Goal: Task Accomplishment & Management: Manage account settings

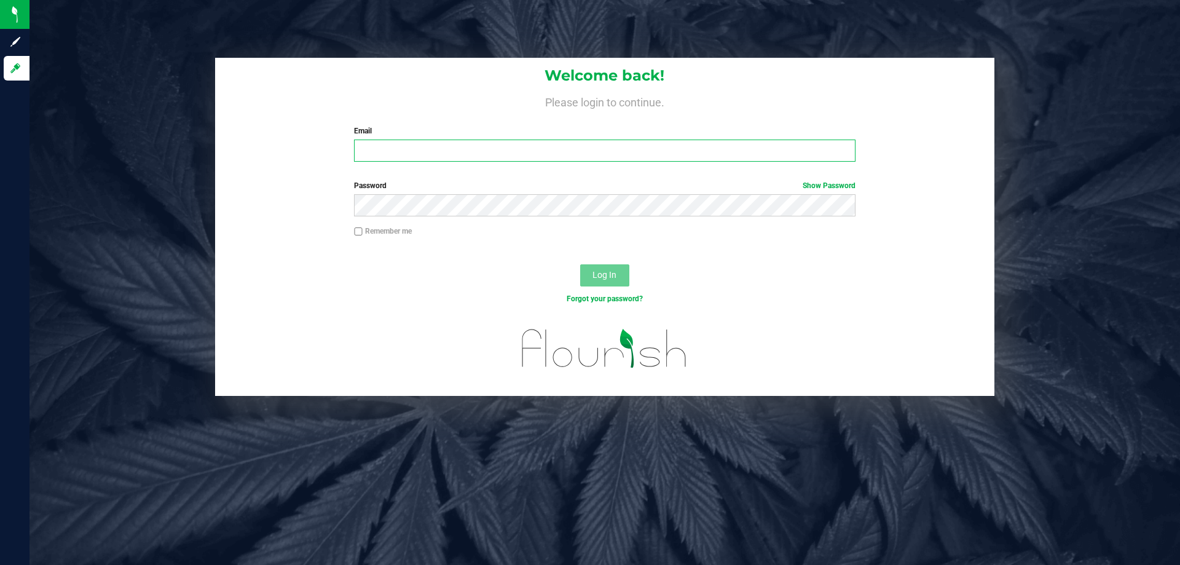
click at [414, 153] on input "Email" at bounding box center [604, 150] width 501 height 22
type input "[EMAIL_ADDRESS][DOMAIN_NAME]"
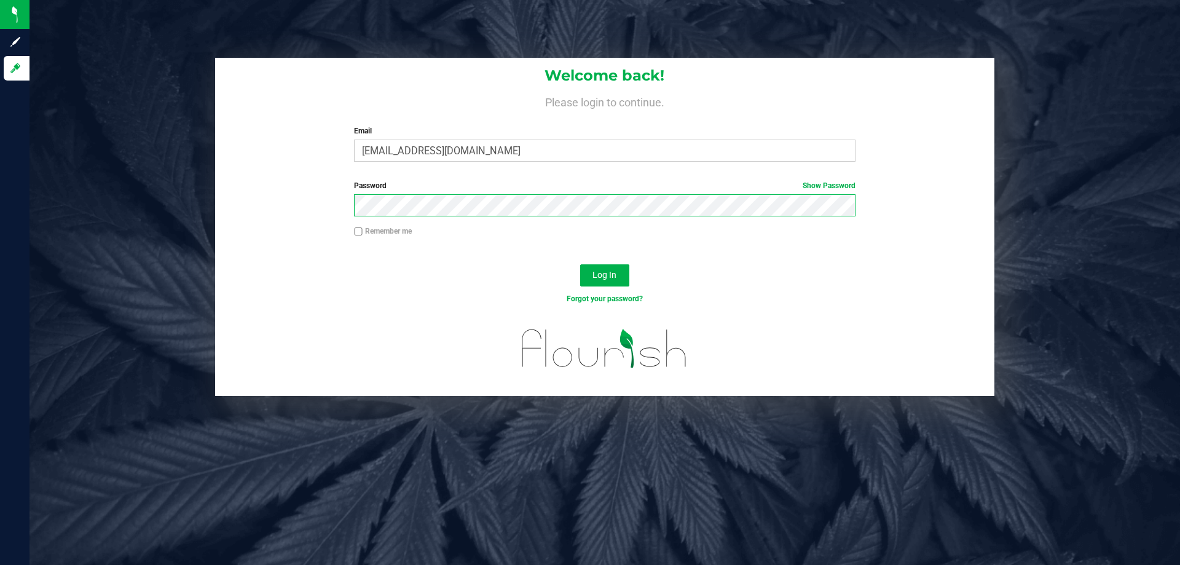
click at [237, 216] on div "Password Show Password" at bounding box center [604, 202] width 779 height 45
click at [580, 264] on button "Log In" at bounding box center [604, 275] width 49 height 22
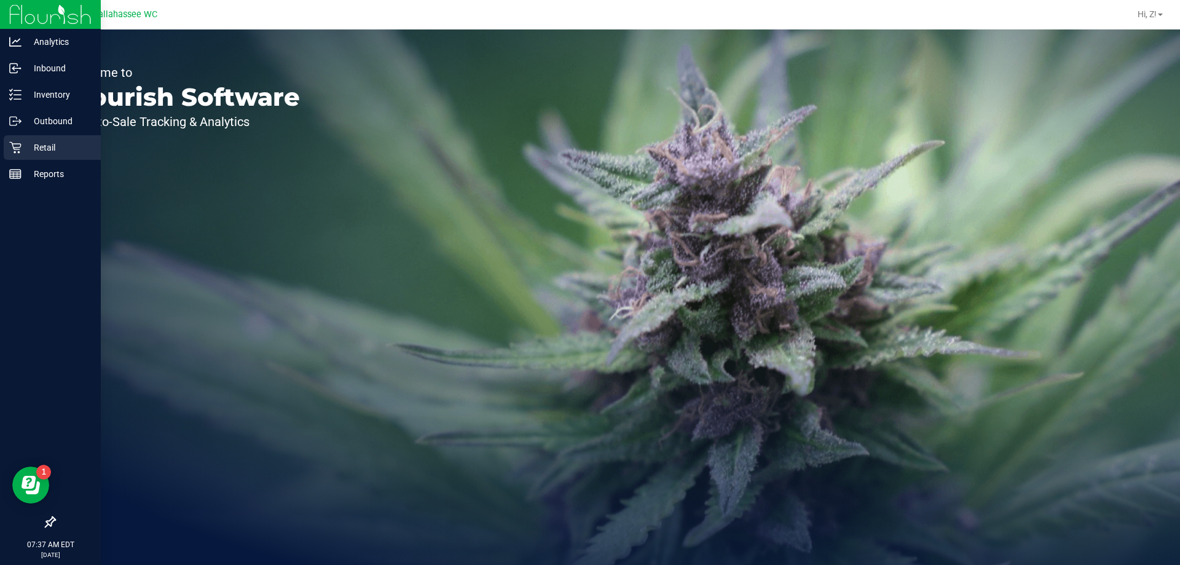
click at [31, 146] on p "Retail" at bounding box center [59, 147] width 74 height 15
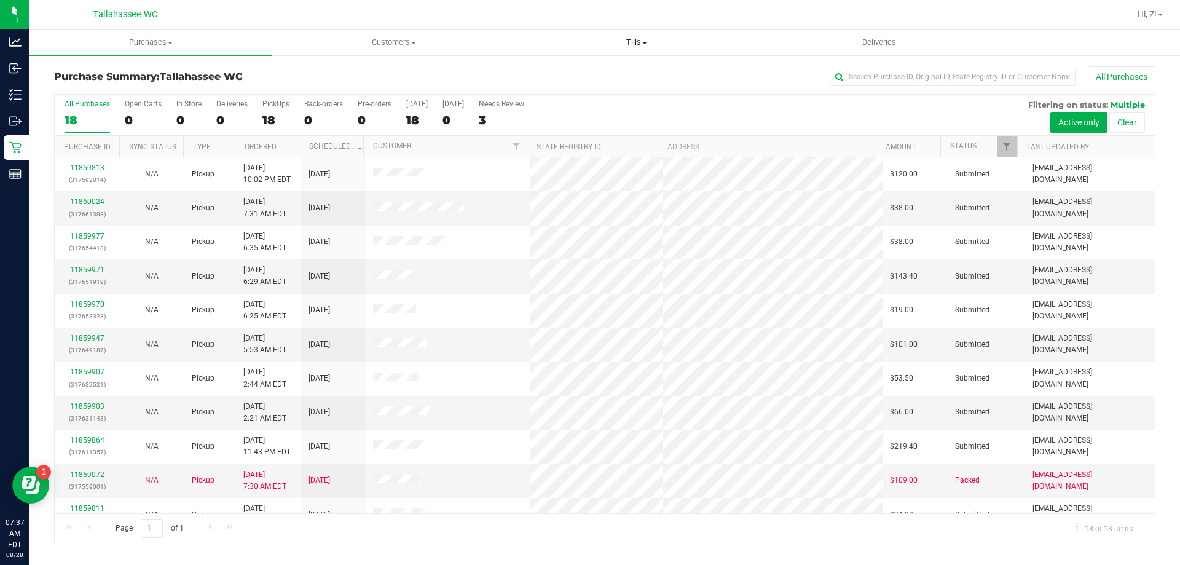
click at [637, 41] on span "Tills" at bounding box center [636, 42] width 241 height 11
click at [429, 79] on div "All Purchases" at bounding box center [788, 76] width 734 height 21
click at [154, 36] on uib-tab-heading "Purchases Summary of purchases Fulfillment All purchases" at bounding box center [150, 42] width 241 height 25
click at [103, 92] on span "Fulfillment" at bounding box center [67, 89] width 76 height 10
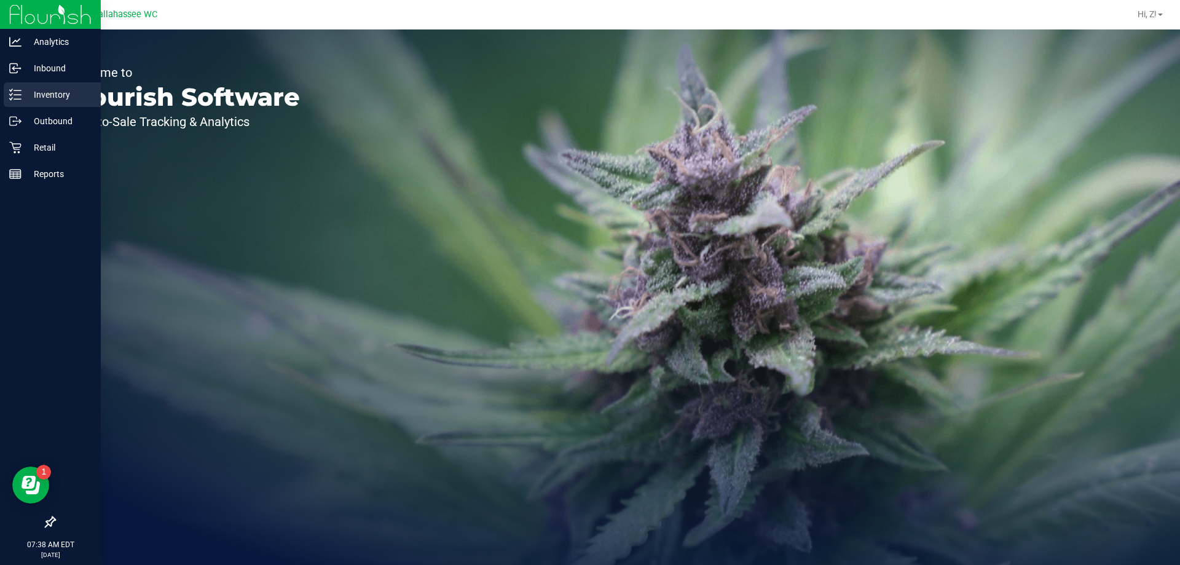
click at [34, 92] on p "Inventory" at bounding box center [59, 94] width 74 height 15
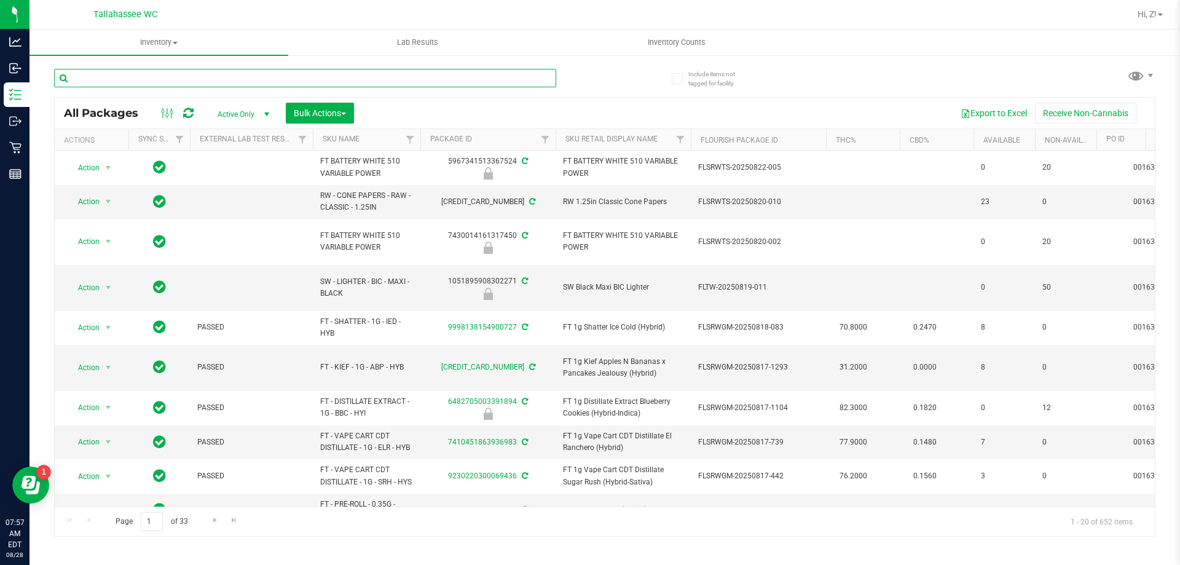
click at [269, 78] on input "text" at bounding box center [305, 78] width 502 height 18
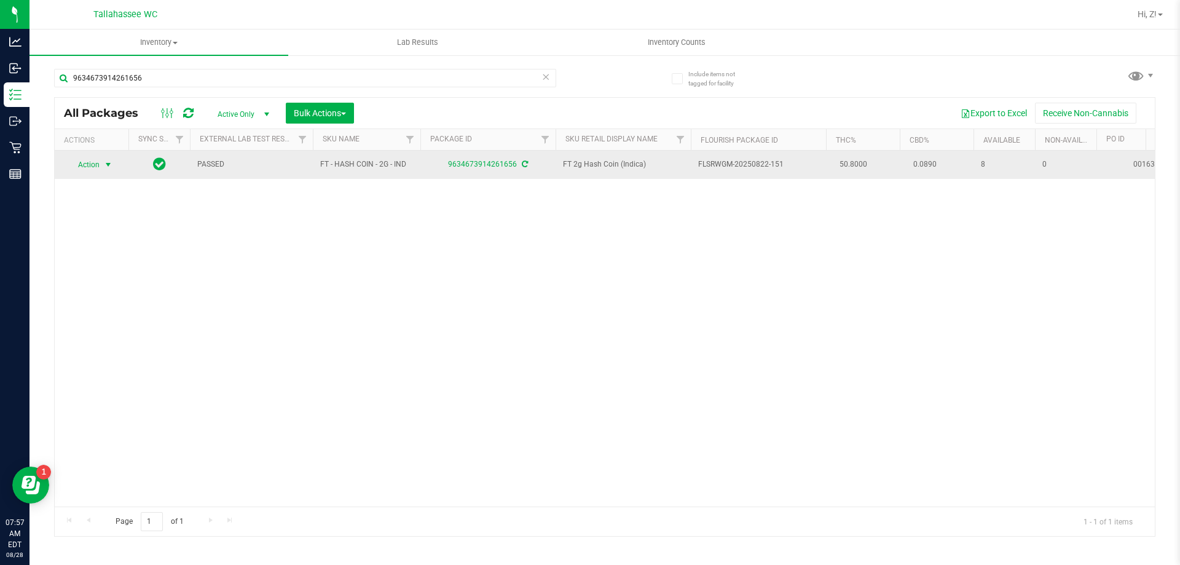
click at [114, 168] on span "select" at bounding box center [108, 164] width 15 height 17
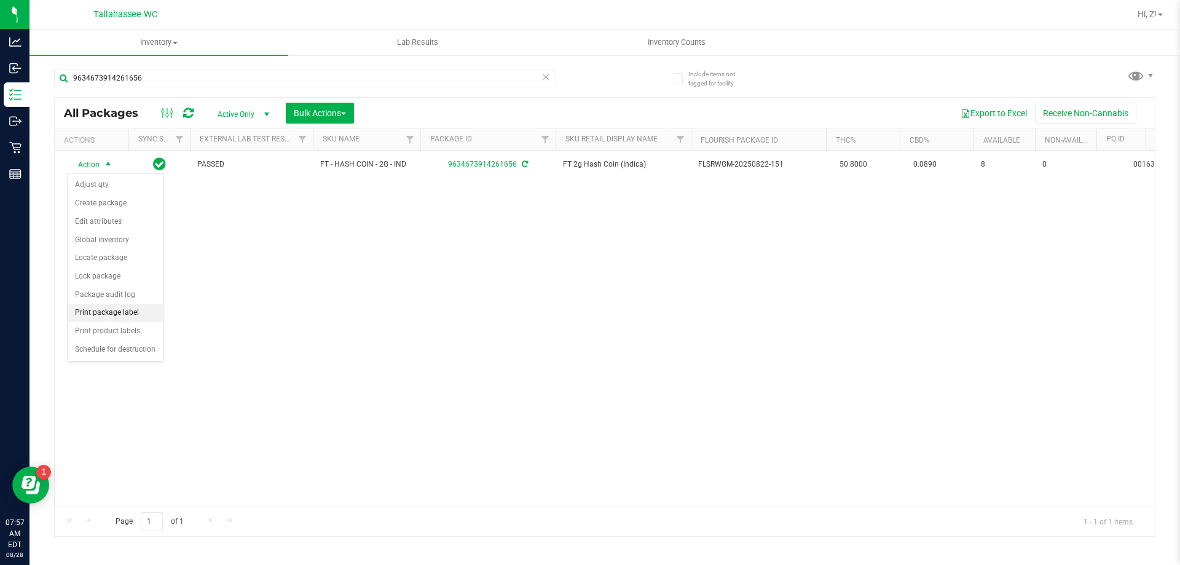
click at [111, 318] on li "Print package label" at bounding box center [115, 313] width 95 height 18
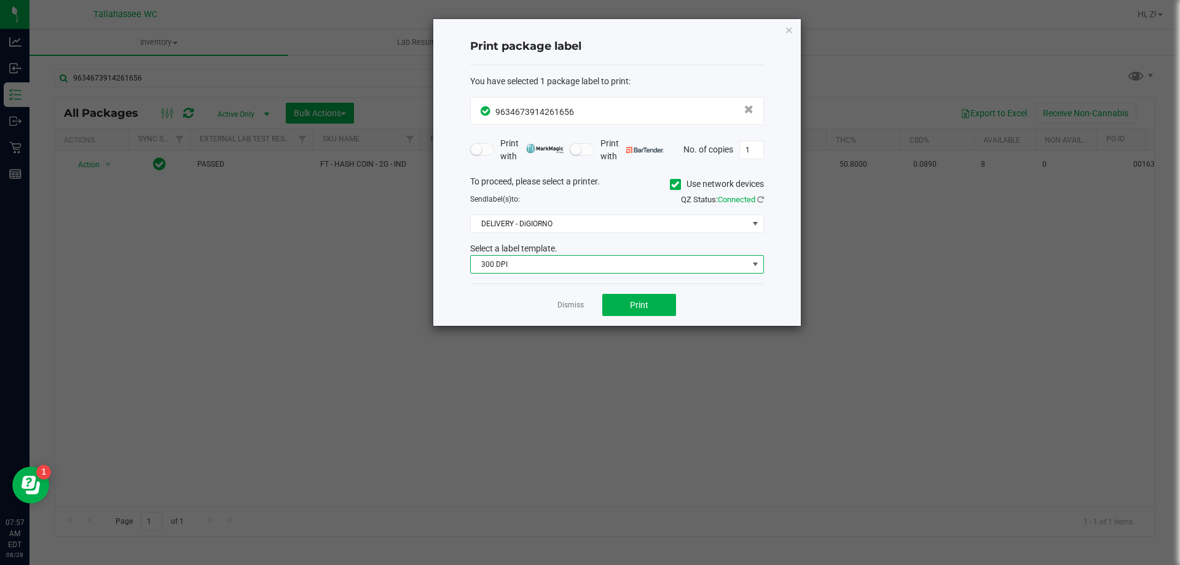
click at [571, 264] on span "300 DPI" at bounding box center [609, 264] width 277 height 17
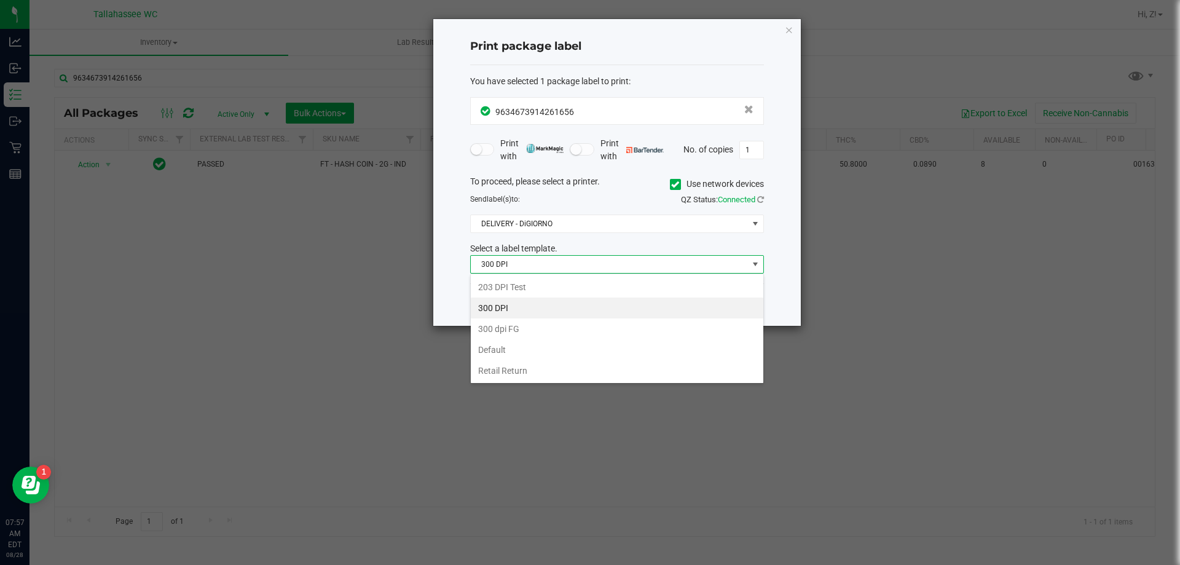
scroll to position [18, 294]
click at [530, 288] on li "203 DPI Test" at bounding box center [617, 286] width 292 height 21
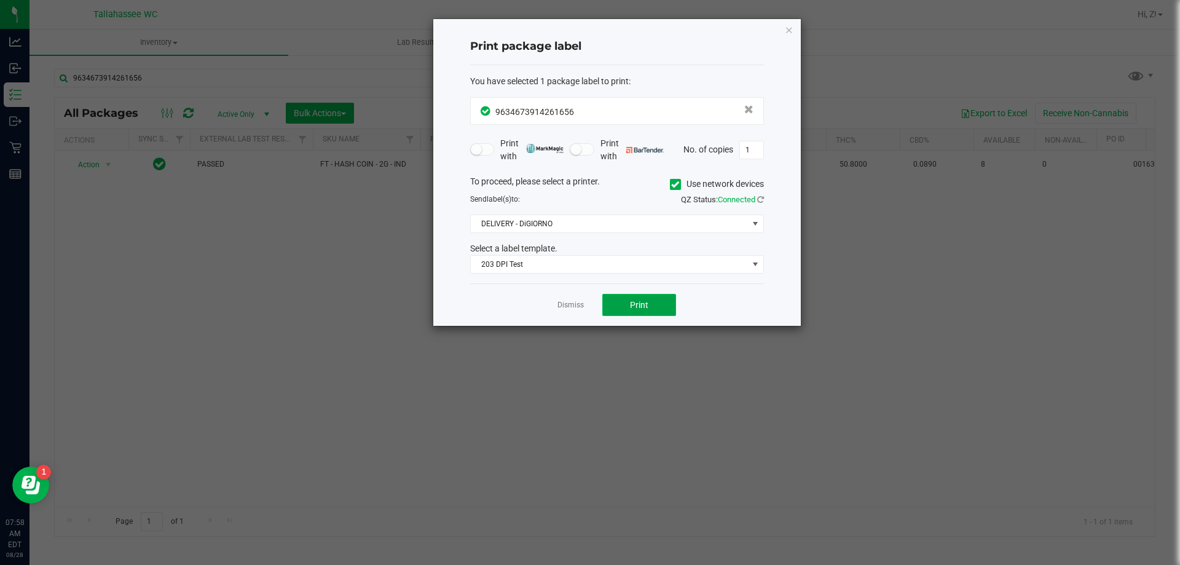
click at [664, 304] on button "Print" at bounding box center [639, 305] width 74 height 22
click at [786, 28] on icon "button" at bounding box center [789, 29] width 9 height 15
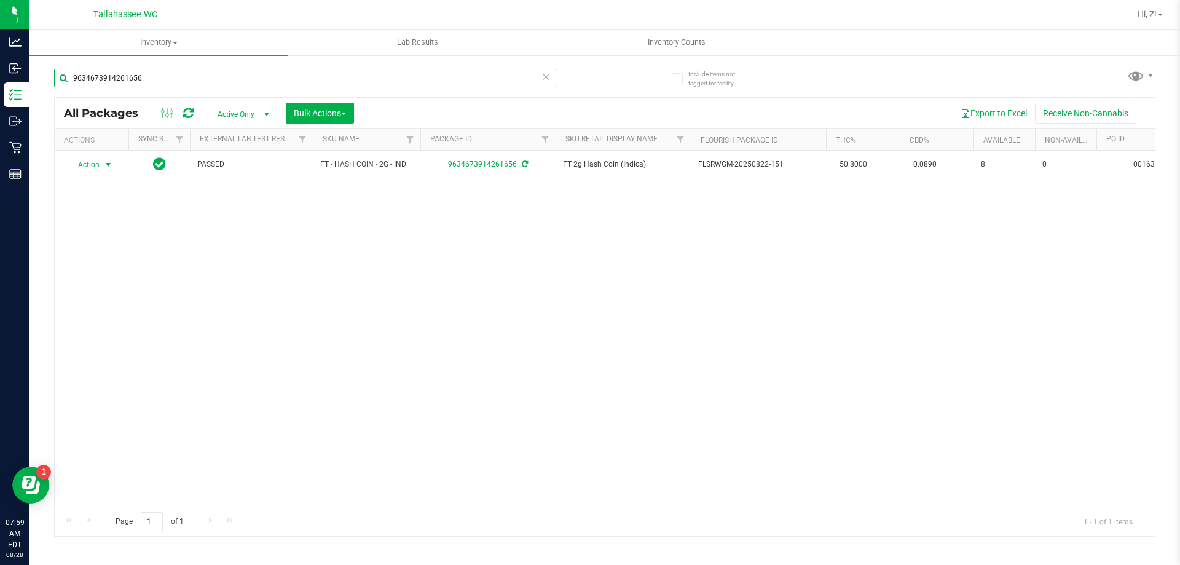
click at [185, 82] on input "9634673914261656" at bounding box center [305, 78] width 502 height 18
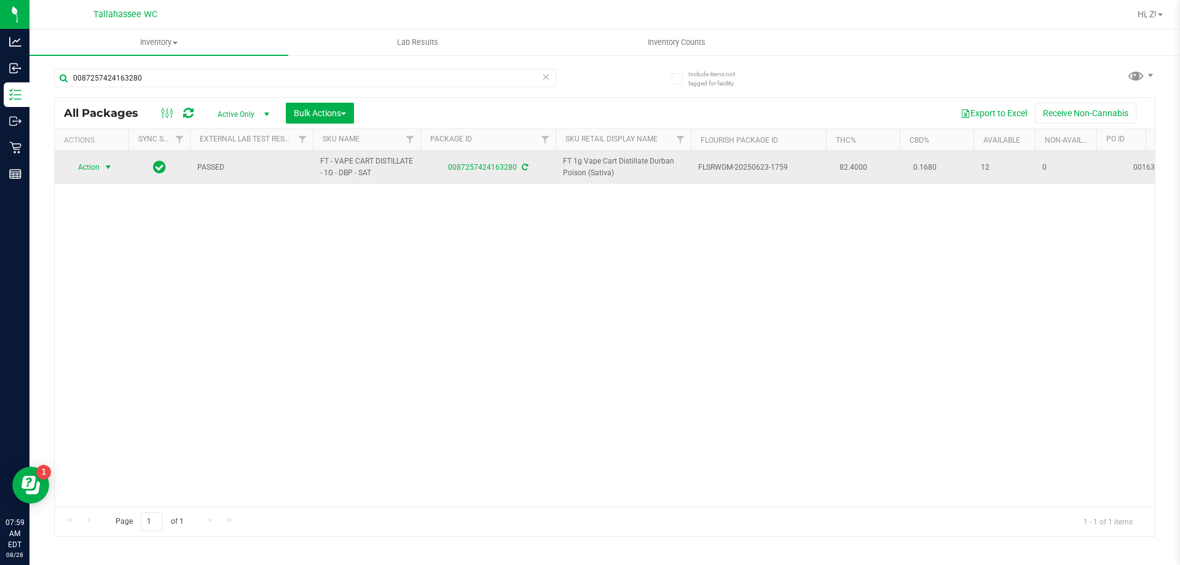
click at [94, 162] on span "Action" at bounding box center [83, 167] width 33 height 17
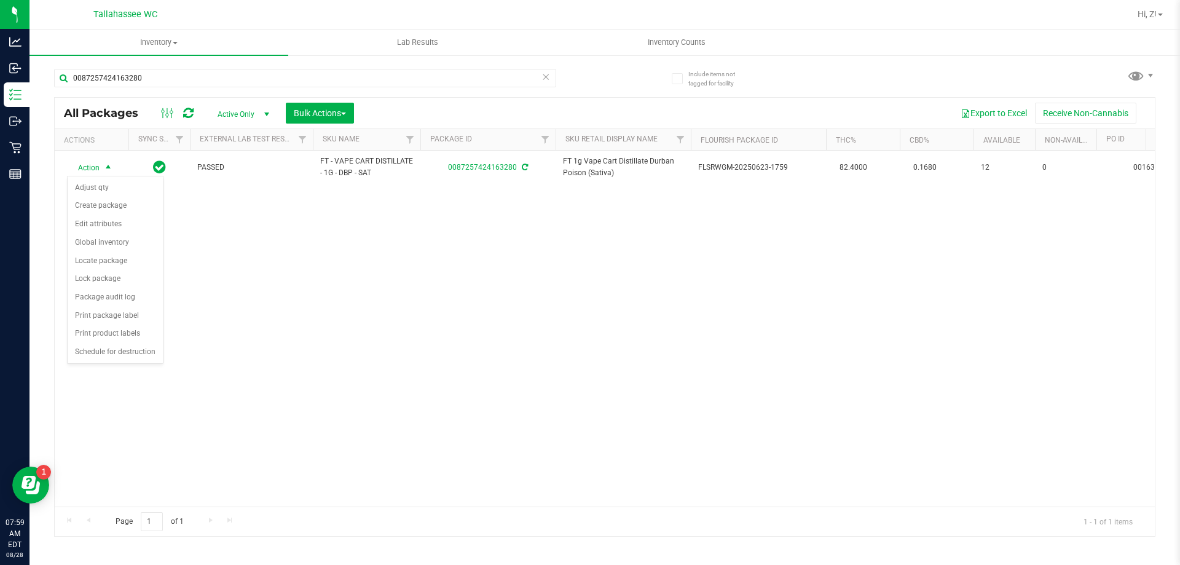
click at [429, 291] on div "Action Action Adjust qty Create package Edit attributes Global inventory Locate…" at bounding box center [605, 329] width 1100 height 356
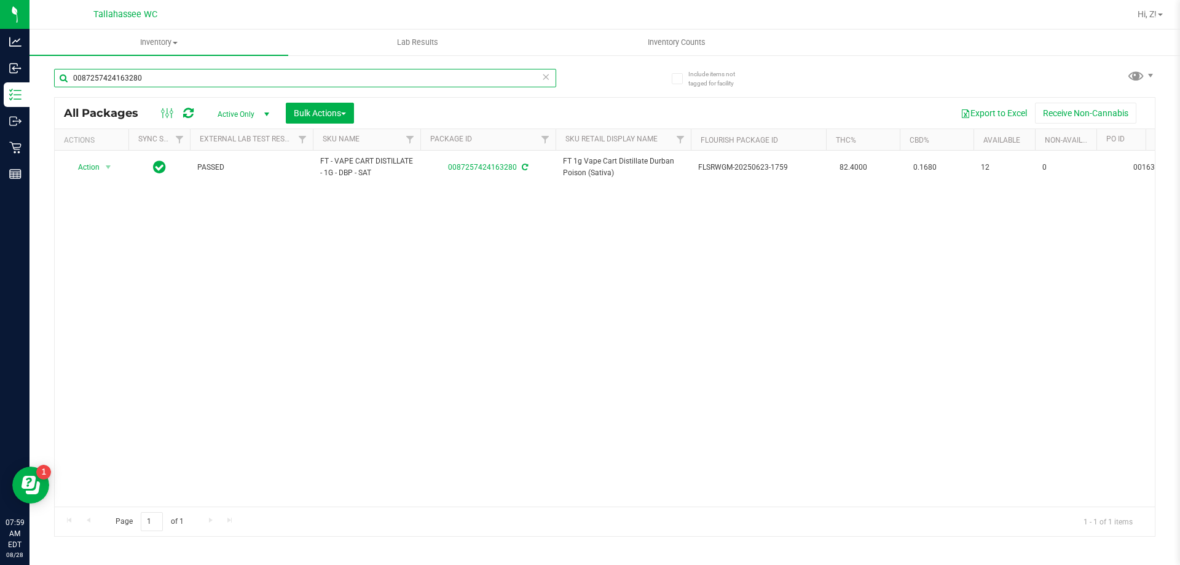
click at [165, 82] on input "0087257424163280" at bounding box center [305, 78] width 502 height 18
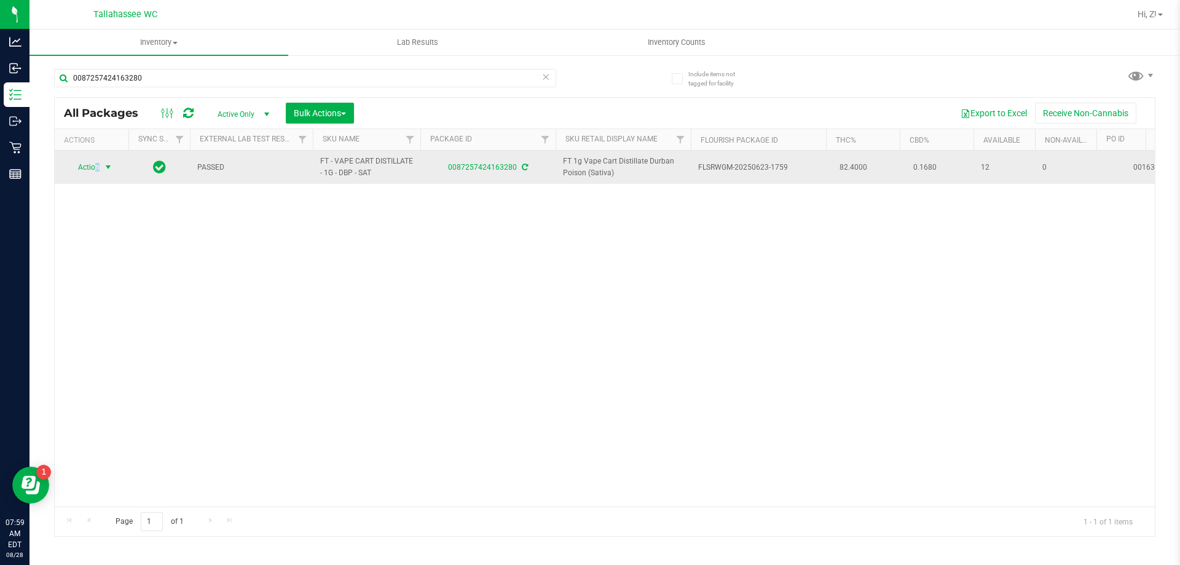
click at [96, 167] on span "Action" at bounding box center [83, 167] width 33 height 17
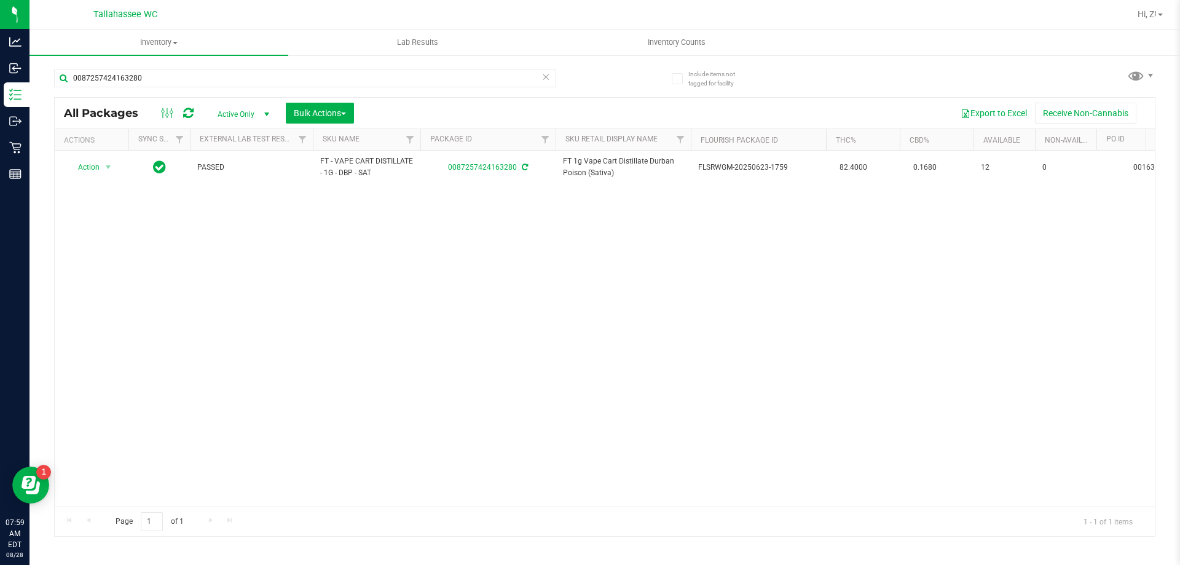
click at [301, 249] on div "Action Action Adjust qty Create package Edit attributes Global inventory Locate…" at bounding box center [605, 329] width 1100 height 356
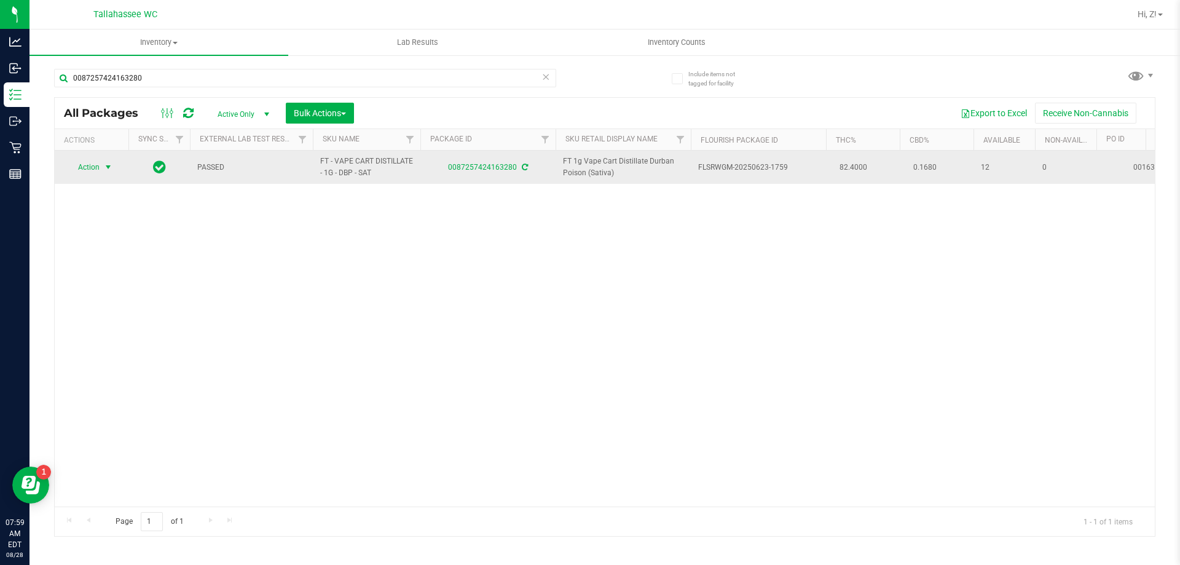
click at [90, 171] on span "Action" at bounding box center [83, 167] width 33 height 17
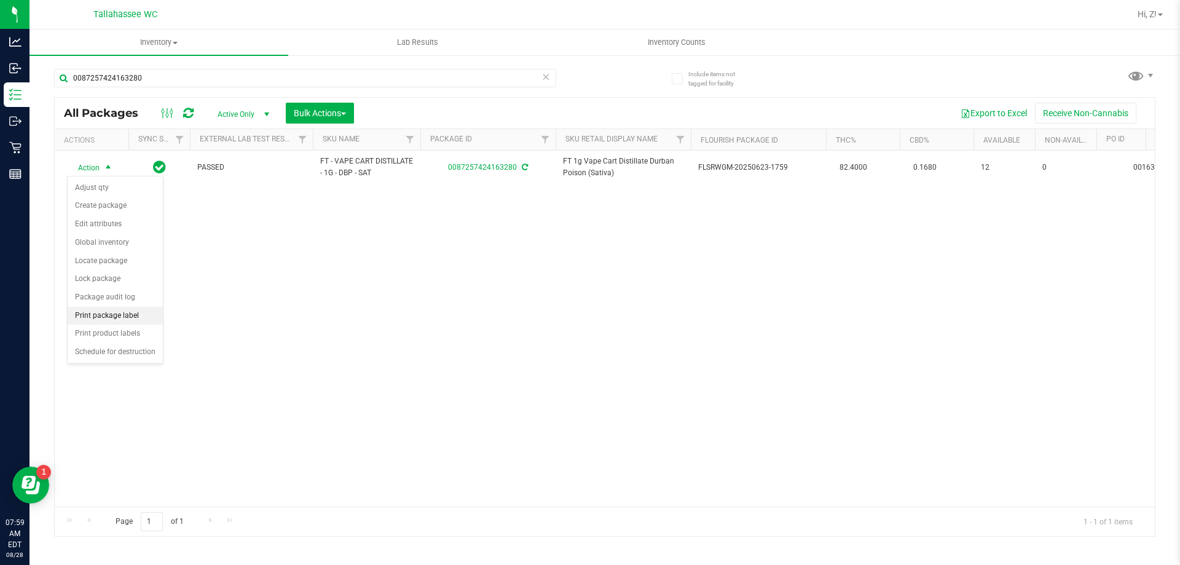
click at [103, 317] on li "Print package label" at bounding box center [115, 316] width 95 height 18
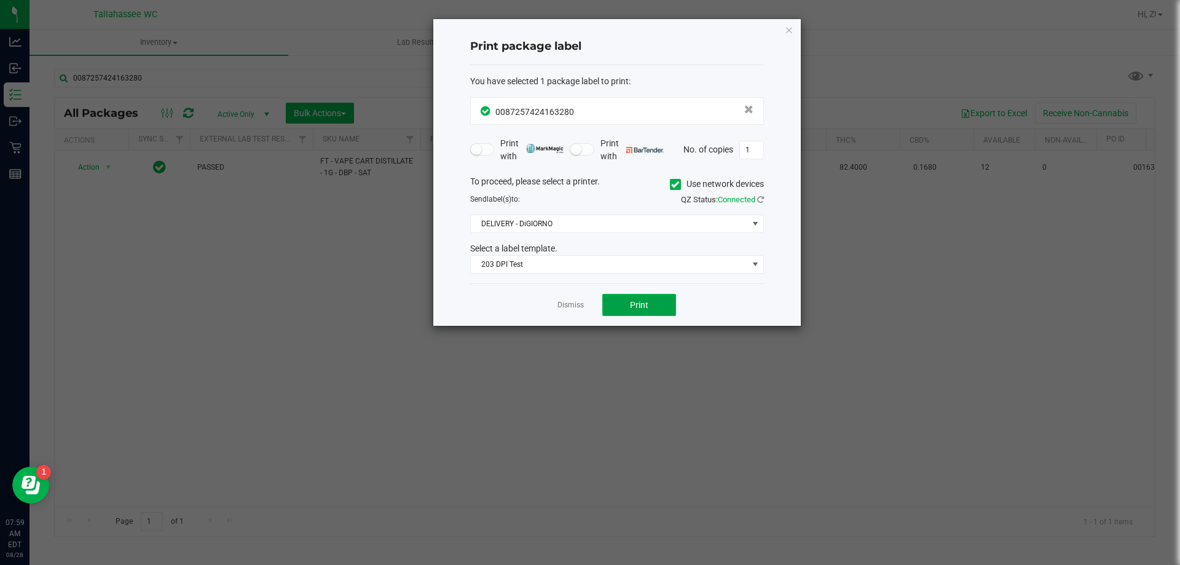
click at [640, 301] on span "Print" at bounding box center [639, 305] width 18 height 10
click at [786, 34] on icon "button" at bounding box center [789, 29] width 9 height 15
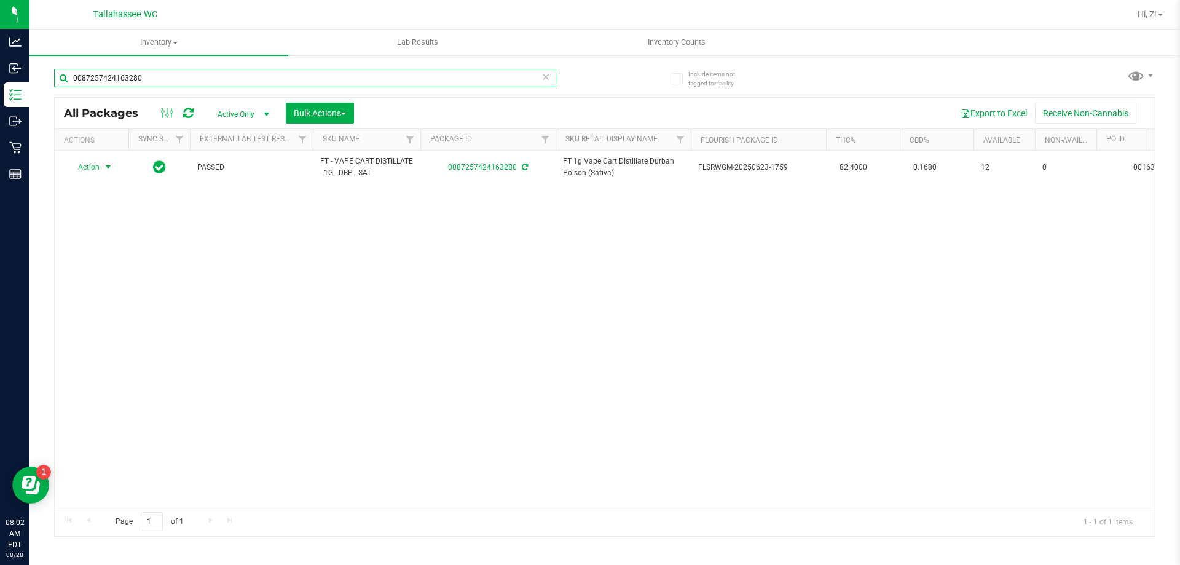
click at [203, 84] on input "0087257424163280" at bounding box center [305, 78] width 502 height 18
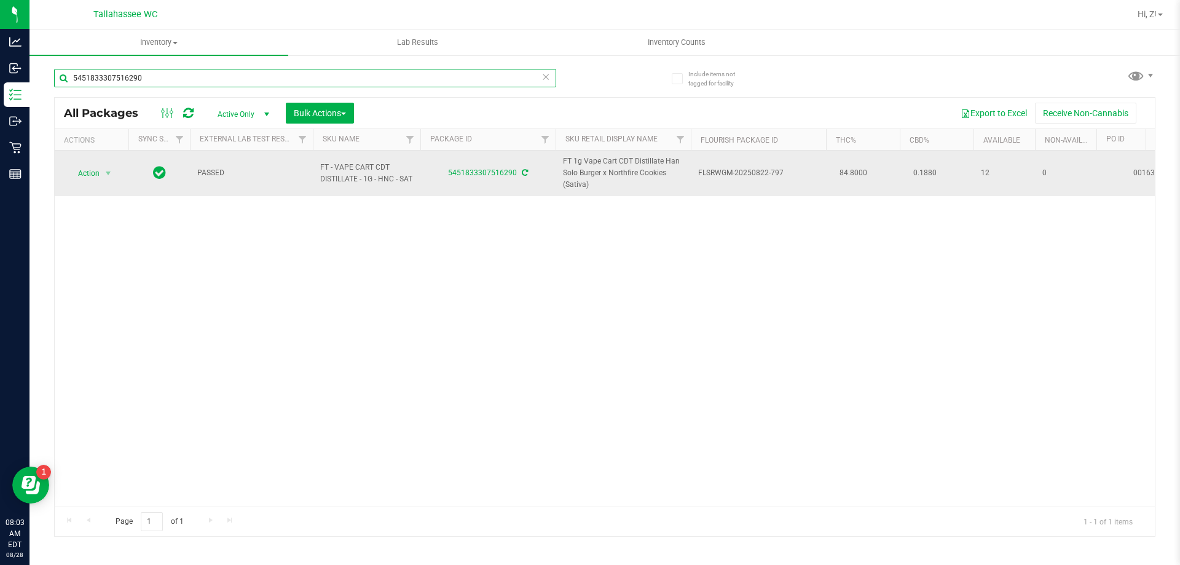
type input "5451833307516290"
click at [82, 176] on span "Action" at bounding box center [83, 173] width 33 height 17
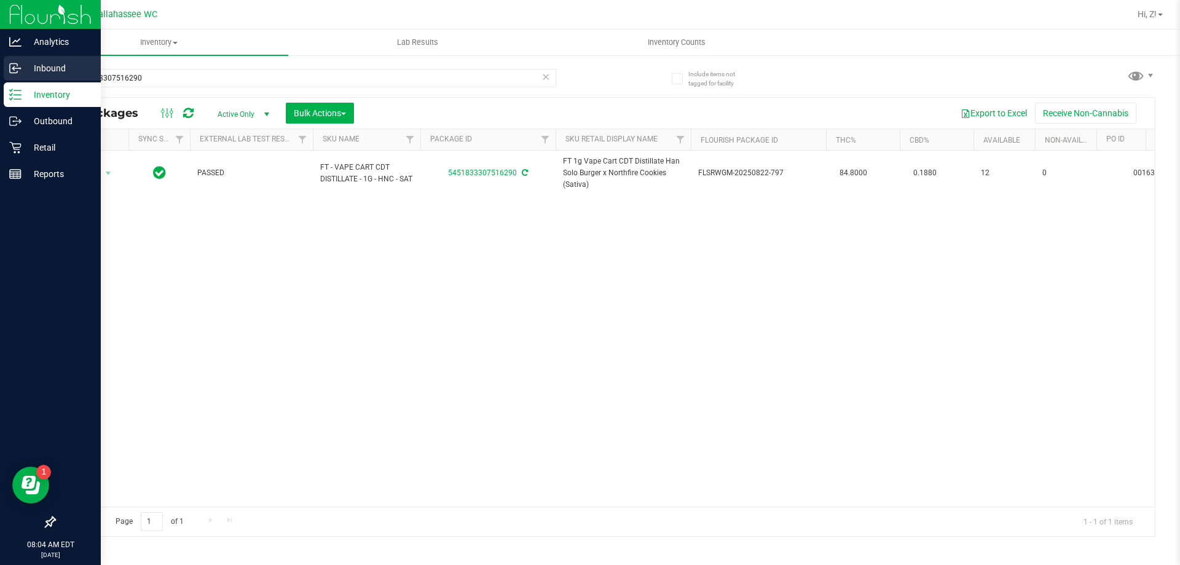
click at [16, 69] on icon at bounding box center [15, 68] width 12 height 12
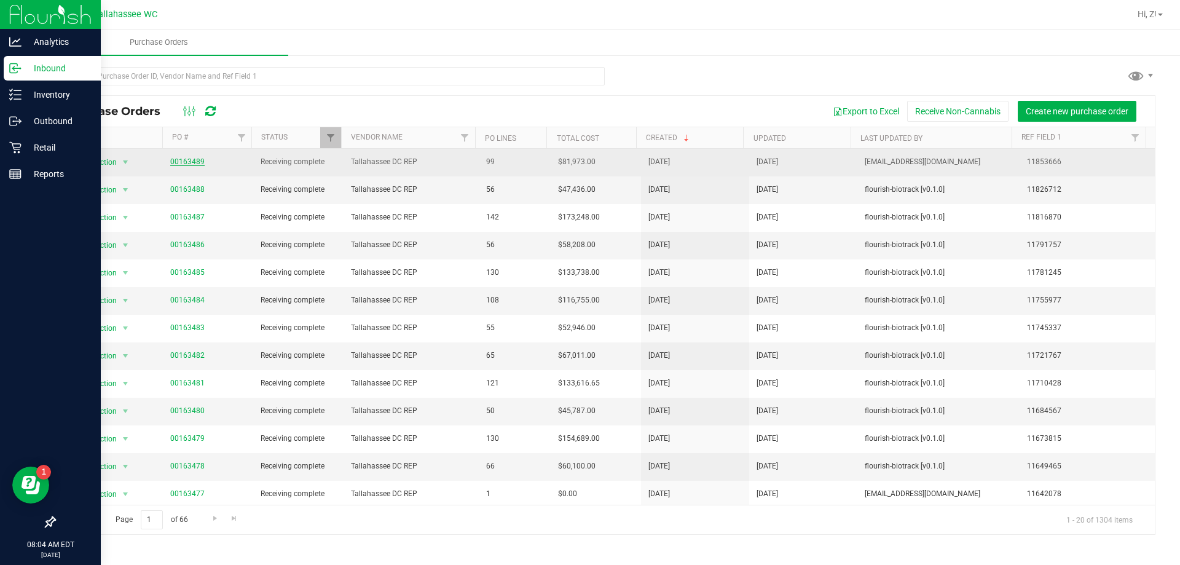
click at [186, 162] on link "00163489" at bounding box center [187, 161] width 34 height 9
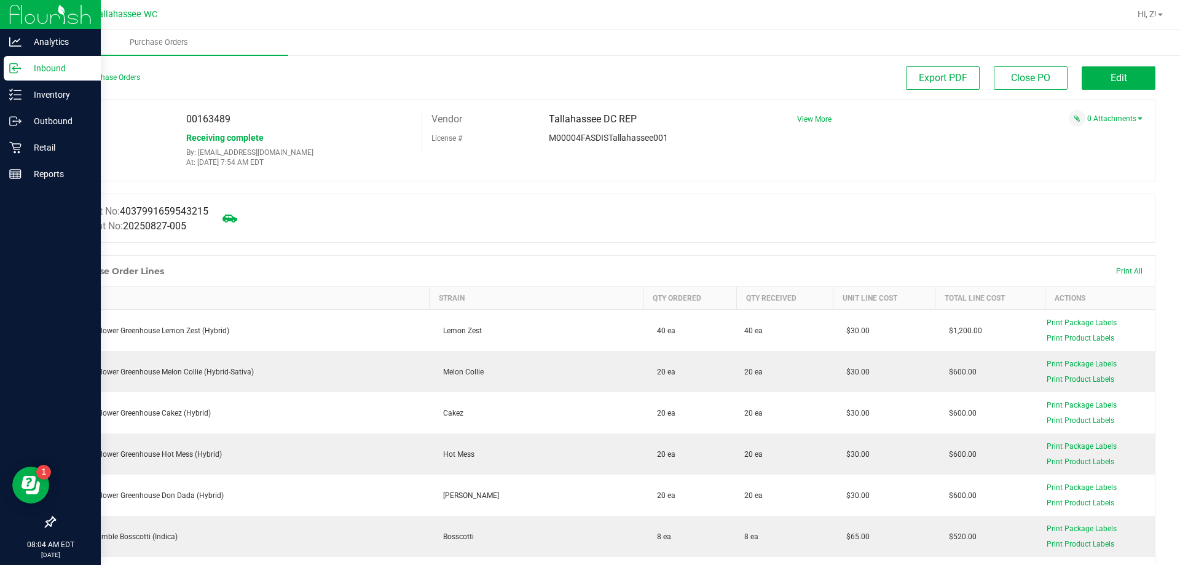
drag, startPoint x: 184, startPoint y: 116, endPoint x: 270, endPoint y: 124, distance: 86.4
click at [270, 124] on div "00163489" at bounding box center [299, 119] width 245 height 18
copy span "00163489"
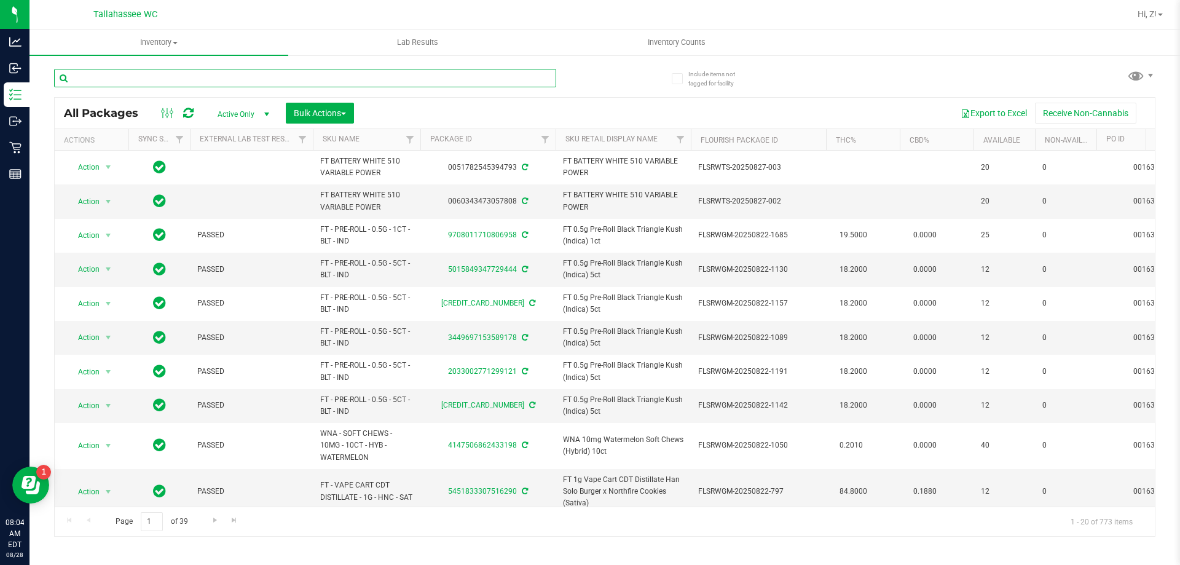
click at [162, 69] on input "text" at bounding box center [305, 78] width 502 height 18
paste input "00163489"
type input "00163489"
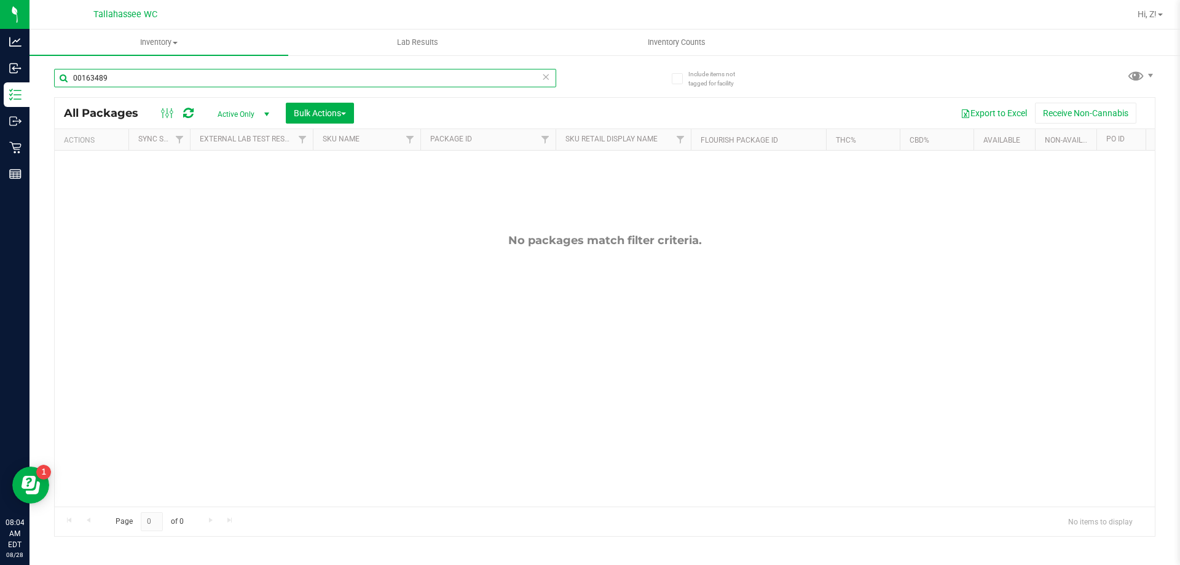
click at [108, 78] on input "00163489" at bounding box center [305, 78] width 502 height 18
click at [107, 77] on input "00163489" at bounding box center [305, 78] width 502 height 18
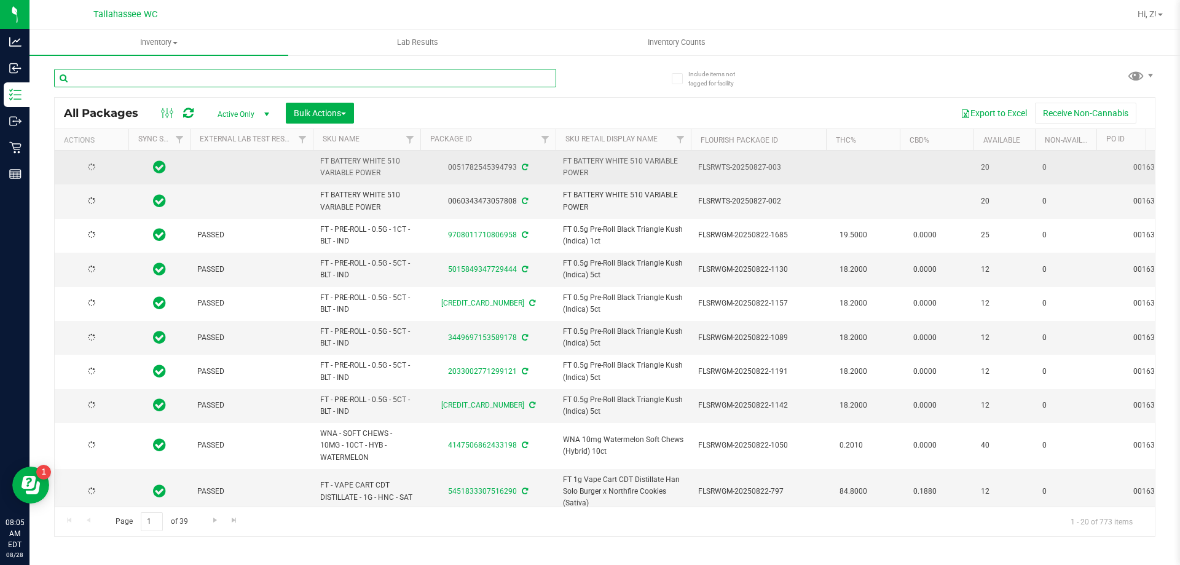
type input "2026-08-04"
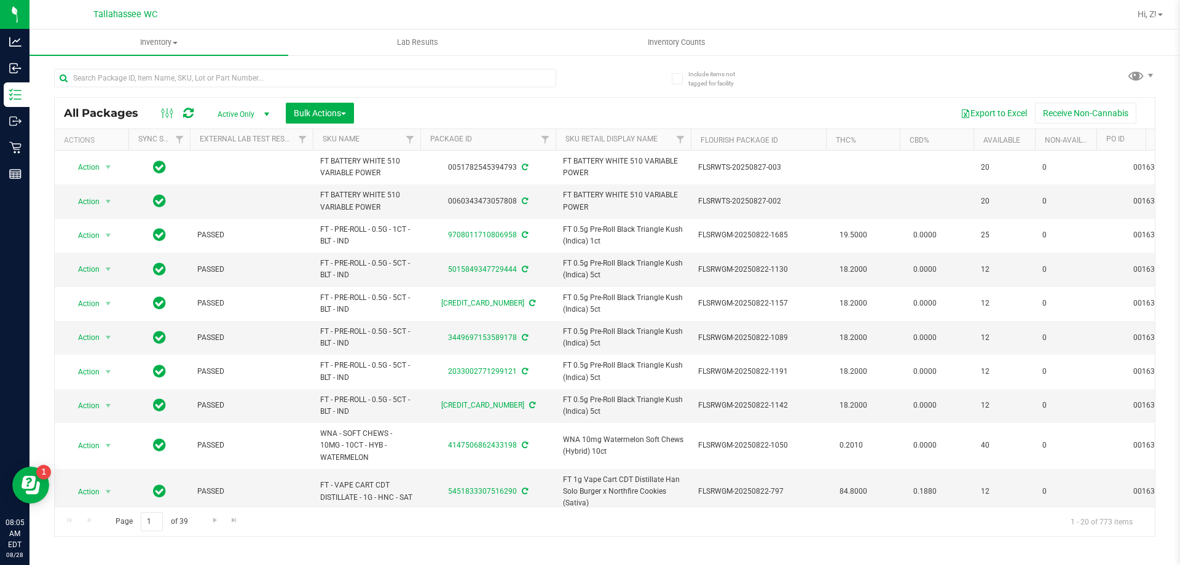
click at [1127, 141] on th "PO ID" at bounding box center [1150, 140] width 108 height 22
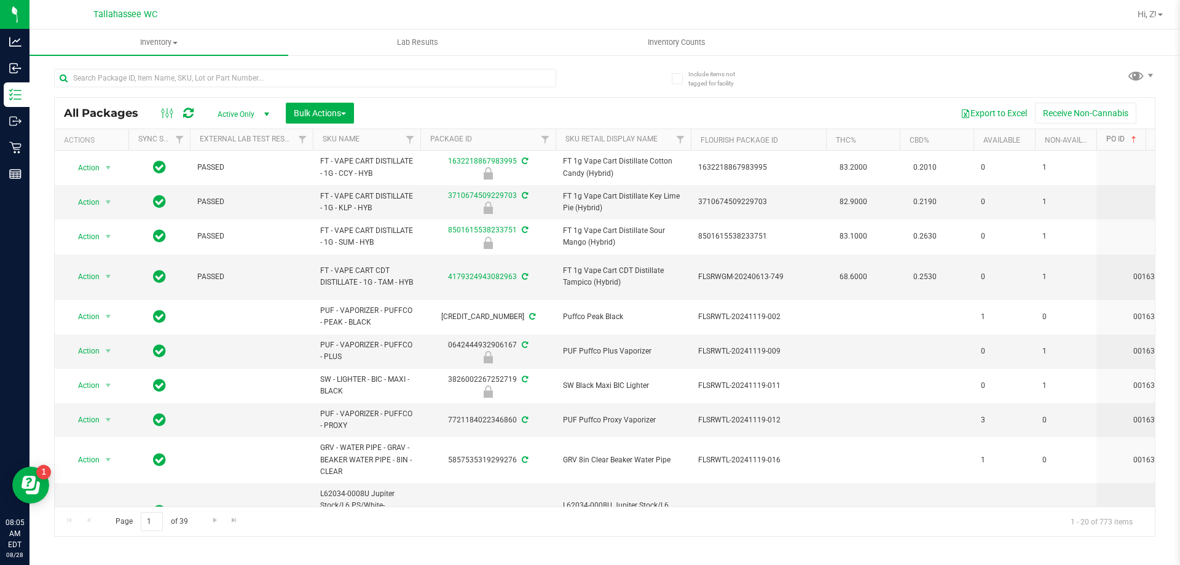
click at [1121, 138] on link "PO ID" at bounding box center [1122, 139] width 33 height 9
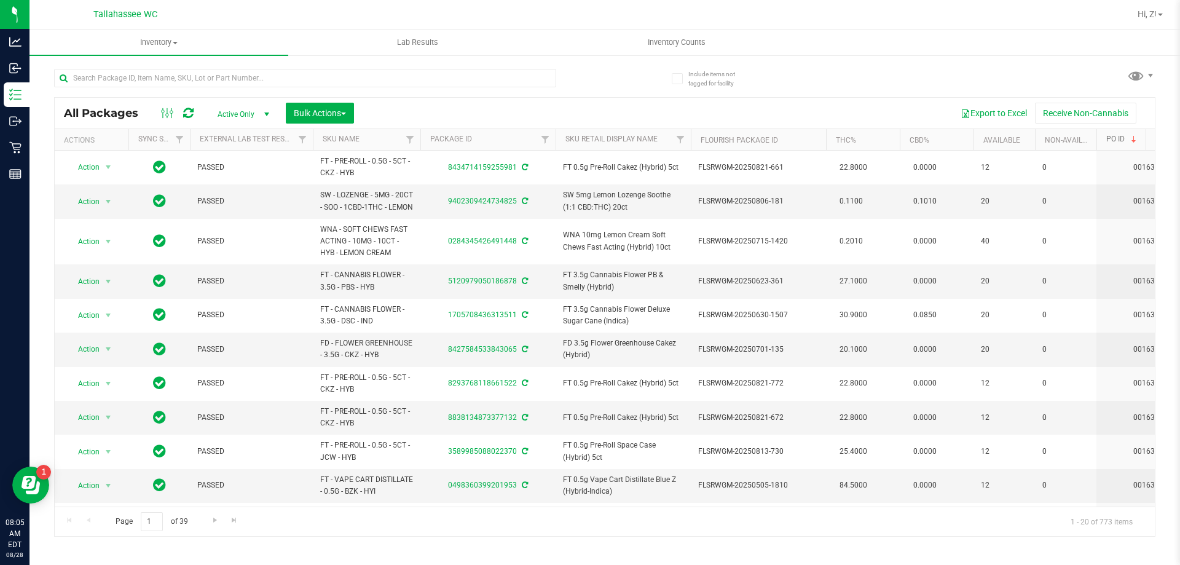
scroll to position [0, 103]
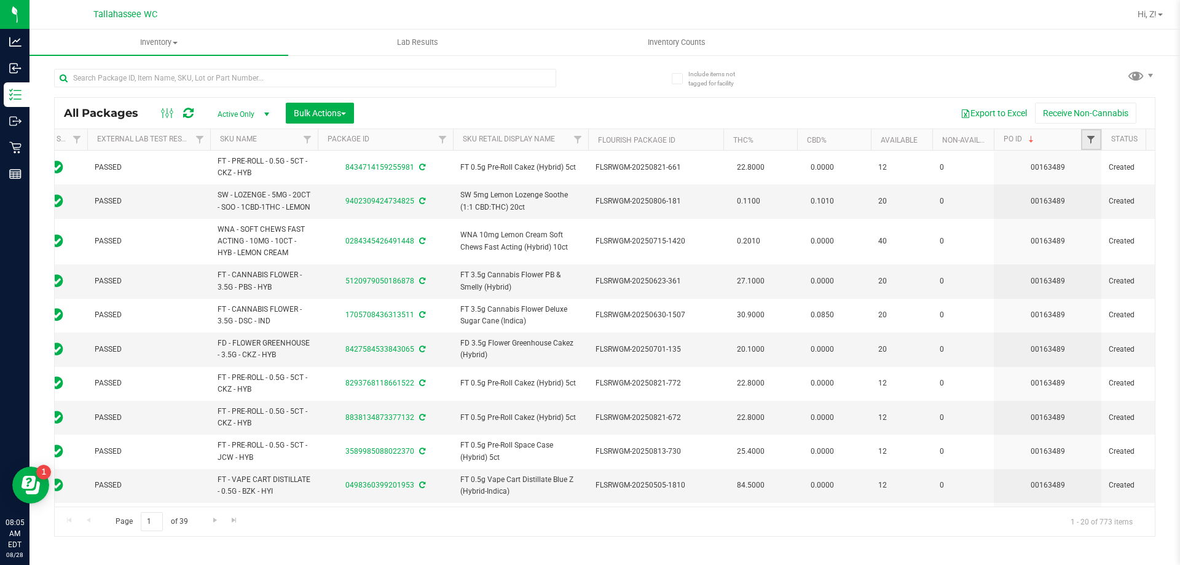
click at [1089, 141] on span "Filter" at bounding box center [1091, 140] width 10 height 10
paste input "00163489"
type input "00163489"
click at [1081, 197] on button "Filter" at bounding box center [1075, 199] width 59 height 27
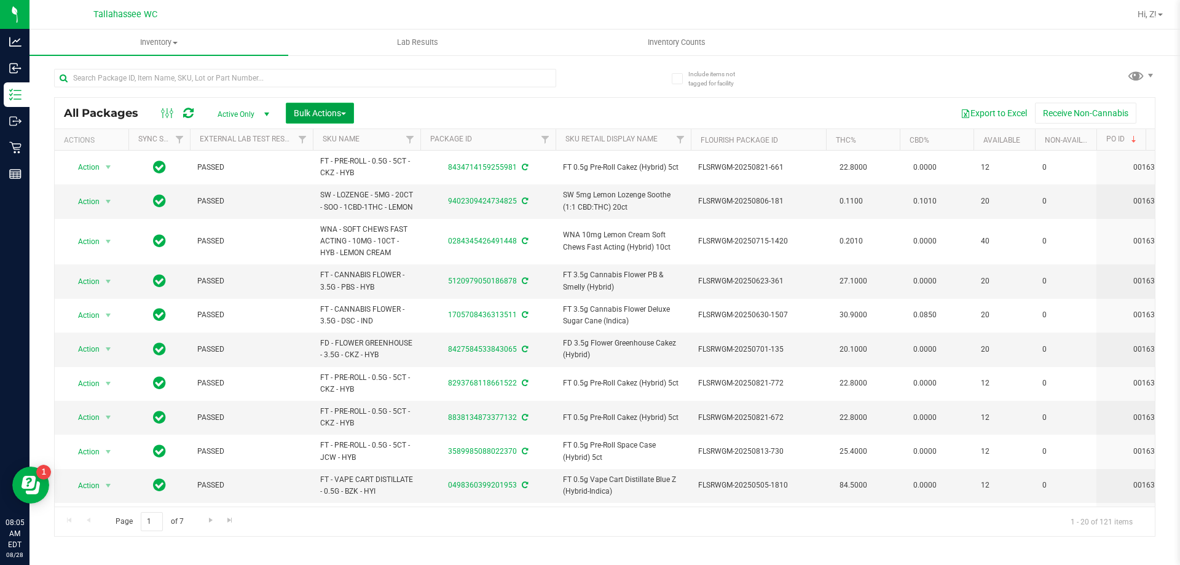
click at [322, 110] on span "Bulk Actions" at bounding box center [320, 113] width 52 height 10
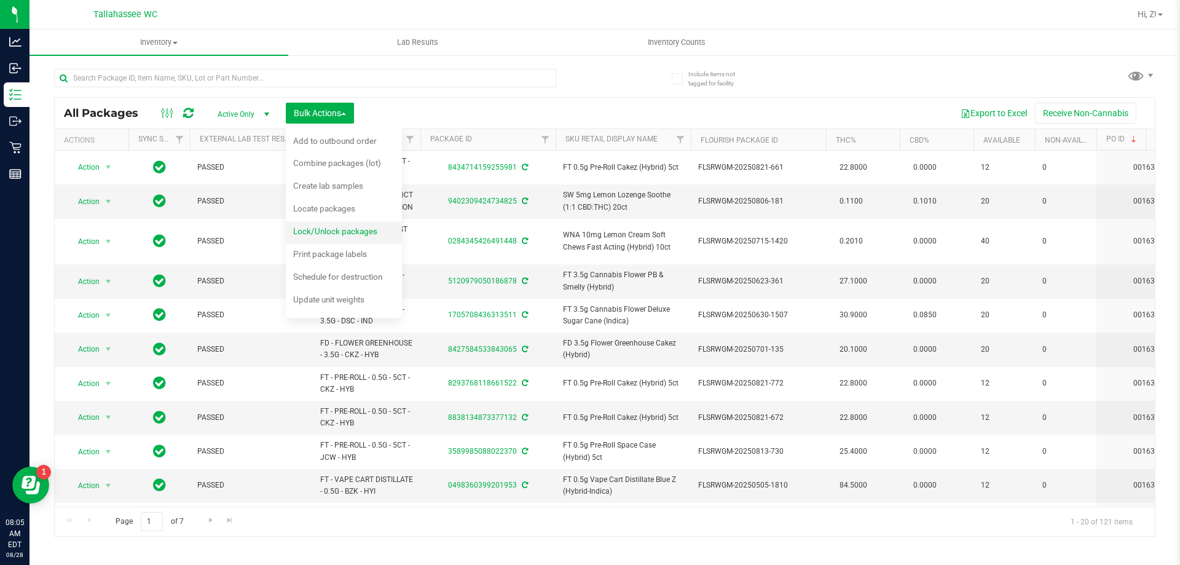
click at [330, 233] on span "Lock/Unlock packages" at bounding box center [335, 231] width 84 height 10
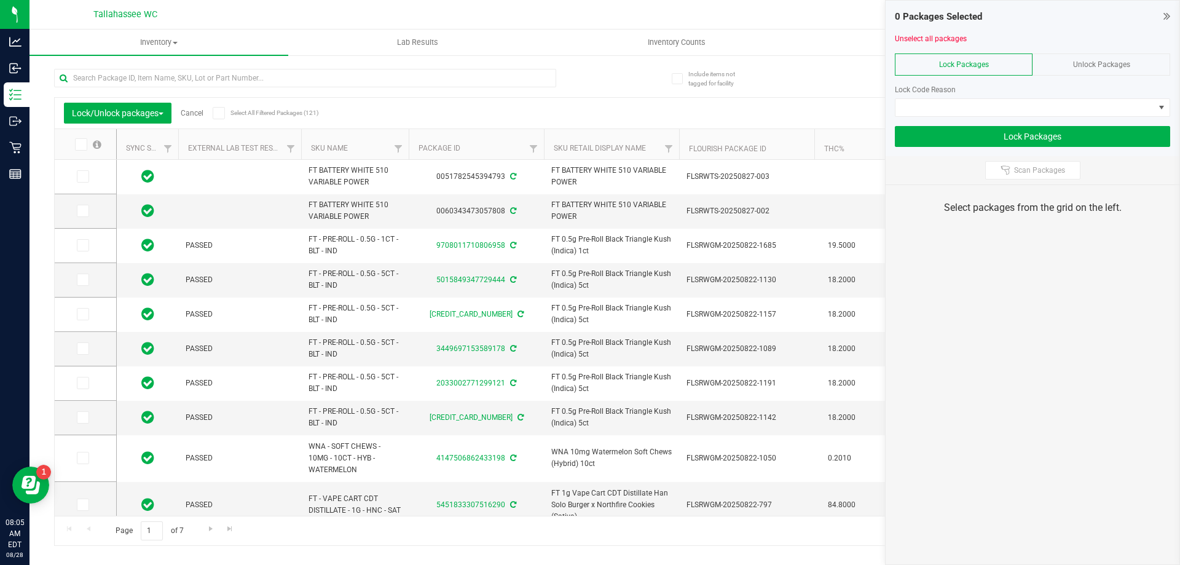
click at [213, 115] on div "Lock/Unlock packages Cancel Select All Filtered Packages (121)" at bounding box center [178, 113] width 228 height 21
click at [217, 113] on icon at bounding box center [218, 113] width 8 height 0
click at [0, 0] on input "Select All Filtered Packages (121)" at bounding box center [0, 0] width 0 height 0
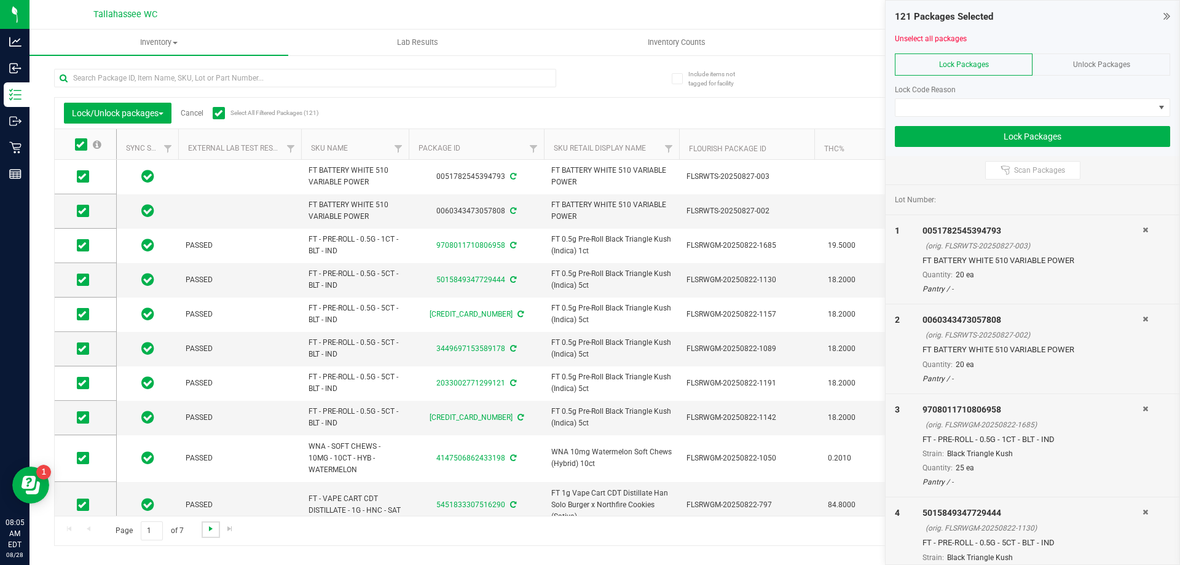
click at [210, 530] on span "Go to the next page" at bounding box center [211, 528] width 10 height 10
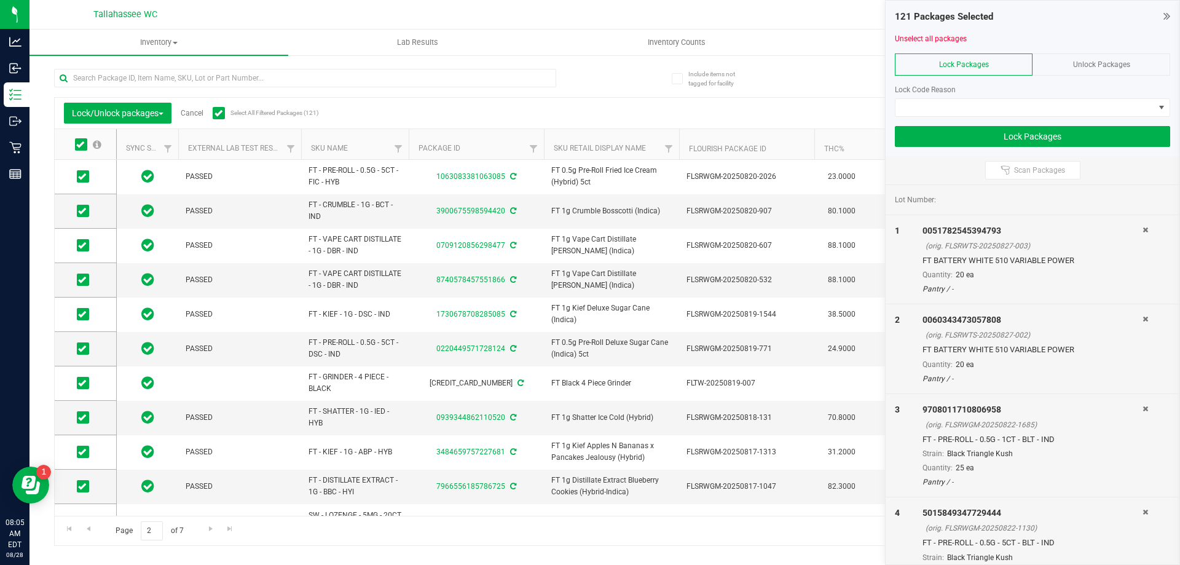
click at [200, 529] on div "Page 2 of 7 21 - 40 of 121 items" at bounding box center [605, 530] width 1100 height 29
click at [210, 530] on span "Go to the next page" at bounding box center [211, 528] width 10 height 10
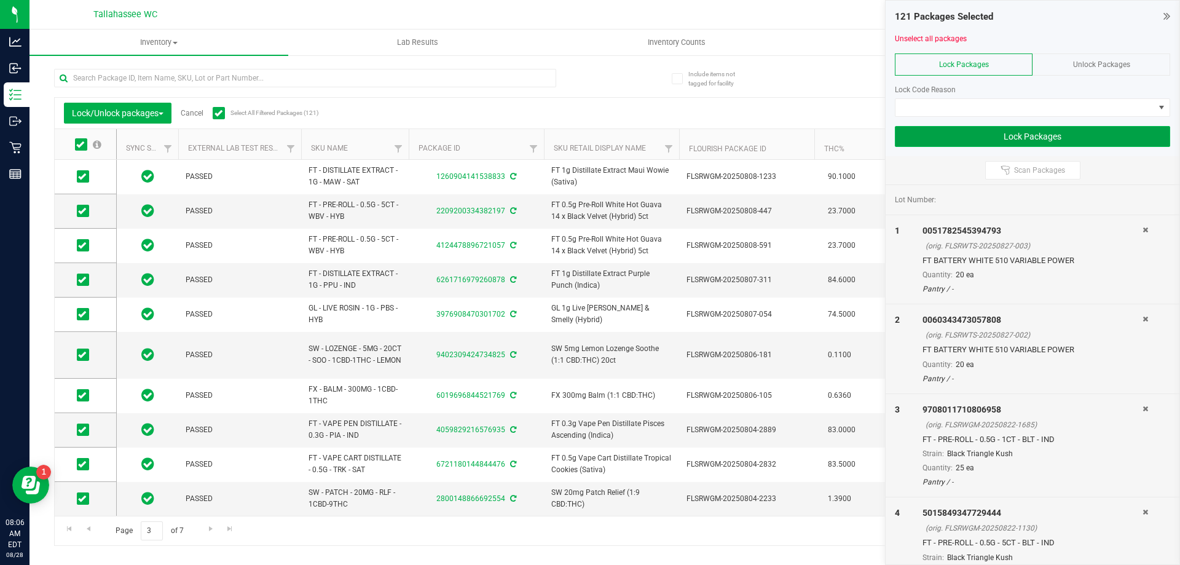
click at [1044, 139] on button "Lock Packages" at bounding box center [1032, 136] width 275 height 21
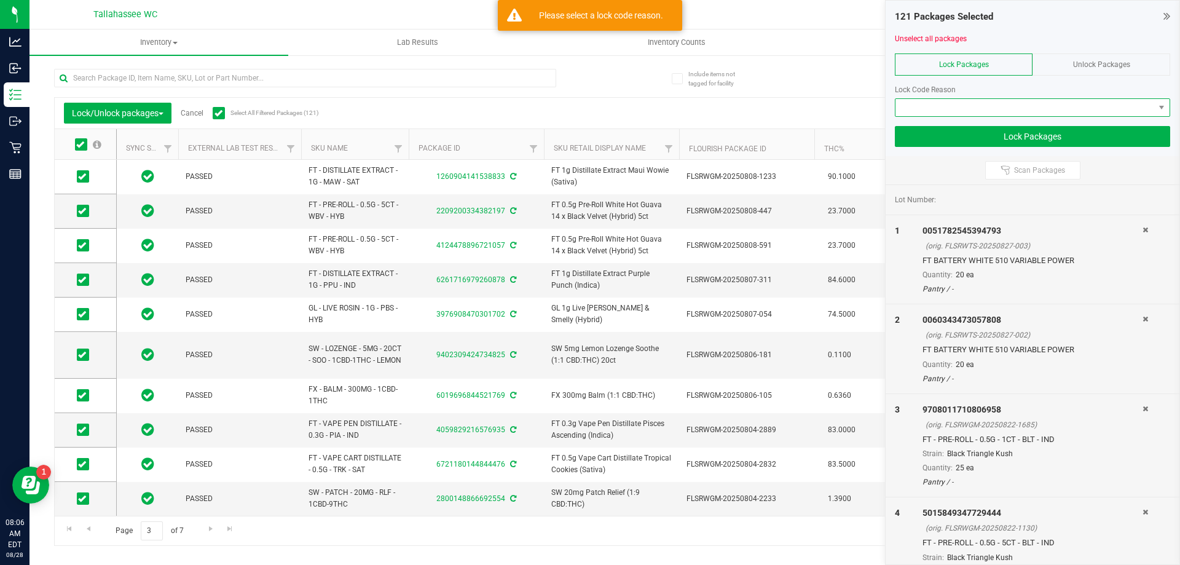
click at [966, 104] on span at bounding box center [1024, 107] width 259 height 17
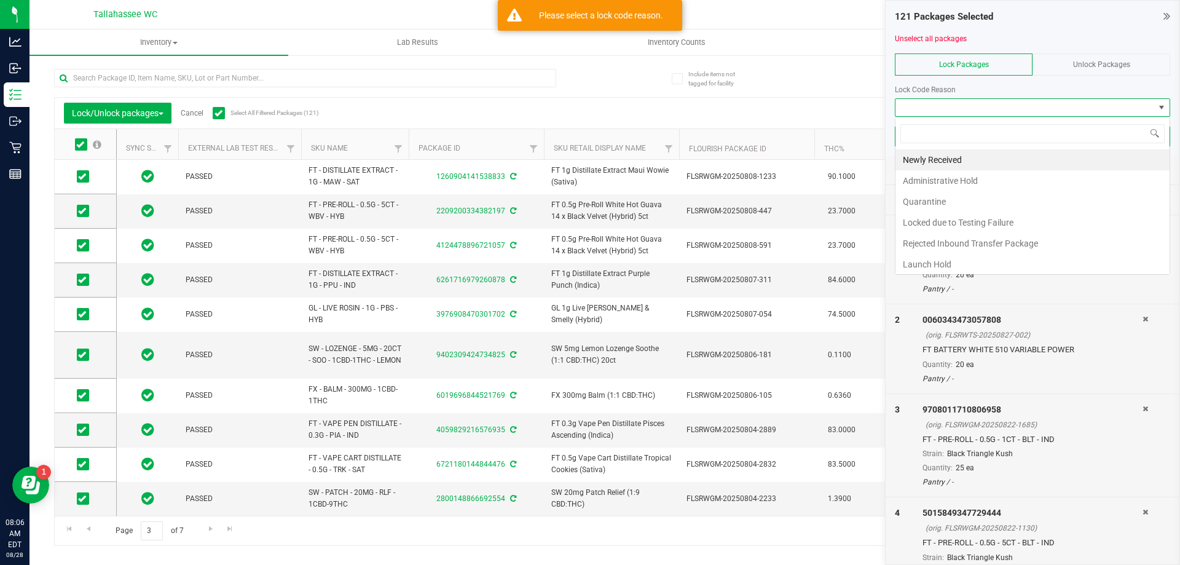
scroll to position [18, 275]
click at [968, 173] on li "Administrative Hold" at bounding box center [1032, 180] width 274 height 21
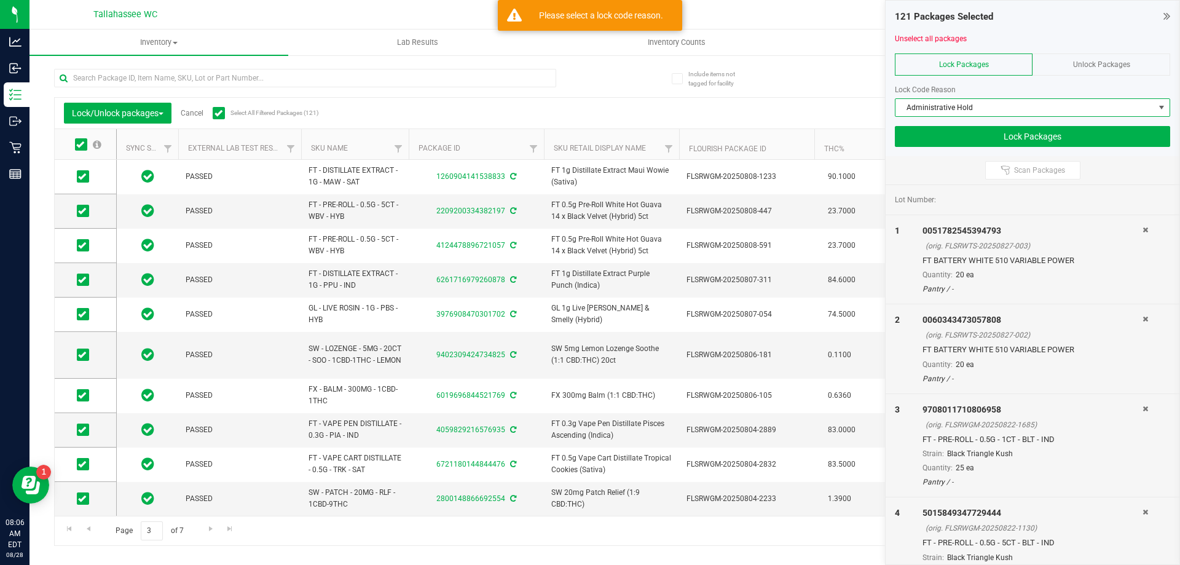
click at [979, 105] on span "Administrative Hold" at bounding box center [1024, 107] width 259 height 17
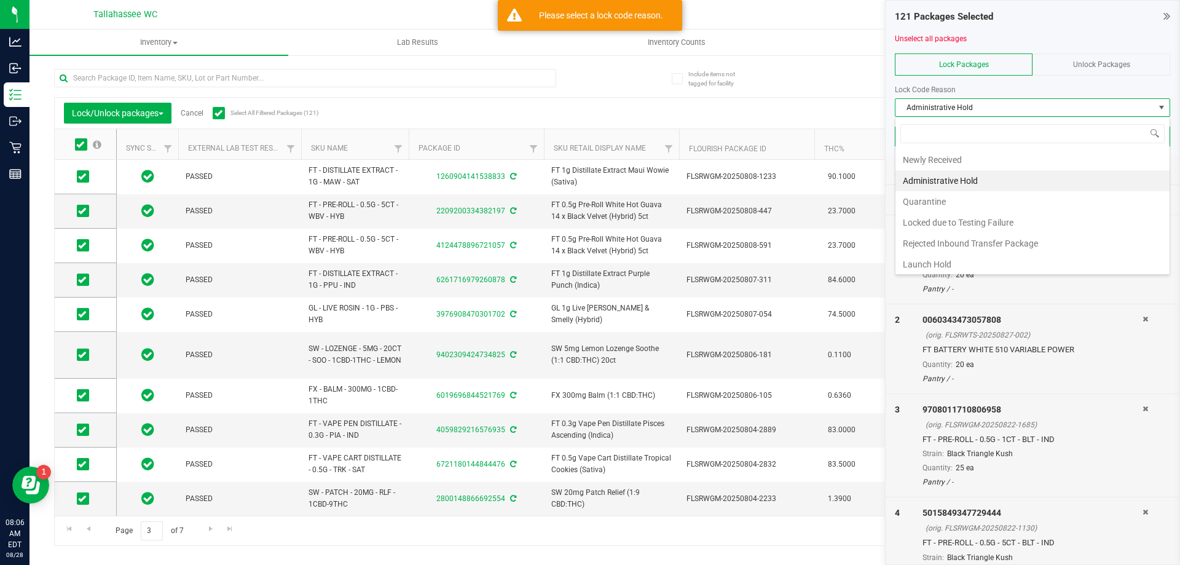
click at [958, 167] on li "Newly Received" at bounding box center [1032, 159] width 274 height 21
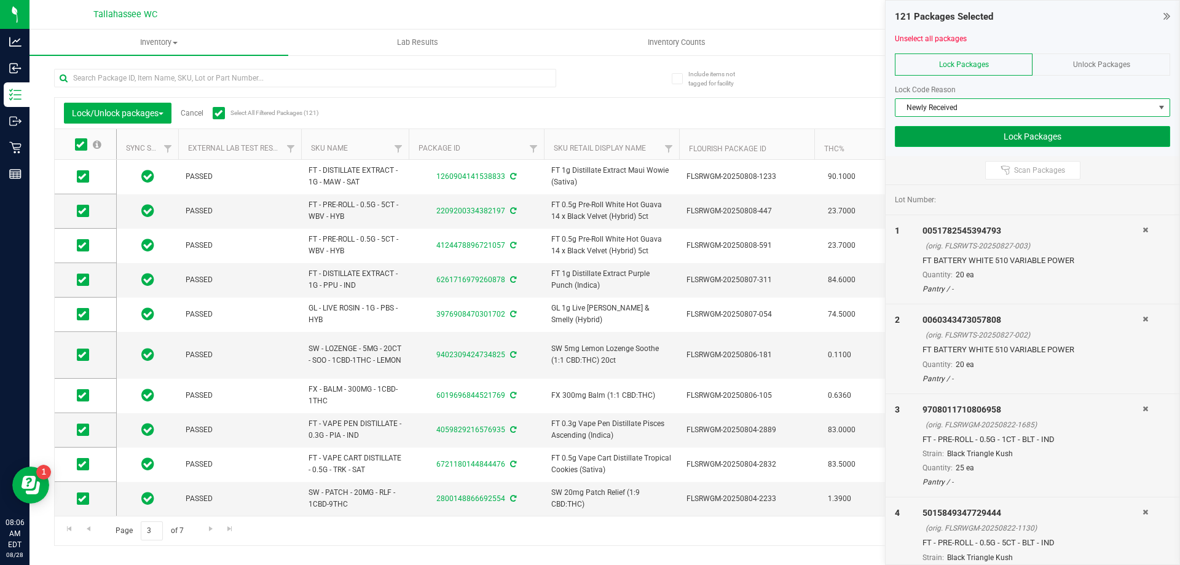
click at [1046, 136] on button "Lock Packages" at bounding box center [1032, 136] width 275 height 21
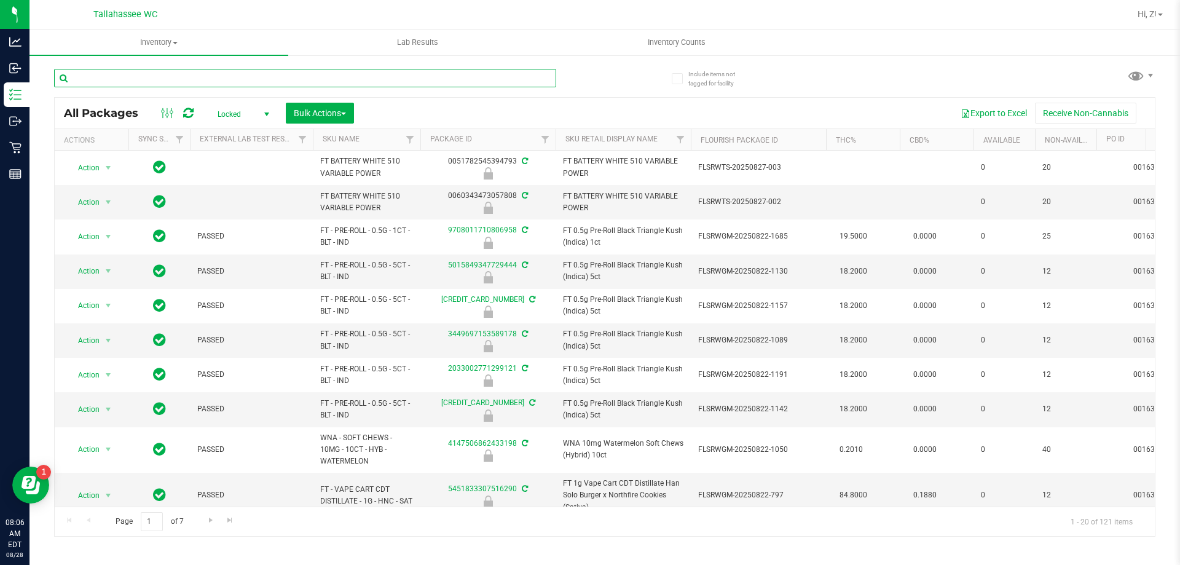
click at [201, 82] on input "text" at bounding box center [305, 78] width 502 height 18
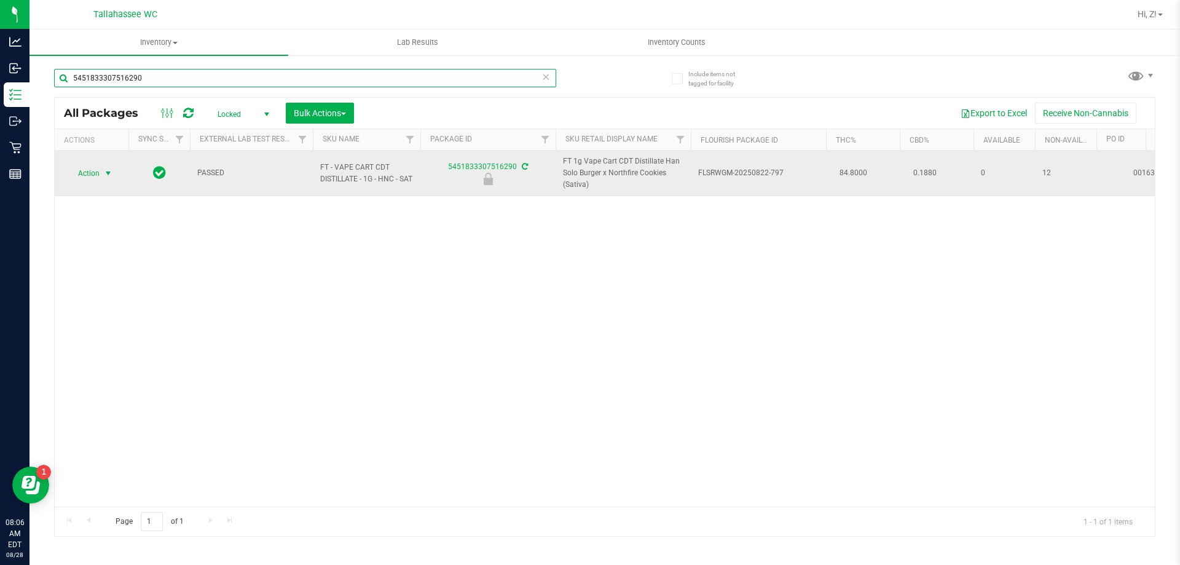
type input "5451833307516290"
click at [106, 169] on span "select" at bounding box center [108, 173] width 10 height 10
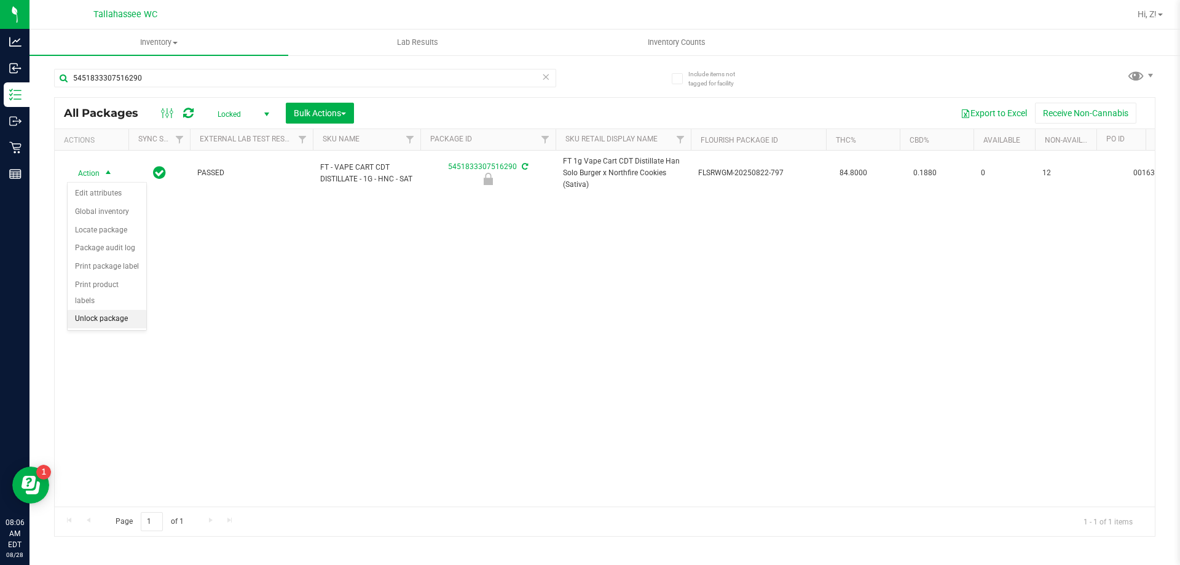
click at [114, 310] on li "Unlock package" at bounding box center [107, 319] width 79 height 18
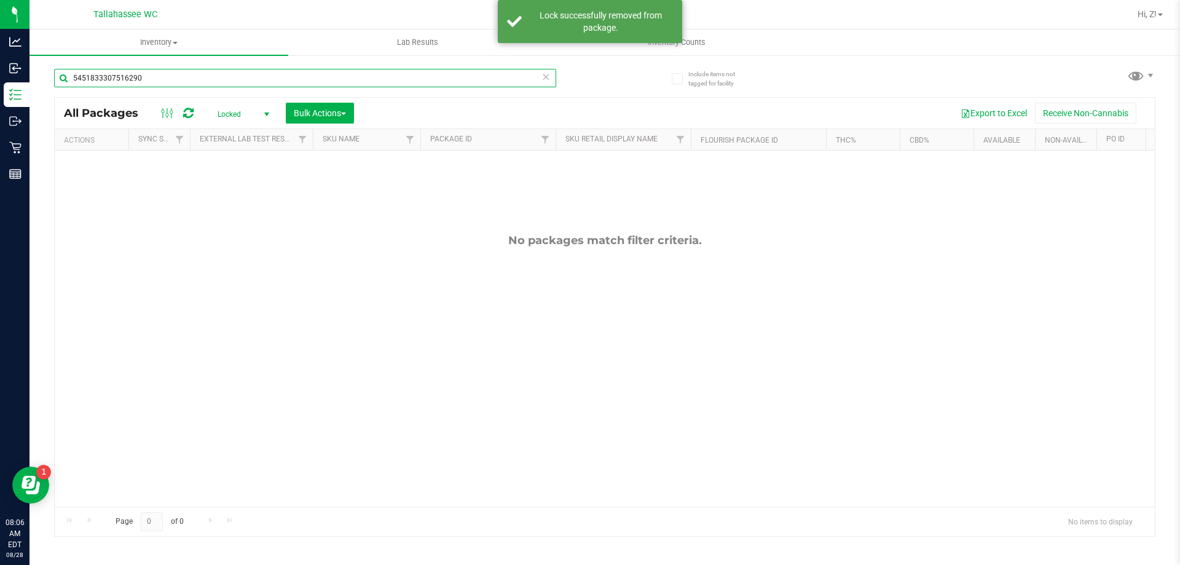
click at [146, 76] on input "5451833307516290" at bounding box center [305, 78] width 502 height 18
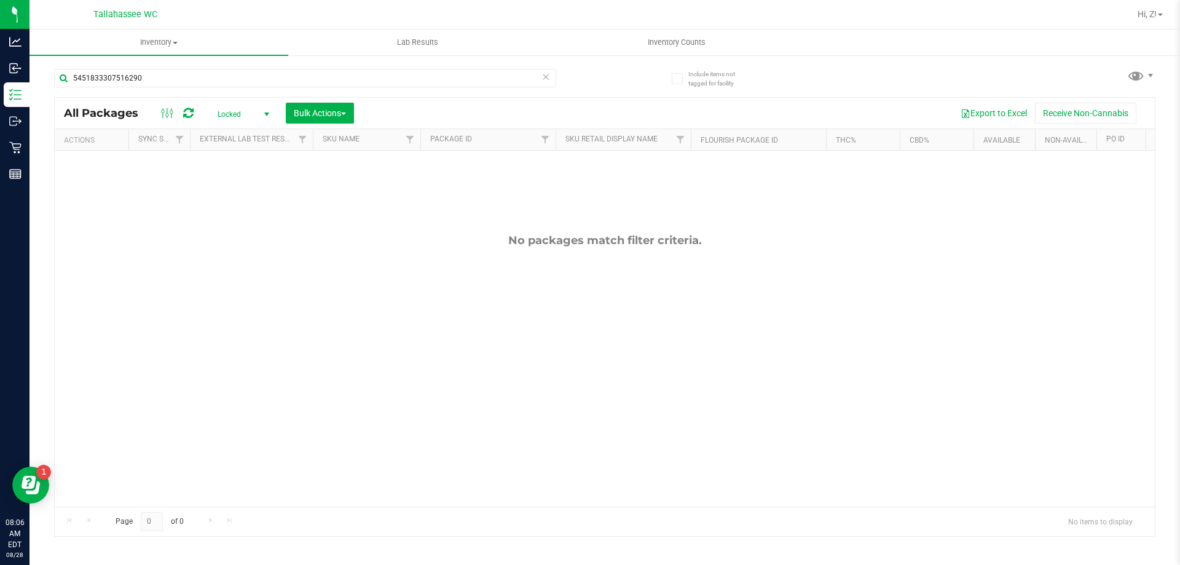
click at [243, 113] on span "Locked" at bounding box center [241, 114] width 68 height 17
click at [243, 135] on li "Active Only" at bounding box center [240, 134] width 66 height 18
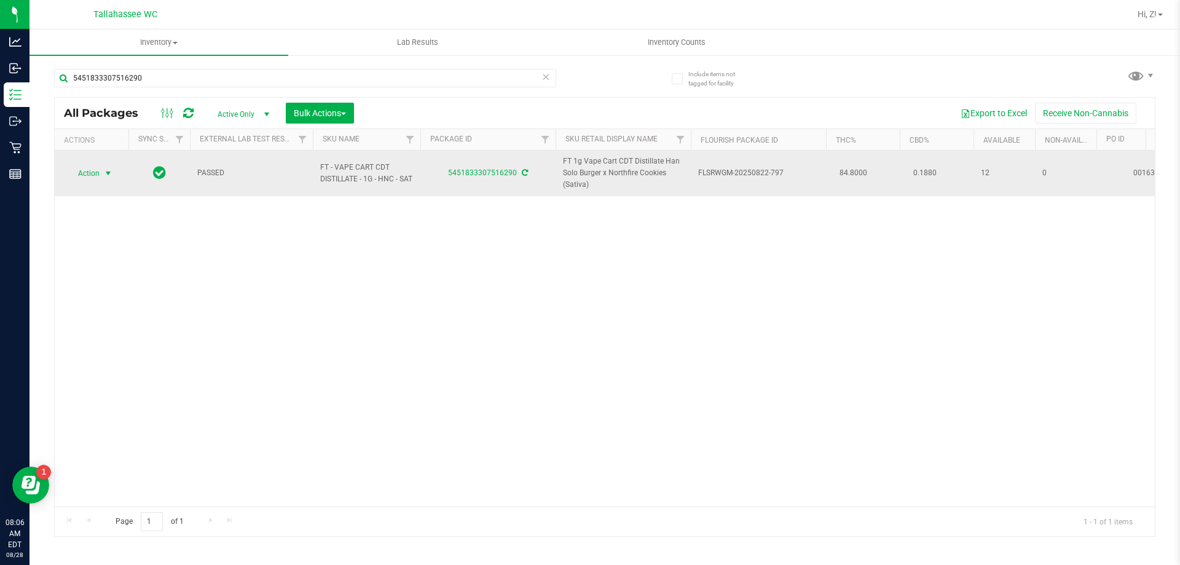
click at [99, 176] on span "Action" at bounding box center [83, 173] width 33 height 17
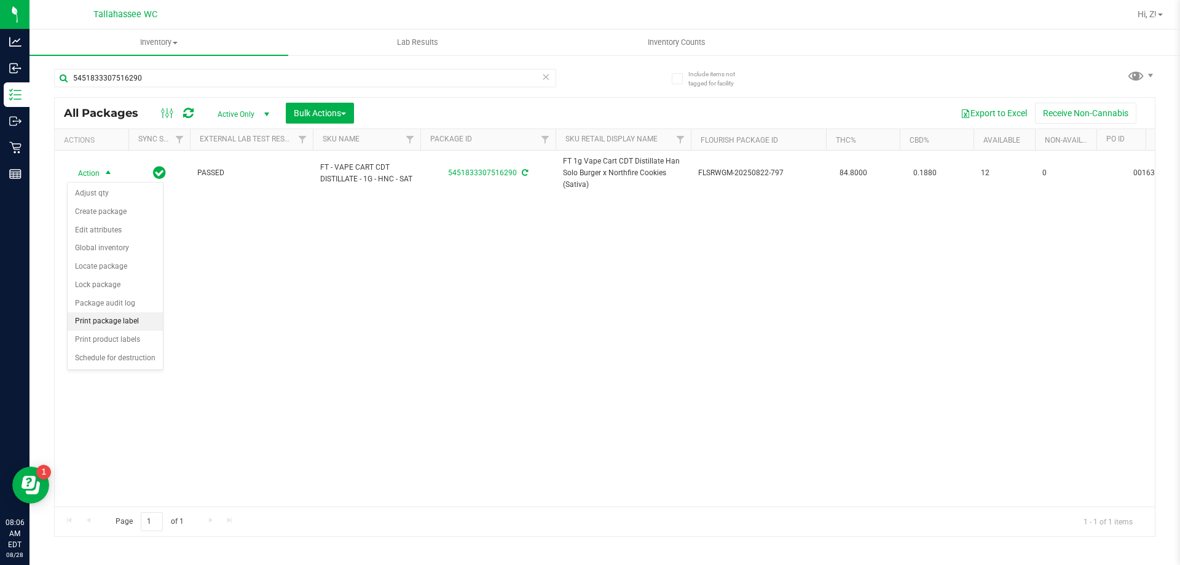
click at [114, 318] on li "Print package label" at bounding box center [115, 321] width 95 height 18
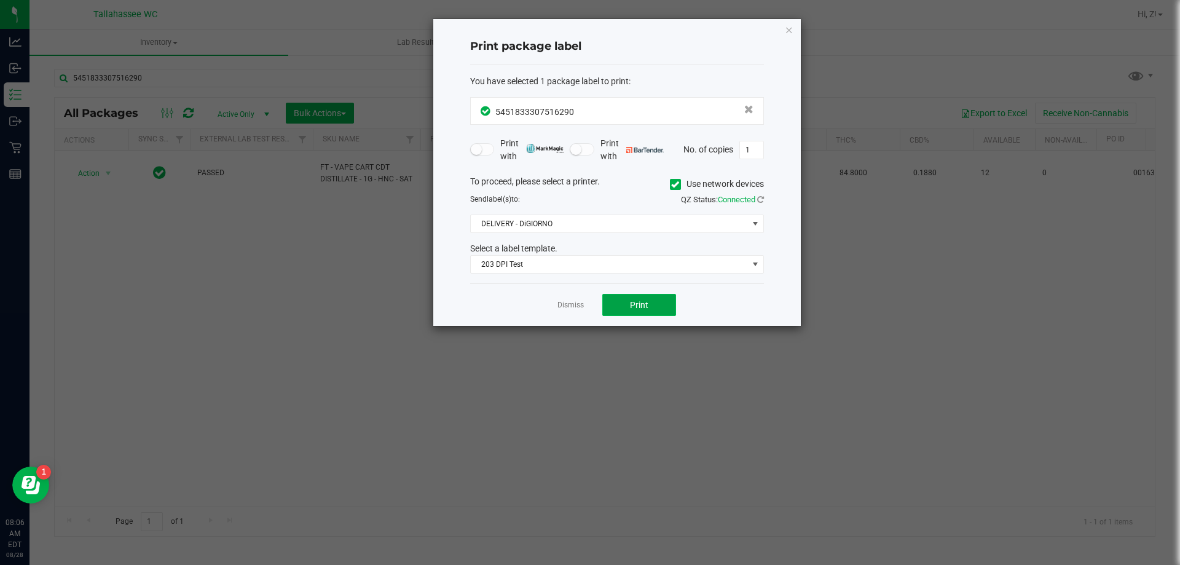
click at [651, 307] on button "Print" at bounding box center [639, 305] width 74 height 22
click at [796, 34] on div "Print package label You have selected 1 package label to print : 54518333075162…" at bounding box center [616, 172] width 367 height 307
click at [791, 29] on icon "button" at bounding box center [789, 29] width 9 height 15
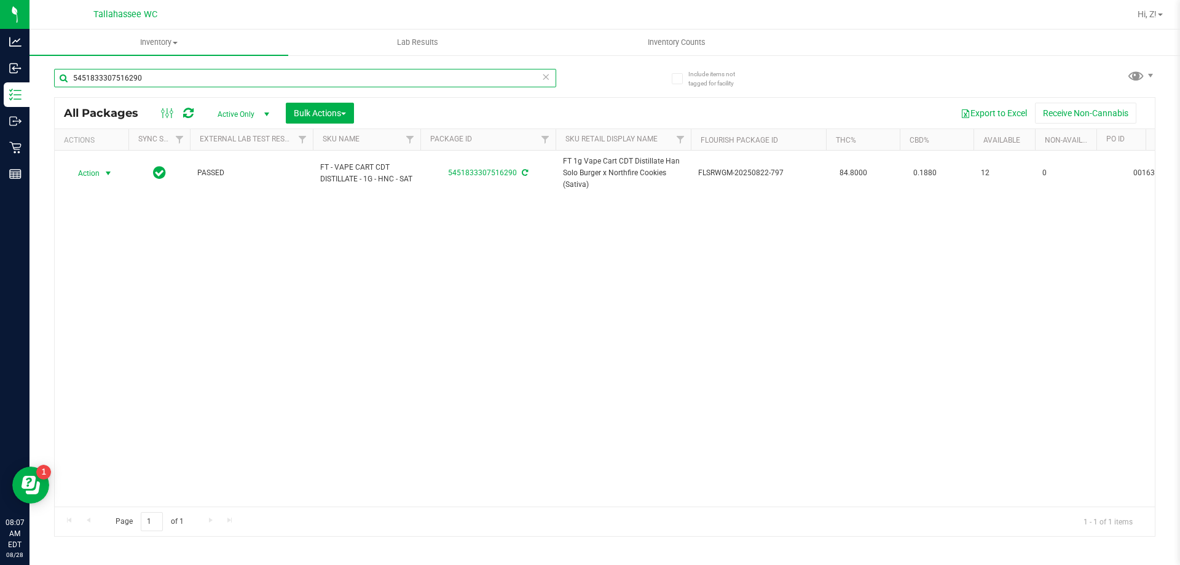
click at [268, 82] on input "5451833307516290" at bounding box center [305, 78] width 502 height 18
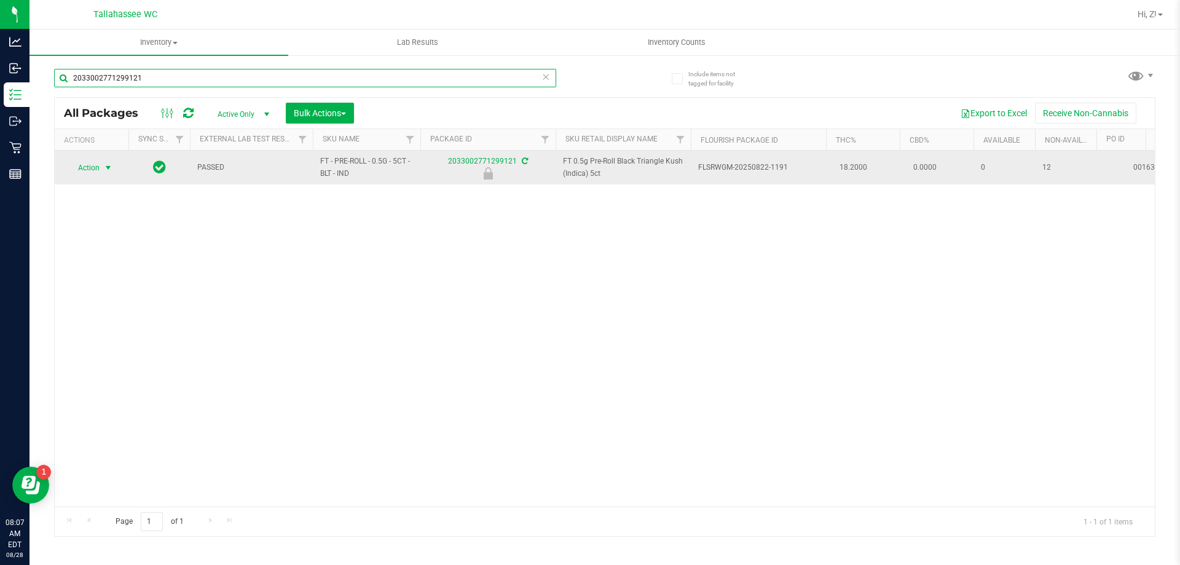
type input "2033002771299121"
click at [102, 174] on span "select" at bounding box center [108, 167] width 15 height 17
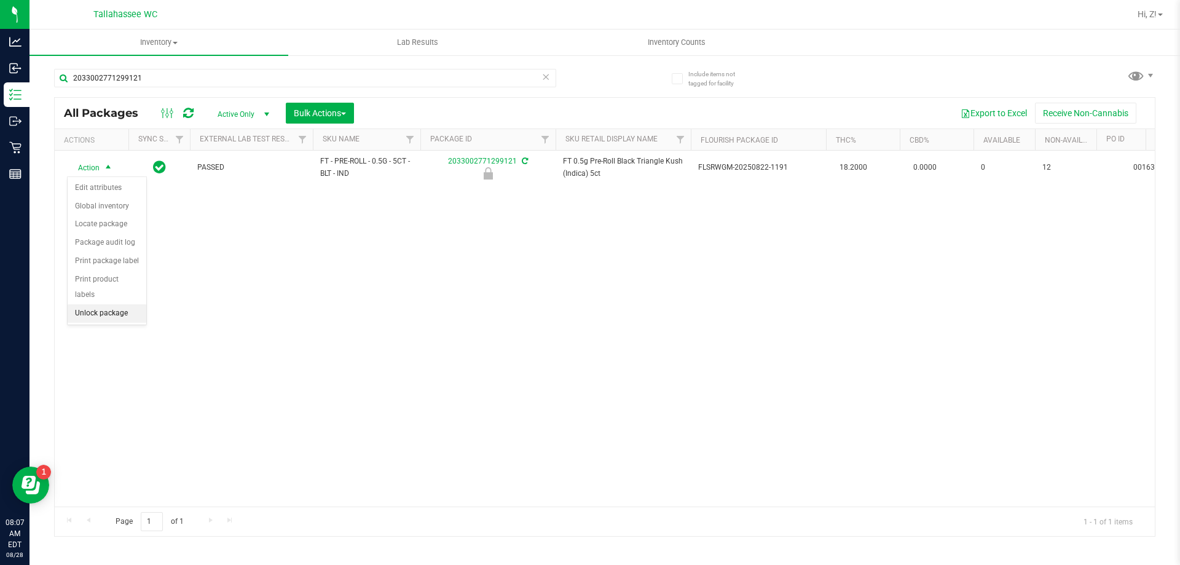
click at [111, 304] on li "Unlock package" at bounding box center [107, 313] width 79 height 18
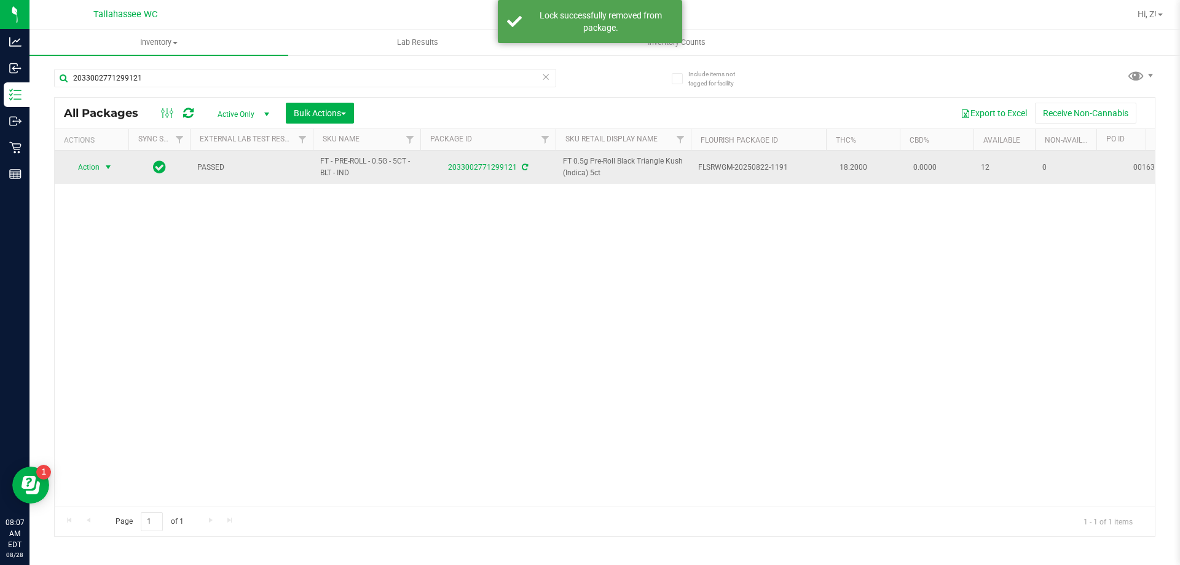
click at [86, 165] on span "Action" at bounding box center [83, 167] width 33 height 17
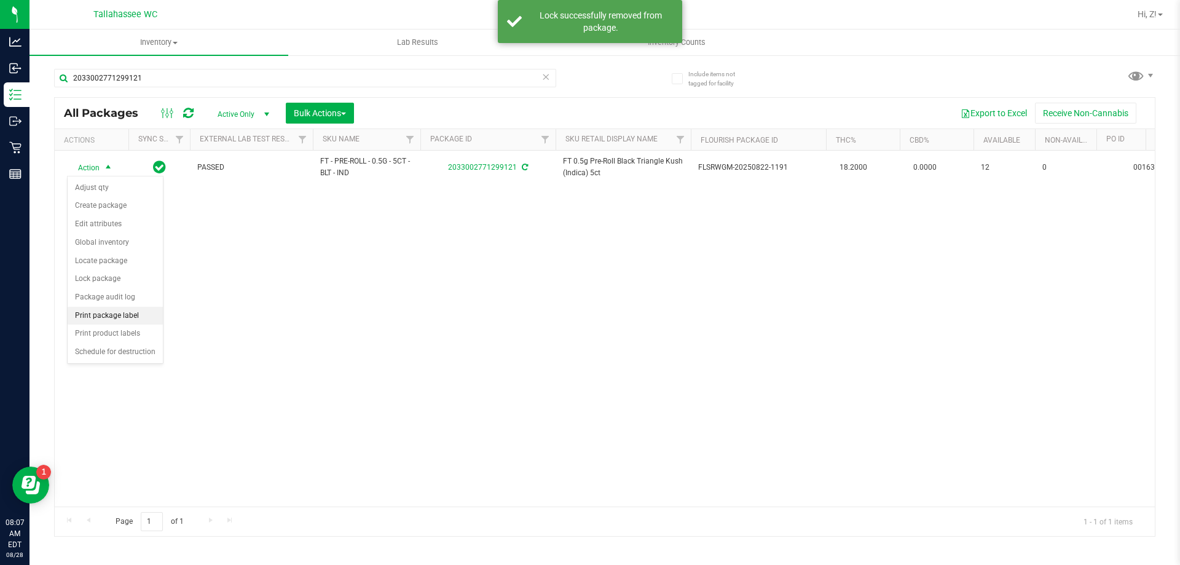
click at [130, 316] on li "Print package label" at bounding box center [115, 316] width 95 height 18
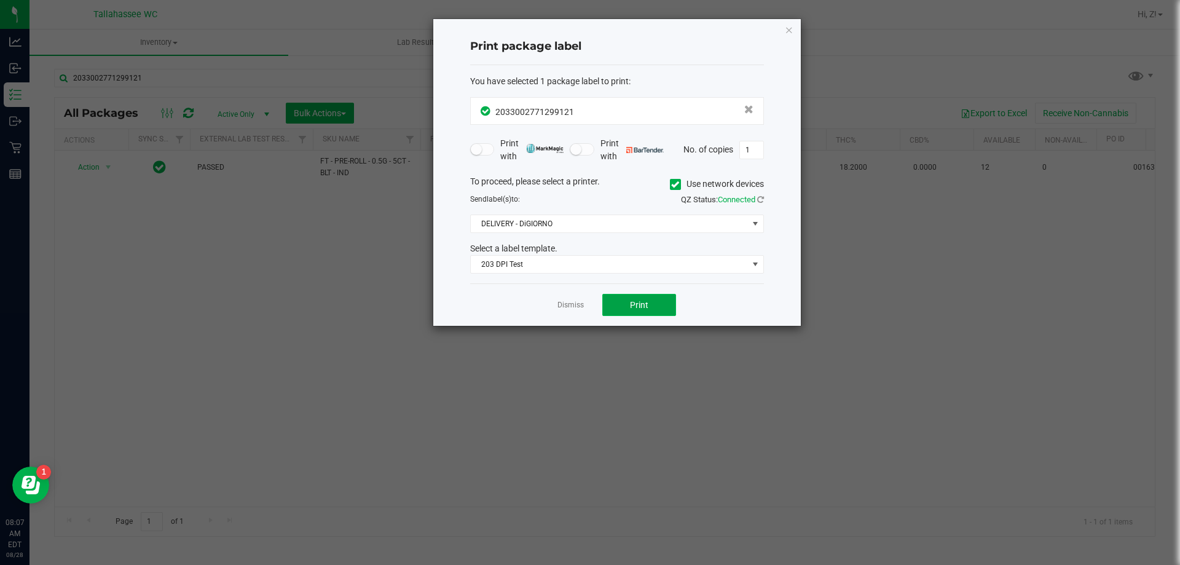
click at [644, 312] on button "Print" at bounding box center [639, 305] width 74 height 22
click at [791, 28] on icon "button" at bounding box center [789, 29] width 9 height 15
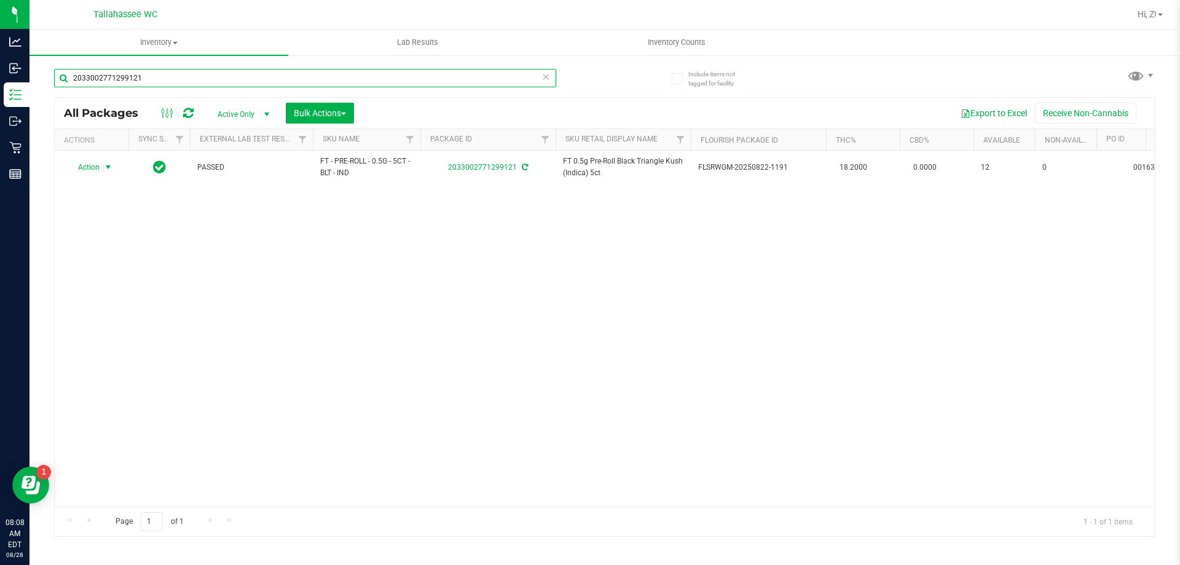
click at [160, 71] on input "2033002771299121" at bounding box center [305, 78] width 502 height 18
click at [161, 71] on input "2033002771299121" at bounding box center [305, 78] width 502 height 18
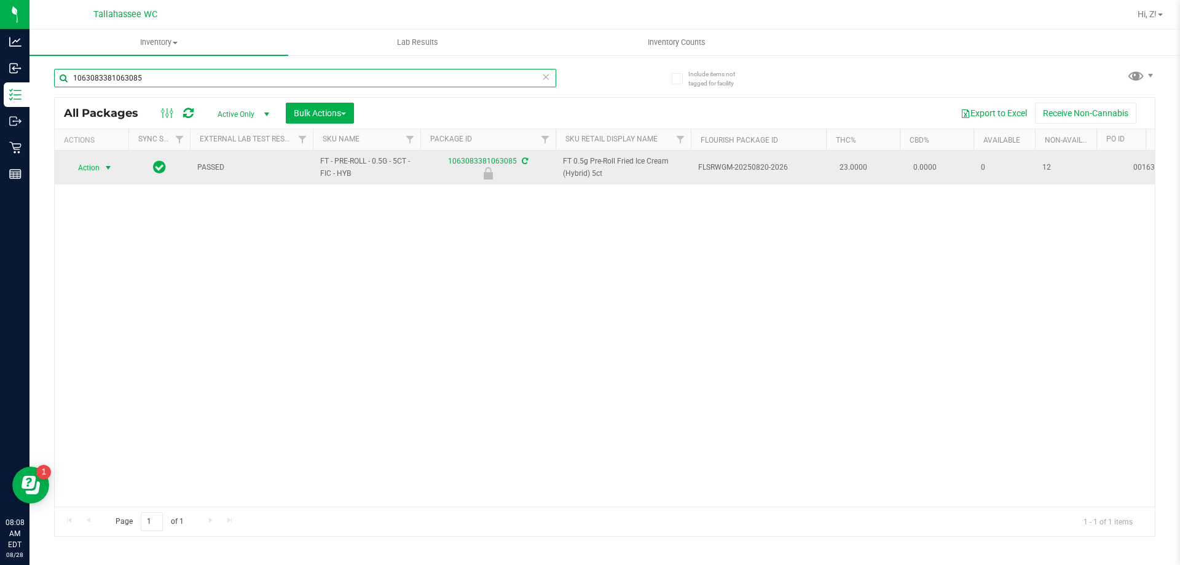
type input "1063083381063085"
click at [95, 170] on span "Action" at bounding box center [83, 167] width 33 height 17
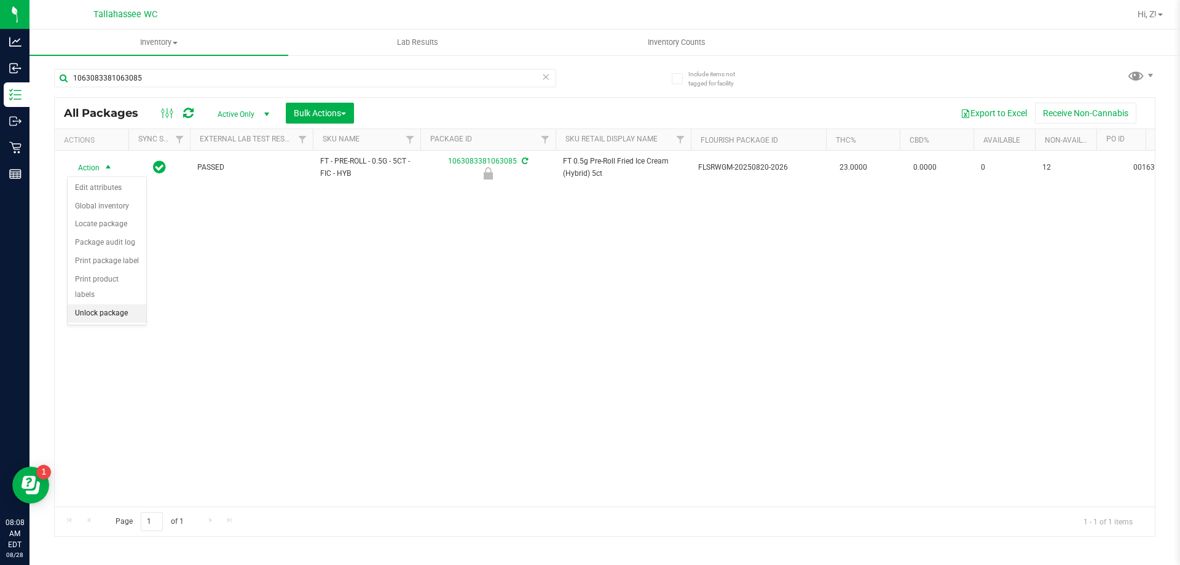
click at [126, 304] on li "Unlock package" at bounding box center [107, 313] width 79 height 18
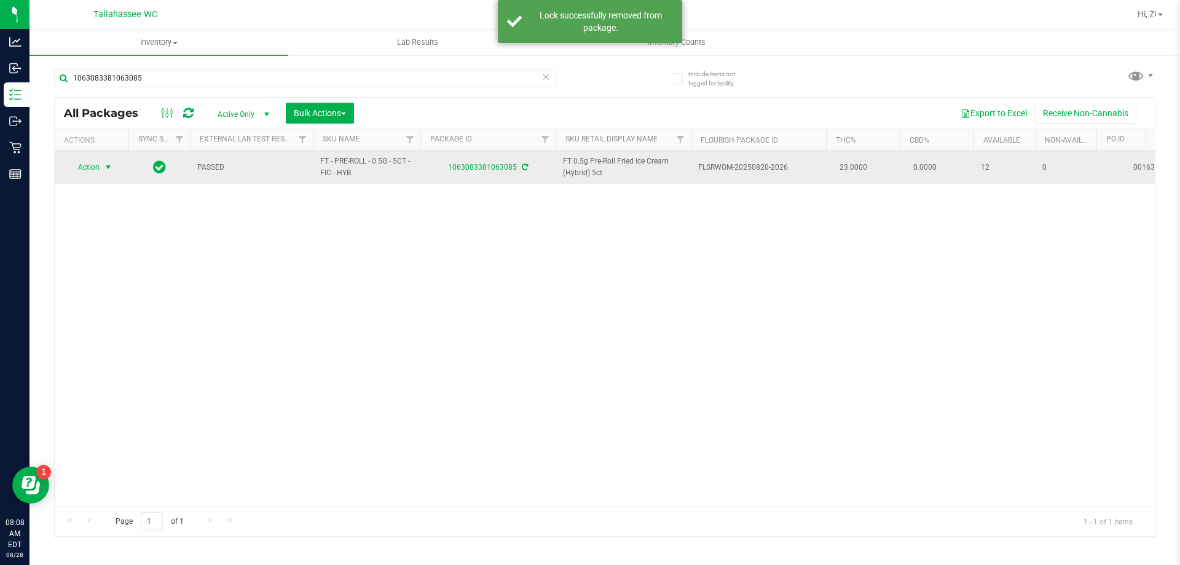
click at [97, 163] on span "Action" at bounding box center [83, 167] width 33 height 17
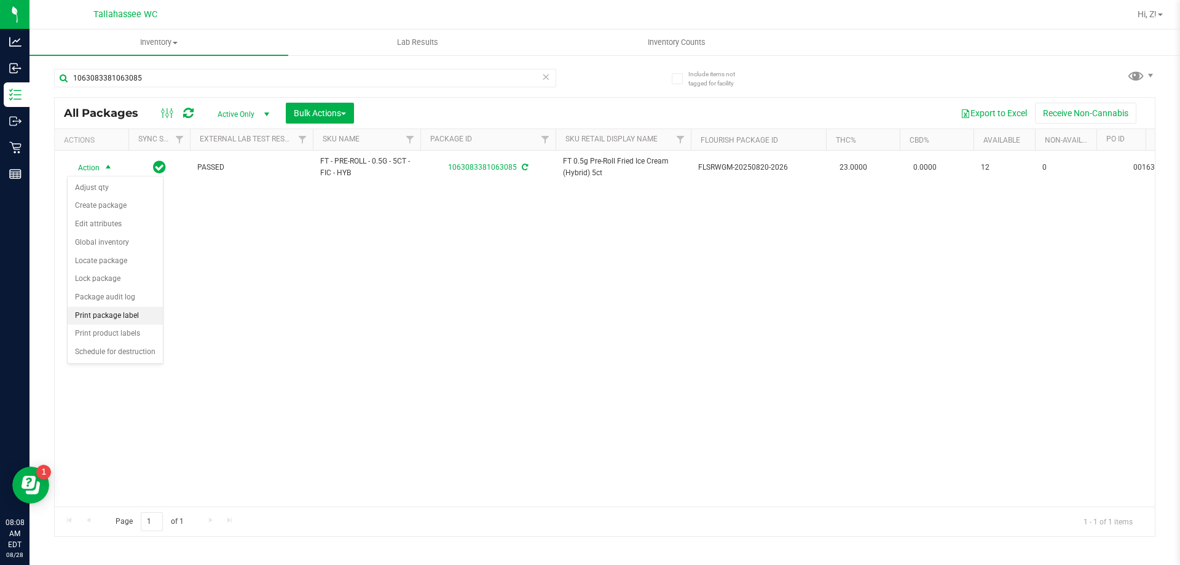
click at [105, 321] on li "Print package label" at bounding box center [115, 316] width 95 height 18
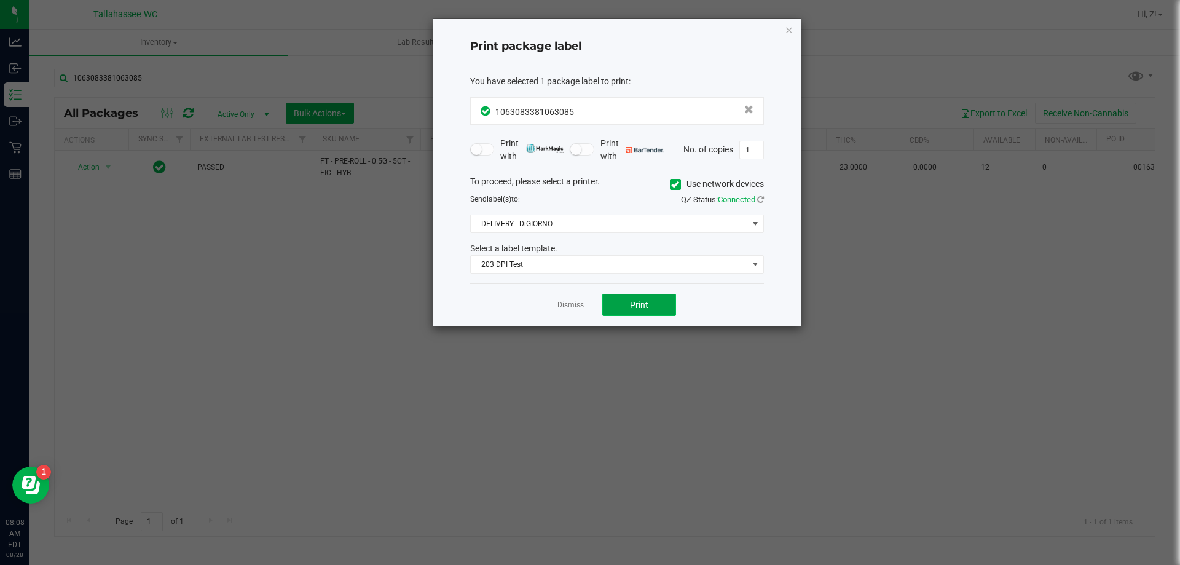
click at [637, 306] on span "Print" at bounding box center [639, 305] width 18 height 10
click at [788, 29] on icon "button" at bounding box center [789, 29] width 9 height 15
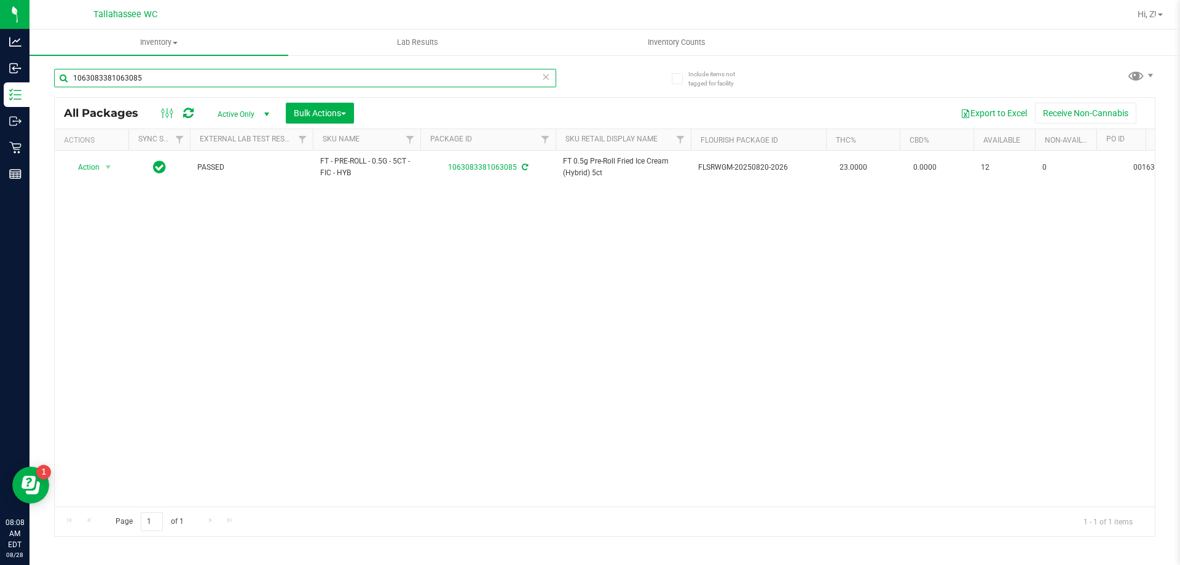
click at [183, 79] on input "1063083381063085" at bounding box center [305, 78] width 502 height 18
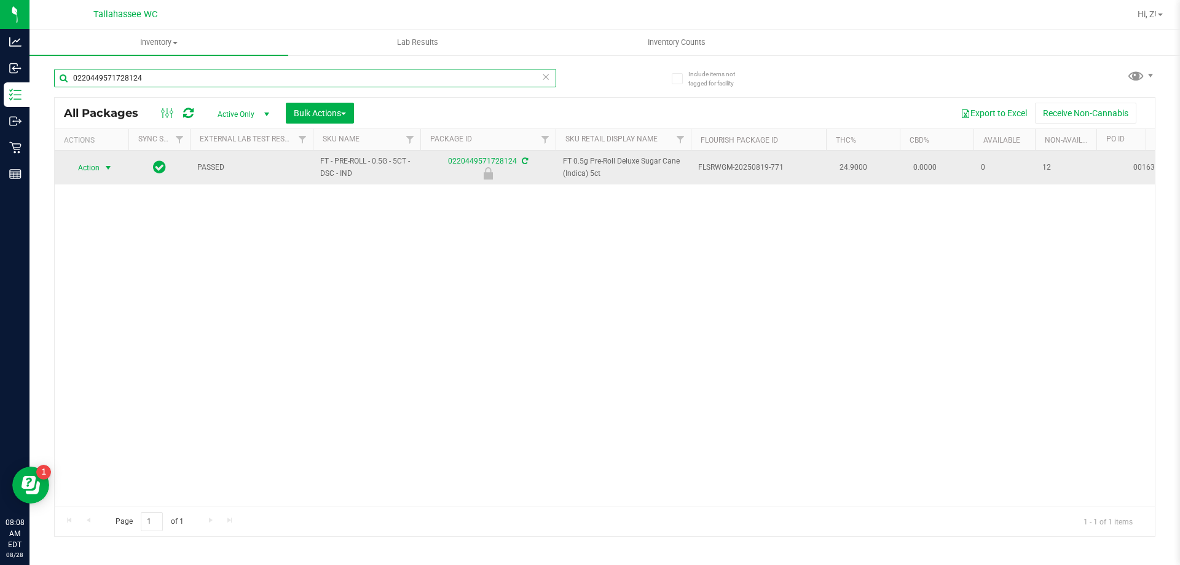
type input "0220449571728124"
click at [89, 167] on span "Action" at bounding box center [83, 167] width 33 height 17
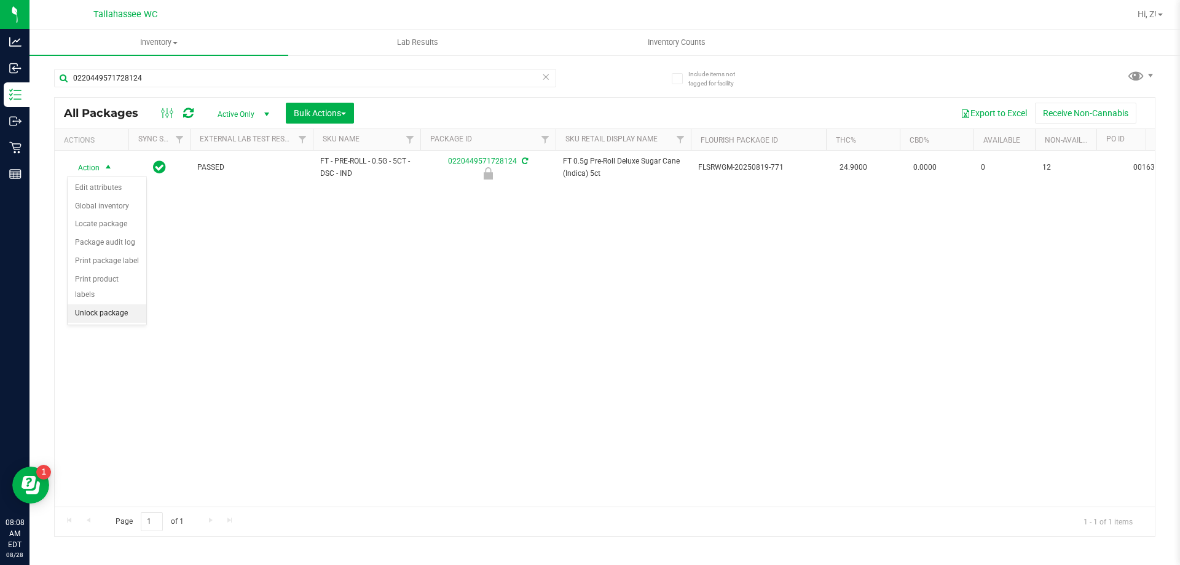
click at [108, 304] on li "Unlock package" at bounding box center [107, 313] width 79 height 18
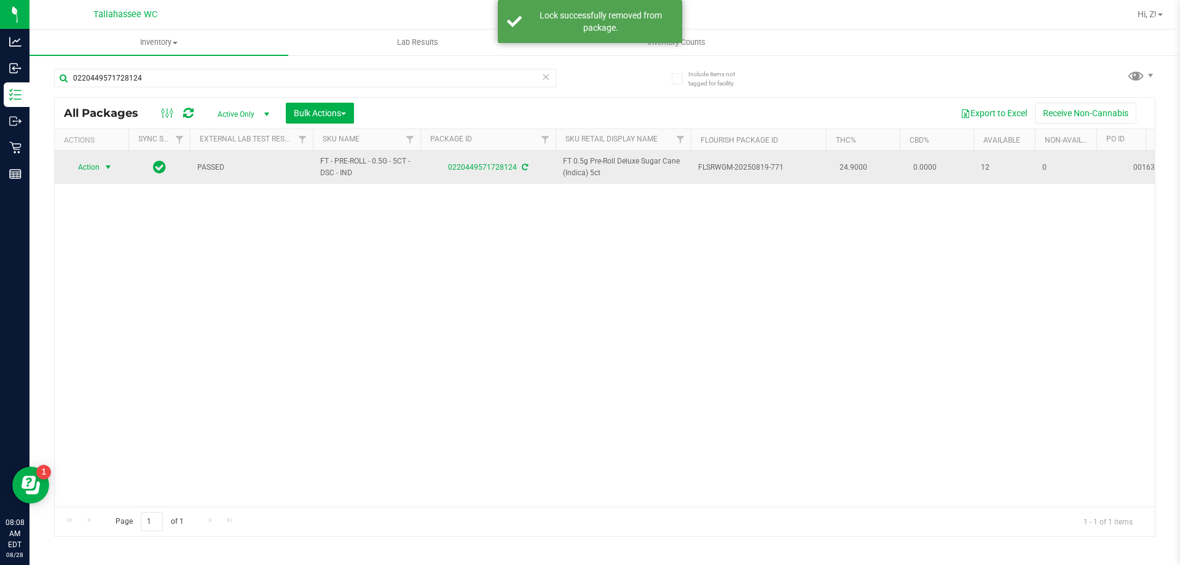
click at [108, 167] on span "select" at bounding box center [108, 167] width 10 height 10
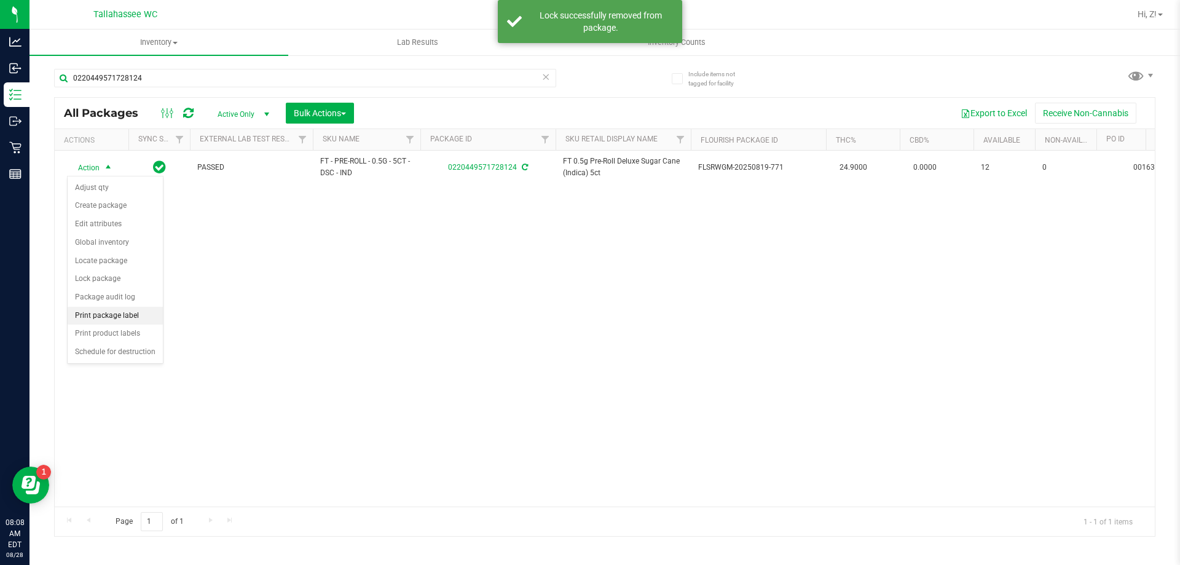
click at [123, 314] on li "Print package label" at bounding box center [115, 316] width 95 height 18
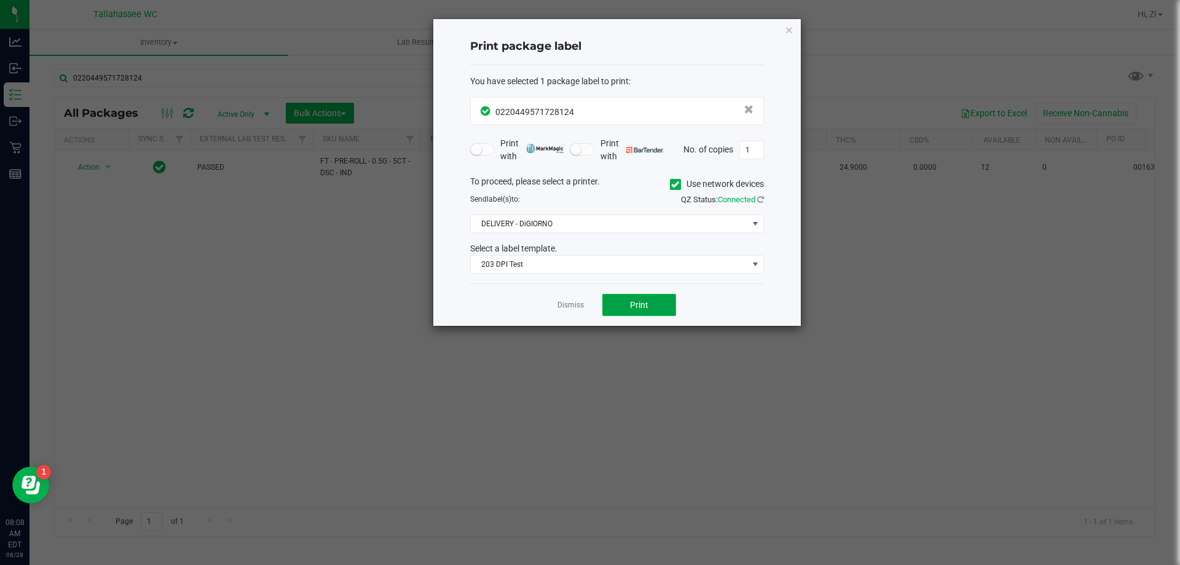
click at [655, 306] on button "Print" at bounding box center [639, 305] width 74 height 22
click at [786, 28] on icon "button" at bounding box center [789, 29] width 9 height 15
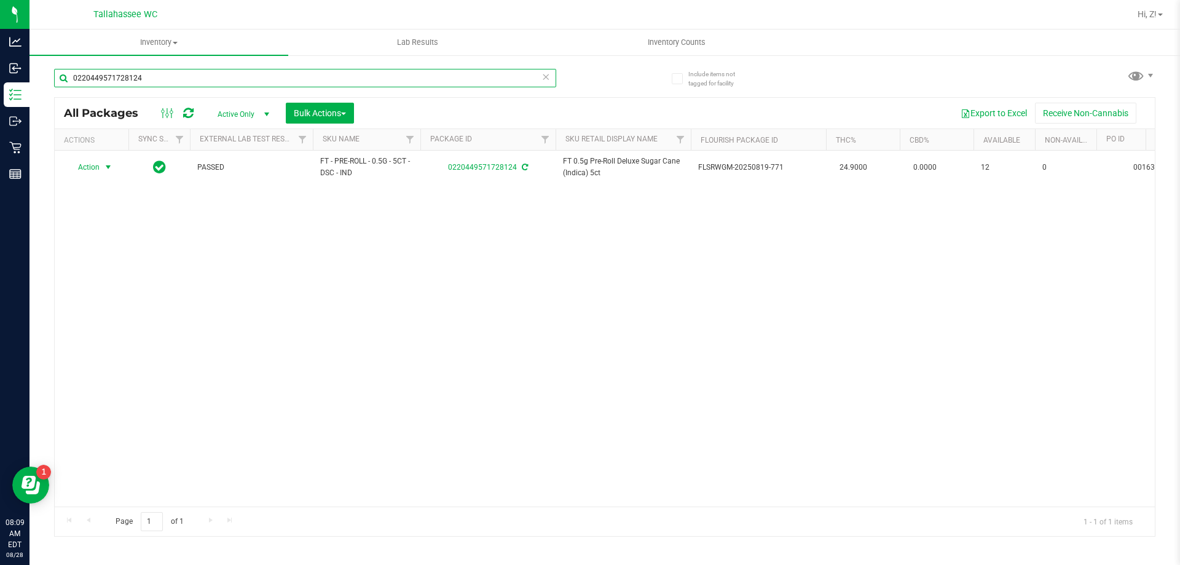
click at [163, 77] on input "0220449571728124" at bounding box center [305, 78] width 502 height 18
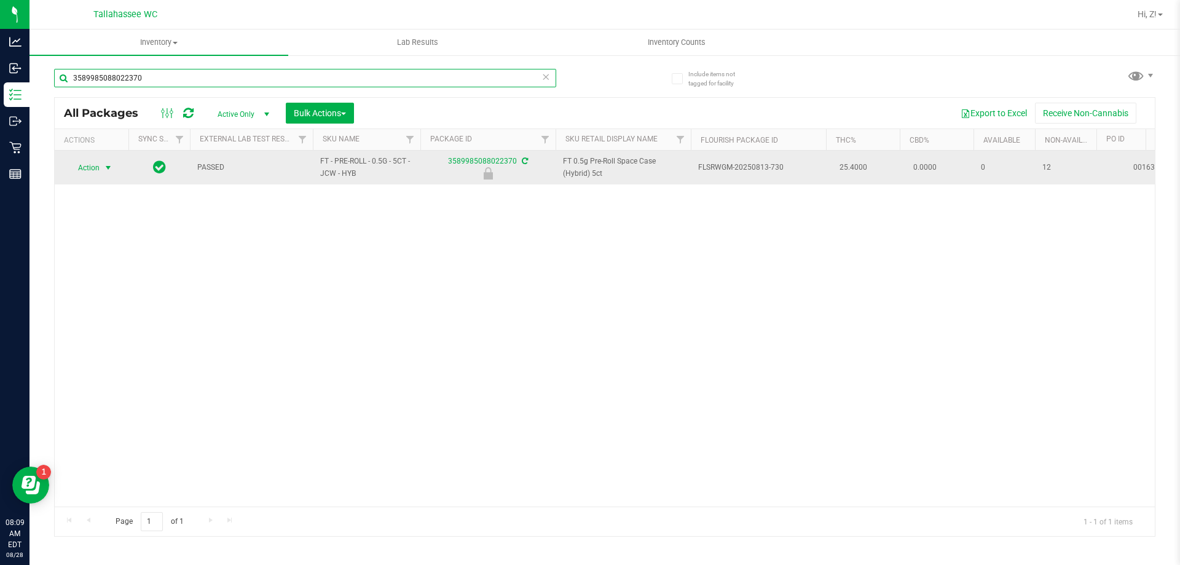
type input "3589985088022370"
click at [95, 170] on span "Action" at bounding box center [83, 167] width 33 height 17
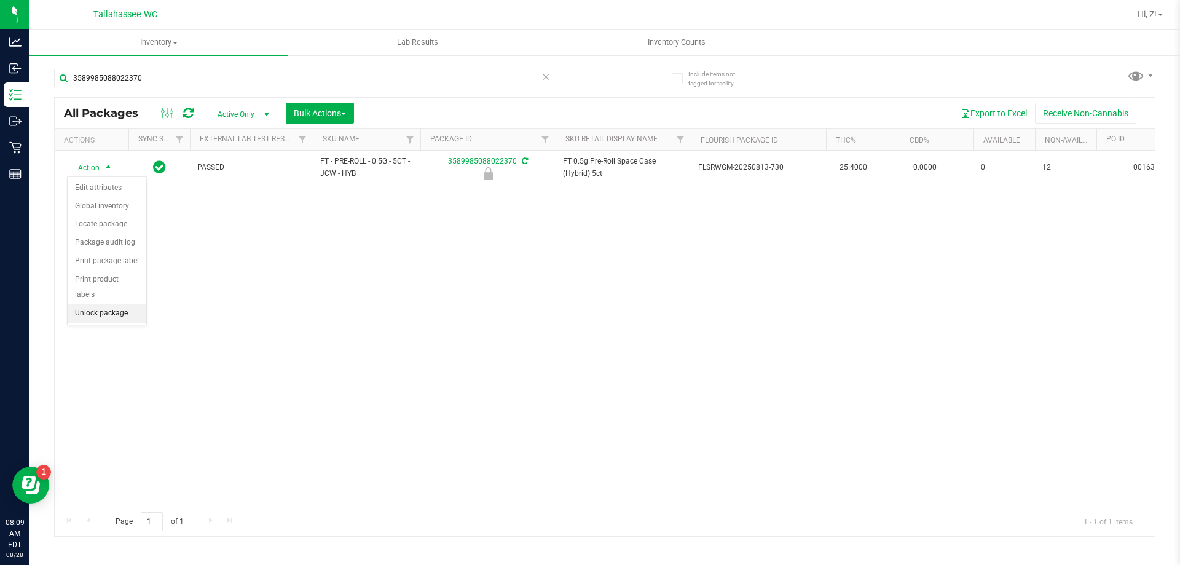
click at [122, 304] on li "Unlock package" at bounding box center [107, 313] width 79 height 18
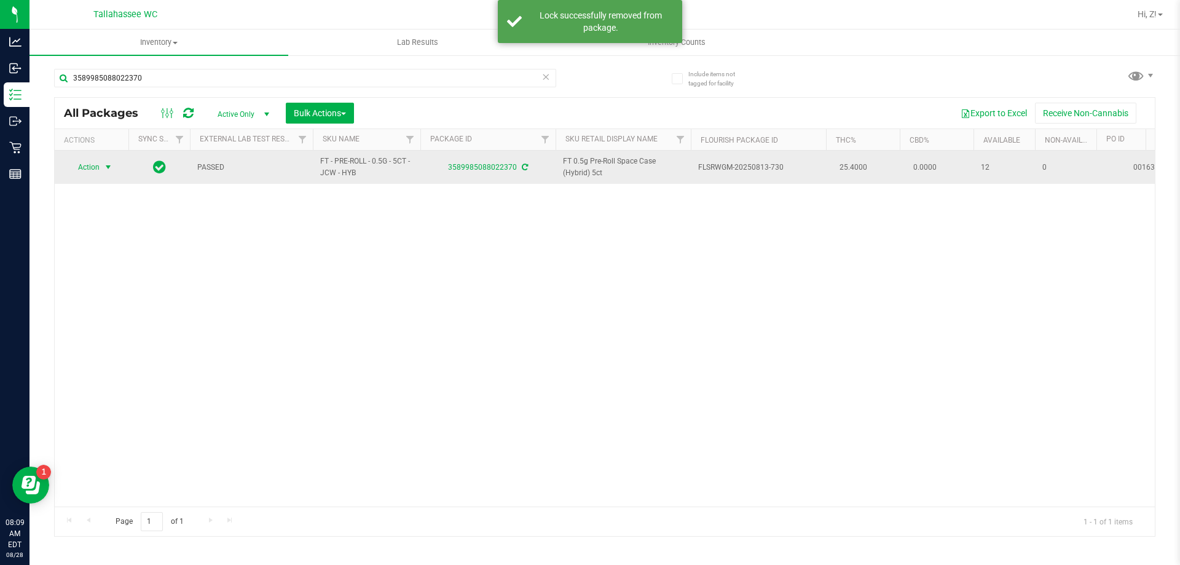
click at [106, 165] on span "select" at bounding box center [108, 167] width 10 height 10
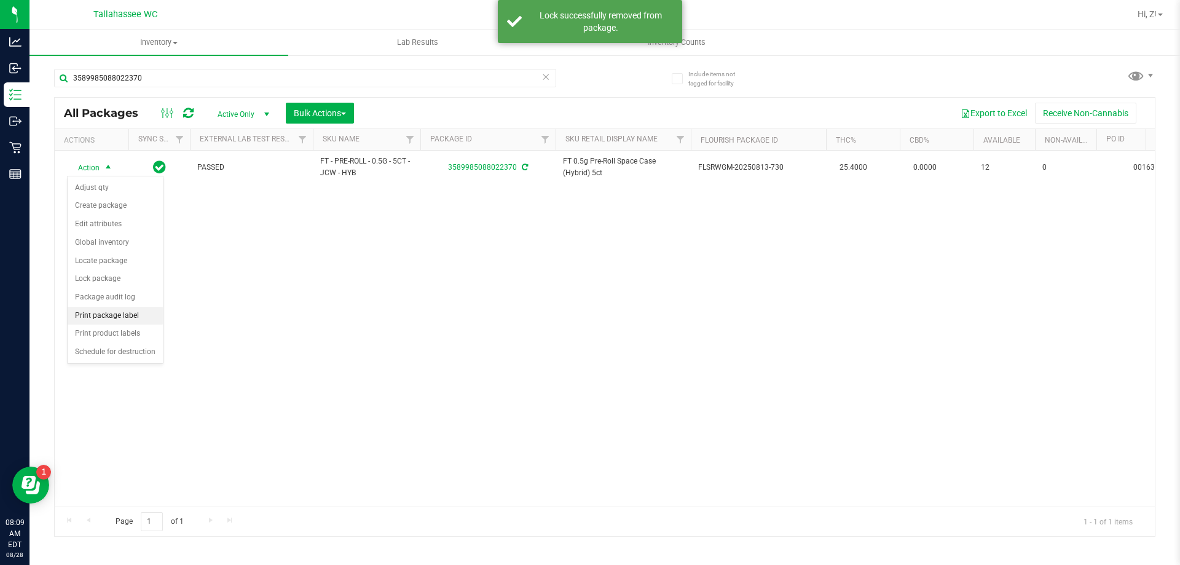
click at [128, 313] on li "Print package label" at bounding box center [115, 316] width 95 height 18
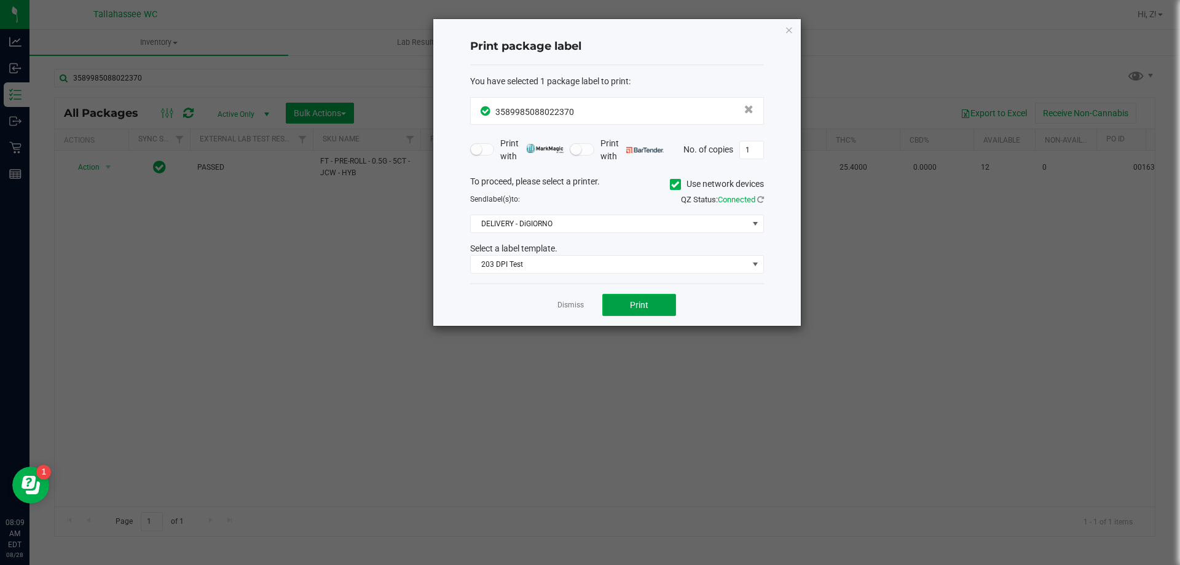
click at [645, 308] on span "Print" at bounding box center [639, 305] width 18 height 10
click at [785, 26] on icon "button" at bounding box center [789, 29] width 9 height 15
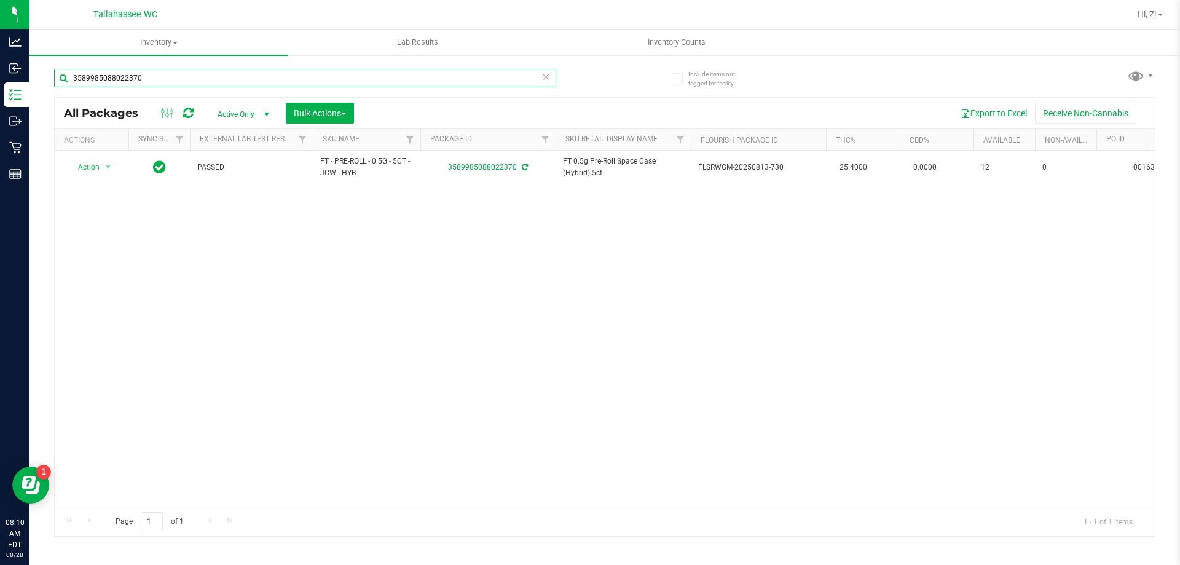
click at [217, 76] on input "3589985088022370" at bounding box center [305, 78] width 502 height 18
click at [216, 77] on input "3589985088022370" at bounding box center [305, 78] width 502 height 18
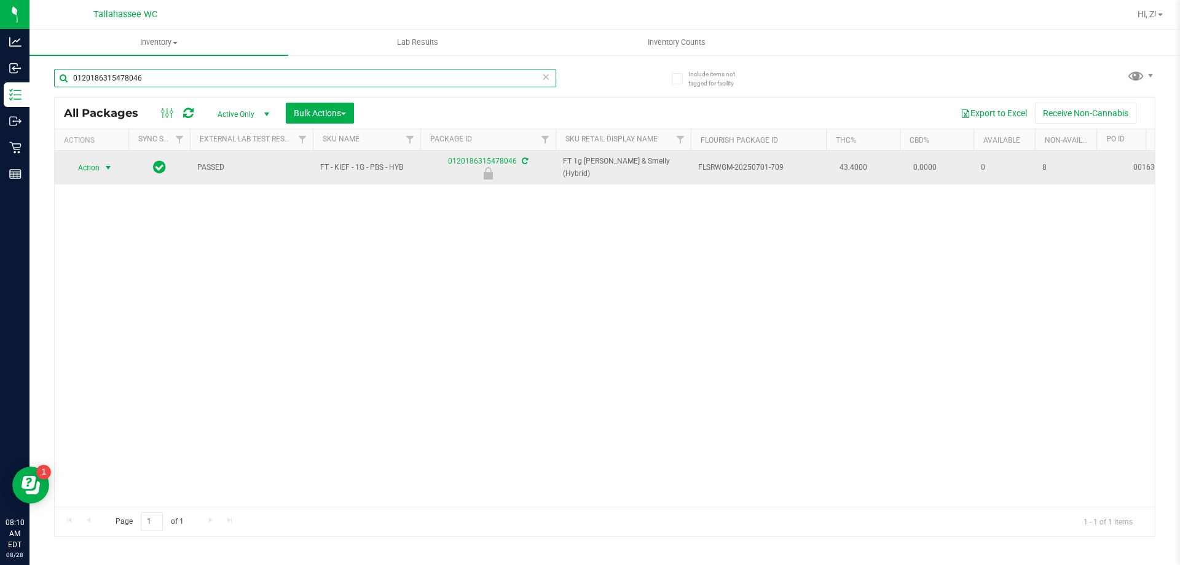
type input "0120186315478046"
click at [103, 167] on span "select" at bounding box center [108, 167] width 15 height 17
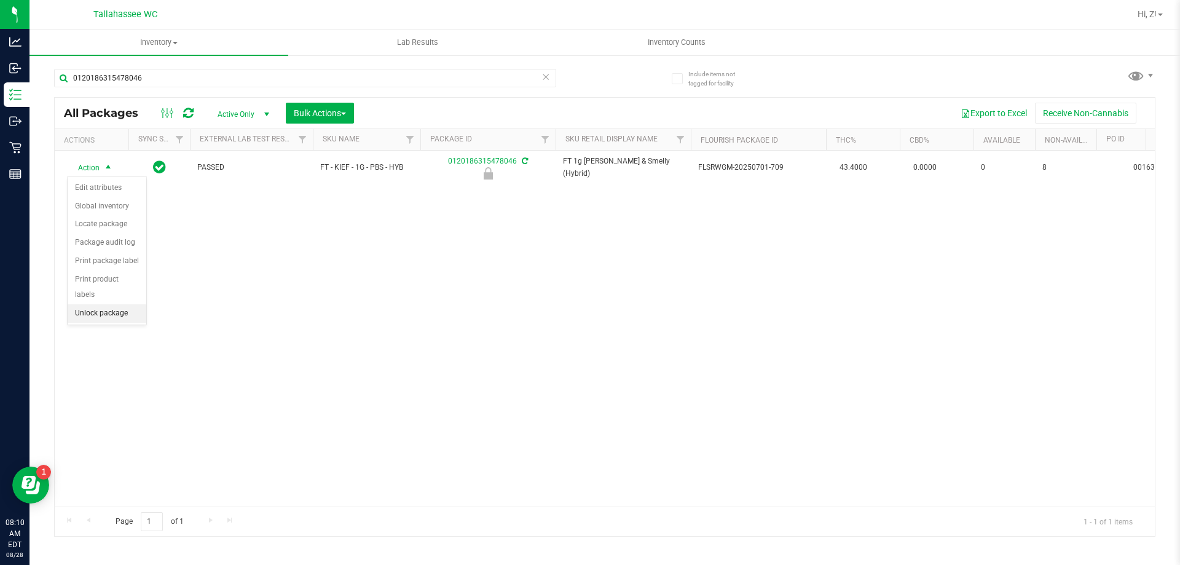
click at [109, 304] on li "Unlock package" at bounding box center [107, 313] width 79 height 18
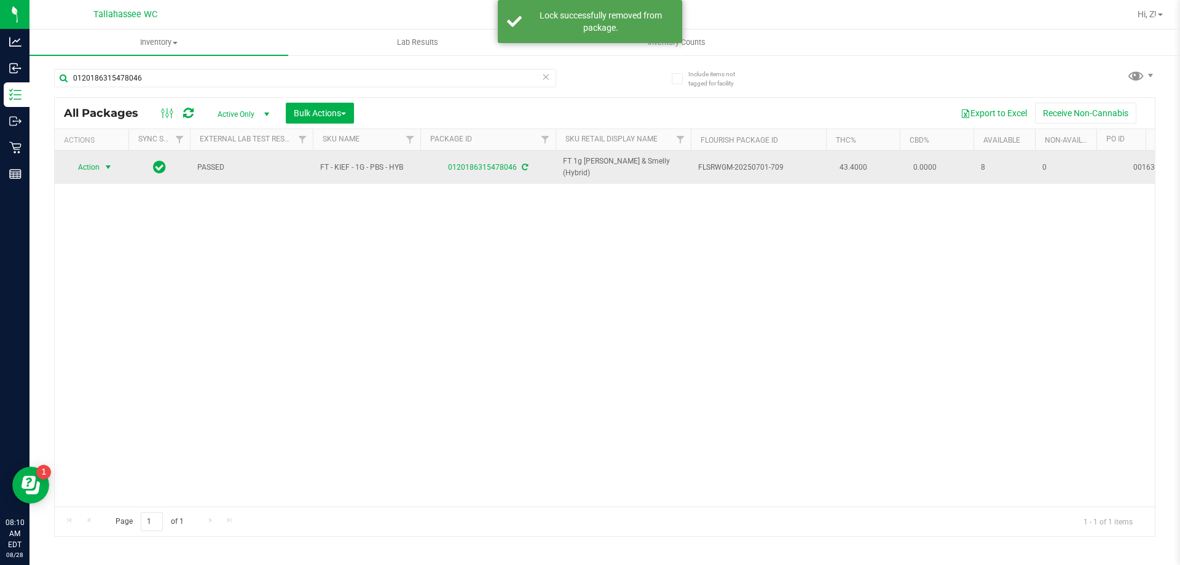
click at [103, 163] on span "select" at bounding box center [108, 167] width 15 height 17
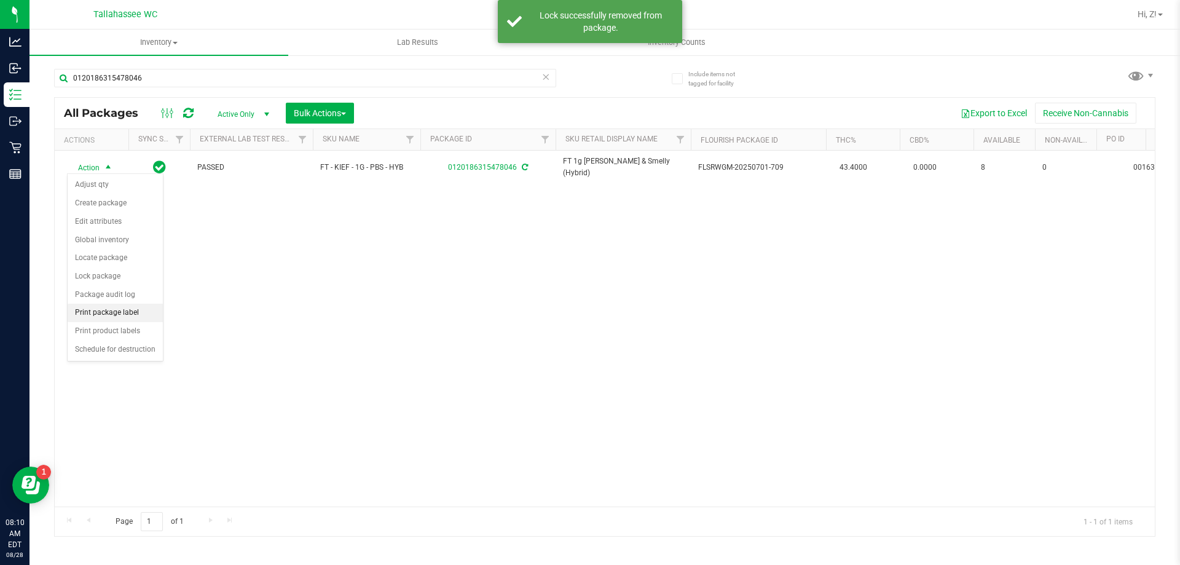
click at [114, 312] on li "Print package label" at bounding box center [115, 313] width 95 height 18
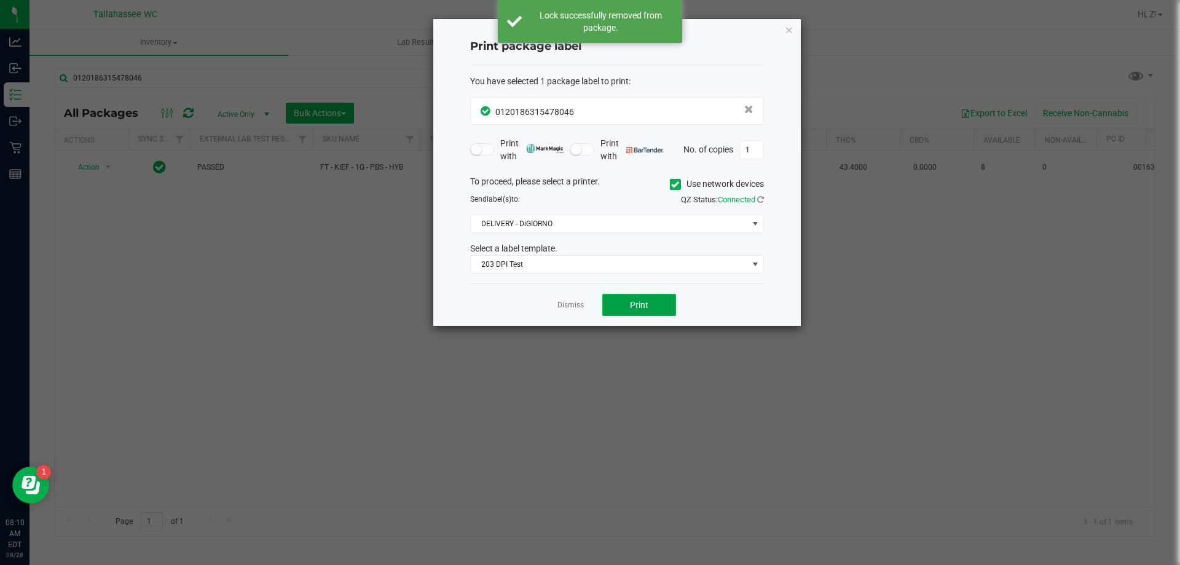
click at [646, 312] on button "Print" at bounding box center [639, 305] width 74 height 22
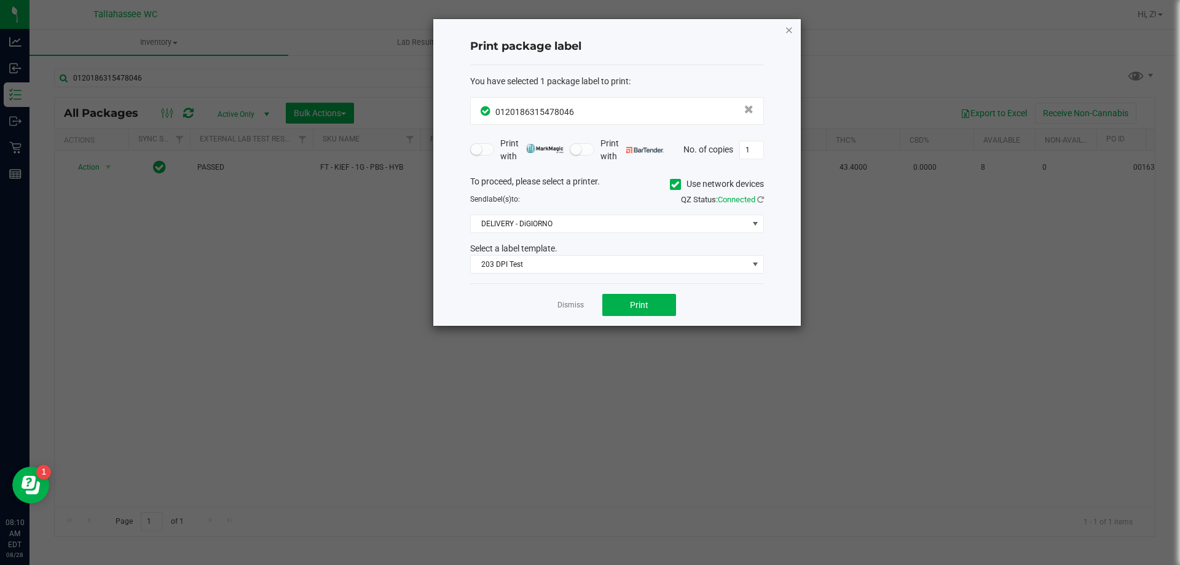
click at [787, 29] on icon "button" at bounding box center [789, 29] width 9 height 15
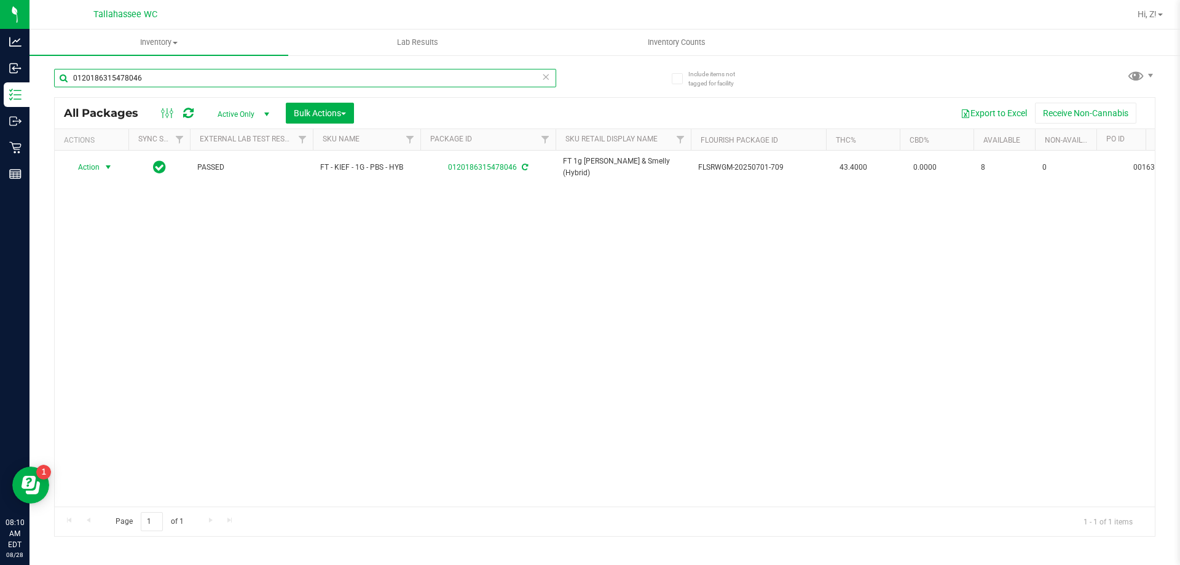
click at [291, 74] on input "0120186315478046" at bounding box center [305, 78] width 502 height 18
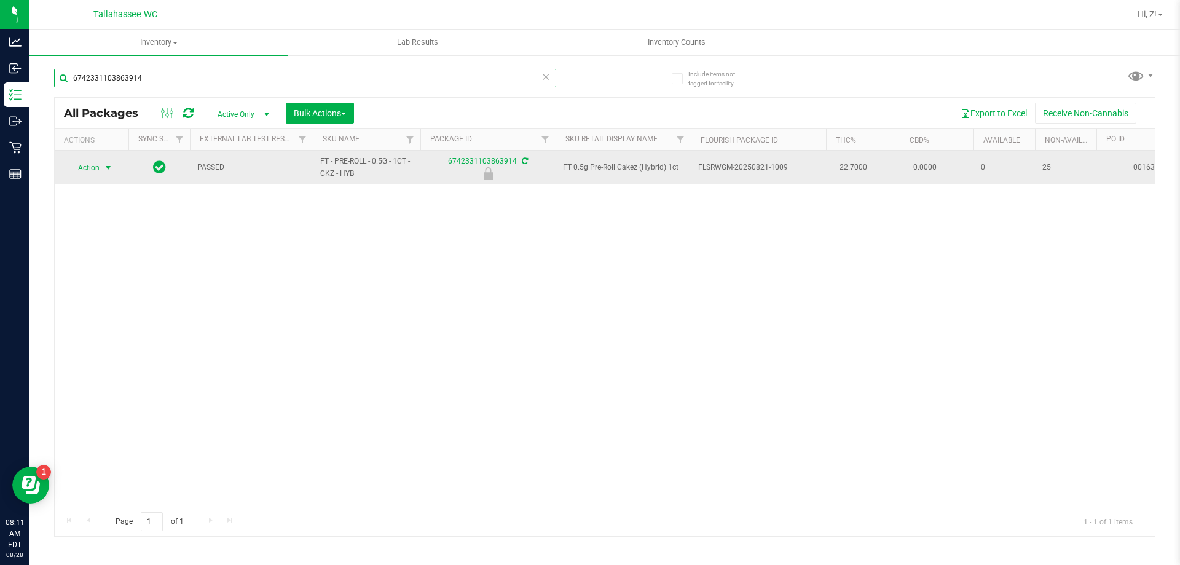
type input "6742331103863914"
click at [109, 169] on span "select" at bounding box center [108, 168] width 10 height 10
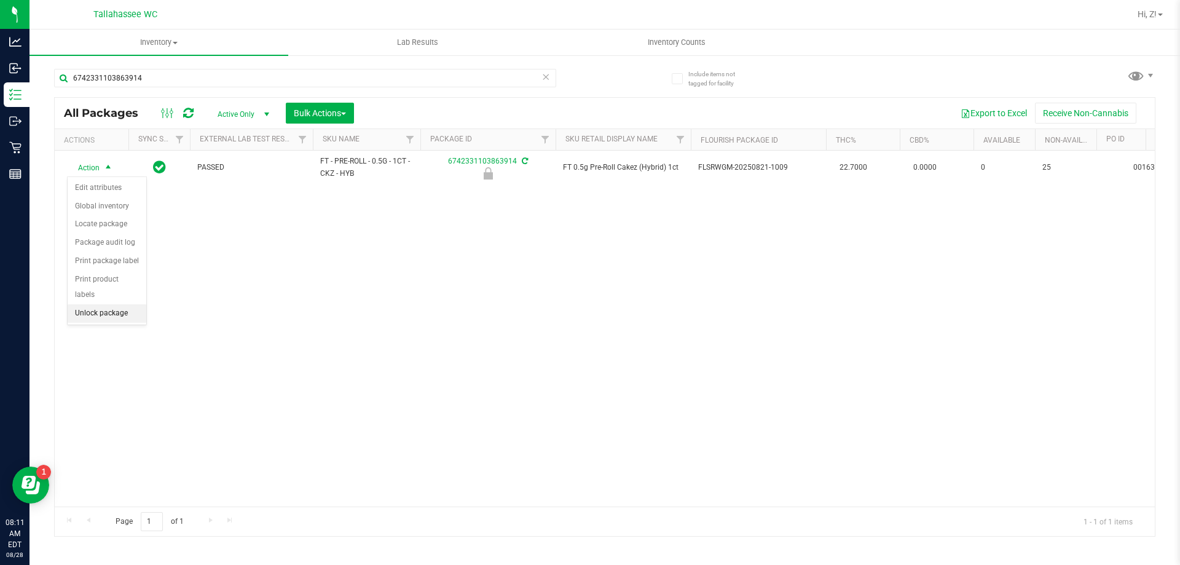
click at [90, 304] on li "Unlock package" at bounding box center [107, 313] width 79 height 18
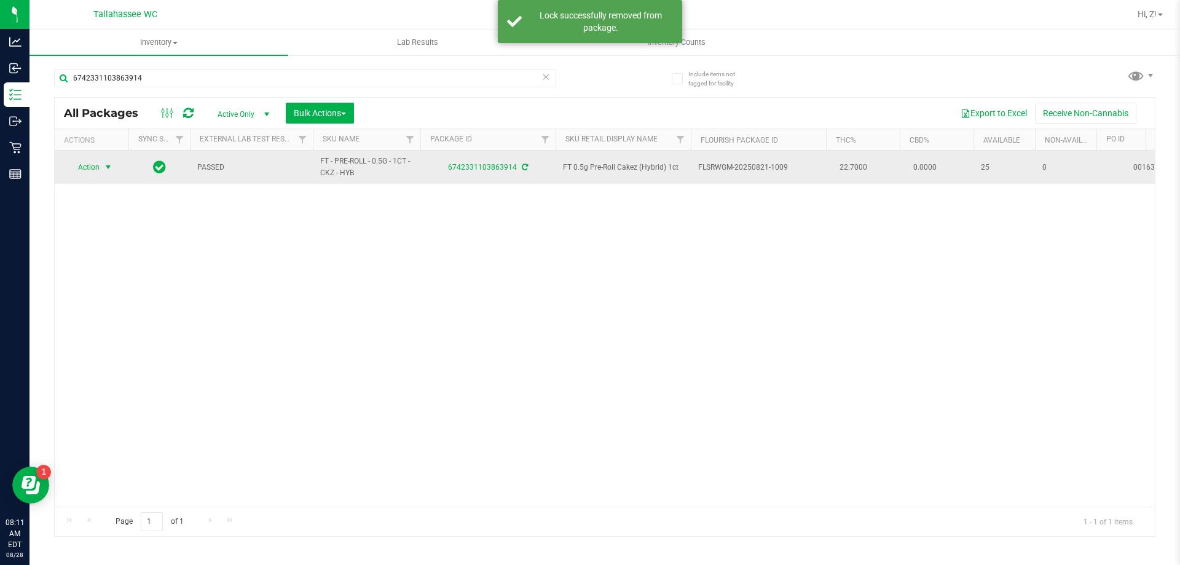
click at [95, 162] on span "Action" at bounding box center [83, 167] width 33 height 17
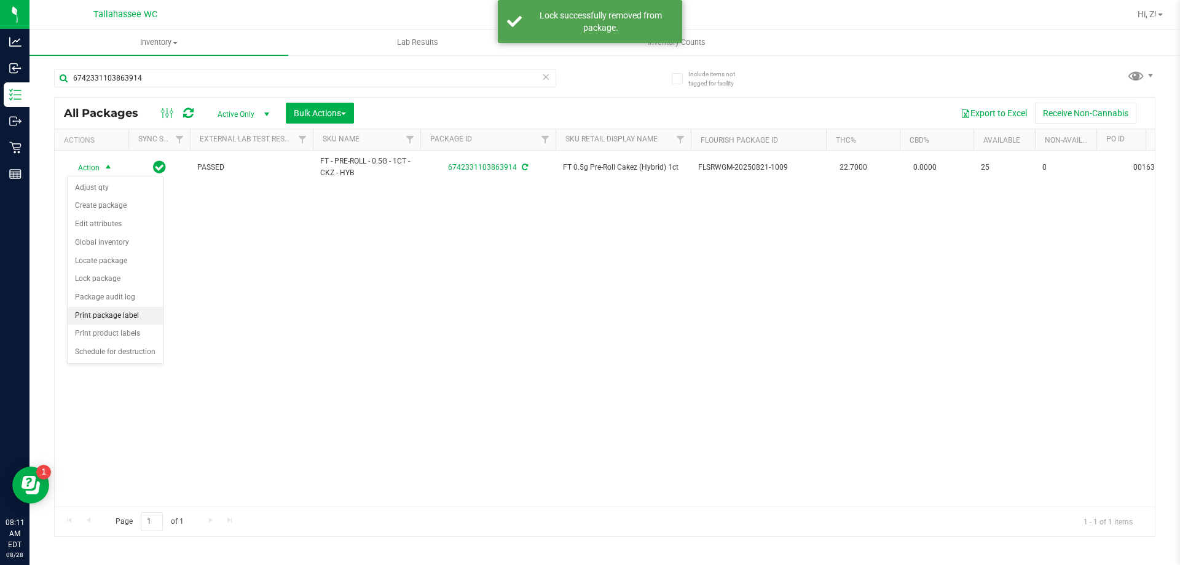
click at [113, 313] on li "Print package label" at bounding box center [115, 316] width 95 height 18
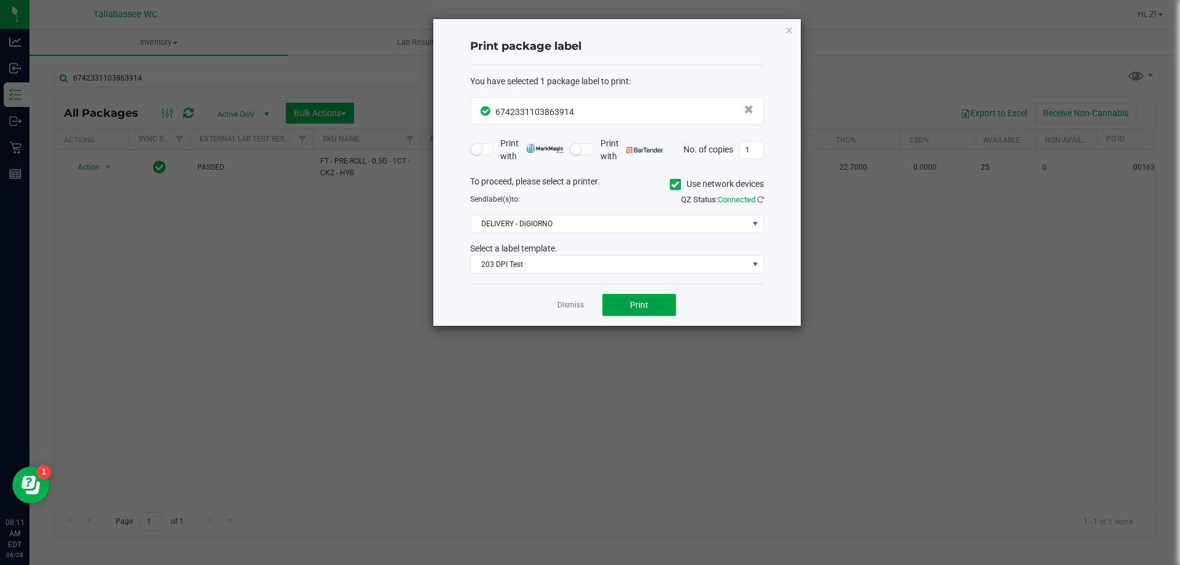
click at [645, 303] on span "Print" at bounding box center [639, 305] width 18 height 10
click at [786, 29] on icon "button" at bounding box center [789, 29] width 9 height 15
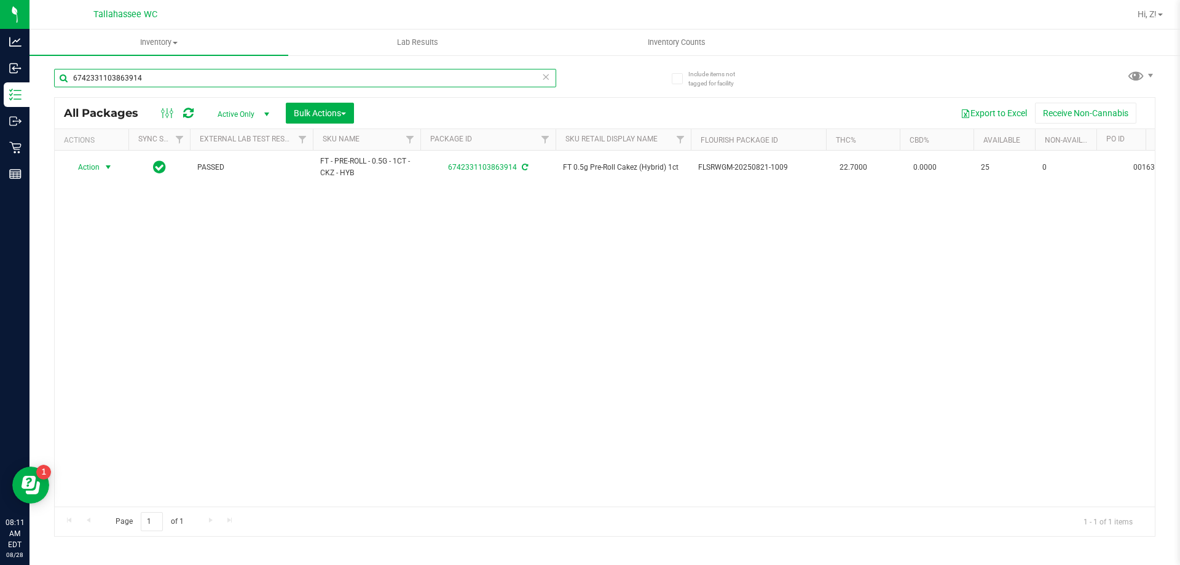
click at [179, 80] on input "6742331103863914" at bounding box center [305, 78] width 502 height 18
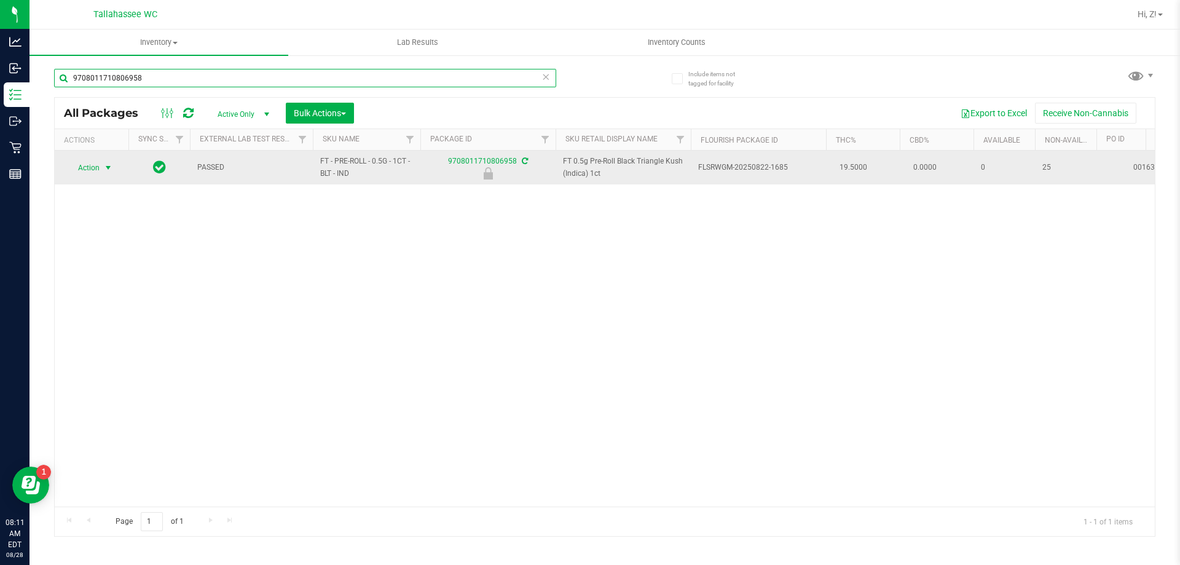
type input "9708011710806958"
click at [93, 166] on span "Action" at bounding box center [83, 167] width 33 height 17
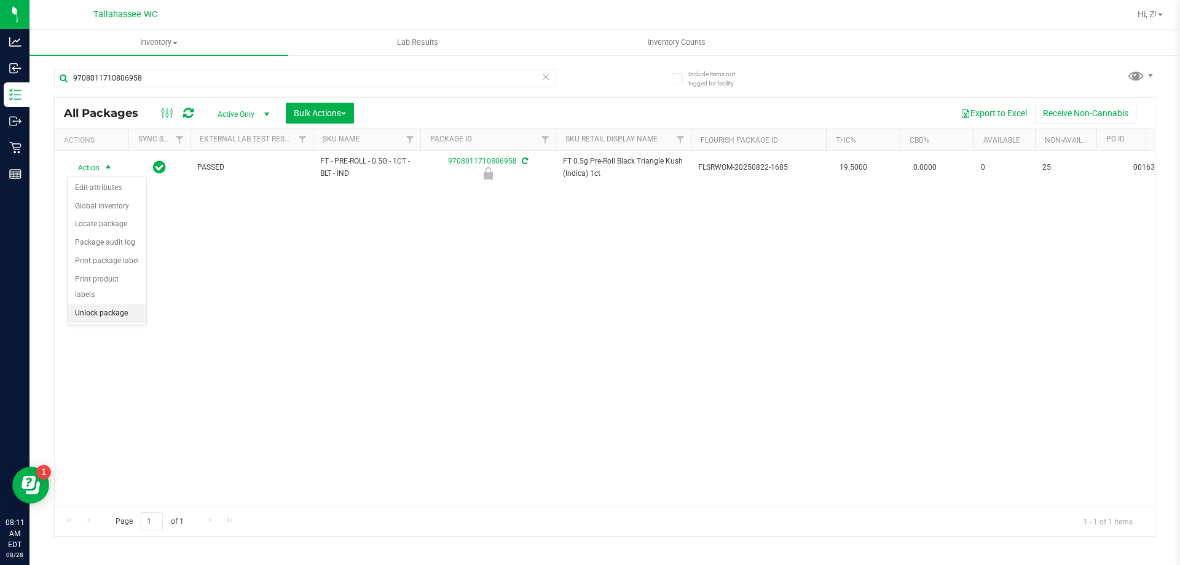
click at [105, 304] on li "Unlock package" at bounding box center [107, 313] width 79 height 18
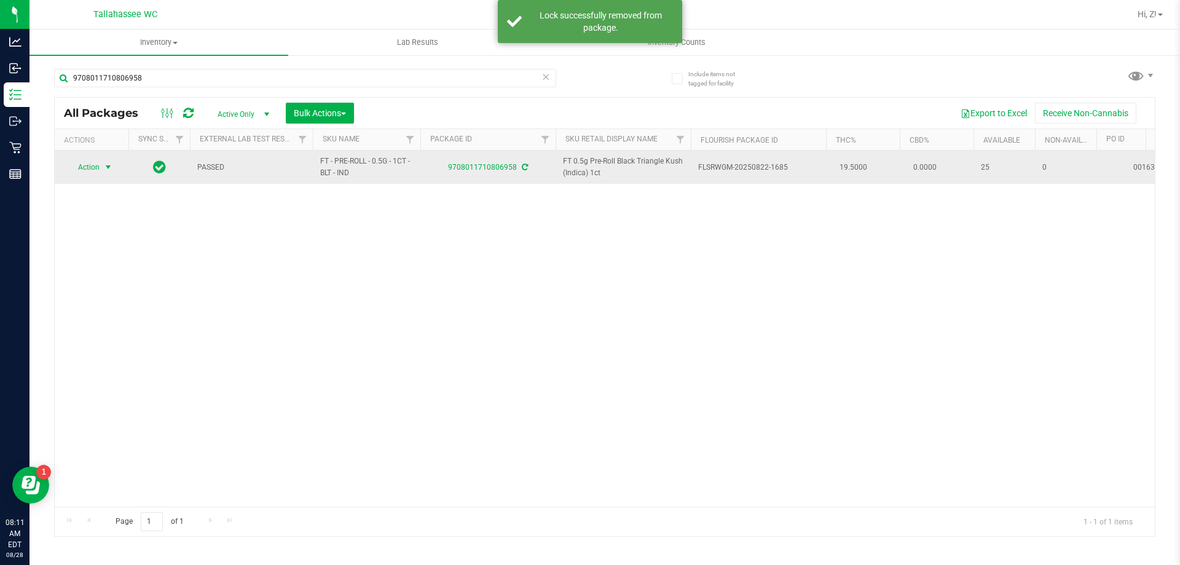
click at [104, 163] on span "select" at bounding box center [108, 167] width 10 height 10
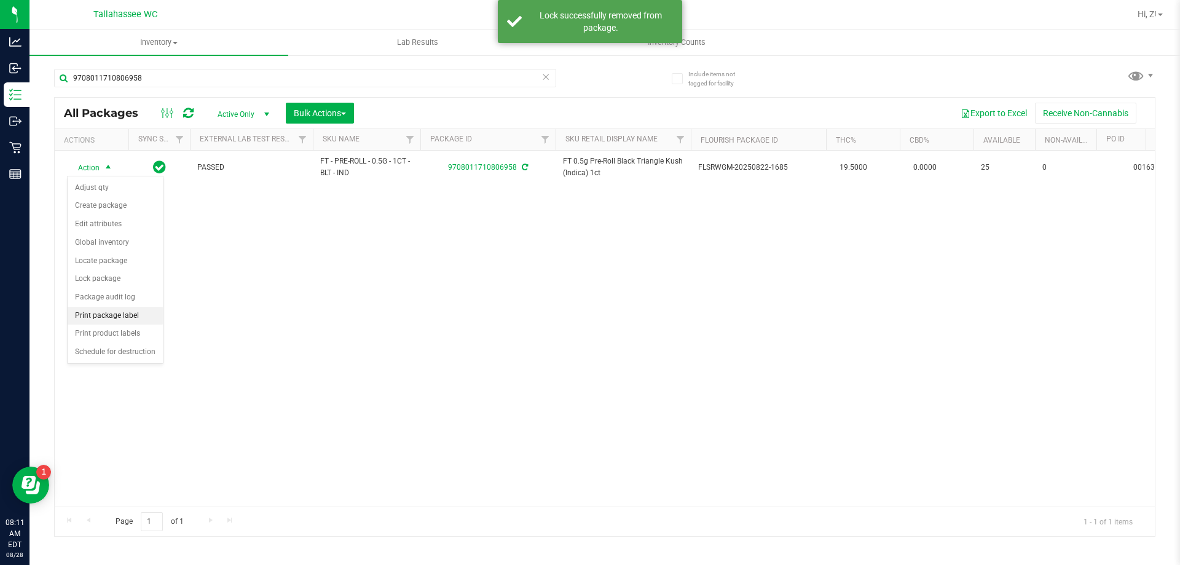
click at [125, 316] on li "Print package label" at bounding box center [115, 316] width 95 height 18
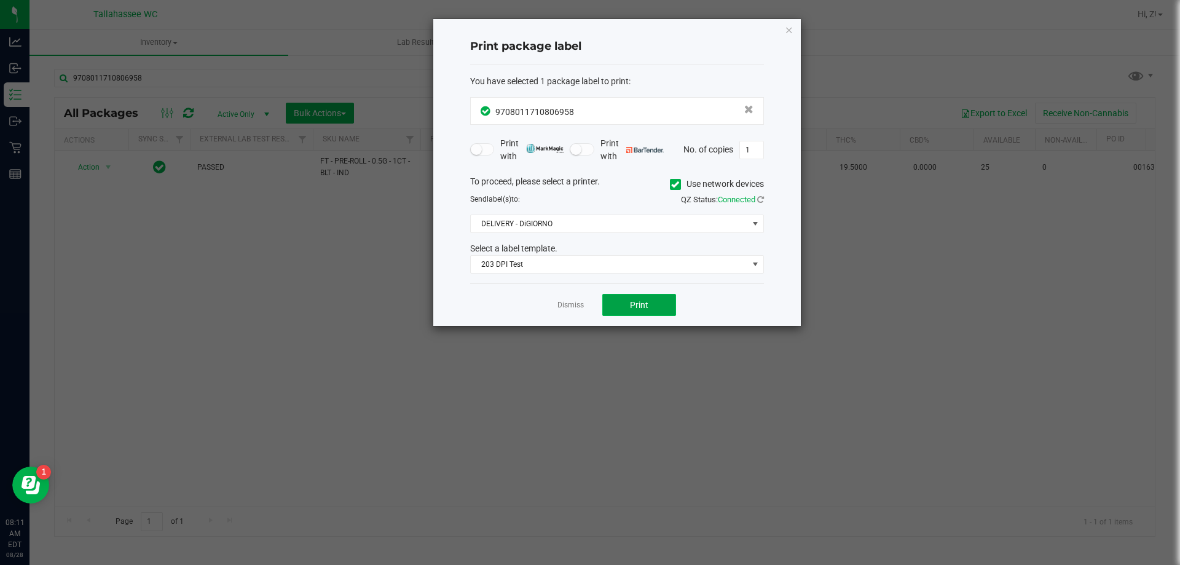
click at [647, 308] on span "Print" at bounding box center [639, 305] width 18 height 10
click at [791, 28] on icon "button" at bounding box center [789, 29] width 9 height 15
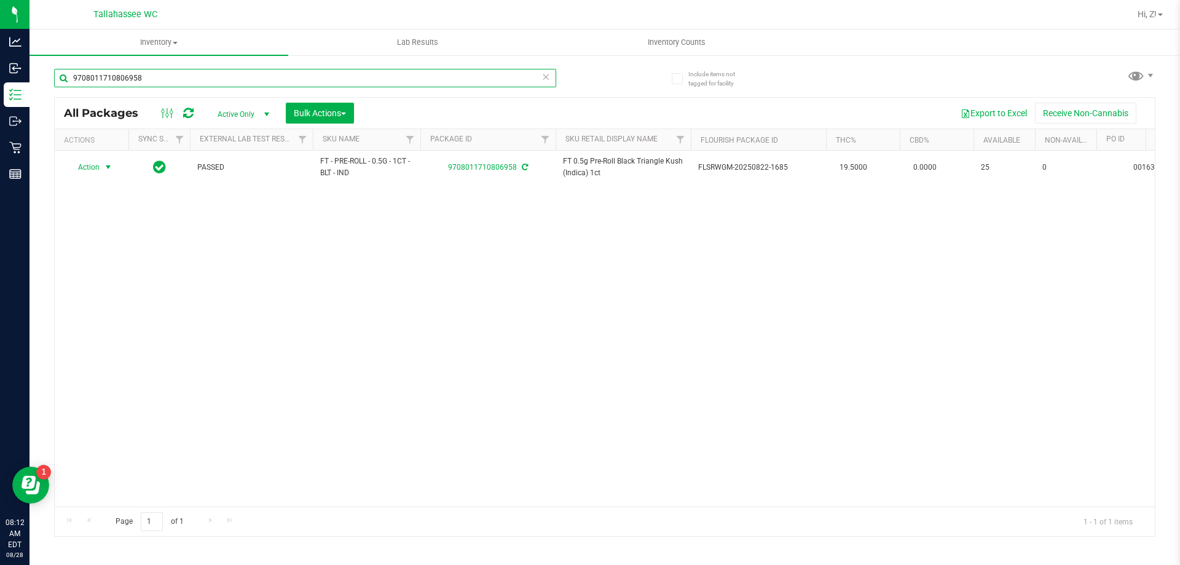
click at [202, 68] on div "9708011710806958" at bounding box center [329, 77] width 551 height 39
click at [204, 73] on input "9708011710806958" at bounding box center [305, 78] width 502 height 18
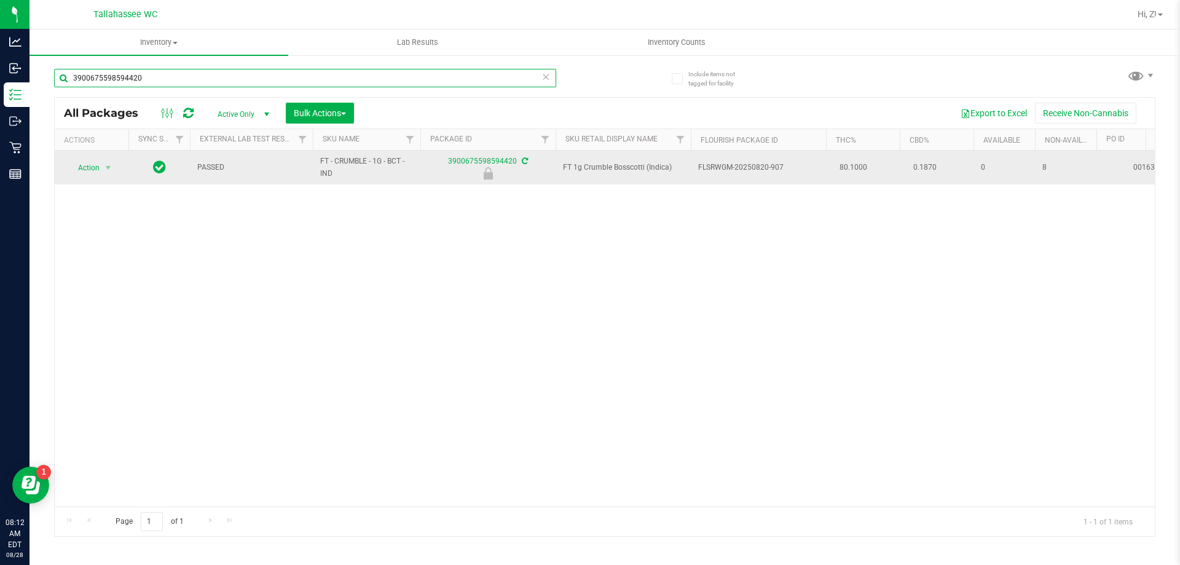
type input "3900675598594420"
click at [83, 173] on span "Action" at bounding box center [83, 167] width 33 height 17
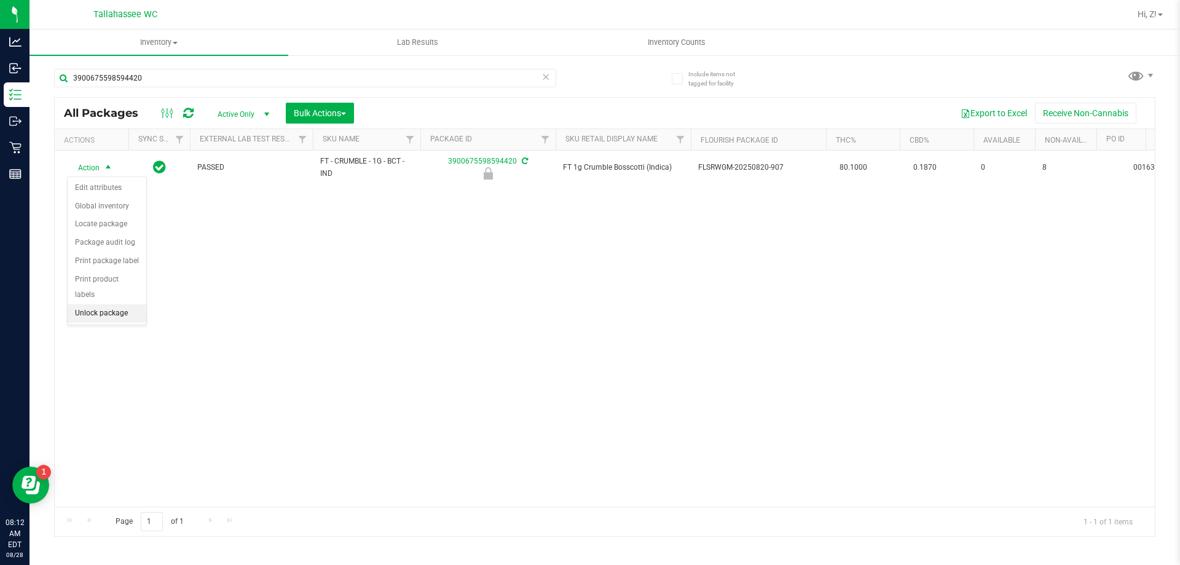
click at [122, 304] on li "Unlock package" at bounding box center [107, 313] width 79 height 18
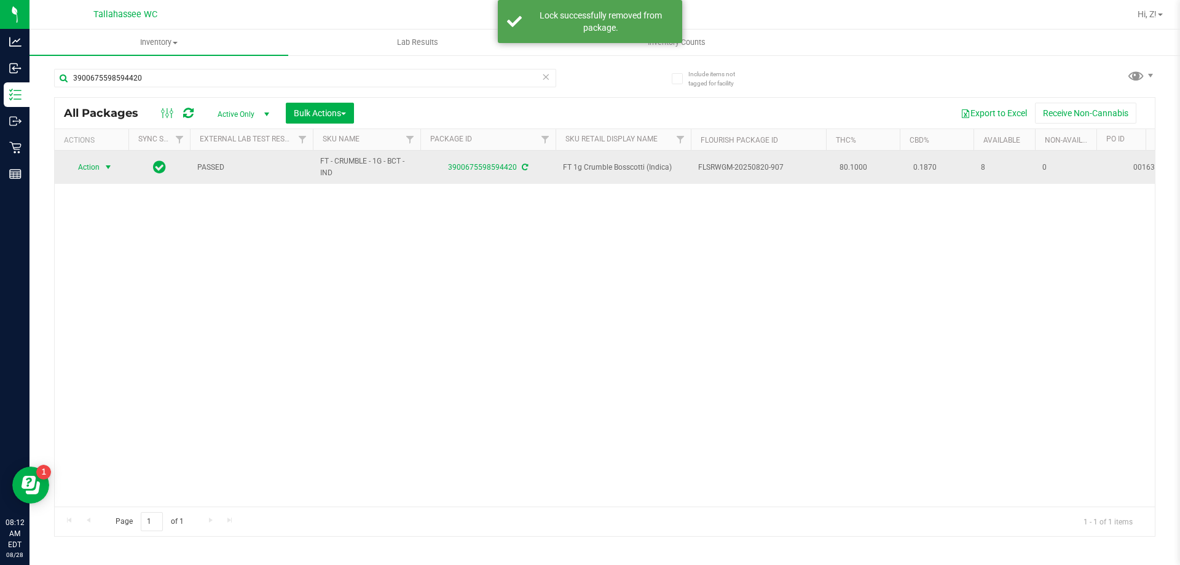
click at [94, 164] on span "Action" at bounding box center [83, 167] width 33 height 17
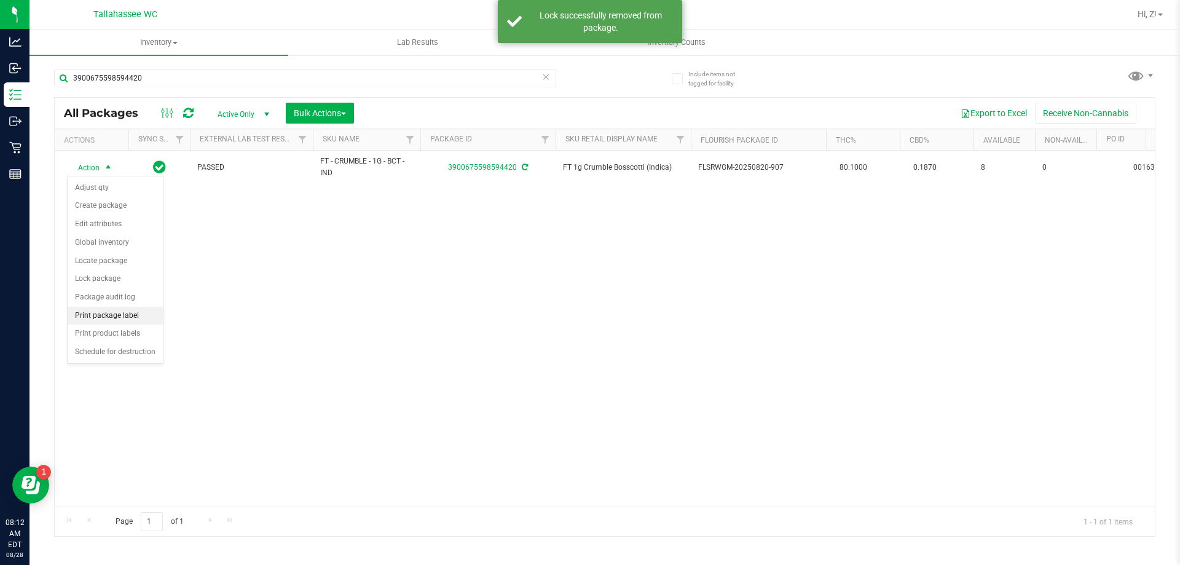
click at [122, 310] on li "Print package label" at bounding box center [115, 316] width 95 height 18
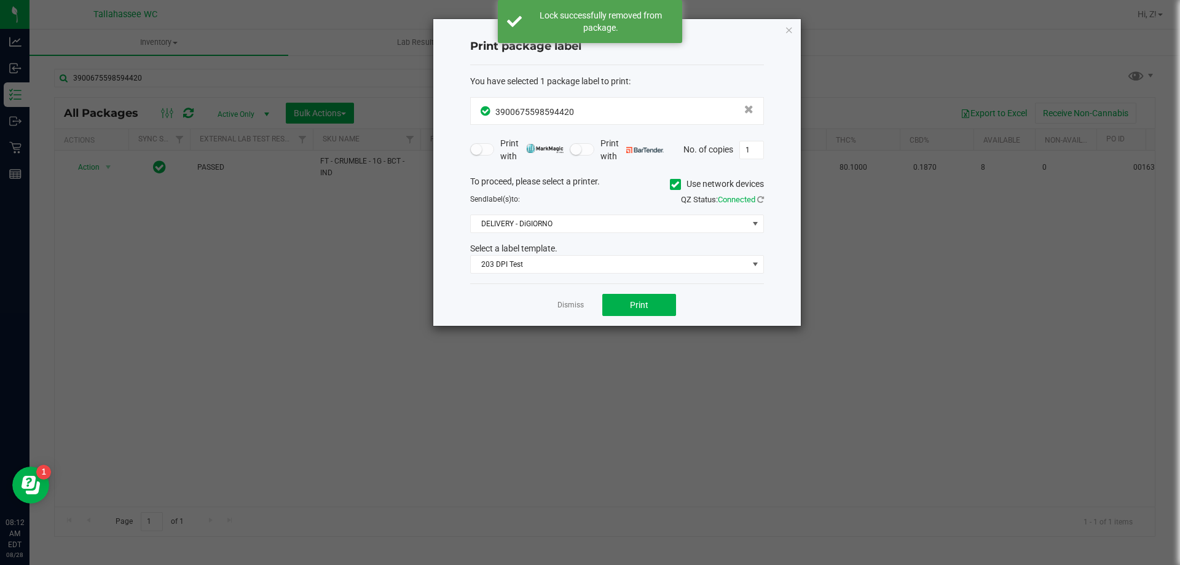
click at [678, 312] on div "Dismiss Print" at bounding box center [617, 304] width 294 height 42
click at [666, 308] on button "Print" at bounding box center [639, 305] width 74 height 22
click at [786, 29] on icon "button" at bounding box center [789, 29] width 9 height 15
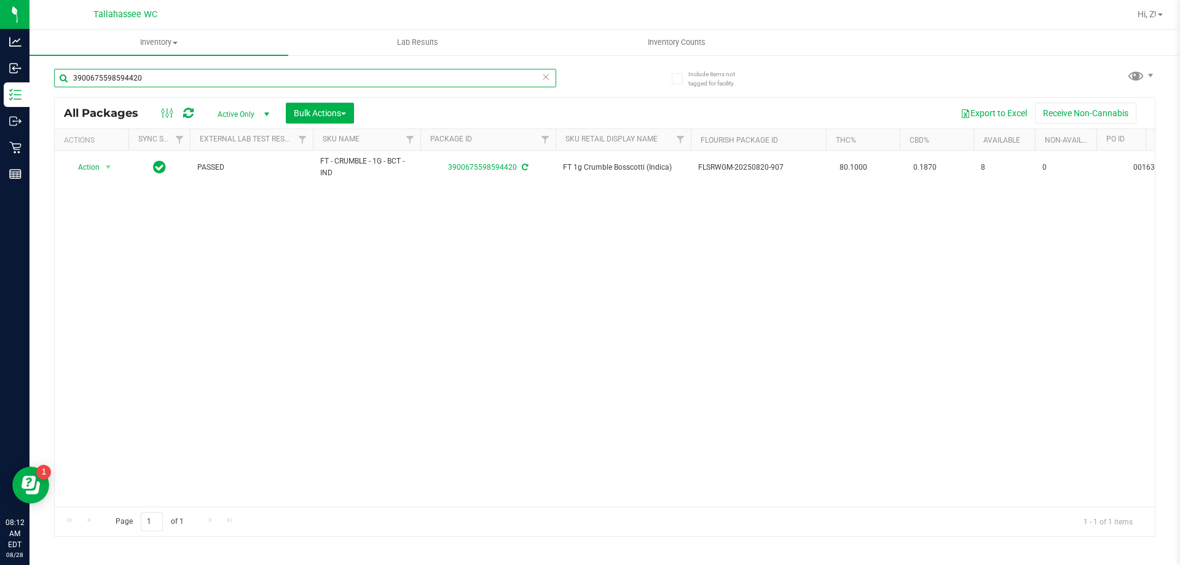
click at [160, 79] on input "3900675598594420" at bounding box center [305, 78] width 502 height 18
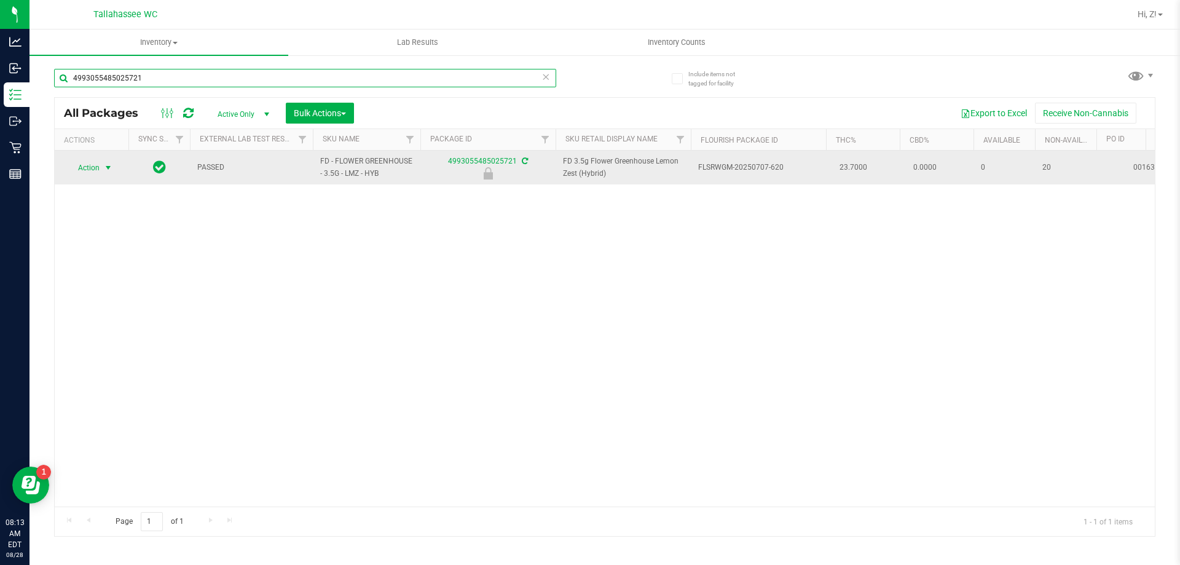
type input "4993055485025721"
click at [107, 161] on span "select" at bounding box center [108, 167] width 15 height 17
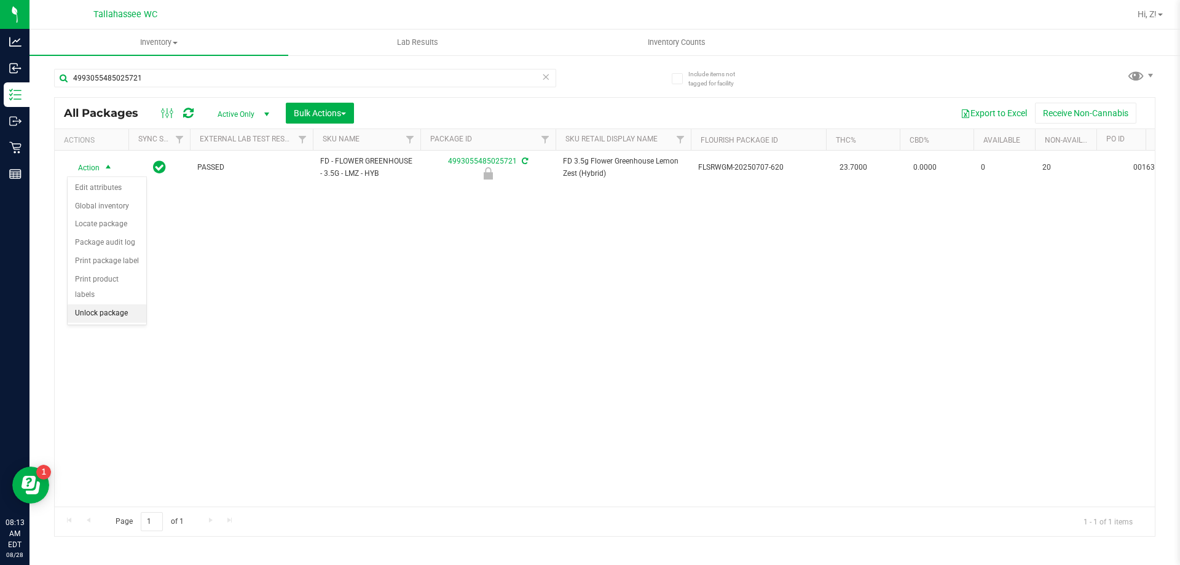
click at [112, 305] on li "Unlock package" at bounding box center [107, 313] width 79 height 18
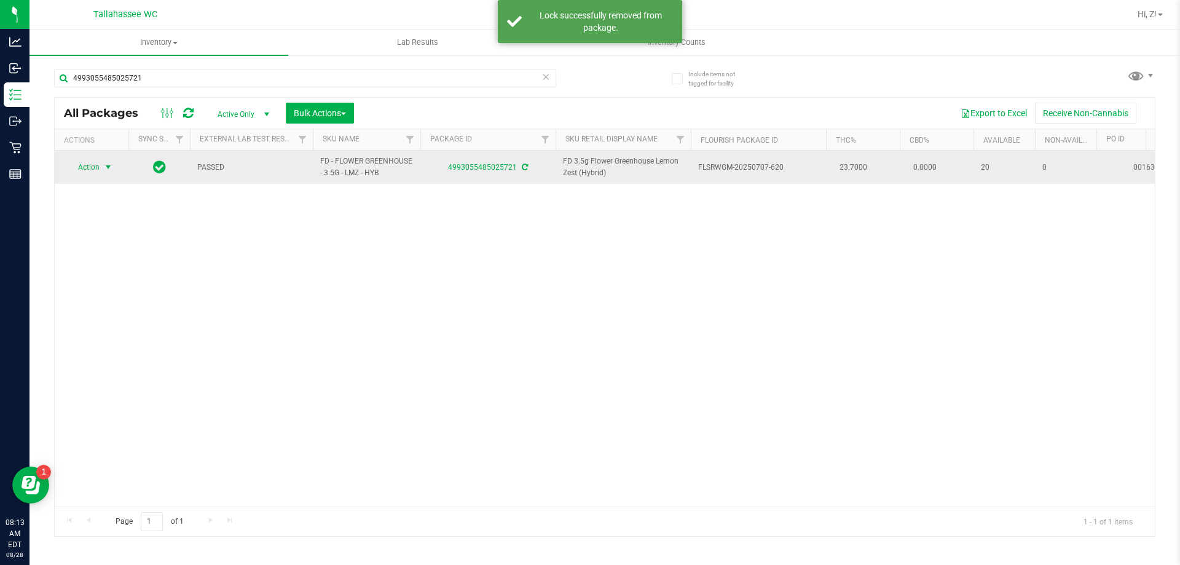
click at [89, 167] on span "Action" at bounding box center [83, 167] width 33 height 17
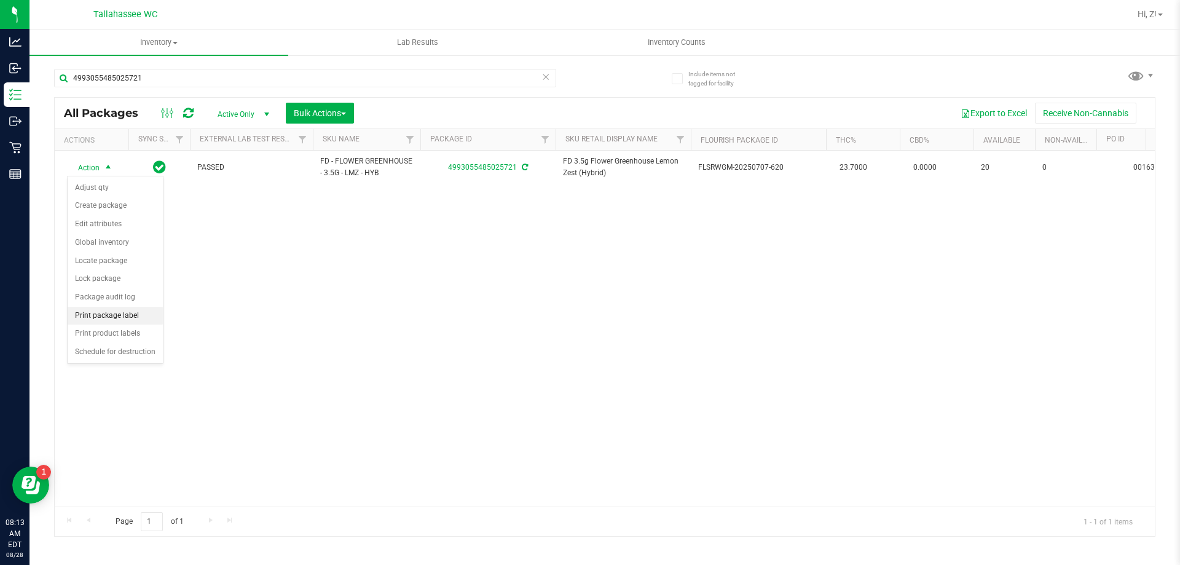
click at [120, 319] on li "Print package label" at bounding box center [115, 316] width 95 height 18
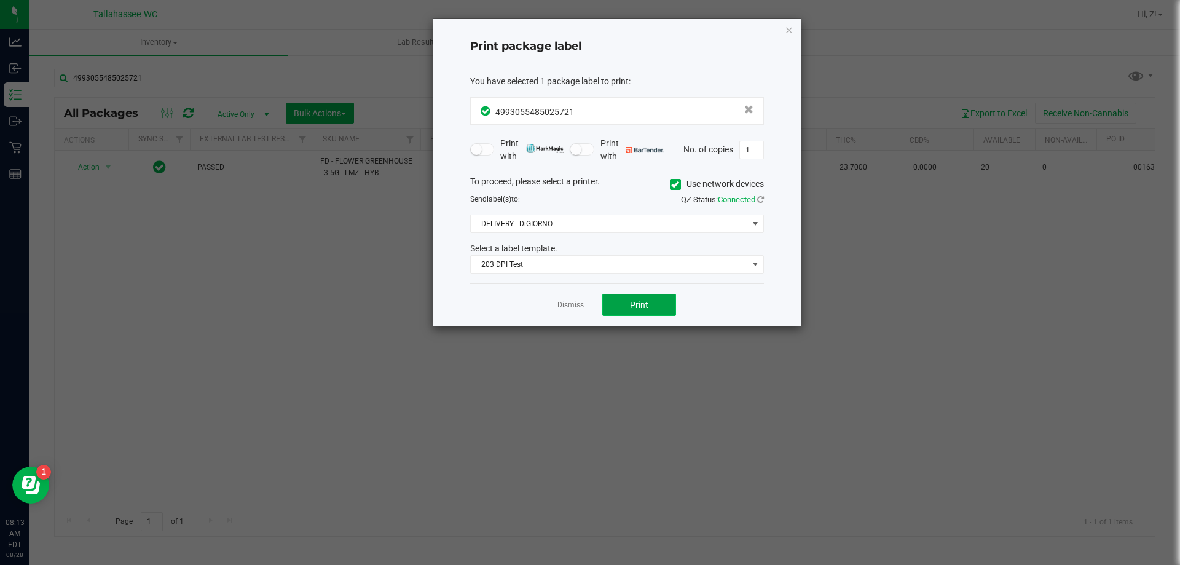
click at [641, 294] on button "Print" at bounding box center [639, 305] width 74 height 22
drag, startPoint x: 772, startPoint y: 27, endPoint x: 782, endPoint y: 27, distance: 9.8
click at [780, 27] on div "Print package label You have selected 1 package label to print : 49930554850257…" at bounding box center [616, 172] width 367 height 307
click at [802, 26] on ngb-modal-window "Print package label You have selected 1 package label to print : 49930554850257…" at bounding box center [594, 282] width 1189 height 565
click at [791, 28] on icon "button" at bounding box center [789, 29] width 9 height 15
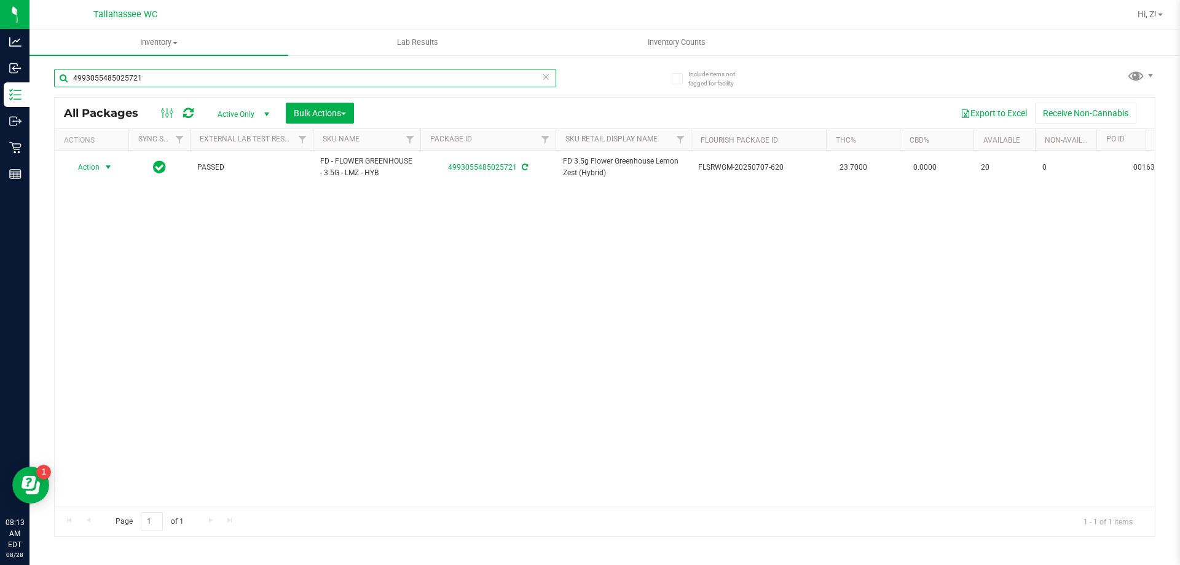
click at [256, 79] on input "4993055485025721" at bounding box center [305, 78] width 502 height 18
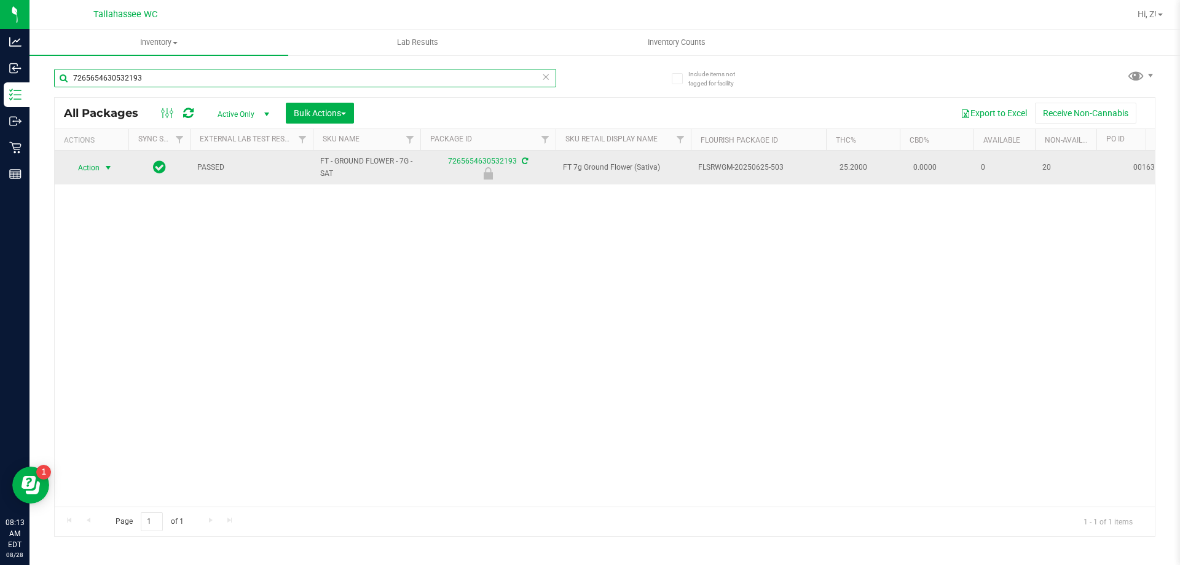
type input "7265654630532193"
click at [89, 170] on span "Action" at bounding box center [83, 167] width 33 height 17
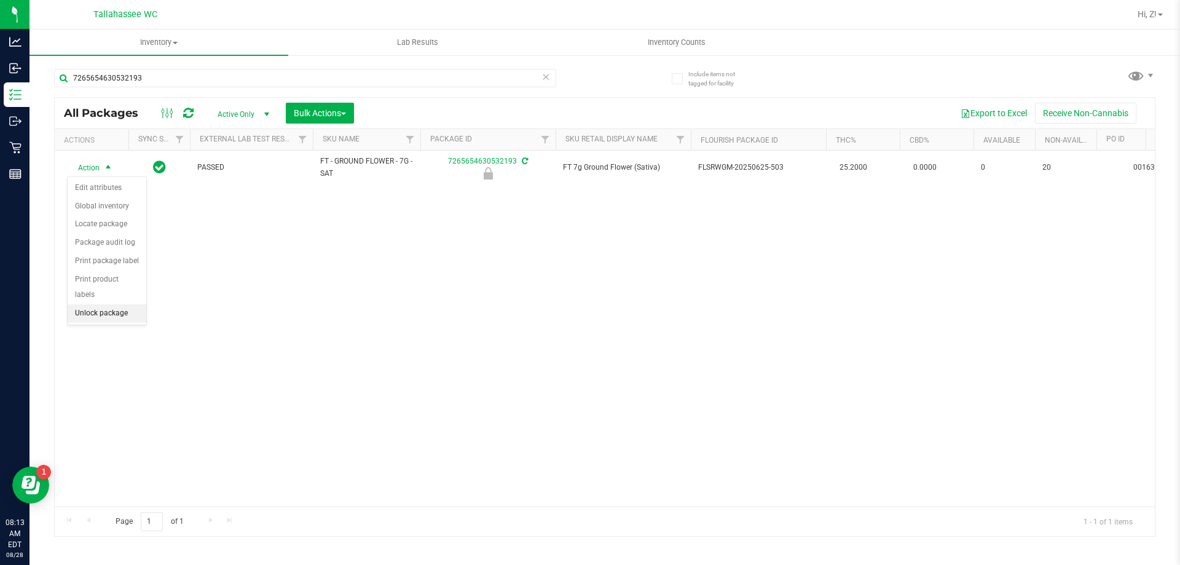
click at [111, 304] on li "Unlock package" at bounding box center [107, 313] width 79 height 18
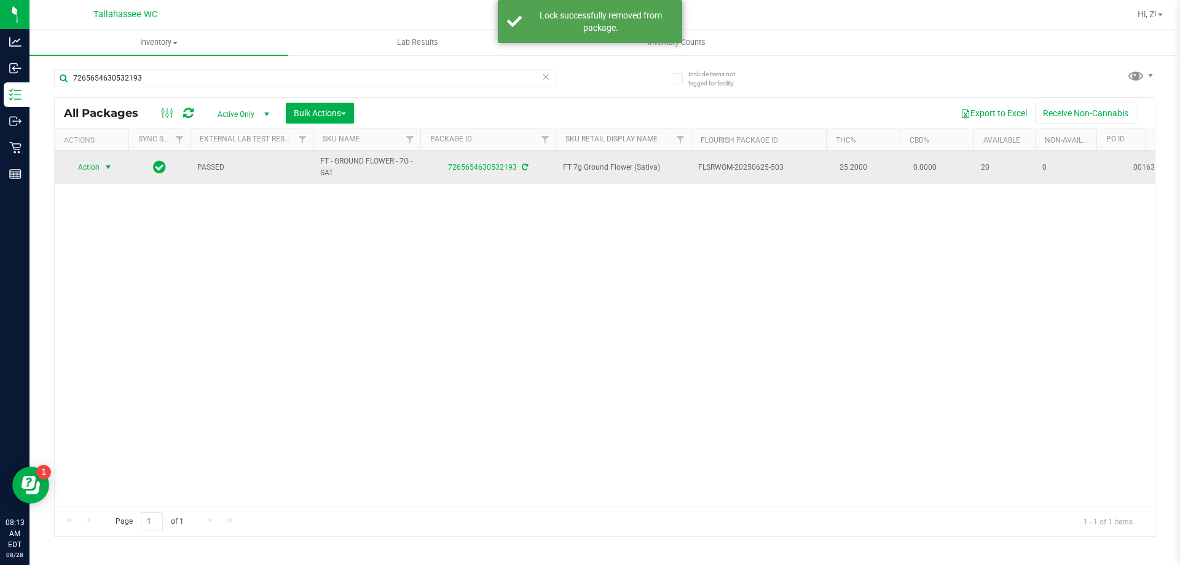
click at [93, 165] on span "Action" at bounding box center [83, 167] width 33 height 17
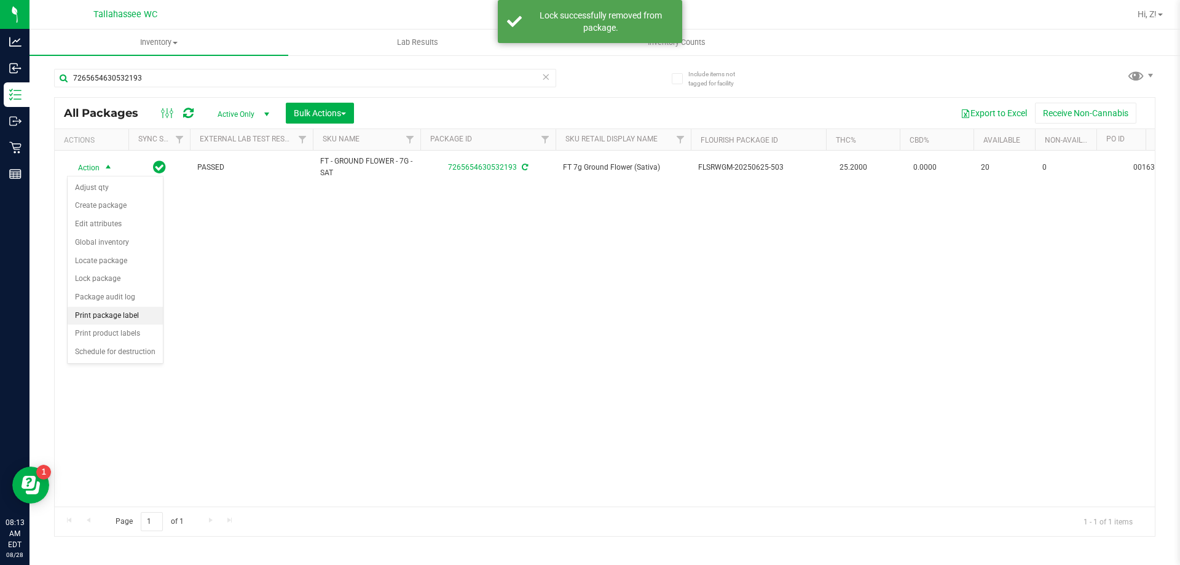
click at [114, 308] on li "Print package label" at bounding box center [115, 316] width 95 height 18
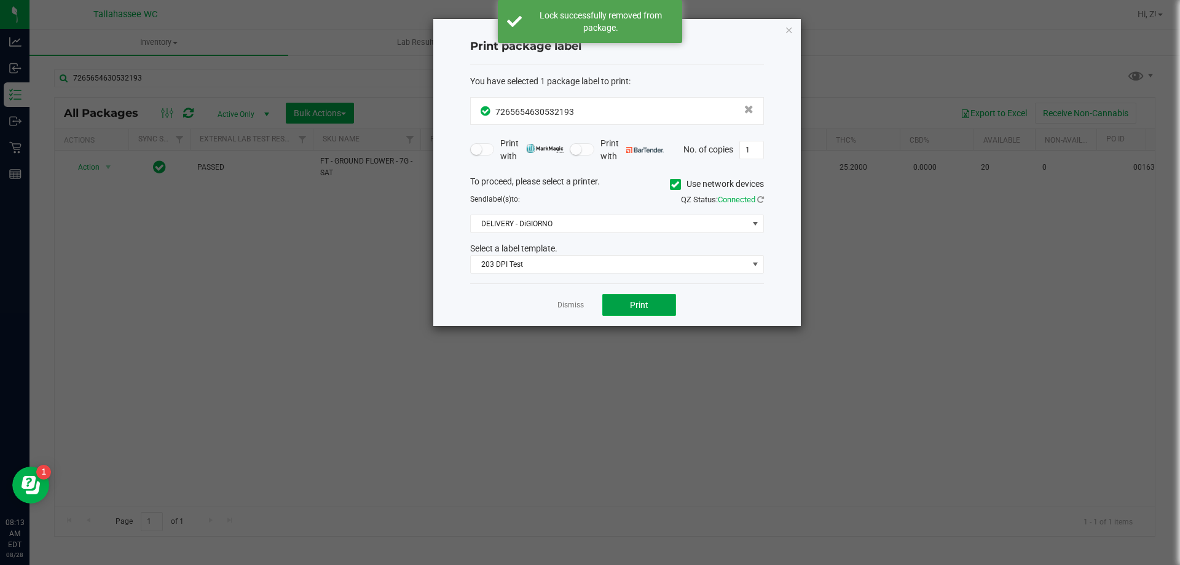
click at [640, 301] on span "Print" at bounding box center [639, 305] width 18 height 10
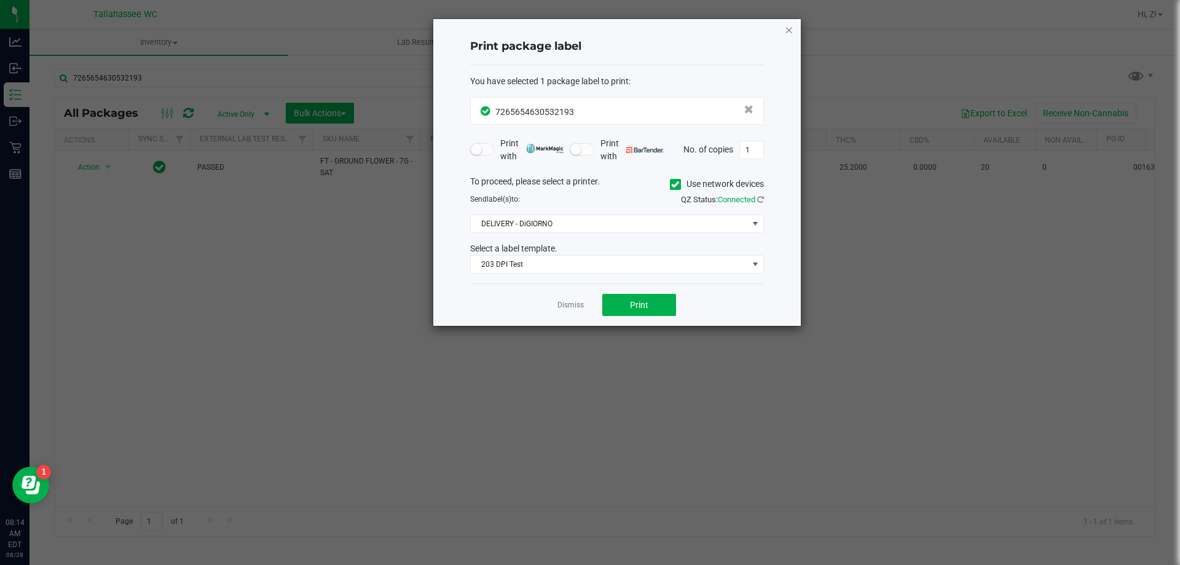
click at [786, 29] on icon "button" at bounding box center [789, 29] width 9 height 15
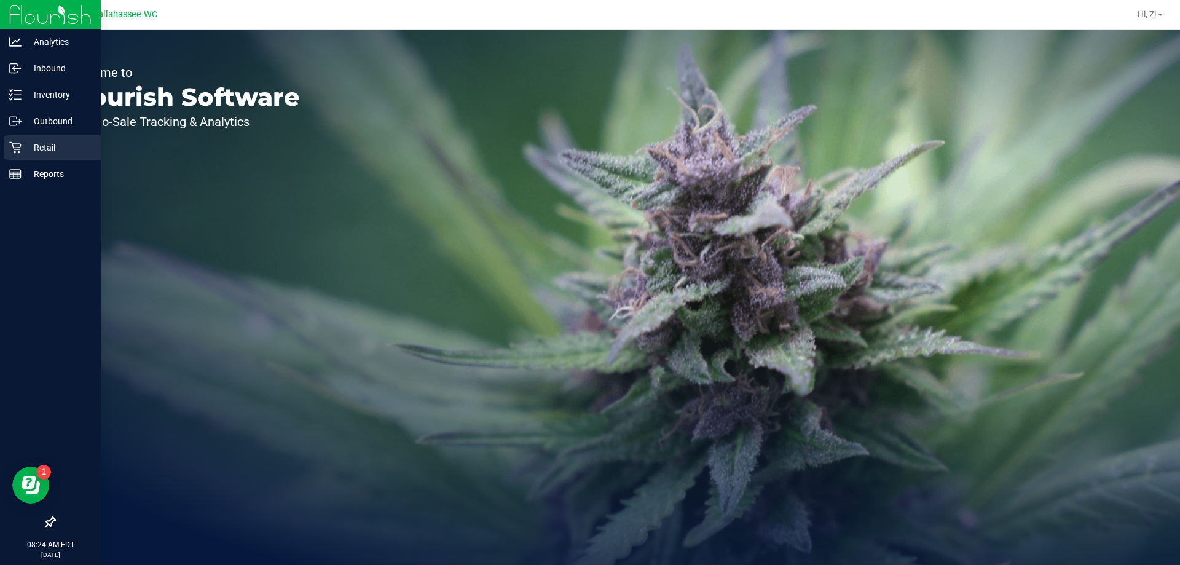
click at [42, 147] on p "Retail" at bounding box center [59, 147] width 74 height 15
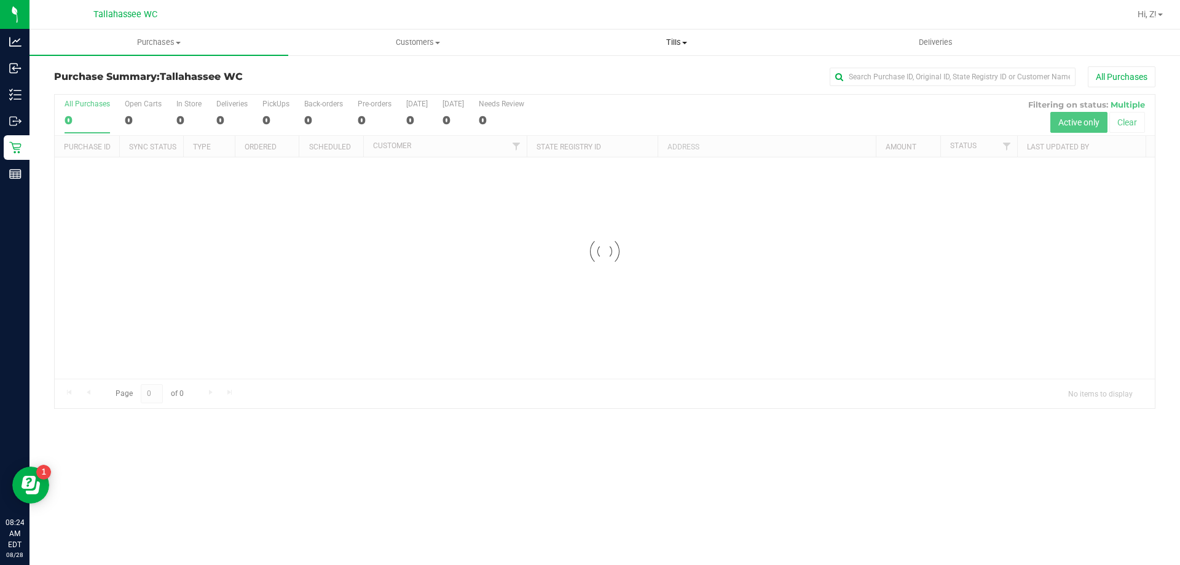
click at [680, 38] on span "Tills" at bounding box center [675, 42] width 257 height 11
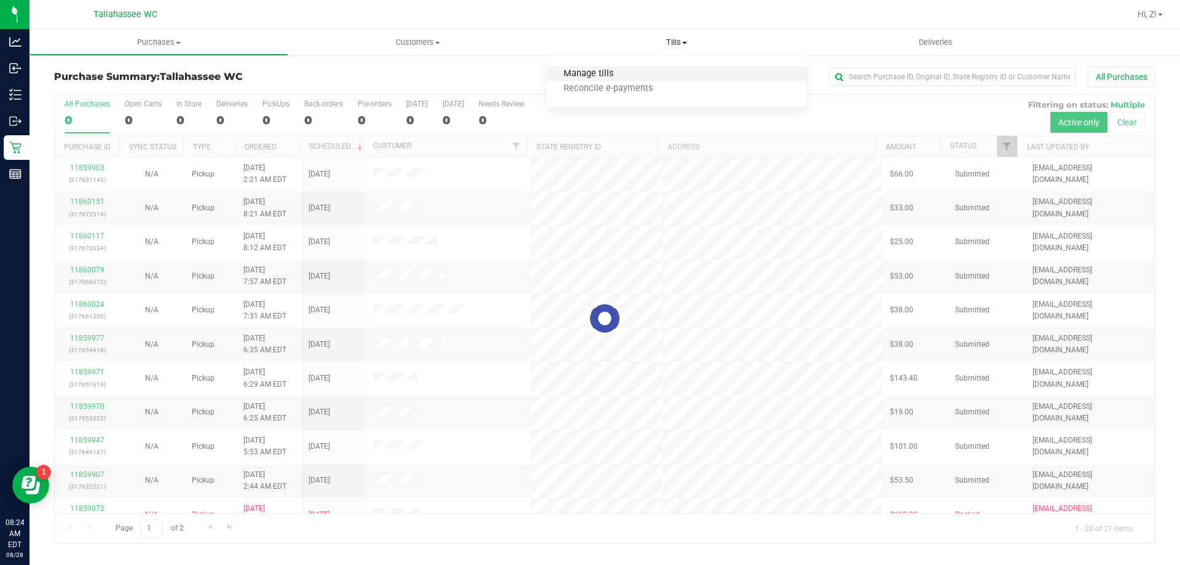
click at [613, 72] on span "Manage tills" at bounding box center [588, 74] width 83 height 10
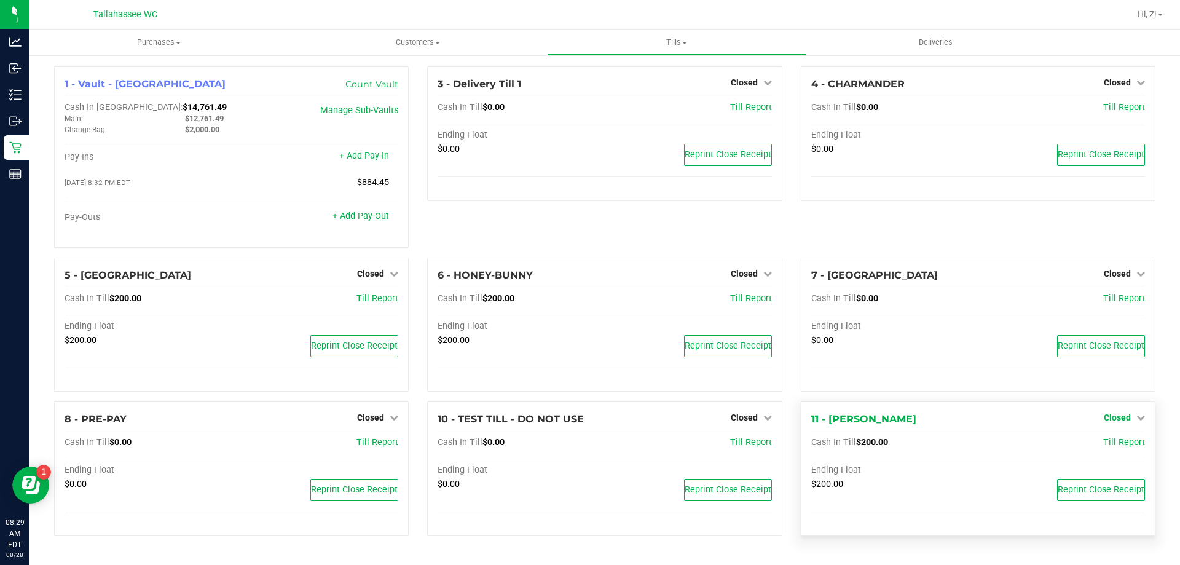
click at [1133, 416] on link "Closed" at bounding box center [1124, 417] width 41 height 10
click at [1118, 448] on link "Open Till" at bounding box center [1116, 443] width 33 height 10
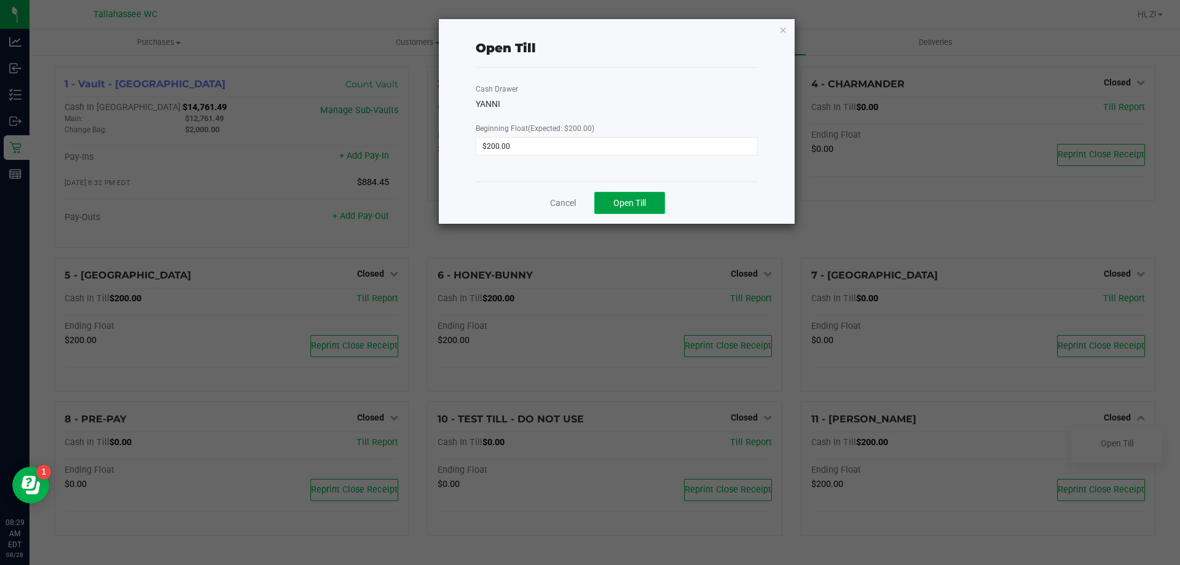
click at [654, 202] on button "Open Till" at bounding box center [629, 203] width 71 height 22
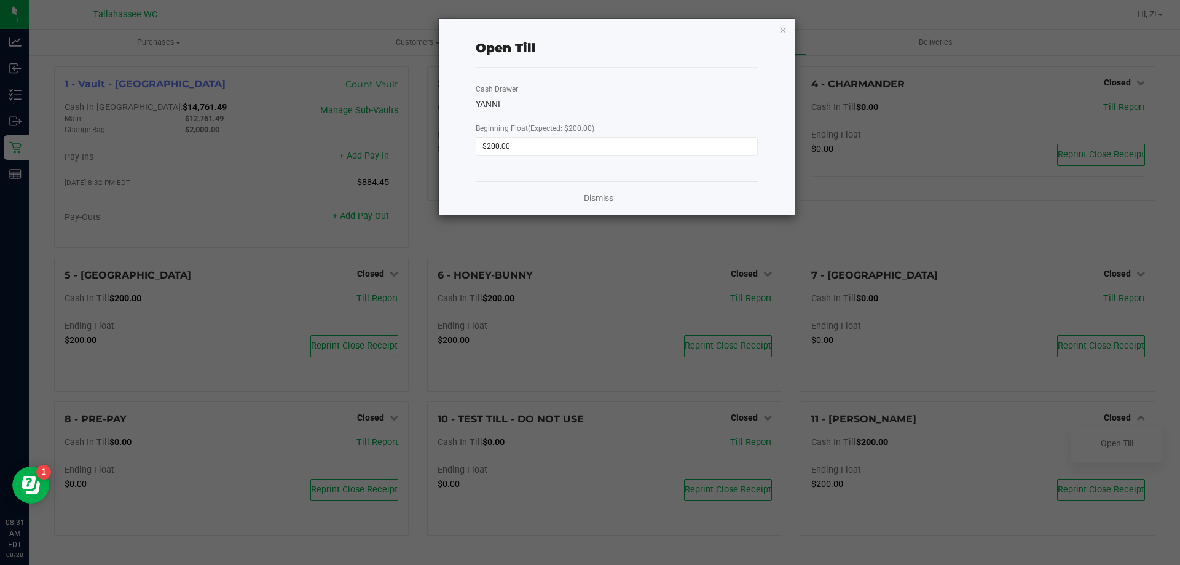
click at [605, 195] on link "Dismiss" at bounding box center [598, 198] width 29 height 13
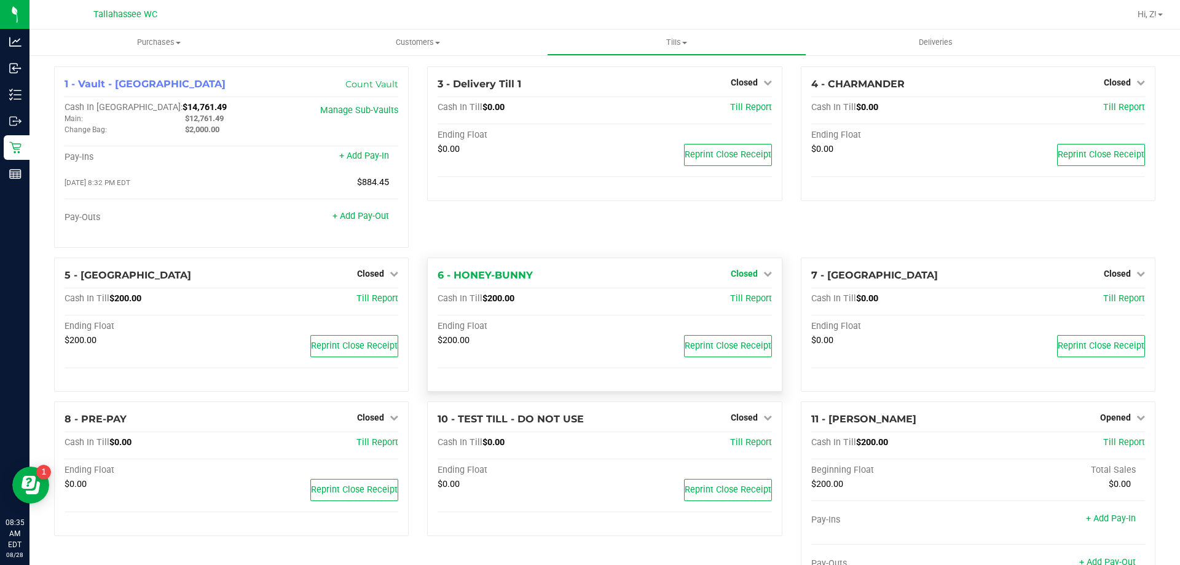
click at [739, 271] on span "Closed" at bounding box center [744, 274] width 27 height 10
click at [739, 303] on link "Open Till" at bounding box center [743, 299] width 33 height 10
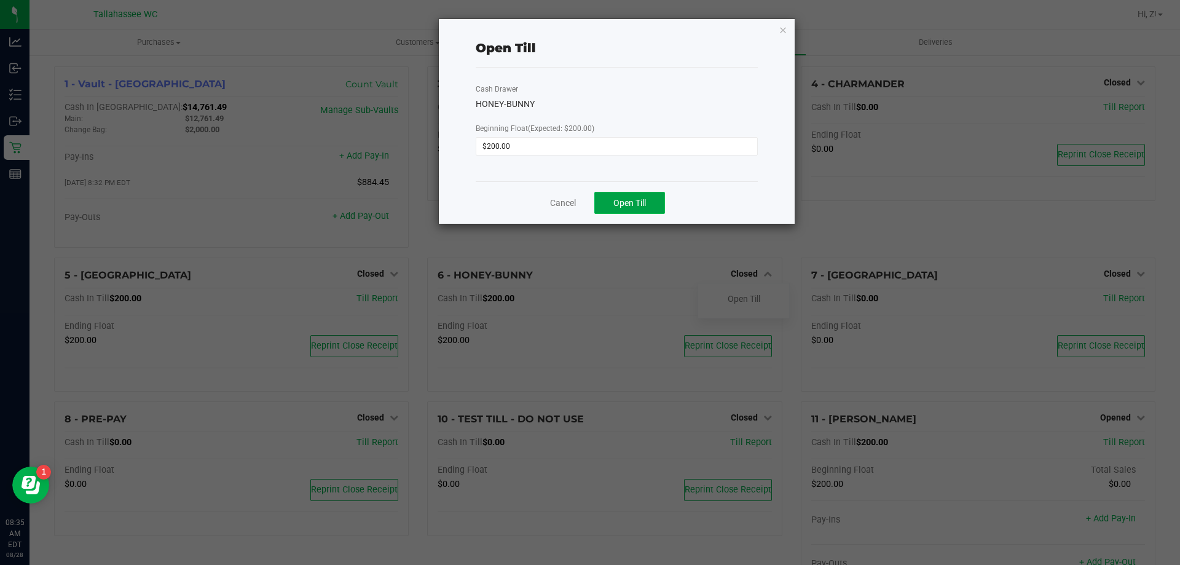
click at [626, 206] on span "Open Till" at bounding box center [629, 203] width 33 height 10
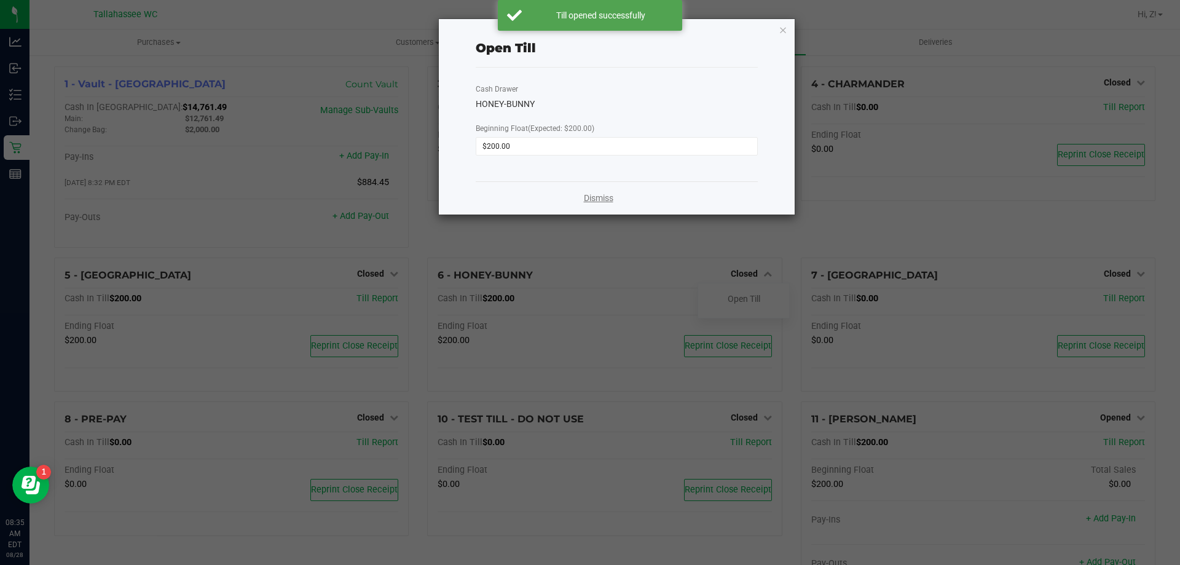
click at [605, 196] on link "Dismiss" at bounding box center [598, 198] width 29 height 13
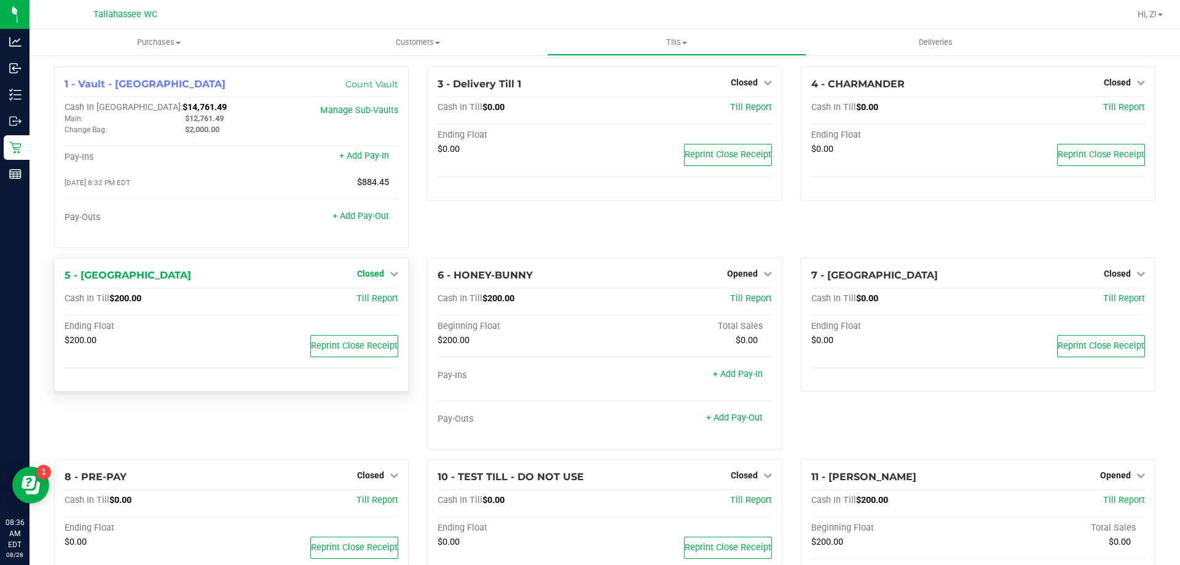
click at [358, 277] on span "Closed" at bounding box center [370, 274] width 27 height 10
click at [383, 304] on link "Open Till" at bounding box center [370, 299] width 33 height 10
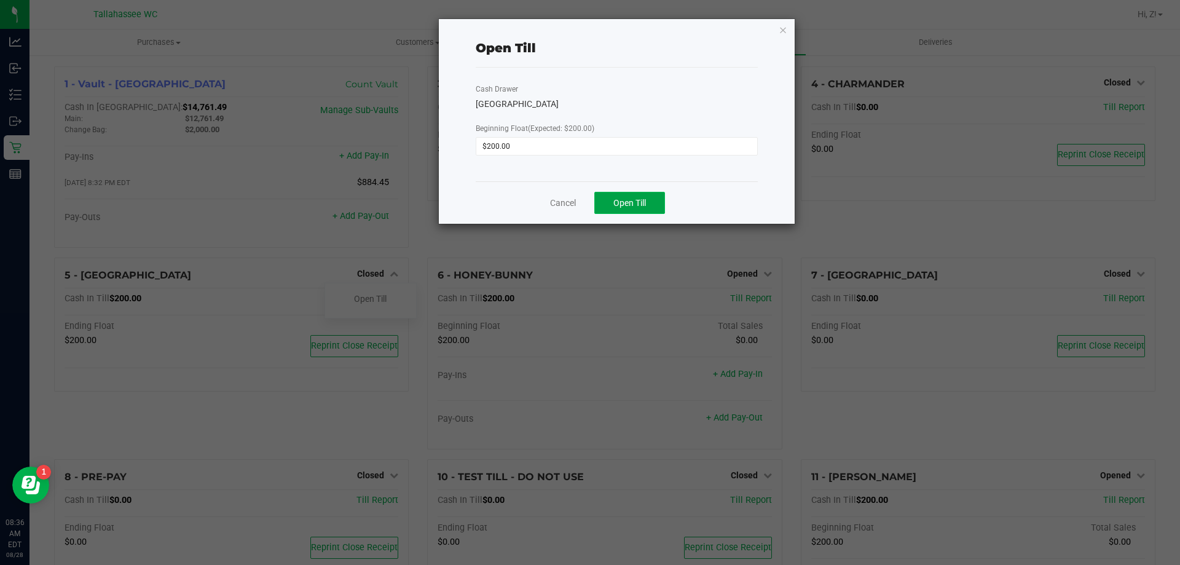
click at [626, 202] on span "Open Till" at bounding box center [629, 203] width 33 height 10
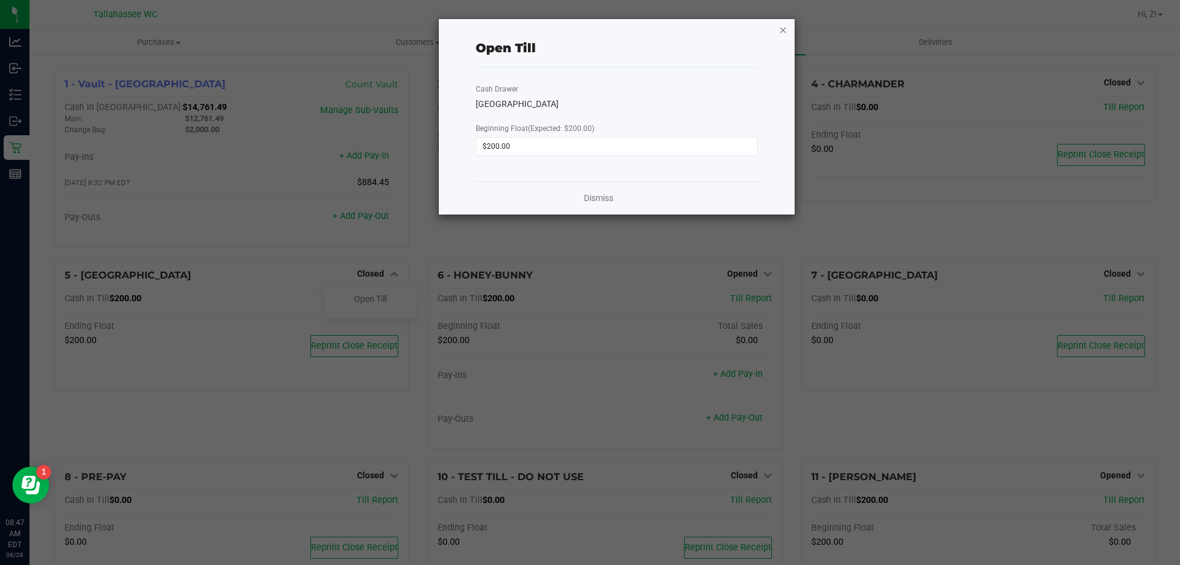
click at [784, 33] on icon "button" at bounding box center [782, 29] width 9 height 15
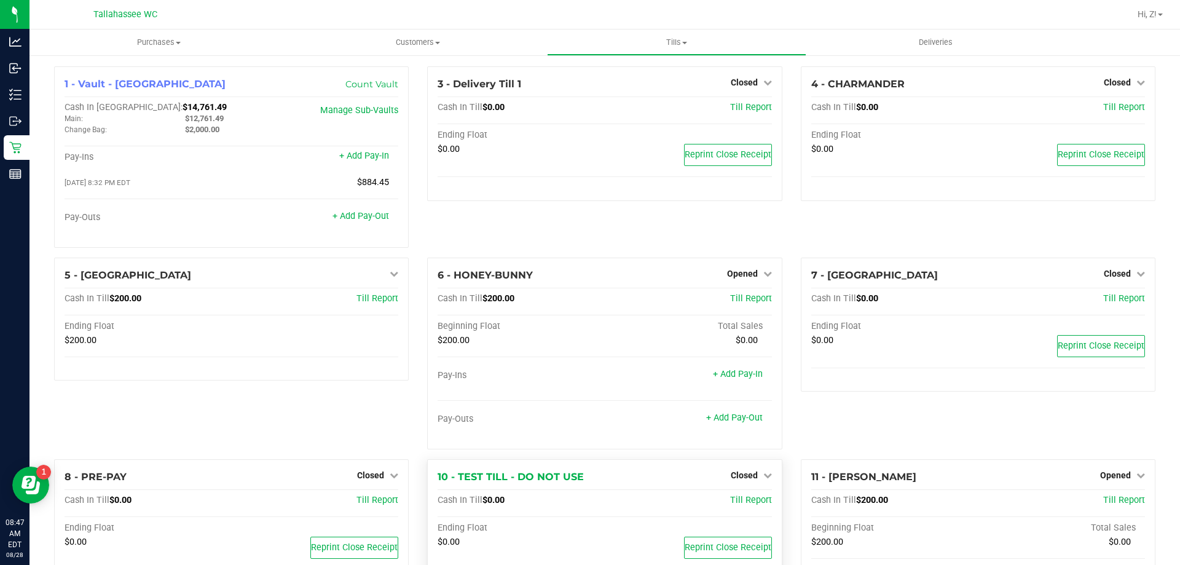
scroll to position [110, 0]
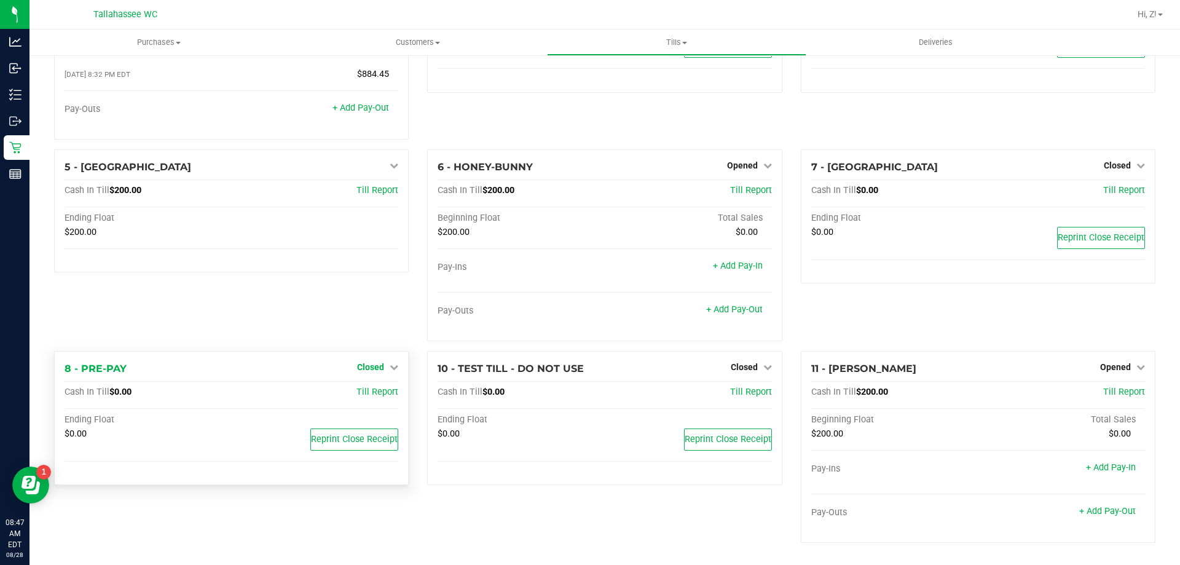
click at [385, 363] on link "Closed" at bounding box center [377, 367] width 41 height 10
click at [380, 395] on link "Open Till" at bounding box center [370, 392] width 33 height 10
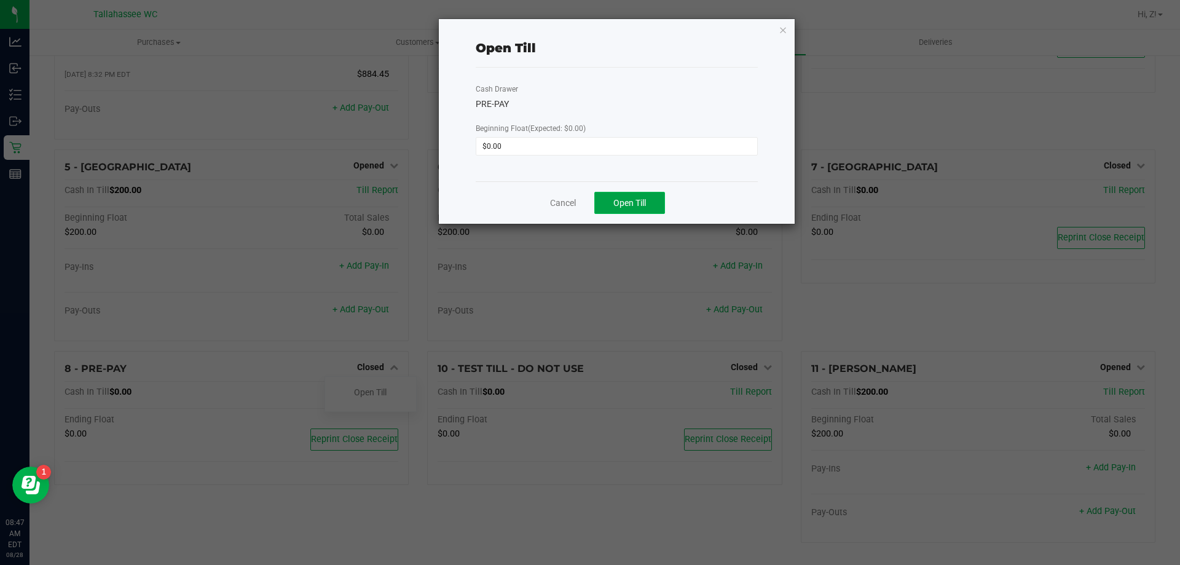
click at [651, 210] on button "Open Till" at bounding box center [629, 203] width 71 height 22
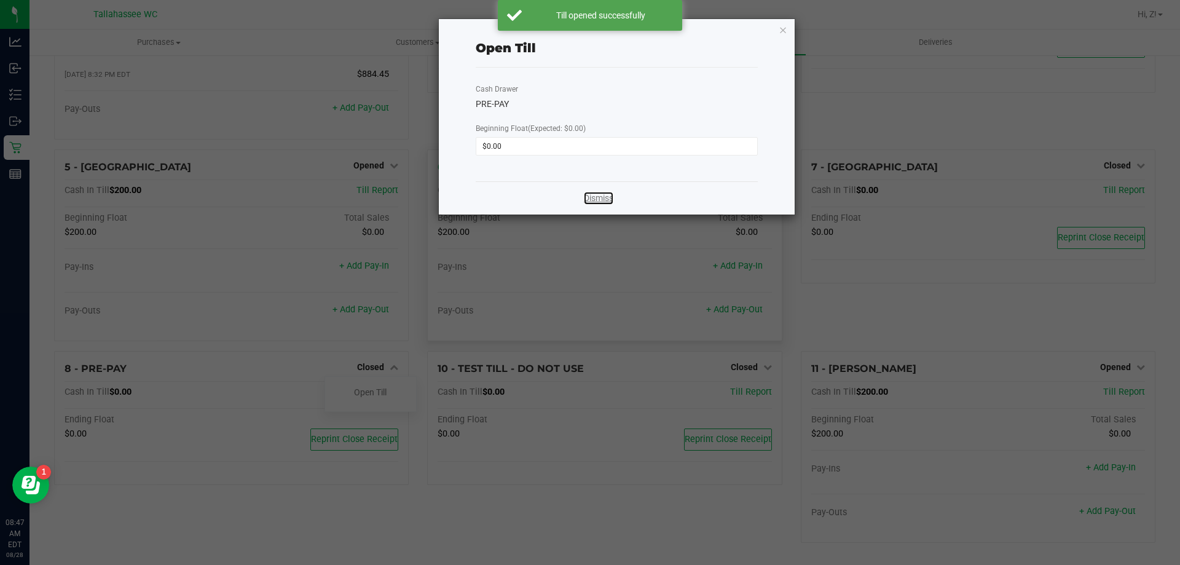
click at [606, 198] on link "Dismiss" at bounding box center [598, 198] width 29 height 13
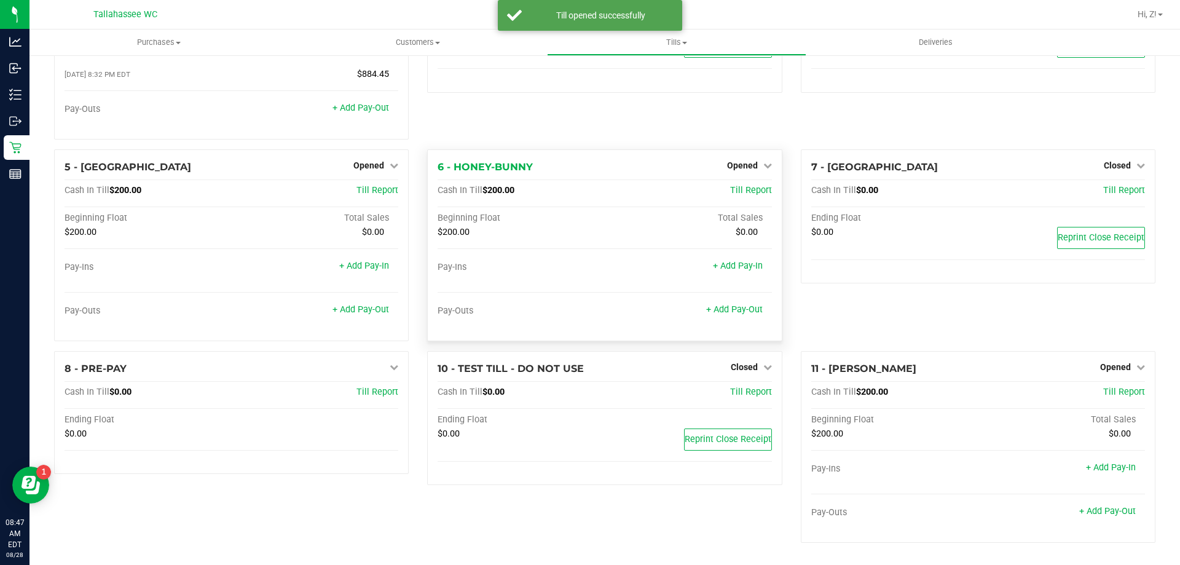
scroll to position [0, 0]
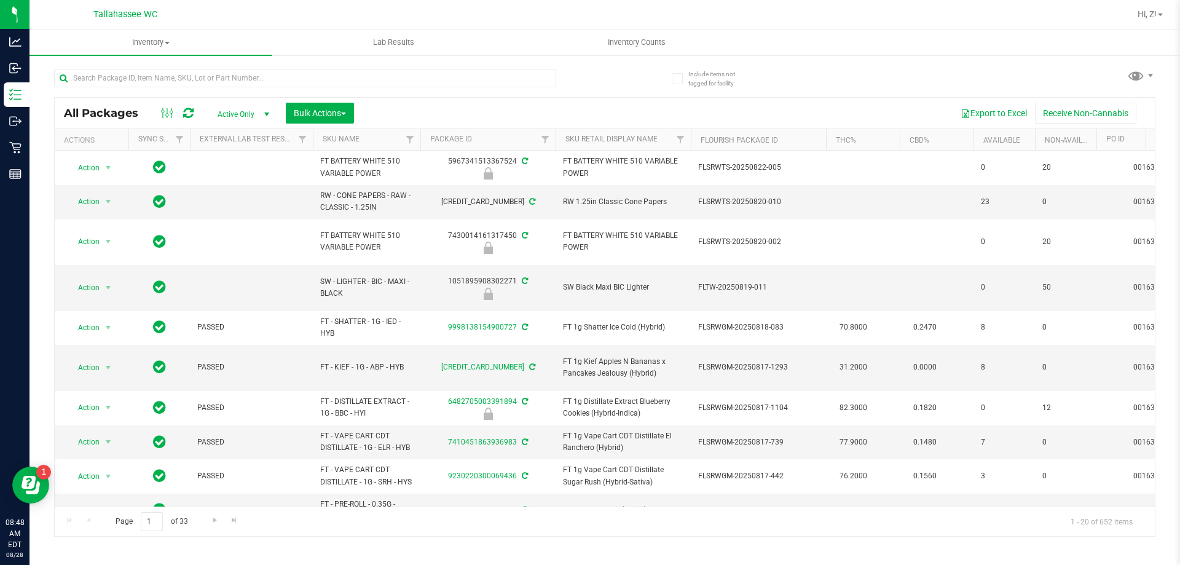
click at [197, 88] on div at bounding box center [305, 83] width 502 height 28
click at [195, 81] on input "text" at bounding box center [305, 78] width 502 height 18
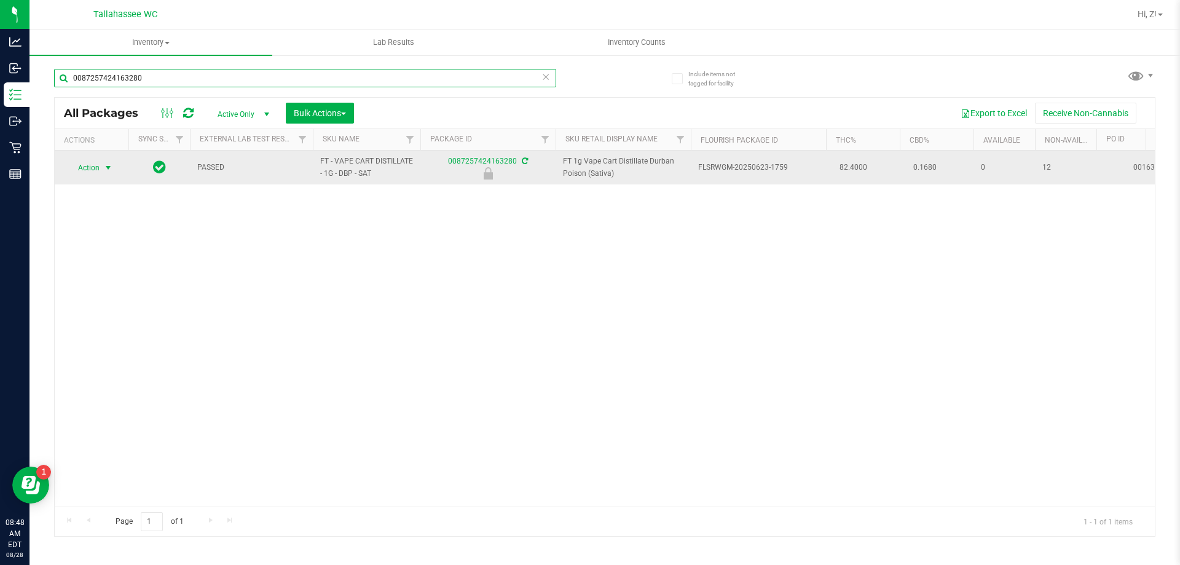
type input "0087257424163280"
click at [103, 163] on span "select" at bounding box center [108, 168] width 10 height 10
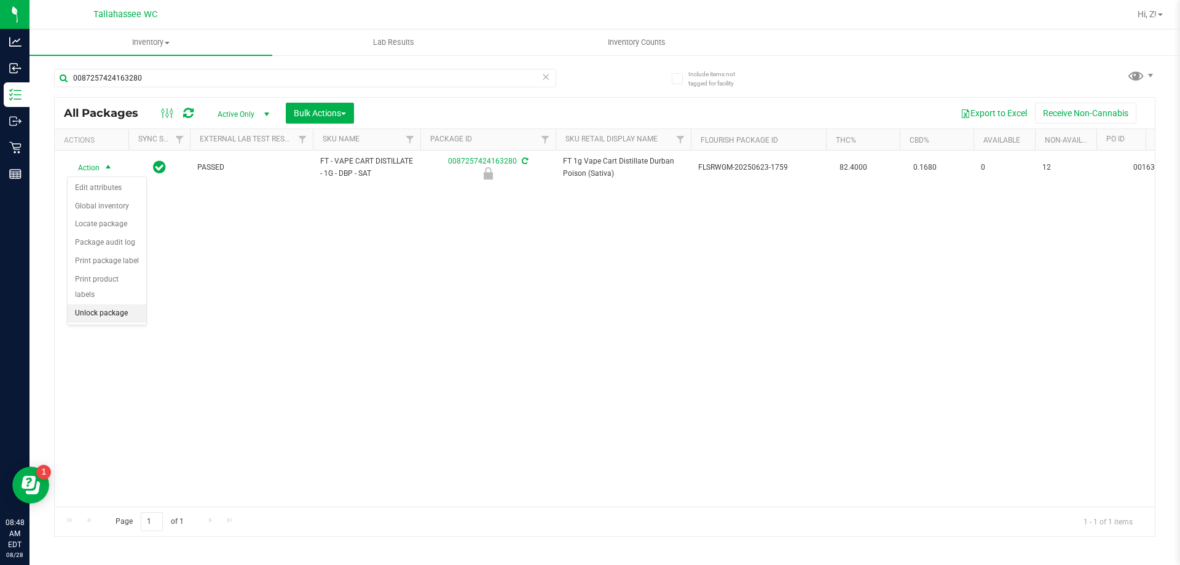
click at [108, 304] on li "Unlock package" at bounding box center [107, 313] width 79 height 18
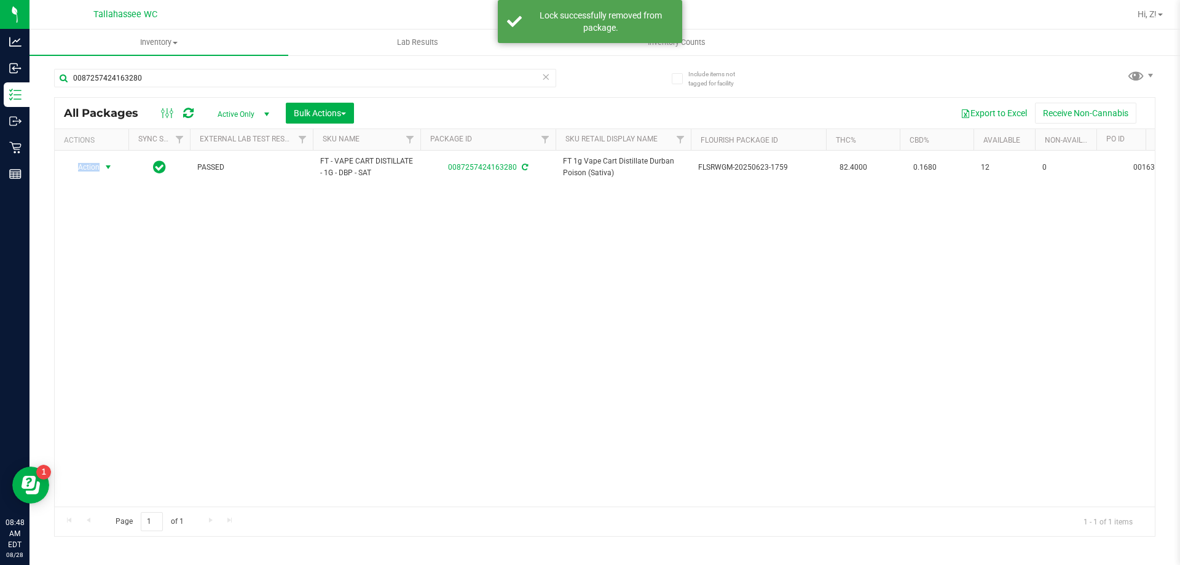
click at [92, 168] on span "Action" at bounding box center [83, 167] width 33 height 17
click at [111, 275] on li "Lock package" at bounding box center [115, 279] width 95 height 18
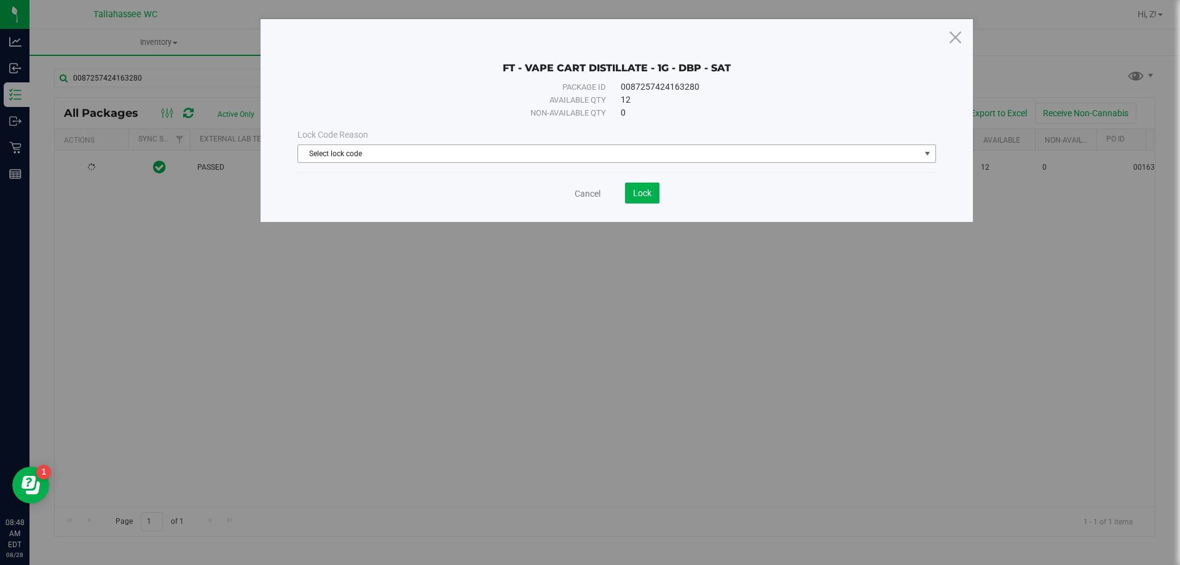
click at [465, 152] on span "Select lock code" at bounding box center [609, 153] width 622 height 17
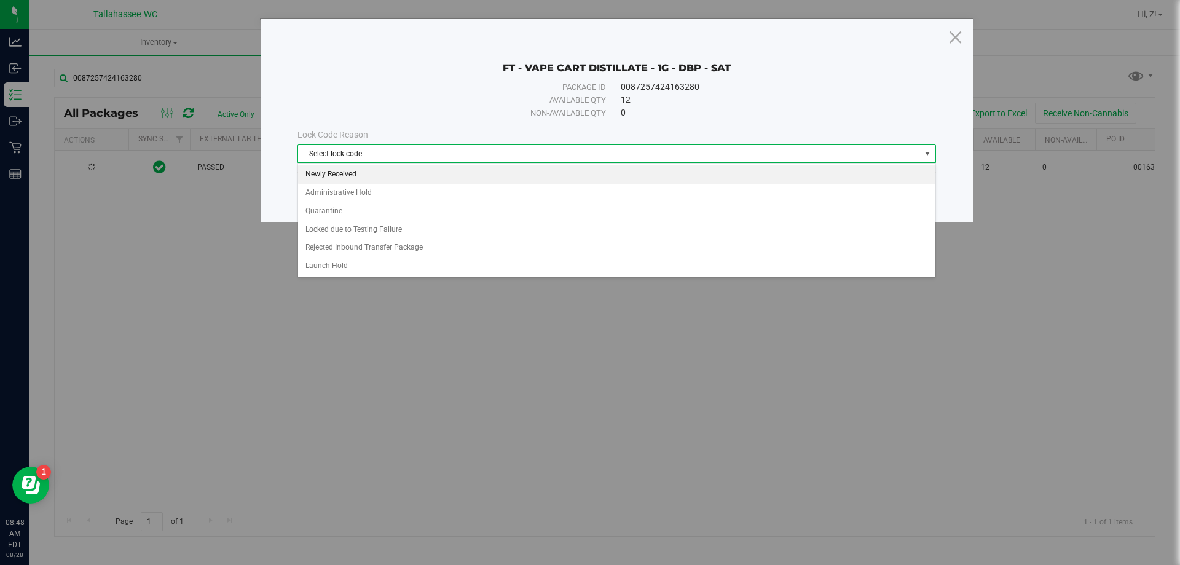
click at [363, 173] on li "Newly Received" at bounding box center [616, 174] width 637 height 18
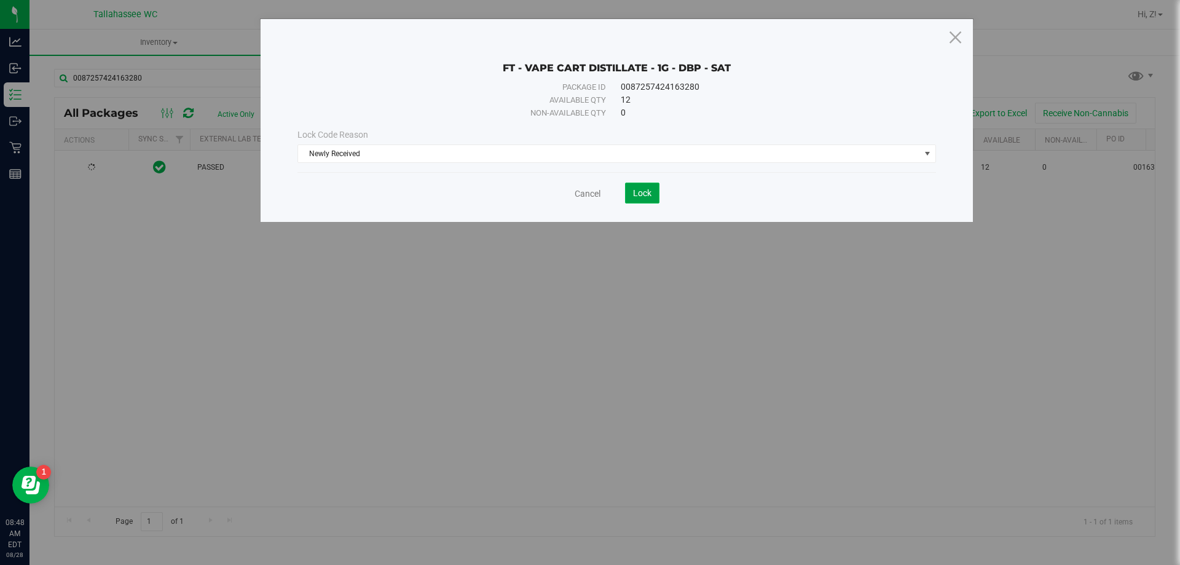
click at [629, 193] on button "Lock" at bounding box center [642, 192] width 34 height 21
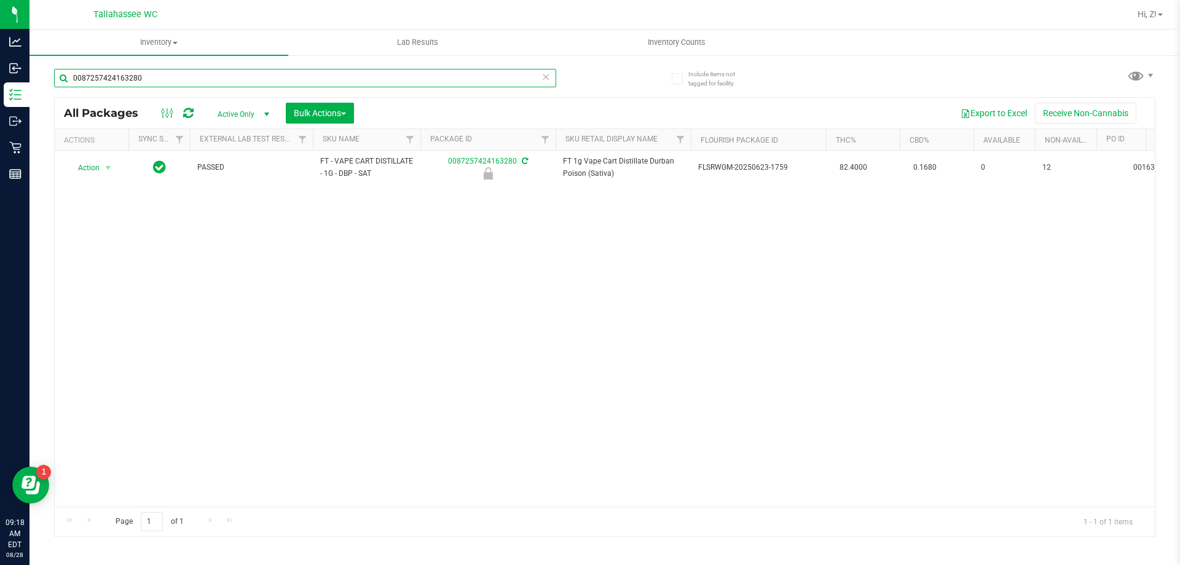
click at [149, 76] on input "0087257424163280" at bounding box center [305, 78] width 502 height 18
click at [149, 75] on input "0087257424163280" at bounding box center [305, 78] width 502 height 18
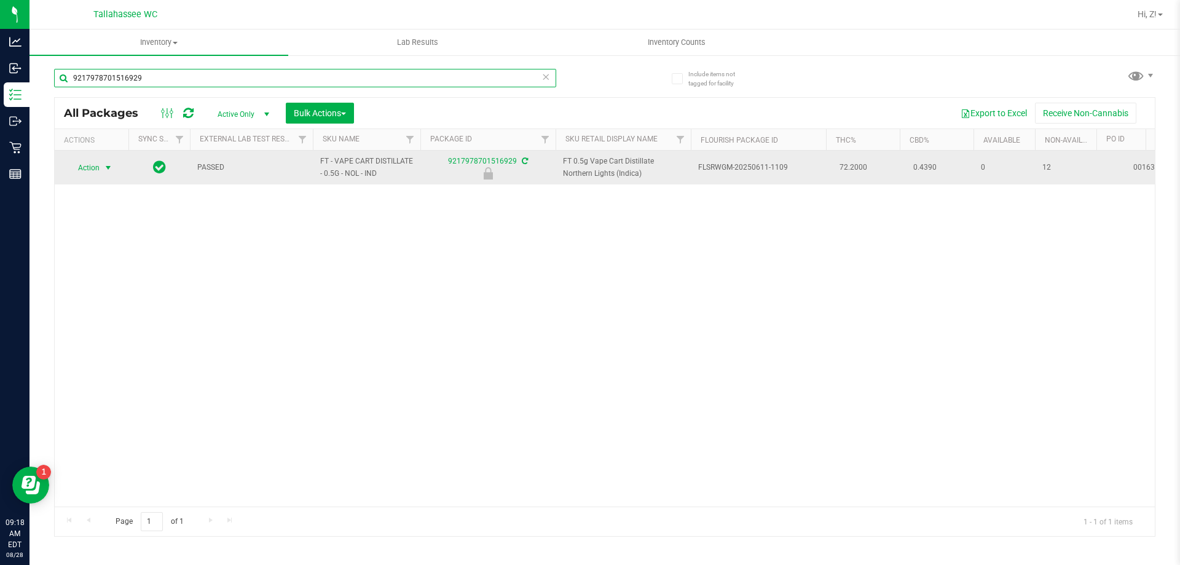
type input "9217978701516929"
click at [101, 170] on span "select" at bounding box center [108, 167] width 15 height 17
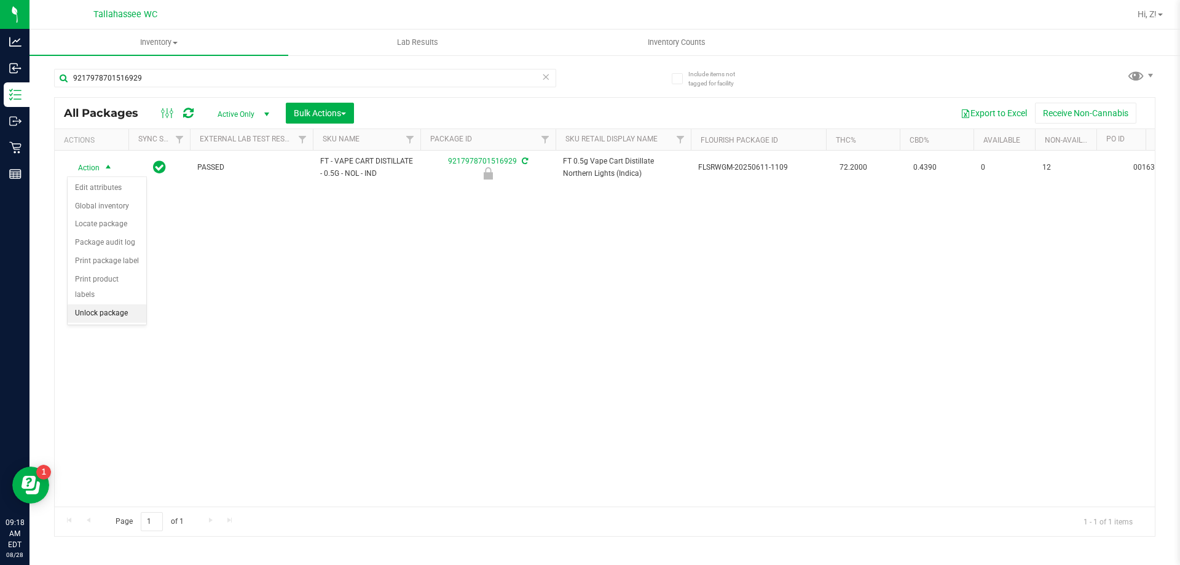
click at [114, 304] on li "Unlock package" at bounding box center [107, 313] width 79 height 18
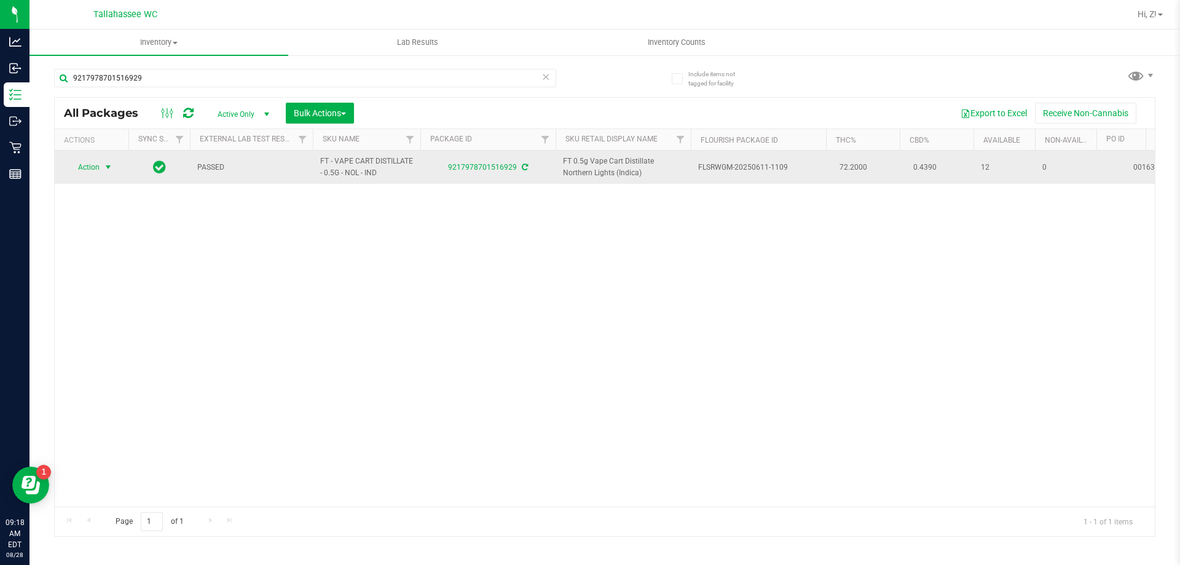
click at [92, 167] on span "Action" at bounding box center [83, 167] width 33 height 17
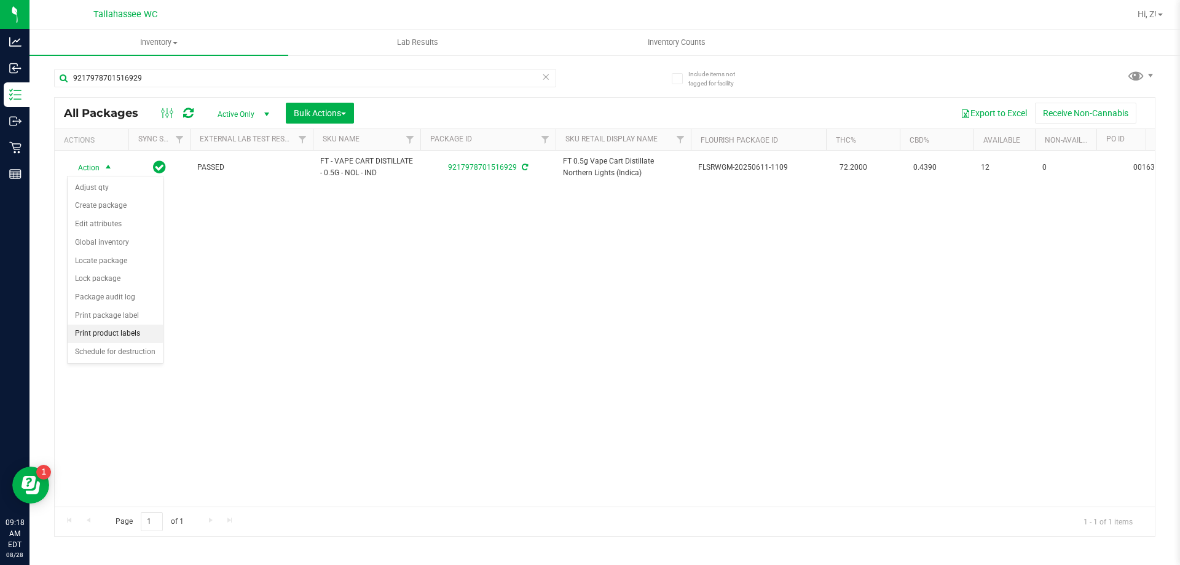
click at [122, 331] on li "Print product labels" at bounding box center [115, 333] width 95 height 18
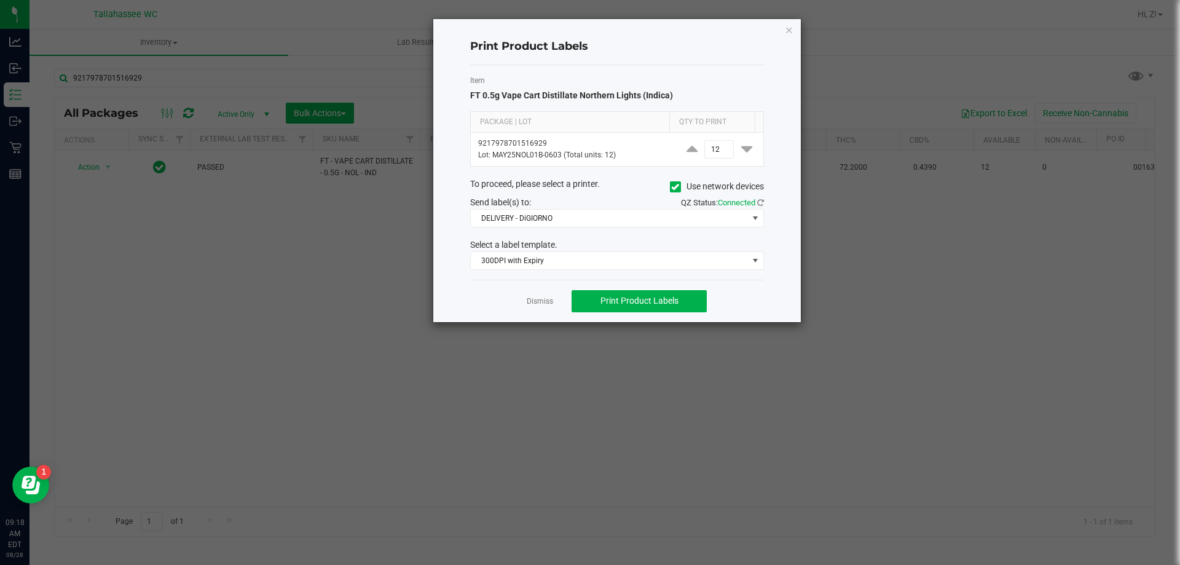
click at [790, 29] on icon "button" at bounding box center [789, 29] width 9 height 15
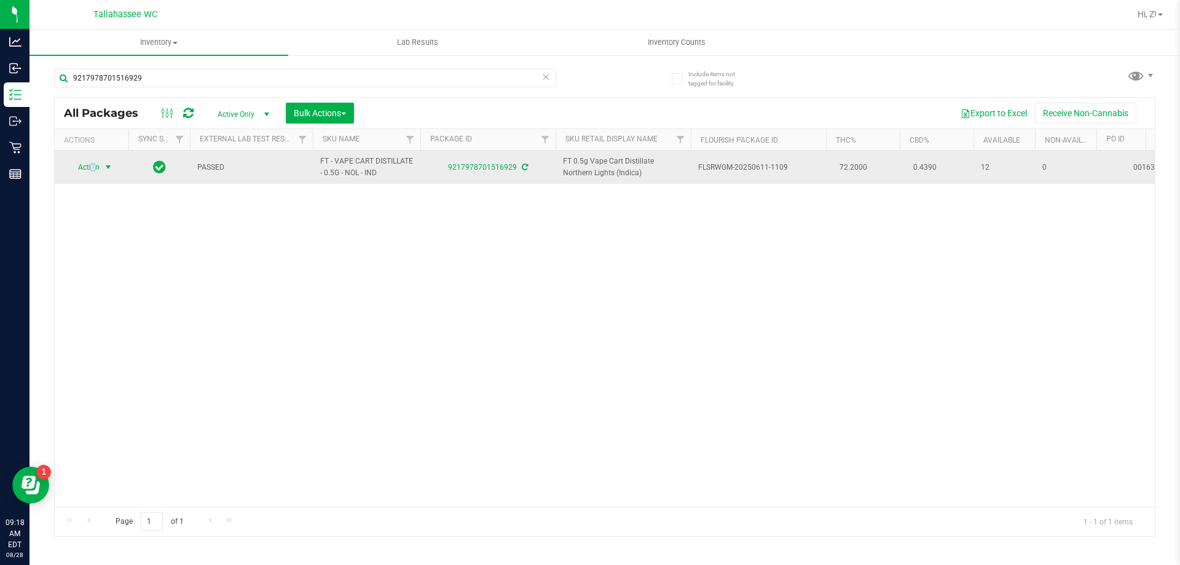
click at [92, 170] on span "Action" at bounding box center [83, 167] width 33 height 17
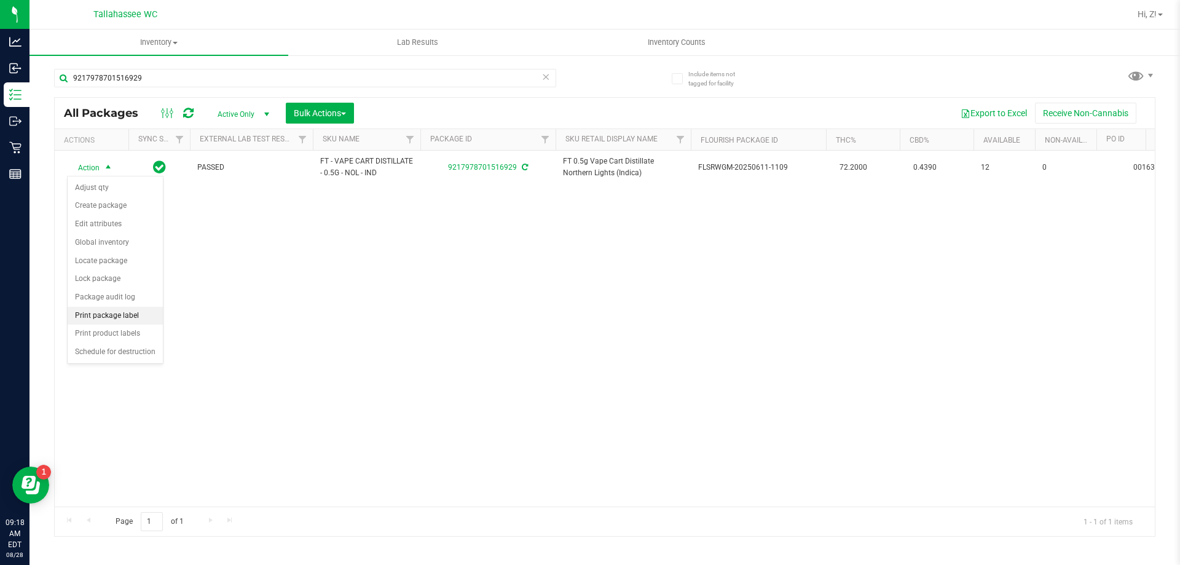
click at [126, 318] on li "Print package label" at bounding box center [115, 316] width 95 height 18
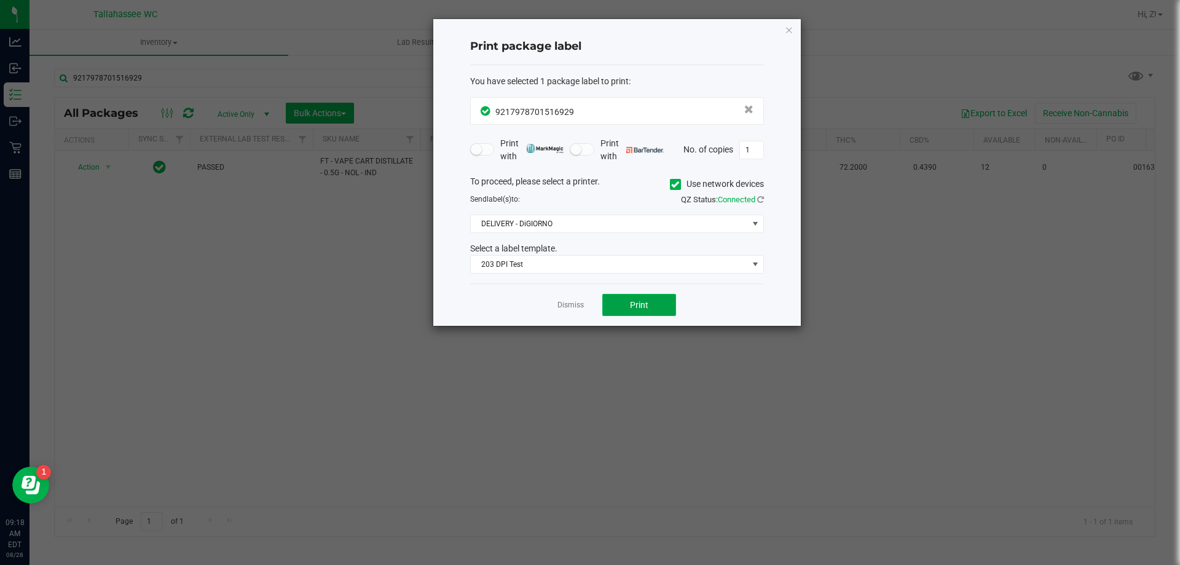
click at [641, 307] on span "Print" at bounding box center [639, 305] width 18 height 10
click at [792, 25] on icon "button" at bounding box center [789, 29] width 9 height 15
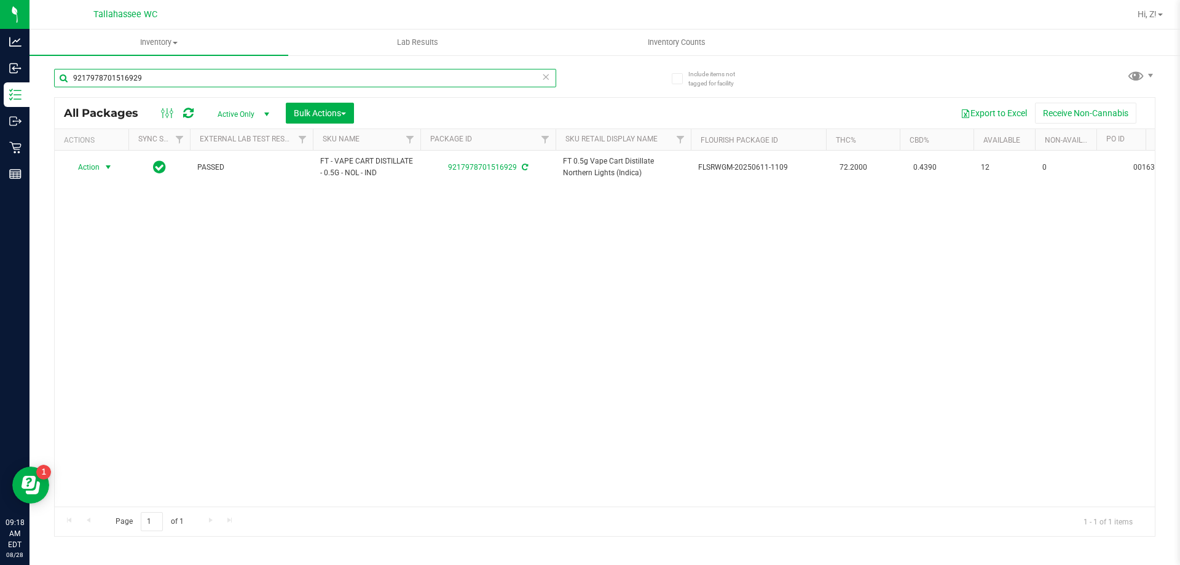
click at [291, 73] on input "9217978701516929" at bounding box center [305, 78] width 502 height 18
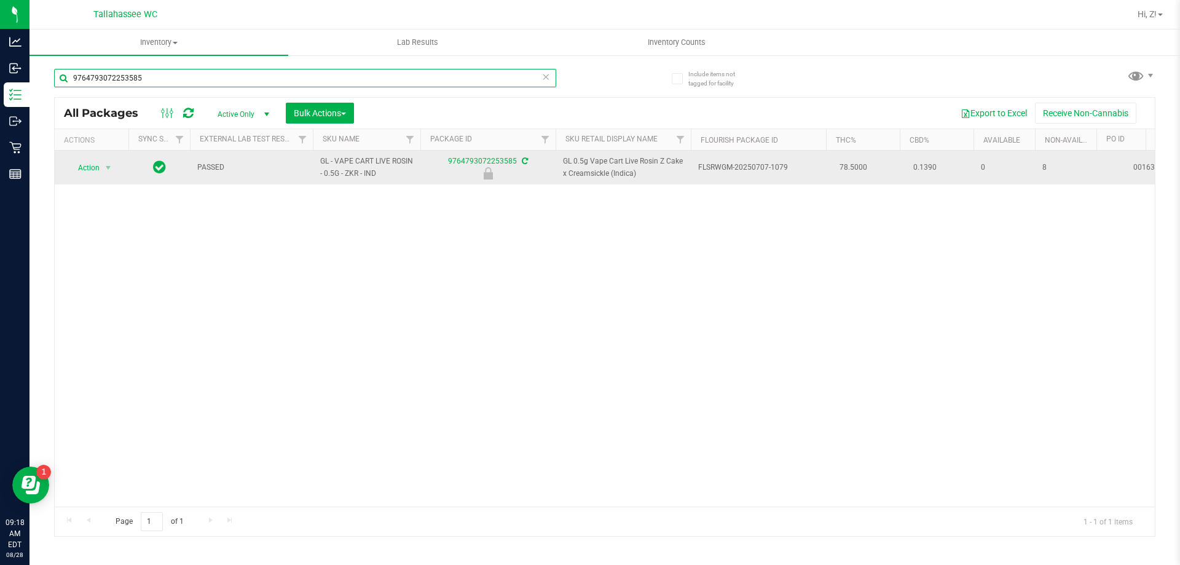
type input "9764793072253585"
click at [101, 165] on span "select" at bounding box center [108, 167] width 15 height 17
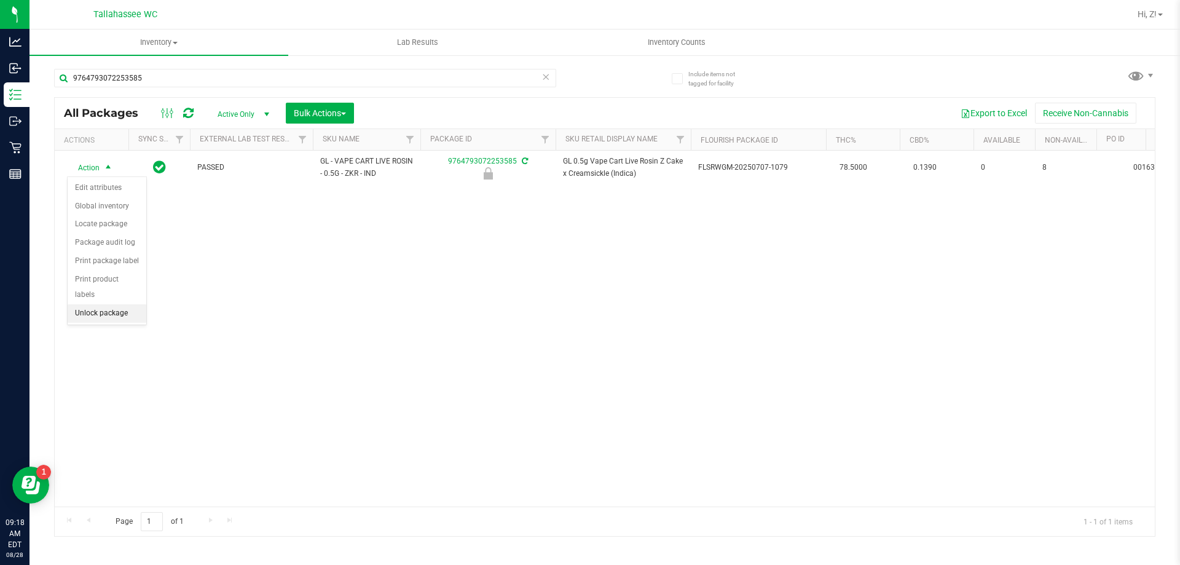
click at [122, 304] on li "Unlock package" at bounding box center [107, 313] width 79 height 18
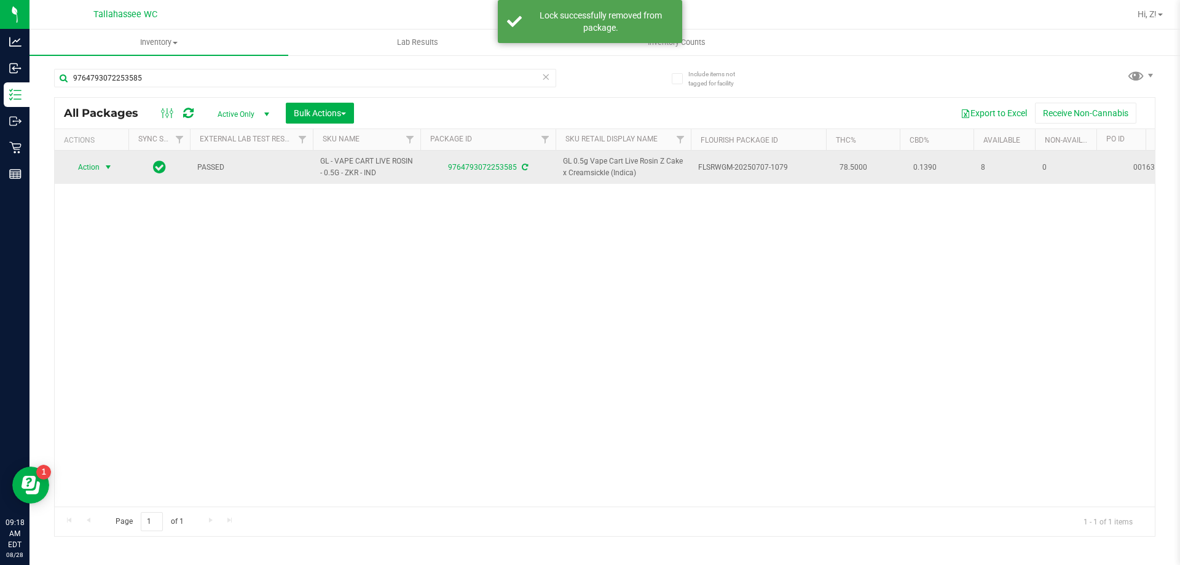
click at [98, 166] on span "Action" at bounding box center [83, 167] width 33 height 17
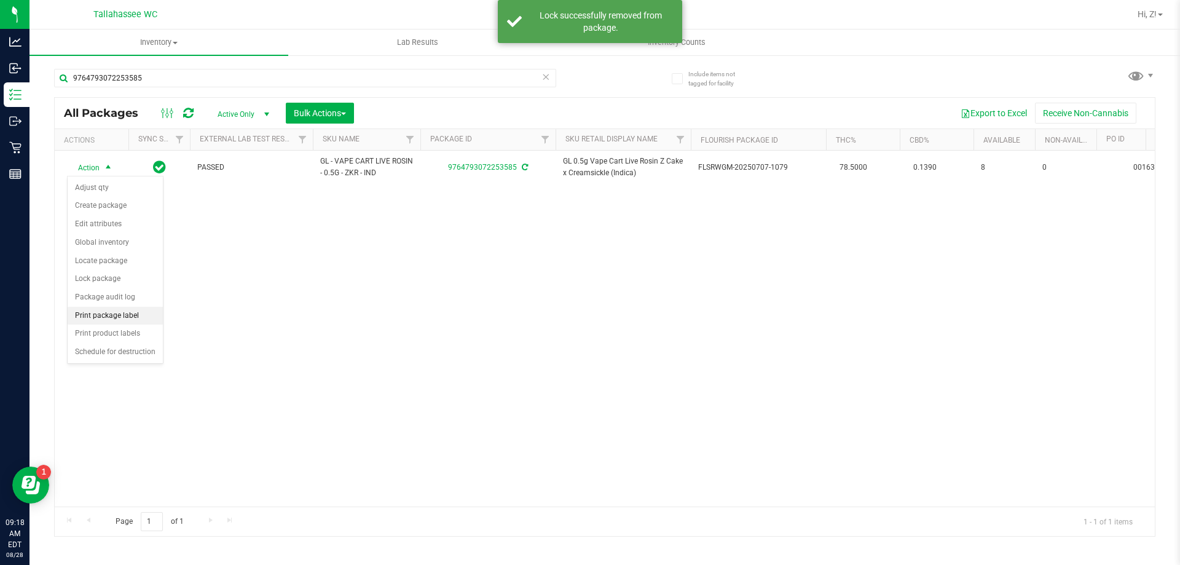
click at [133, 316] on li "Print package label" at bounding box center [115, 316] width 95 height 18
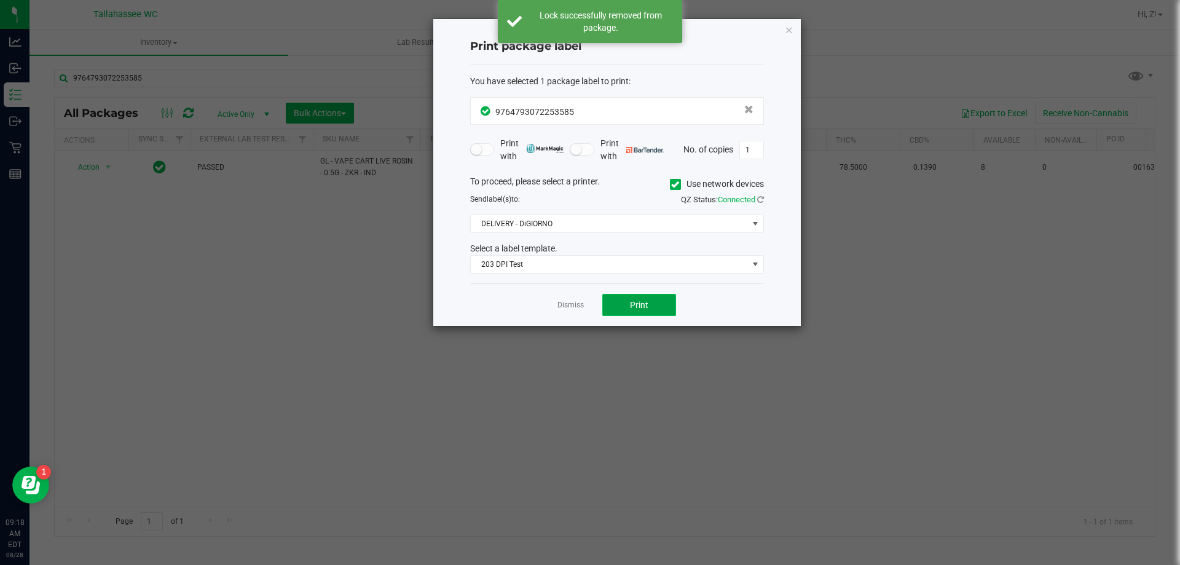
click at [656, 300] on button "Print" at bounding box center [639, 305] width 74 height 22
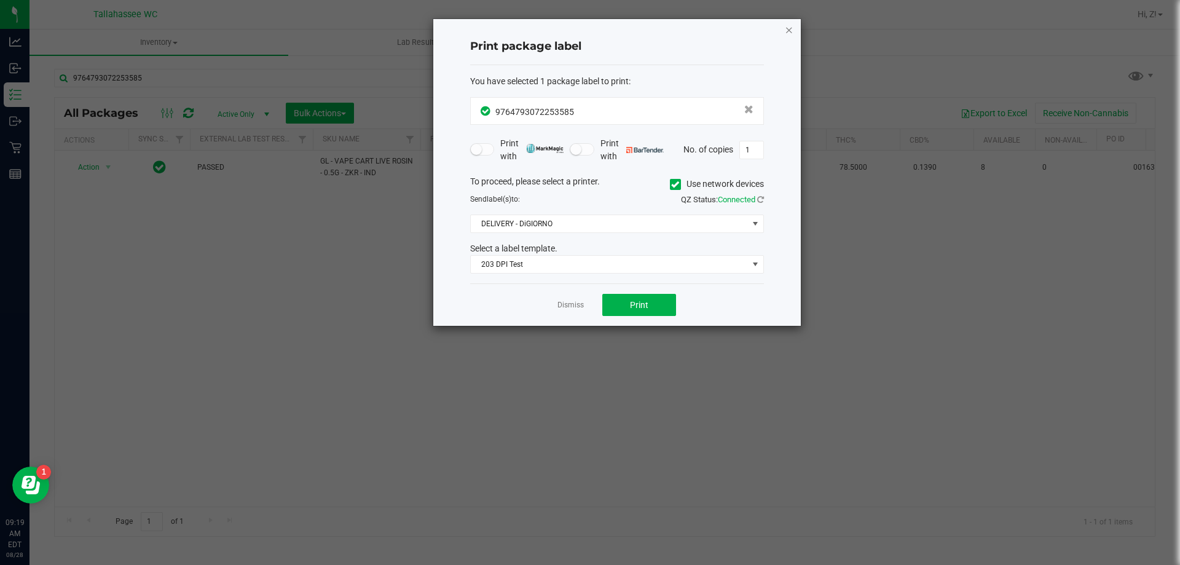
click at [785, 28] on icon "button" at bounding box center [789, 29] width 9 height 15
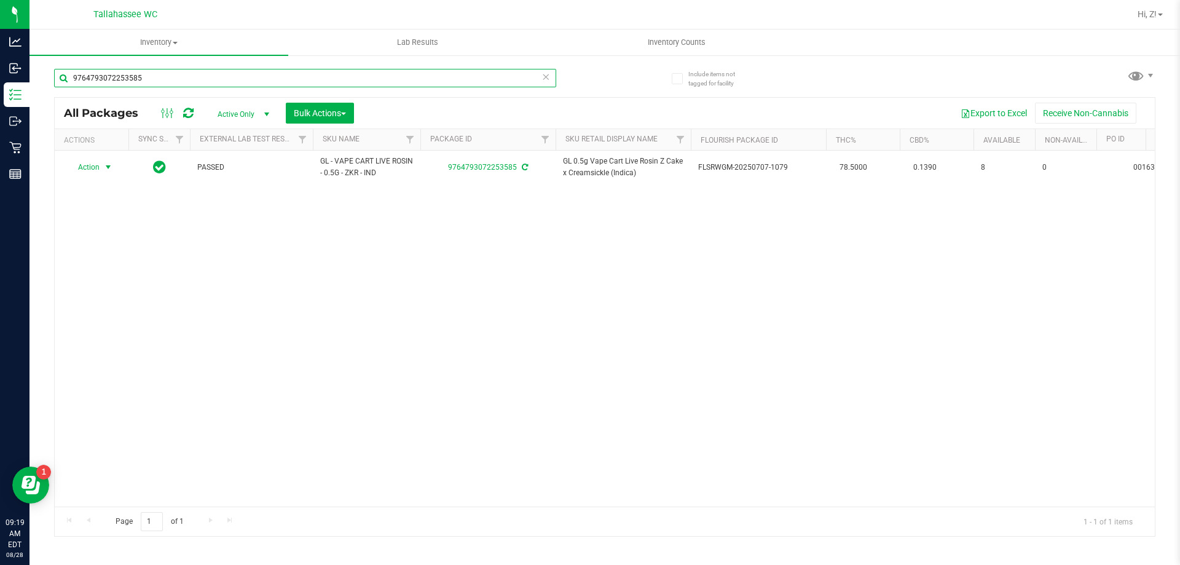
click at [303, 82] on input "9764793072253585" at bounding box center [305, 78] width 502 height 18
click at [302, 82] on input "9764793072253585" at bounding box center [305, 78] width 502 height 18
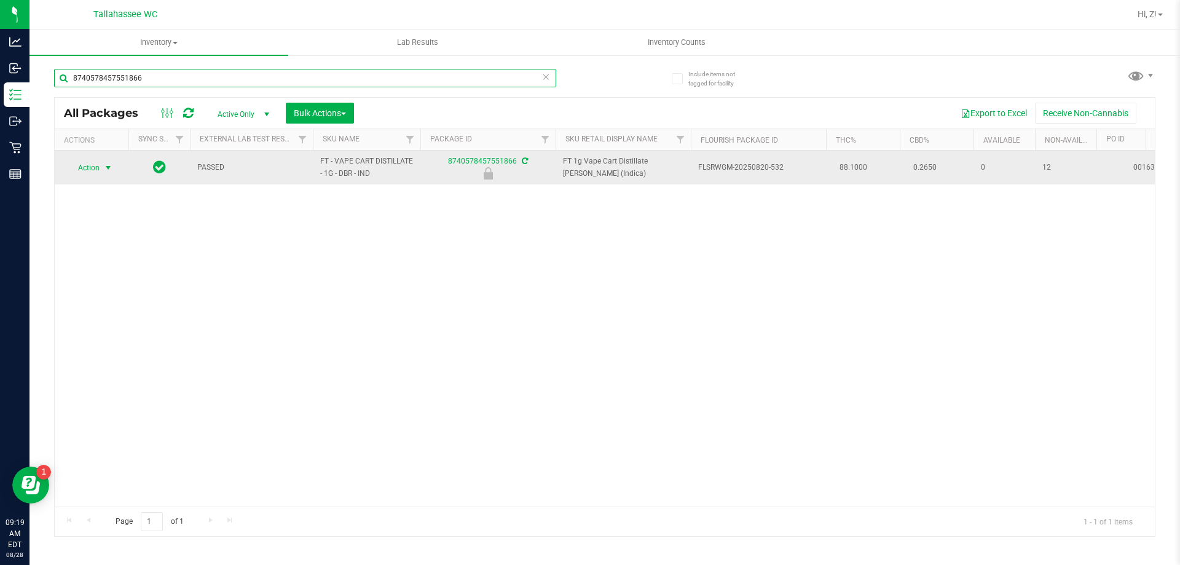
type input "8740578457551866"
click at [111, 159] on span "select" at bounding box center [108, 167] width 15 height 17
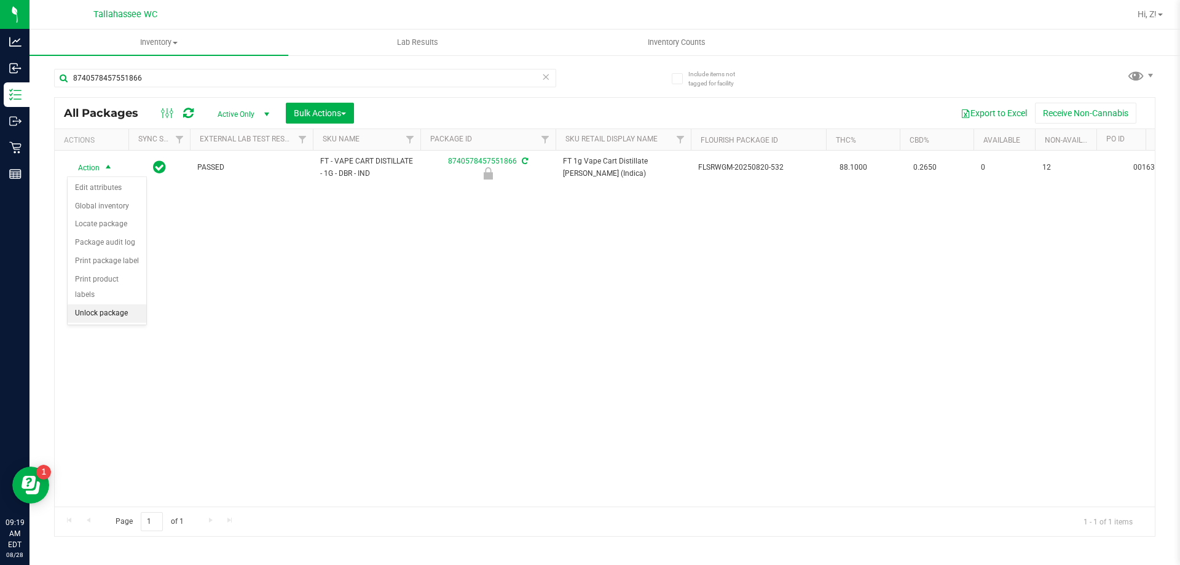
click at [109, 306] on li "Unlock package" at bounding box center [107, 313] width 79 height 18
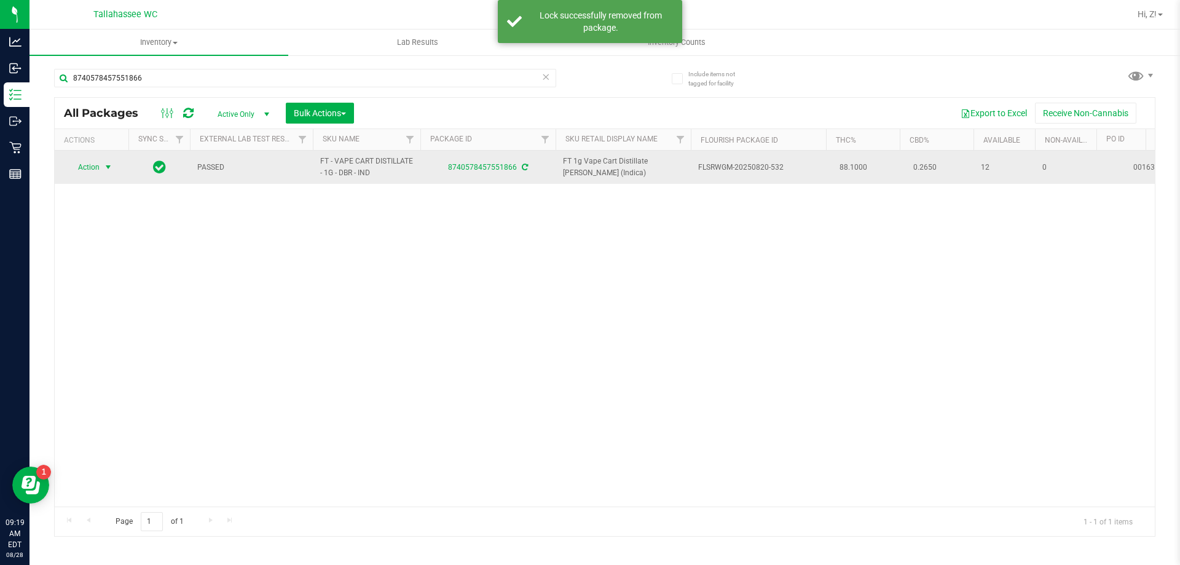
click at [90, 168] on span "Action" at bounding box center [83, 167] width 33 height 17
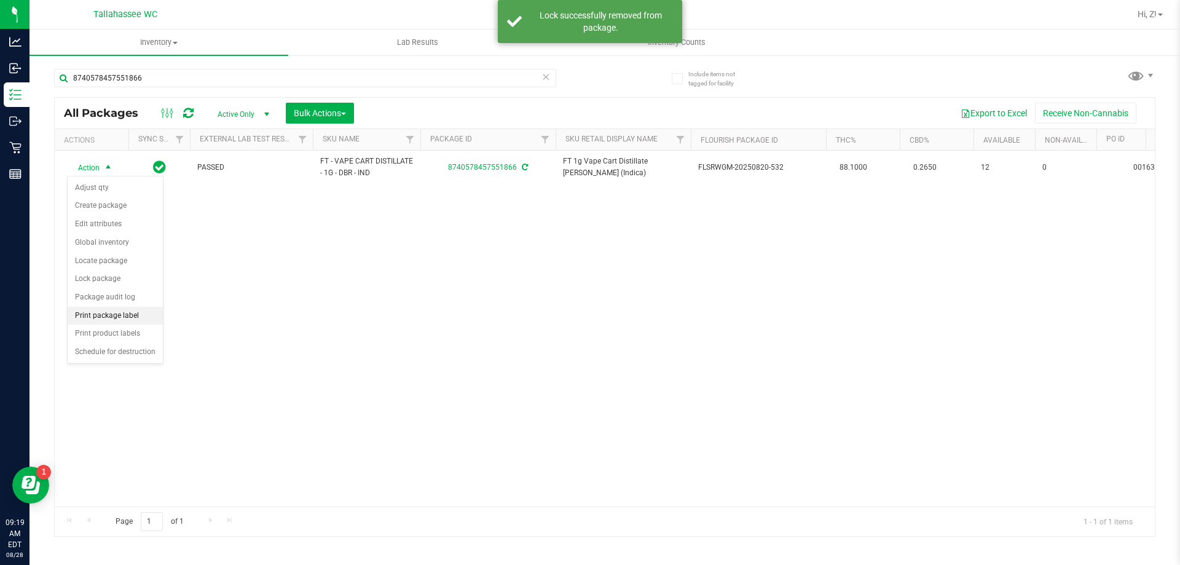
click at [112, 317] on li "Print package label" at bounding box center [115, 316] width 95 height 18
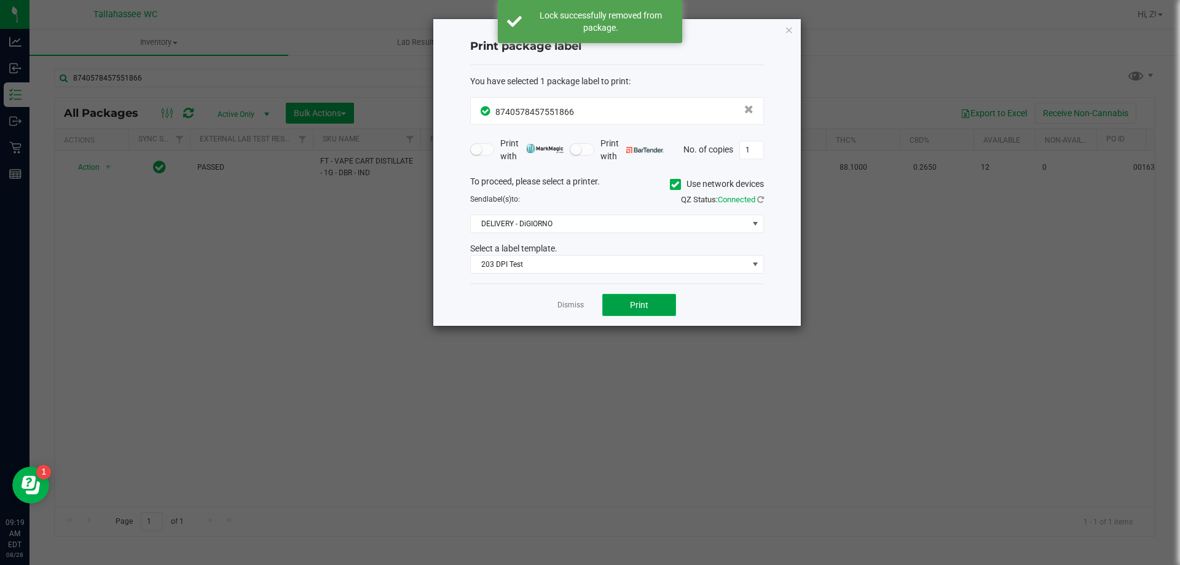
click at [616, 299] on button "Print" at bounding box center [639, 305] width 74 height 22
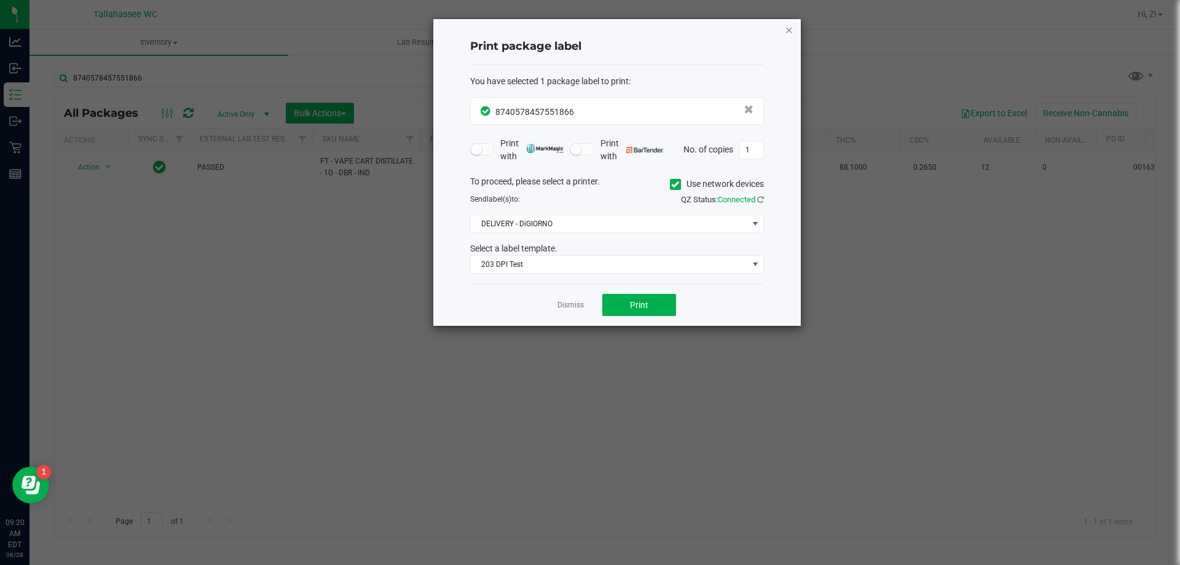
click at [787, 26] on icon "button" at bounding box center [789, 29] width 9 height 15
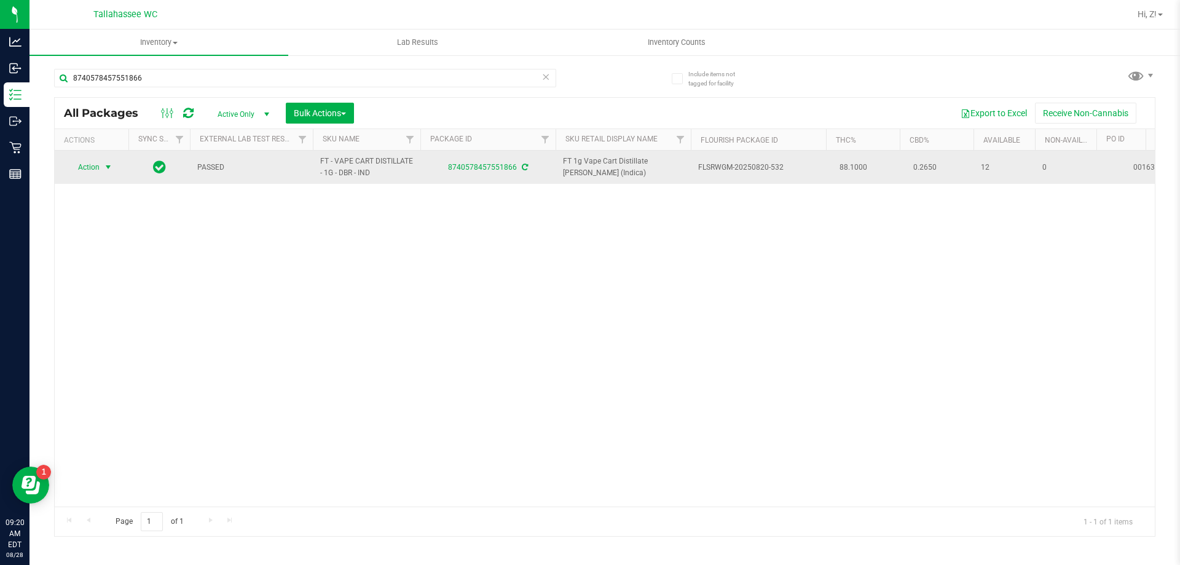
click at [101, 166] on span "select" at bounding box center [108, 167] width 15 height 17
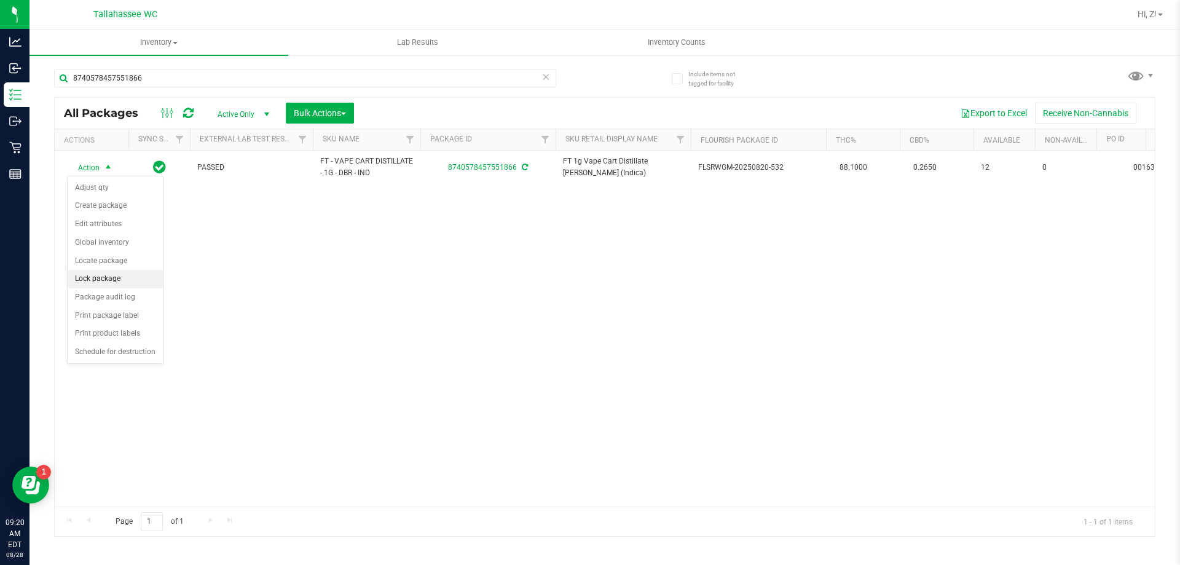
click at [117, 282] on li "Lock package" at bounding box center [115, 279] width 95 height 18
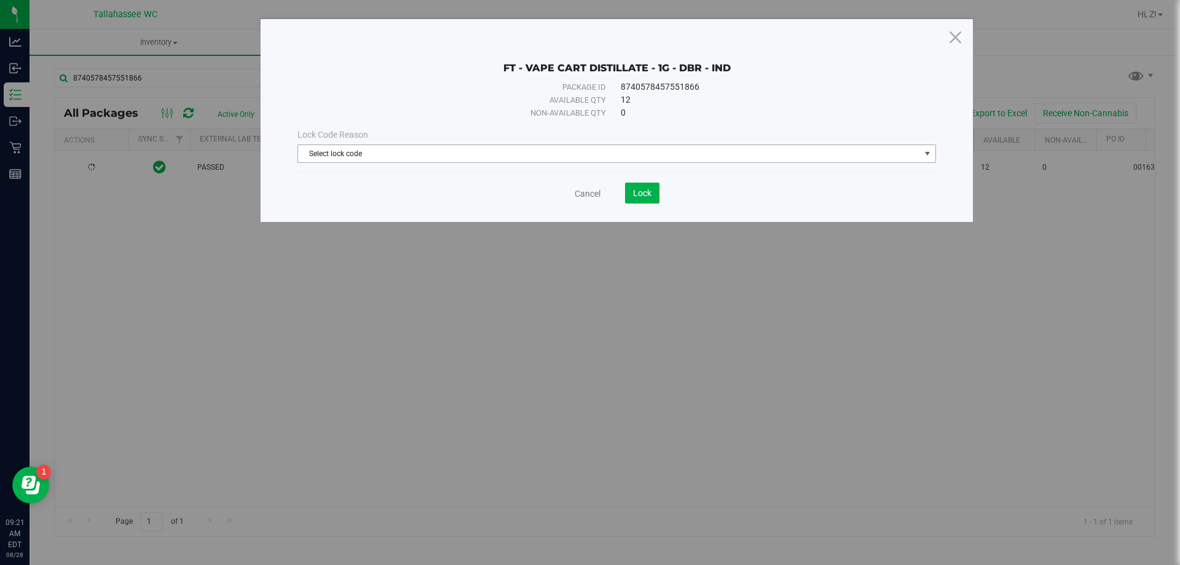
click at [597, 150] on span "Select lock code" at bounding box center [609, 153] width 622 height 17
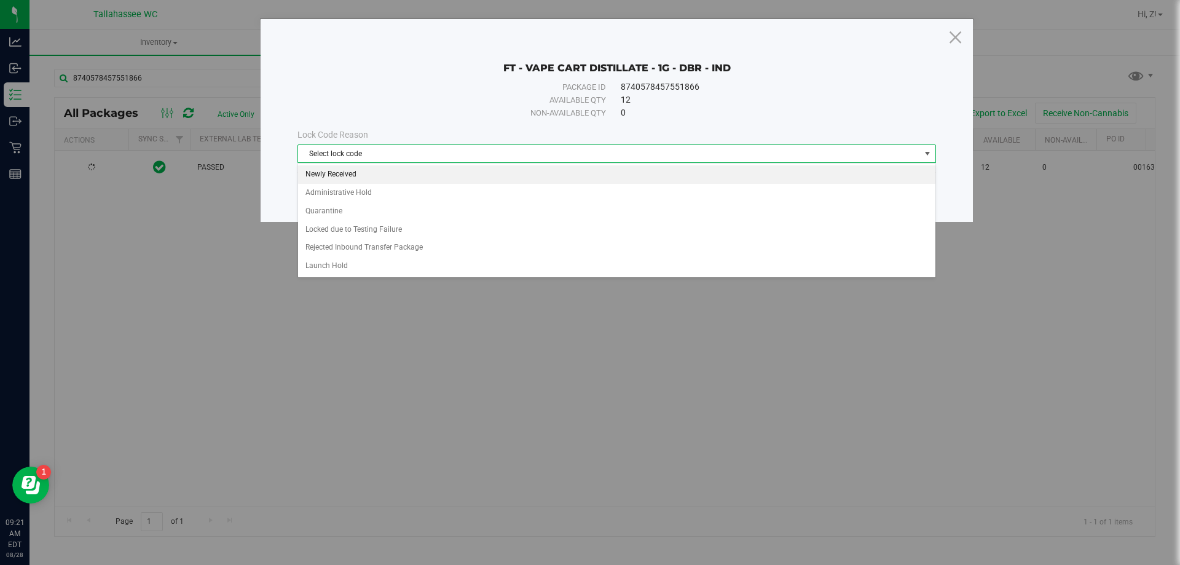
click at [422, 176] on li "Newly Received" at bounding box center [616, 174] width 637 height 18
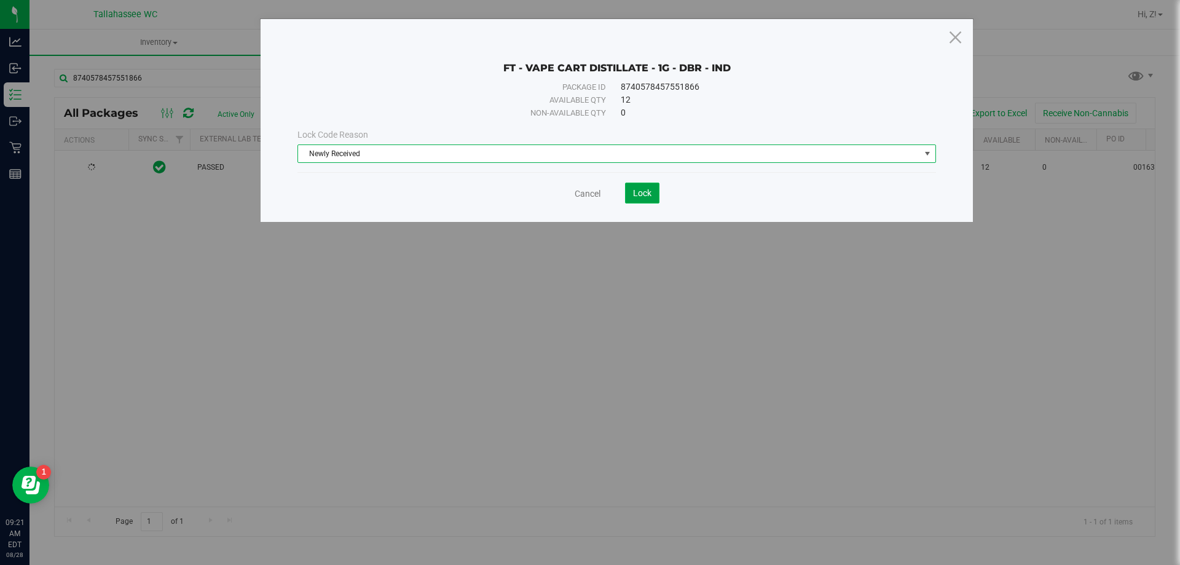
click at [654, 196] on button "Lock" at bounding box center [642, 192] width 34 height 21
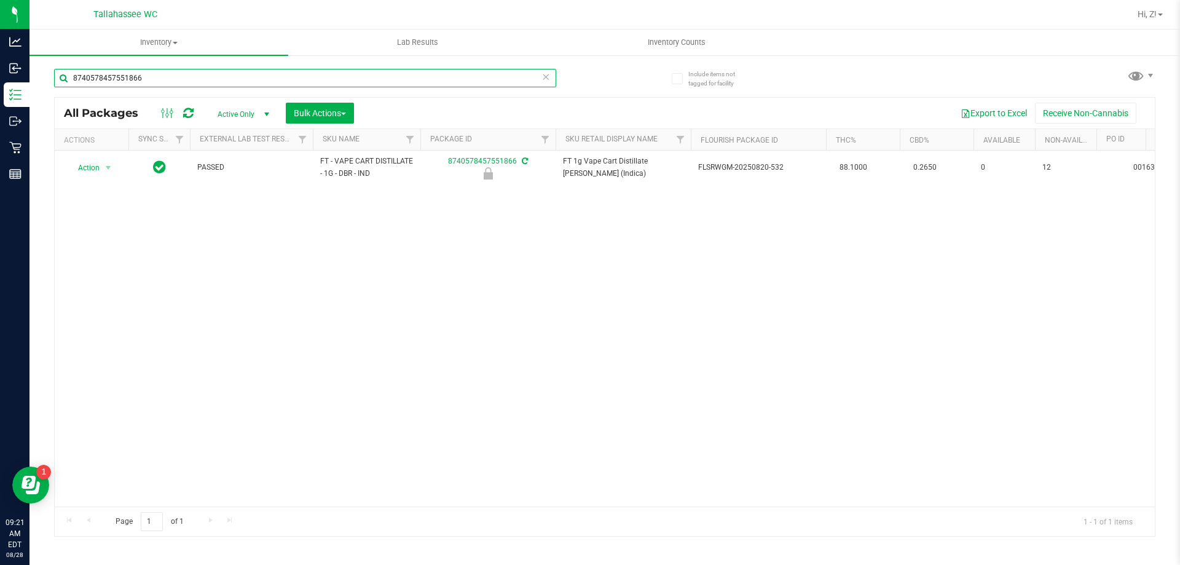
click at [223, 79] on input "8740578457551866" at bounding box center [305, 78] width 502 height 18
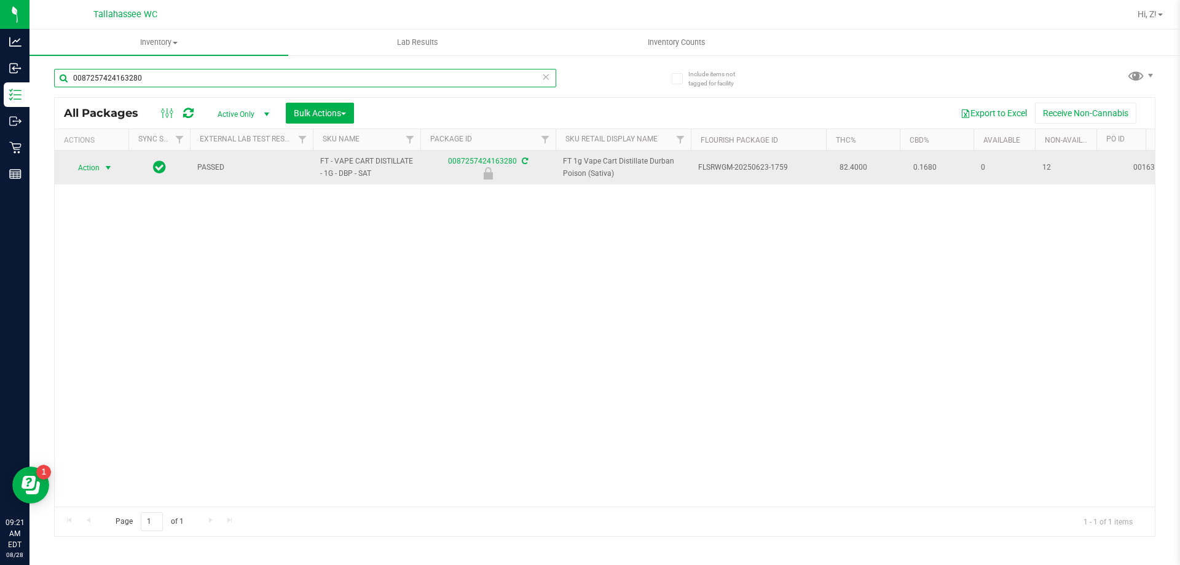
type input "0087257424163280"
click at [92, 163] on span "Action" at bounding box center [83, 167] width 33 height 17
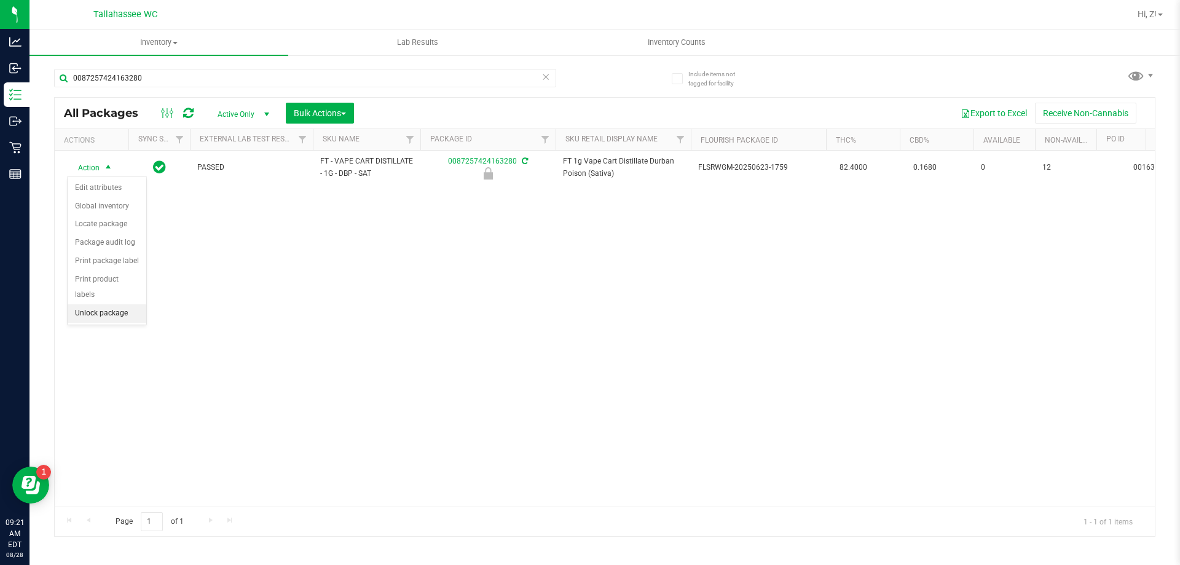
click at [110, 304] on li "Unlock package" at bounding box center [107, 313] width 79 height 18
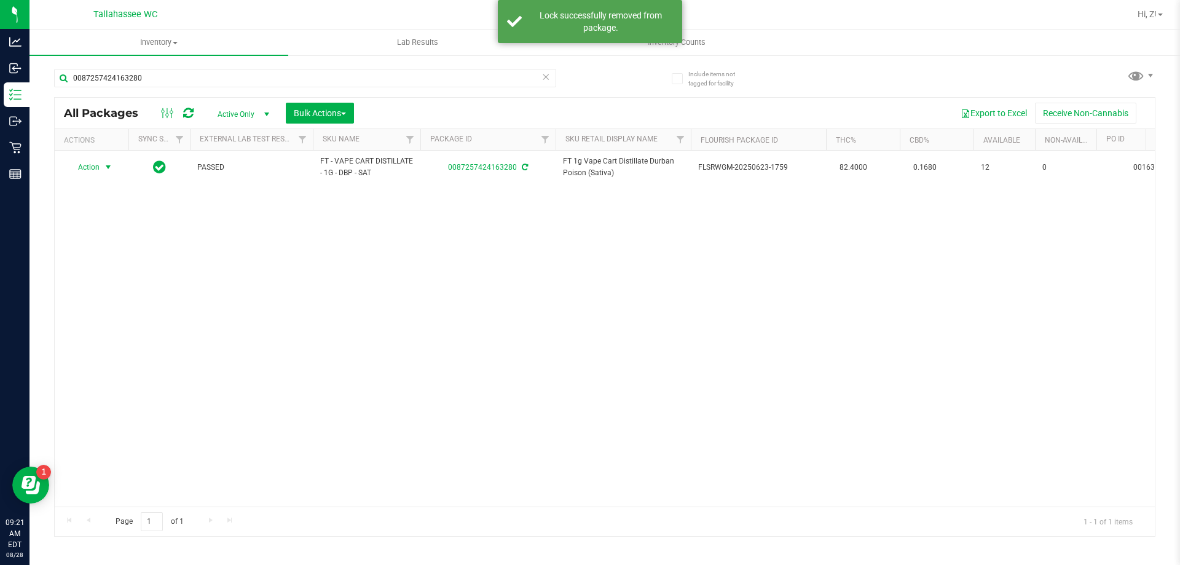
click at [93, 168] on span "Action" at bounding box center [83, 167] width 33 height 17
click at [119, 317] on li "Print package label" at bounding box center [115, 316] width 95 height 18
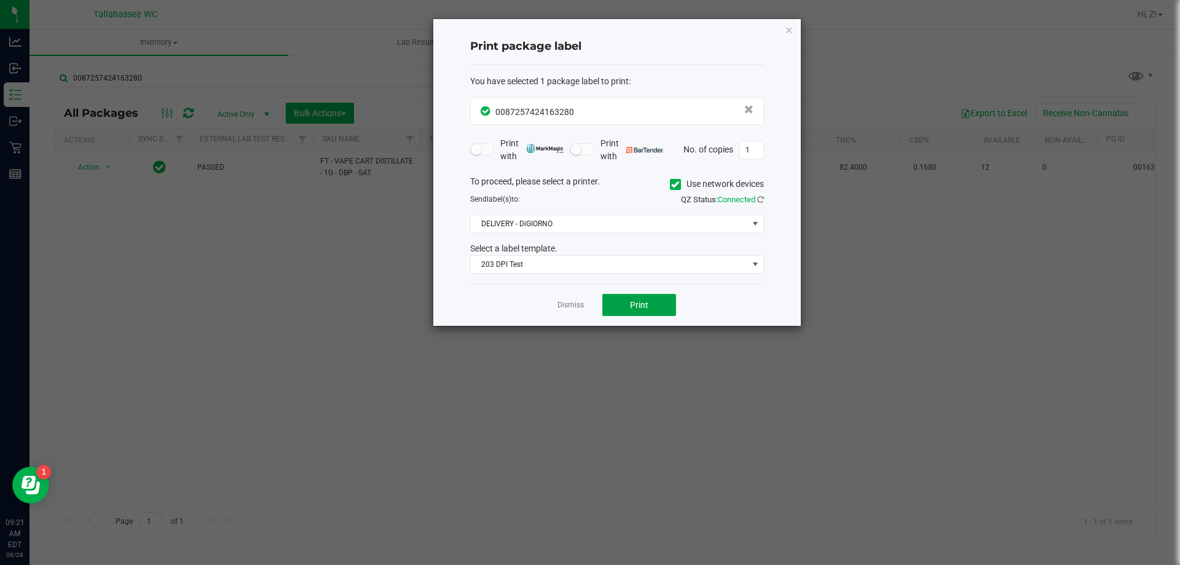
click at [637, 293] on div "Dismiss Print" at bounding box center [617, 304] width 294 height 42
click at [641, 304] on span "Print" at bounding box center [639, 305] width 18 height 10
click at [786, 32] on icon "button" at bounding box center [789, 29] width 9 height 15
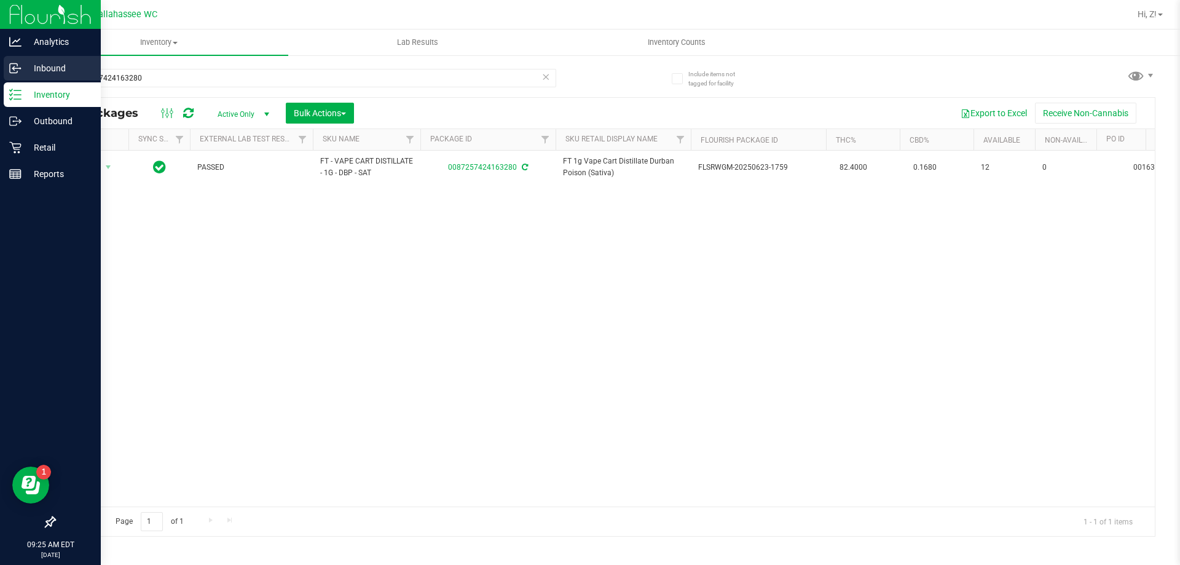
click at [47, 71] on p "Inbound" at bounding box center [59, 68] width 74 height 15
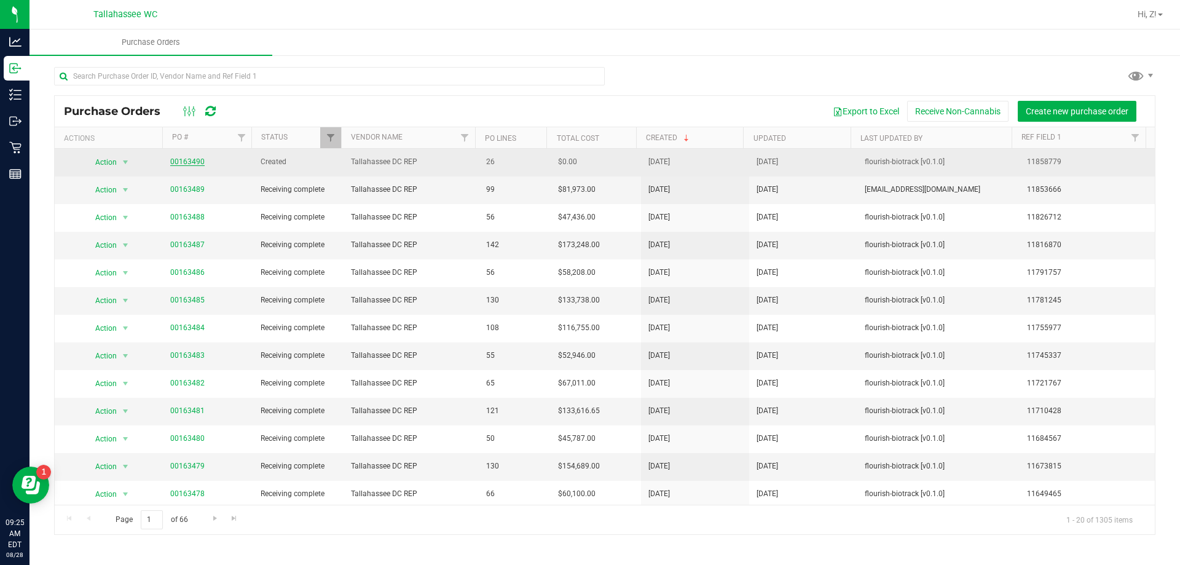
click at [189, 159] on link "00163490" at bounding box center [187, 161] width 34 height 9
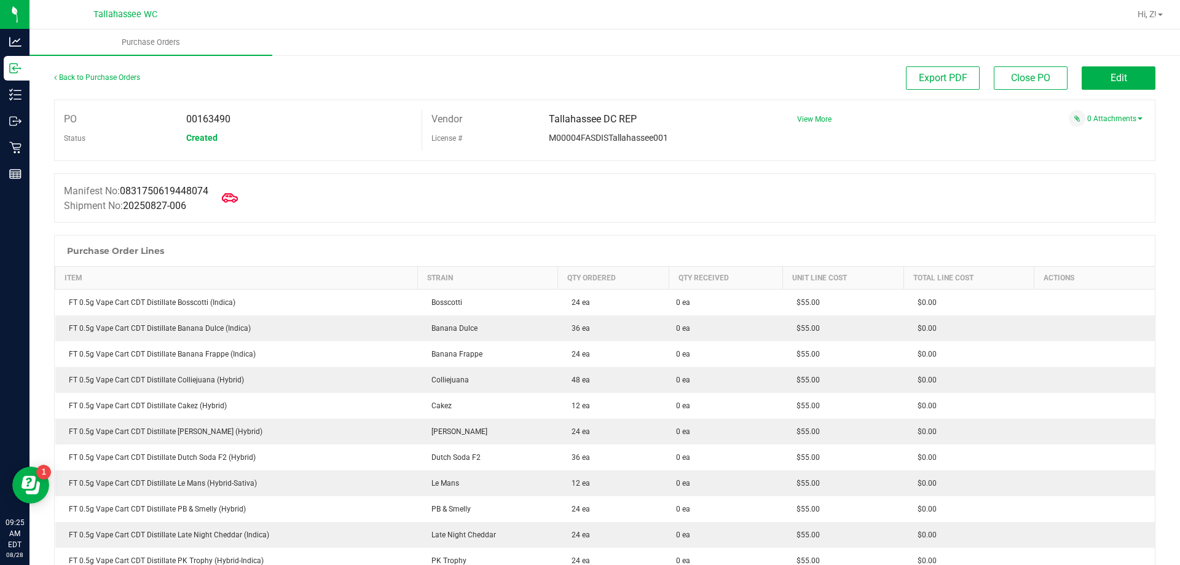
click at [227, 195] on icon at bounding box center [230, 198] width 16 height 16
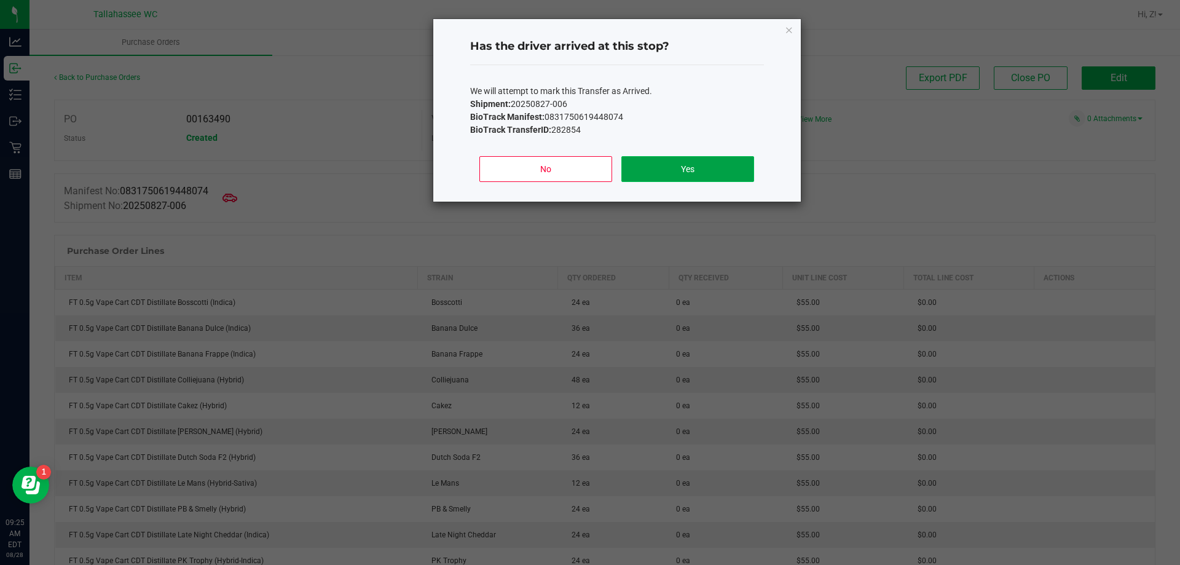
click at [705, 169] on button "Yes" at bounding box center [687, 169] width 132 height 26
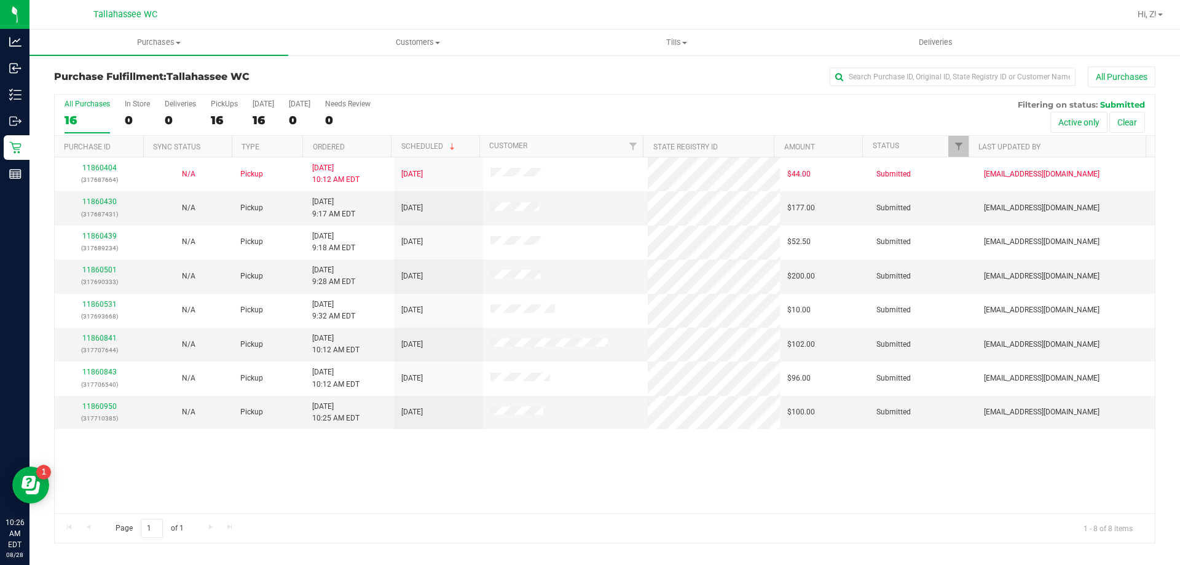
click at [557, 98] on div "All Purchases 16 In Store 0 Deliveries 0 PickUps 16 [DATE] 16 [DATE] 0 Needs Re…" at bounding box center [605, 100] width 1100 height 10
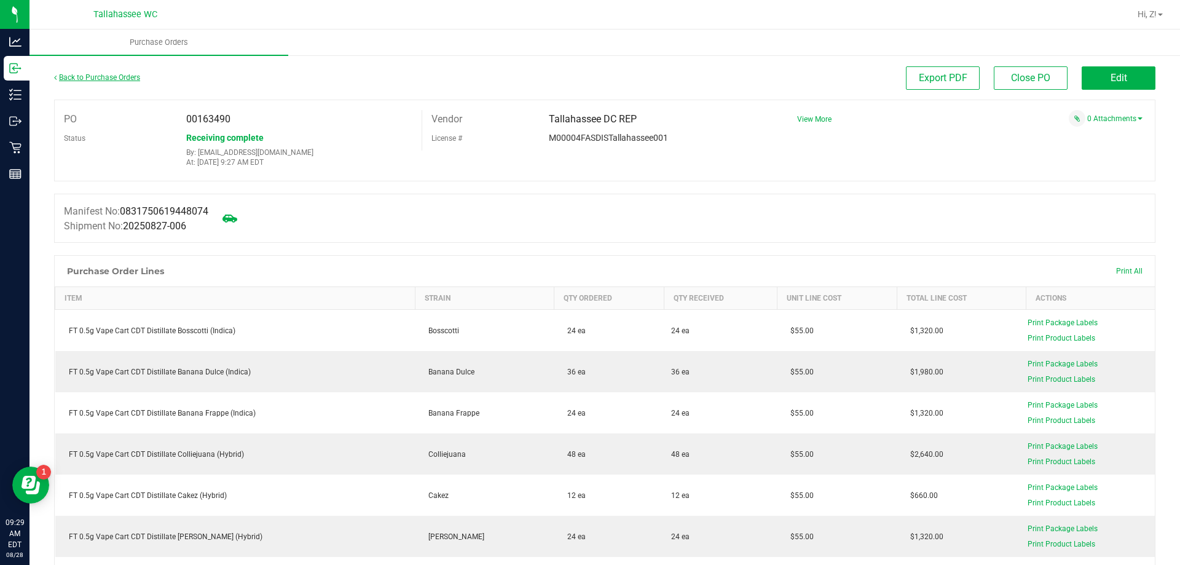
click at [112, 76] on link "Back to Purchase Orders" at bounding box center [97, 77] width 86 height 9
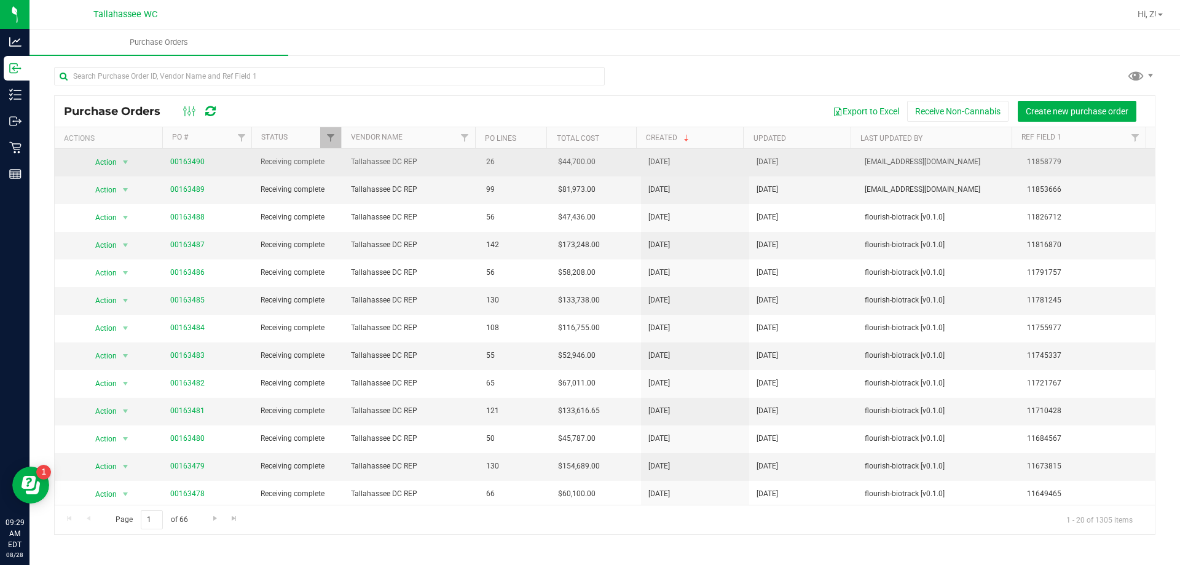
drag, startPoint x: 169, startPoint y: 156, endPoint x: 217, endPoint y: 164, distance: 48.6
click at [217, 164] on span "00163490" at bounding box center [208, 162] width 76 height 12
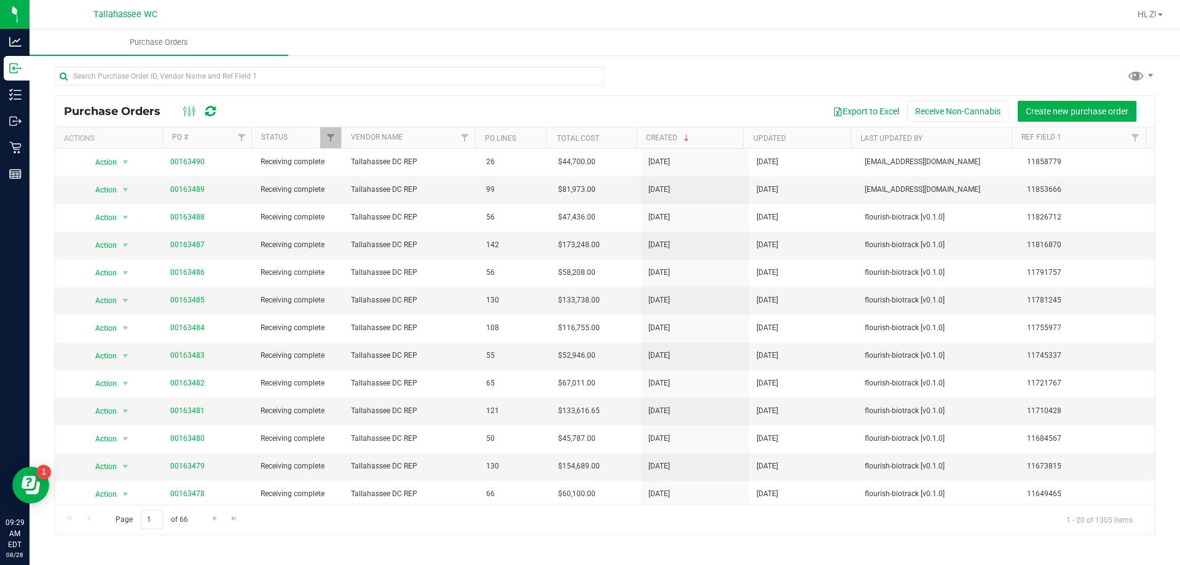
copy link "00163490"
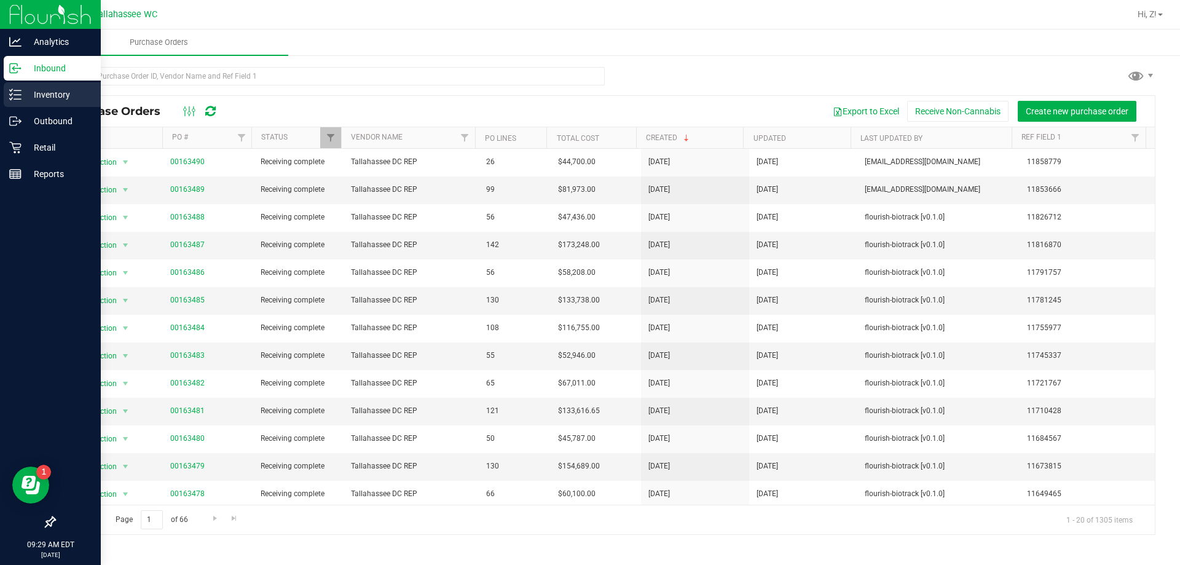
click at [27, 91] on p "Inventory" at bounding box center [59, 94] width 74 height 15
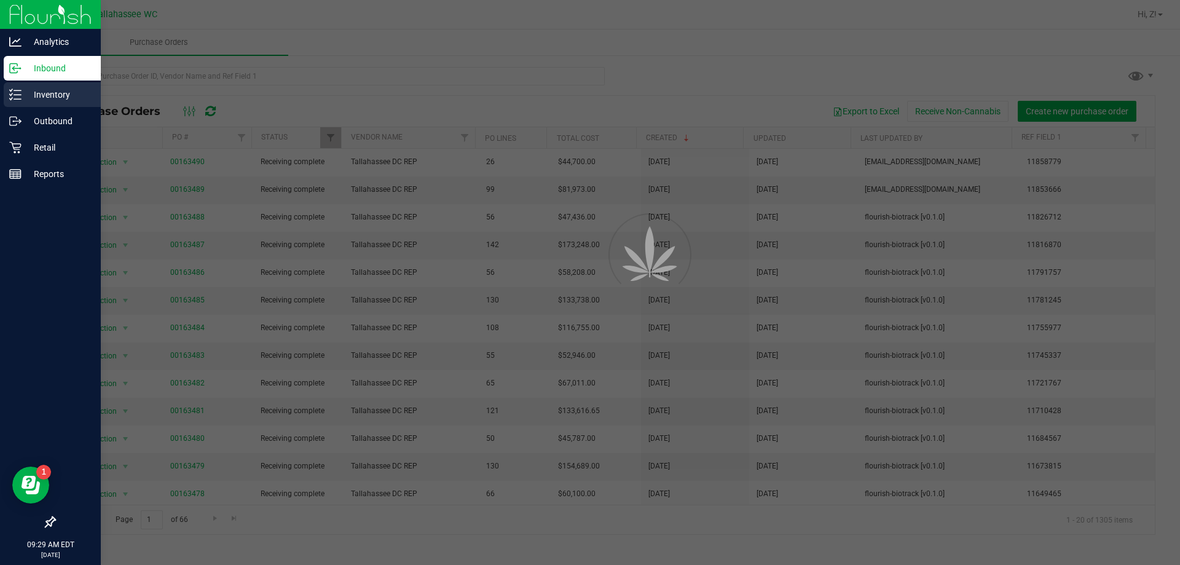
click at [29, 89] on p "Inventory" at bounding box center [59, 94] width 74 height 15
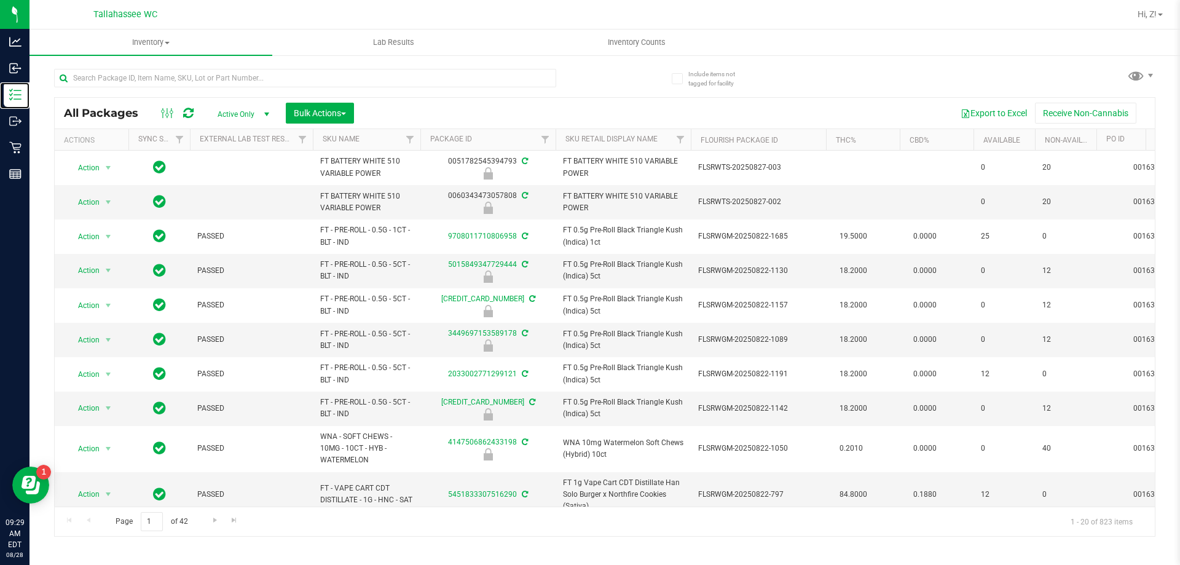
scroll to position [0, 196]
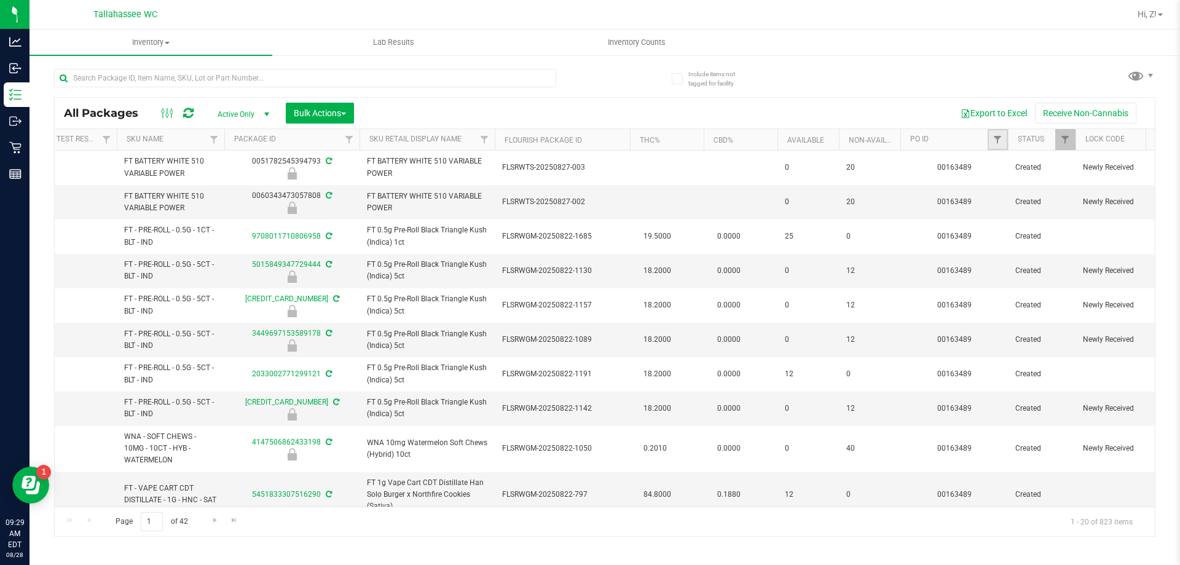
click at [992, 138] on link "Filter" at bounding box center [997, 139] width 20 height 21
click at [1032, 163] on input "text" at bounding box center [1058, 166] width 127 height 18
paste input "00163490"
type input "00163490"
click at [1027, 211] on button "Filter" at bounding box center [1024, 199] width 59 height 27
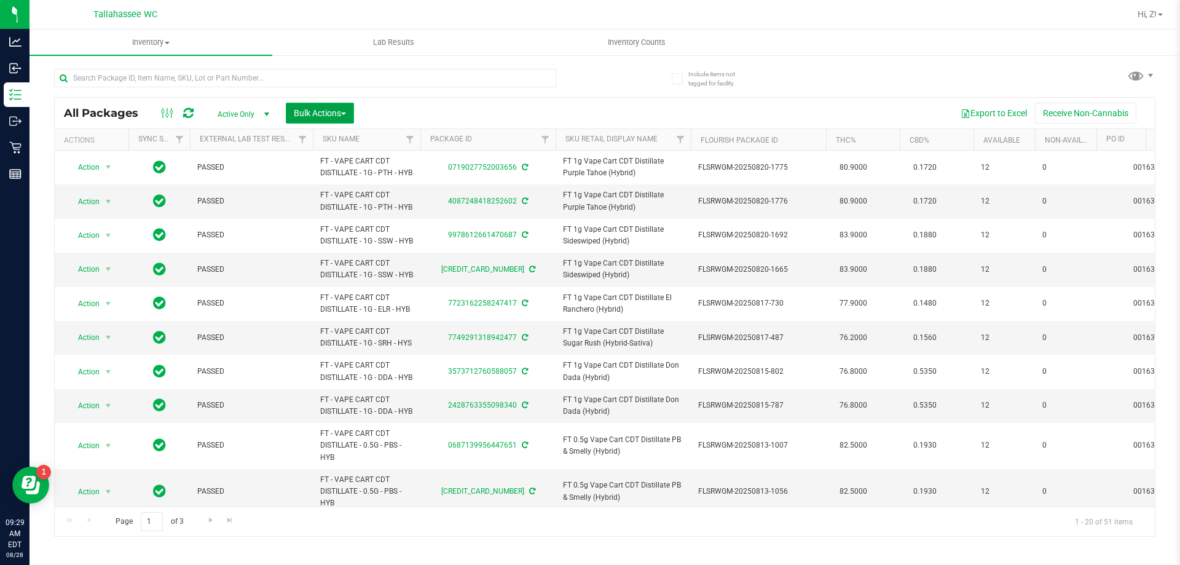
click at [339, 106] on button "Bulk Actions" at bounding box center [320, 113] width 68 height 21
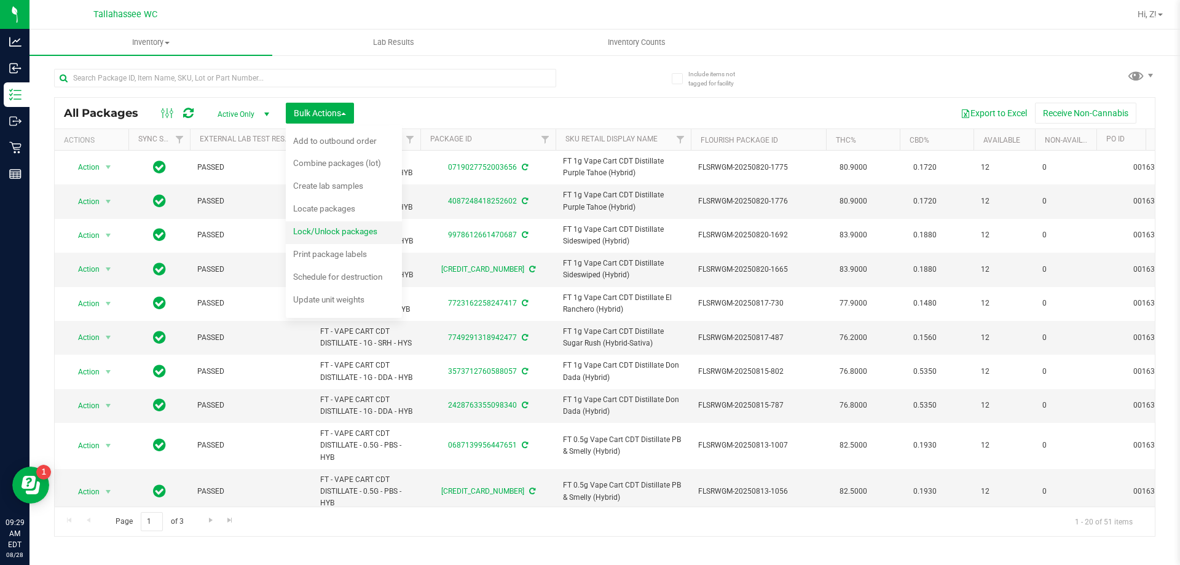
click at [332, 234] on span "Lock/Unlock packages" at bounding box center [335, 231] width 84 height 10
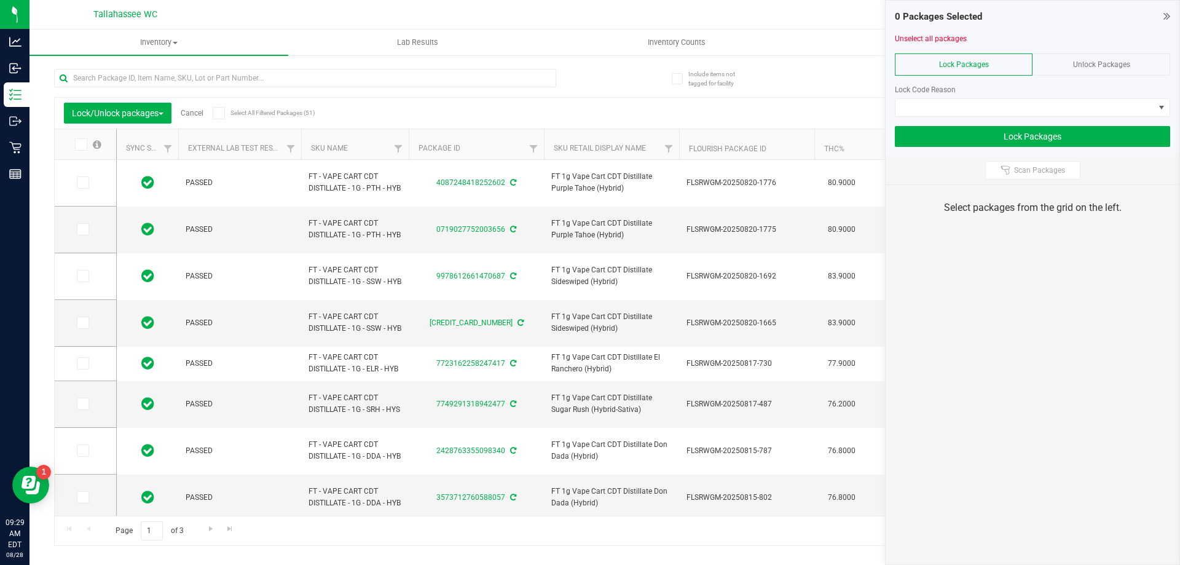
click at [225, 112] on span at bounding box center [219, 113] width 12 height 12
click at [0, 0] on input "Select All Filtered Packages (51)" at bounding box center [0, 0] width 0 height 0
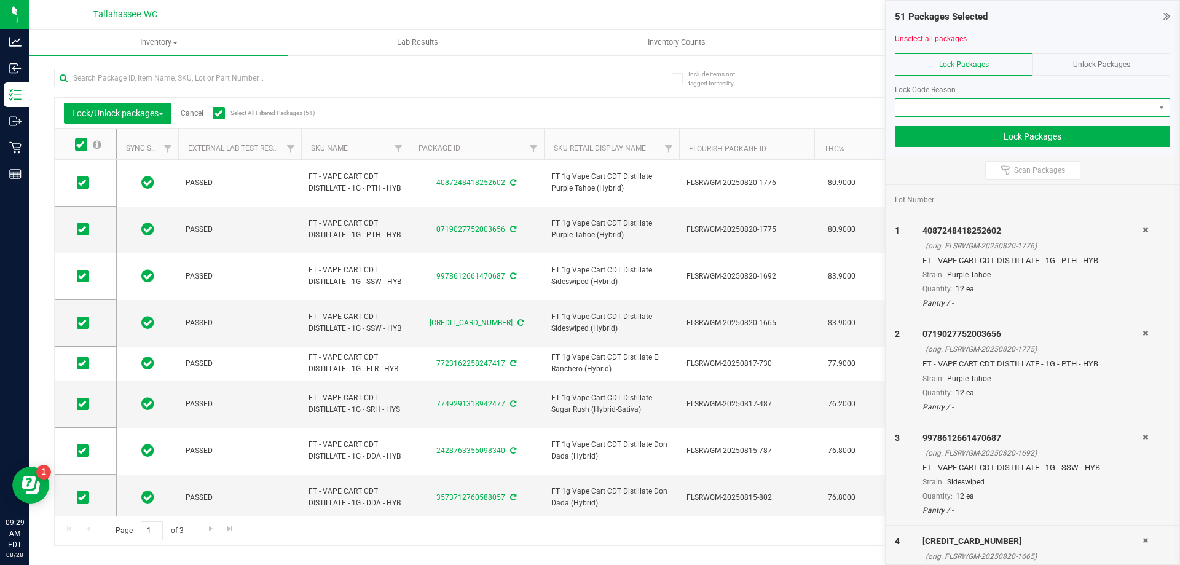
click at [997, 109] on span at bounding box center [1024, 107] width 259 height 17
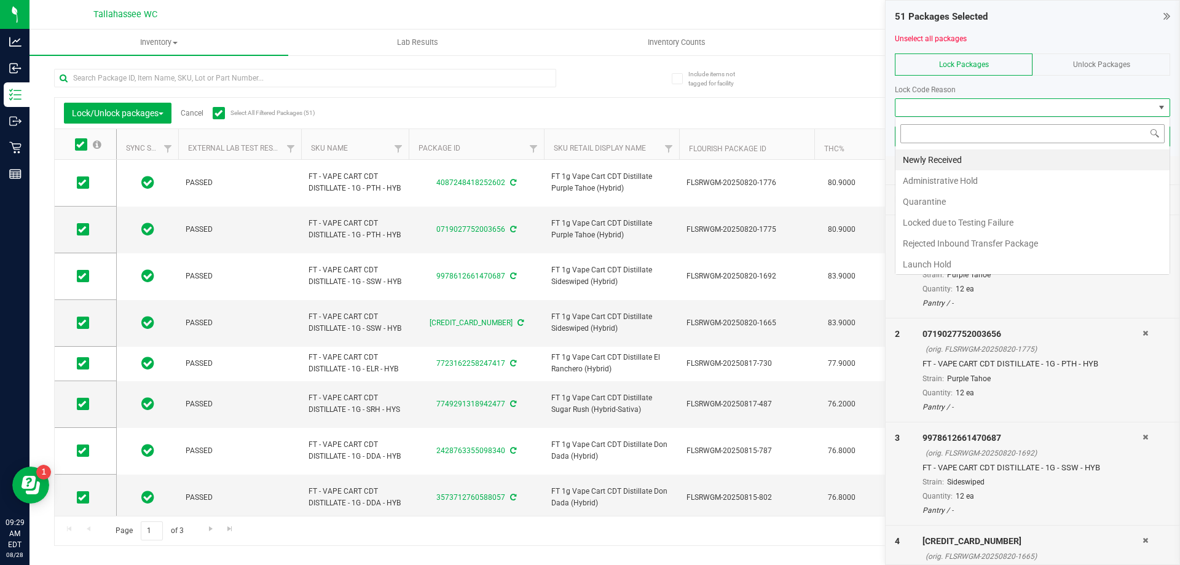
scroll to position [18, 275]
click at [944, 160] on li "Newly Received" at bounding box center [1032, 159] width 274 height 21
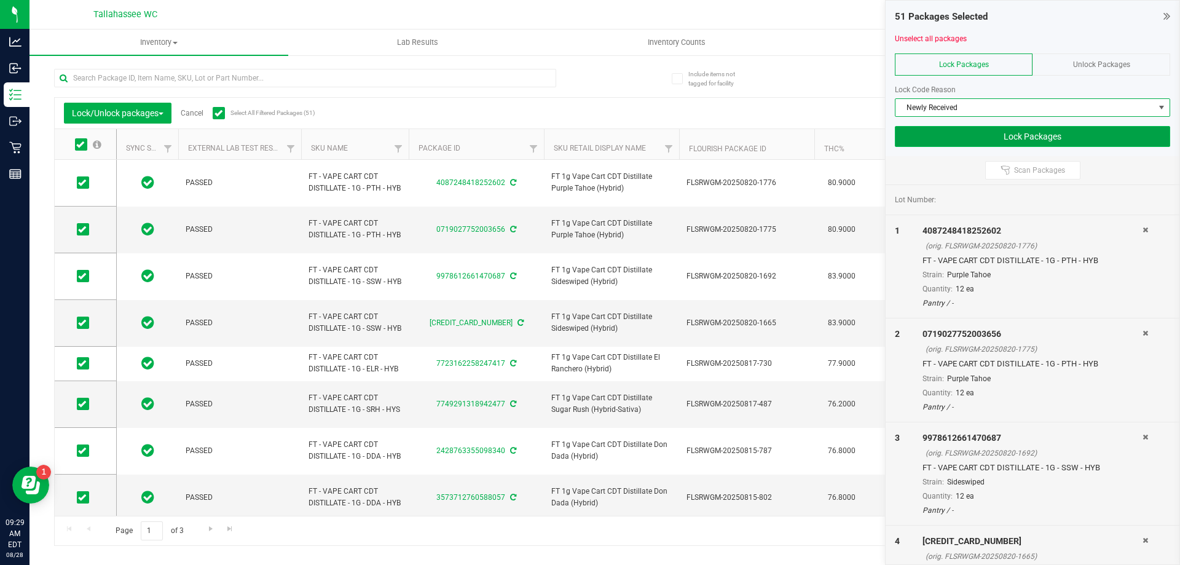
click at [1036, 137] on button "Lock Packages" at bounding box center [1032, 136] width 275 height 21
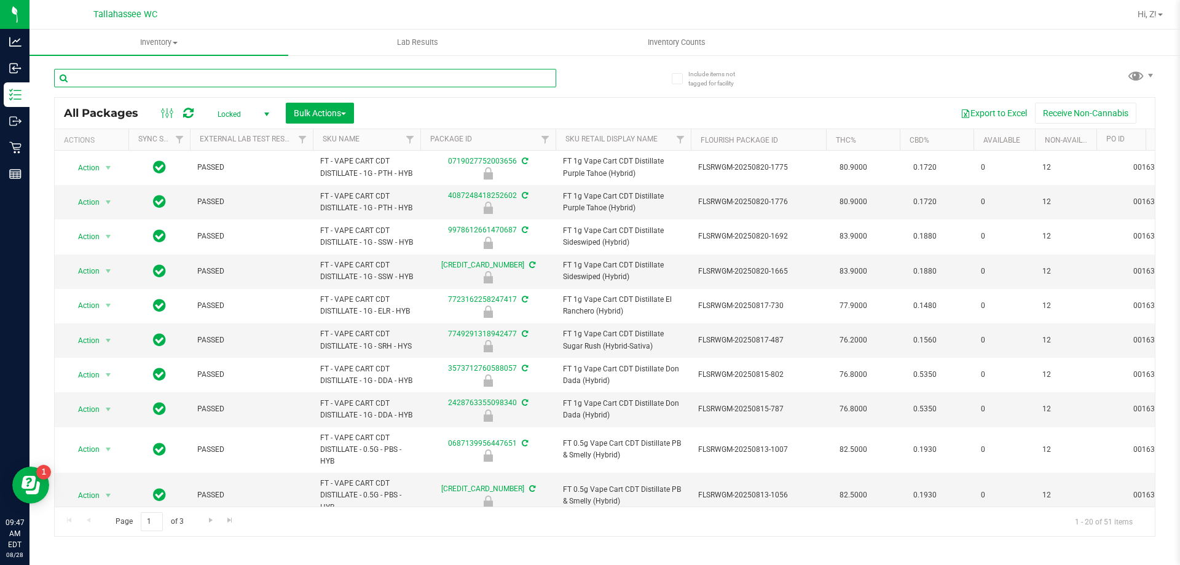
click at [226, 75] on input "text" at bounding box center [305, 78] width 502 height 18
click at [227, 74] on input "text" at bounding box center [305, 78] width 502 height 18
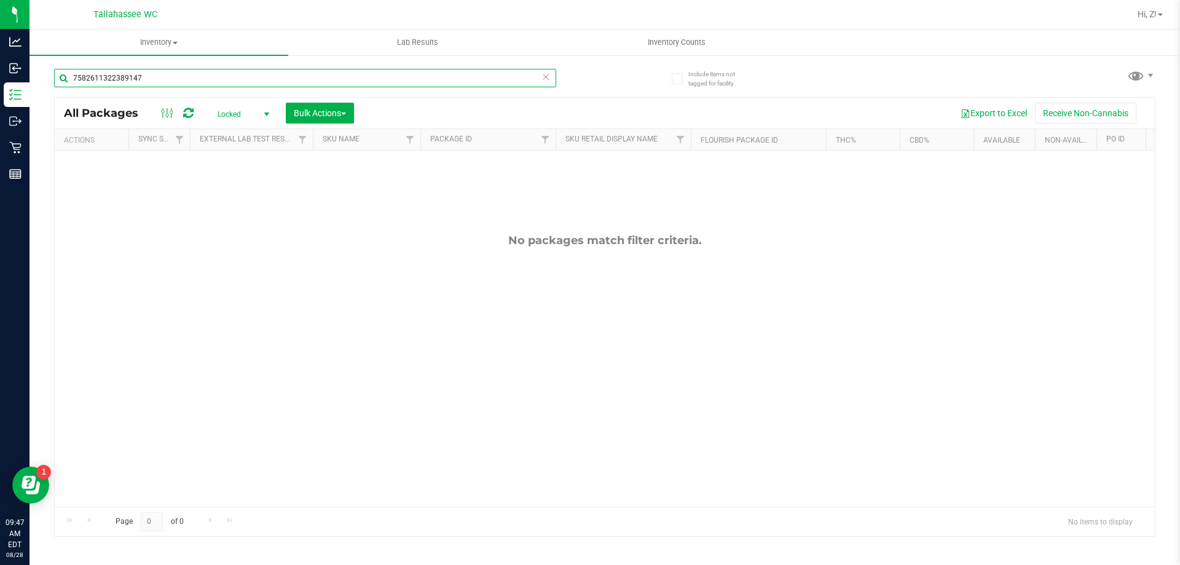
click at [224, 82] on input "7582611322389147" at bounding box center [305, 78] width 502 height 18
type input "7582611322389147"
click at [339, 108] on span "Bulk Actions" at bounding box center [320, 113] width 52 height 10
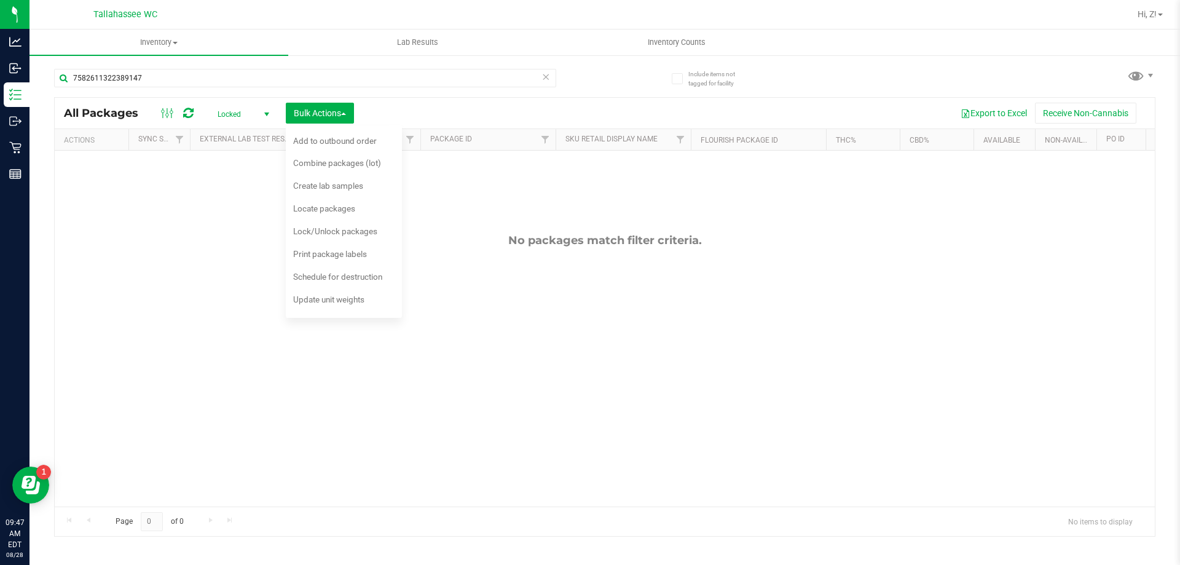
click at [221, 106] on span "Locked" at bounding box center [241, 114] width 68 height 17
click at [232, 135] on li "Active Only" at bounding box center [240, 134] width 66 height 18
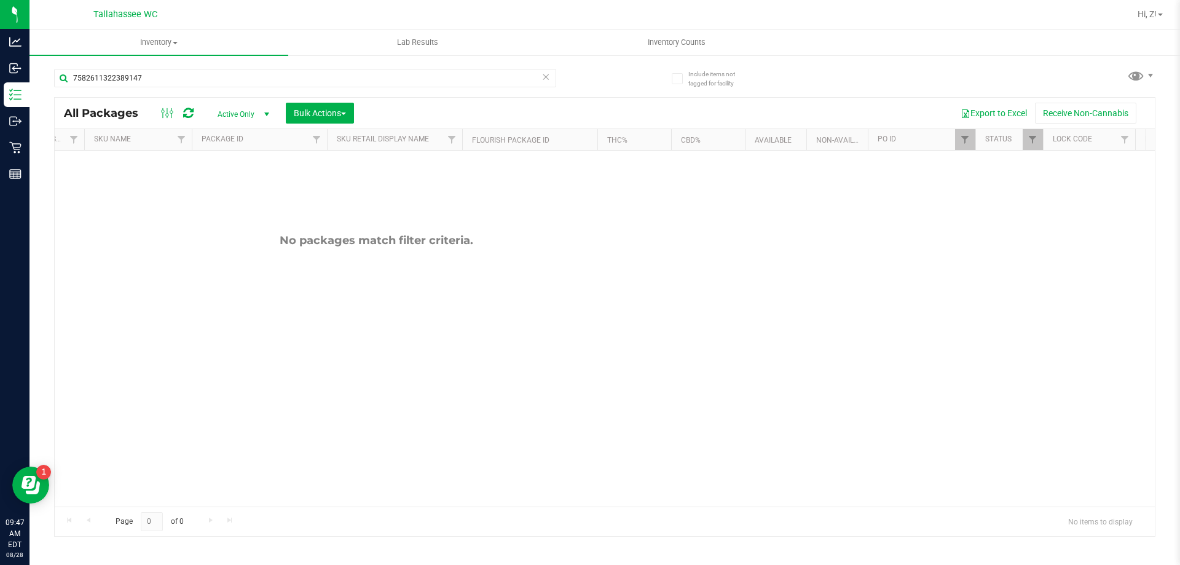
scroll to position [0, 230]
click at [194, 73] on input "7582611322389147" at bounding box center [305, 78] width 502 height 18
click at [173, 226] on div "No packages match filter criteria." at bounding box center [374, 370] width 1100 height 439
click at [964, 143] on span "Filter" at bounding box center [963, 140] width 10 height 10
click at [1059, 201] on button "Clear" at bounding box center [1057, 199] width 59 height 27
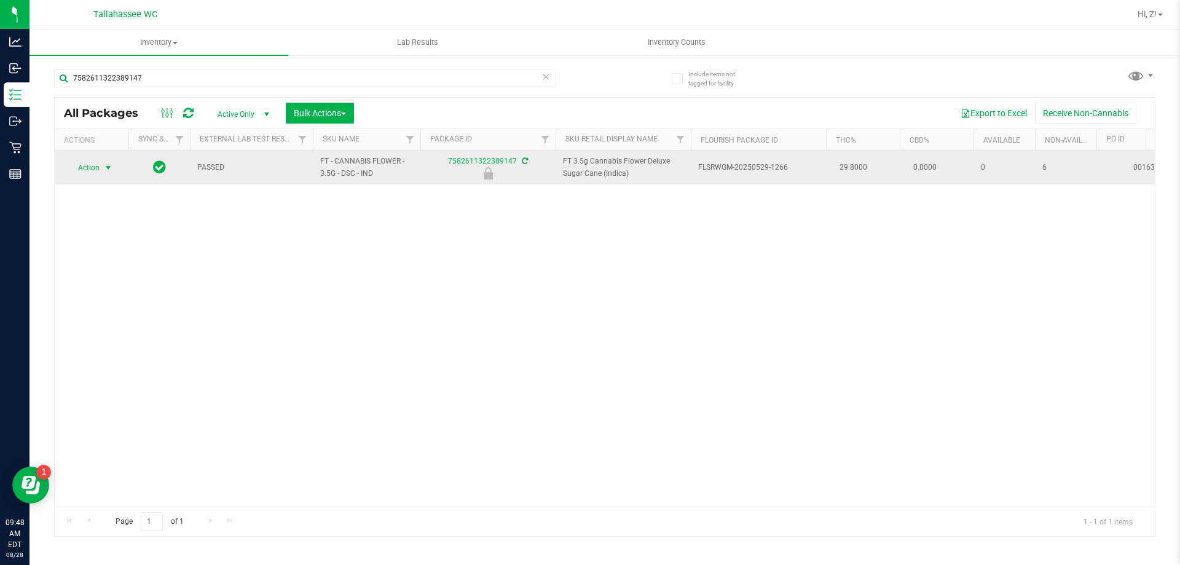
click at [101, 173] on span "select" at bounding box center [108, 167] width 15 height 17
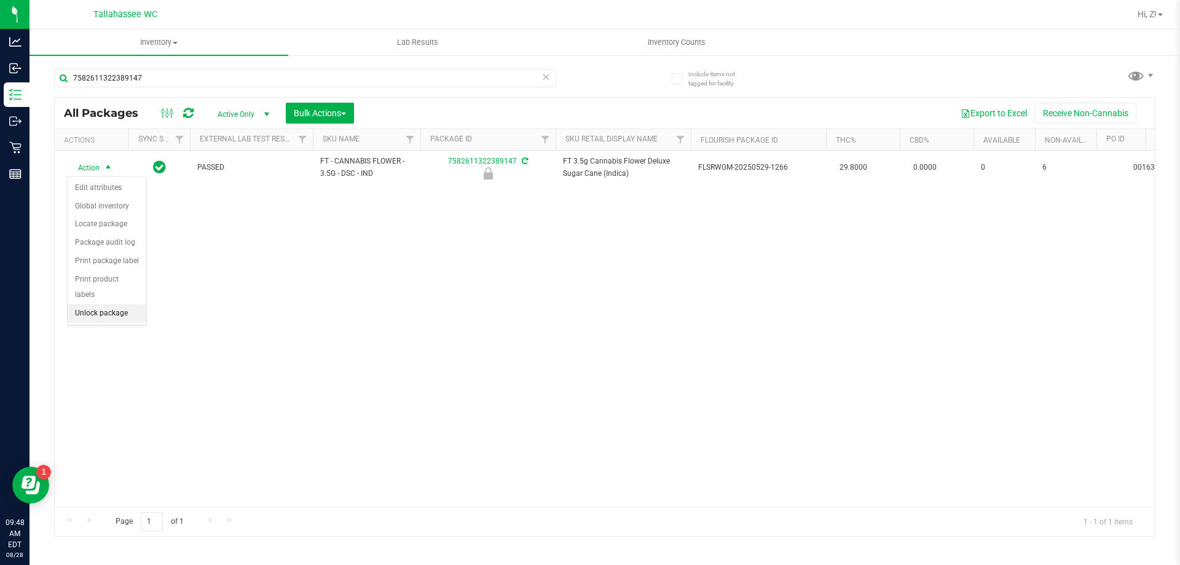
click at [108, 304] on li "Unlock package" at bounding box center [107, 313] width 79 height 18
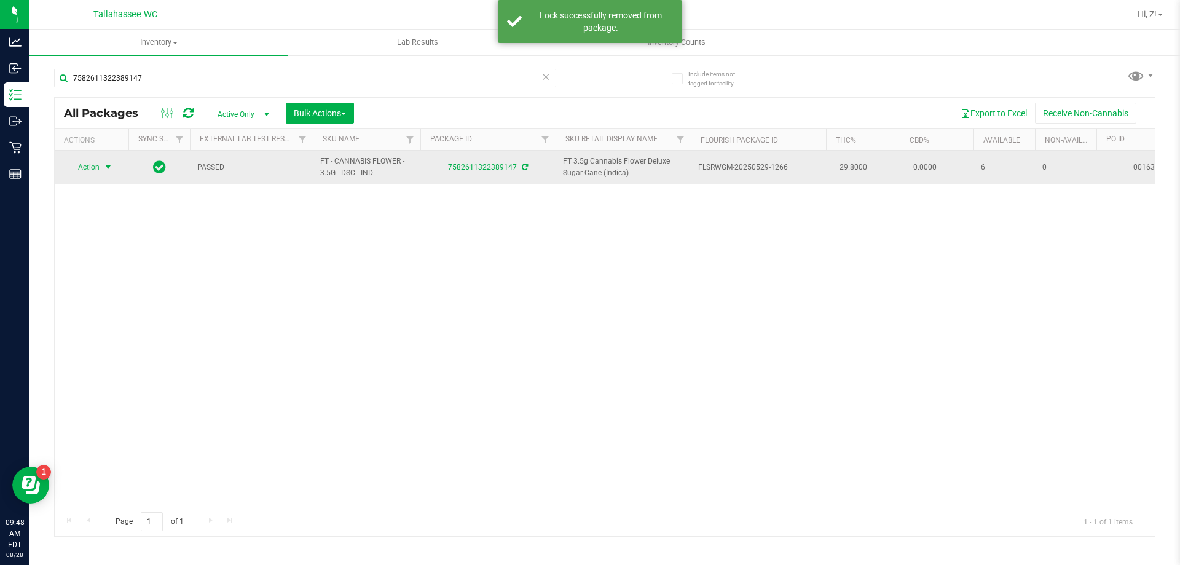
click at [78, 162] on span "Action" at bounding box center [83, 167] width 33 height 17
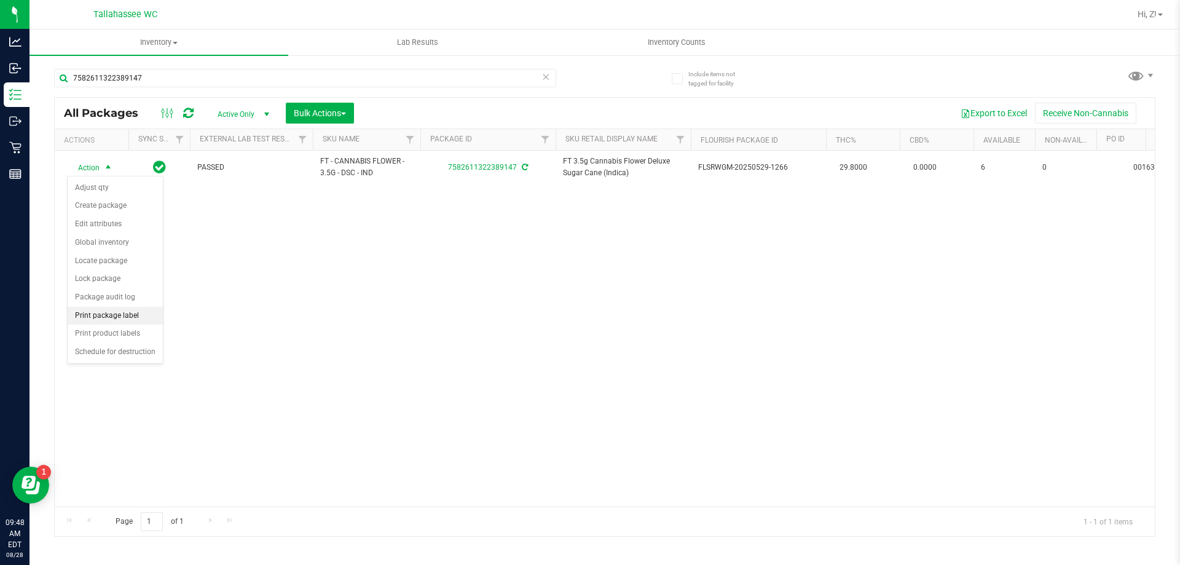
click at [117, 308] on li "Print package label" at bounding box center [115, 316] width 95 height 18
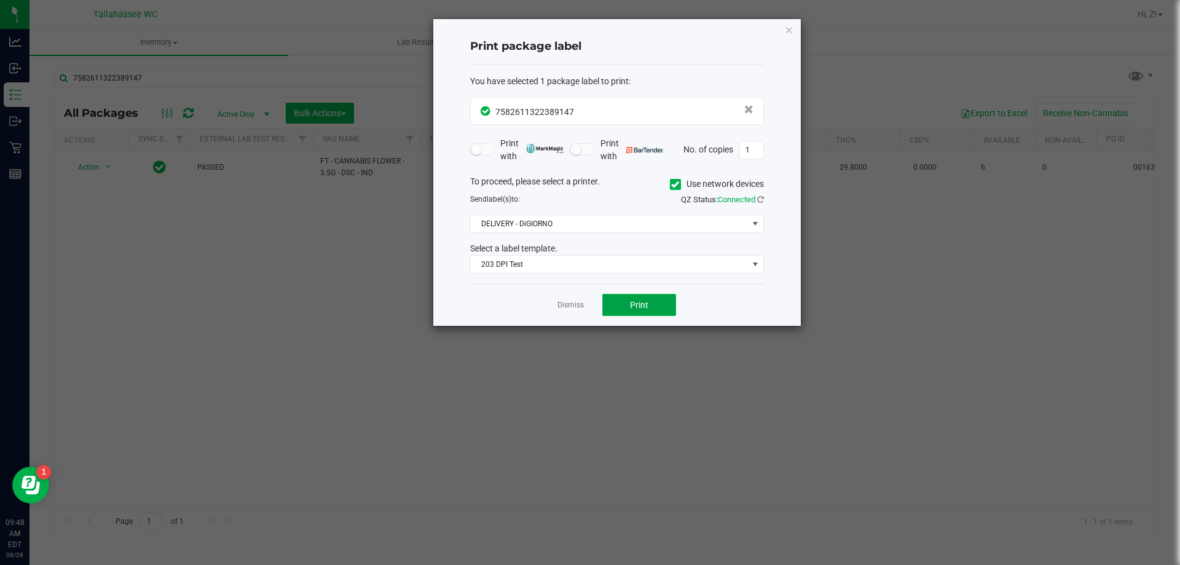
click at [646, 309] on span "Print" at bounding box center [639, 305] width 18 height 10
click at [787, 31] on icon "button" at bounding box center [789, 29] width 9 height 15
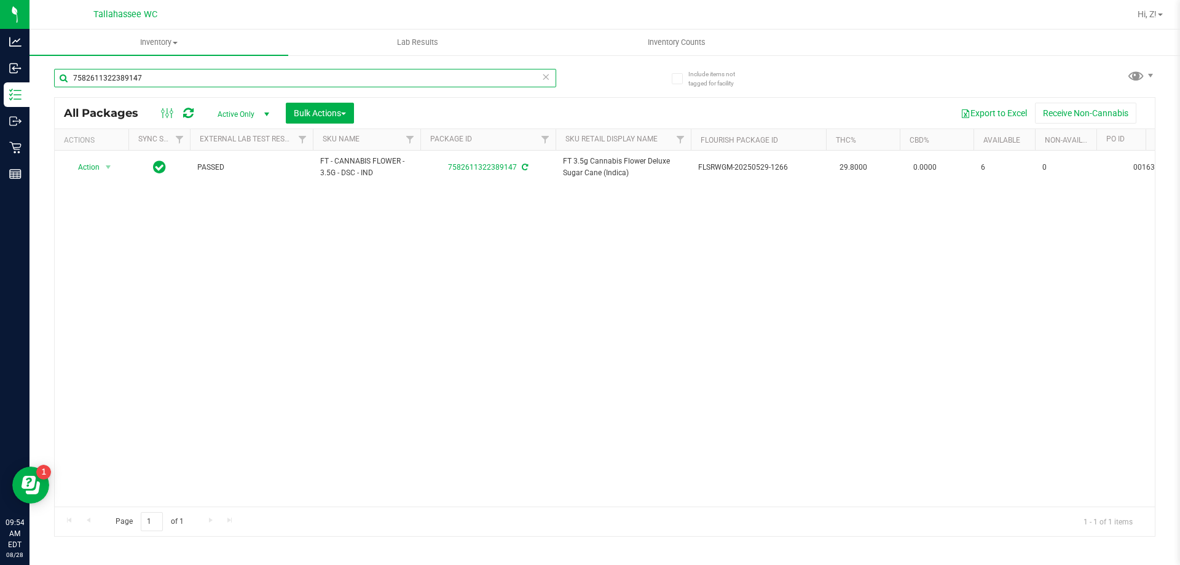
click at [149, 78] on input "7582611322389147" at bounding box center [305, 78] width 502 height 18
type input "75826113223891471281672273987544"
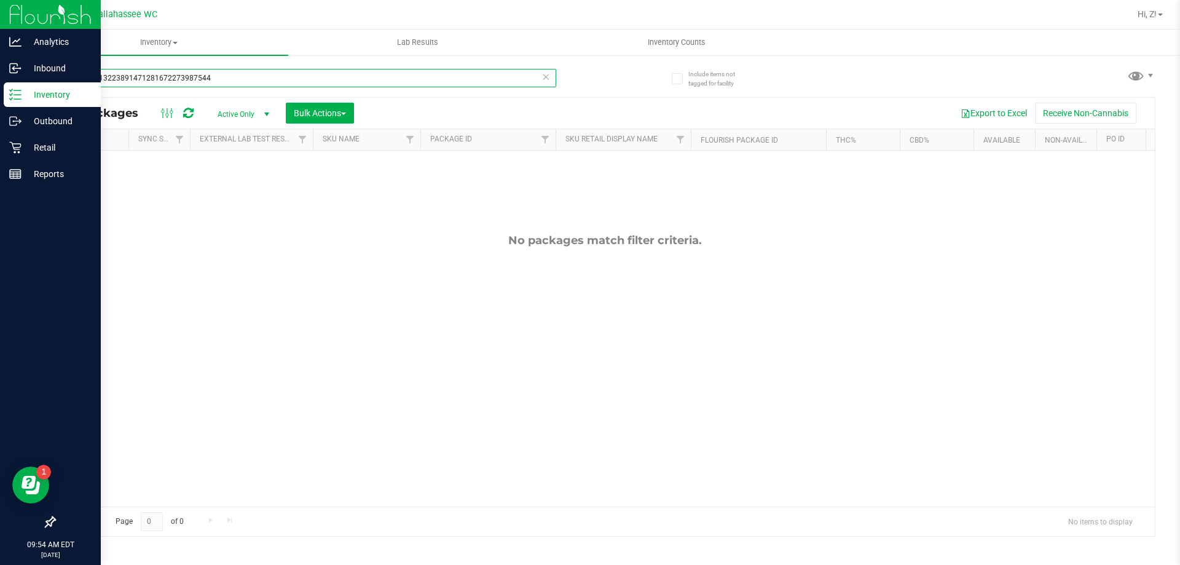
drag, startPoint x: 295, startPoint y: 72, endPoint x: 0, endPoint y: 96, distance: 295.9
click at [0, 96] on div "Analytics Inbound Inventory Outbound Retail Reports 09:54 AM EDT [DATE] 08/28 T…" at bounding box center [590, 282] width 1180 height 565
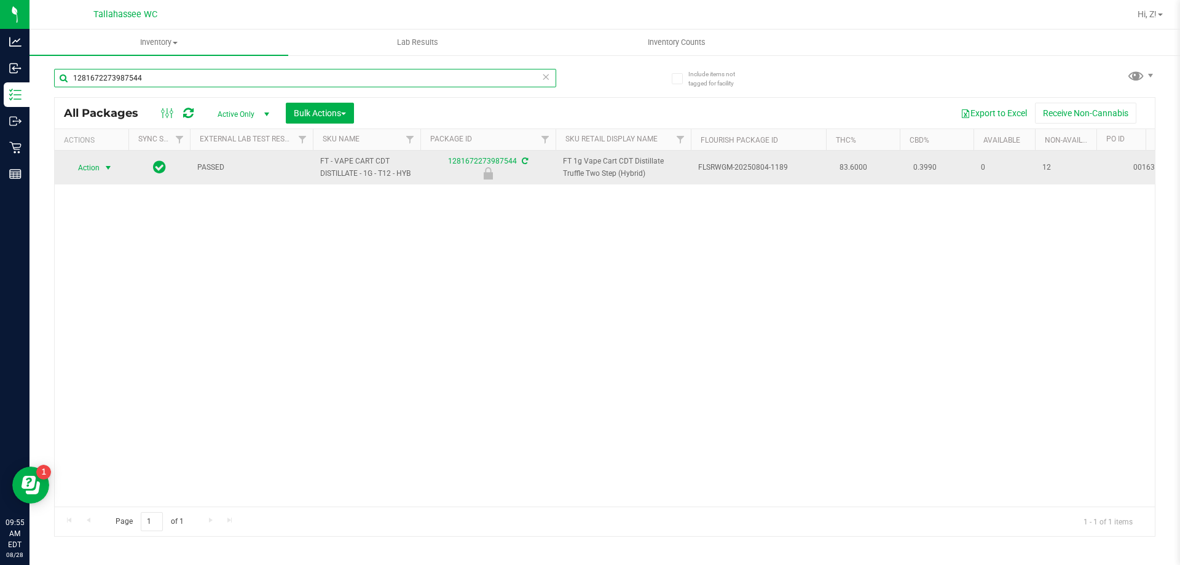
type input "1281672273987544"
click at [108, 168] on span "select" at bounding box center [108, 168] width 10 height 10
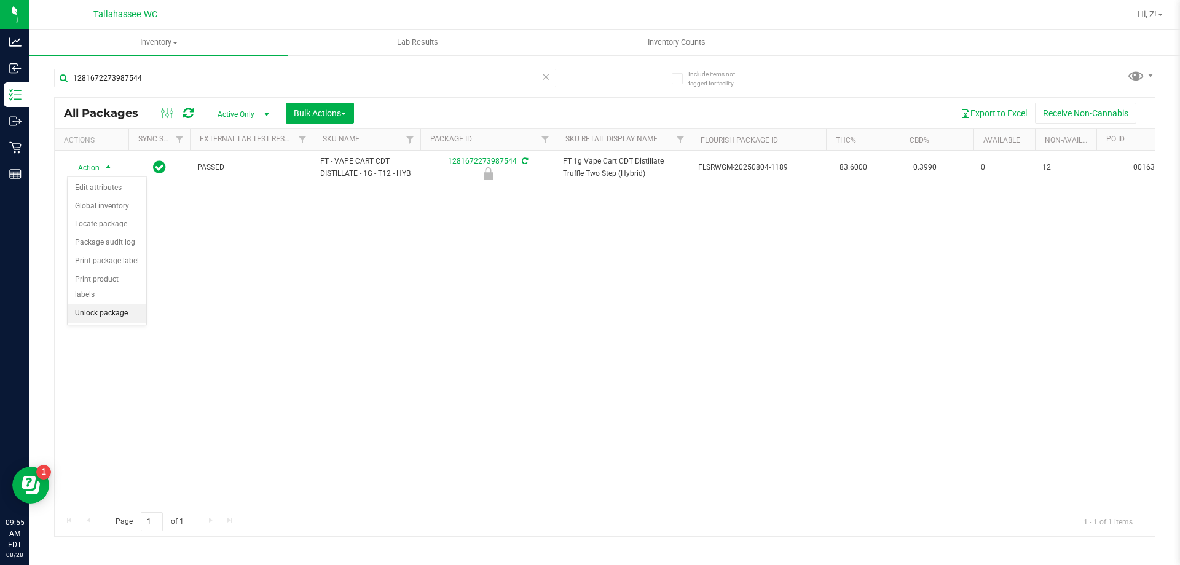
click at [109, 304] on li "Unlock package" at bounding box center [107, 313] width 79 height 18
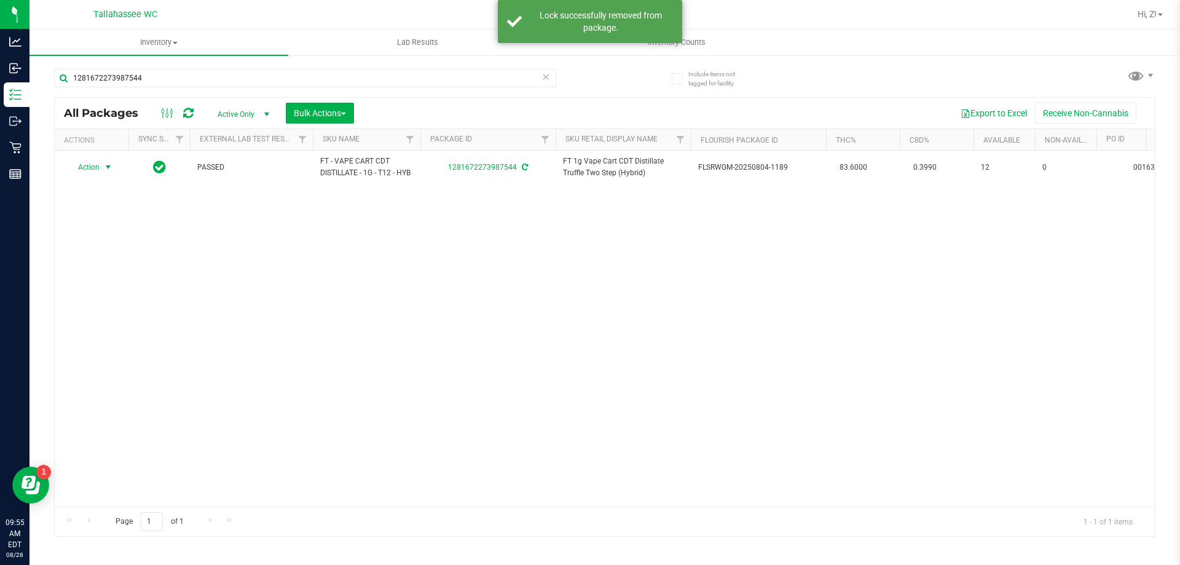
click at [96, 168] on span "Action" at bounding box center [83, 167] width 33 height 17
click at [114, 319] on li "Print package label" at bounding box center [115, 316] width 95 height 18
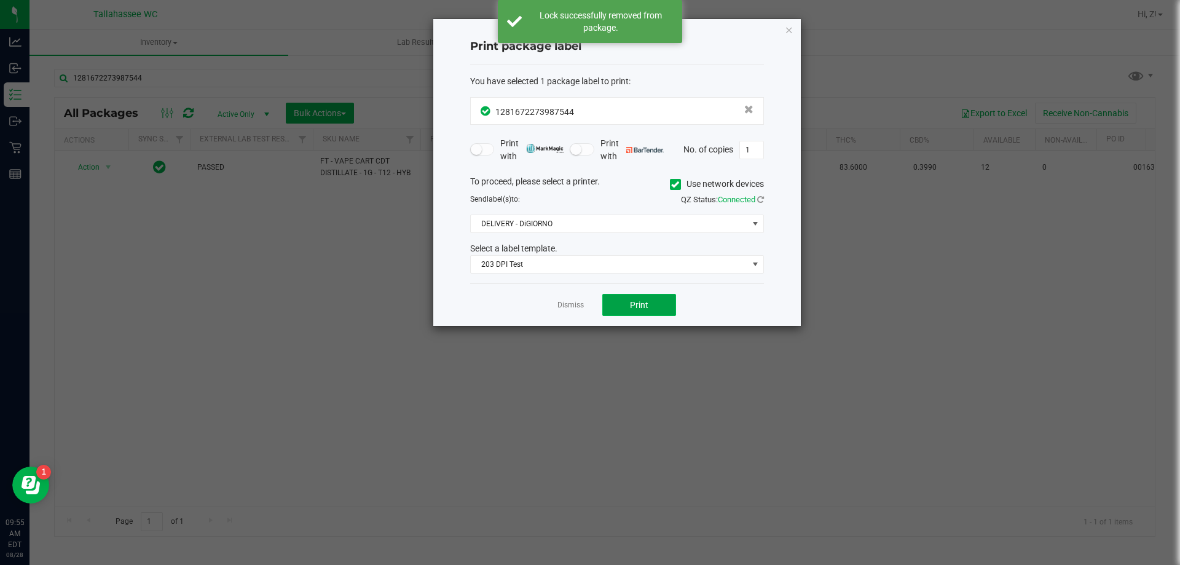
click at [643, 307] on span "Print" at bounding box center [639, 305] width 18 height 10
click at [659, 301] on button "Print" at bounding box center [639, 305] width 74 height 22
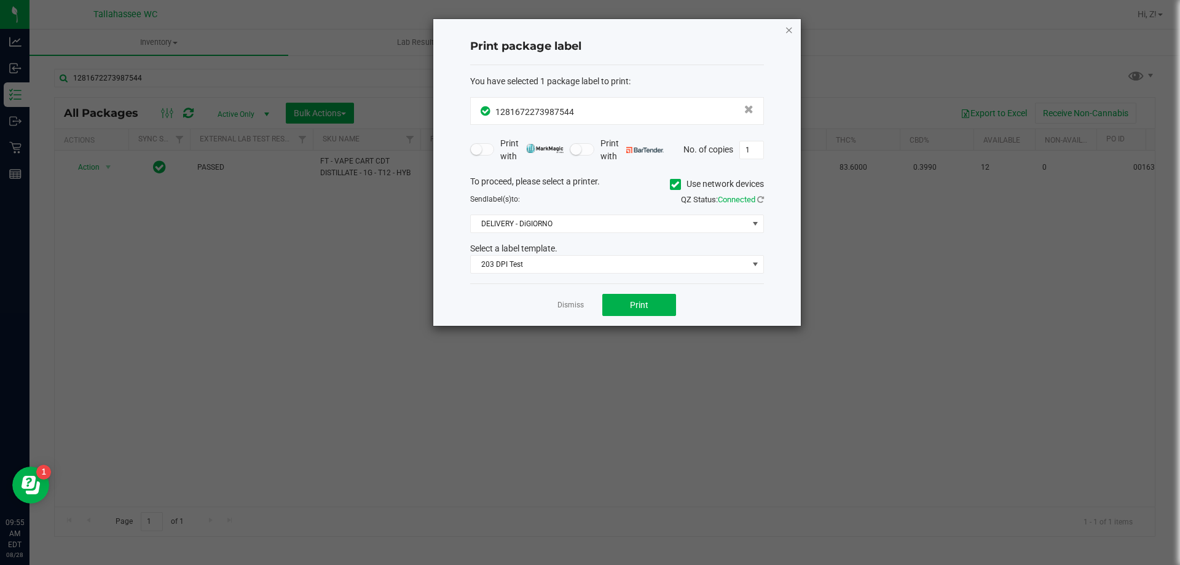
click at [785, 32] on icon "button" at bounding box center [789, 29] width 9 height 15
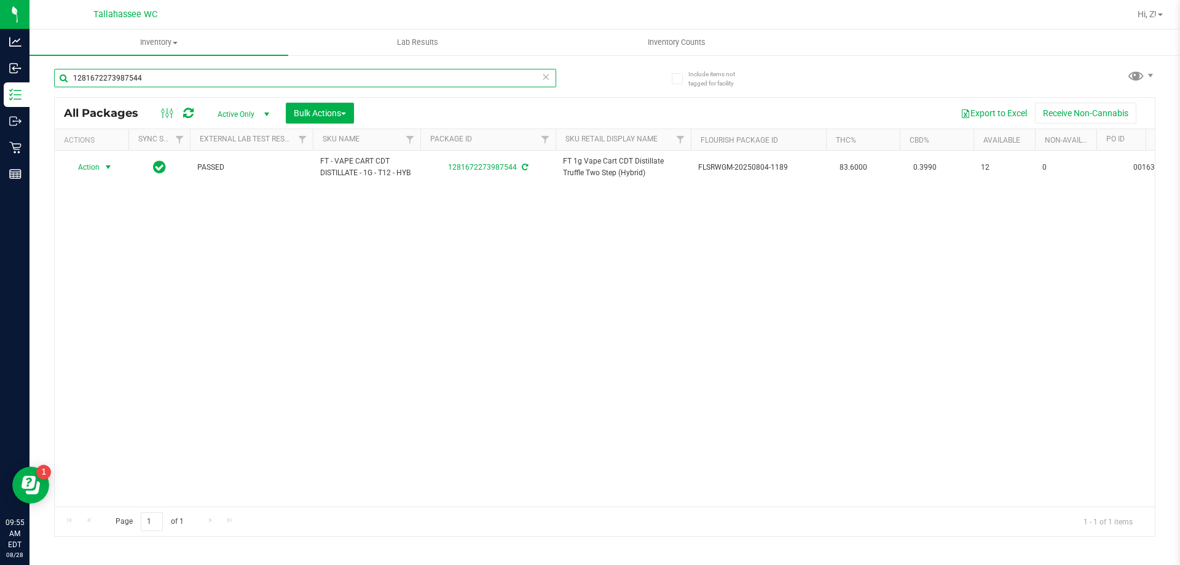
click at [180, 69] on input "1281672273987544" at bounding box center [305, 78] width 502 height 18
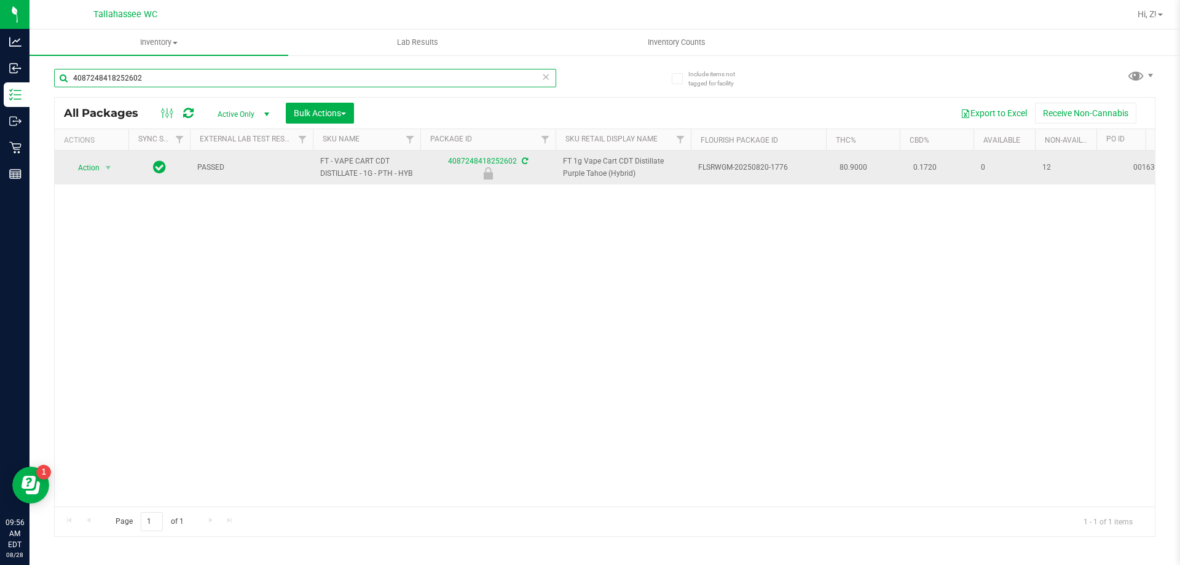
type input "4087248418252602"
drag, startPoint x: 63, startPoint y: 170, endPoint x: 80, endPoint y: 172, distance: 16.7
click at [65, 170] on div "Action Action Edit attributes Global inventory Locate package Package audit log…" at bounding box center [91, 167] width 59 height 17
click at [82, 171] on span "Action" at bounding box center [83, 167] width 33 height 17
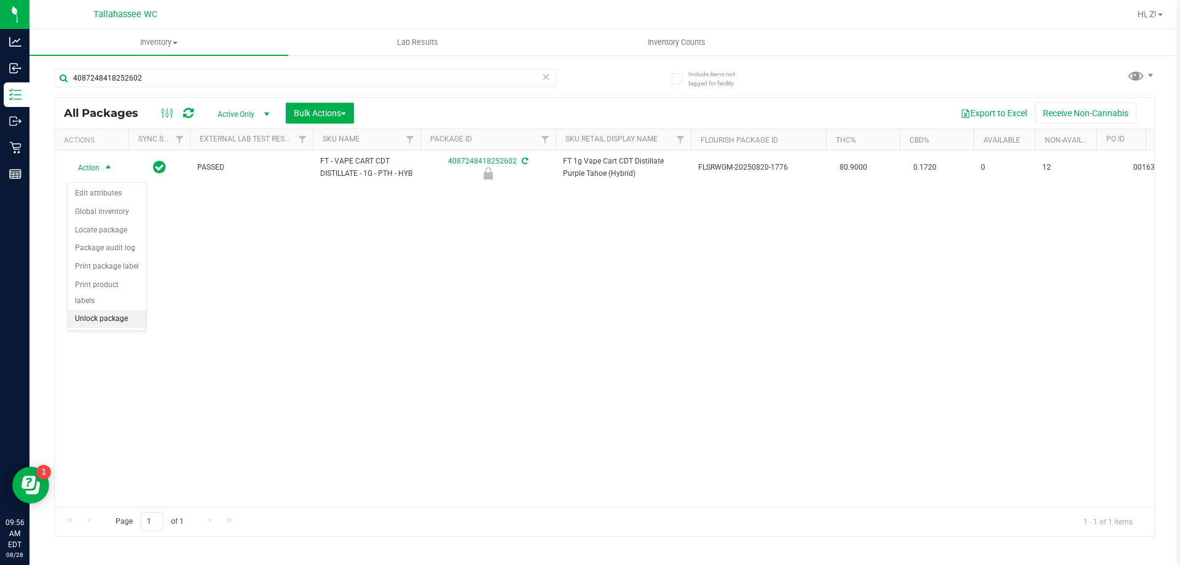
click at [105, 310] on li "Unlock package" at bounding box center [107, 319] width 79 height 18
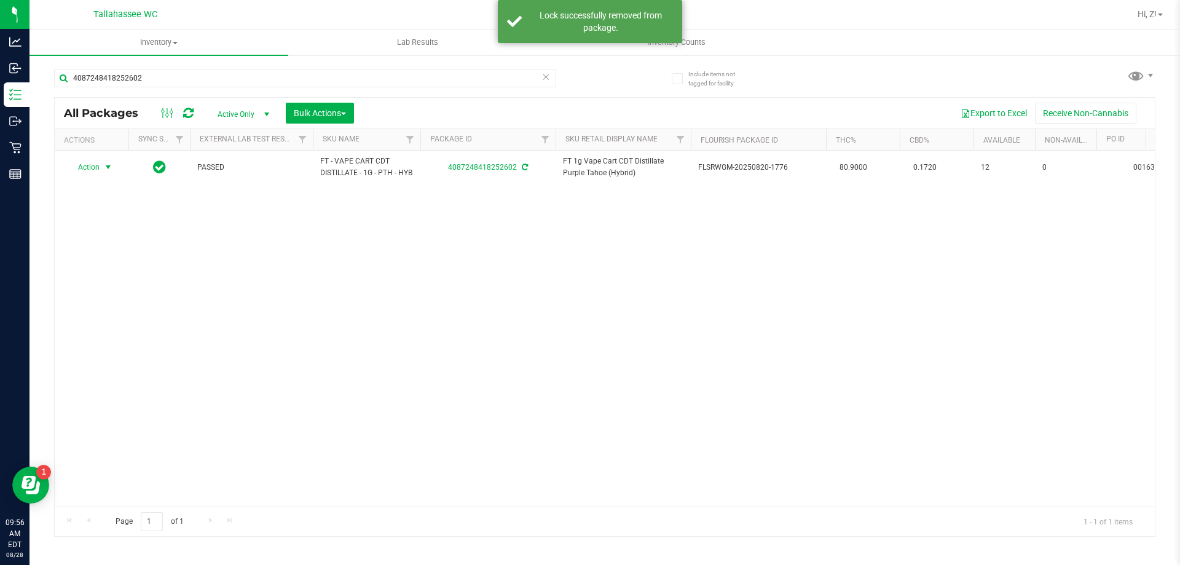
click at [87, 173] on span "Action" at bounding box center [83, 167] width 33 height 17
click at [114, 322] on li "Print package label" at bounding box center [115, 321] width 95 height 18
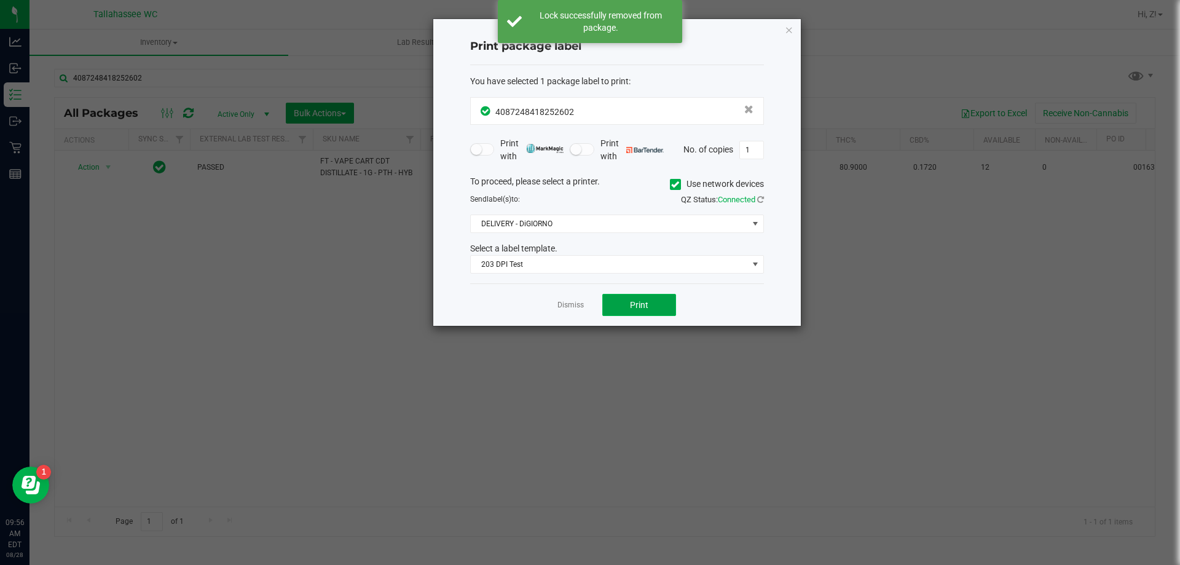
click at [670, 305] on button "Print" at bounding box center [639, 305] width 74 height 22
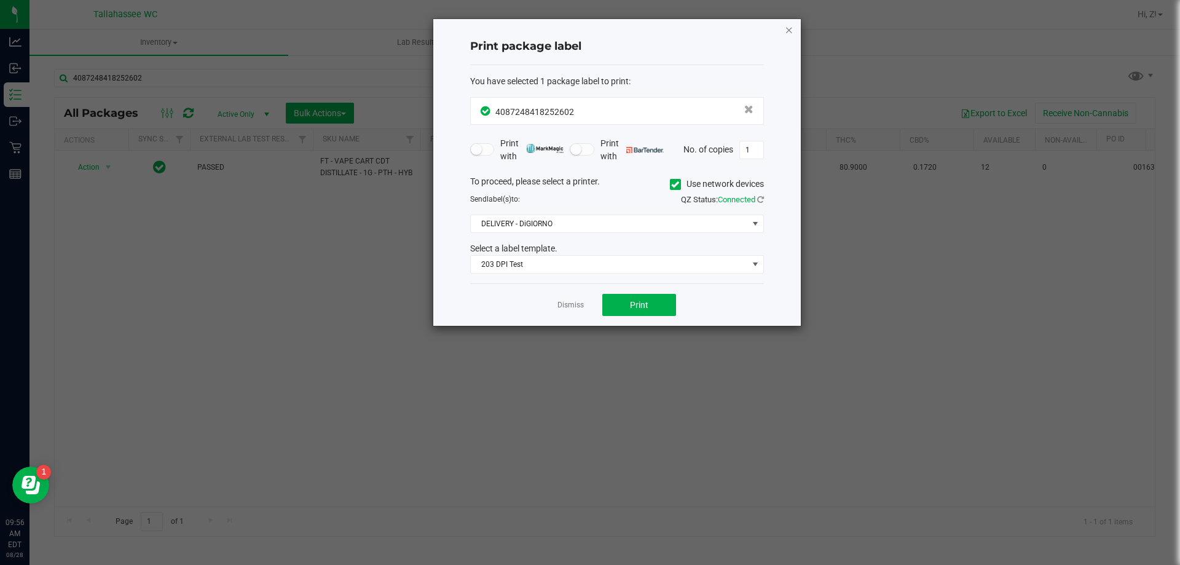
click at [790, 28] on icon "button" at bounding box center [789, 29] width 9 height 15
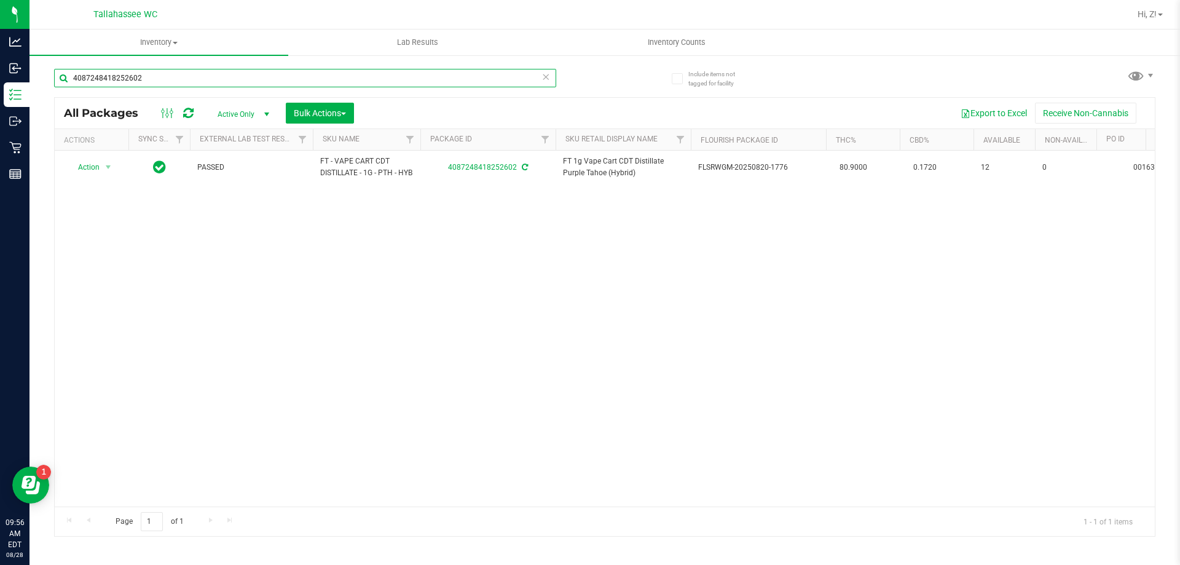
click at [256, 77] on input "4087248418252602" at bounding box center [305, 78] width 502 height 18
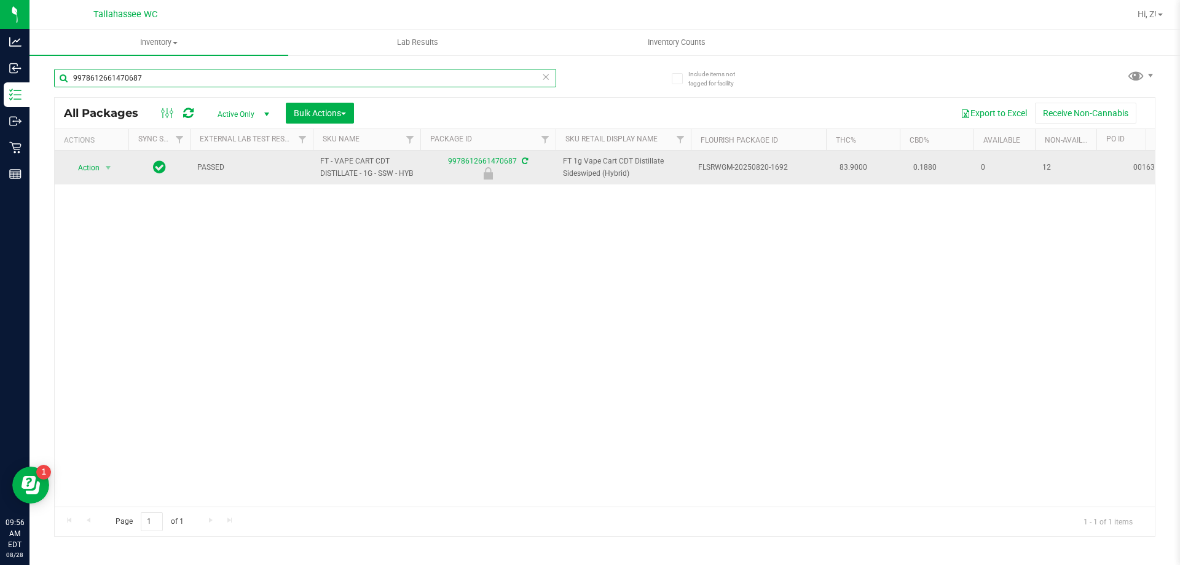
type input "9978612661470687"
click at [86, 174] on span "Action" at bounding box center [83, 167] width 33 height 17
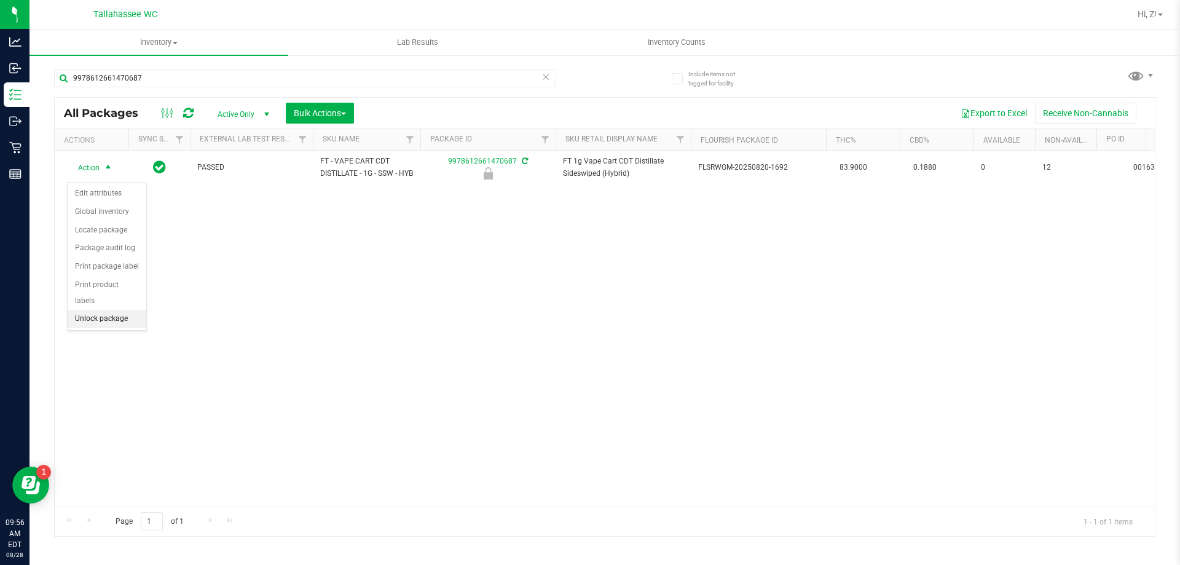
click at [101, 310] on li "Unlock package" at bounding box center [107, 319] width 79 height 18
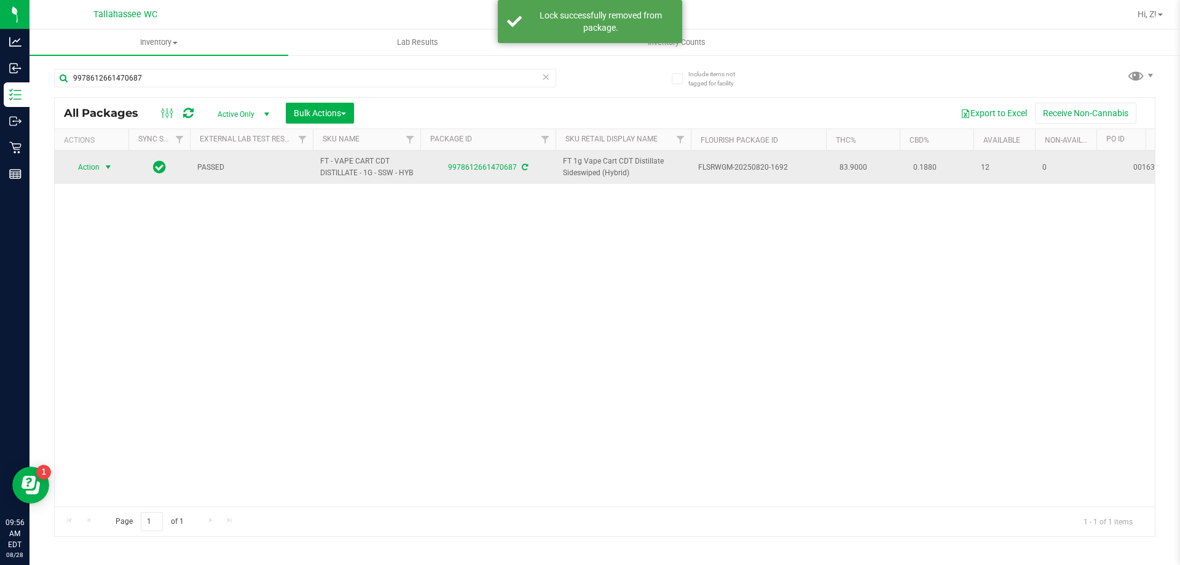
click at [102, 171] on span "select" at bounding box center [108, 167] width 15 height 17
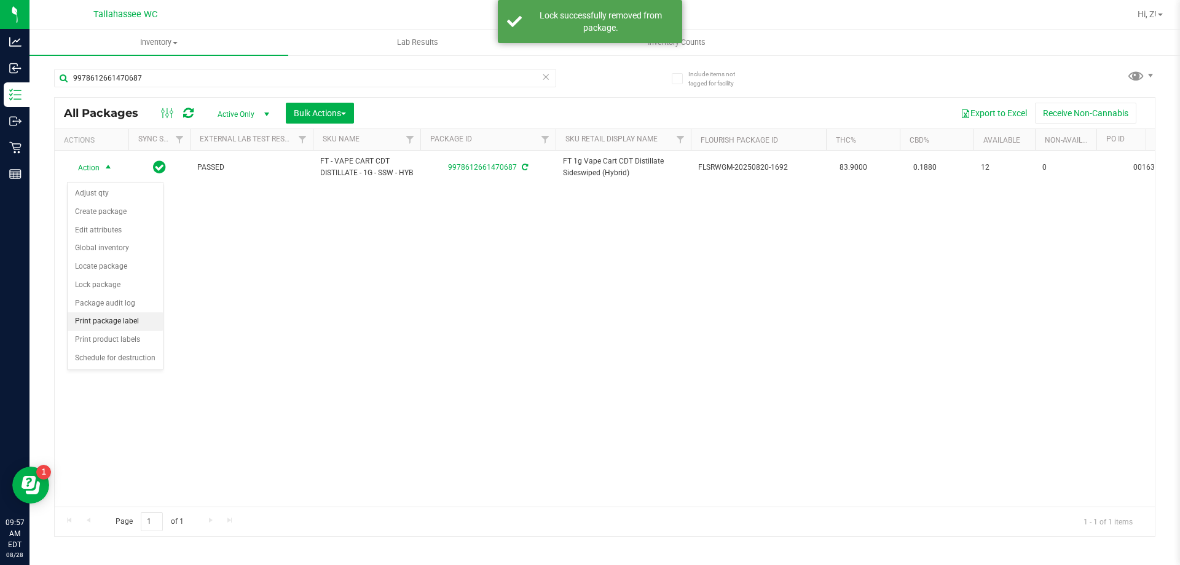
click at [127, 318] on li "Print package label" at bounding box center [115, 321] width 95 height 18
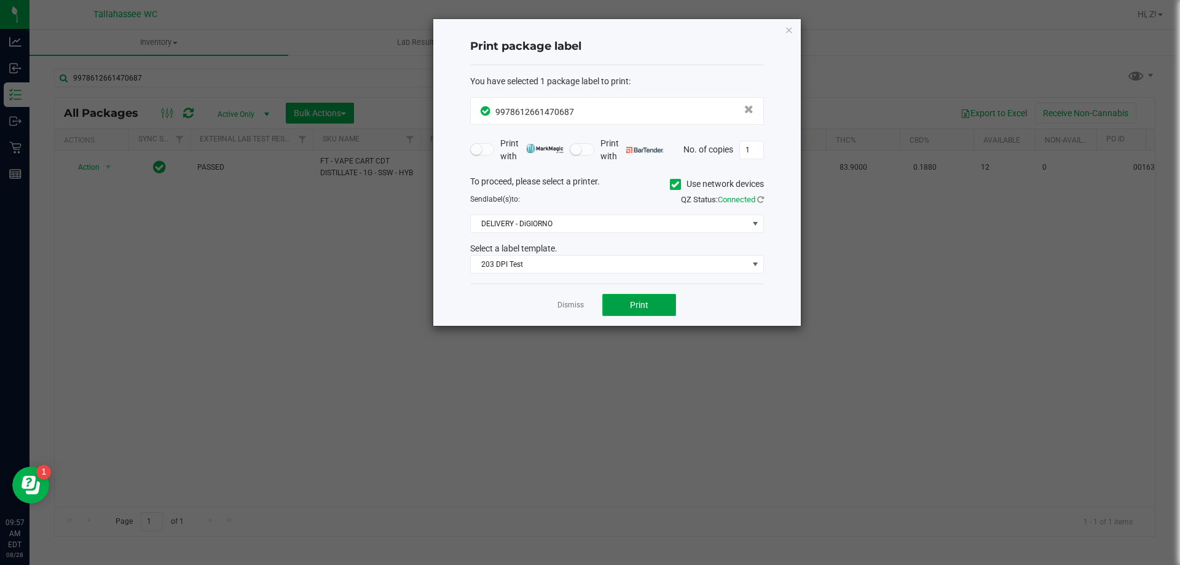
click at [647, 294] on button "Print" at bounding box center [639, 305] width 74 height 22
click at [787, 23] on icon "button" at bounding box center [789, 29] width 9 height 15
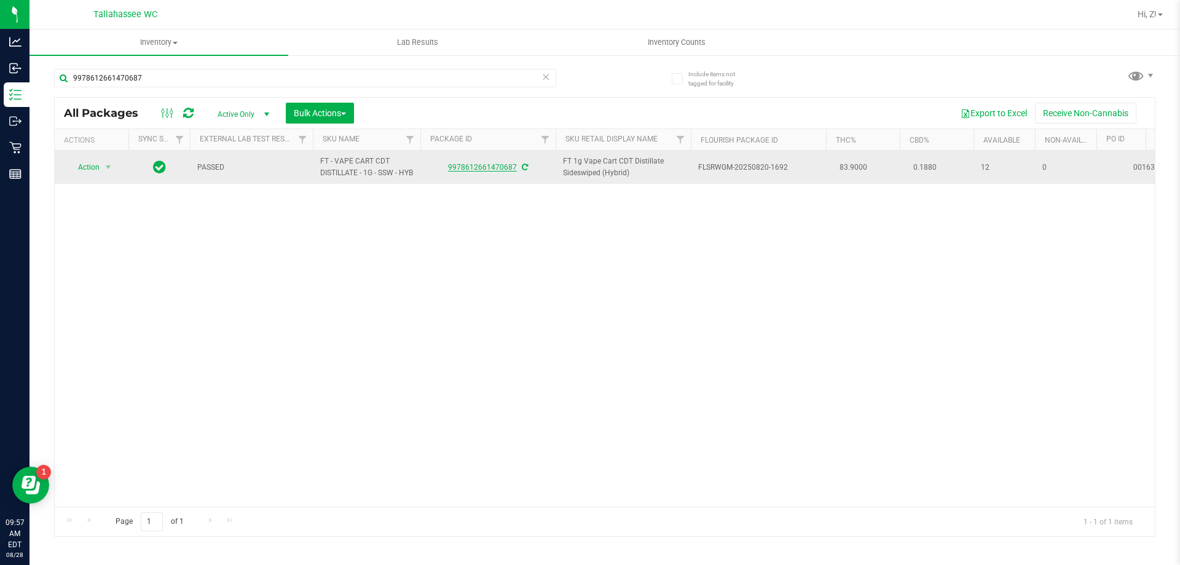
click at [482, 170] on link "9978612661470687" at bounding box center [482, 167] width 69 height 9
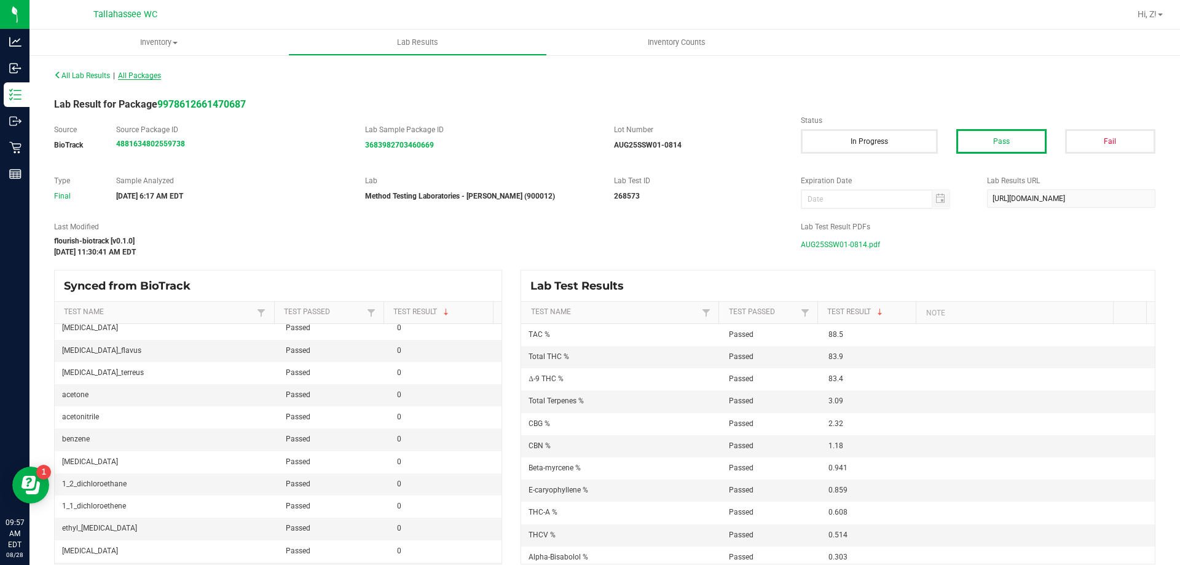
click at [141, 77] on span "All Packages" at bounding box center [139, 75] width 43 height 9
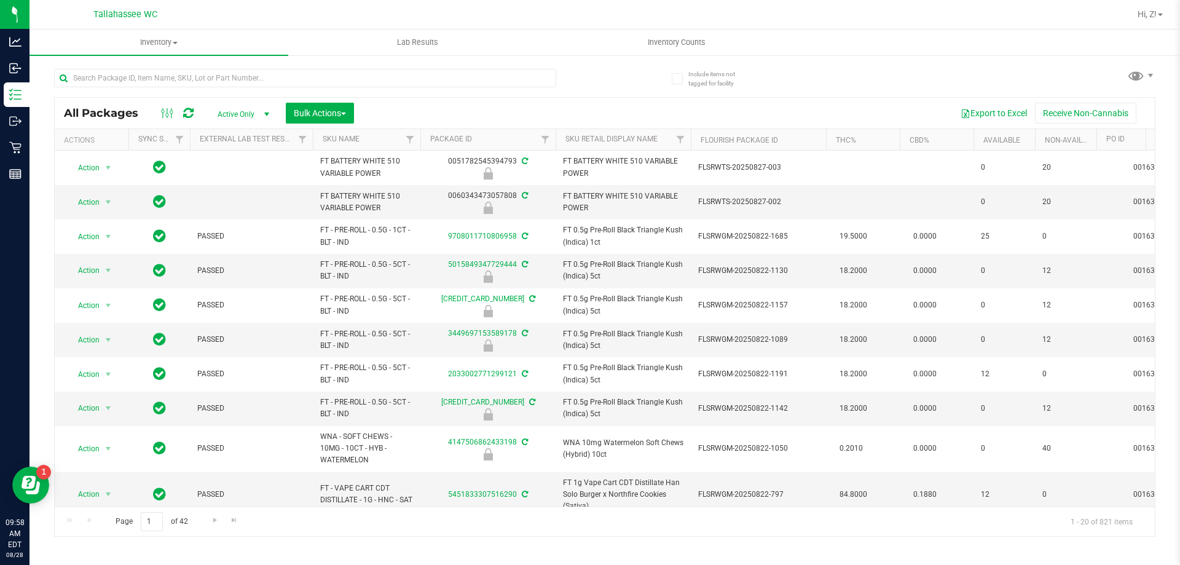
click at [218, 87] on div at bounding box center [305, 83] width 502 height 28
click at [216, 83] on input "text" at bounding box center [305, 78] width 502 height 18
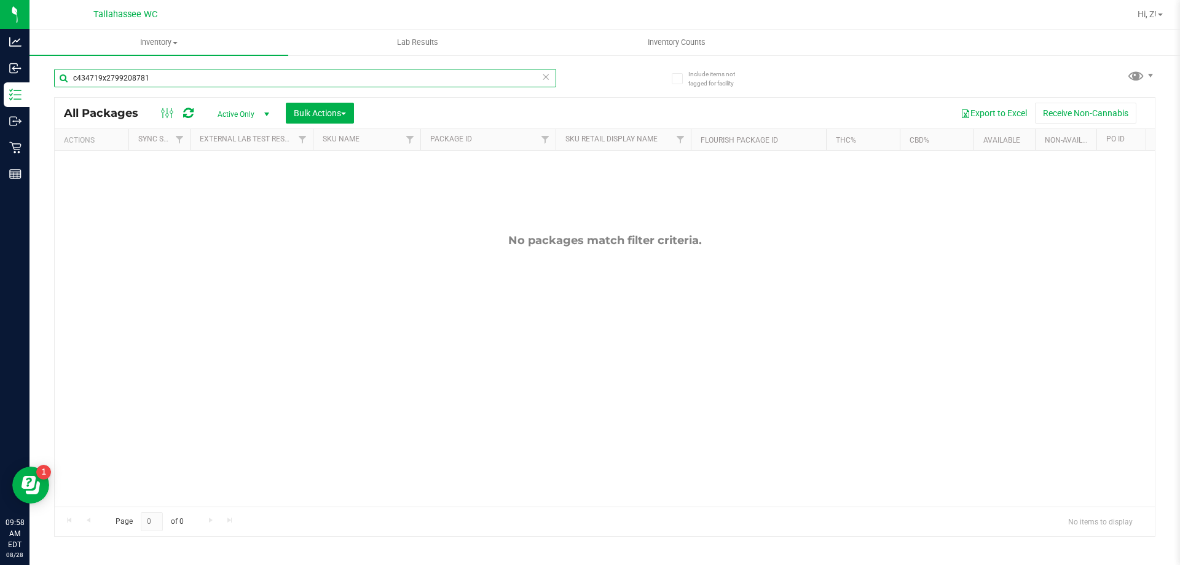
click at [206, 76] on input "c434719x2799208781" at bounding box center [305, 78] width 502 height 18
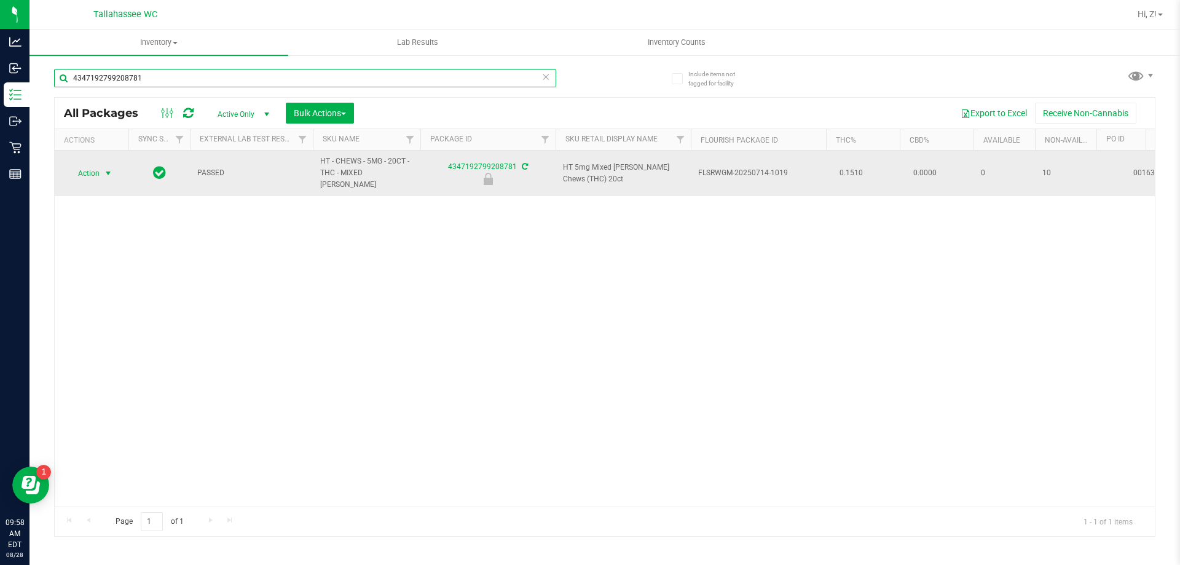
type input "4347192799208781"
click at [106, 165] on span "select" at bounding box center [108, 173] width 15 height 17
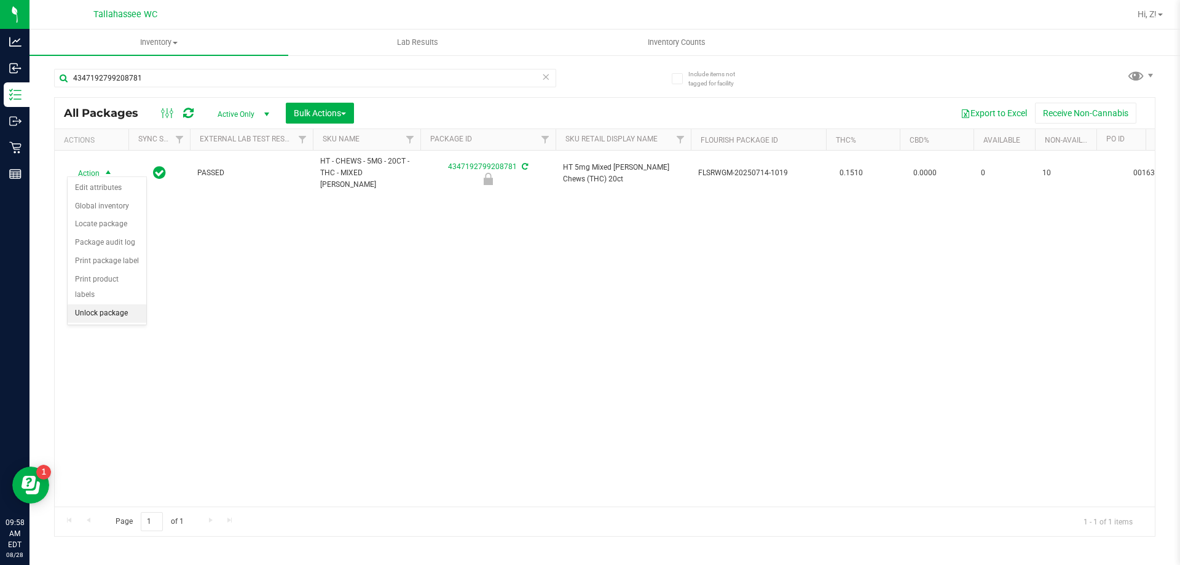
click at [93, 304] on li "Unlock package" at bounding box center [107, 313] width 79 height 18
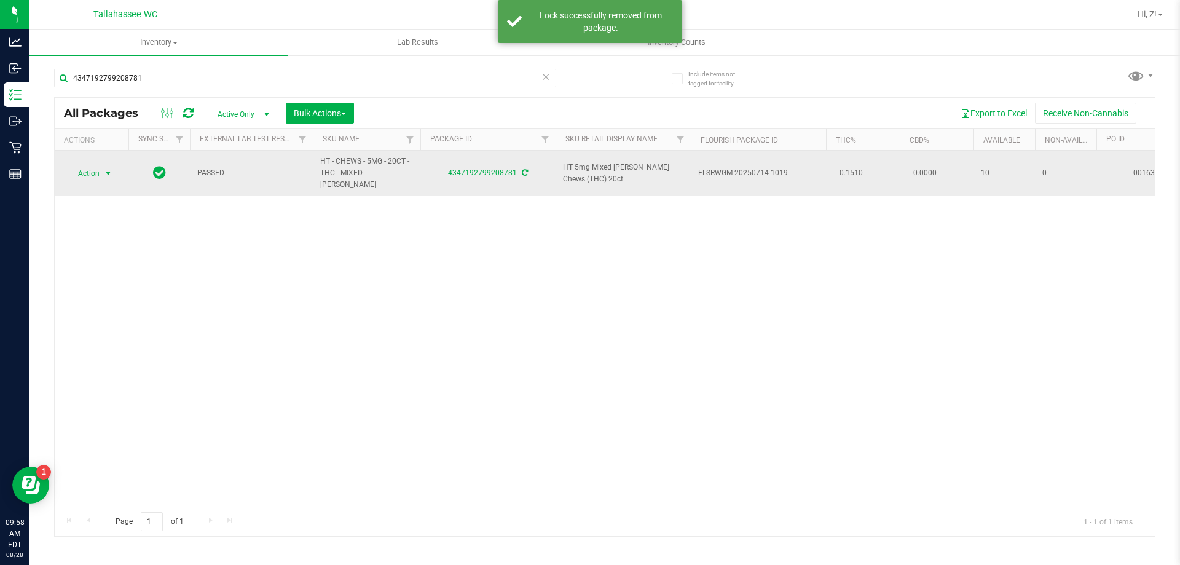
click at [77, 165] on span "Action" at bounding box center [83, 173] width 33 height 17
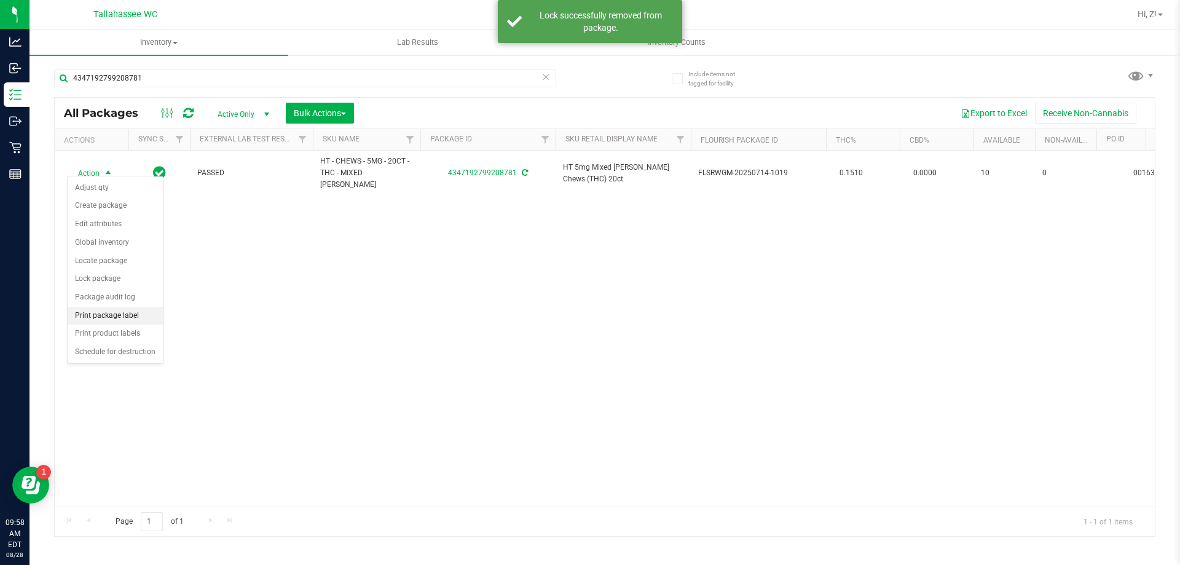
click at [126, 313] on li "Print package label" at bounding box center [115, 316] width 95 height 18
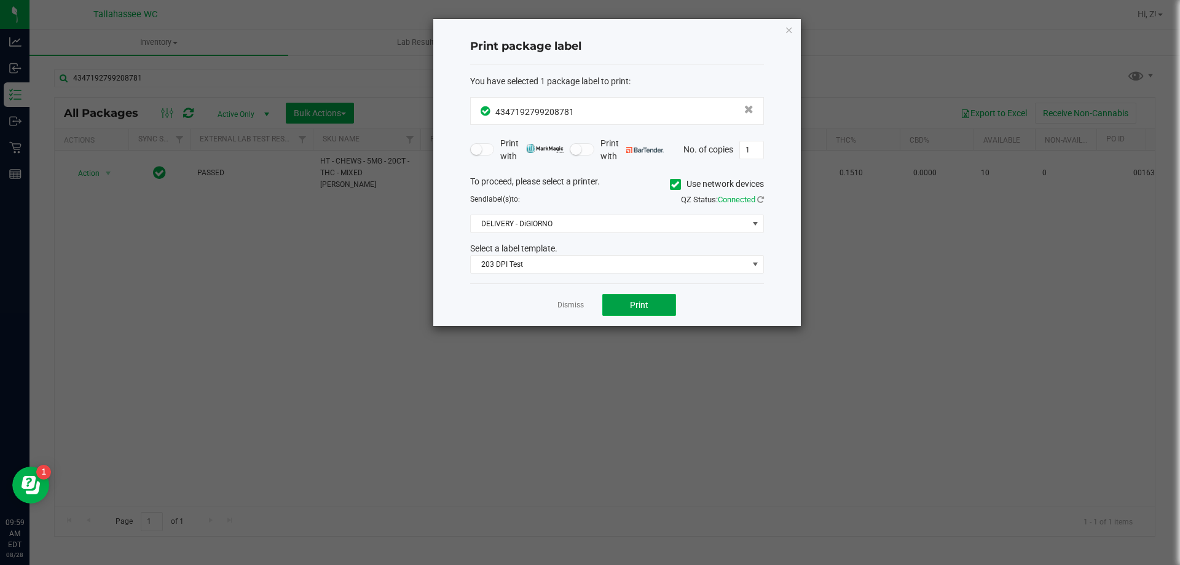
click at [641, 306] on span "Print" at bounding box center [639, 305] width 18 height 10
click at [788, 31] on icon "button" at bounding box center [789, 29] width 9 height 15
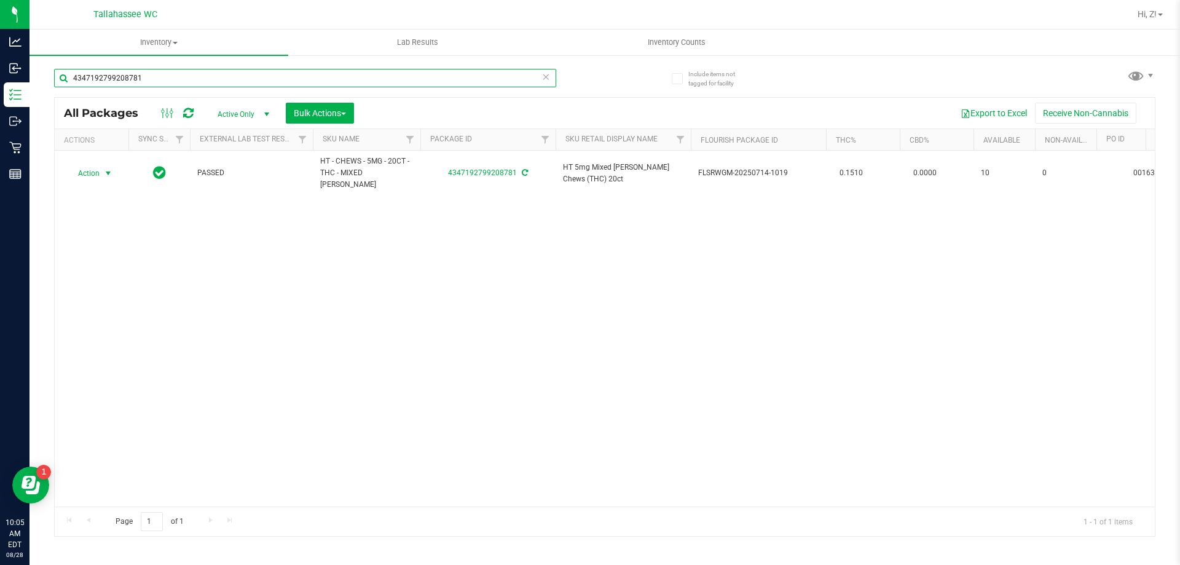
click at [168, 81] on input "4347192799208781" at bounding box center [305, 78] width 502 height 18
click at [152, 78] on input "4087248418252602" at bounding box center [305, 78] width 502 height 18
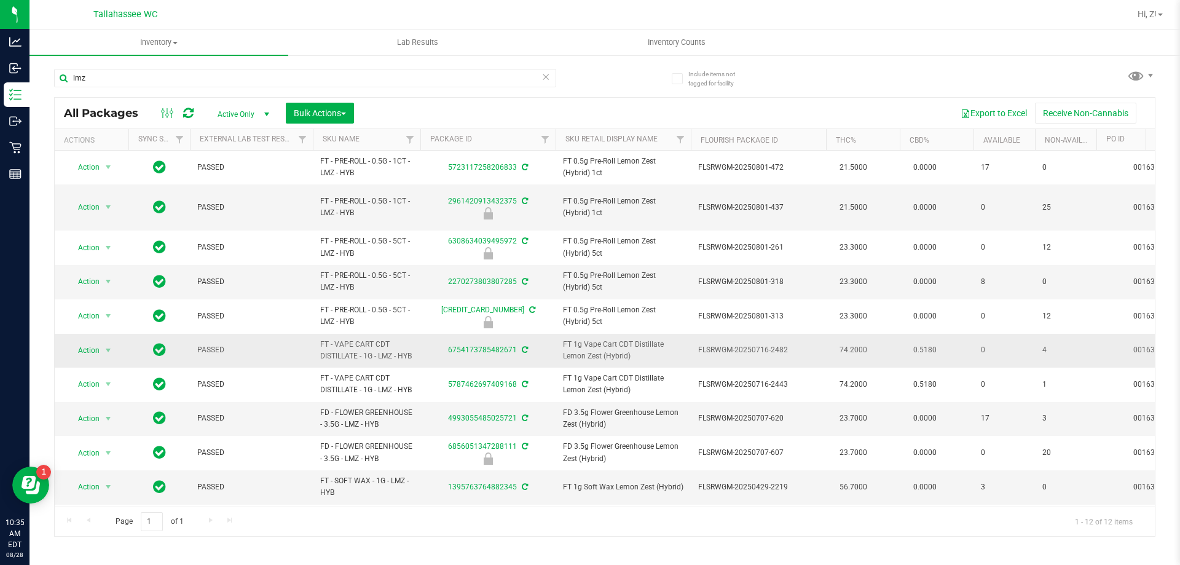
drag, startPoint x: 319, startPoint y: 332, endPoint x: 377, endPoint y: 360, distance: 64.3
click at [377, 360] on td "FT - VAPE CART CDT DISTILLATE - 1G - LMZ - HYB" at bounding box center [367, 351] width 108 height 34
copy span "FT - VAPE CART CDT DISTILLATE - 1G - LMZ - HYB"
click at [179, 76] on input "lmz" at bounding box center [305, 78] width 502 height 18
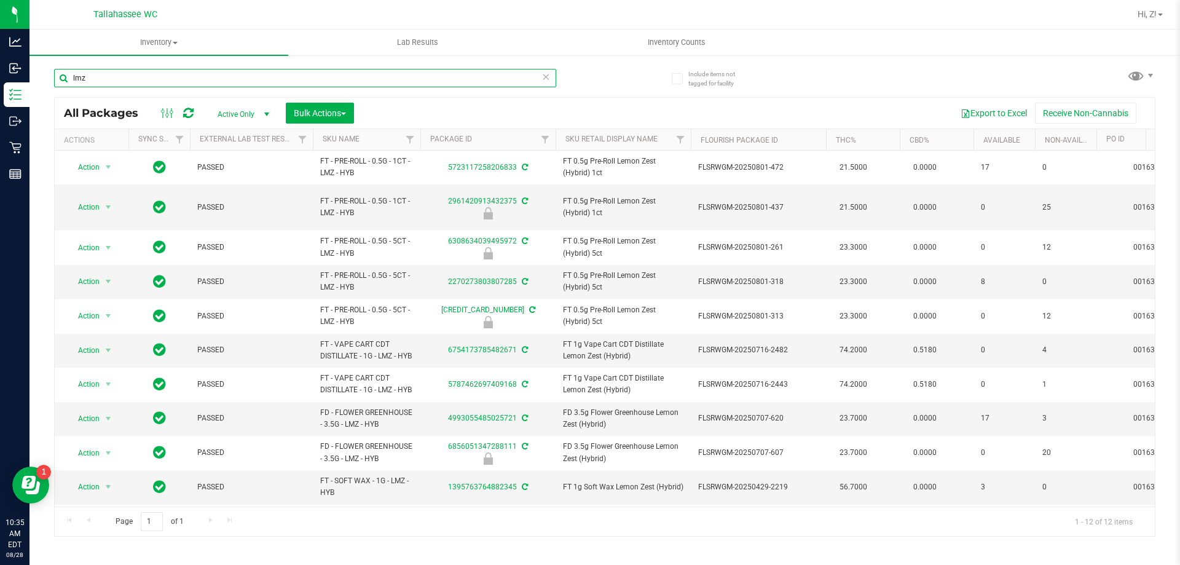
paste input "FT - VAPE CART CDT DISTILLATE - 1G - LMZ - HYB"
type input "FT - VAPE CART CDT DISTILLATE - 1G - LMZ - HYB"
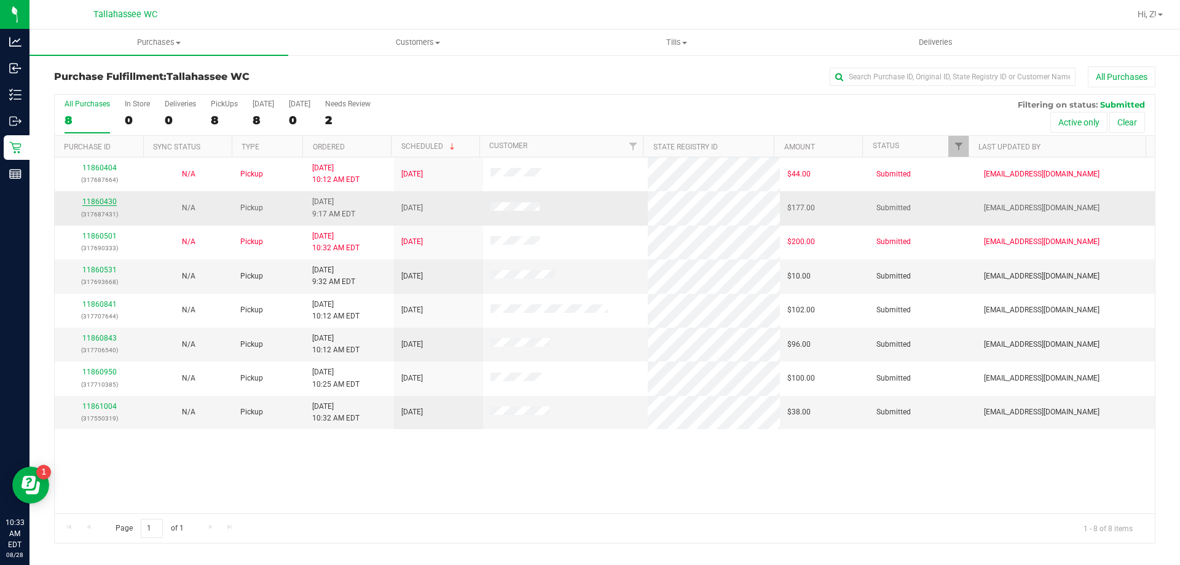
click at [98, 203] on link "11860430" at bounding box center [99, 201] width 34 height 9
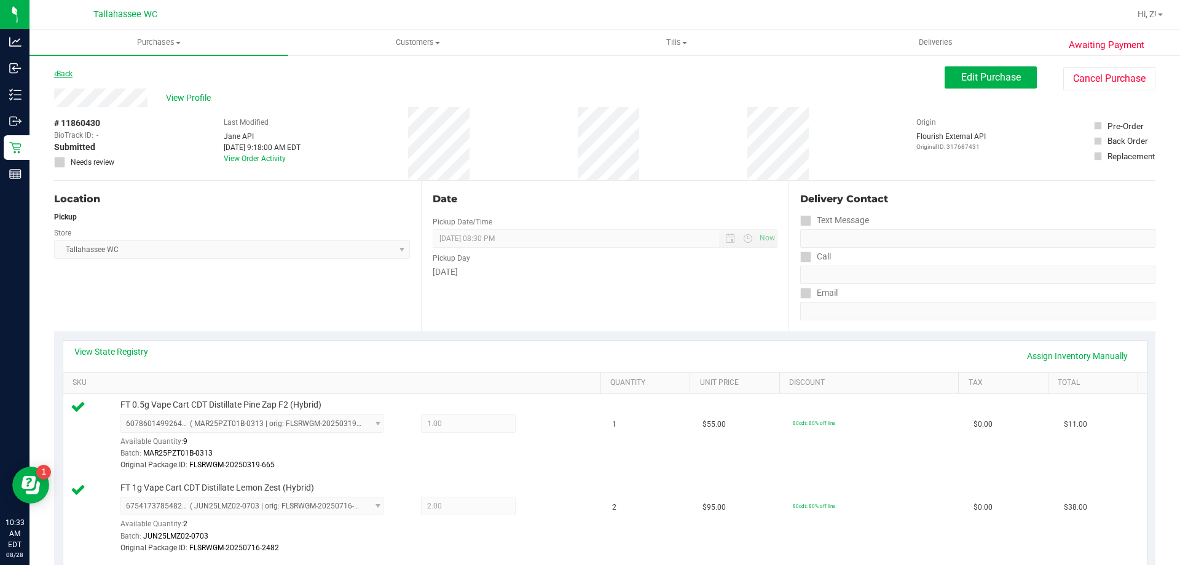
click at [66, 77] on div "Back" at bounding box center [63, 73] width 18 height 15
click at [66, 80] on div "Back" at bounding box center [63, 73] width 18 height 15
click at [65, 74] on link "Back" at bounding box center [63, 73] width 18 height 9
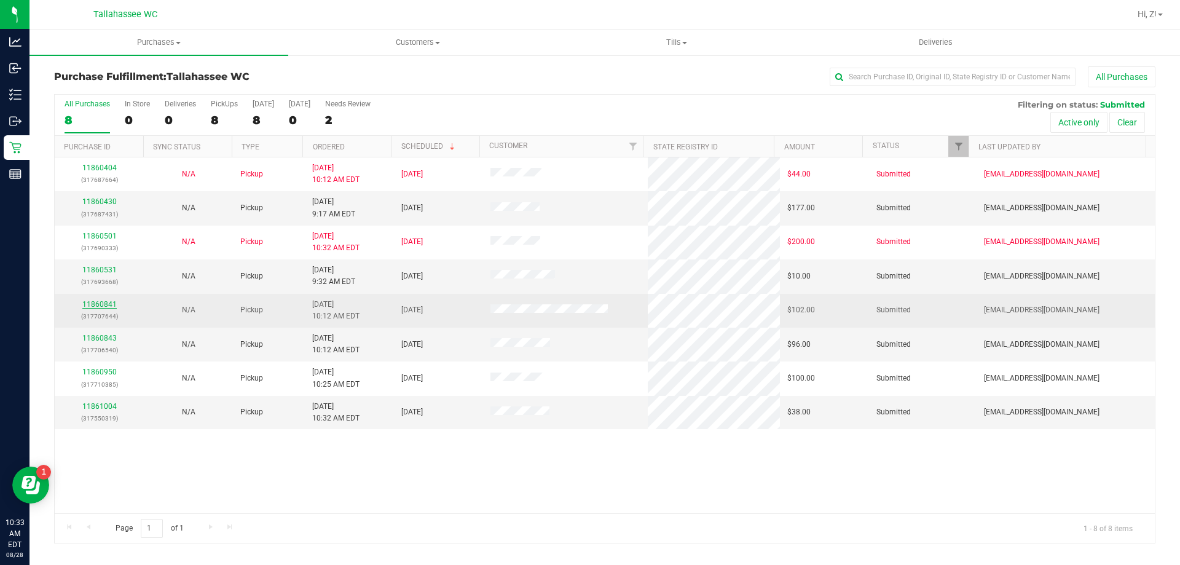
click at [103, 303] on link "11860841" at bounding box center [99, 304] width 34 height 9
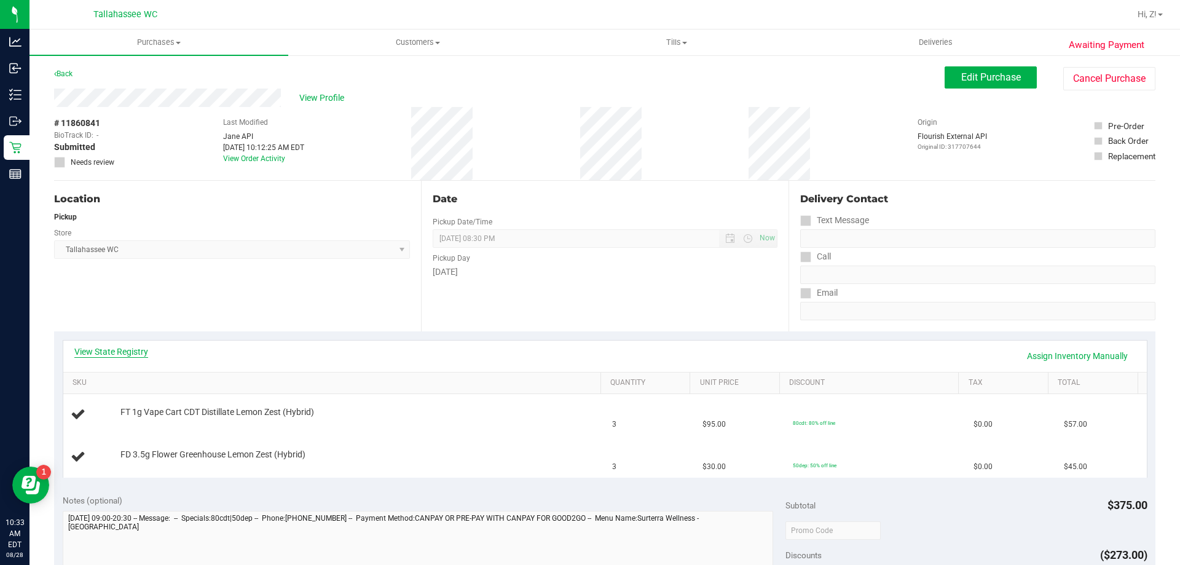
click at [116, 346] on link "View State Registry" at bounding box center [111, 351] width 74 height 12
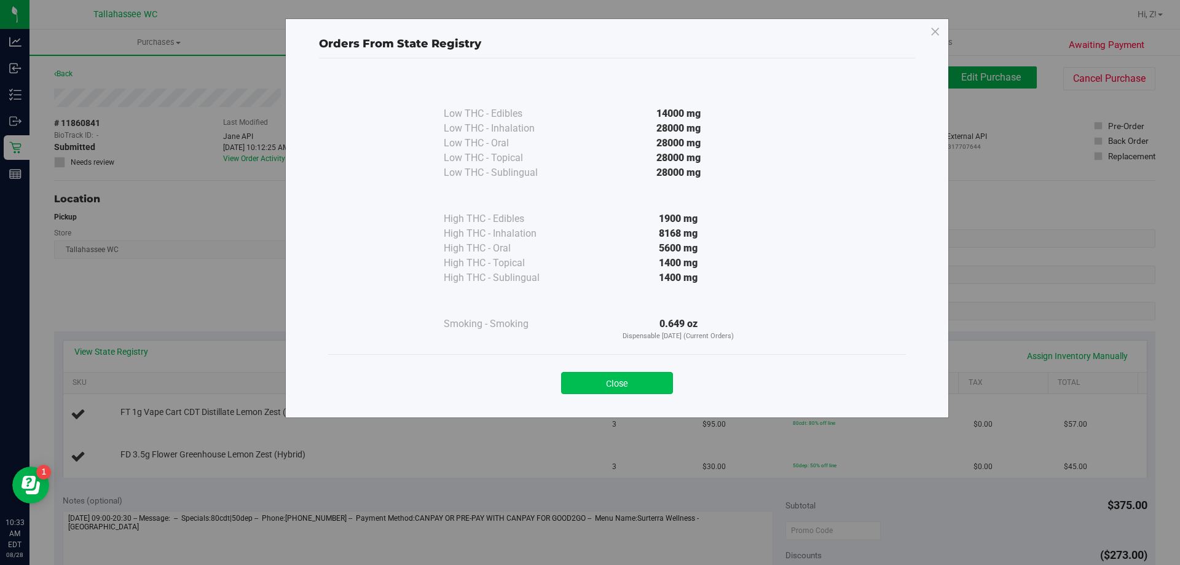
click at [643, 373] on button "Close" at bounding box center [617, 383] width 112 height 22
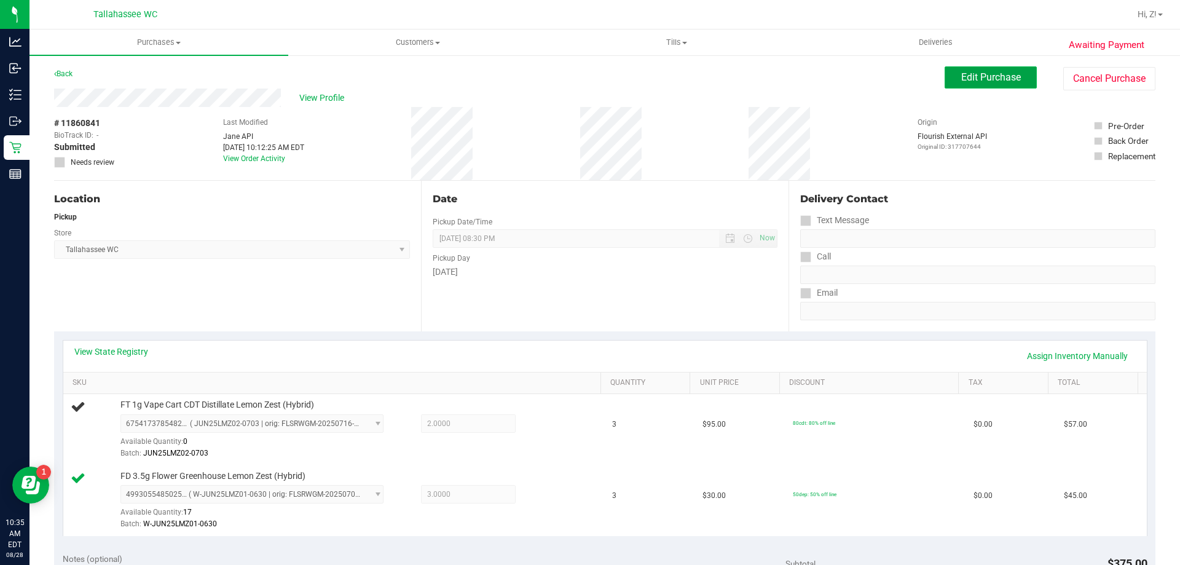
click at [1005, 76] on span "Edit Purchase" at bounding box center [991, 77] width 60 height 12
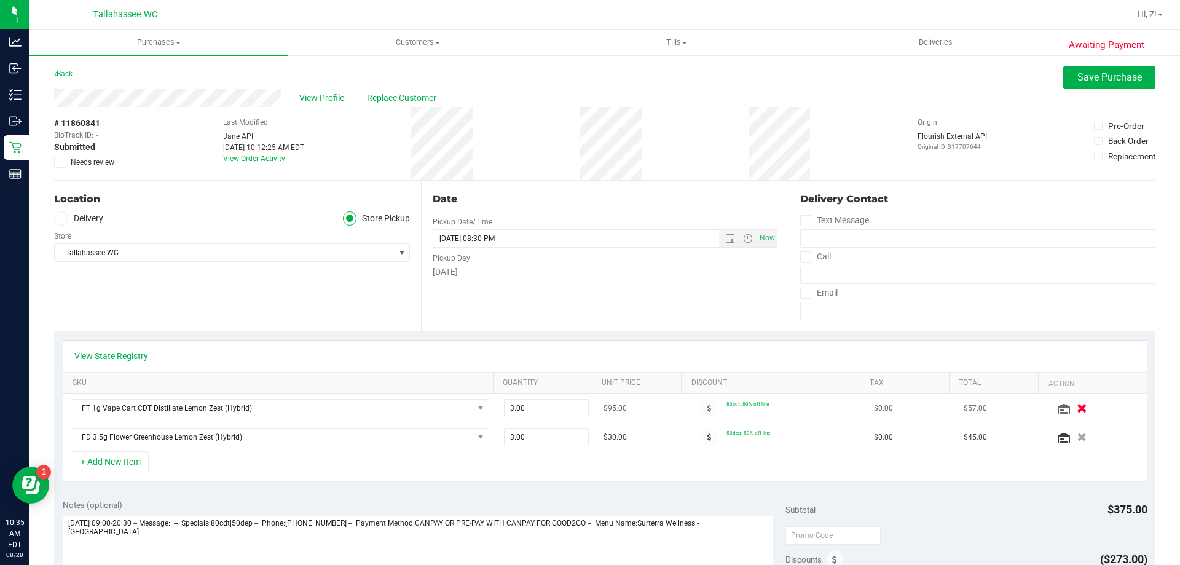
click at [1076, 410] on icon "button" at bounding box center [1081, 408] width 10 height 9
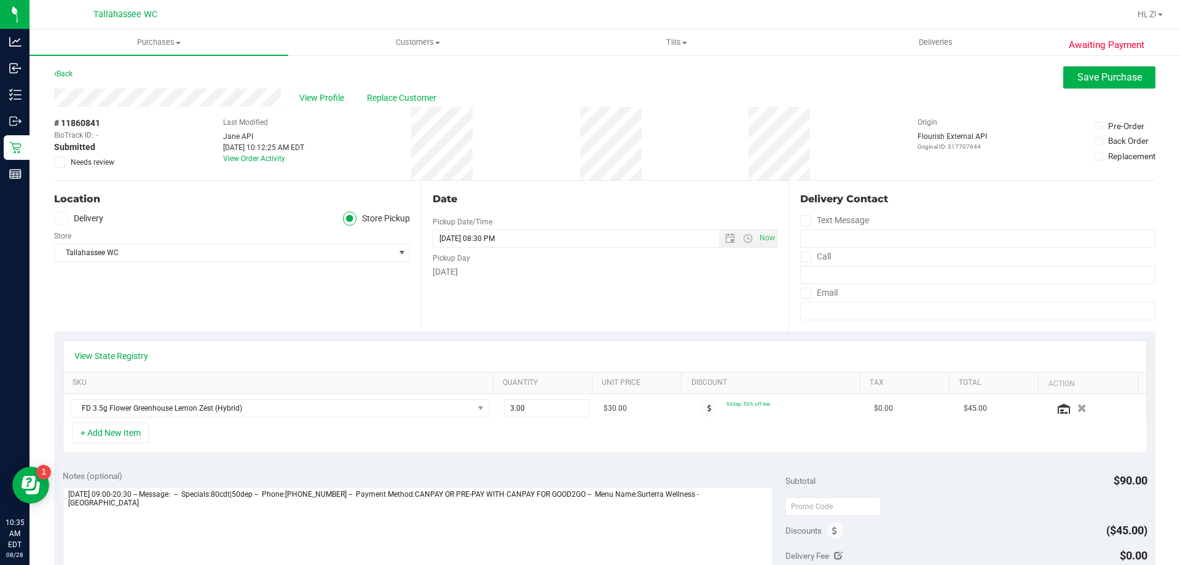
click at [135, 444] on div "+ Add New Item" at bounding box center [605, 437] width 1084 height 31
click at [134, 436] on button "+ Add New Item" at bounding box center [111, 432] width 76 height 21
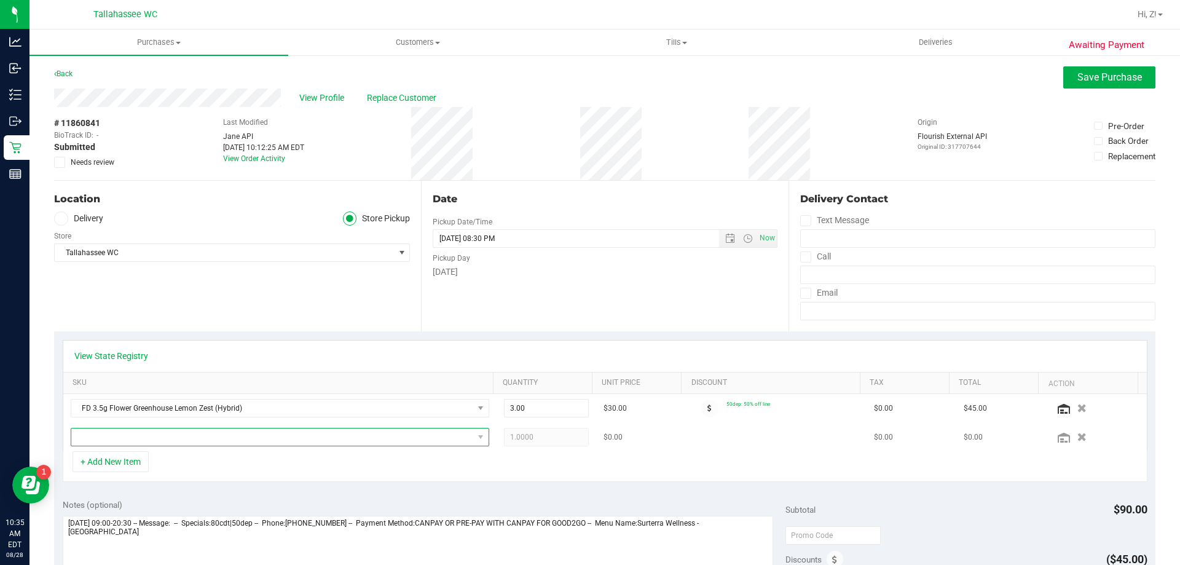
click at [167, 437] on span "NO DATA FOUND" at bounding box center [272, 436] width 402 height 17
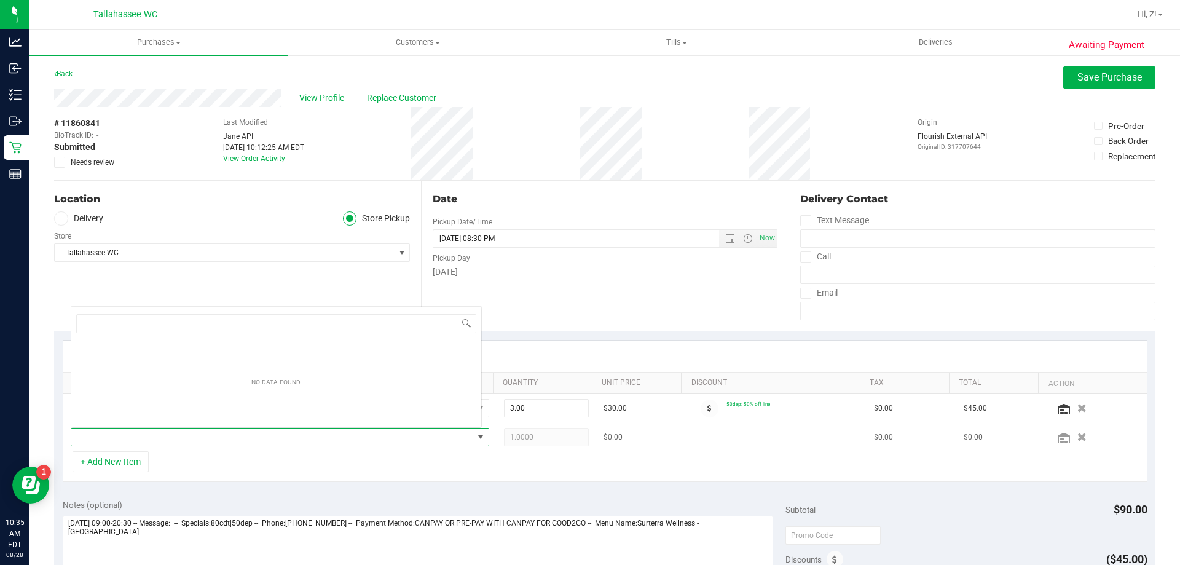
scroll to position [18, 407]
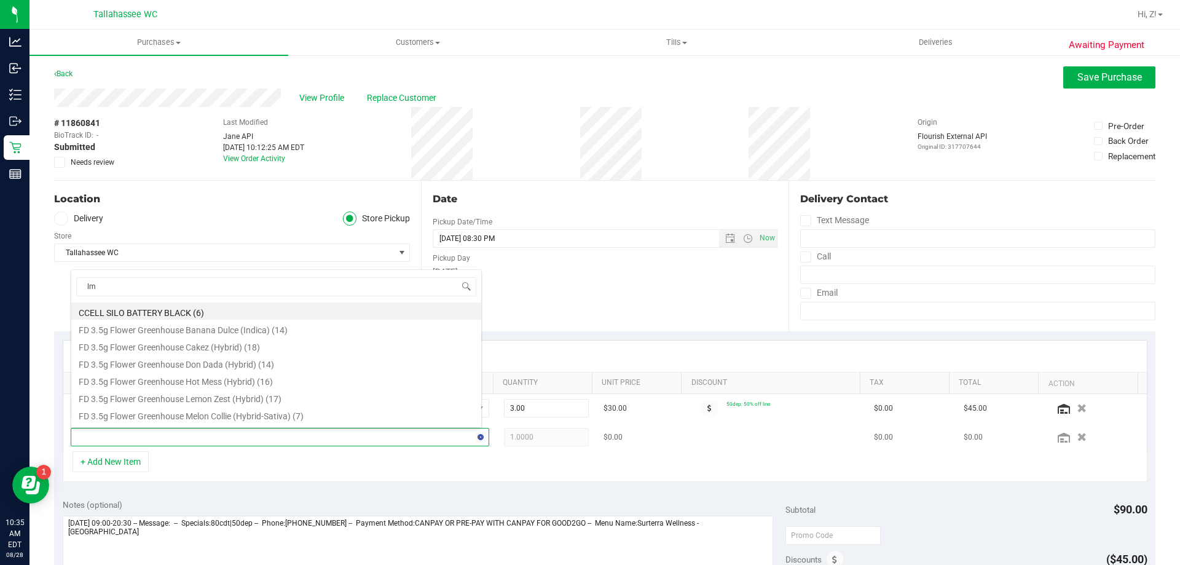
type input "lmz"
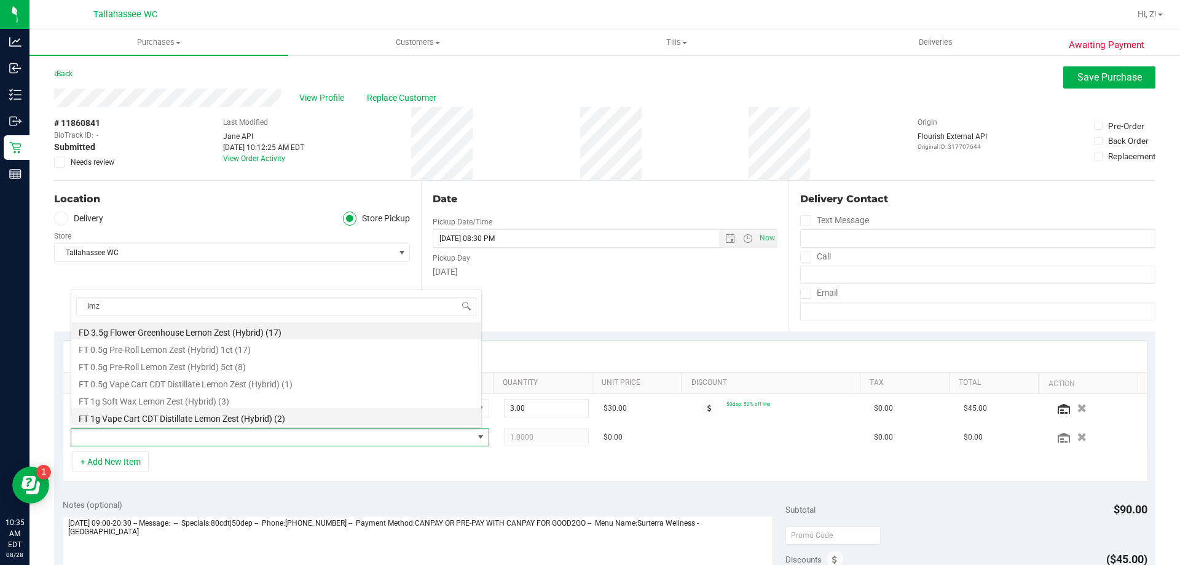
click at [166, 419] on li "FT 1g Vape Cart CDT Distillate Lemon Zest (Hybrid) (2)" at bounding box center [276, 416] width 410 height 17
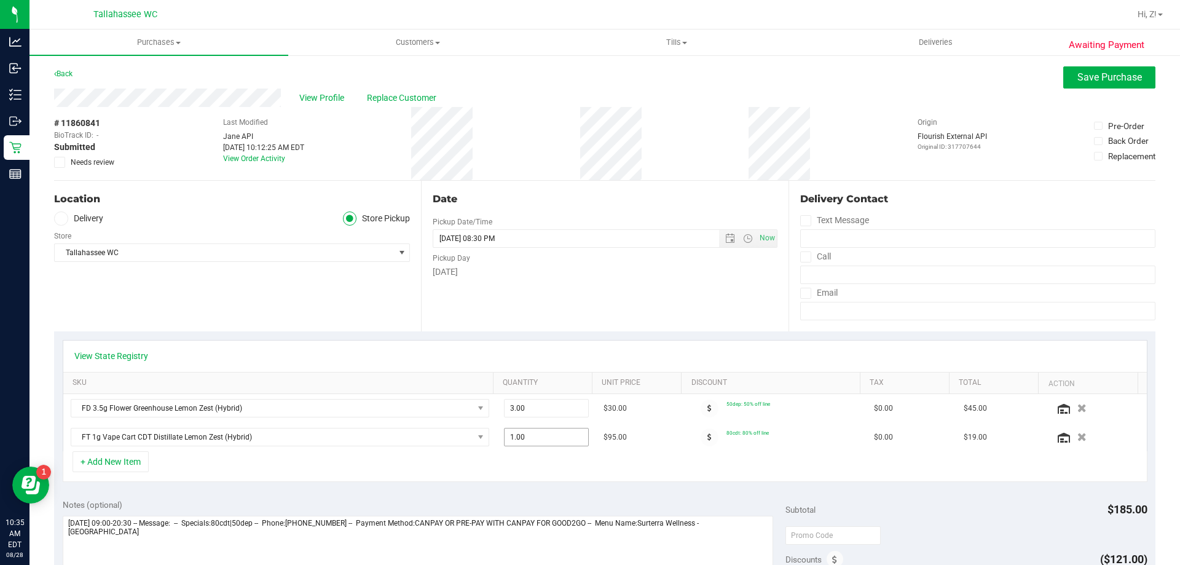
click at [512, 437] on span "1.00 1" at bounding box center [546, 437] width 85 height 18
click at [512, 437] on input "1" at bounding box center [546, 436] width 84 height 17
type input "2"
type input "2.00"
click at [159, 552] on textarea at bounding box center [418, 575] width 711 height 118
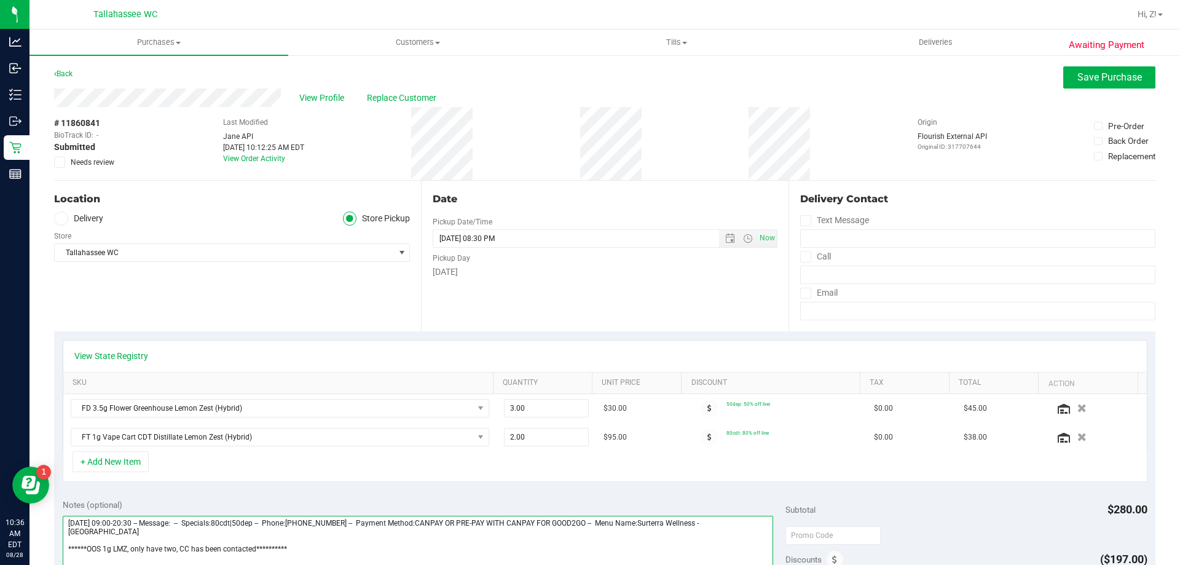
type textarea "**********"
click at [1079, 66] on div "Awaiting Payment Back Save Purchase View Profile Replace Customer # 11860841 Bi…" at bounding box center [604, 538] width 1150 height 968
click at [1085, 76] on span "Save Purchase" at bounding box center [1109, 77] width 65 height 12
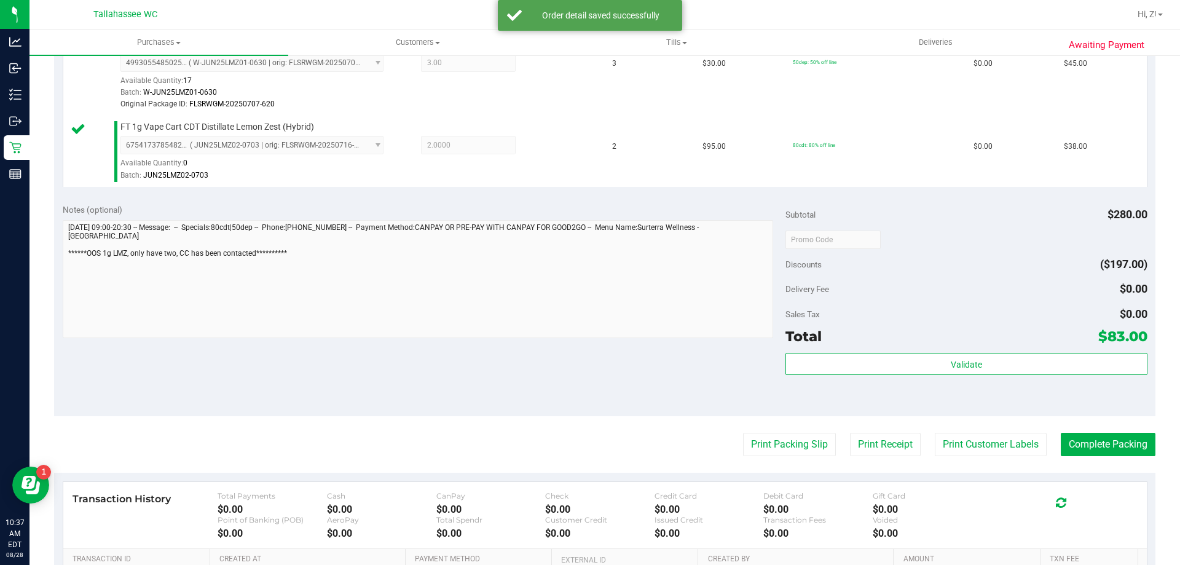
scroll to position [369, 0]
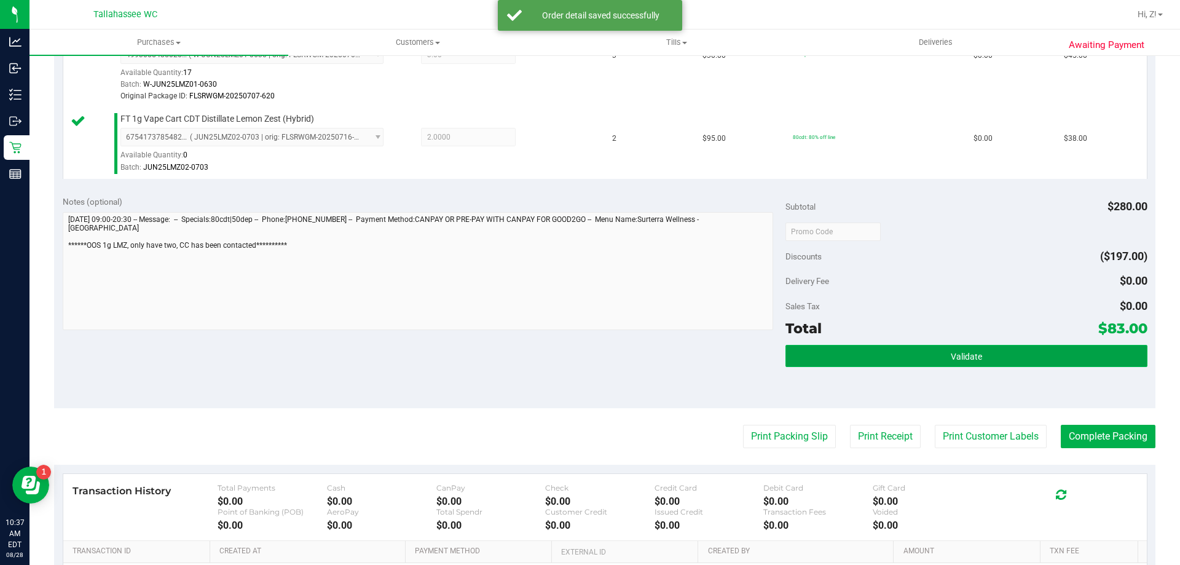
click at [942, 358] on button "Validate" at bounding box center [965, 356] width 361 height 22
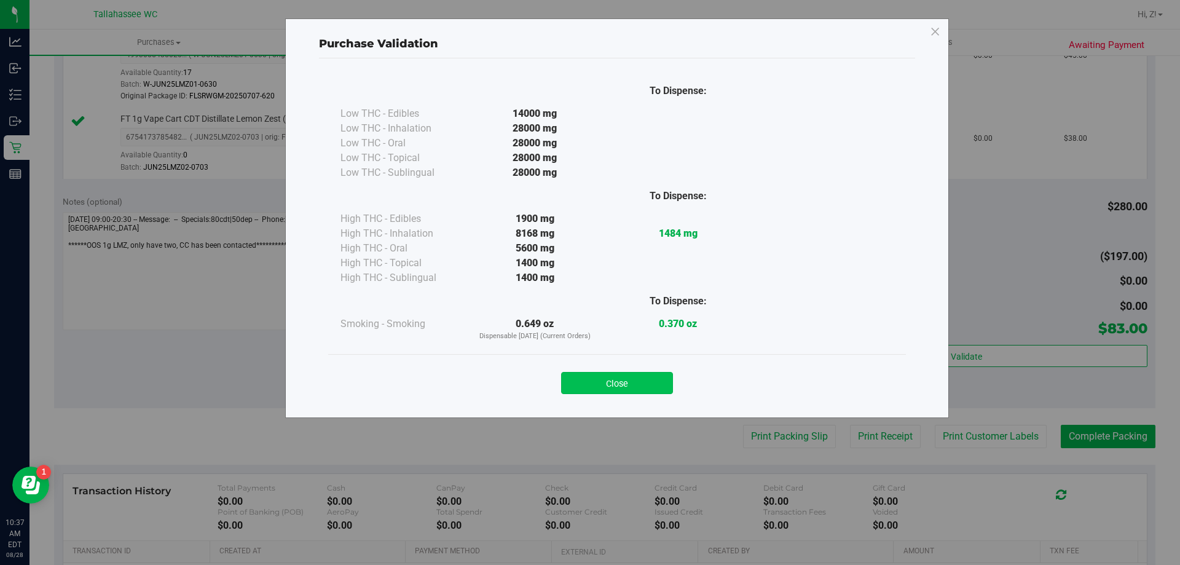
click at [606, 373] on button "Close" at bounding box center [617, 383] width 112 height 22
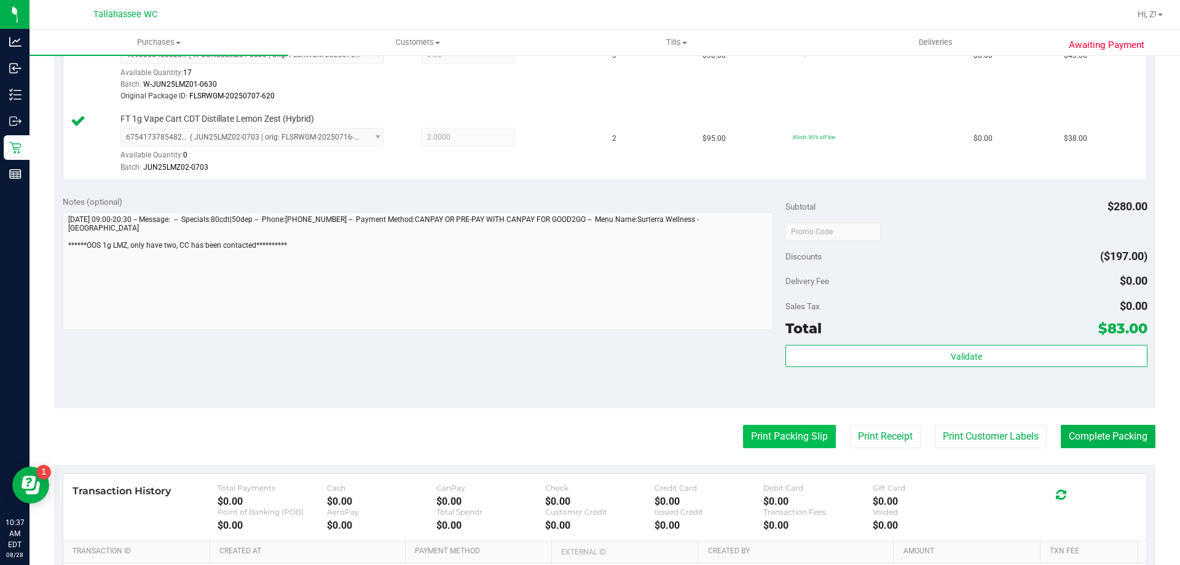
click at [778, 442] on button "Print Packing Slip" at bounding box center [789, 436] width 93 height 23
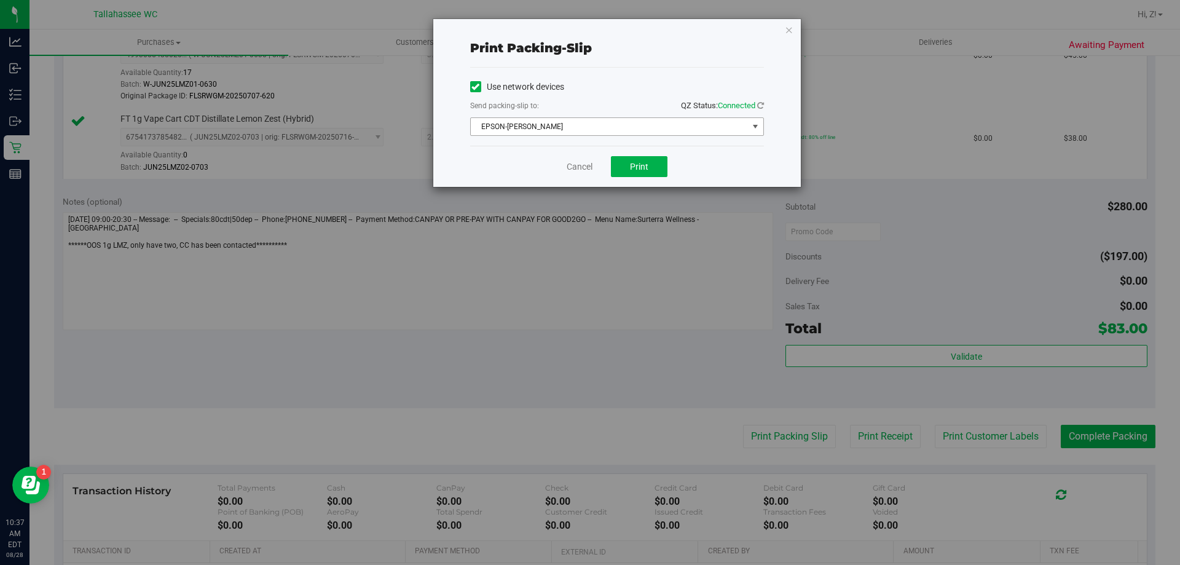
click at [606, 123] on span "EPSON-AKON" at bounding box center [609, 126] width 277 height 17
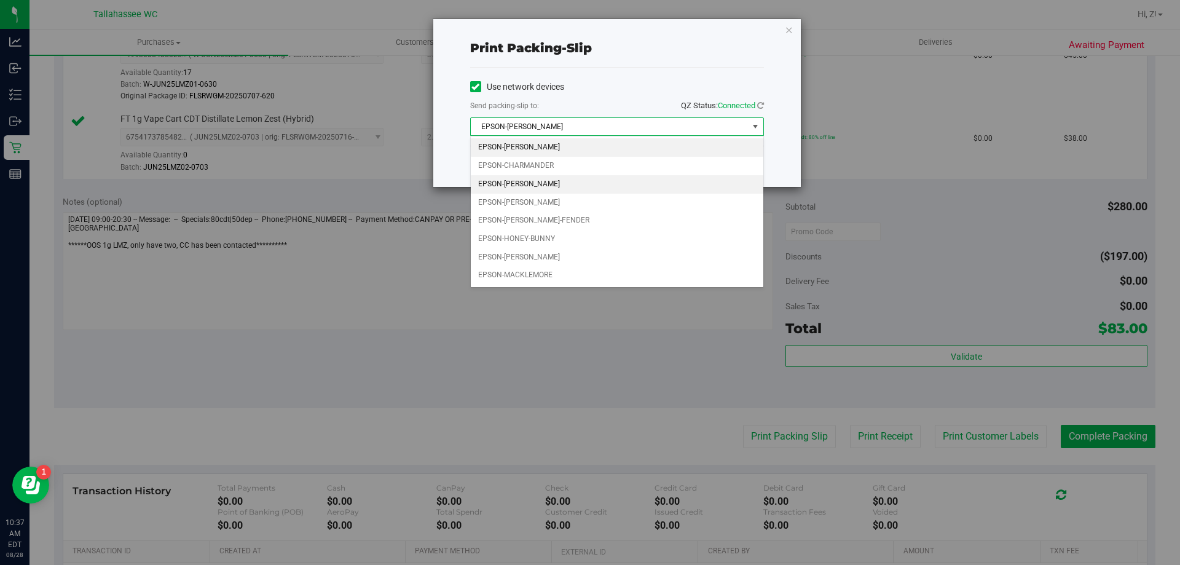
click at [541, 179] on li "EPSON-CHER" at bounding box center [617, 184] width 292 height 18
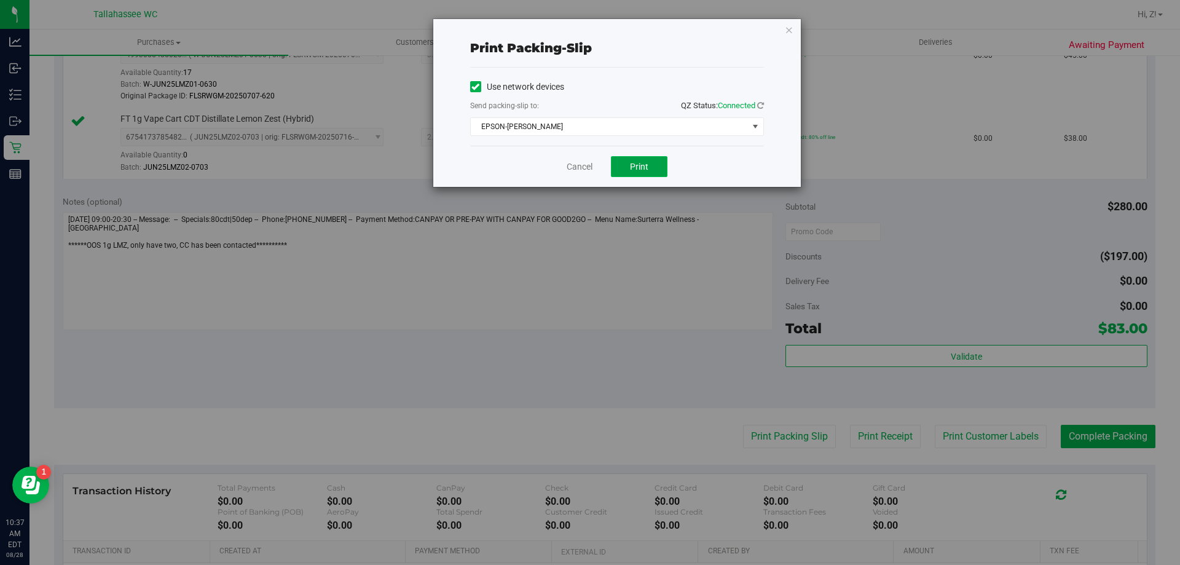
click at [635, 174] on button "Print" at bounding box center [639, 166] width 57 height 21
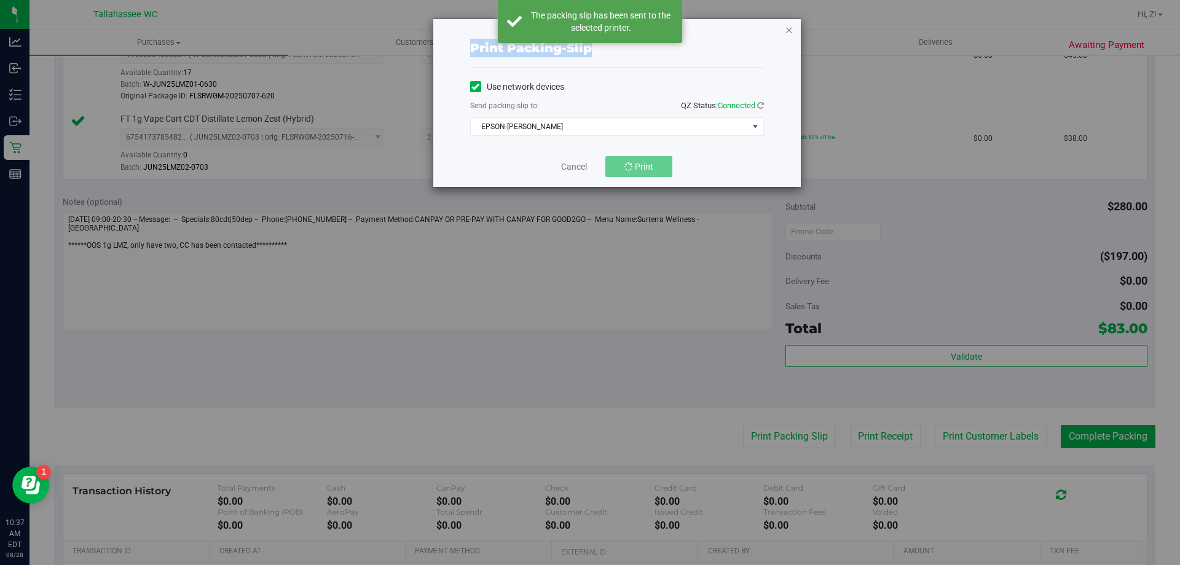
click at [793, 29] on div "Print packing-slip Use network devices Send packing-slip to: QZ Status: Connect…" at bounding box center [616, 103] width 367 height 168
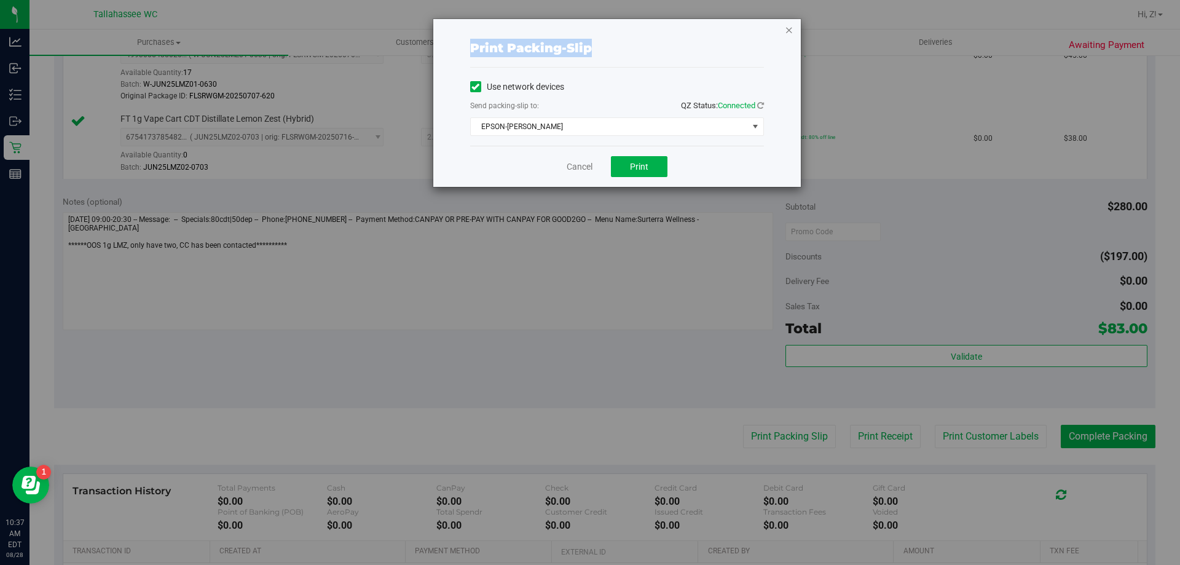
click at [790, 31] on icon "button" at bounding box center [789, 29] width 9 height 15
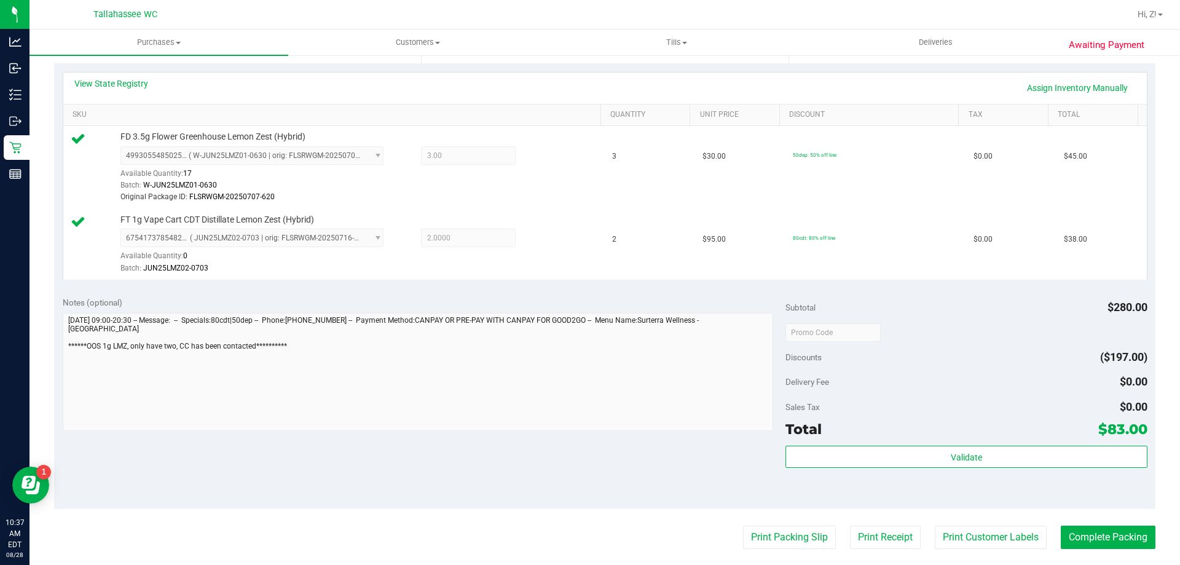
scroll to position [0, 0]
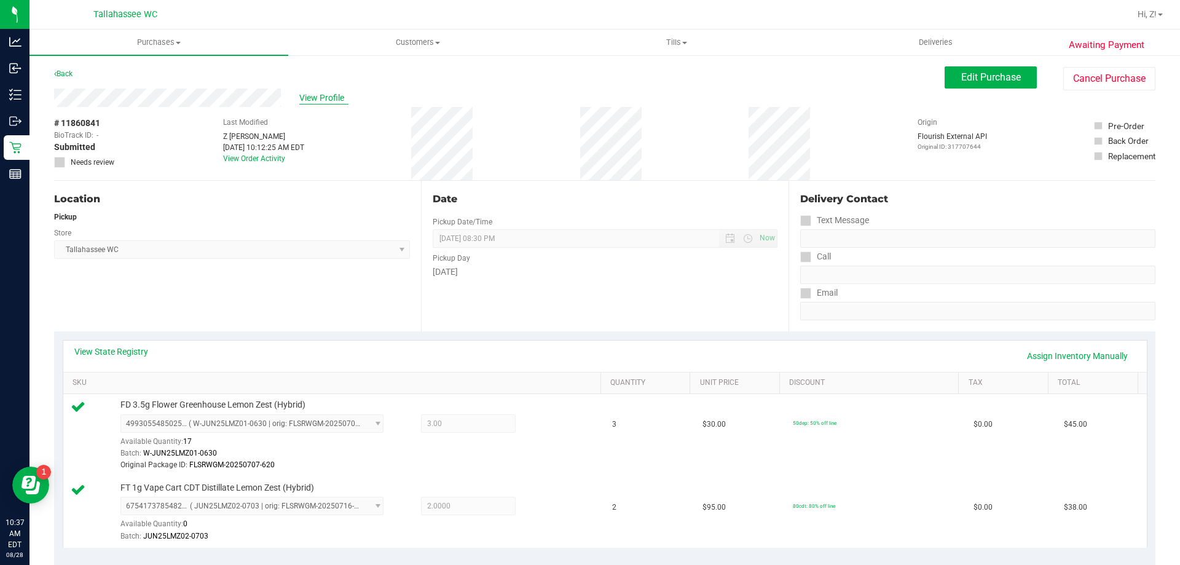
click at [317, 99] on span "View Profile" at bounding box center [323, 98] width 49 height 13
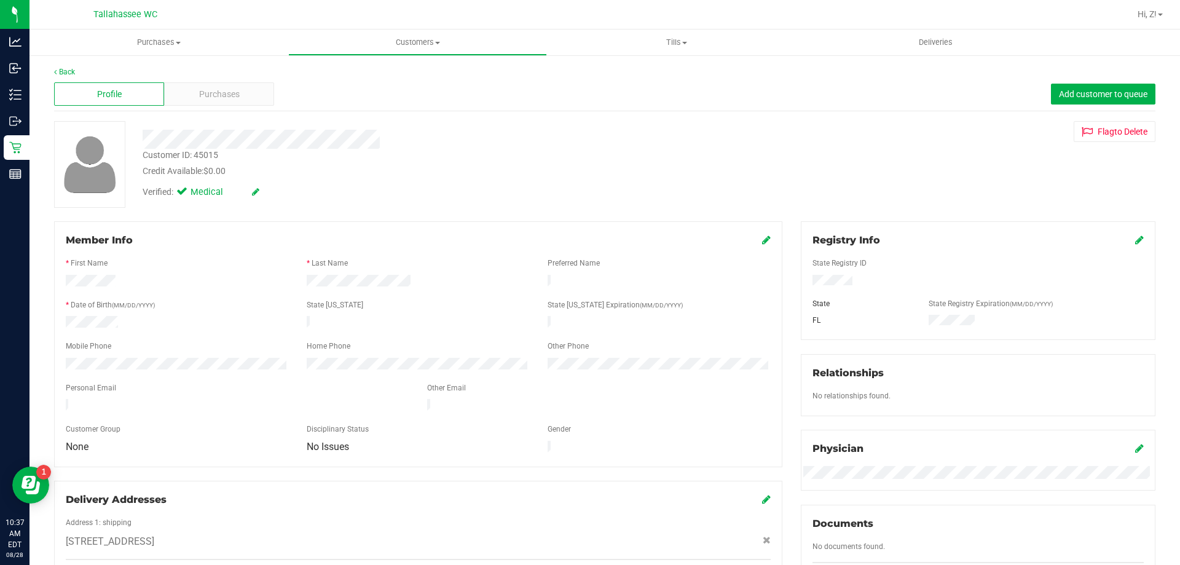
click at [196, 155] on div "Customer ID: 45015" at bounding box center [181, 155] width 76 height 13
click at [195, 155] on div "Customer ID: 45015" at bounding box center [181, 155] width 76 height 13
copy div "Customer ID: 45015"
click at [693, 534] on div "3235 Yorktown Drive , Tallahassee , FL 32312" at bounding box center [418, 541] width 723 height 15
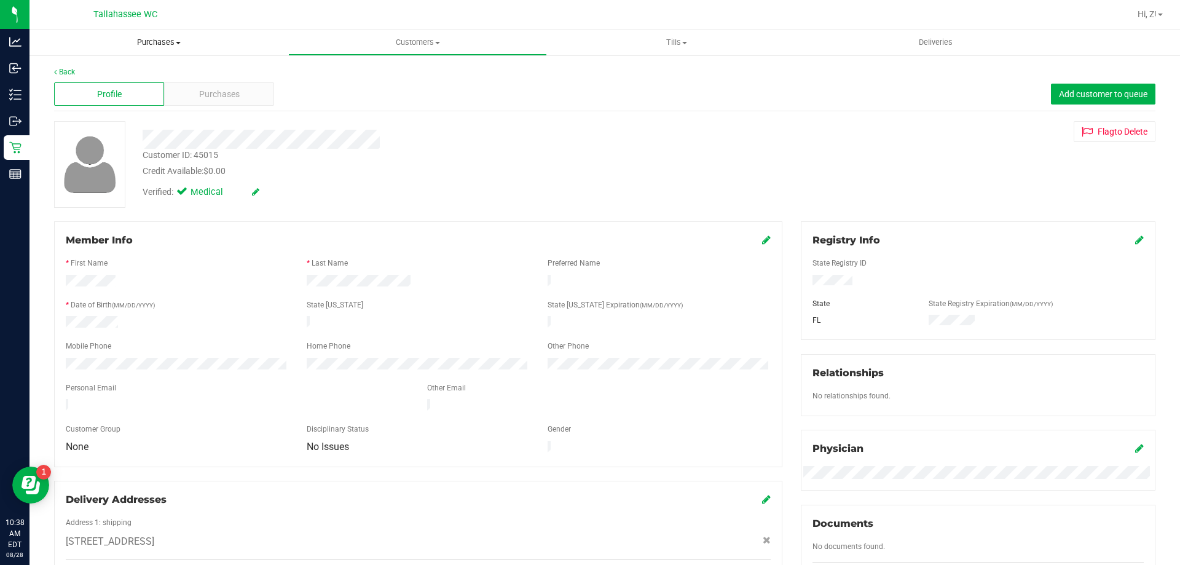
click at [148, 45] on span "Purchases" at bounding box center [158, 42] width 259 height 11
drag, startPoint x: 280, startPoint y: 233, endPoint x: 274, endPoint y: 208, distance: 25.8
click at [280, 233] on div "Member Info * First Name * Last Name Preferred Name * Date of Birth (MM/DD/YYYY…" at bounding box center [418, 344] width 728 height 246
click at [66, 71] on link "Back" at bounding box center [64, 72] width 21 height 9
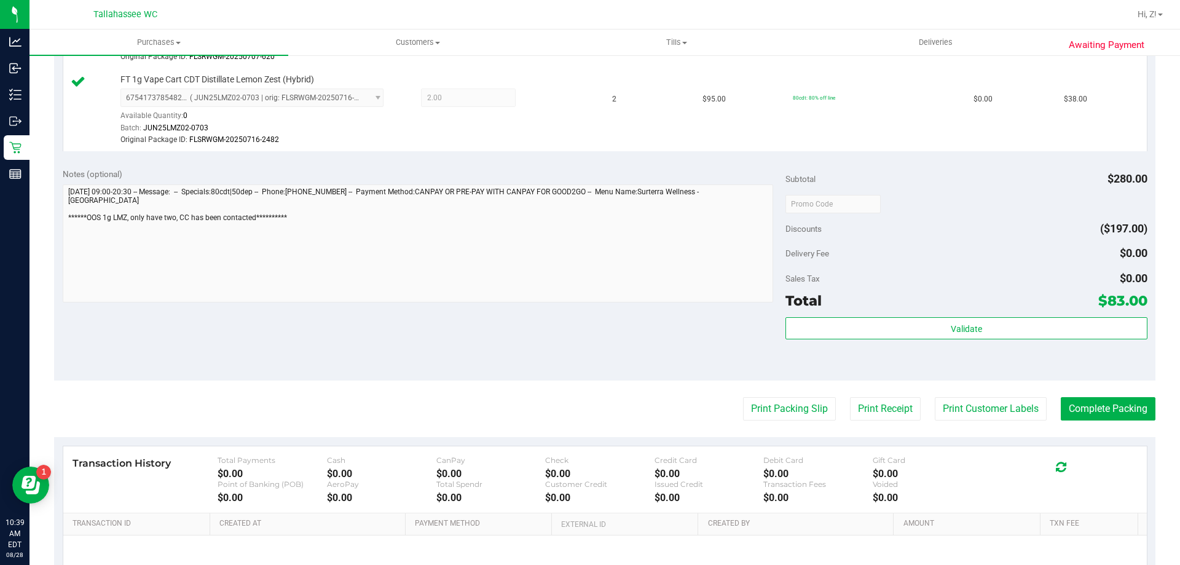
scroll to position [535, 0]
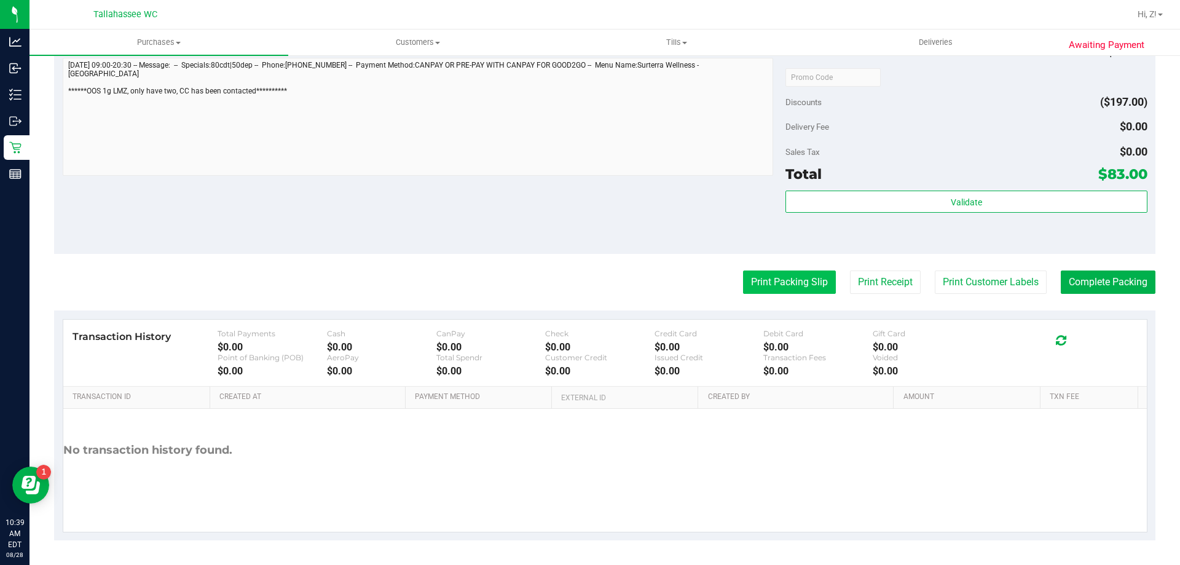
click at [769, 282] on button "Print Packing Slip" at bounding box center [789, 281] width 93 height 23
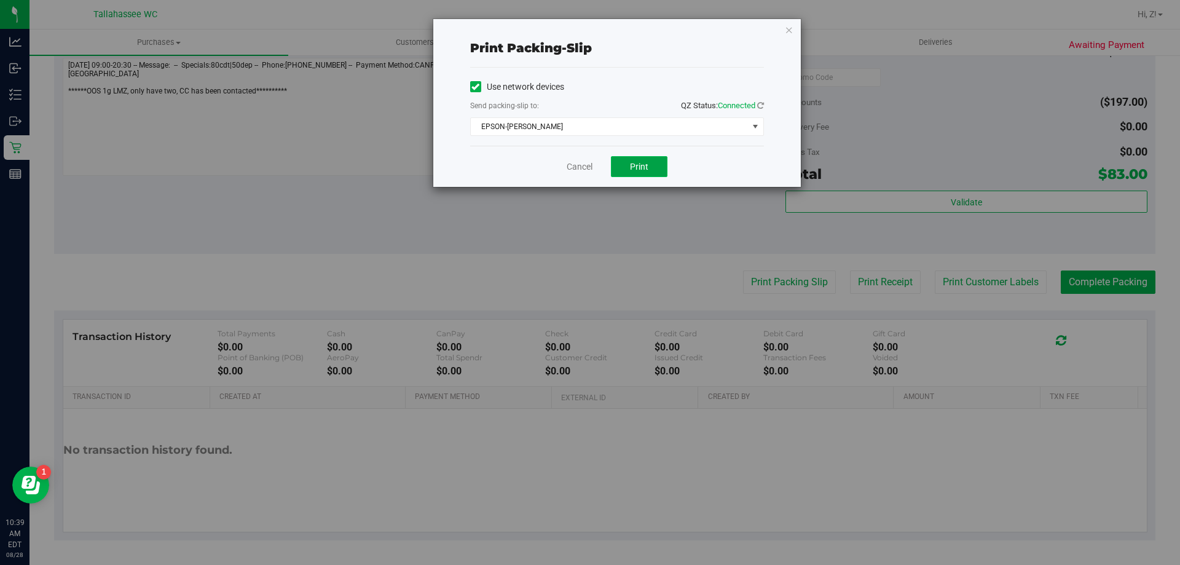
click at [647, 162] on span "Print" at bounding box center [639, 167] width 18 height 10
drag, startPoint x: 792, startPoint y: 31, endPoint x: 838, endPoint y: 66, distance: 57.9
click at [791, 31] on icon "button" at bounding box center [789, 29] width 9 height 15
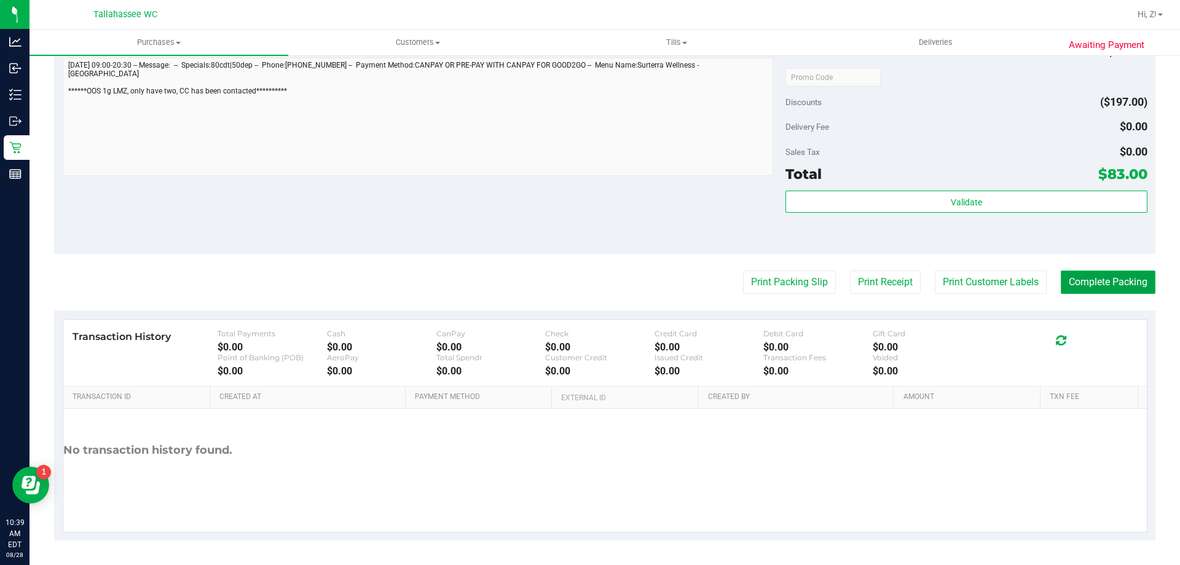
click at [1121, 286] on button "Complete Packing" at bounding box center [1107, 281] width 95 height 23
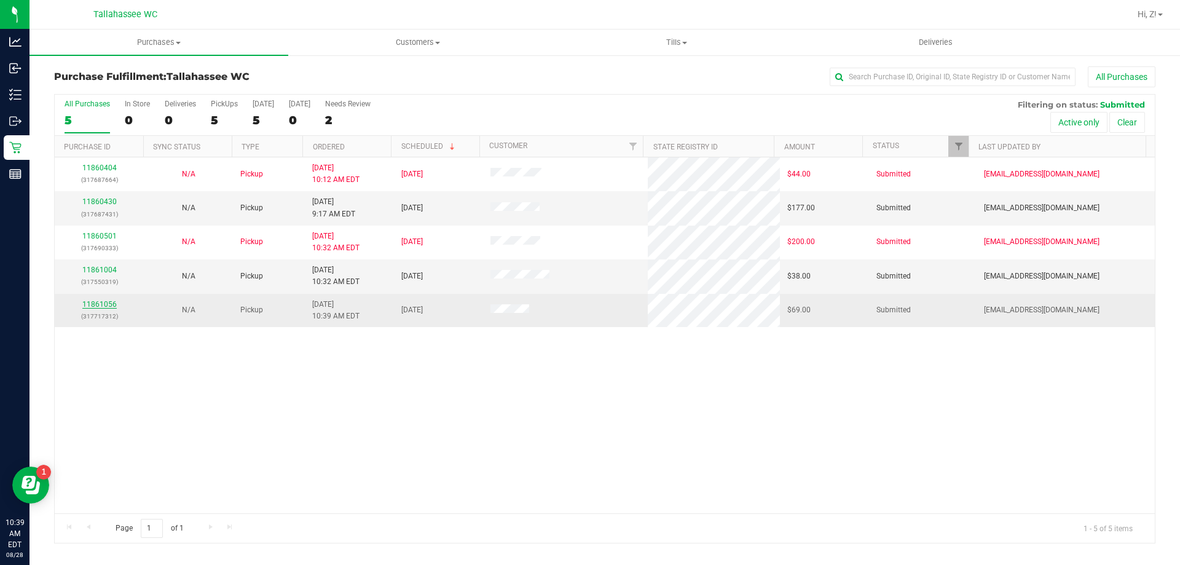
click at [106, 305] on link "11861056" at bounding box center [99, 304] width 34 height 9
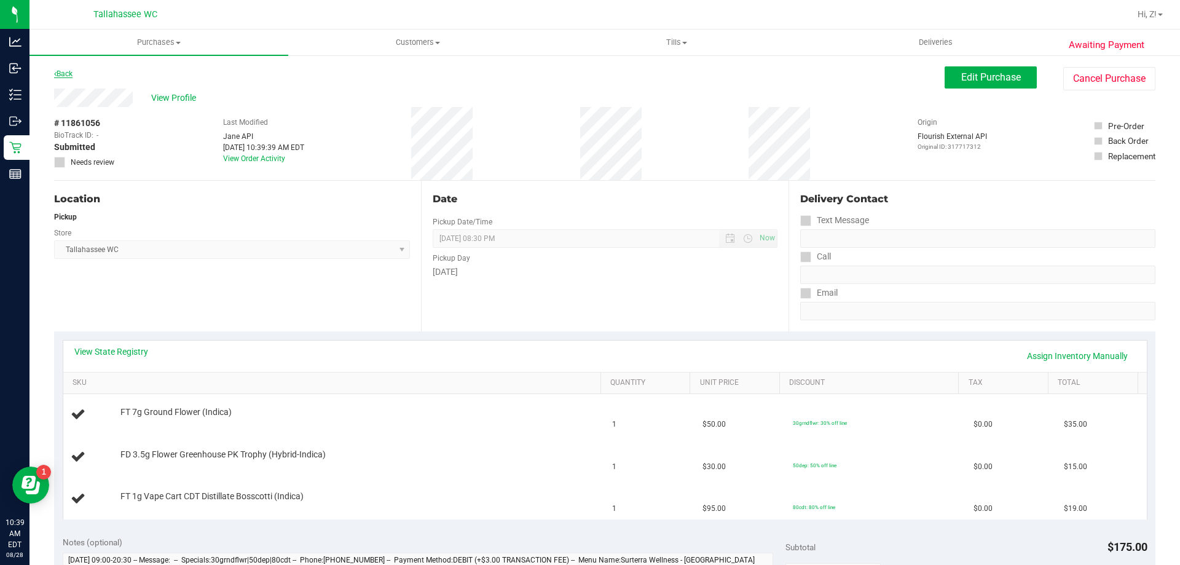
click at [69, 69] on link "Back" at bounding box center [63, 73] width 18 height 9
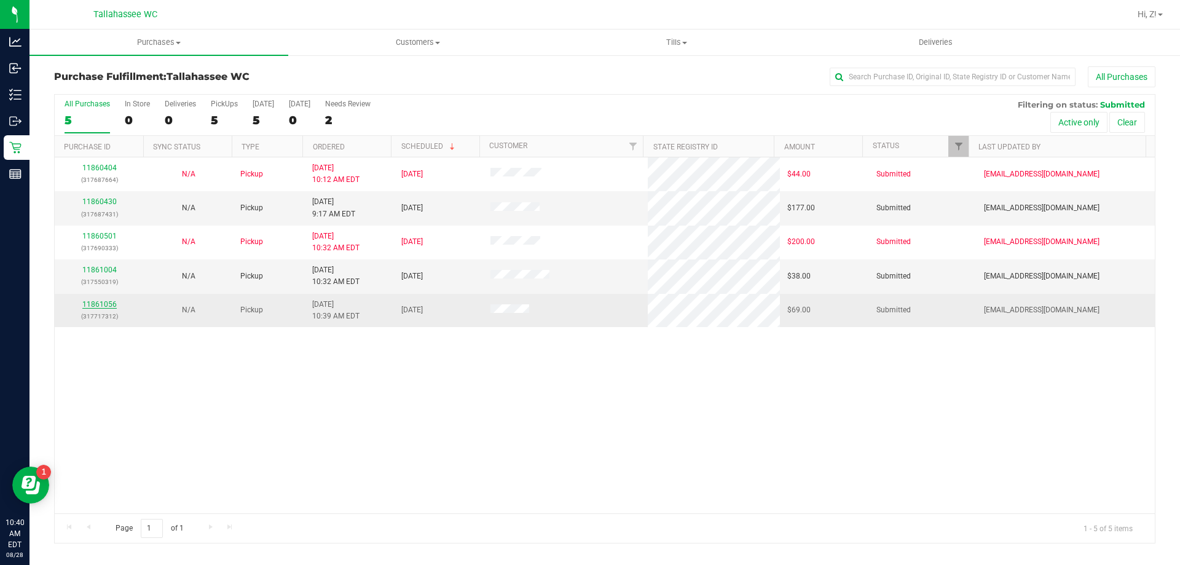
click at [104, 304] on link "11861056" at bounding box center [99, 304] width 34 height 9
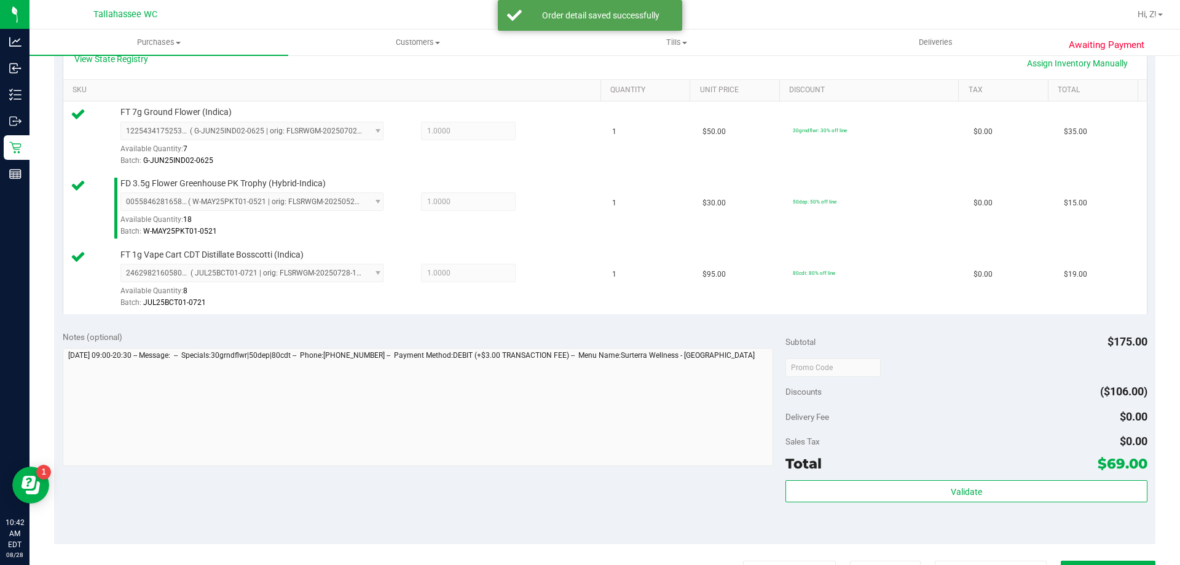
scroll to position [492, 0]
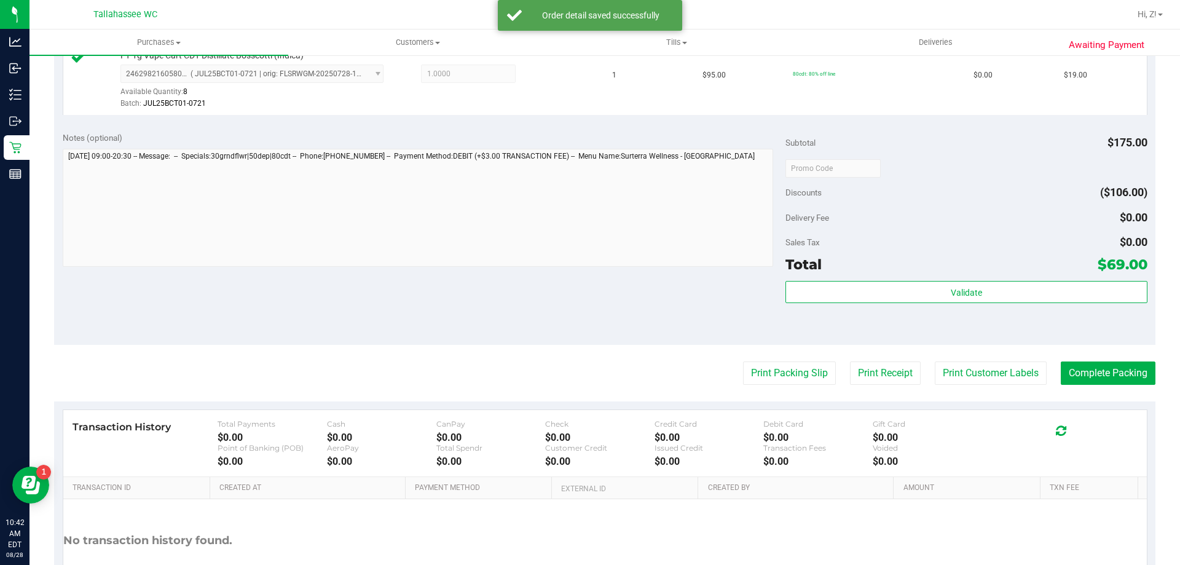
click at [964, 306] on div "Validate" at bounding box center [965, 308] width 361 height 55
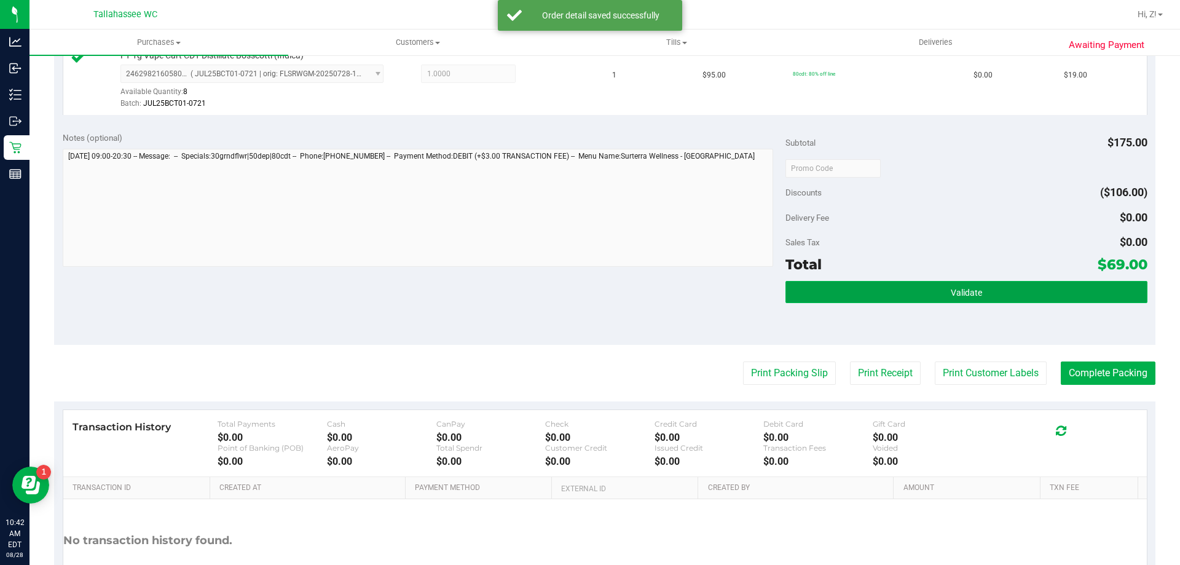
click at [965, 296] on span "Validate" at bounding box center [966, 293] width 31 height 10
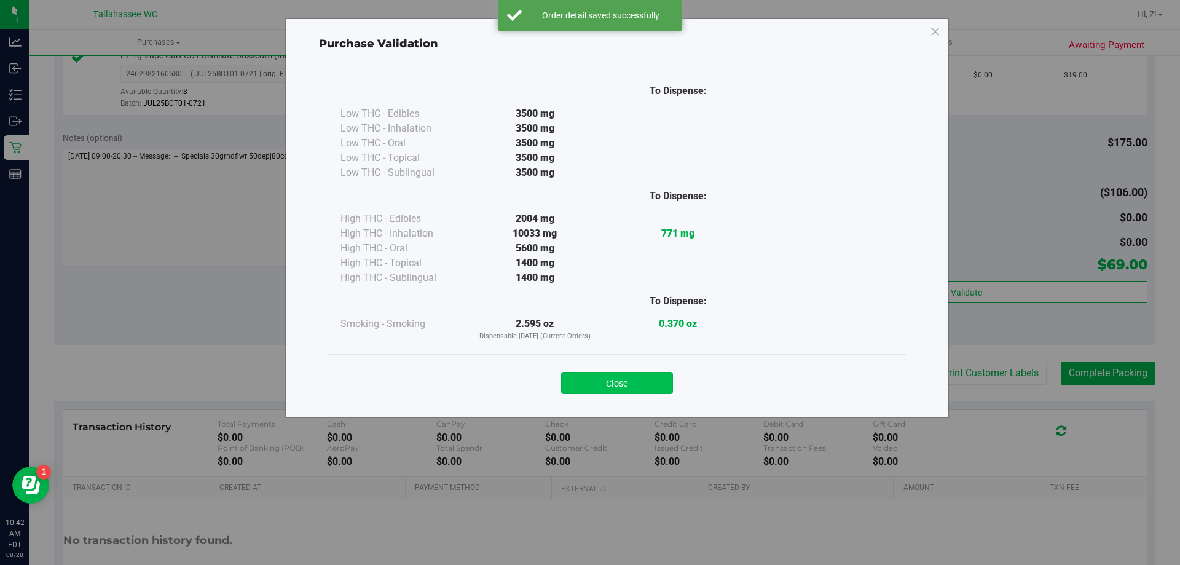
click at [630, 388] on button "Close" at bounding box center [617, 383] width 112 height 22
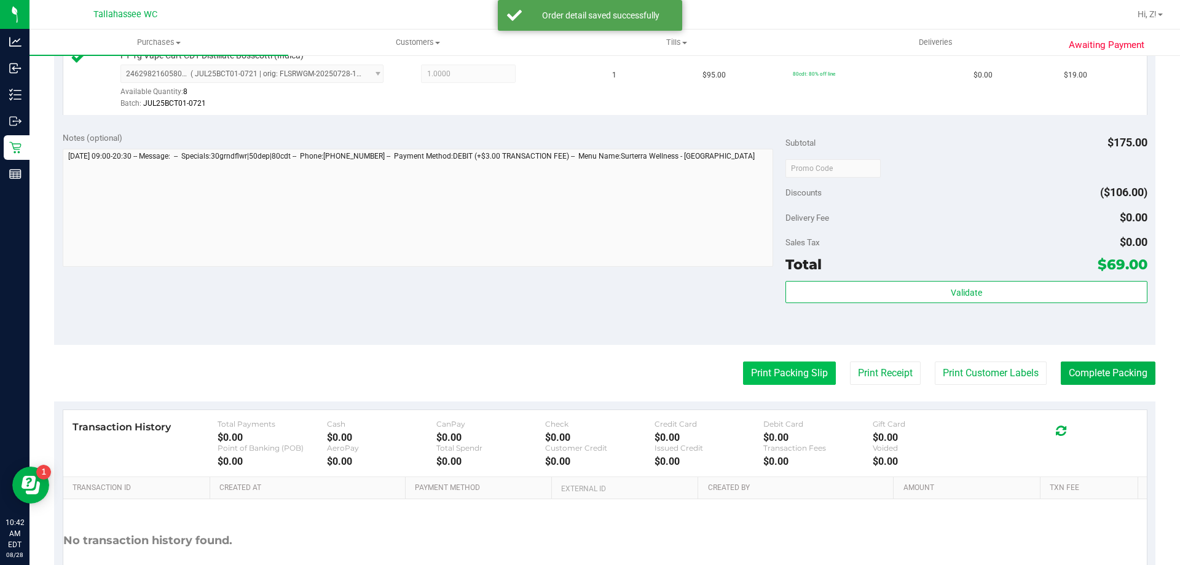
click at [774, 366] on button "Print Packing Slip" at bounding box center [789, 372] width 93 height 23
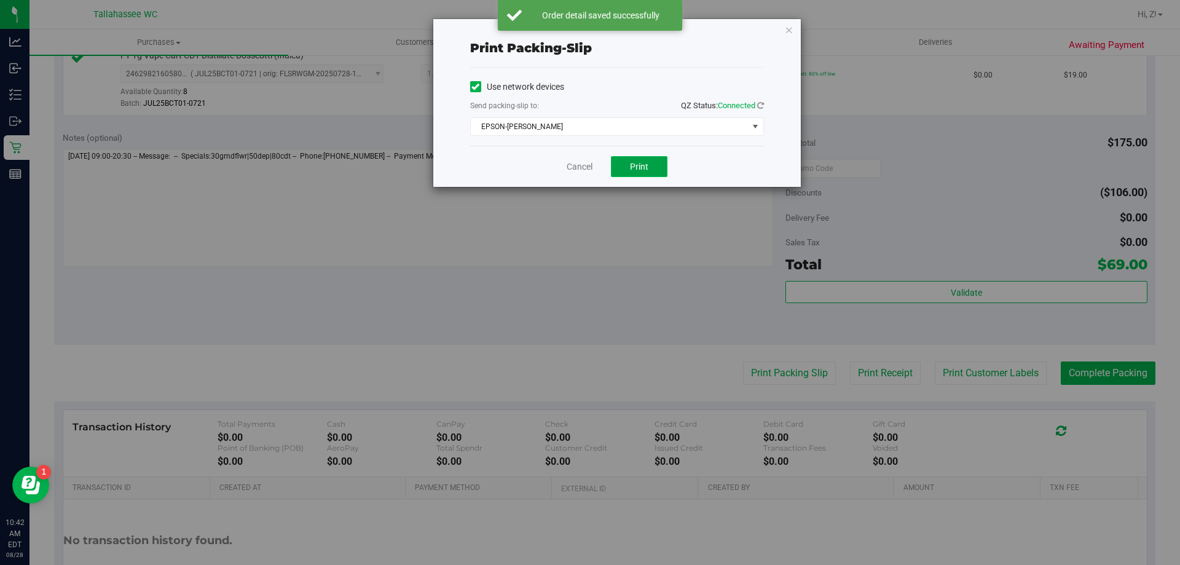
click at [625, 160] on button "Print" at bounding box center [639, 166] width 57 height 21
click at [787, 31] on icon "button" at bounding box center [789, 29] width 9 height 15
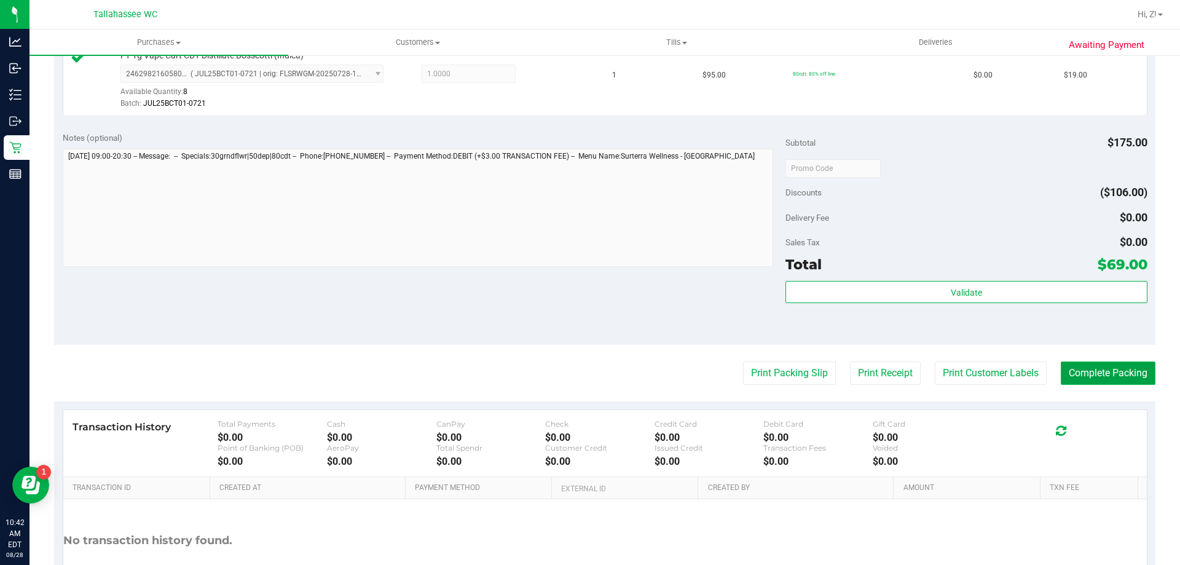
click at [1115, 375] on button "Complete Packing" at bounding box center [1107, 372] width 95 height 23
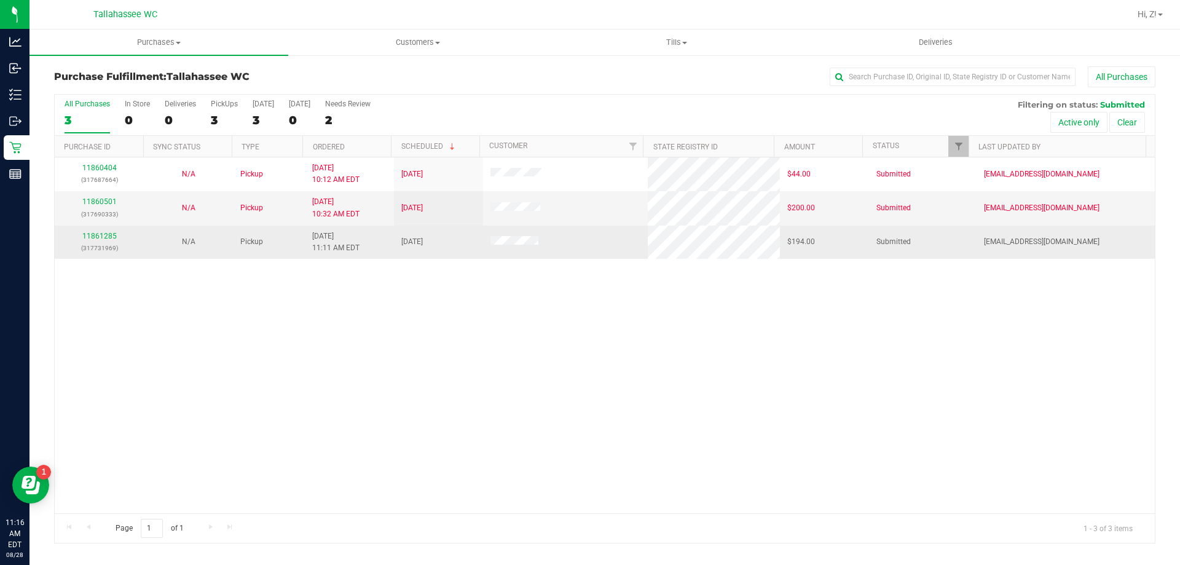
click at [104, 231] on td "11861285 (317731969)" at bounding box center [99, 241] width 89 height 33
click at [107, 232] on link "11861285" at bounding box center [99, 236] width 34 height 9
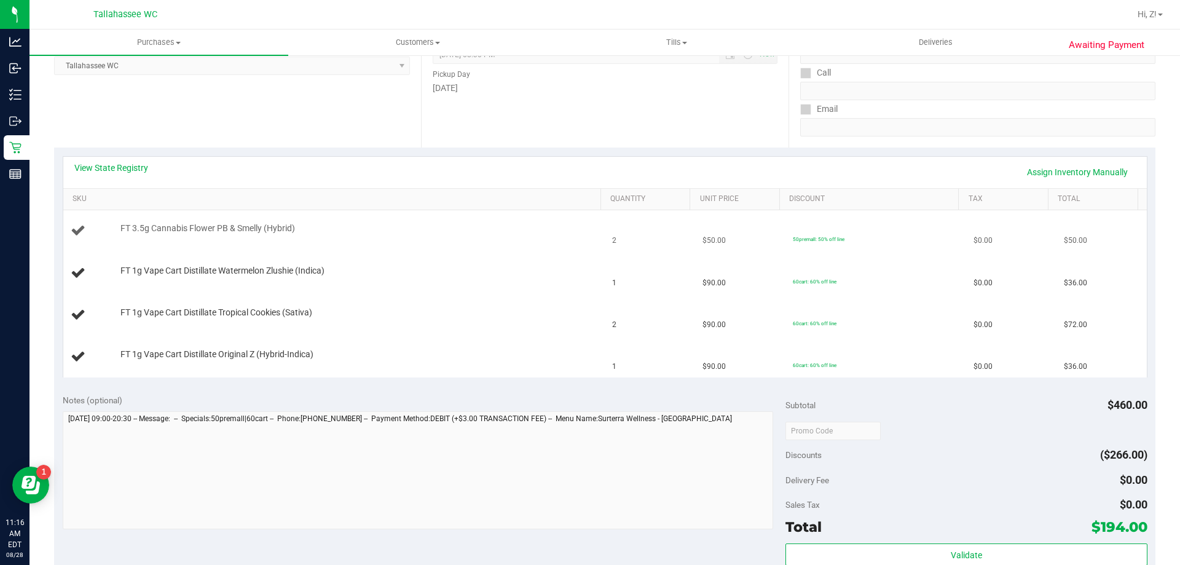
scroll to position [184, 0]
click at [117, 168] on link "View State Registry" at bounding box center [111, 167] width 74 height 12
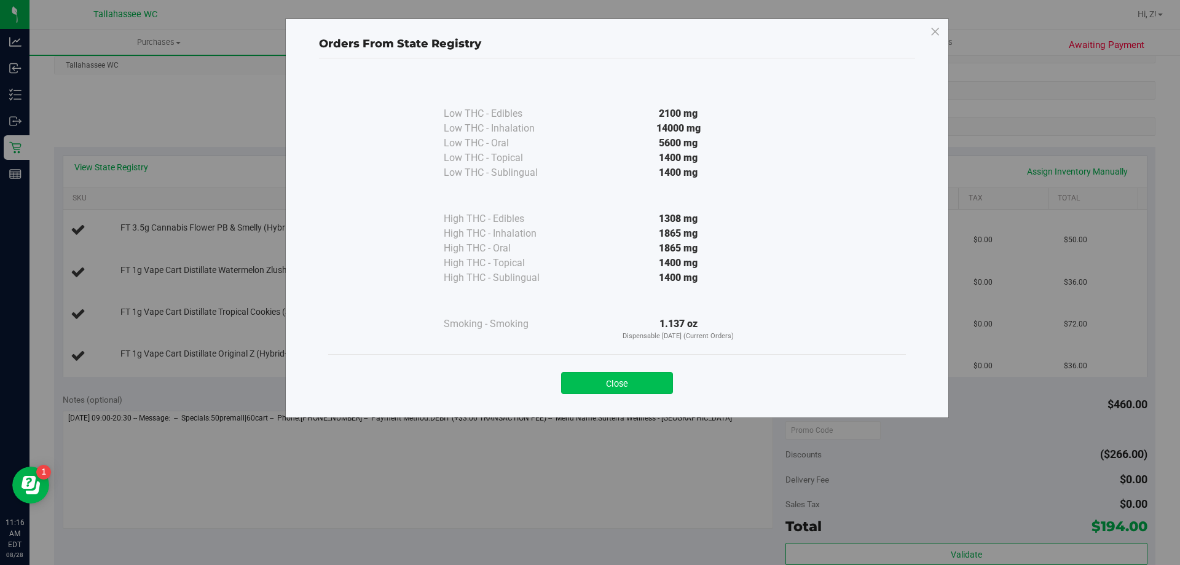
click at [661, 379] on button "Close" at bounding box center [617, 383] width 112 height 22
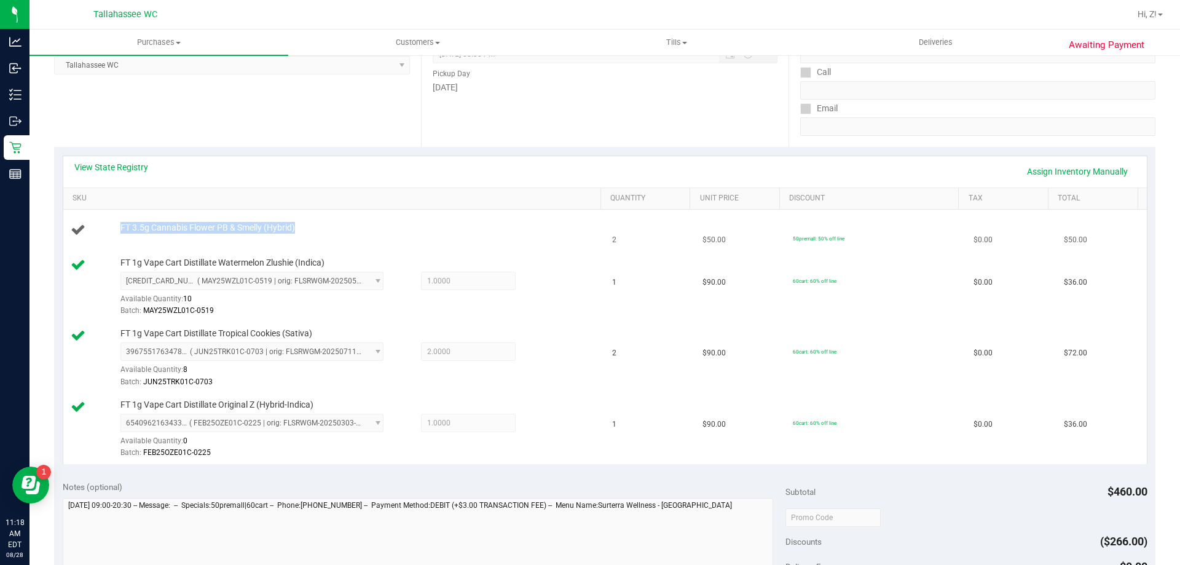
drag, startPoint x: 116, startPoint y: 228, endPoint x: 321, endPoint y: 237, distance: 205.4
click at [321, 237] on div "FT 3.5g Cannabis Flower PB & Smelly (Hybrid)" at bounding box center [334, 230] width 527 height 17
copy div "FT 3.5g Cannabis Flower PB & Smelly (Hybrid)"
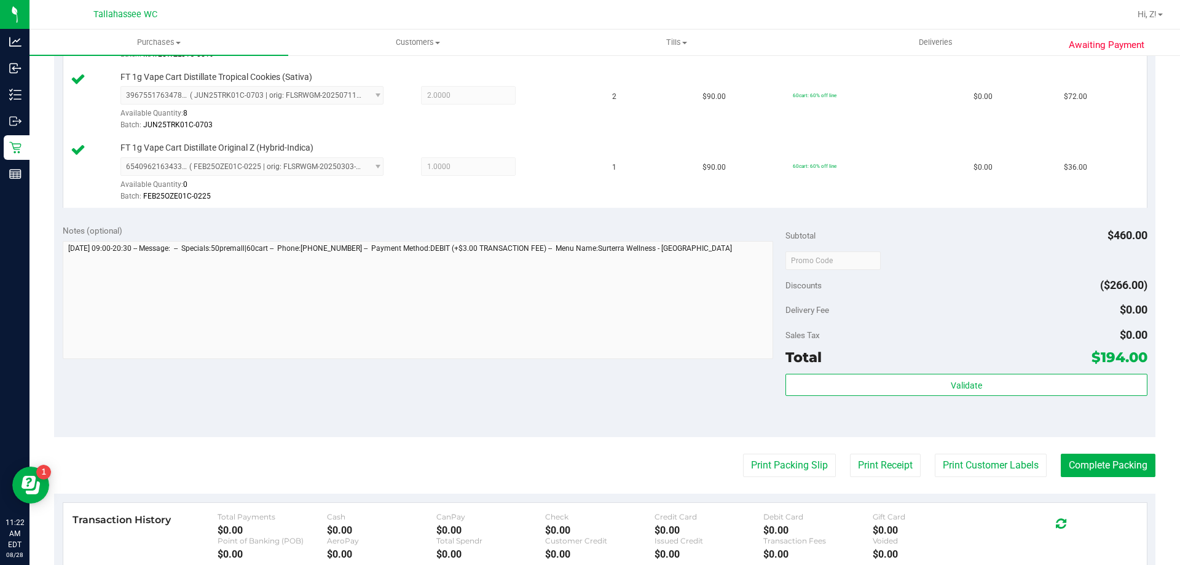
scroll to position [614, 0]
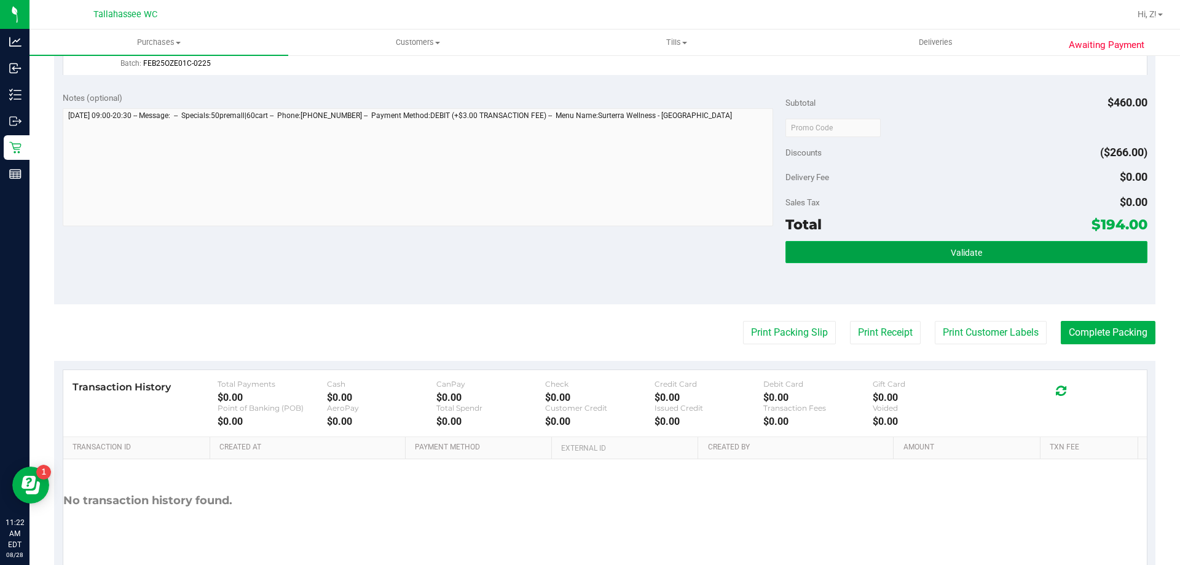
click at [907, 261] on button "Validate" at bounding box center [965, 252] width 361 height 22
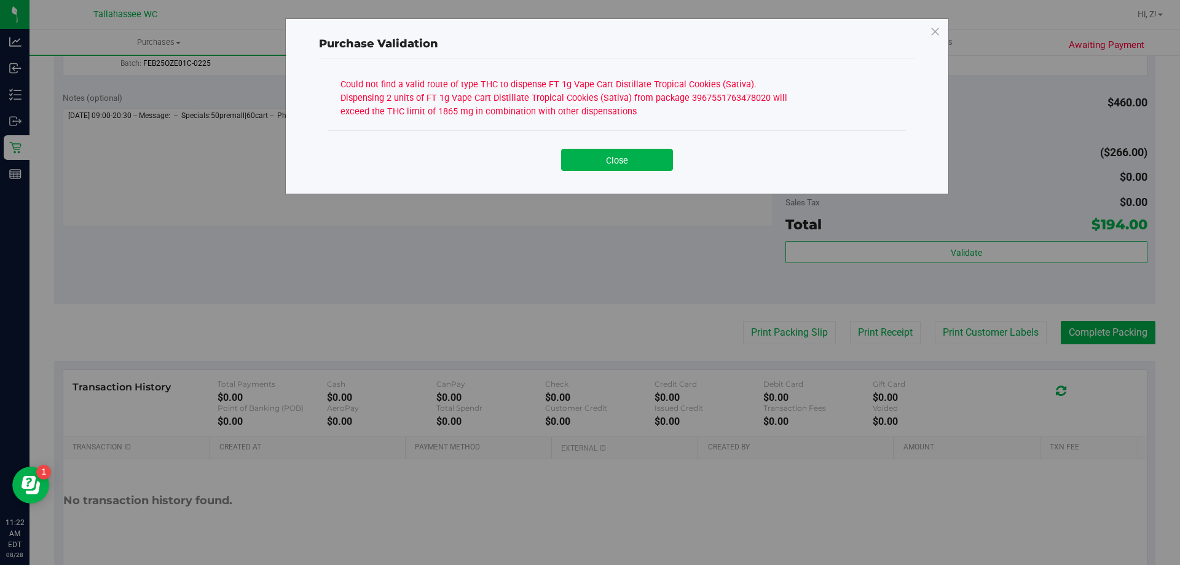
drag, startPoint x: 688, startPoint y: 401, endPoint x: 663, endPoint y: 378, distance: 33.9
drag, startPoint x: 663, startPoint y: 378, endPoint x: 504, endPoint y: 315, distance: 171.3
click at [503, 319] on div "Purchase Validation Could not find a valid route of type THC to dispense FT 1g …" at bounding box center [594, 282] width 1189 height 565
click at [617, 170] on button "Close" at bounding box center [617, 160] width 112 height 22
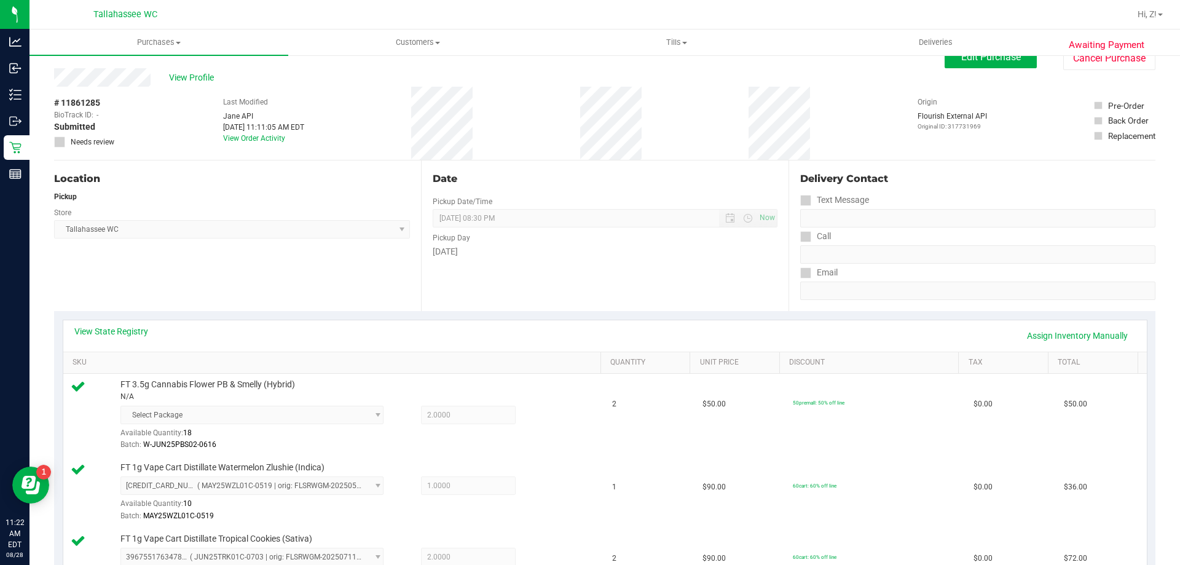
scroll to position [0, 0]
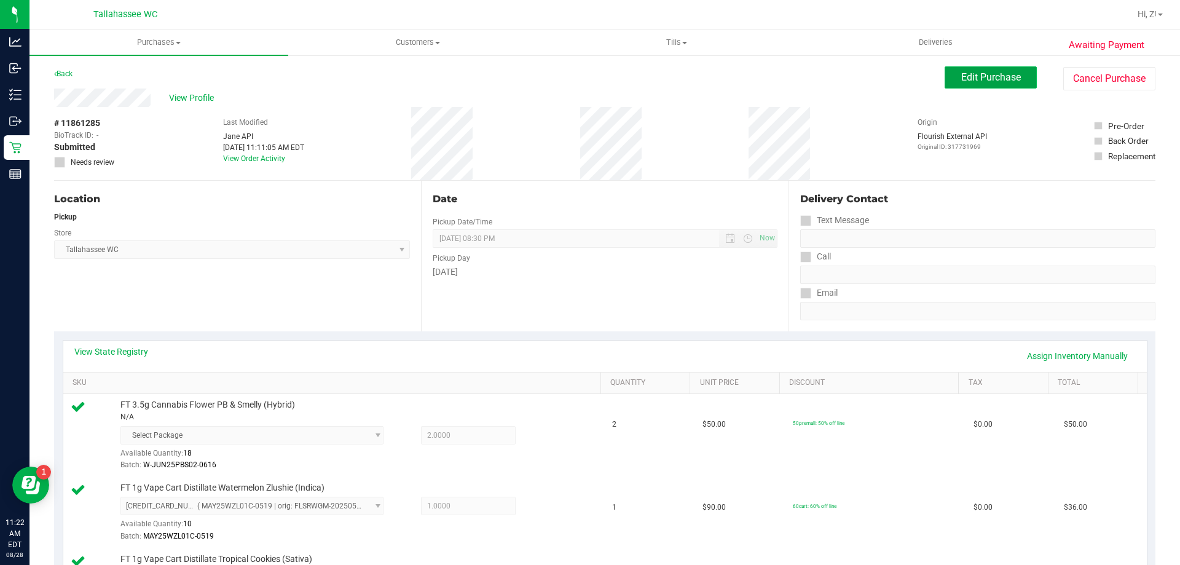
click at [987, 78] on span "Edit Purchase" at bounding box center [991, 77] width 60 height 12
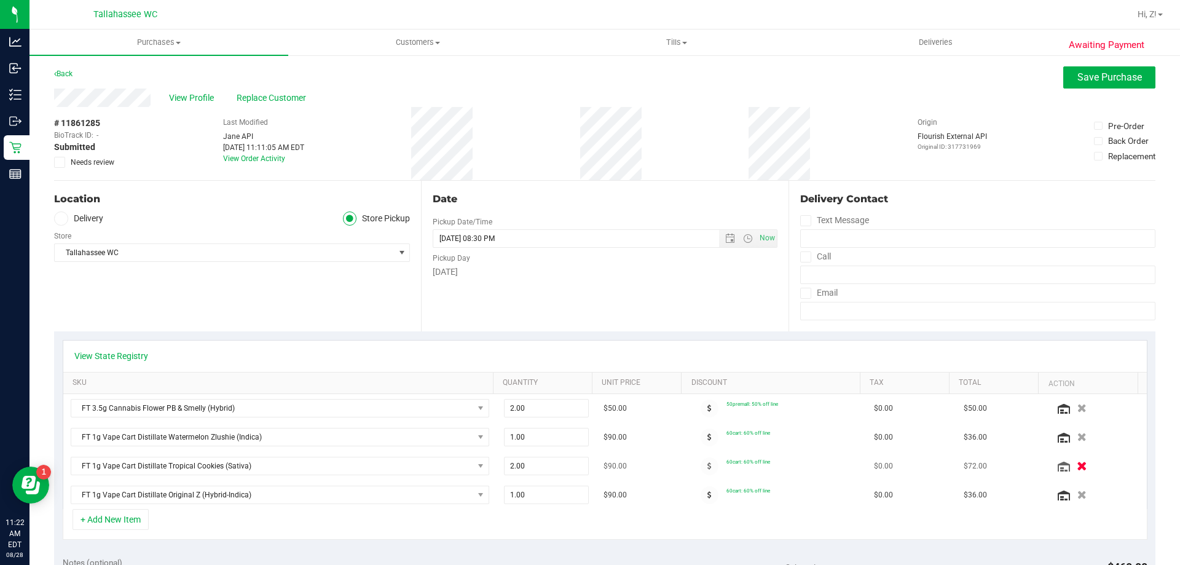
click at [1076, 467] on icon "button" at bounding box center [1081, 465] width 10 height 9
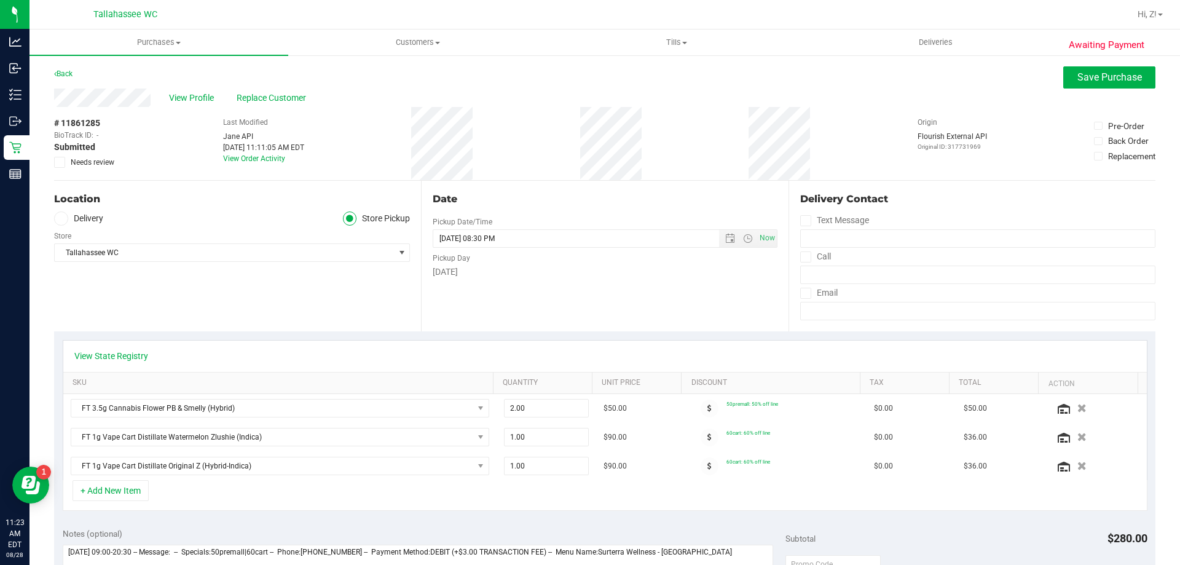
click at [134, 504] on div "+ Add New Item" at bounding box center [605, 495] width 1084 height 31
click at [130, 487] on button "+ Add New Item" at bounding box center [111, 490] width 76 height 21
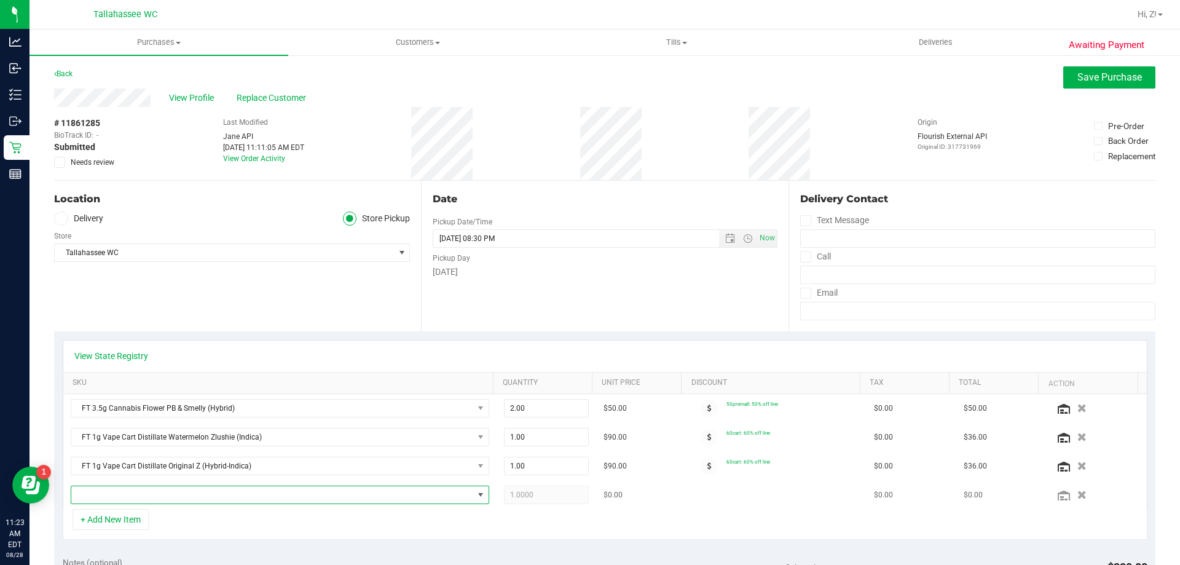
click at [153, 494] on span "NO DATA FOUND" at bounding box center [272, 494] width 402 height 17
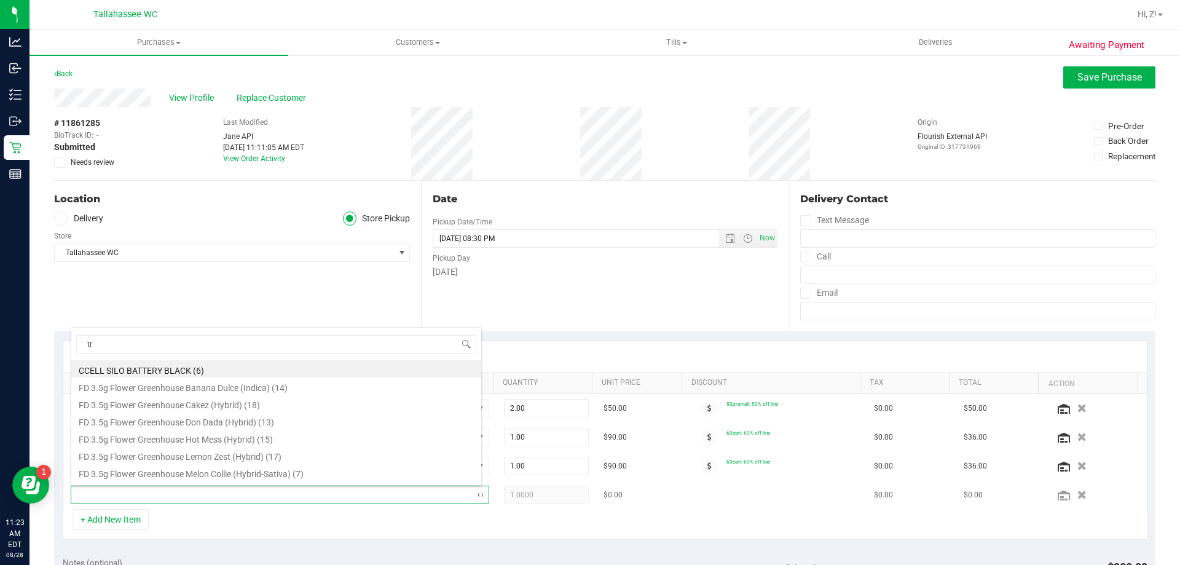
type input "tro"
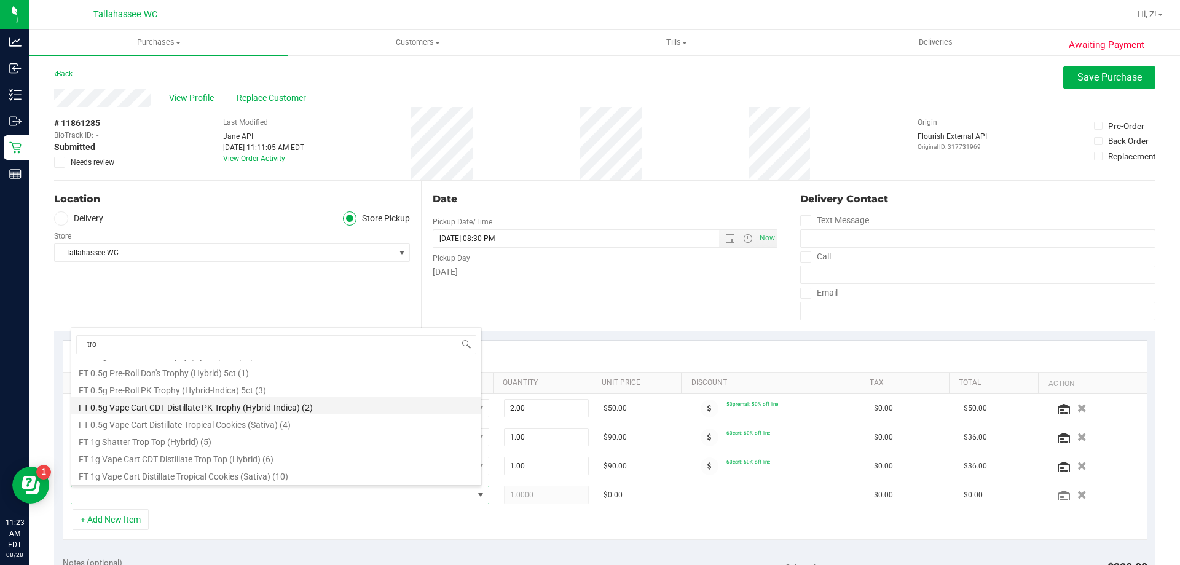
scroll to position [61, 0]
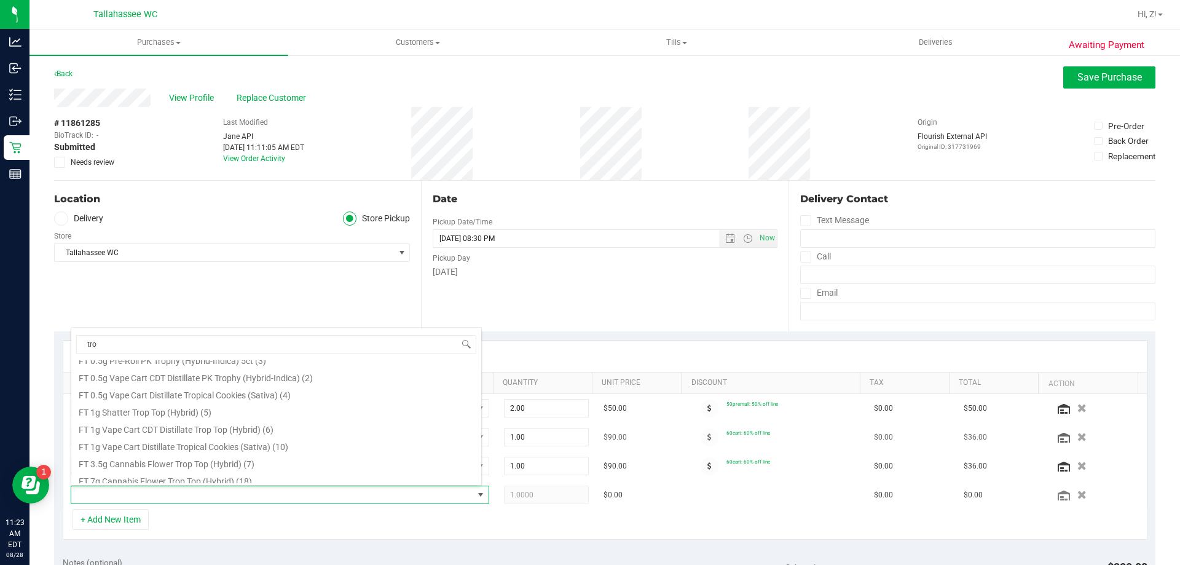
click at [217, 449] on li "FT 1g Vape Cart Distillate Tropical Cookies (Sativa) (10)" at bounding box center [276, 444] width 410 height 17
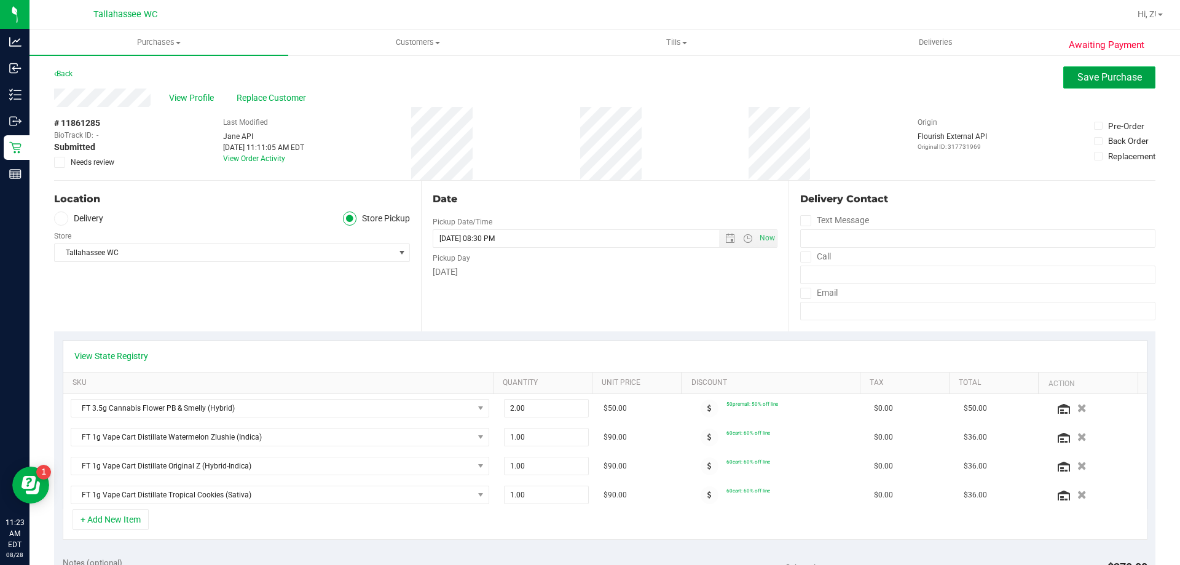
click at [1113, 87] on button "Save Purchase" at bounding box center [1109, 77] width 92 height 22
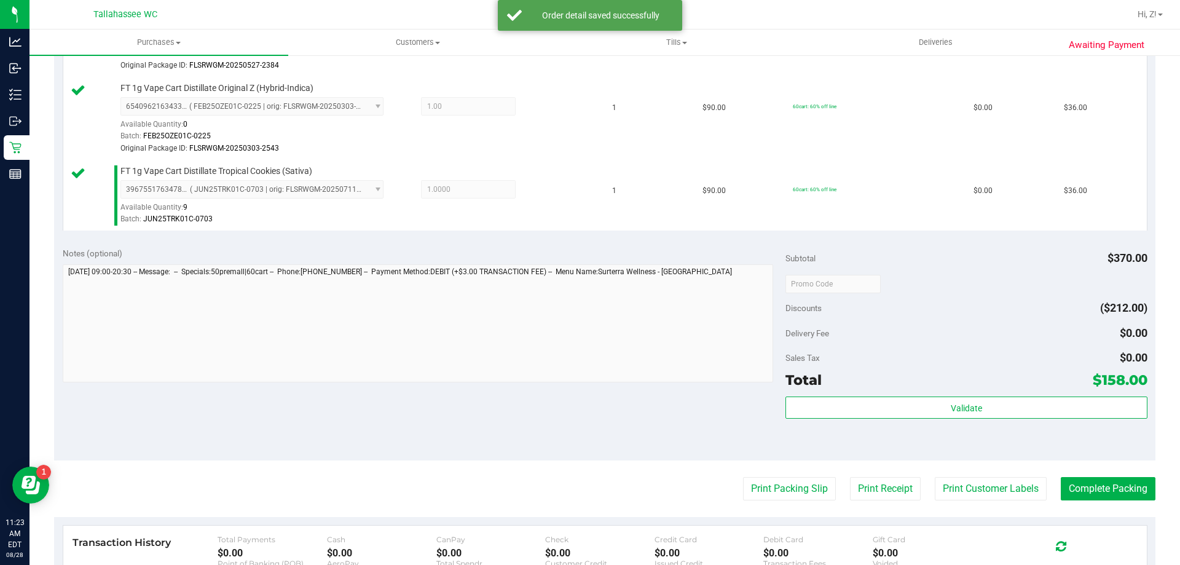
scroll to position [614, 0]
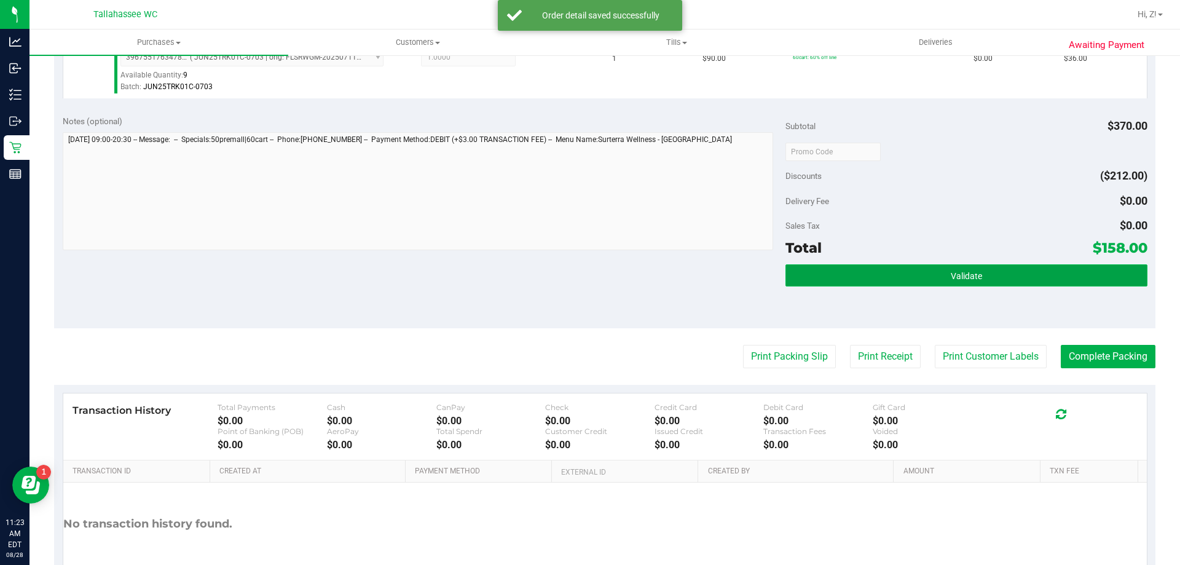
click at [961, 266] on button "Validate" at bounding box center [965, 275] width 361 height 22
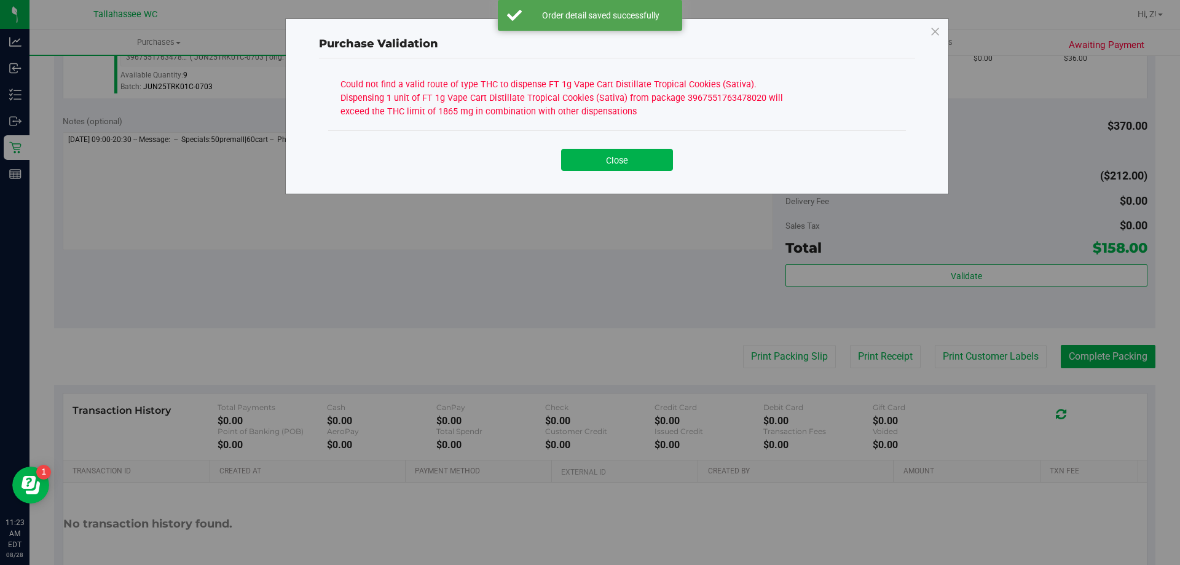
click at [663, 168] on button "Close" at bounding box center [617, 160] width 112 height 22
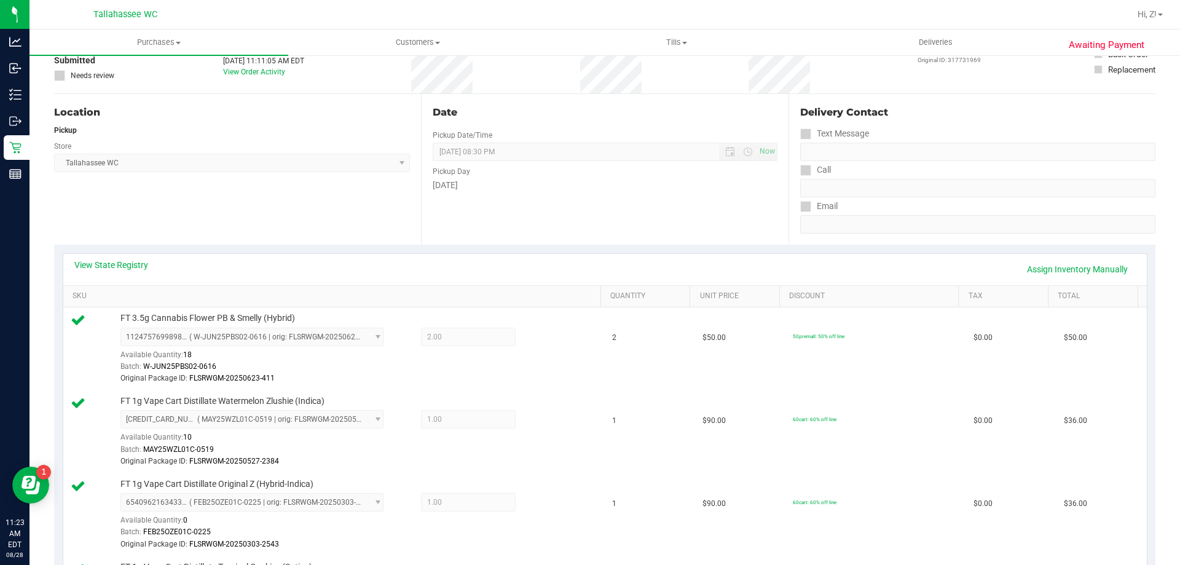
scroll to position [0, 0]
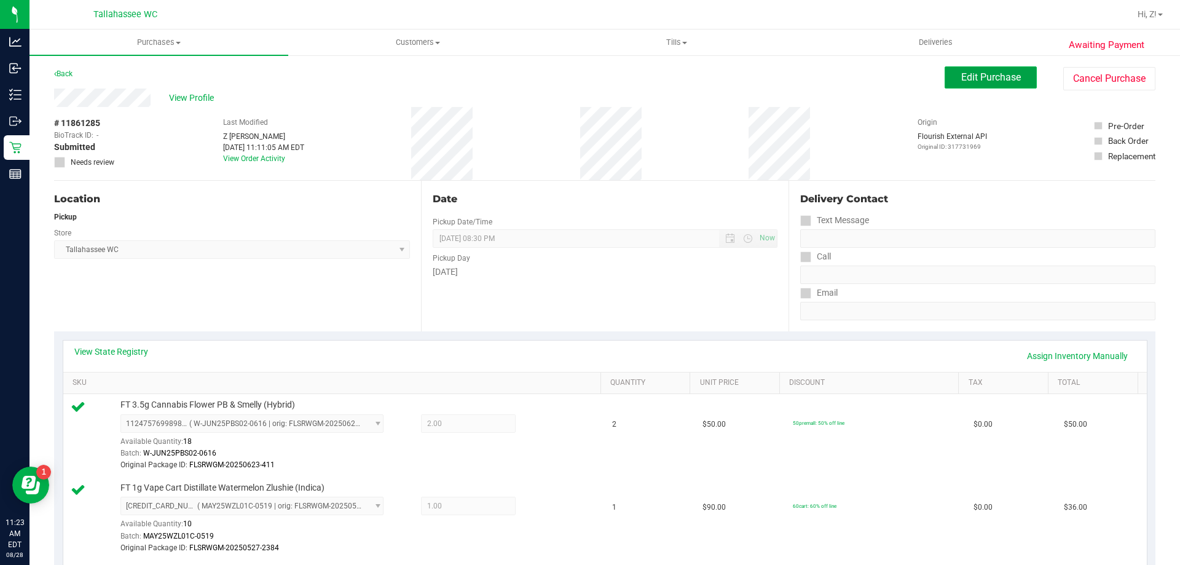
click at [964, 78] on span "Edit Purchase" at bounding box center [991, 77] width 60 height 12
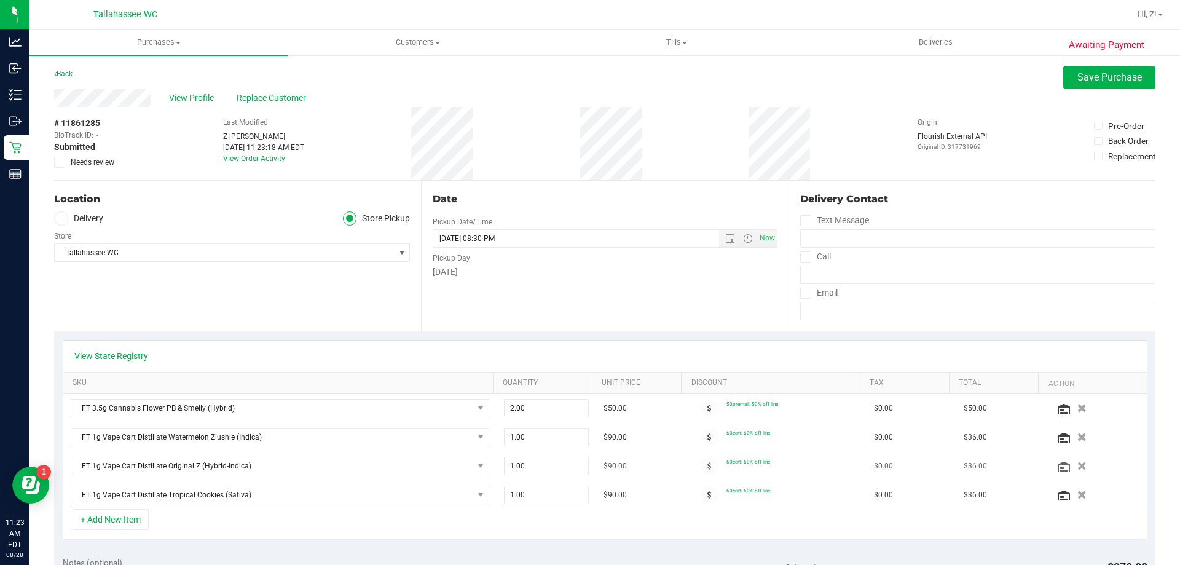
click at [1077, 465] on icon "button" at bounding box center [1081, 465] width 9 height 9
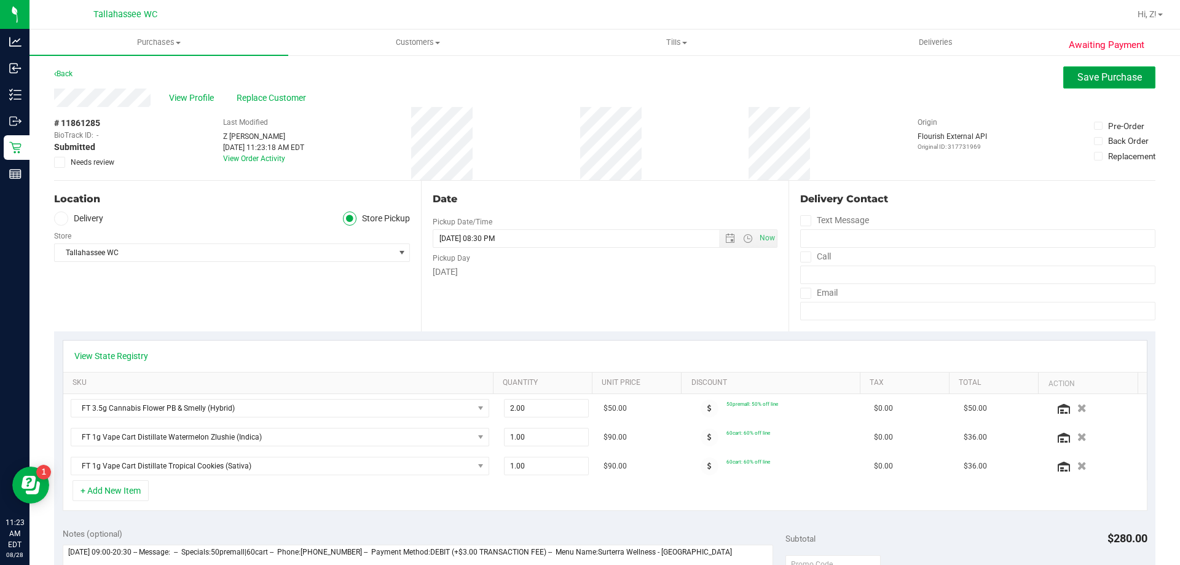
click at [1083, 75] on span "Save Purchase" at bounding box center [1109, 77] width 65 height 12
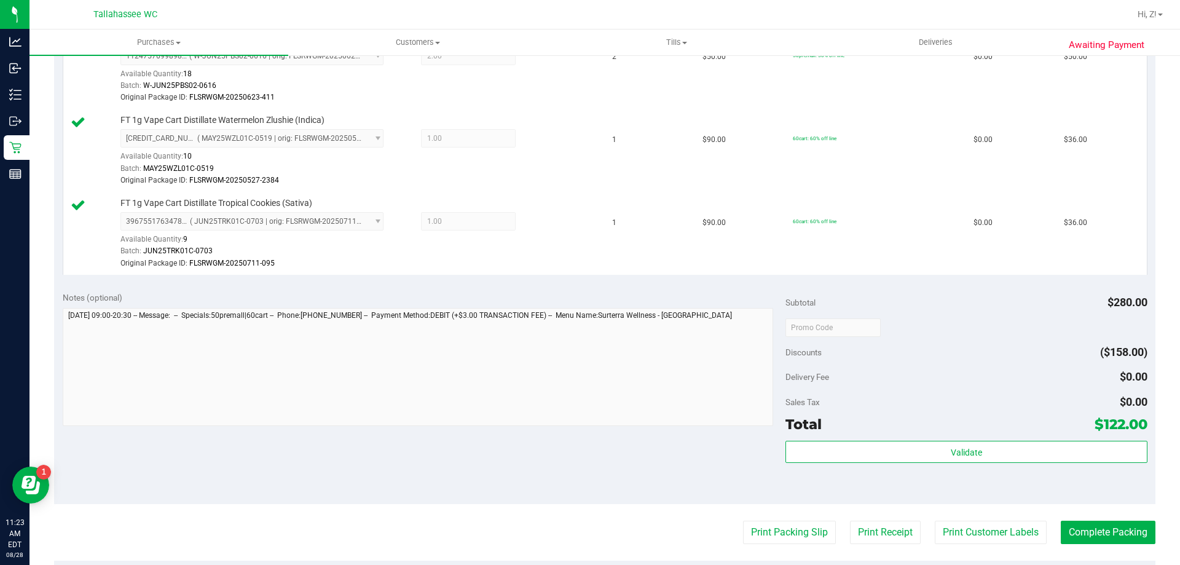
scroll to position [369, 0]
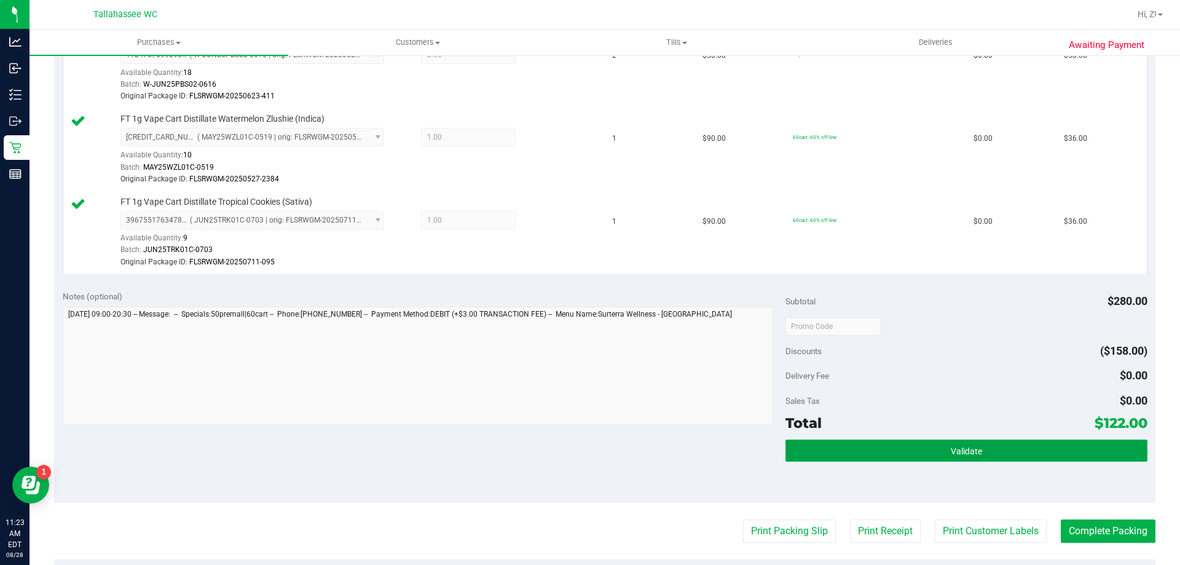
click at [1016, 452] on button "Validate" at bounding box center [965, 450] width 361 height 22
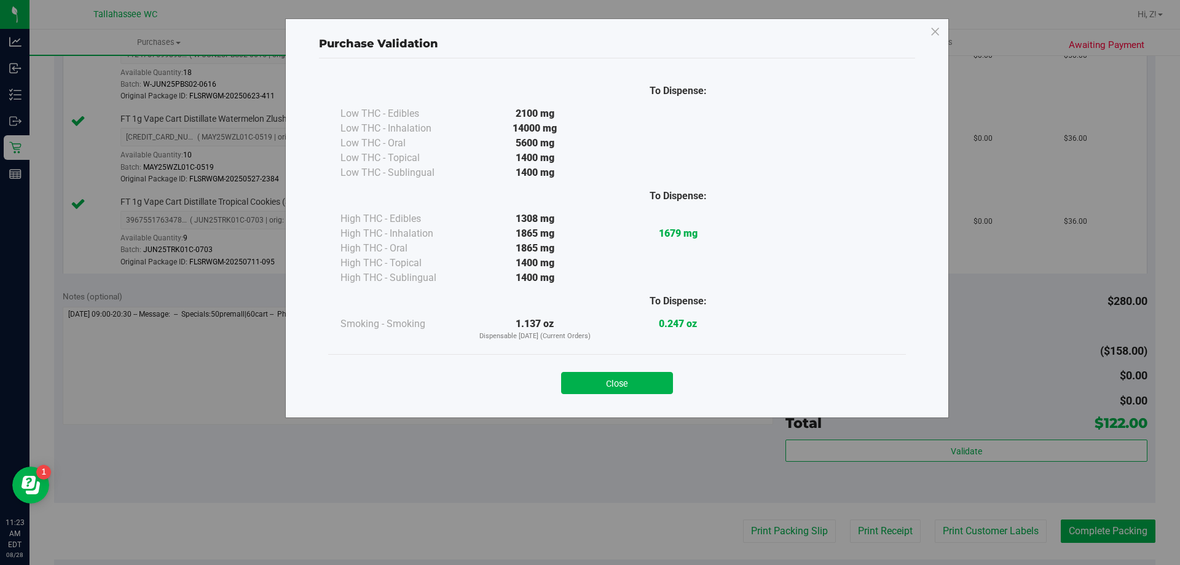
click at [649, 390] on button "Close" at bounding box center [617, 383] width 112 height 22
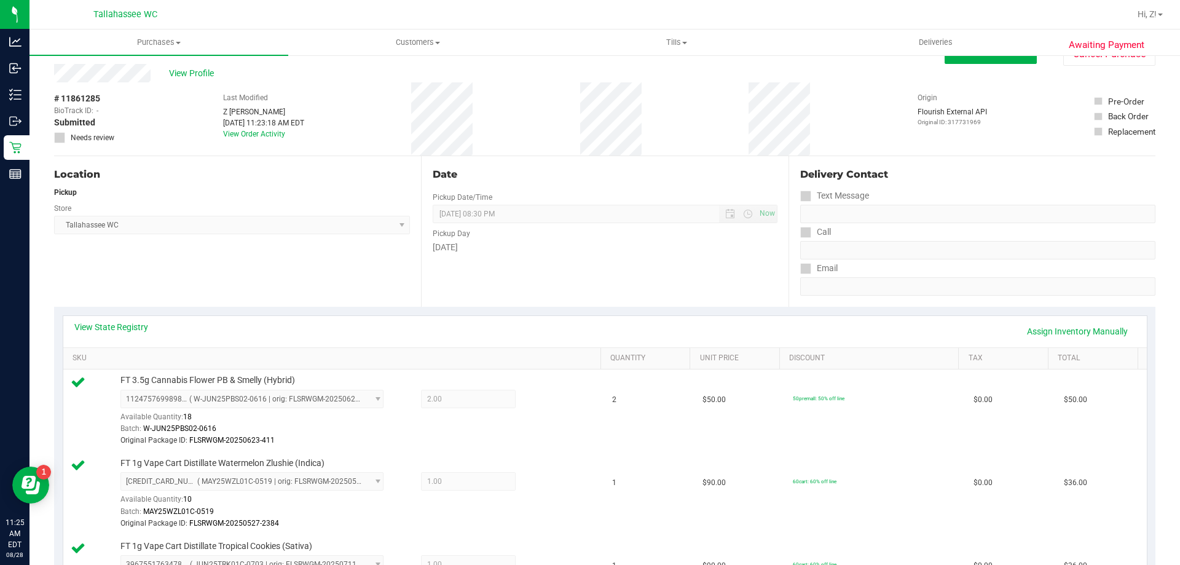
scroll to position [0, 0]
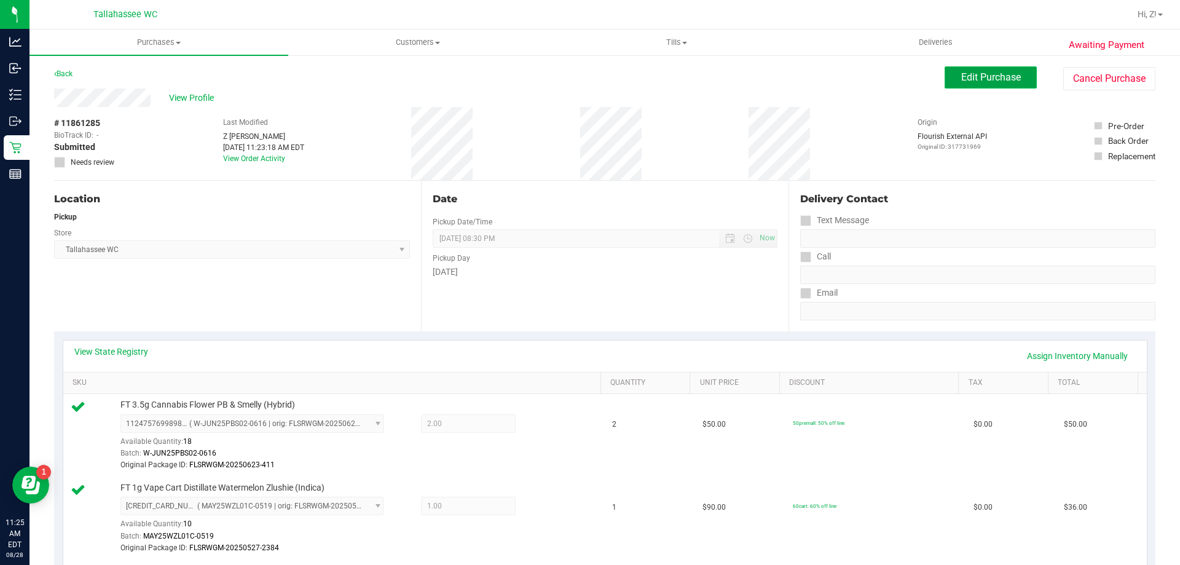
click at [949, 79] on button "Edit Purchase" at bounding box center [990, 77] width 92 height 22
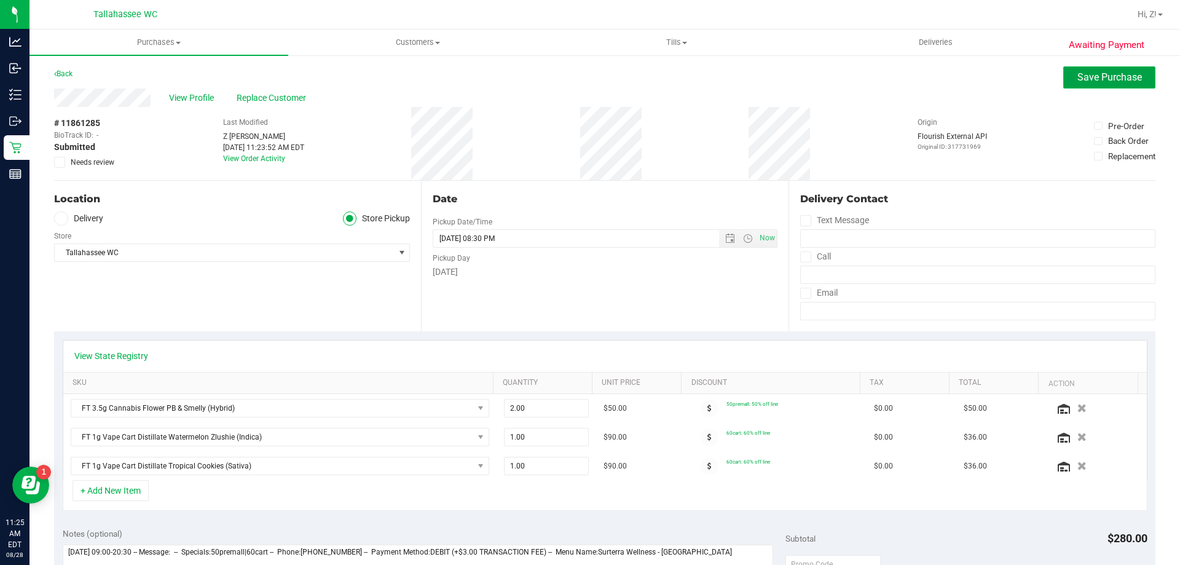
click at [1114, 79] on span "Save Purchase" at bounding box center [1109, 77] width 65 height 12
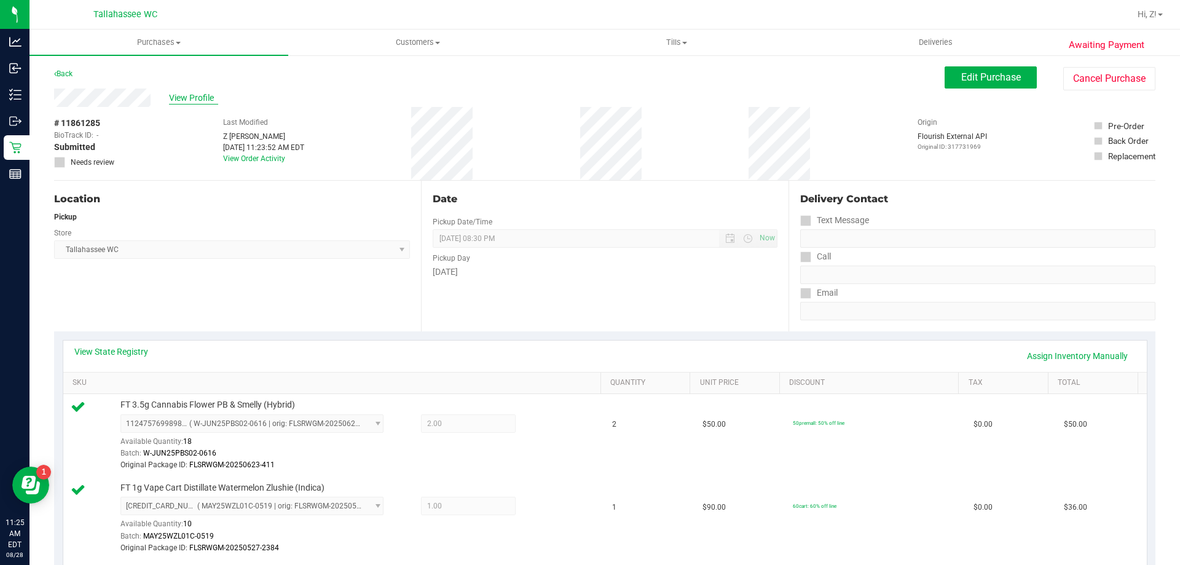
click at [206, 100] on span "View Profile" at bounding box center [193, 98] width 49 height 13
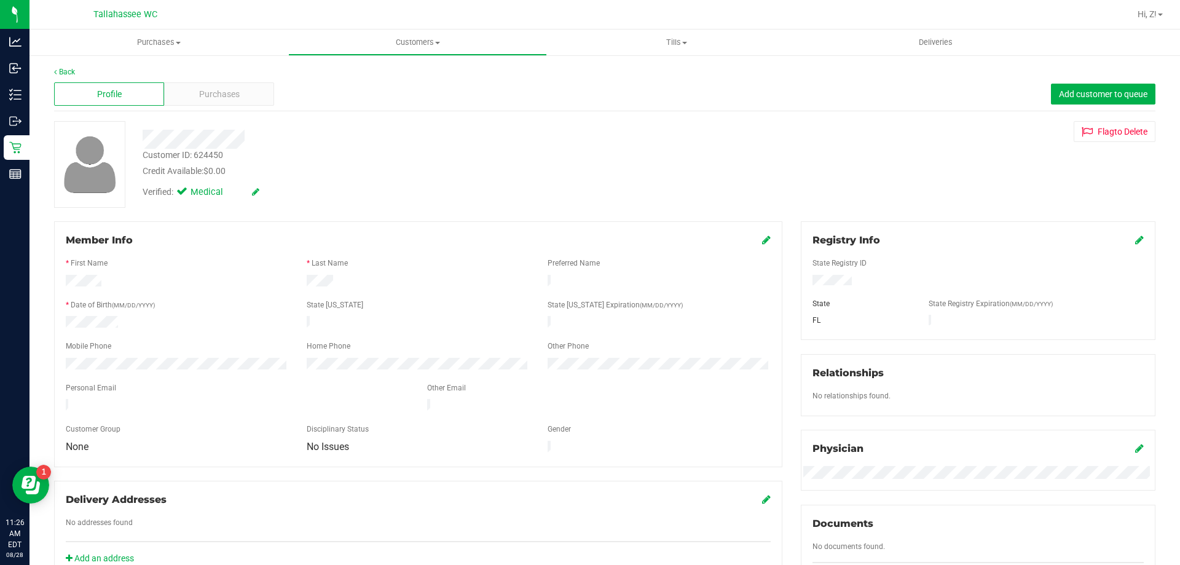
click at [189, 155] on div "Customer ID: 624450" at bounding box center [183, 155] width 80 height 13
copy div "Customer ID: 624450"
click at [218, 332] on div at bounding box center [418, 336] width 705 height 10
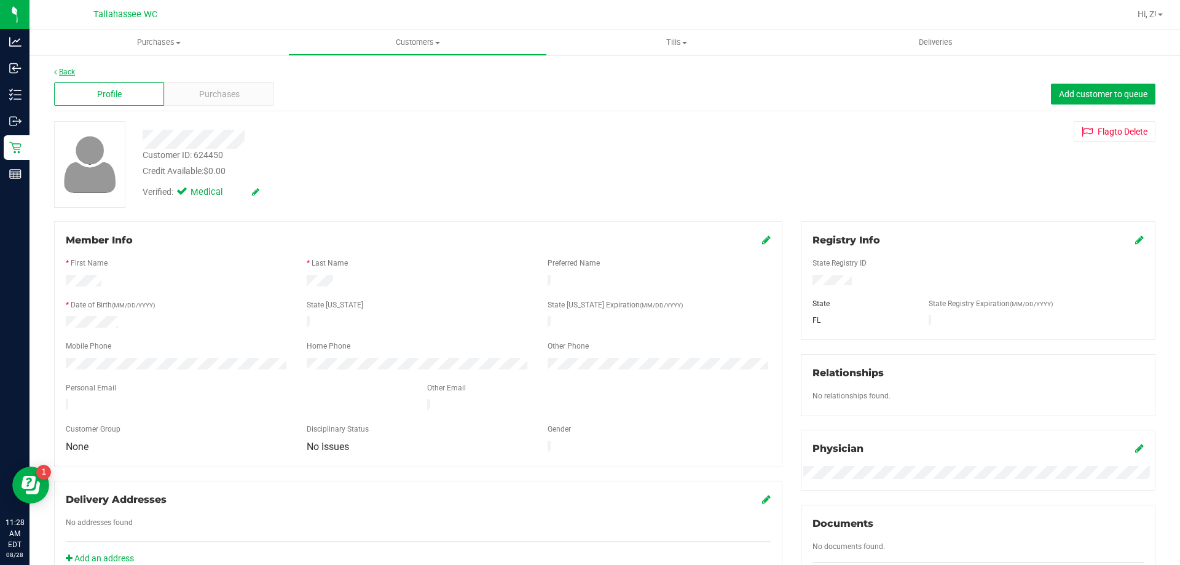
click at [70, 72] on link "Back" at bounding box center [64, 72] width 21 height 9
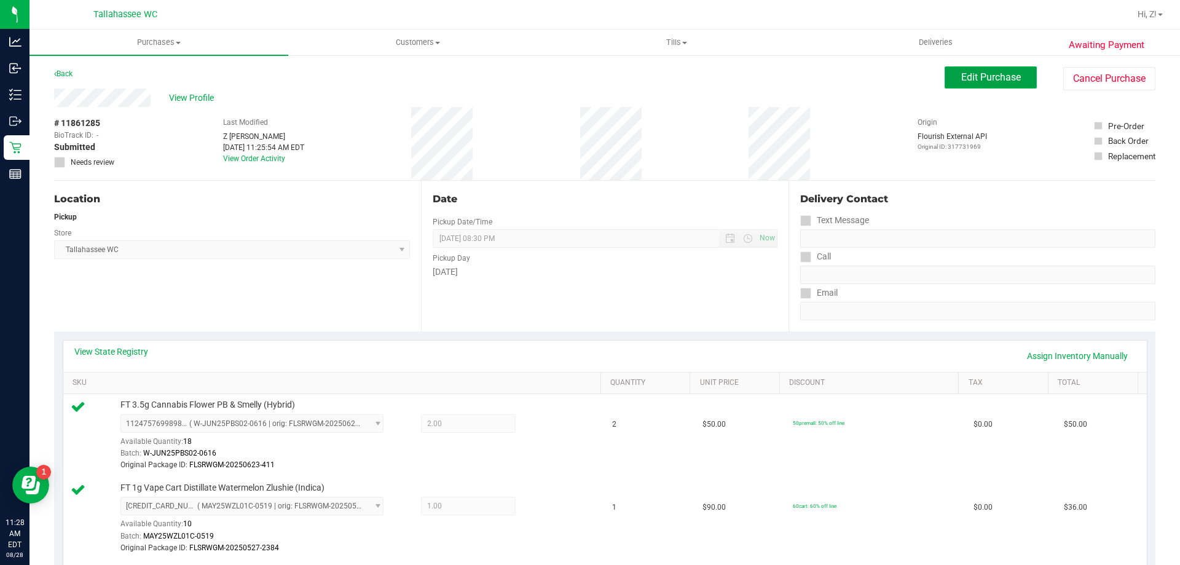
click at [1008, 77] on span "Edit Purchase" at bounding box center [991, 77] width 60 height 12
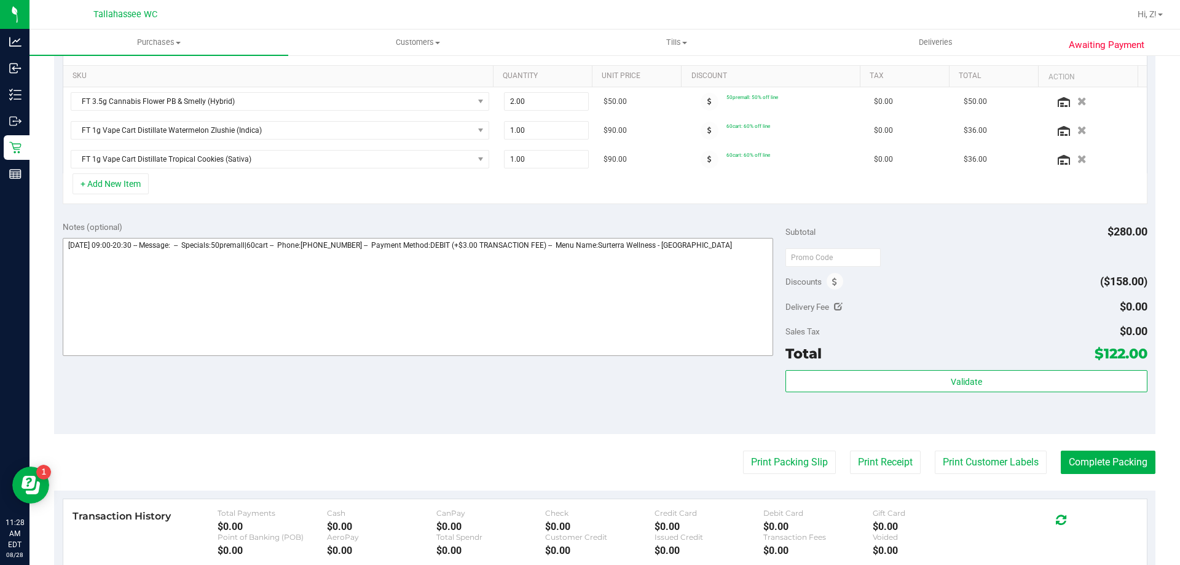
scroll to position [307, 0]
click at [764, 256] on textarea at bounding box center [418, 296] width 711 height 118
click at [253, 275] on textarea at bounding box center [418, 296] width 711 height 118
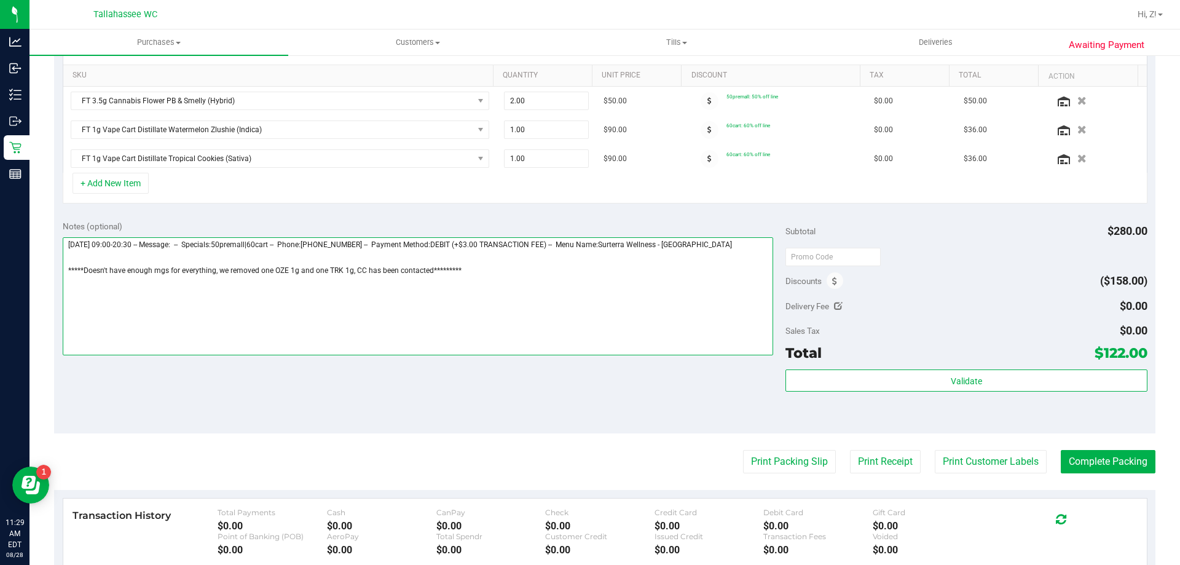
type textarea "Thursday 08/28/2025 09:00-20:30 -- Message: -- Specials:50premall|60cart -- Pho…"
click at [126, 443] on purchase-details "Back Save Purchase View Profile Replace Customer # 11861285 BioTrack ID: - Subm…" at bounding box center [604, 239] width 1101 height 960
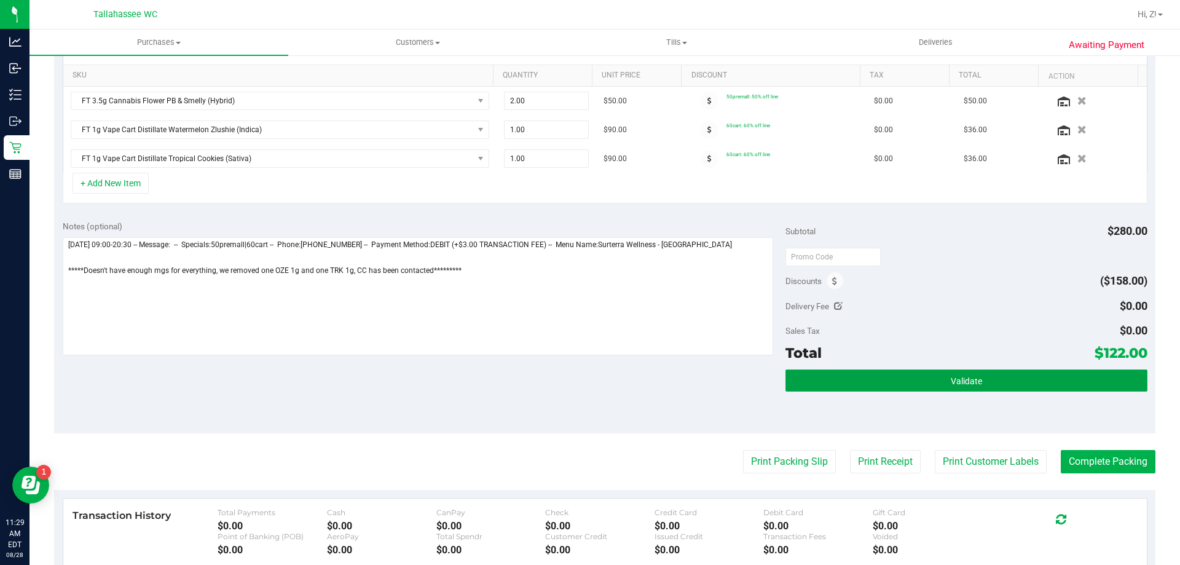
click at [859, 374] on button "Validate" at bounding box center [965, 380] width 361 height 22
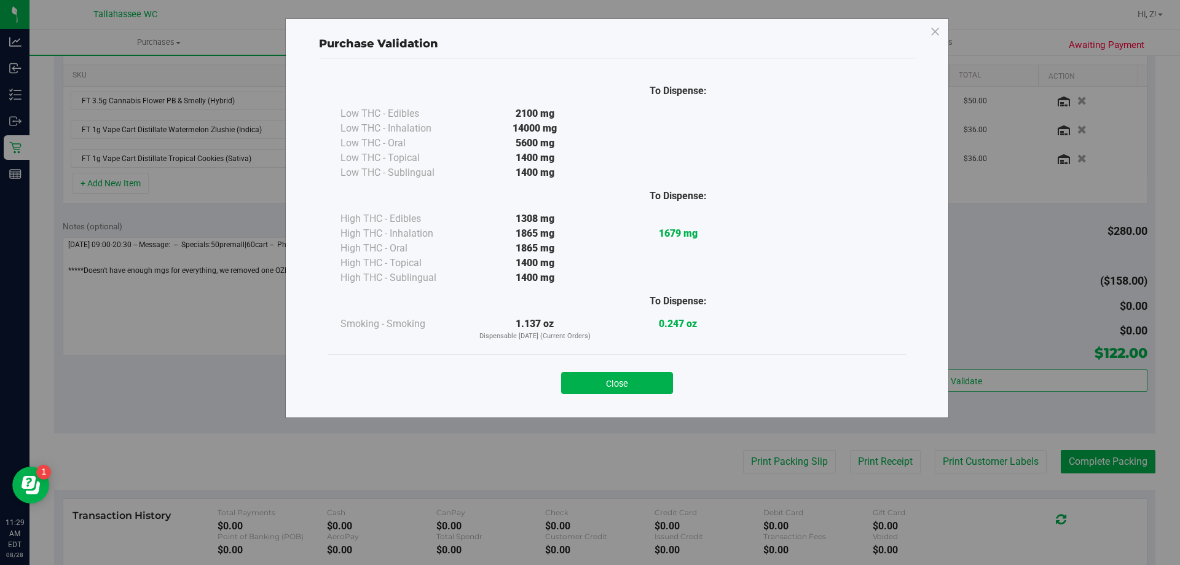
click at [653, 391] on button "Close" at bounding box center [617, 383] width 112 height 22
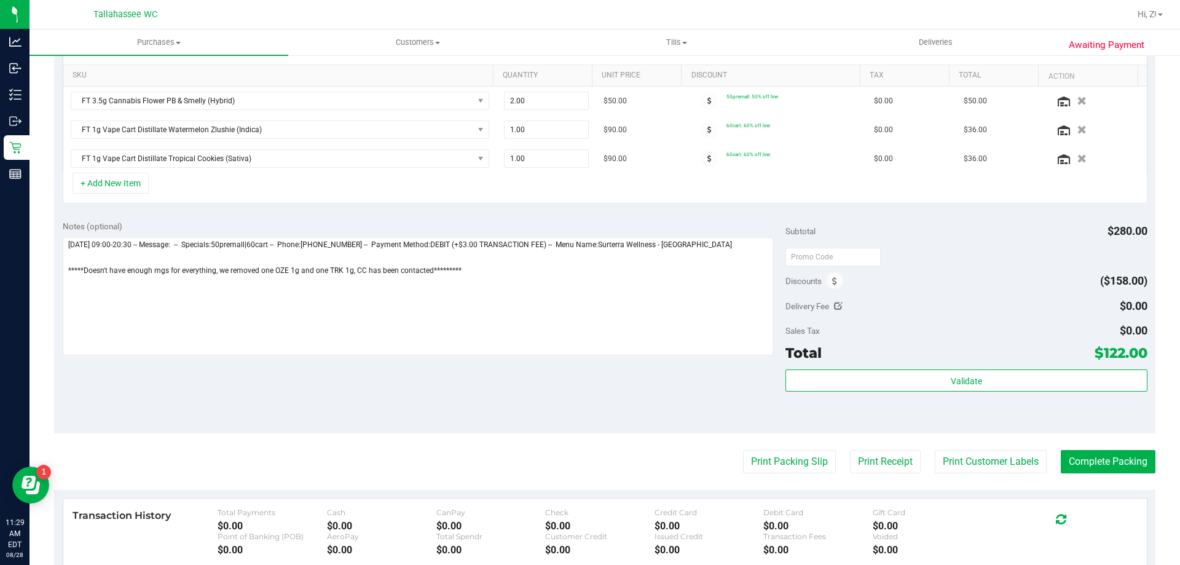
click at [653, 385] on div "Notes (optional) Subtotal $280.00 Discounts ($158.00) Delivery Fee $0.00 Sales …" at bounding box center [604, 322] width 1101 height 221
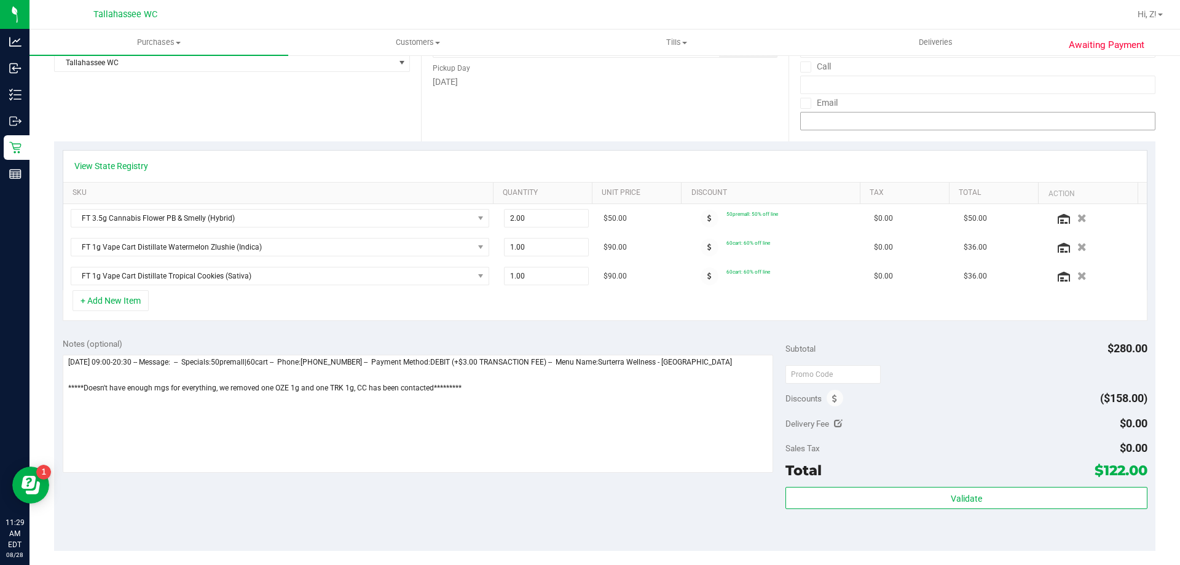
scroll to position [0, 0]
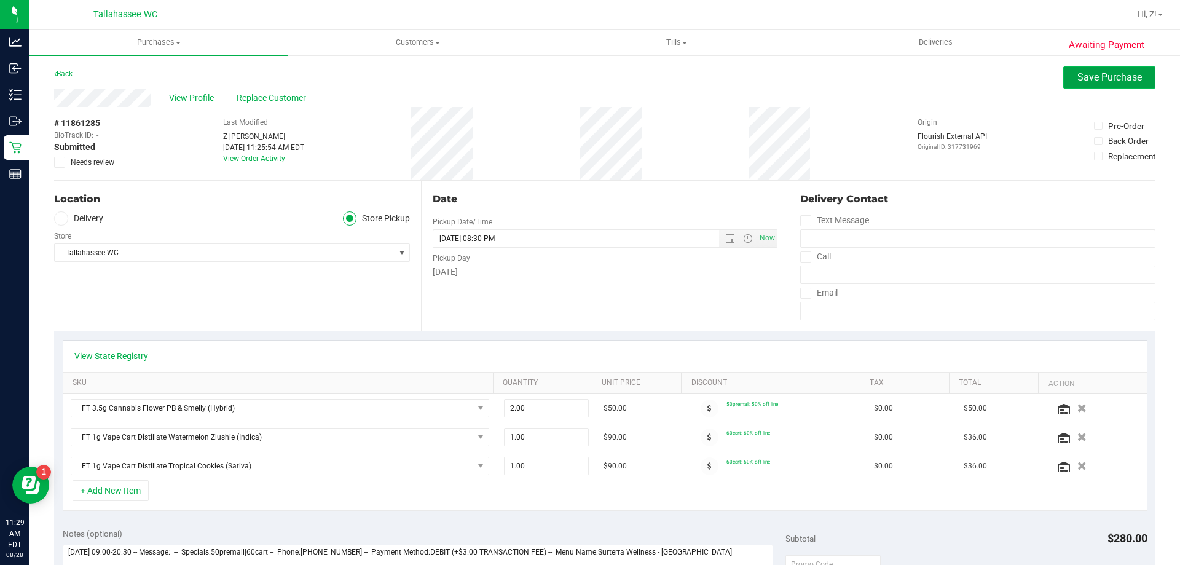
click at [1077, 76] on span "Save Purchase" at bounding box center [1109, 77] width 65 height 12
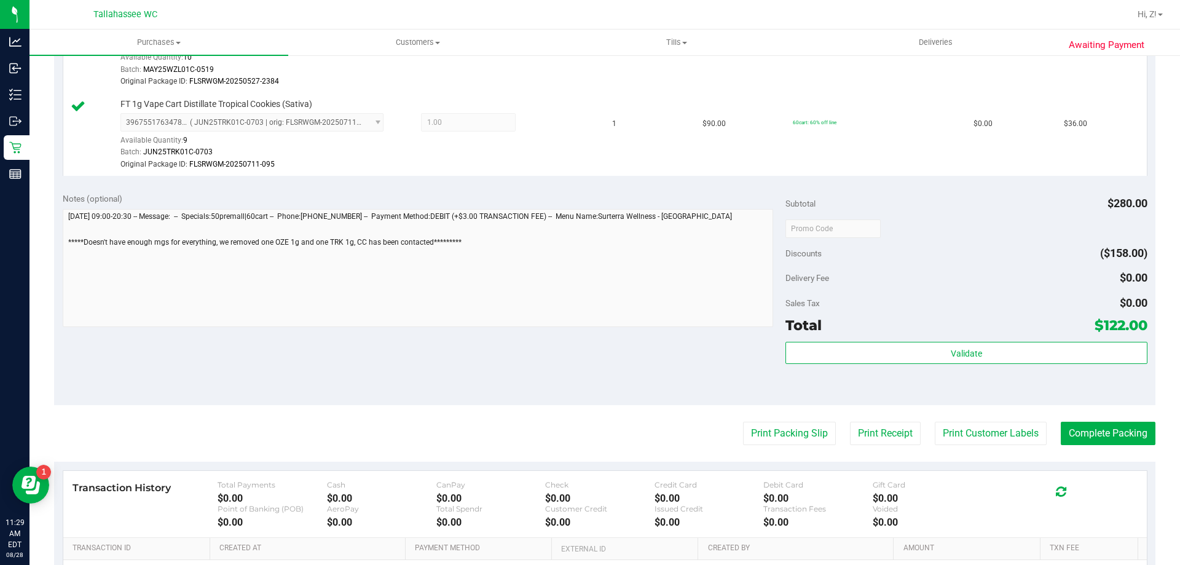
scroll to position [614, 0]
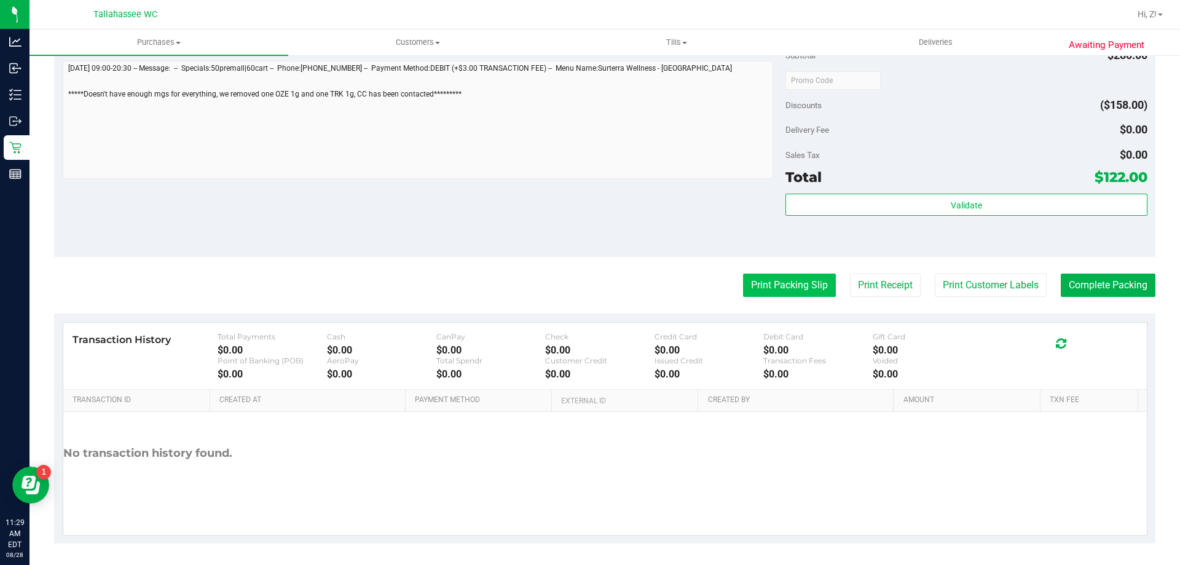
click at [783, 279] on button "Print Packing Slip" at bounding box center [789, 284] width 93 height 23
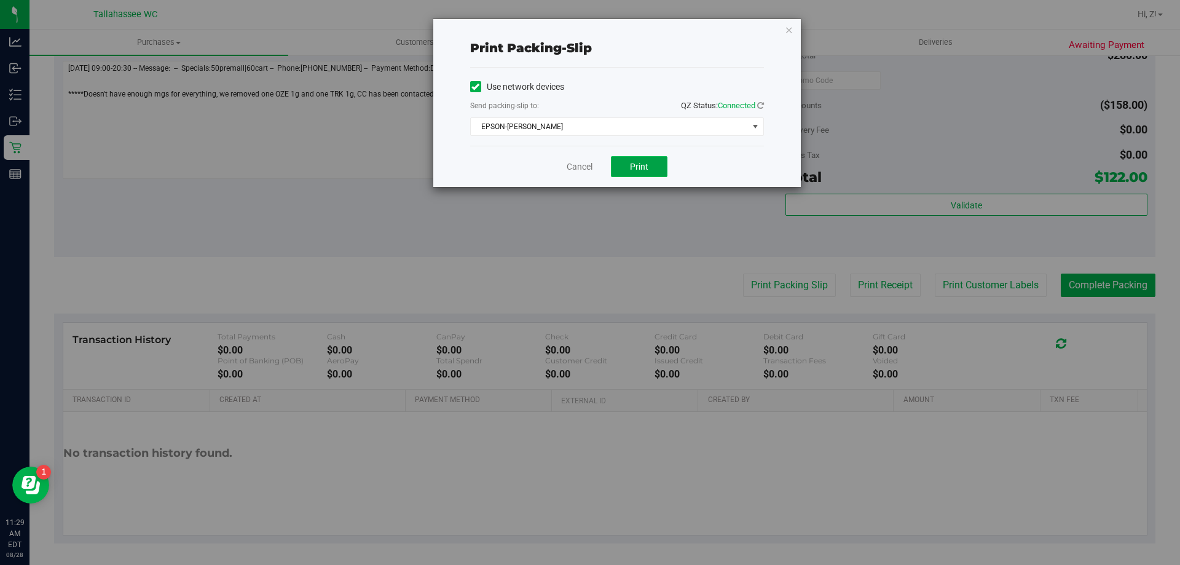
click at [640, 165] on span "Print" at bounding box center [639, 167] width 18 height 10
drag, startPoint x: 795, startPoint y: 31, endPoint x: 788, endPoint y: 30, distance: 6.8
click at [794, 31] on div "Print packing-slip Use network devices Send packing-slip to: QZ Status: Connect…" at bounding box center [616, 103] width 367 height 168
click at [788, 29] on icon "button" at bounding box center [789, 29] width 9 height 15
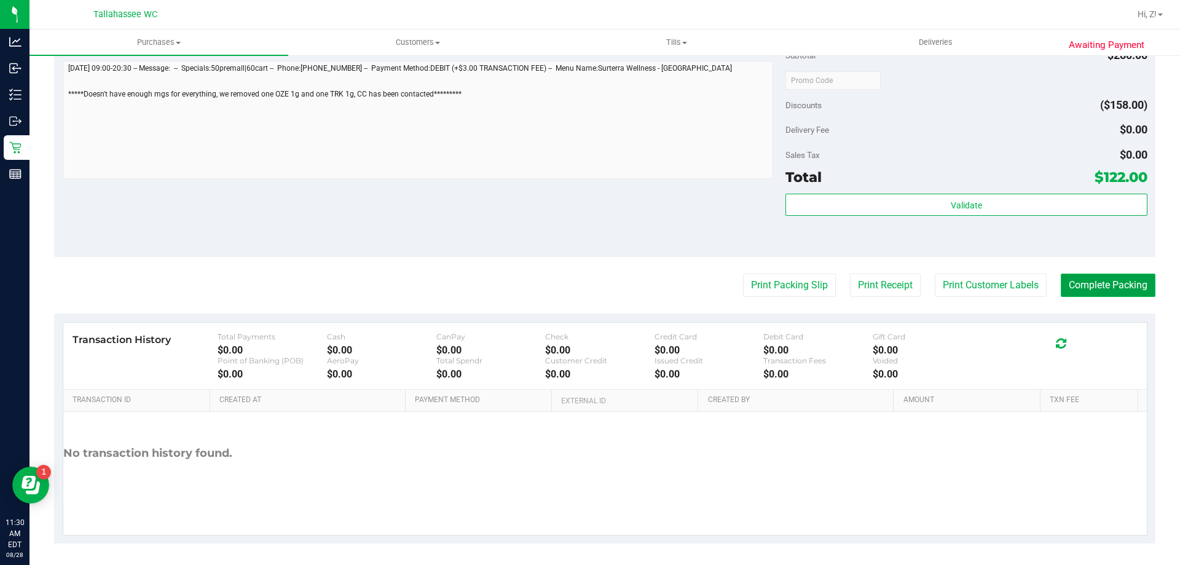
click at [1082, 286] on button "Complete Packing" at bounding box center [1107, 284] width 95 height 23
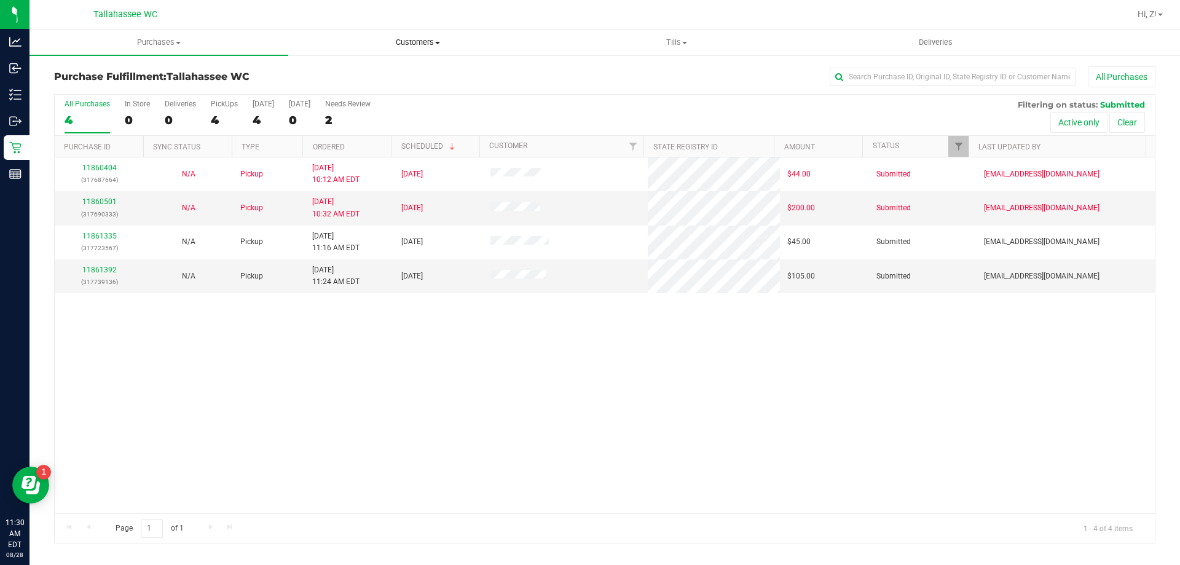
click at [412, 41] on span "Customers" at bounding box center [417, 42] width 257 height 11
drag, startPoint x: 349, startPoint y: 73, endPoint x: 335, endPoint y: 67, distance: 14.6
click at [335, 67] on li "All customers" at bounding box center [417, 74] width 259 height 15
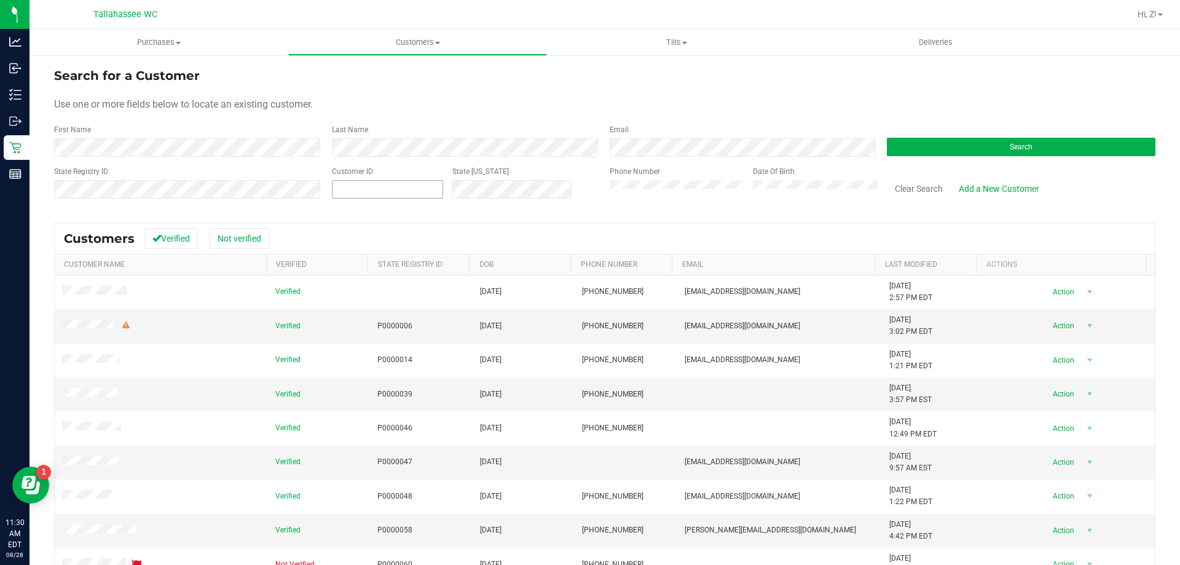
click at [390, 189] on span at bounding box center [387, 189] width 111 height 18
paste input "text"
click at [358, 189] on input "text" at bounding box center [387, 189] width 110 height 17
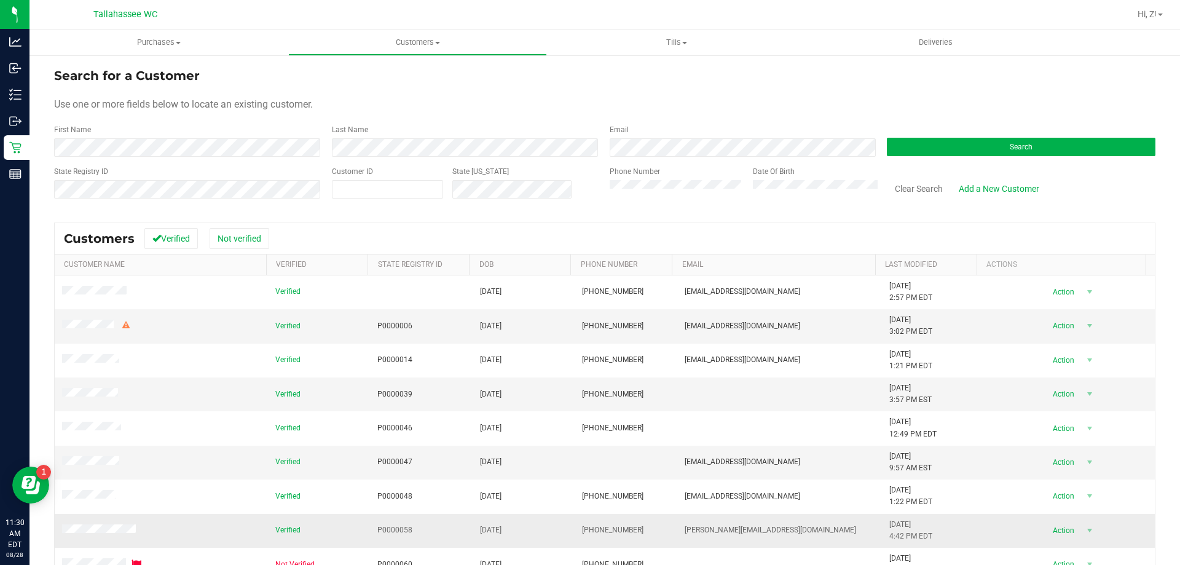
click at [634, 524] on td "(727) 433-9542" at bounding box center [625, 531] width 103 height 34
click at [370, 190] on div "Customer ID" at bounding box center [387, 188] width 111 height 44
click at [369, 190] on span at bounding box center [387, 189] width 111 height 18
paste input "417084"
type input "417084"
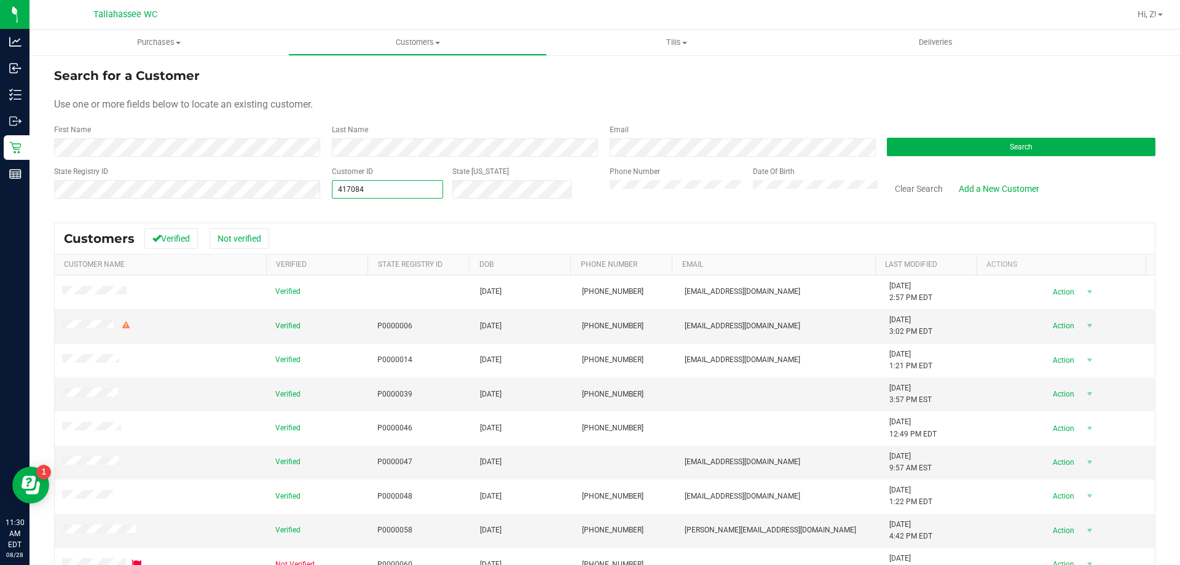
type input "417084"
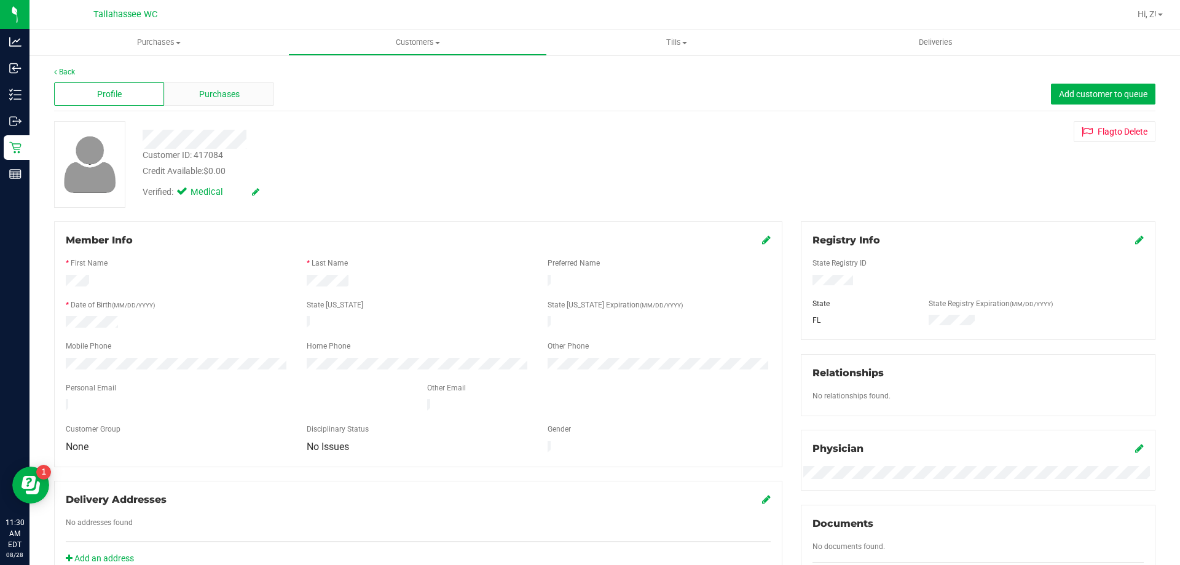
click at [222, 93] on span "Purchases" at bounding box center [219, 94] width 41 height 13
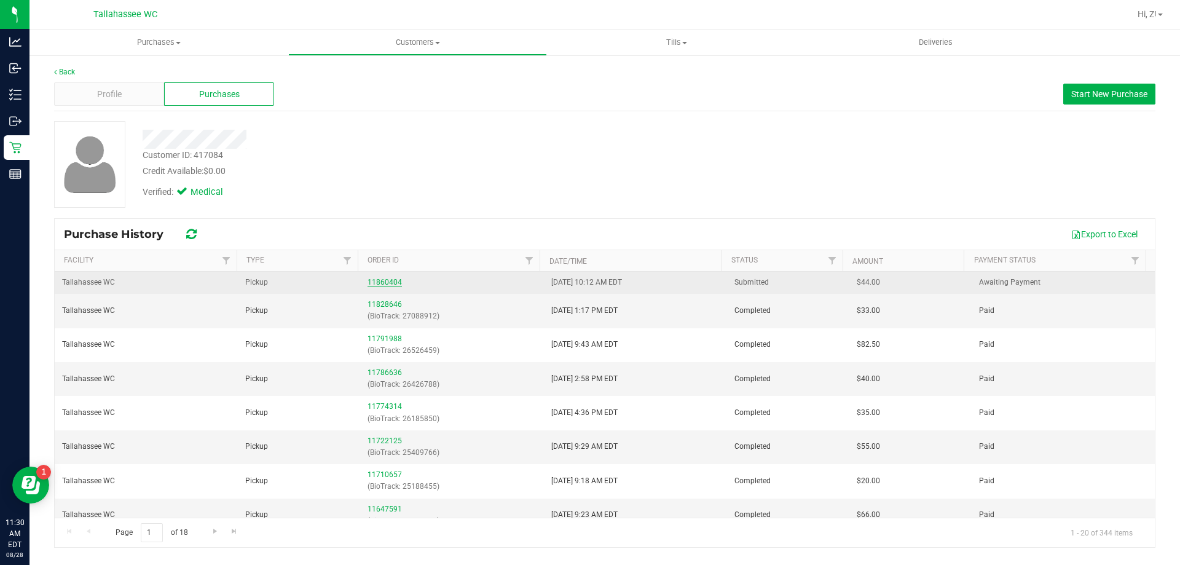
click at [384, 280] on link "11860404" at bounding box center [384, 282] width 34 height 9
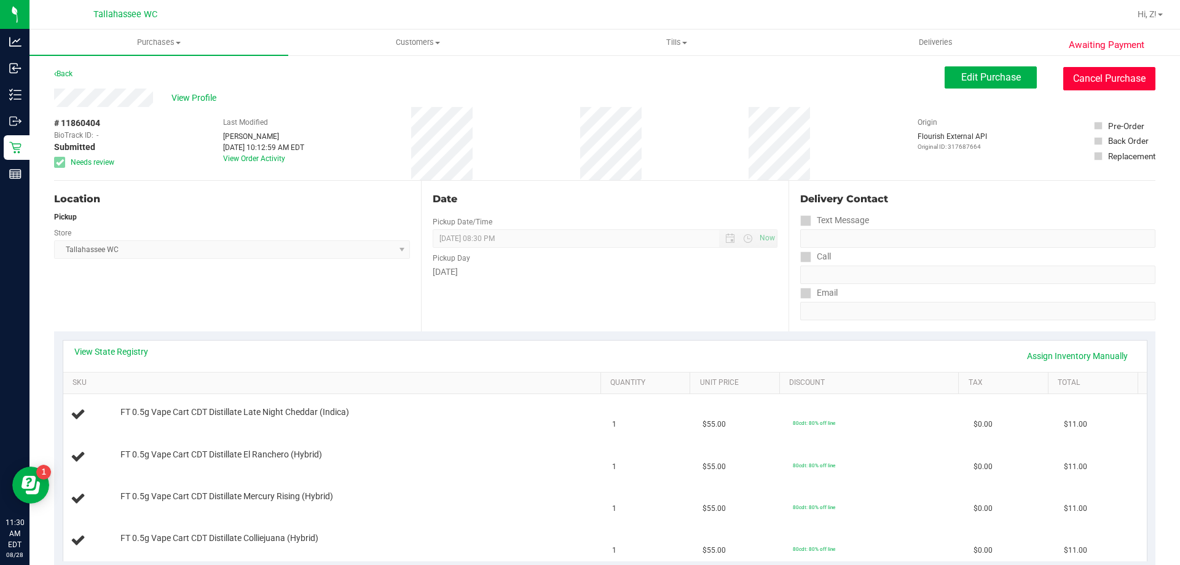
click at [1090, 81] on button "Cancel Purchase" at bounding box center [1109, 78] width 92 height 23
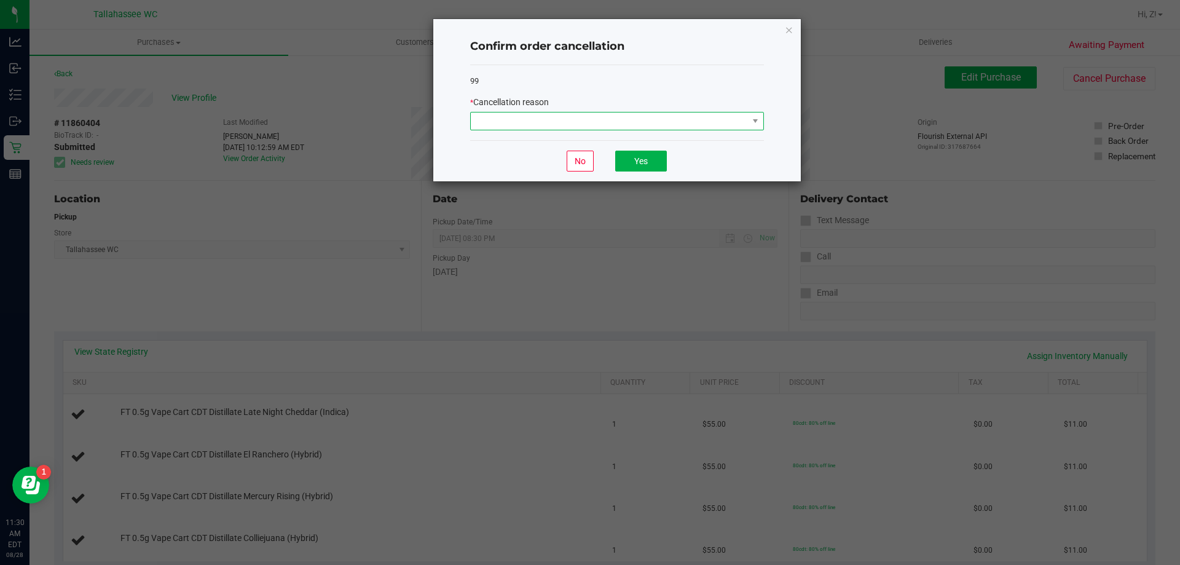
click at [699, 126] on span at bounding box center [609, 120] width 277 height 17
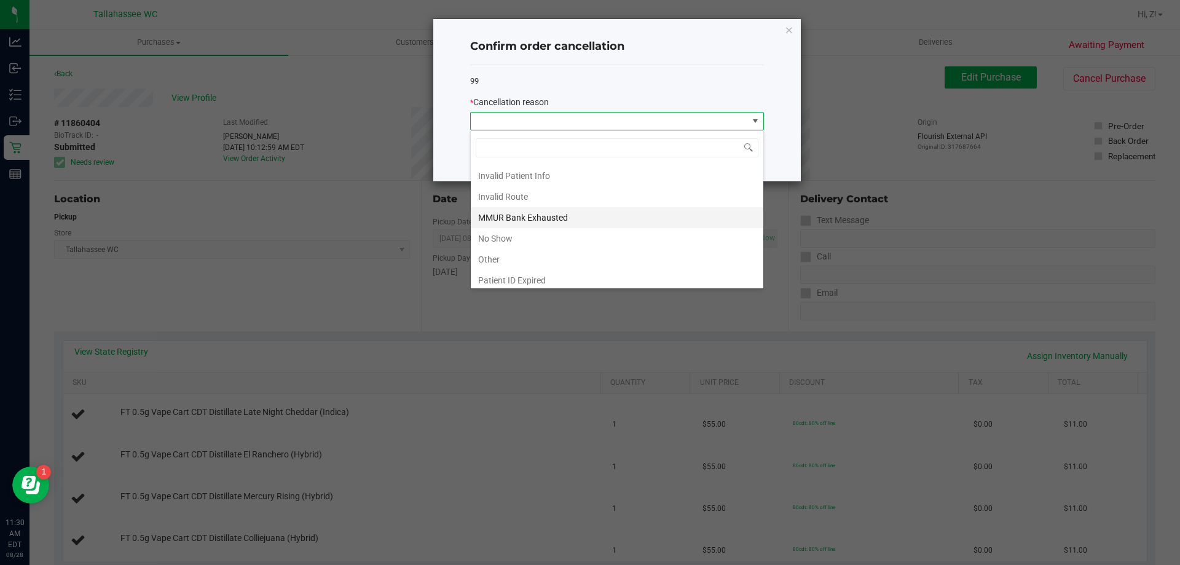
scroll to position [61, 0]
click at [536, 197] on li "MMUR Bank Exhausted" at bounding box center [617, 196] width 292 height 21
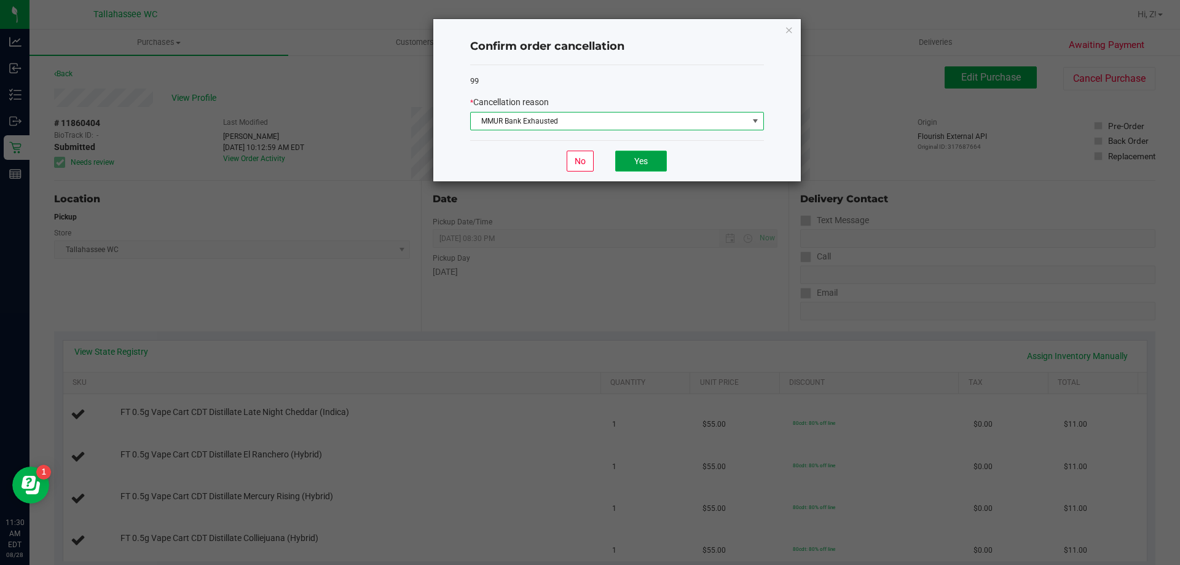
click at [641, 165] on button "Yes" at bounding box center [641, 161] width 52 height 21
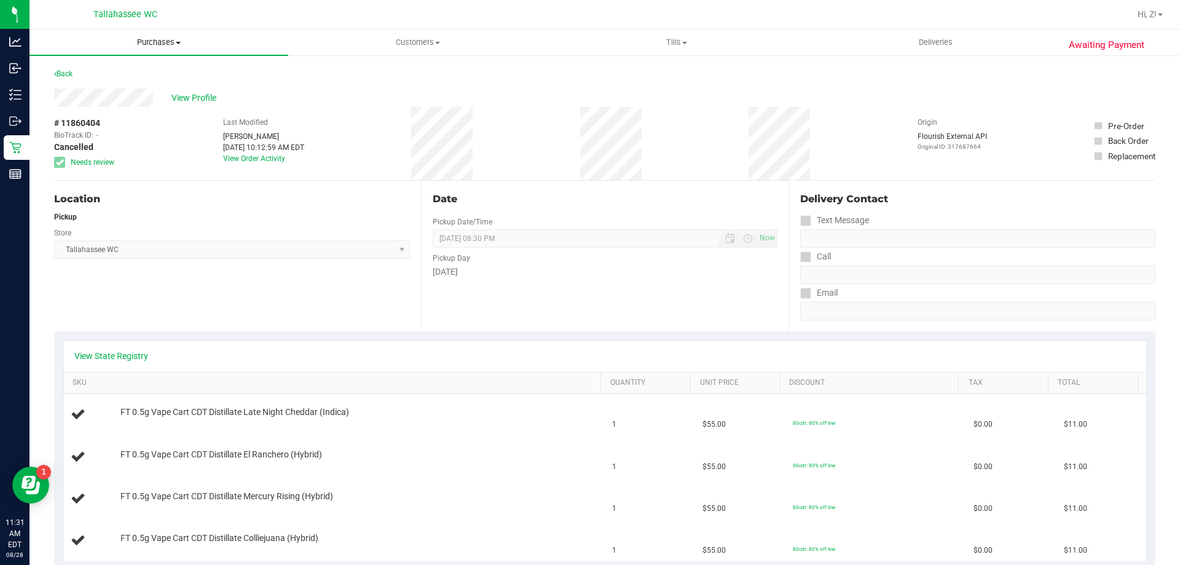
click at [148, 37] on span "Purchases" at bounding box center [158, 42] width 259 height 11
click at [75, 84] on span "Fulfillment" at bounding box center [67, 89] width 76 height 10
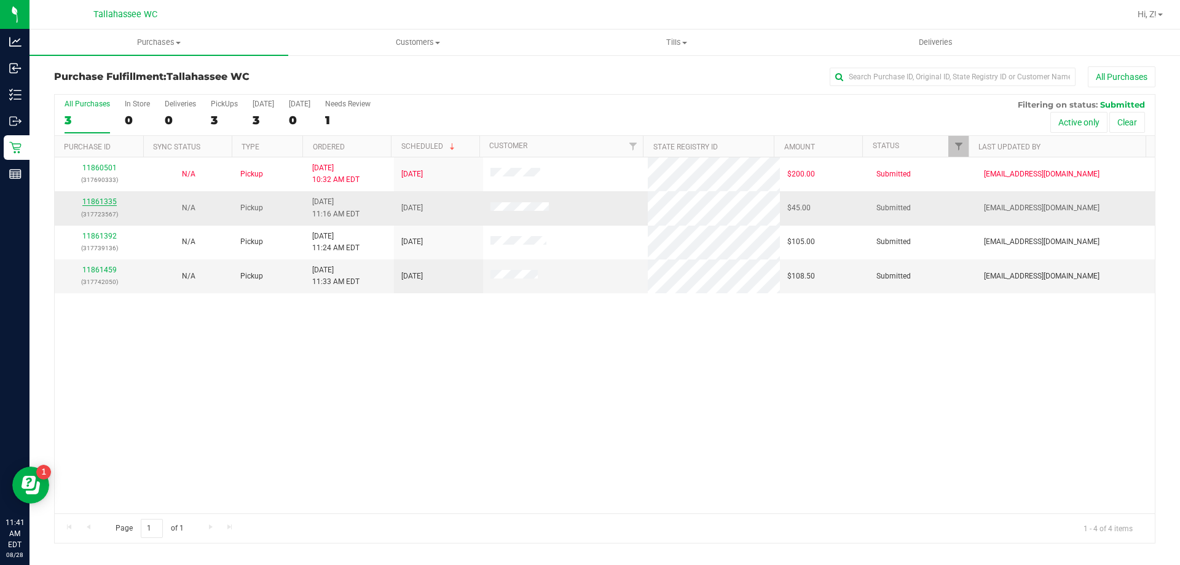
click at [101, 199] on link "11861335" at bounding box center [99, 201] width 34 height 9
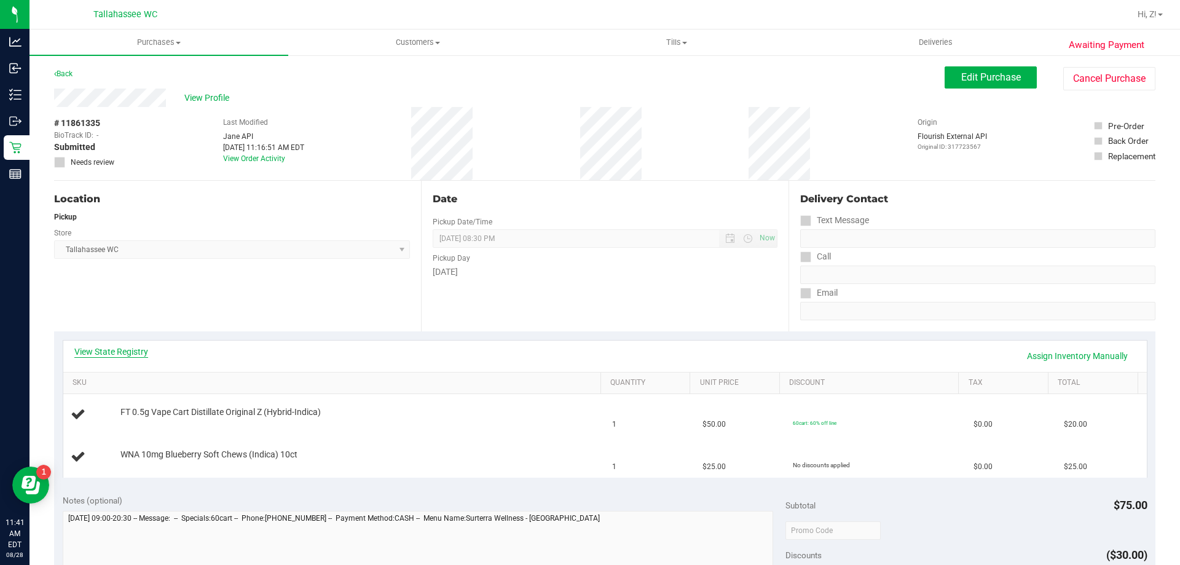
click at [128, 350] on link "View State Registry" at bounding box center [111, 351] width 74 height 12
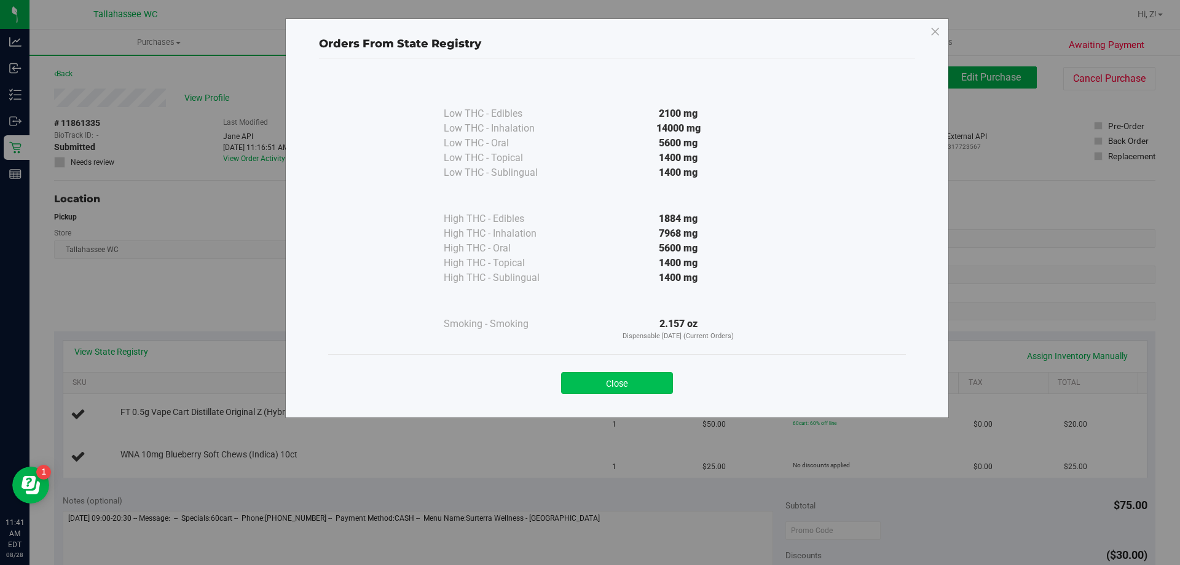
click at [662, 378] on button "Close" at bounding box center [617, 383] width 112 height 22
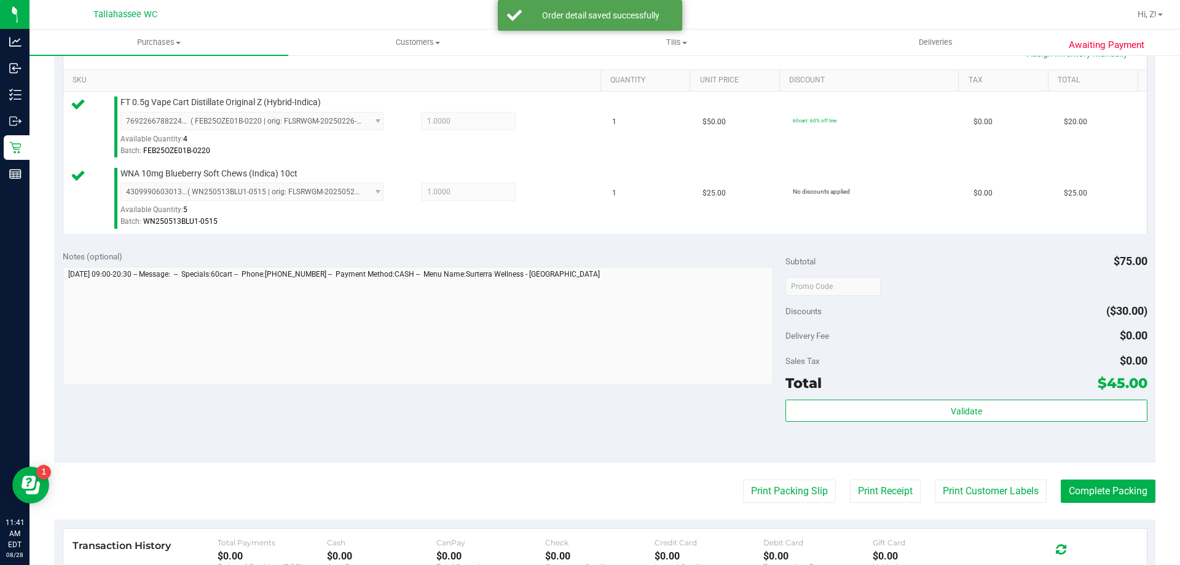
scroll to position [307, 0]
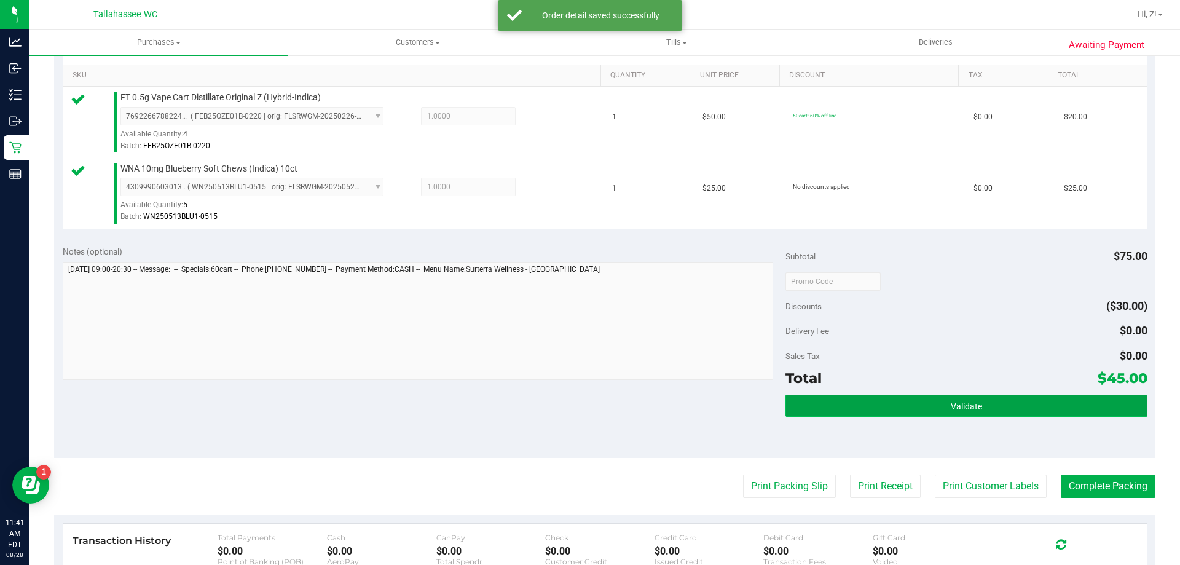
click at [989, 401] on button "Validate" at bounding box center [965, 405] width 361 height 22
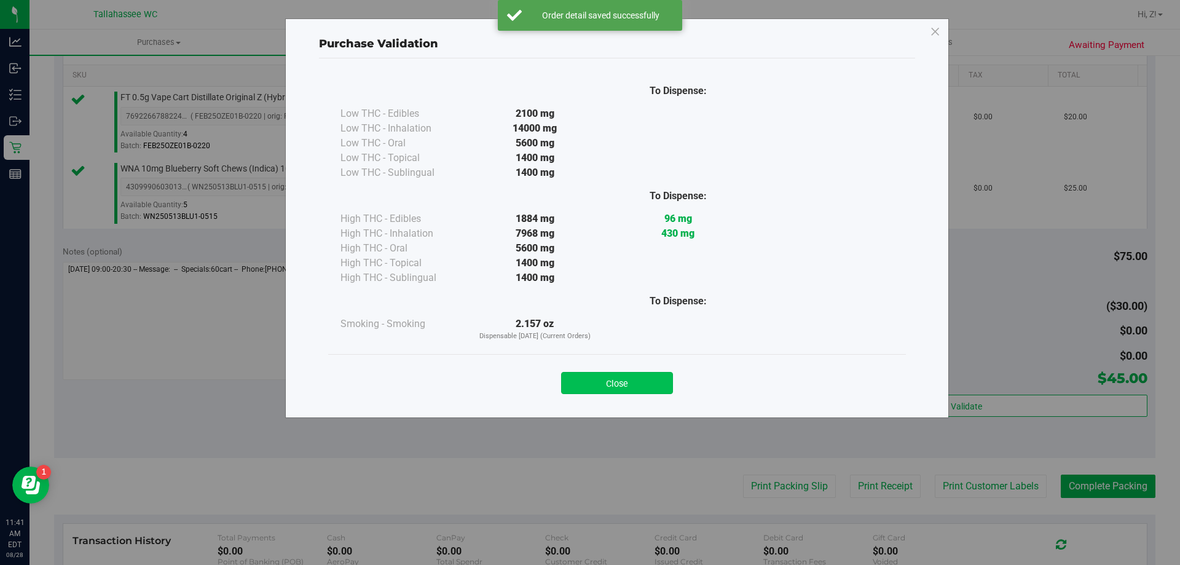
click at [640, 381] on button "Close" at bounding box center [617, 383] width 112 height 22
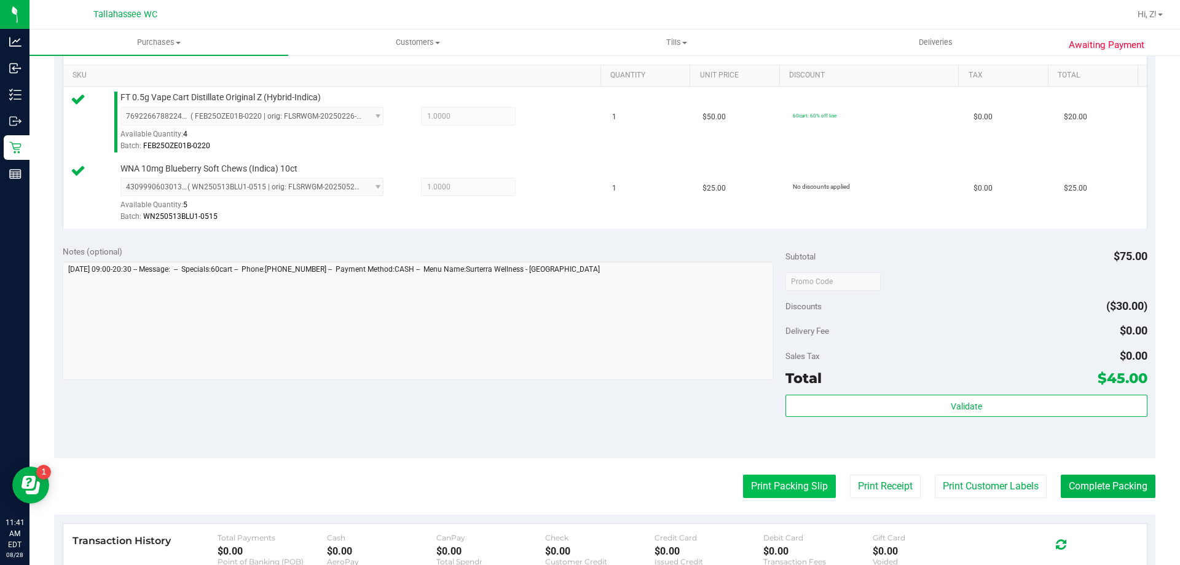
click at [774, 479] on button "Print Packing Slip" at bounding box center [789, 485] width 93 height 23
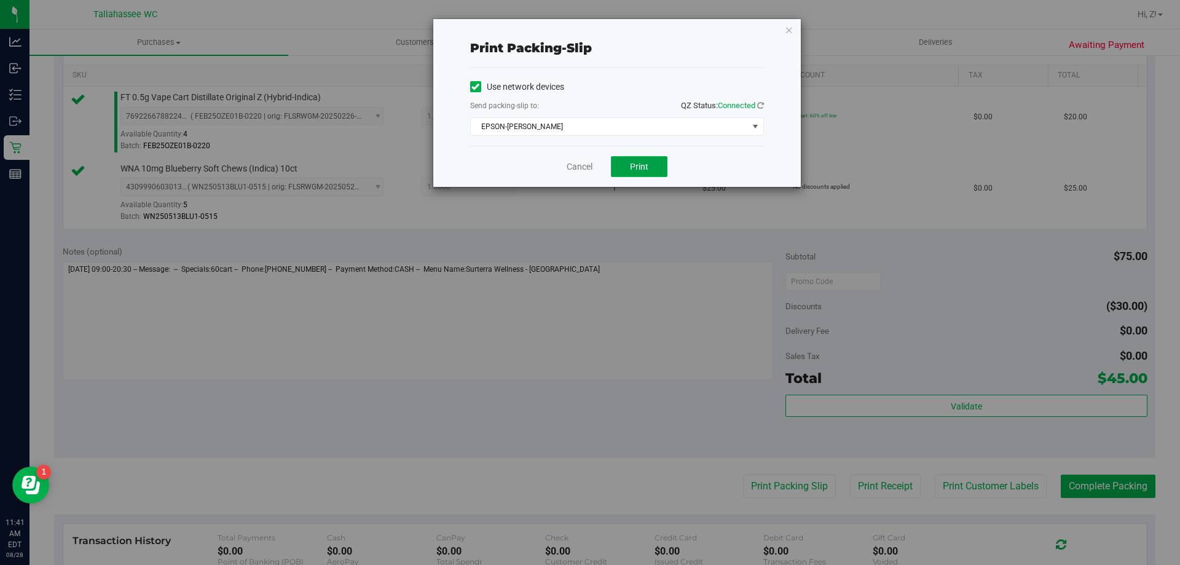
click at [649, 167] on button "Print" at bounding box center [639, 166] width 57 height 21
click at [787, 25] on icon "button" at bounding box center [789, 29] width 9 height 15
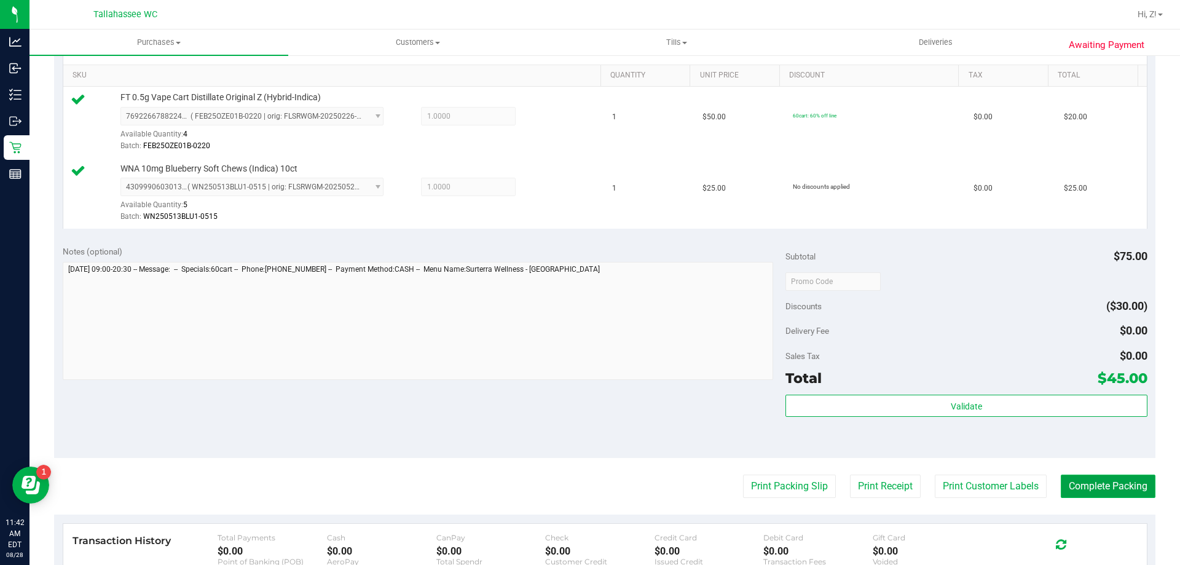
click at [1100, 488] on button "Complete Packing" at bounding box center [1107, 485] width 95 height 23
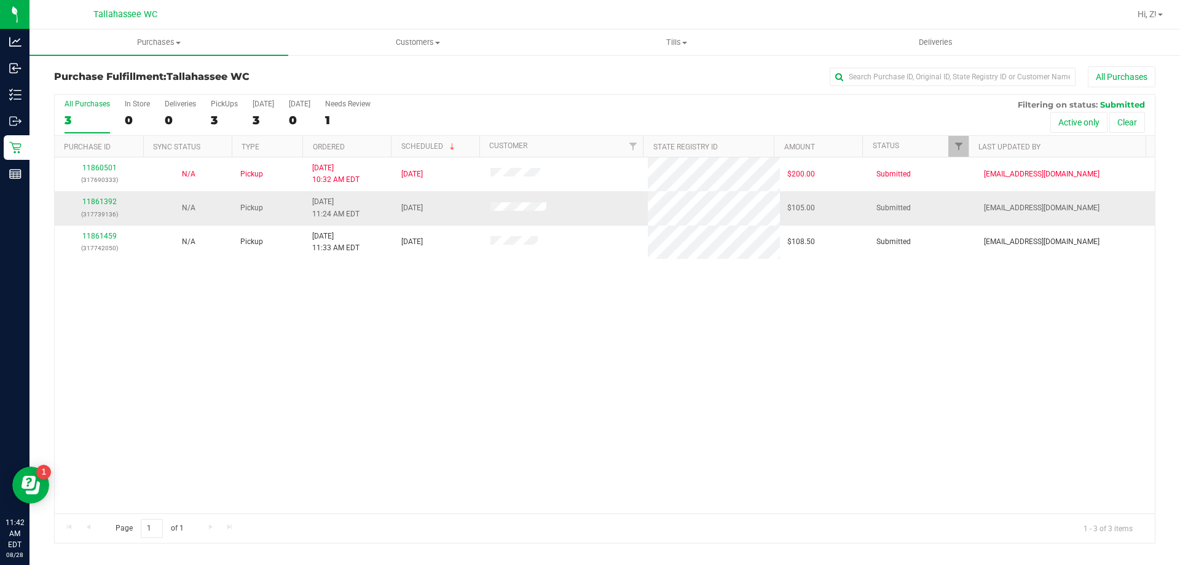
click at [112, 195] on td "11861392 (317739136)" at bounding box center [99, 208] width 89 height 34
click at [115, 197] on link "11861392" at bounding box center [99, 201] width 34 height 9
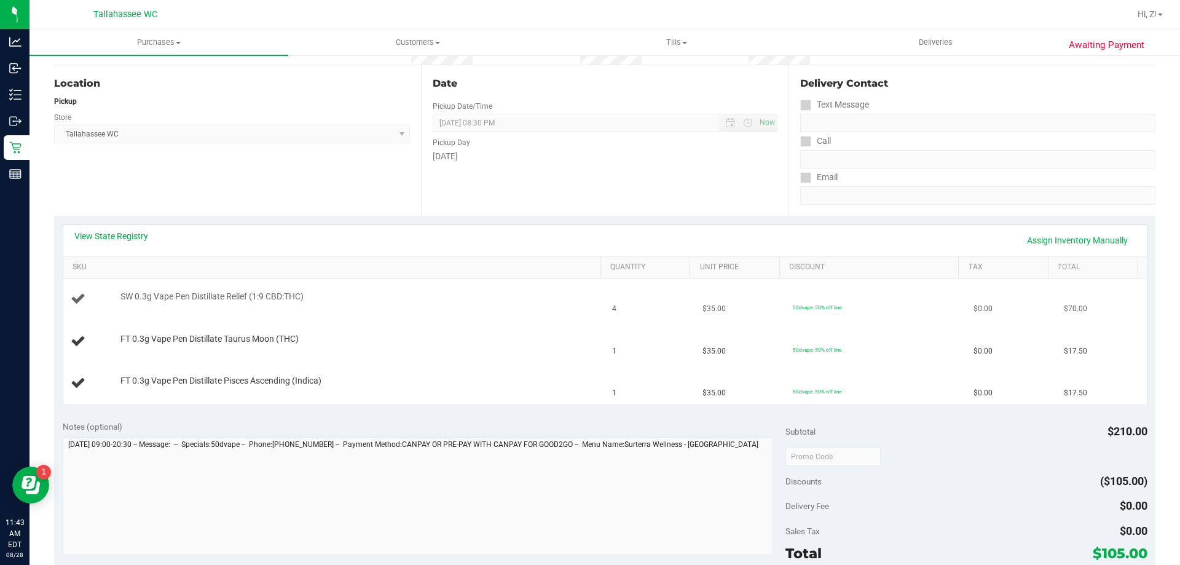
scroll to position [123, 0]
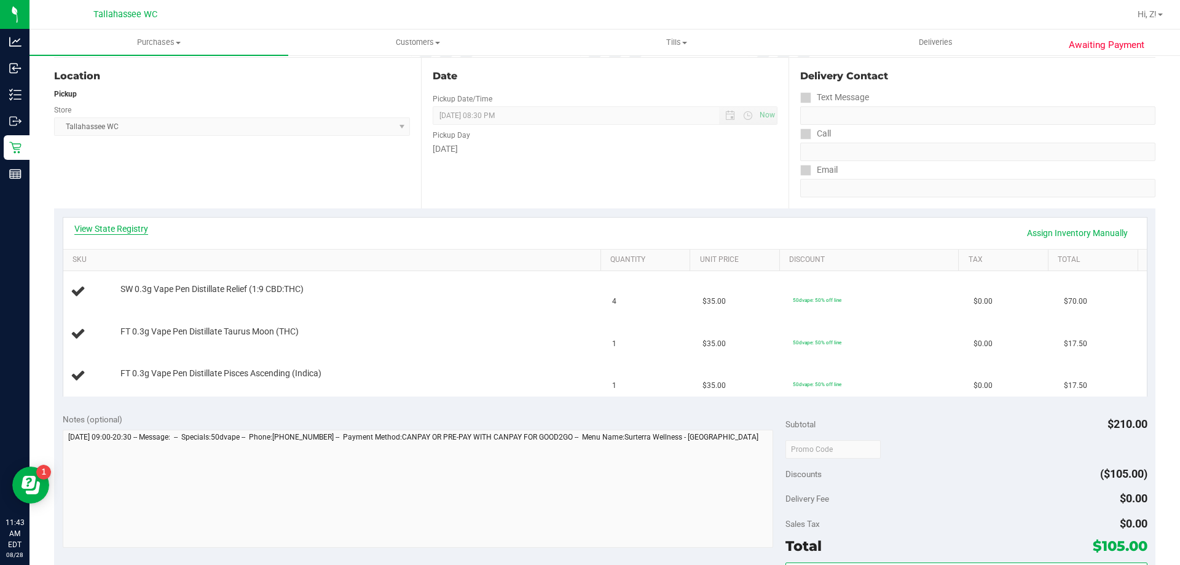
click at [117, 232] on link "View State Registry" at bounding box center [111, 228] width 74 height 12
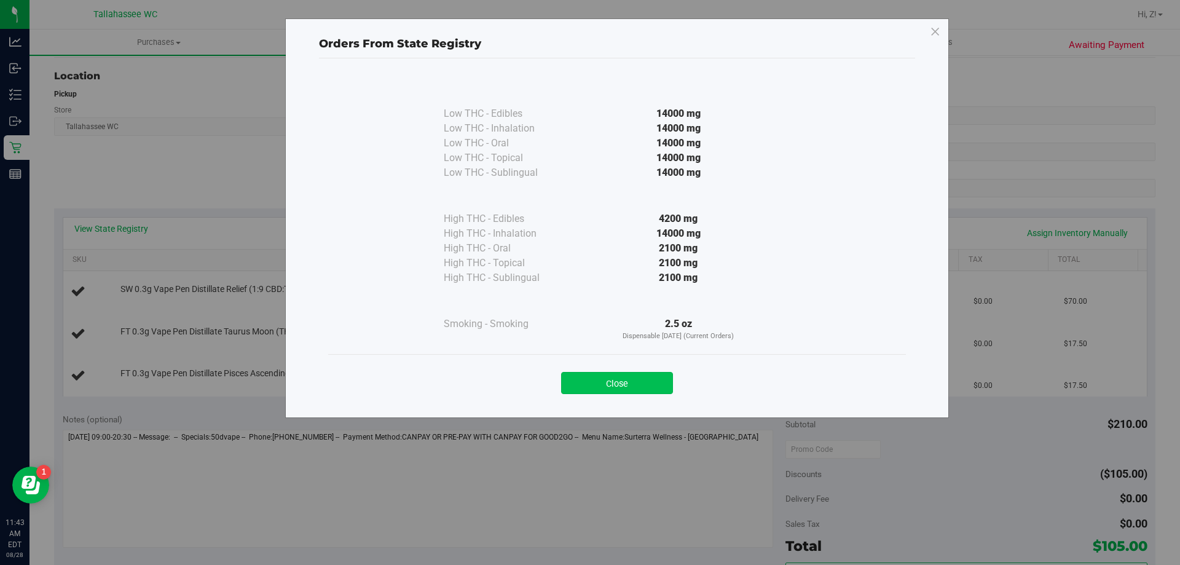
click at [614, 382] on button "Close" at bounding box center [617, 383] width 112 height 22
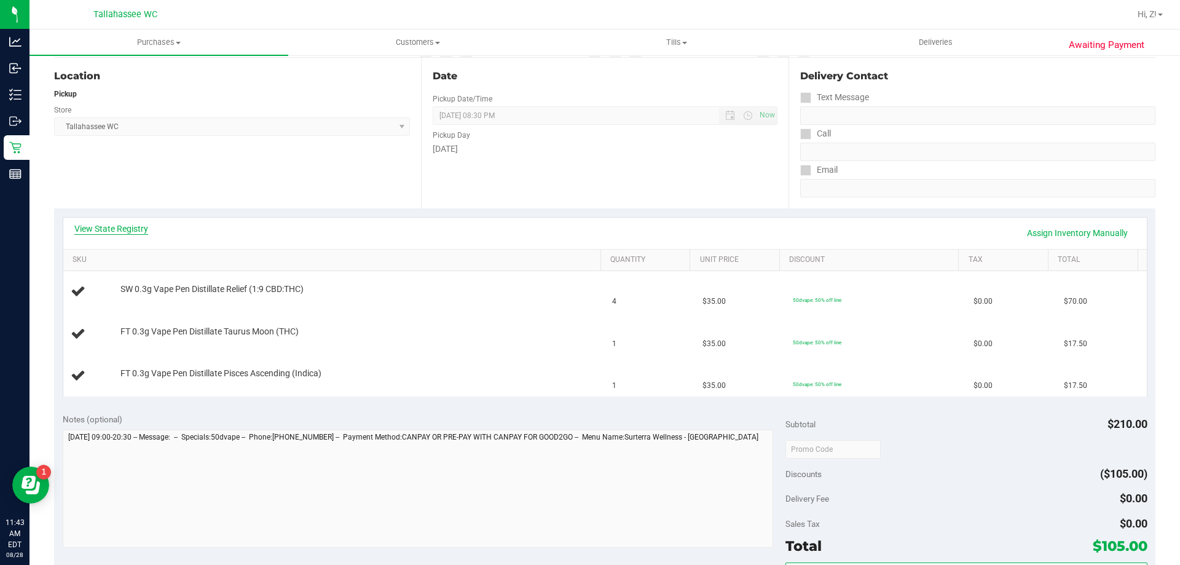
click at [111, 224] on link "View State Registry" at bounding box center [111, 228] width 74 height 12
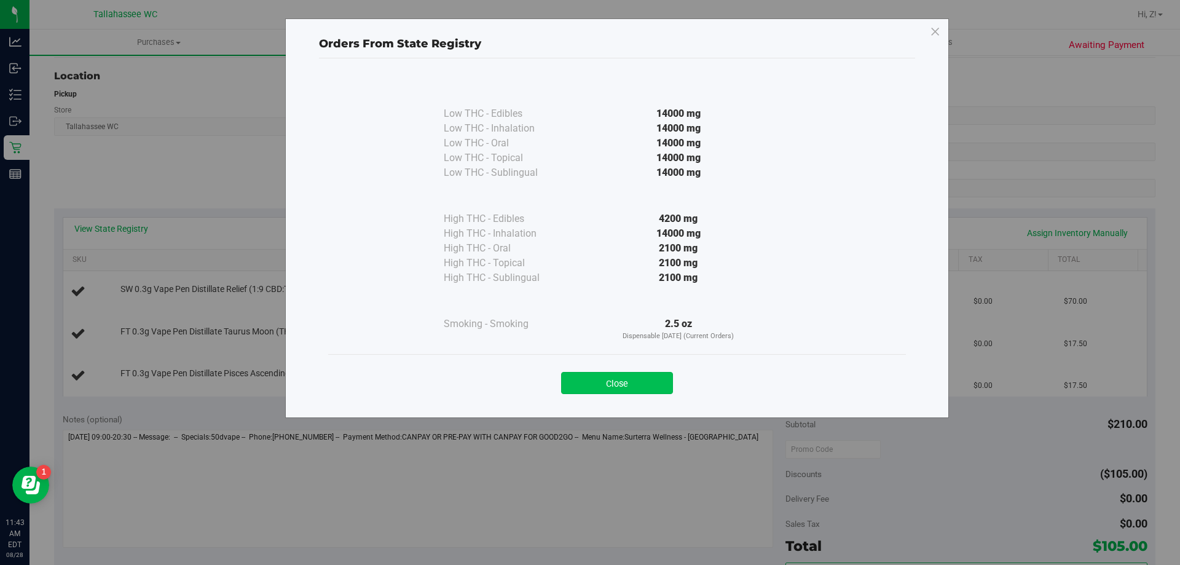
click at [634, 381] on button "Close" at bounding box center [617, 383] width 112 height 22
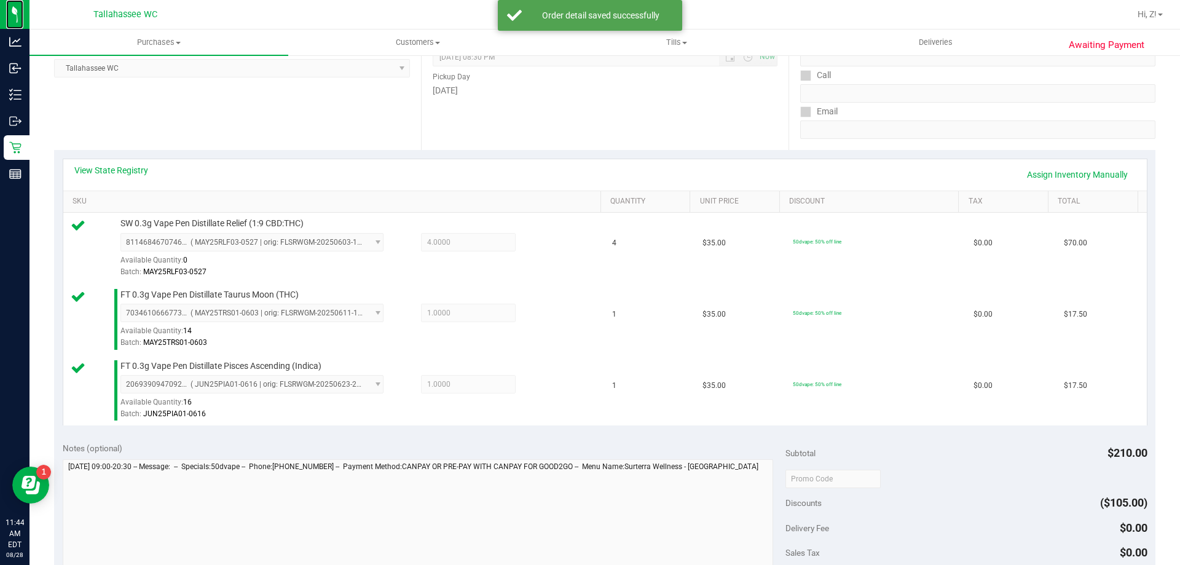
scroll to position [430, 0]
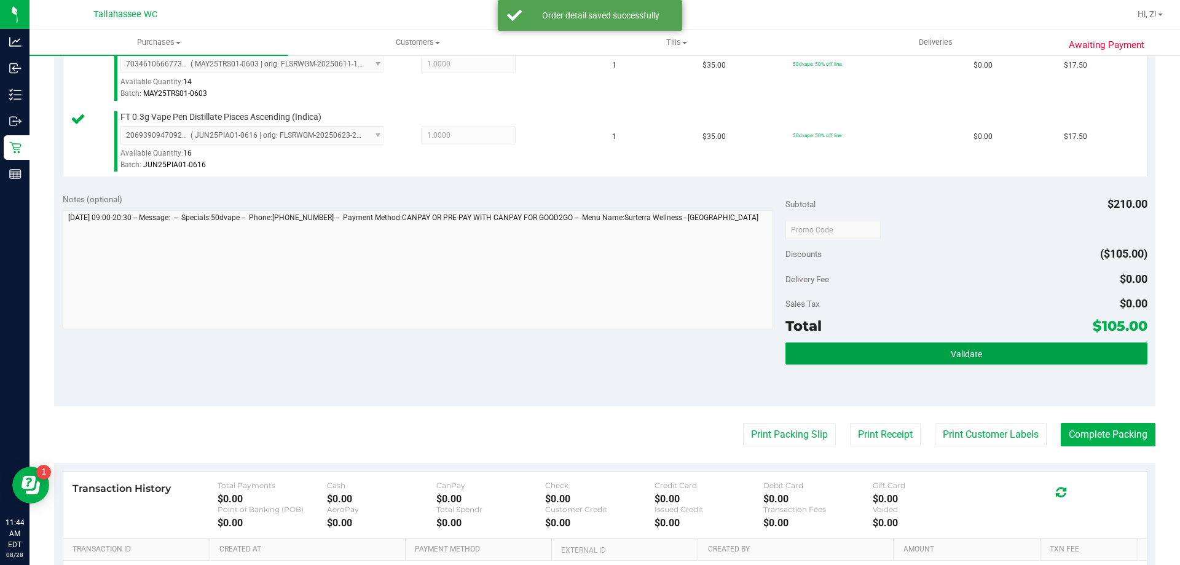
click at [966, 349] on span "Validate" at bounding box center [966, 354] width 31 height 10
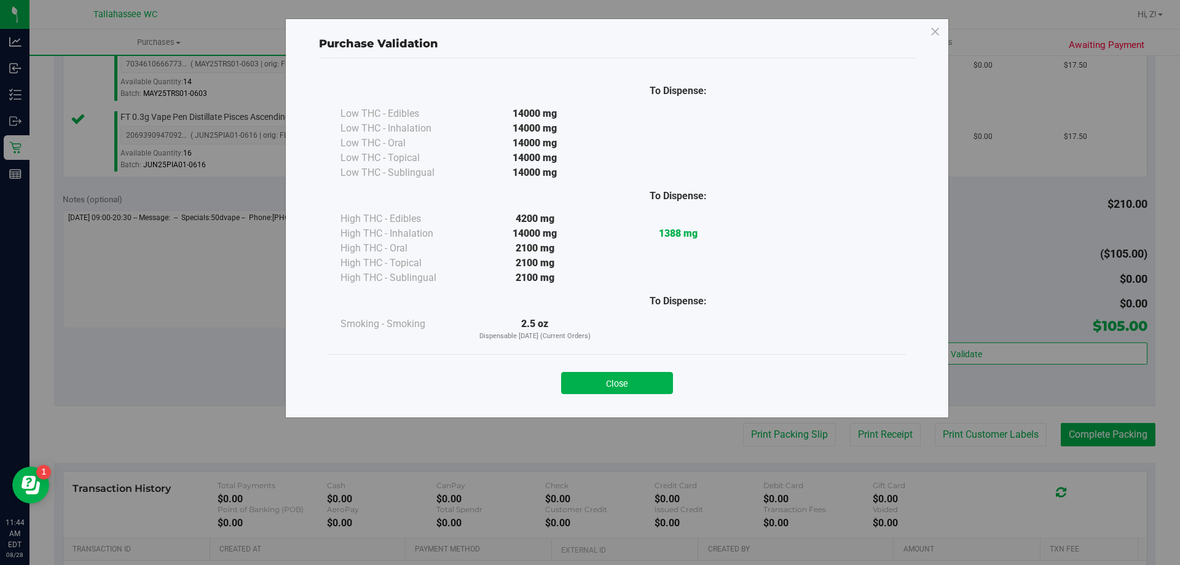
drag, startPoint x: 644, startPoint y: 386, endPoint x: 695, endPoint y: 401, distance: 53.1
click at [644, 387] on button "Close" at bounding box center [617, 383] width 112 height 22
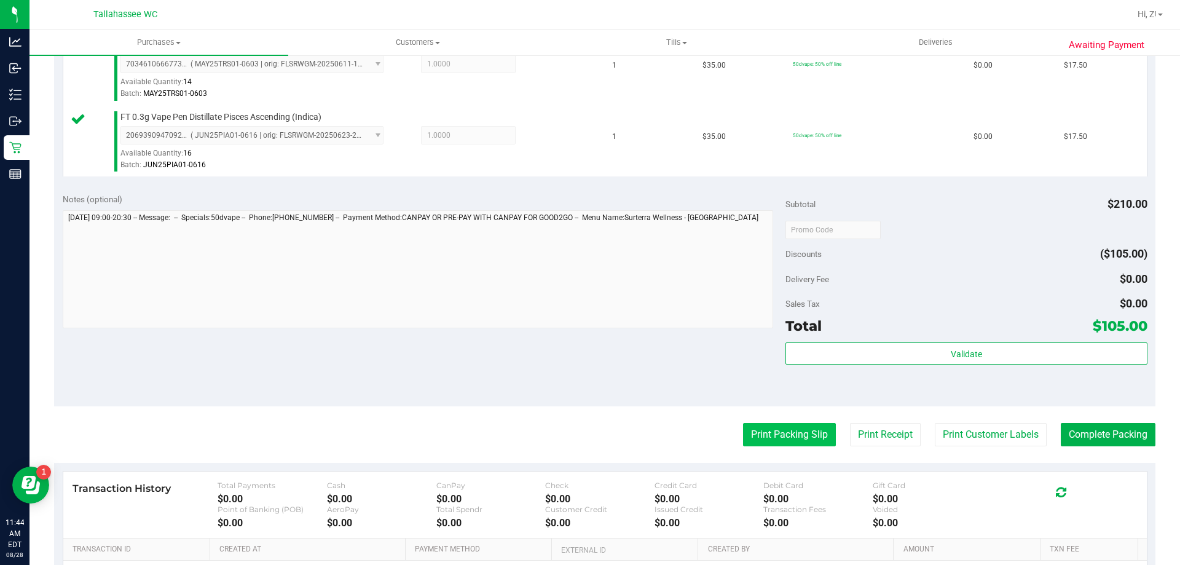
click at [763, 426] on button "Print Packing Slip" at bounding box center [789, 434] width 93 height 23
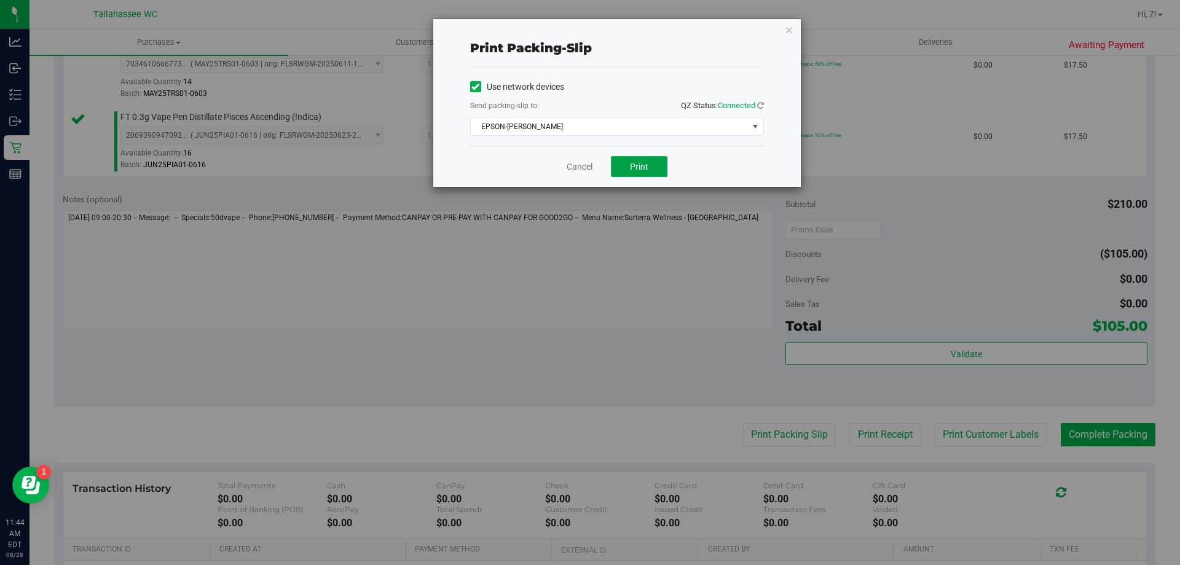
click at [641, 167] on span "Print" at bounding box center [639, 167] width 18 height 10
click at [786, 27] on icon "button" at bounding box center [789, 29] width 9 height 15
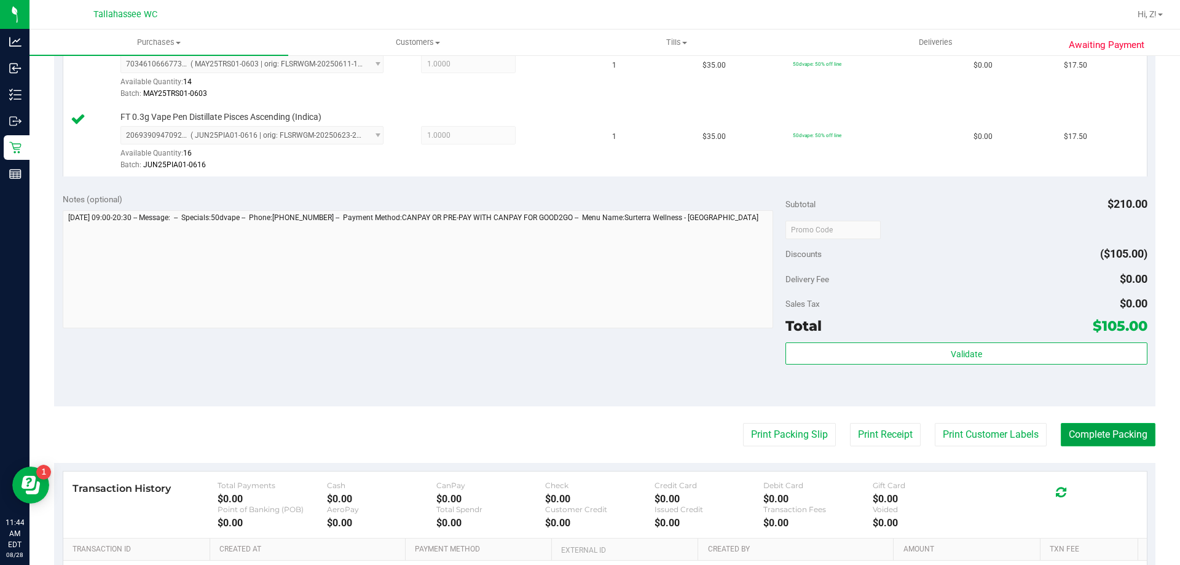
click at [1078, 428] on button "Complete Packing" at bounding box center [1107, 434] width 95 height 23
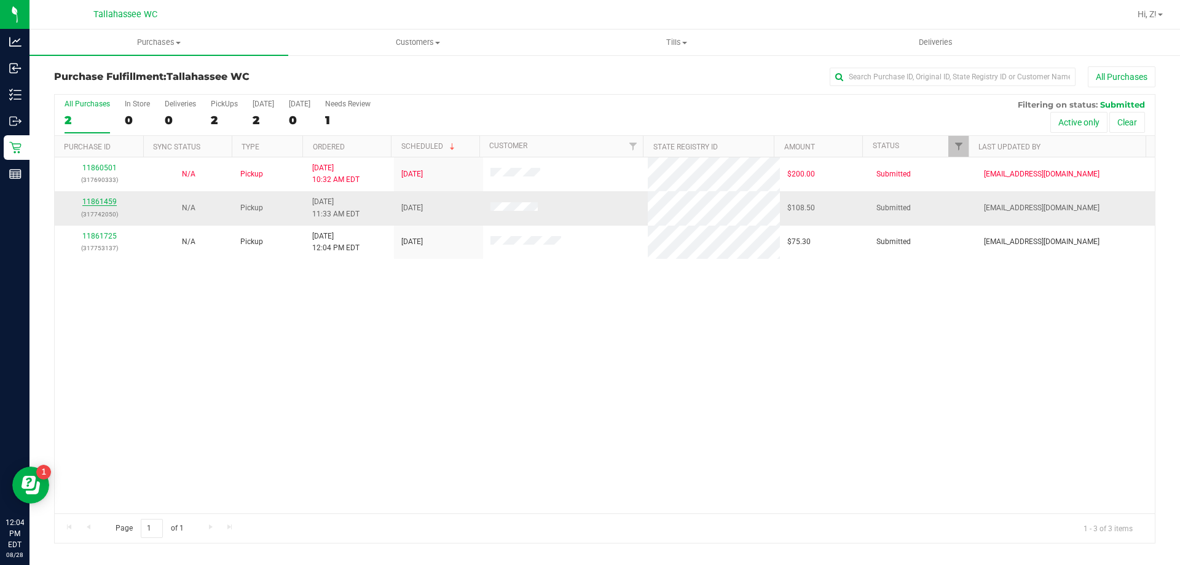
click at [96, 203] on link "11861459" at bounding box center [99, 201] width 34 height 9
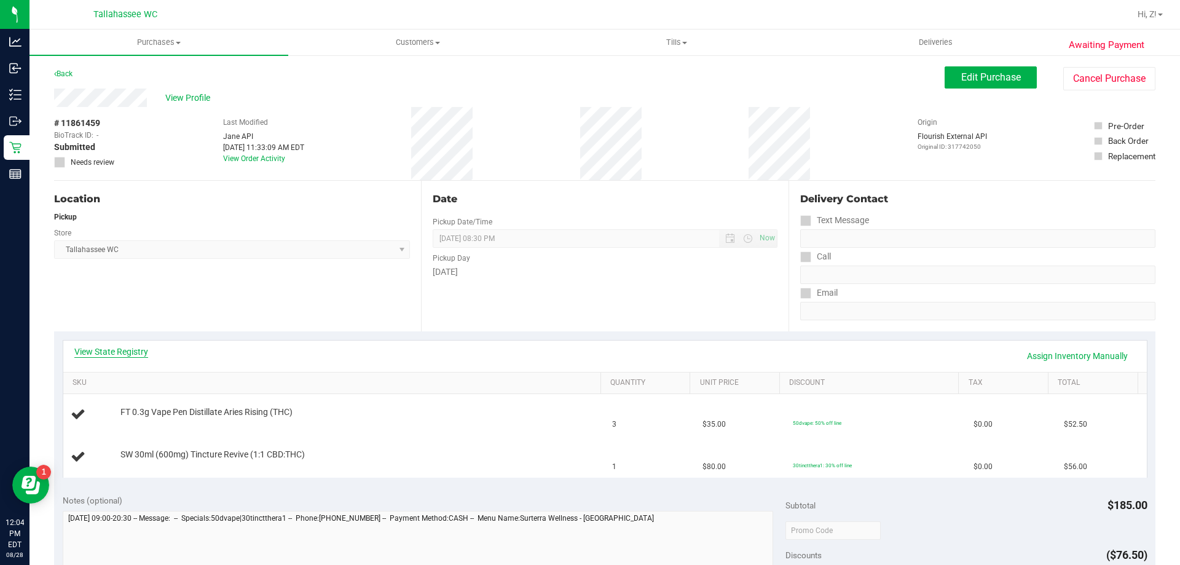
click at [142, 355] on link "View State Registry" at bounding box center [111, 351] width 74 height 12
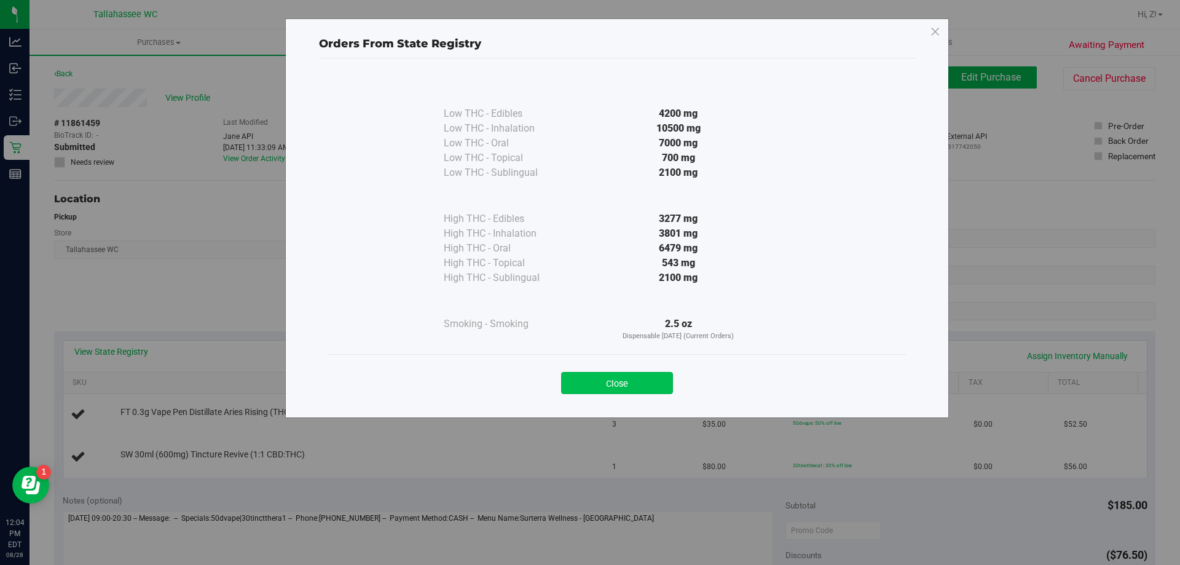
click at [612, 384] on button "Close" at bounding box center [617, 383] width 112 height 22
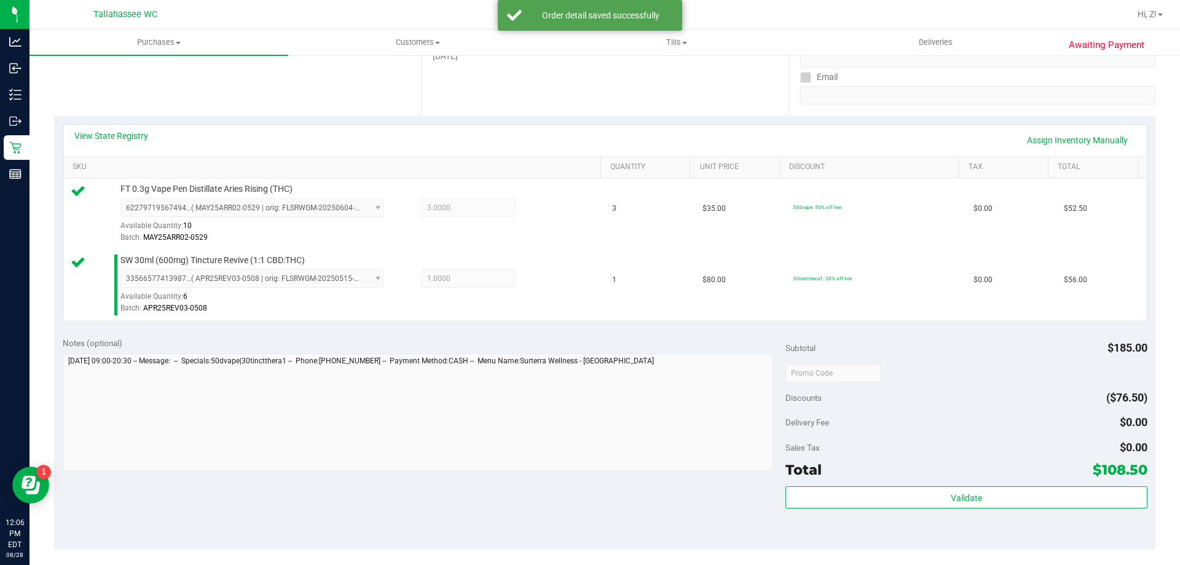
scroll to position [246, 0]
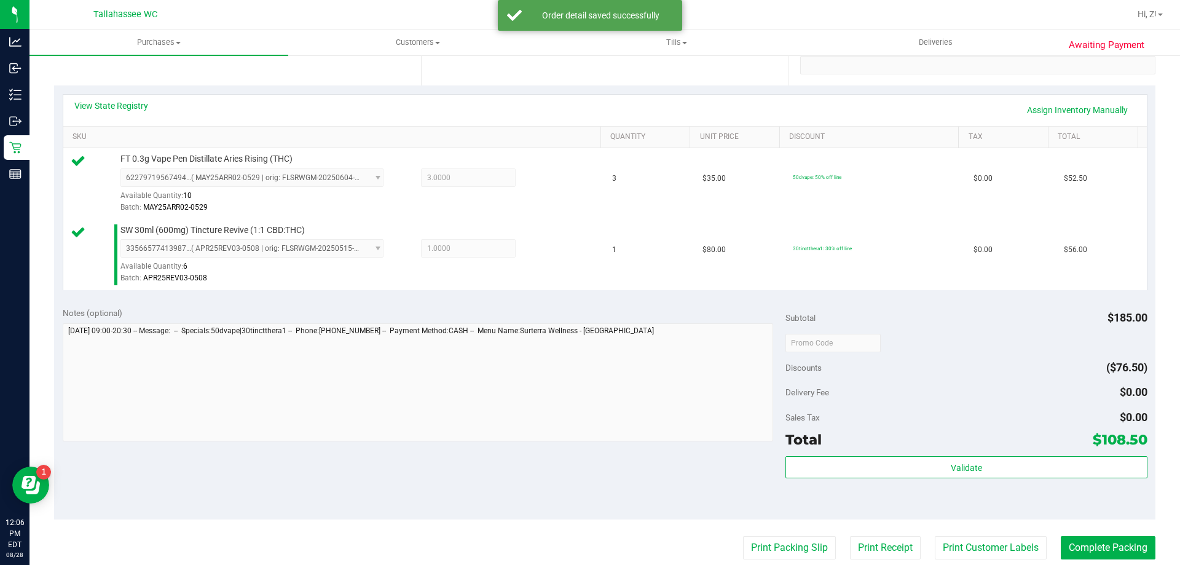
drag, startPoint x: 978, startPoint y: 516, endPoint x: 977, endPoint y: 510, distance: 6.3
click at [977, 513] on div "Notes (optional) Subtotal $185.00 Discounts ($76.50) Delivery Fee $0.00 Sales T…" at bounding box center [604, 408] width 1101 height 221
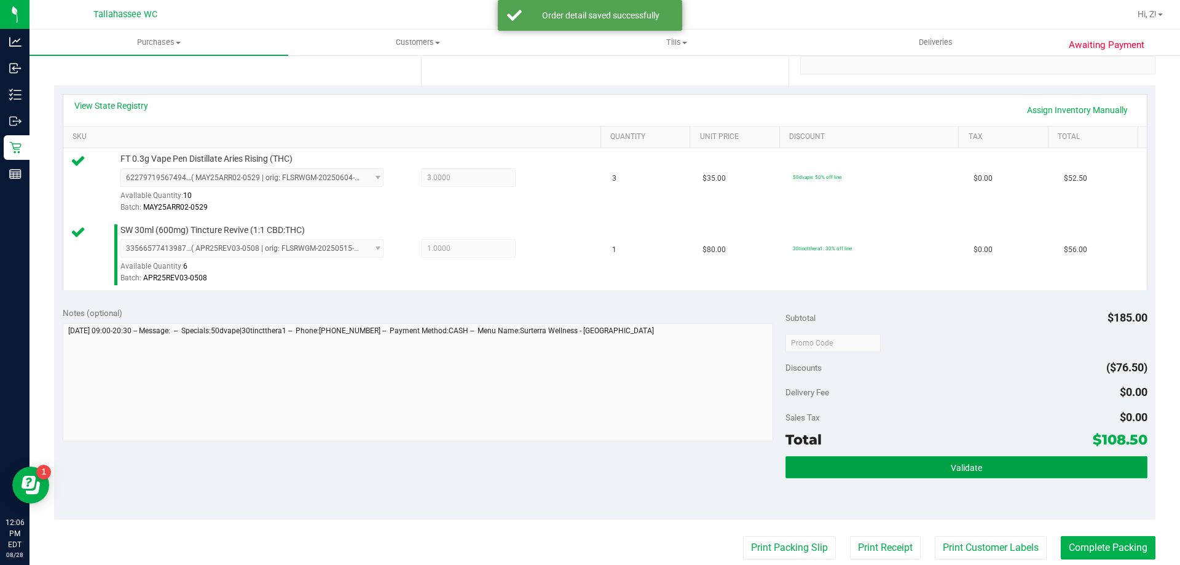
click at [976, 471] on button "Validate" at bounding box center [965, 467] width 361 height 22
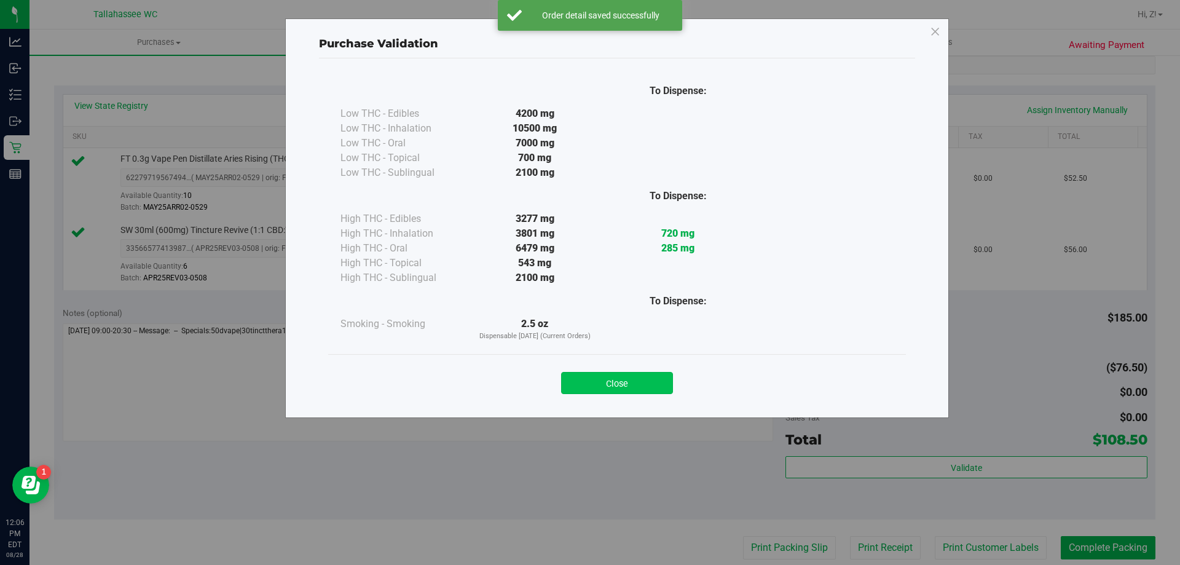
click at [633, 378] on button "Close" at bounding box center [617, 383] width 112 height 22
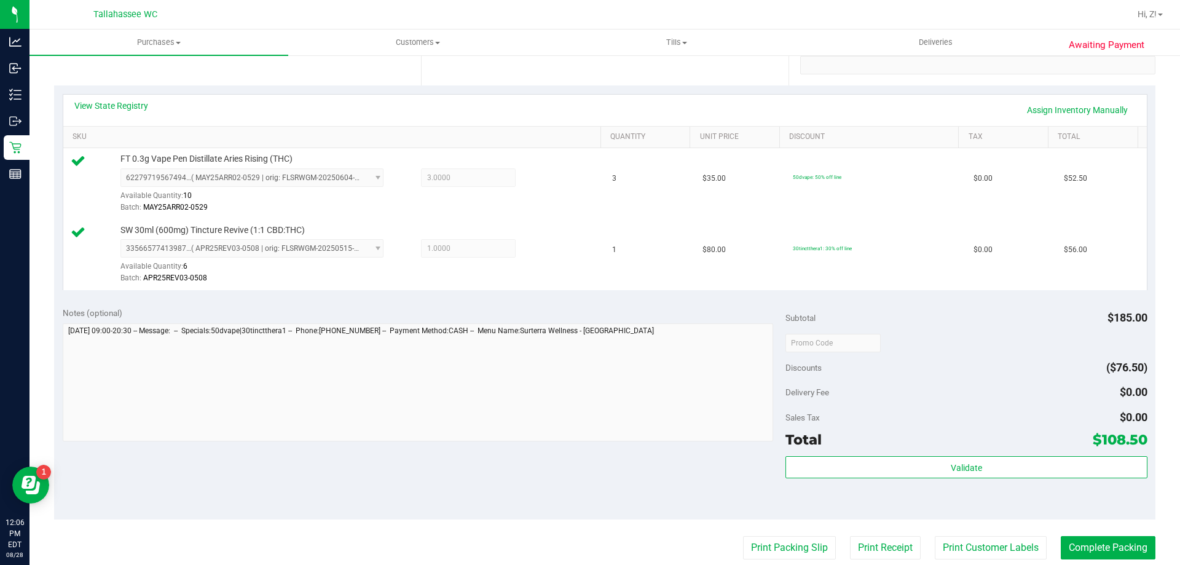
click at [769, 533] on purchase-details "Back Edit Purchase Cancel Purchase View Profile # 11861459 BioTrack ID: - Submi…" at bounding box center [604, 313] width 1101 height 985
click at [772, 539] on button "Print Packing Slip" at bounding box center [789, 547] width 93 height 23
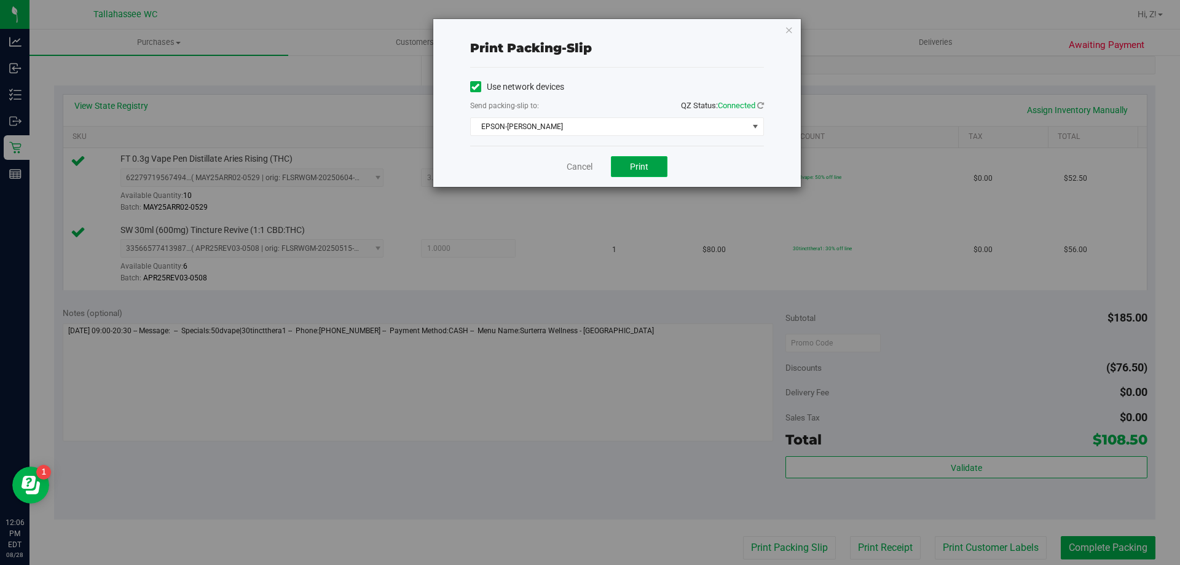
click at [648, 163] on button "Print" at bounding box center [639, 166] width 57 height 21
click at [789, 29] on icon "button" at bounding box center [789, 29] width 9 height 15
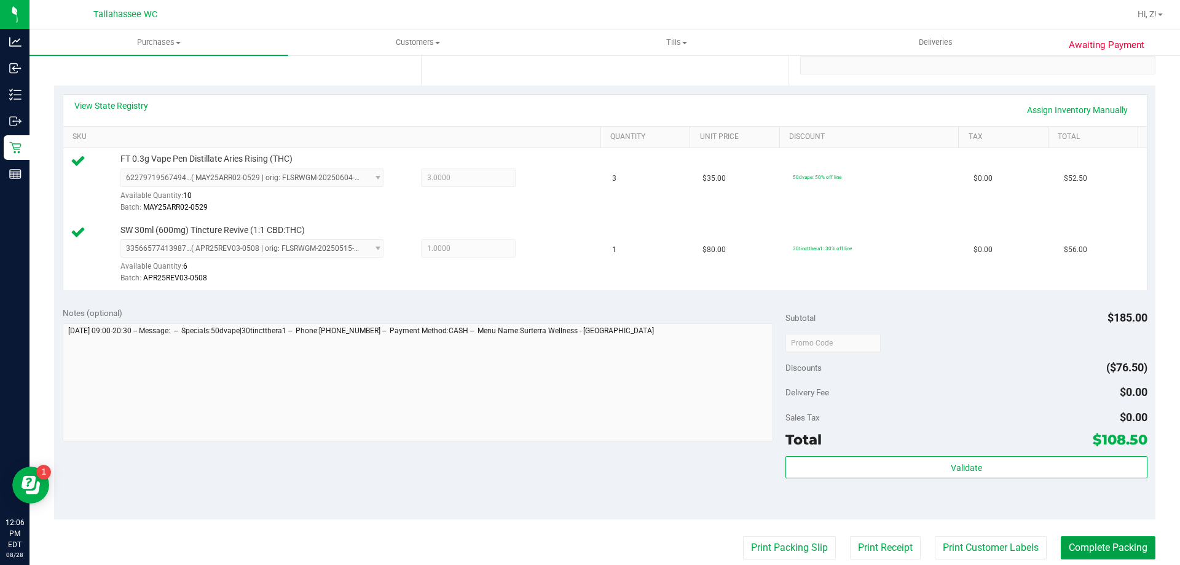
click at [1083, 540] on button "Complete Packing" at bounding box center [1107, 547] width 95 height 23
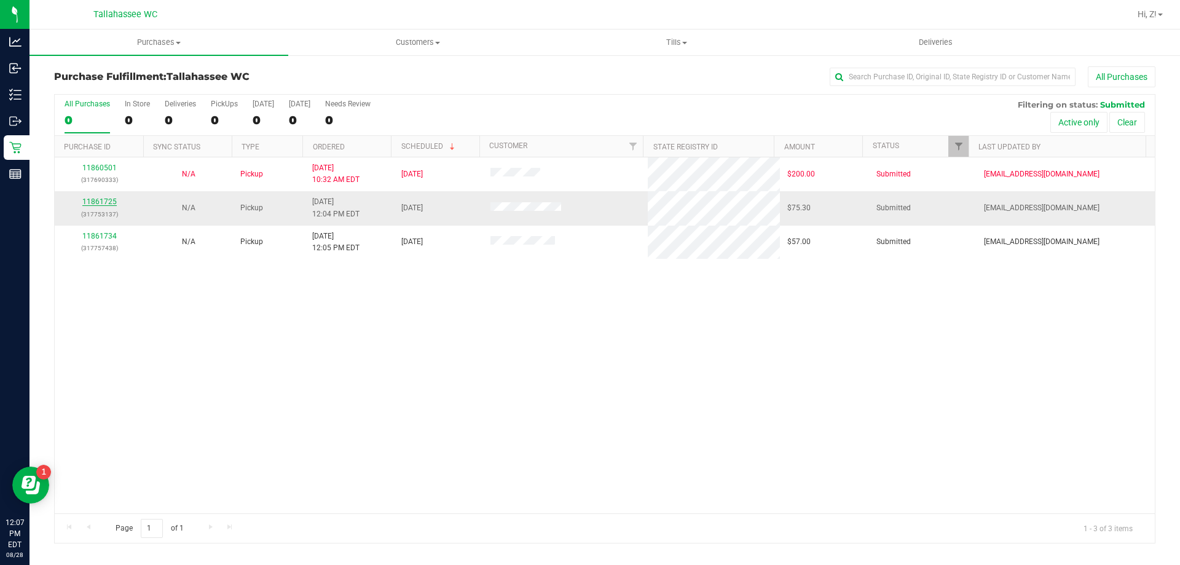
click at [103, 205] on link "11861725" at bounding box center [99, 201] width 34 height 9
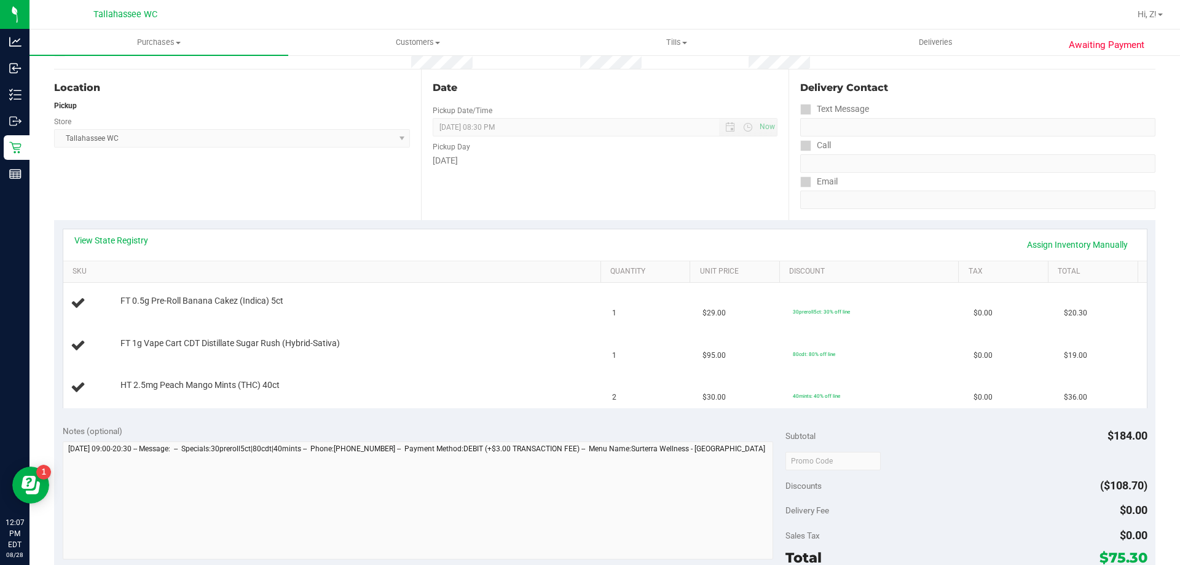
scroll to position [123, 0]
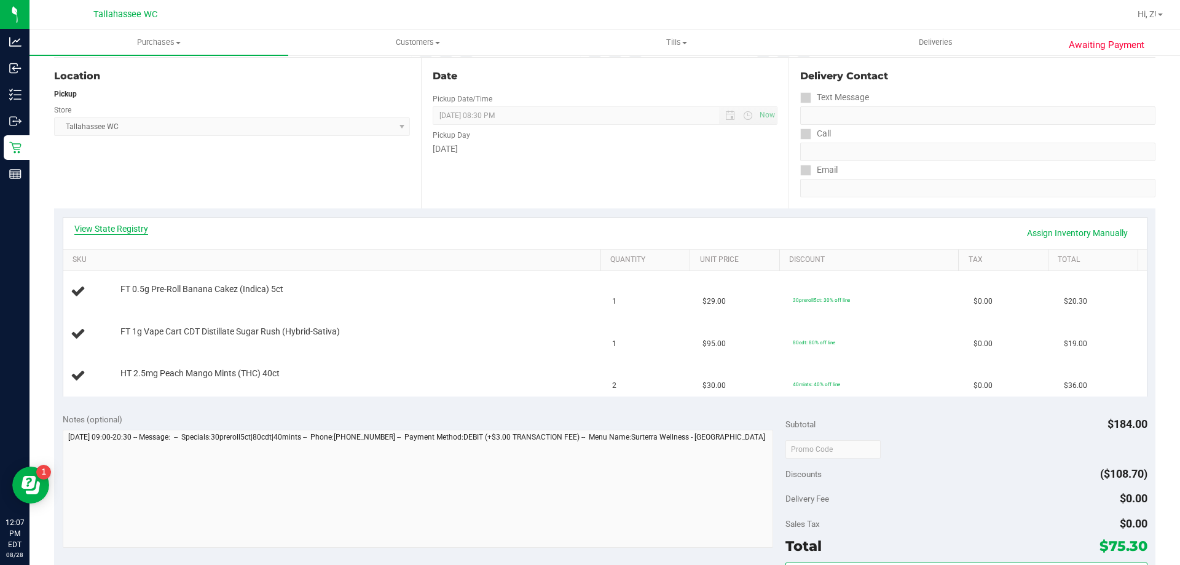
click at [139, 224] on link "View State Registry" at bounding box center [111, 228] width 74 height 12
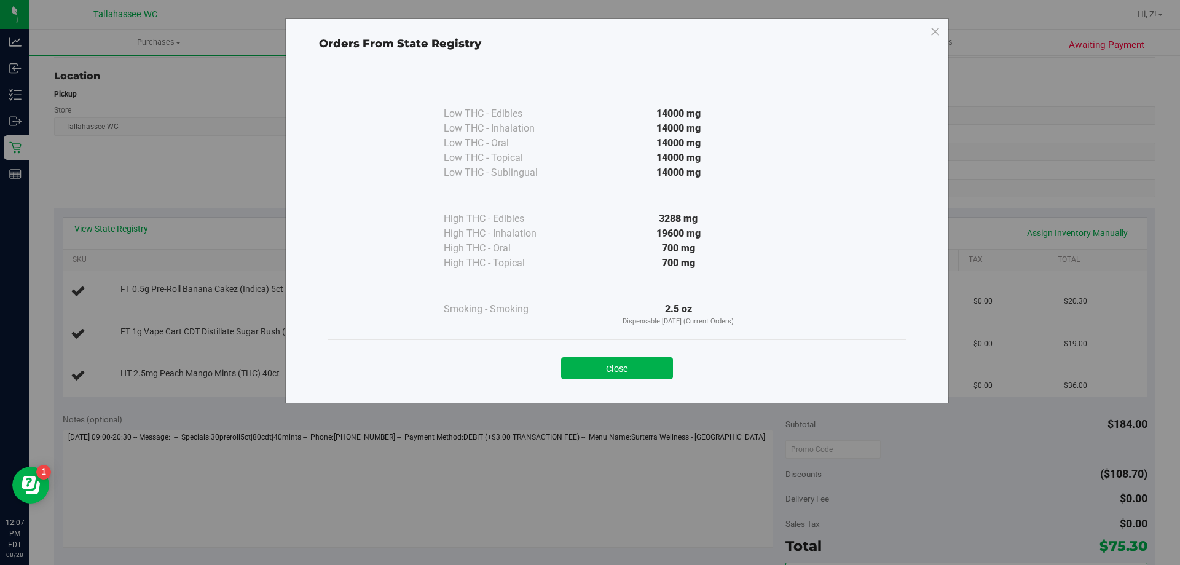
click at [636, 386] on div "Close" at bounding box center [617, 364] width 578 height 50
click at [623, 369] on button "Close" at bounding box center [617, 368] width 112 height 22
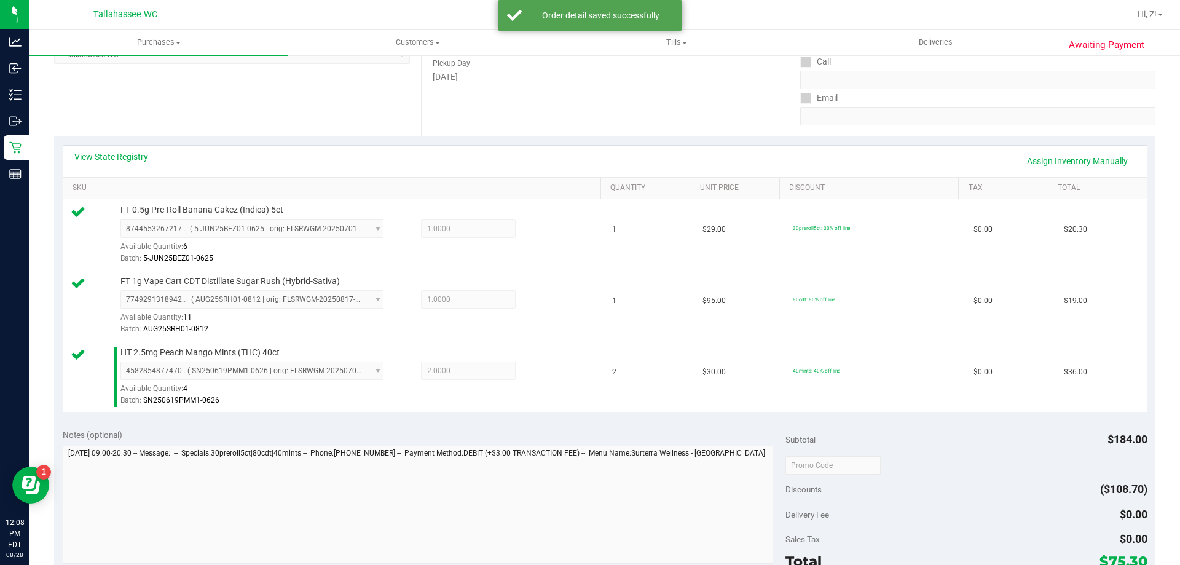
scroll to position [430, 0]
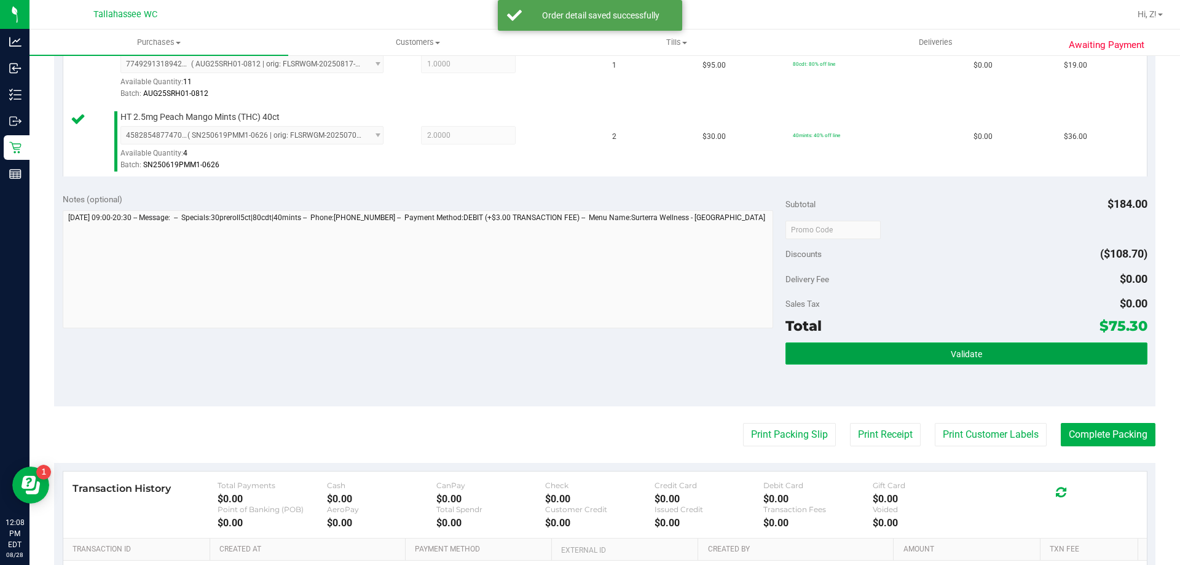
click at [954, 353] on span "Validate" at bounding box center [966, 354] width 31 height 10
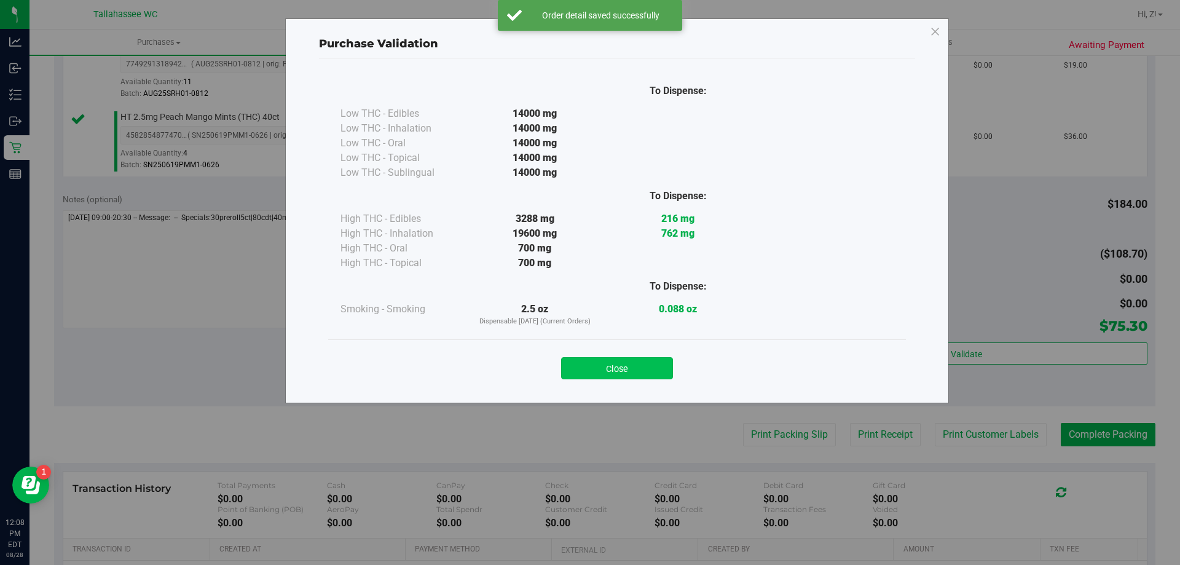
click at [657, 372] on button "Close" at bounding box center [617, 368] width 112 height 22
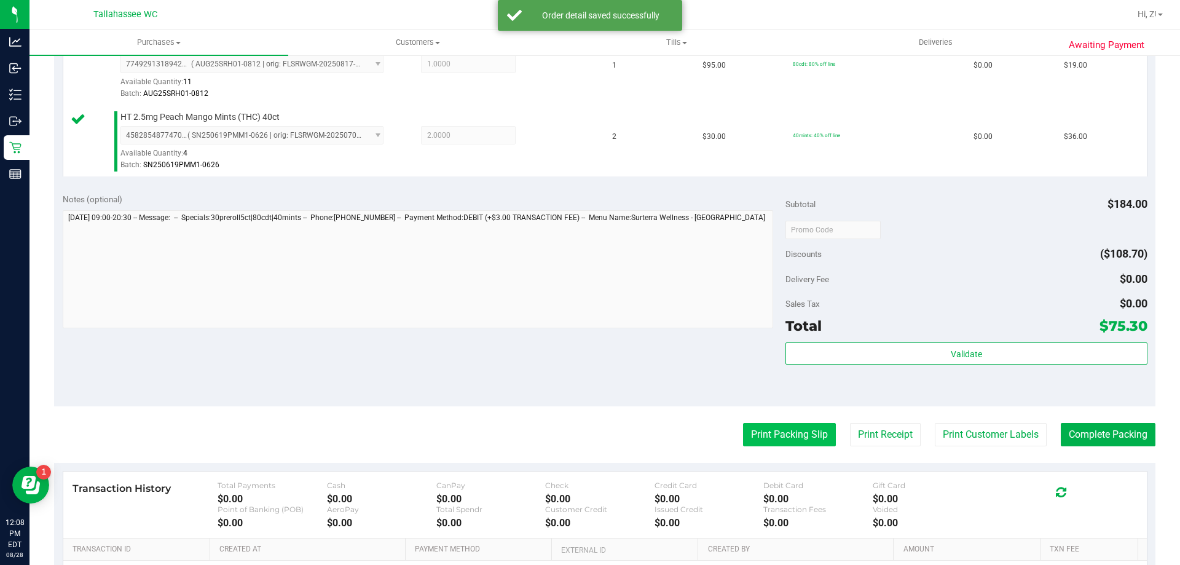
click at [775, 437] on button "Print Packing Slip" at bounding box center [789, 434] width 93 height 23
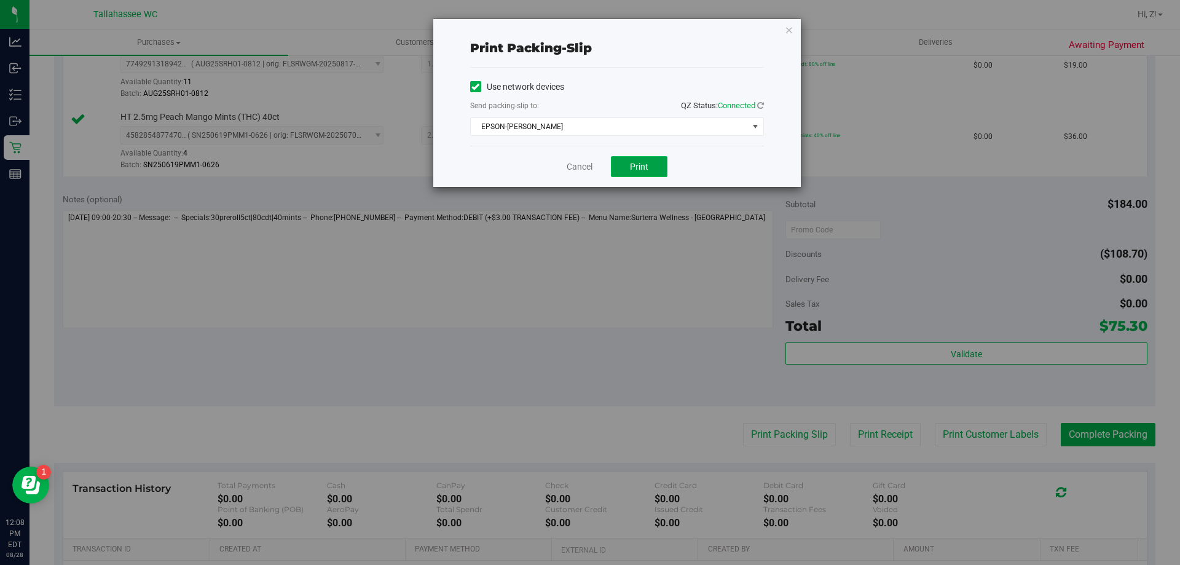
click at [648, 167] on button "Print" at bounding box center [639, 166] width 57 height 21
drag, startPoint x: 788, startPoint y: 32, endPoint x: 750, endPoint y: 108, distance: 84.6
click at [788, 33] on icon "button" at bounding box center [789, 29] width 9 height 15
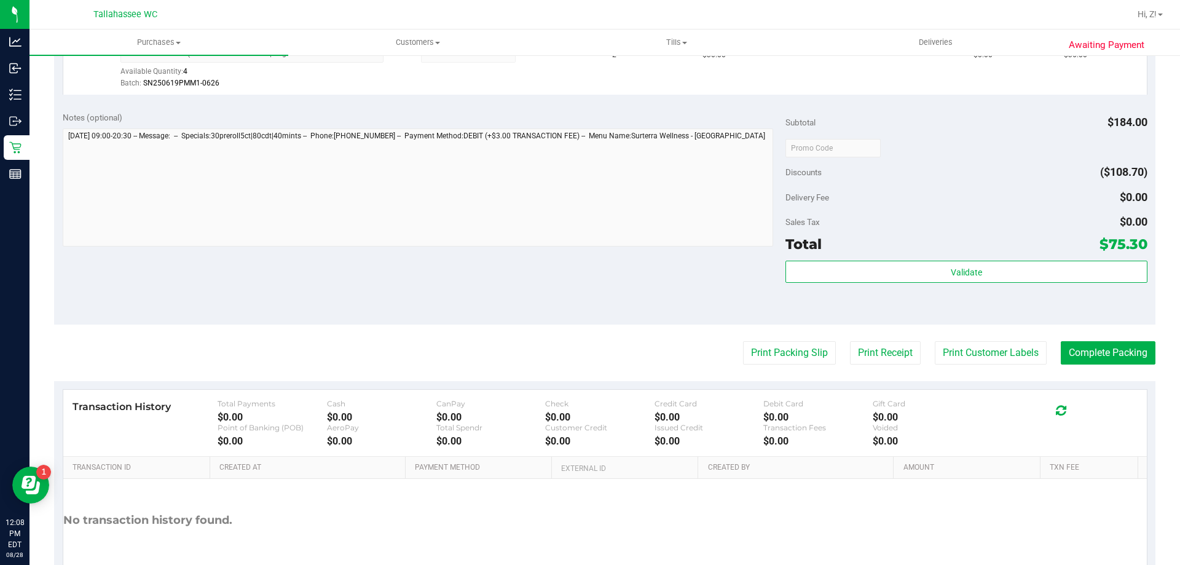
scroll to position [582, 0]
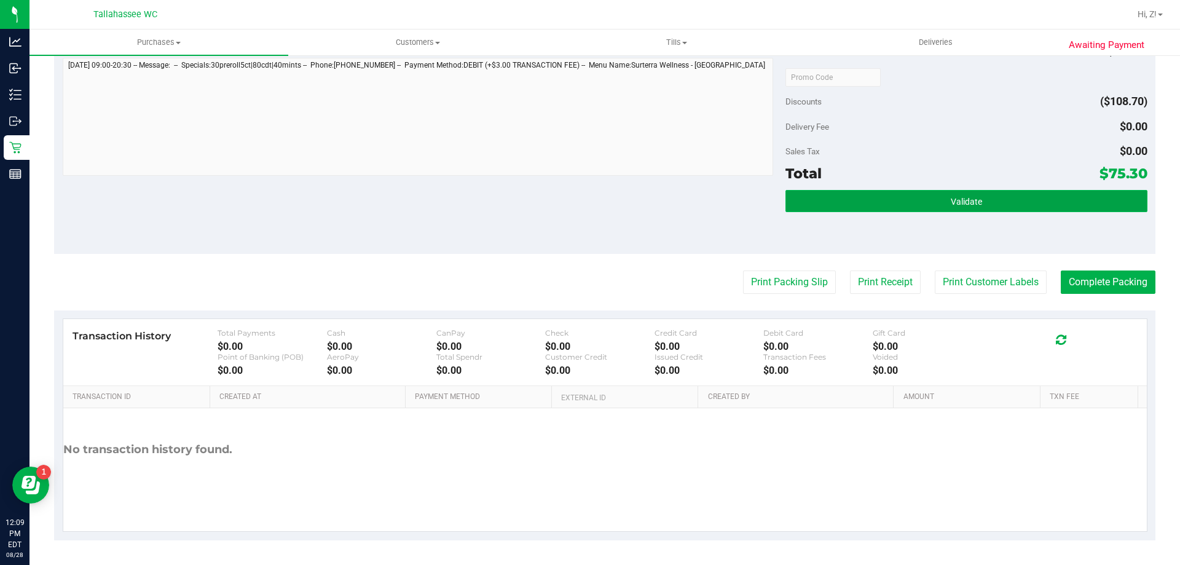
click at [971, 198] on span "Validate" at bounding box center [966, 202] width 31 height 10
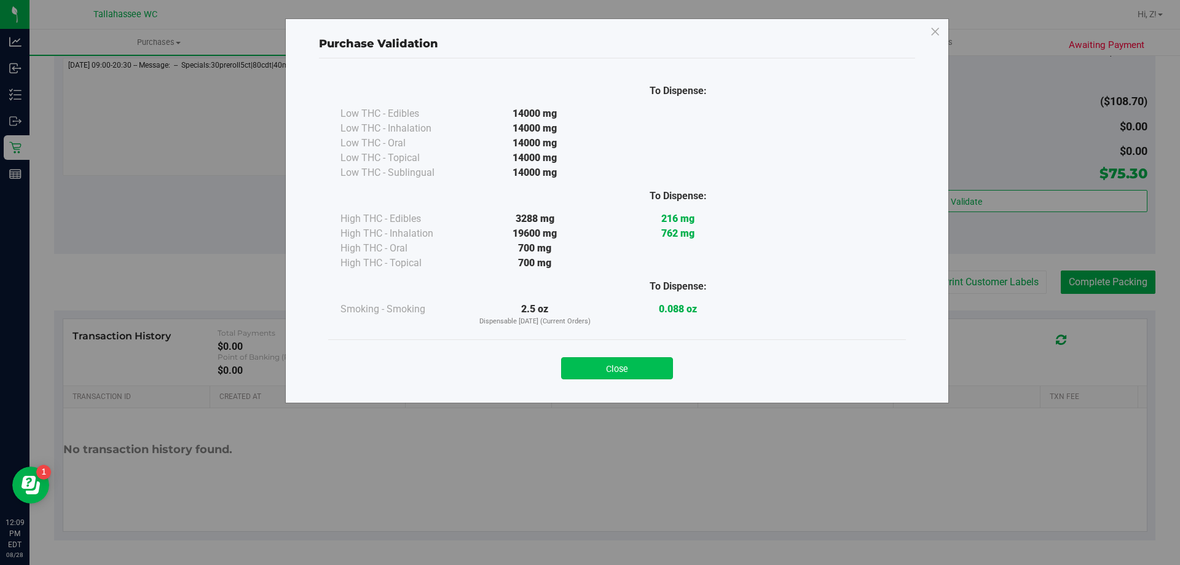
click at [649, 367] on button "Close" at bounding box center [617, 368] width 112 height 22
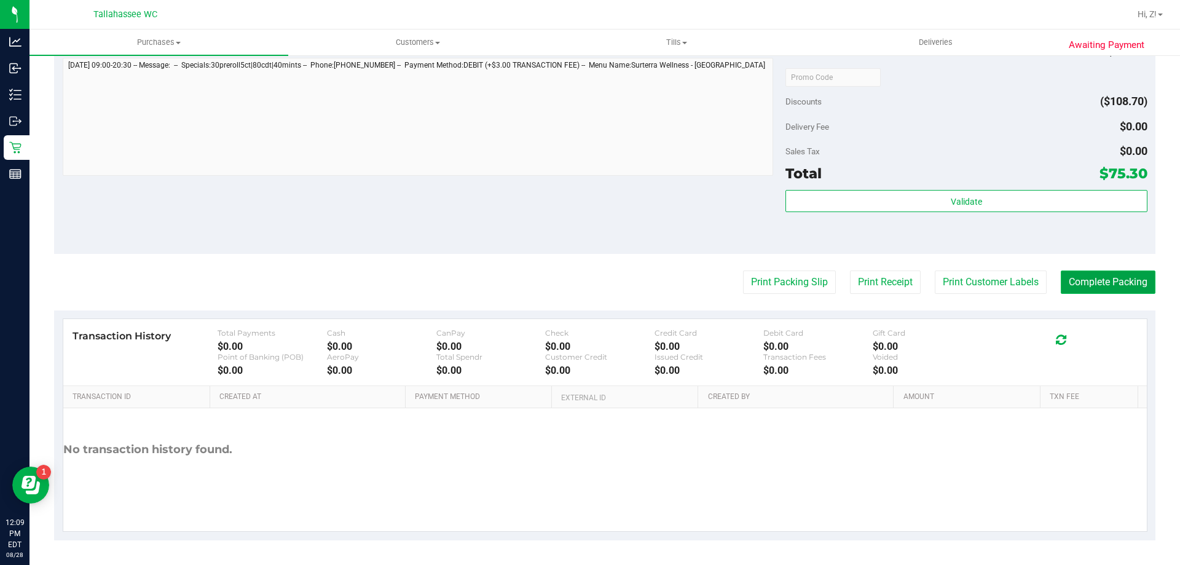
click at [1088, 278] on button "Complete Packing" at bounding box center [1107, 281] width 95 height 23
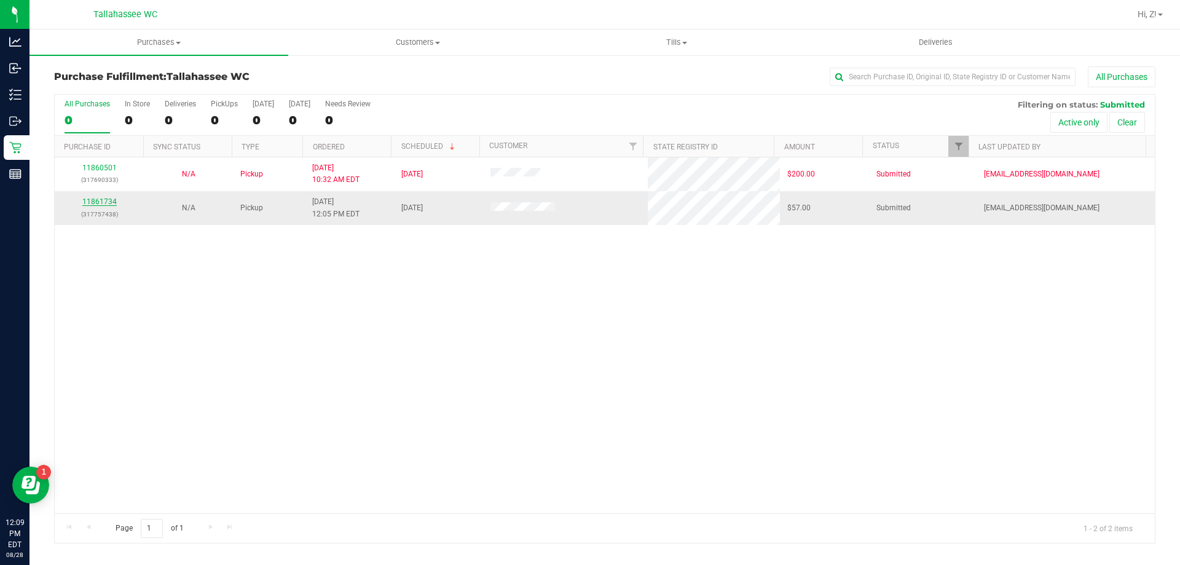
click at [104, 200] on link "11861734" at bounding box center [99, 201] width 34 height 9
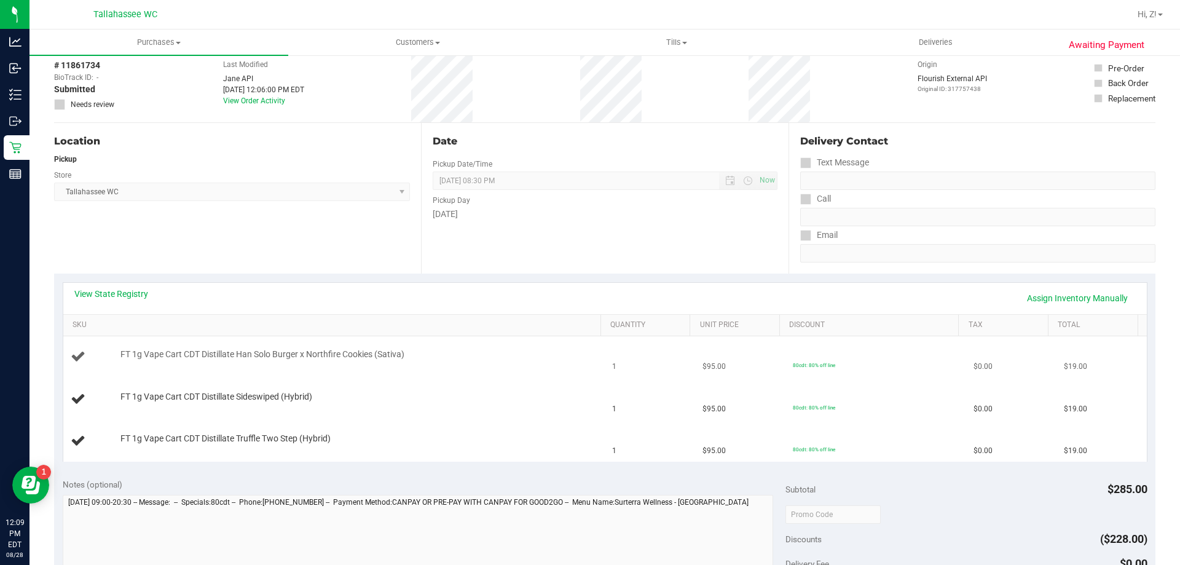
scroll to position [123, 0]
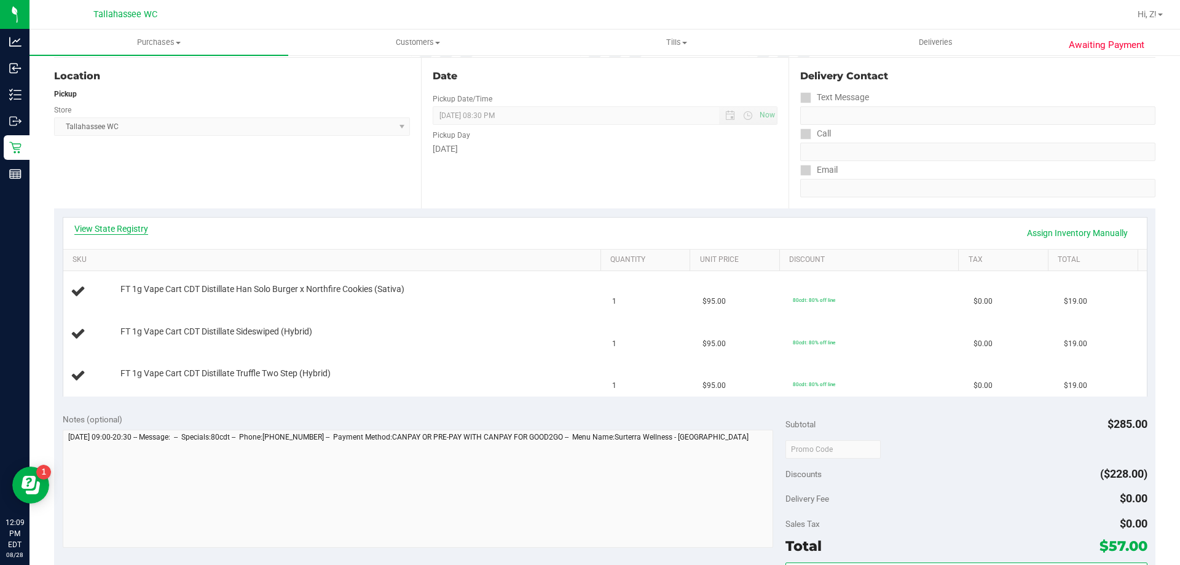
click at [135, 225] on link "View State Registry" at bounding box center [111, 228] width 74 height 12
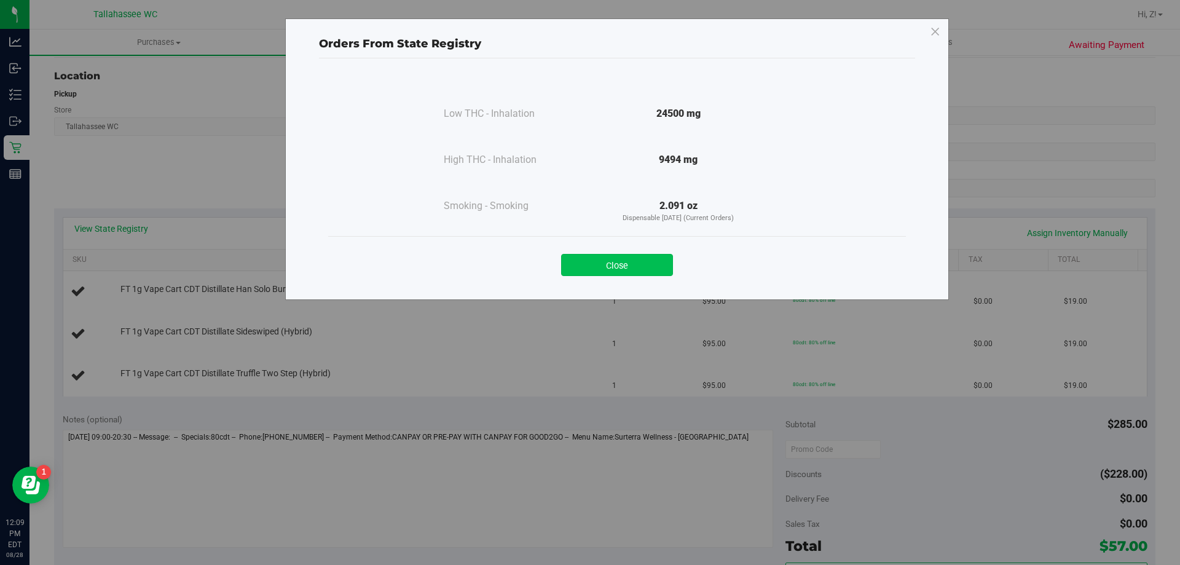
click at [637, 257] on button "Close" at bounding box center [617, 265] width 112 height 22
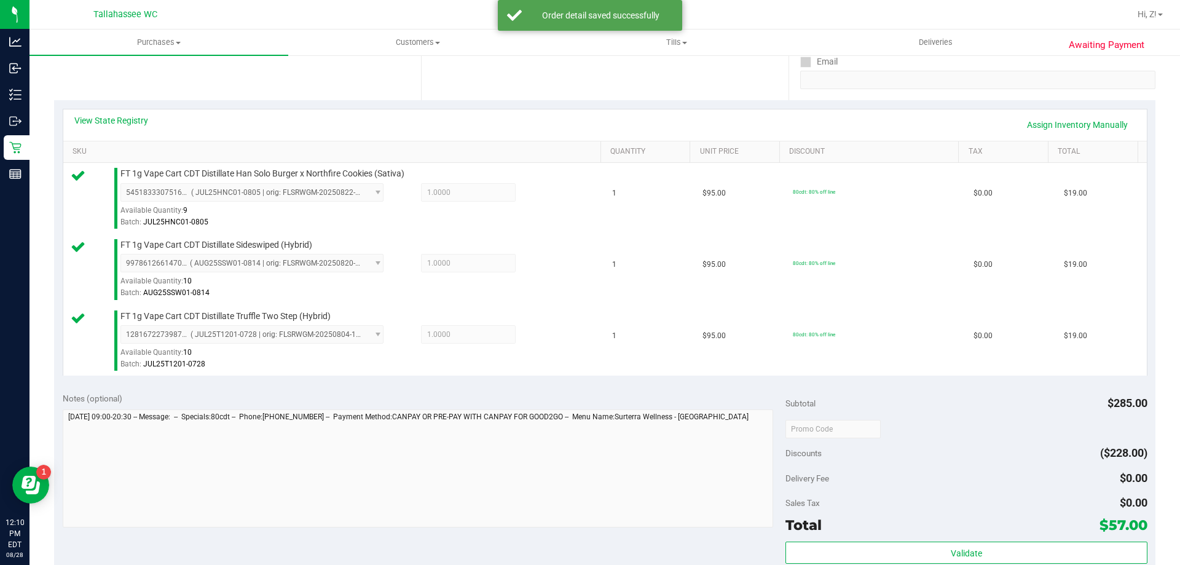
scroll to position [430, 0]
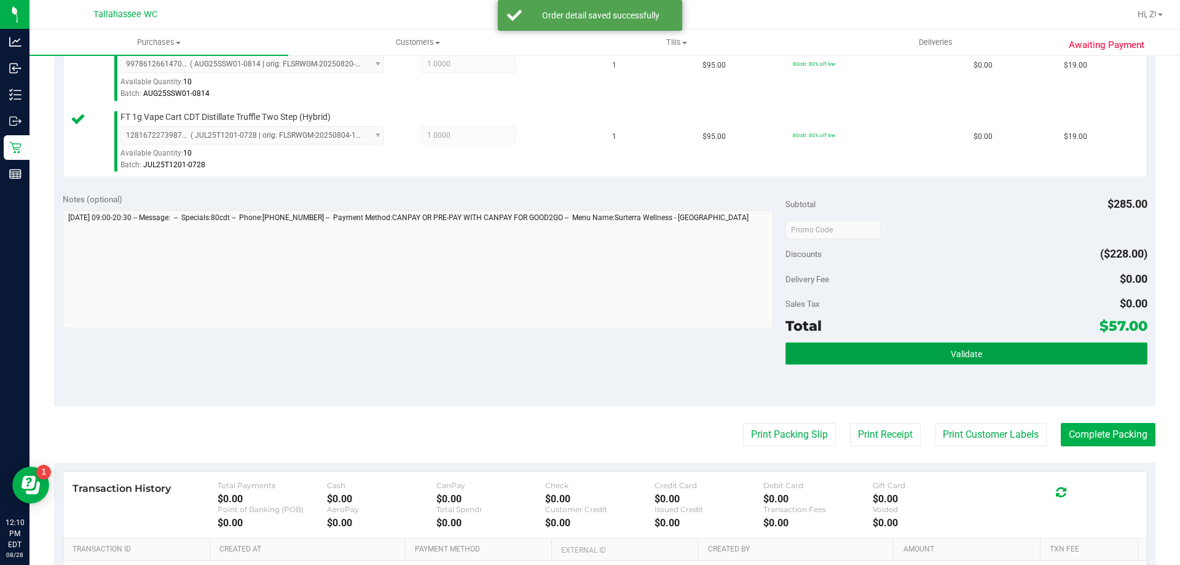
click at [971, 353] on span "Validate" at bounding box center [966, 354] width 31 height 10
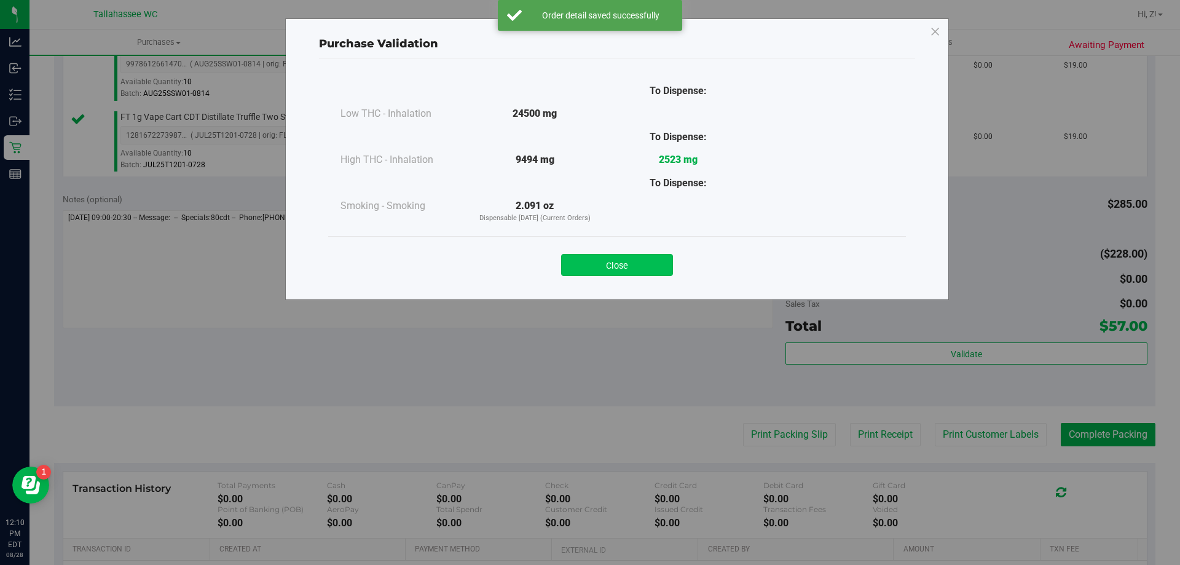
click at [611, 261] on button "Close" at bounding box center [617, 265] width 112 height 22
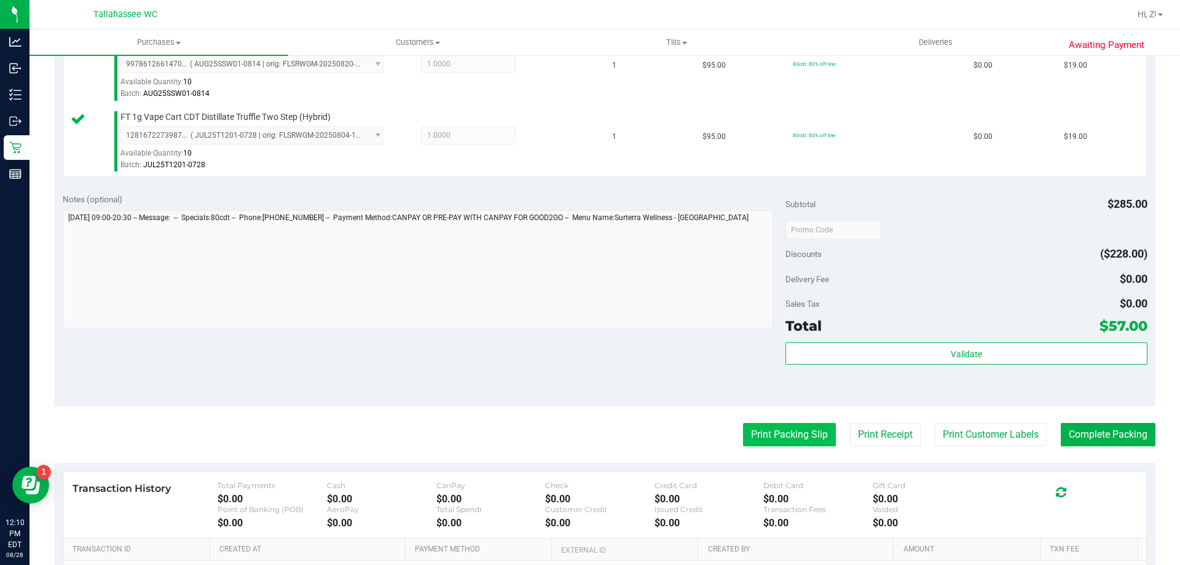
click at [772, 429] on button "Print Packing Slip" at bounding box center [789, 434] width 93 height 23
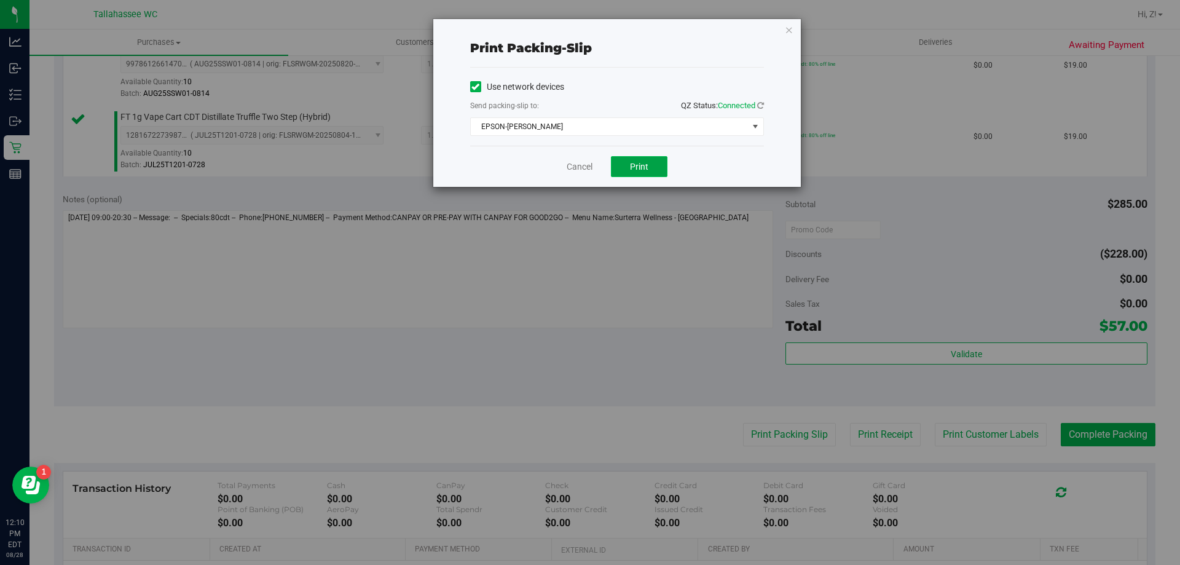
click at [629, 170] on button "Print" at bounding box center [639, 166] width 57 height 21
click at [789, 34] on icon "button" at bounding box center [789, 29] width 9 height 15
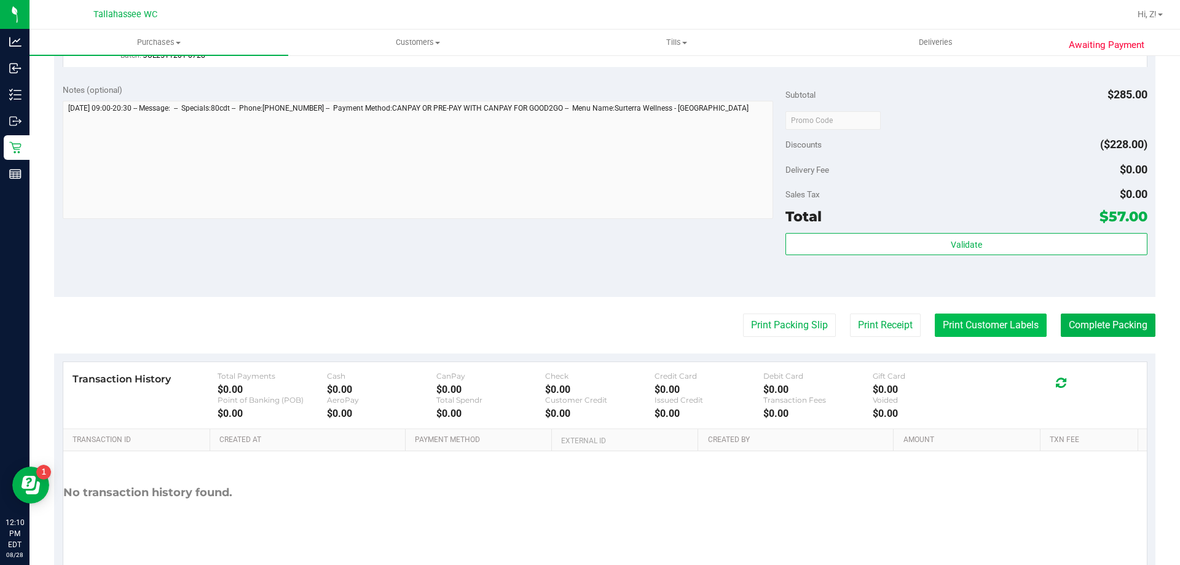
scroll to position [582, 0]
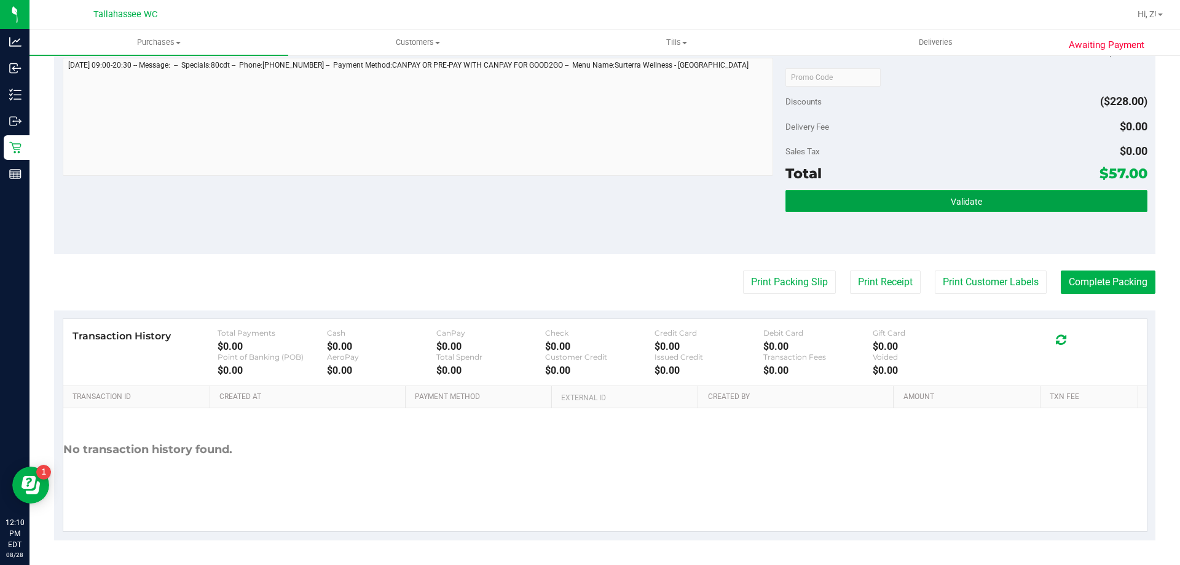
click at [925, 211] on button "Validate" at bounding box center [965, 201] width 361 height 22
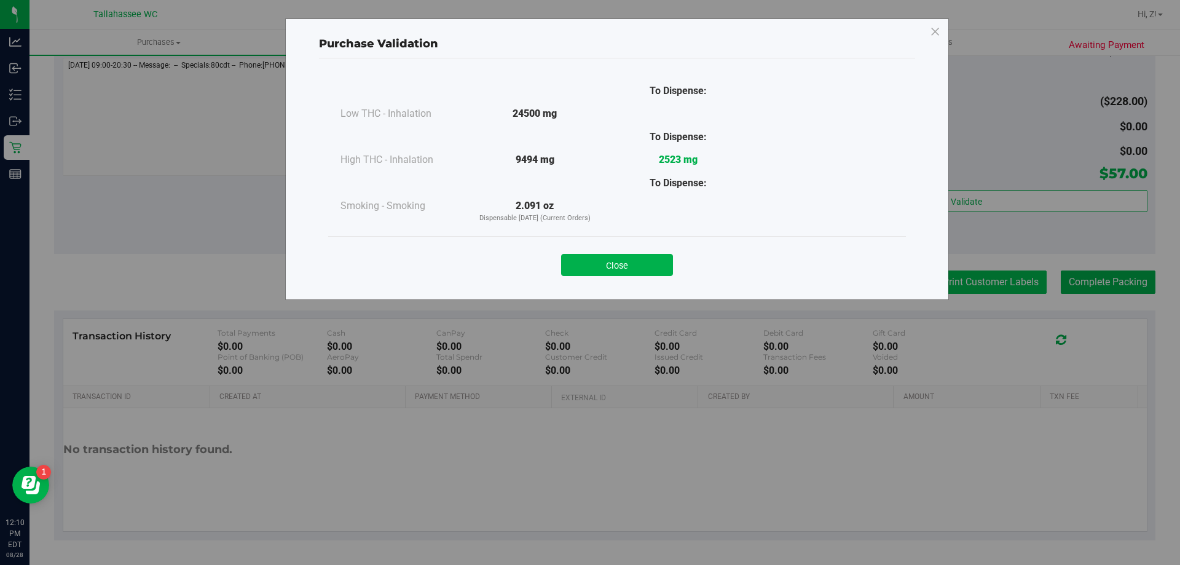
drag, startPoint x: 635, startPoint y: 254, endPoint x: 1029, endPoint y: 290, distance: 396.1
click at [638, 255] on button "Close" at bounding box center [617, 265] width 112 height 22
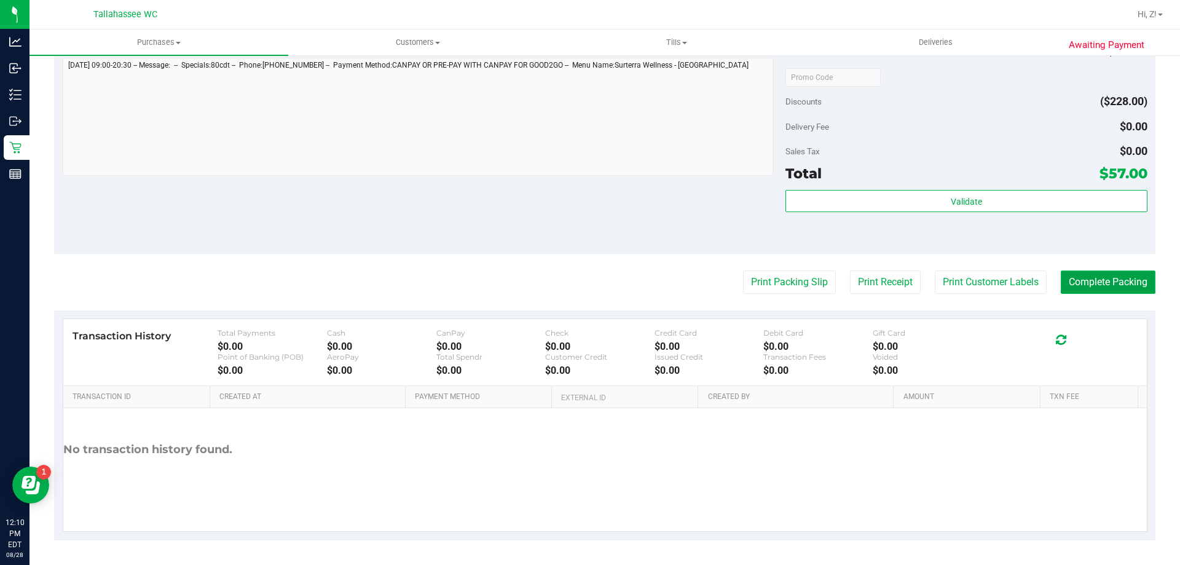
click at [1116, 280] on button "Complete Packing" at bounding box center [1107, 281] width 95 height 23
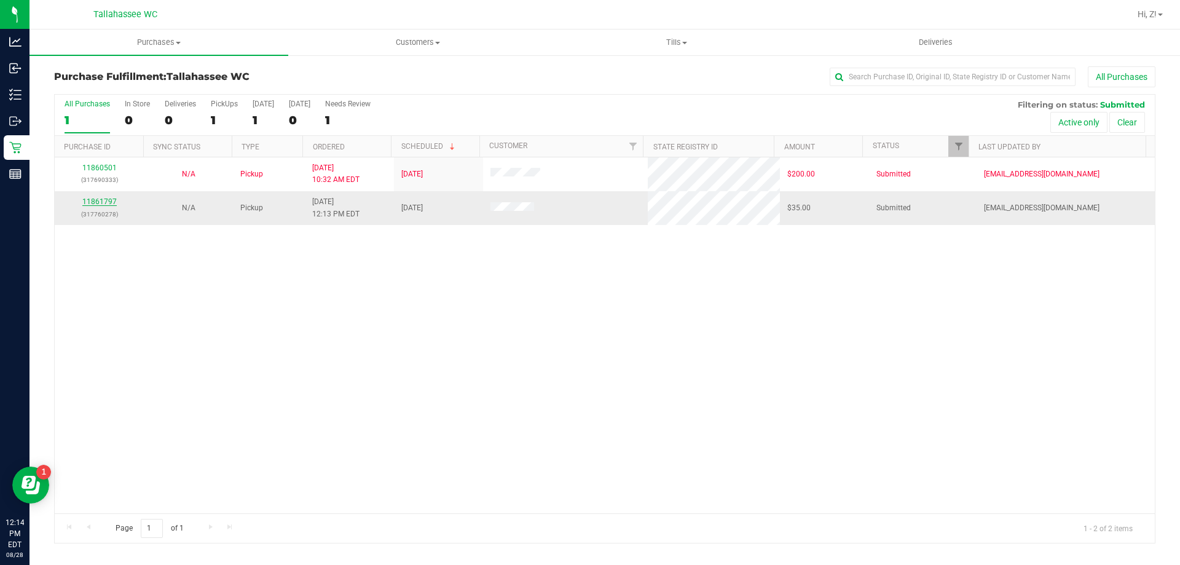
click at [108, 201] on link "11861797" at bounding box center [99, 201] width 34 height 9
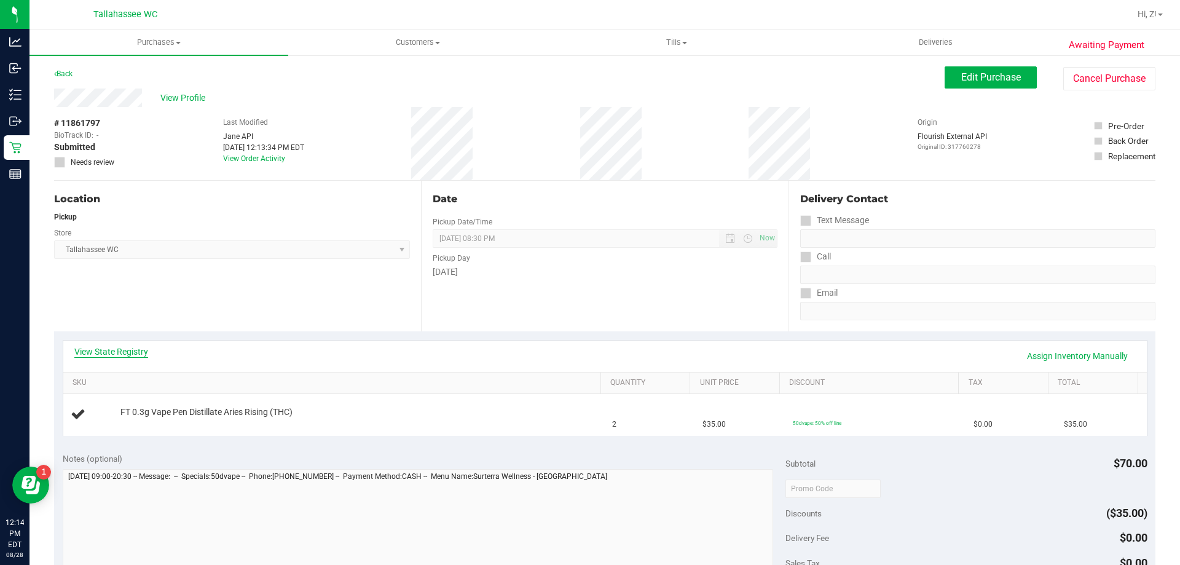
click at [114, 353] on link "View State Registry" at bounding box center [111, 351] width 74 height 12
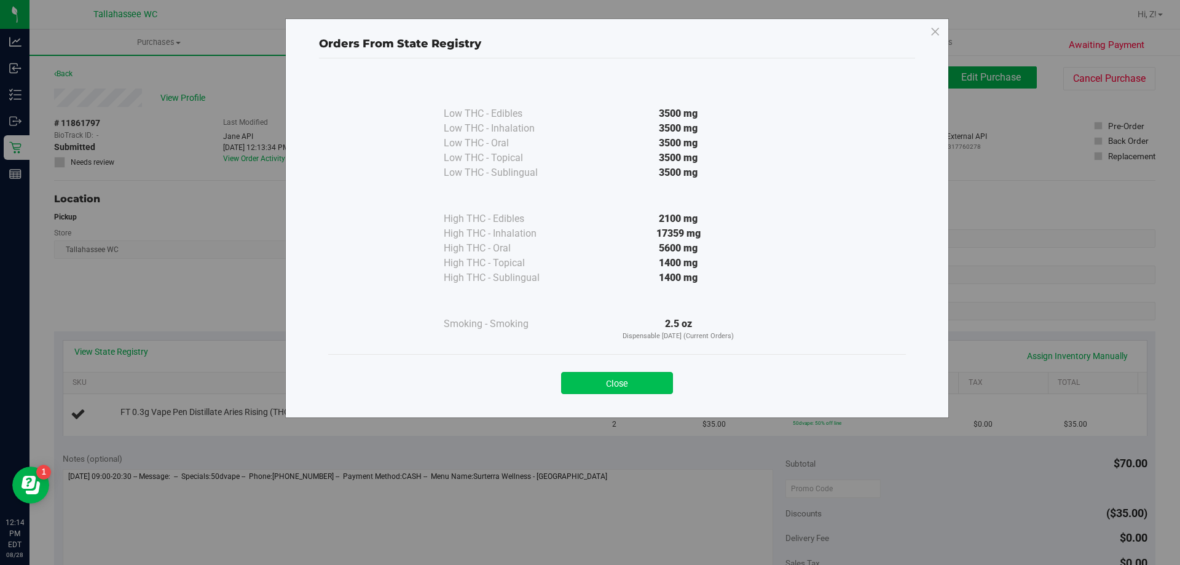
click at [654, 391] on button "Close" at bounding box center [617, 383] width 112 height 22
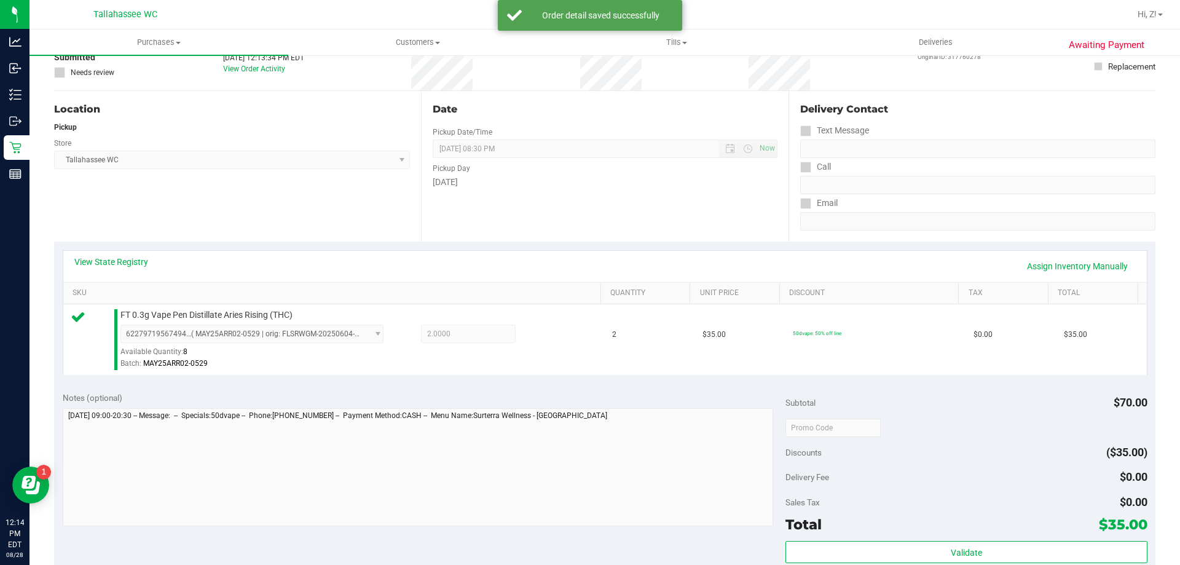
scroll to position [246, 0]
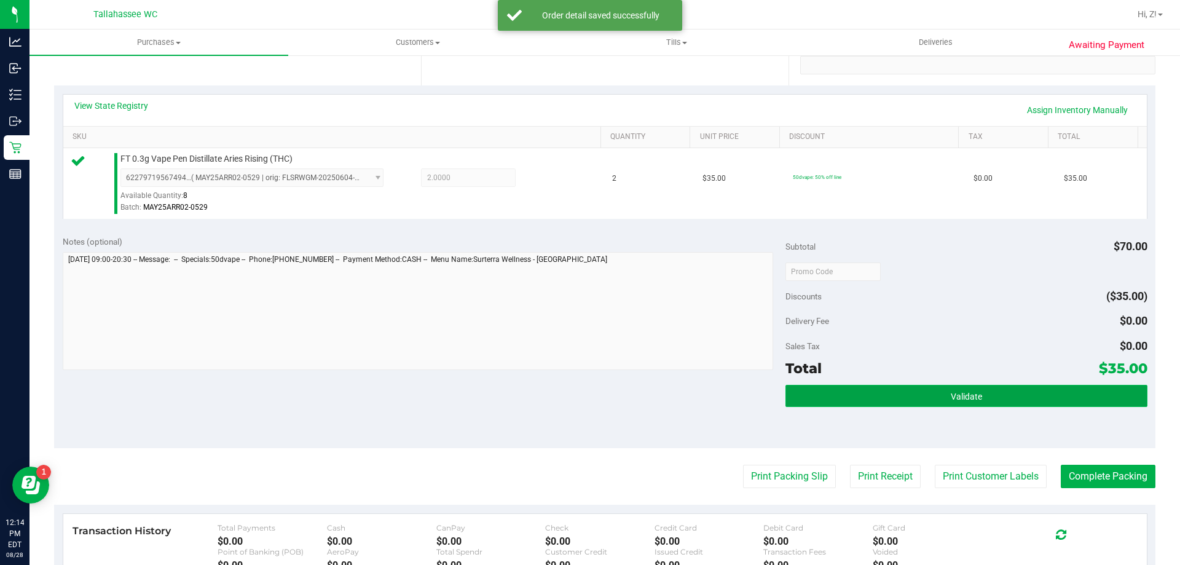
click at [955, 400] on span "Validate" at bounding box center [966, 396] width 31 height 10
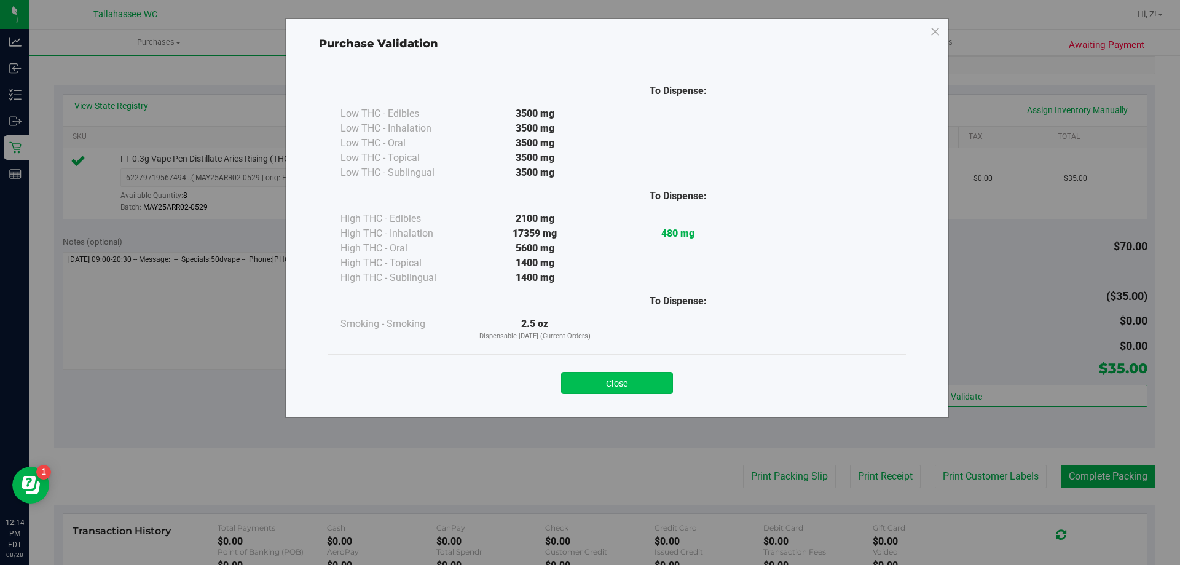
click at [627, 386] on button "Close" at bounding box center [617, 383] width 112 height 22
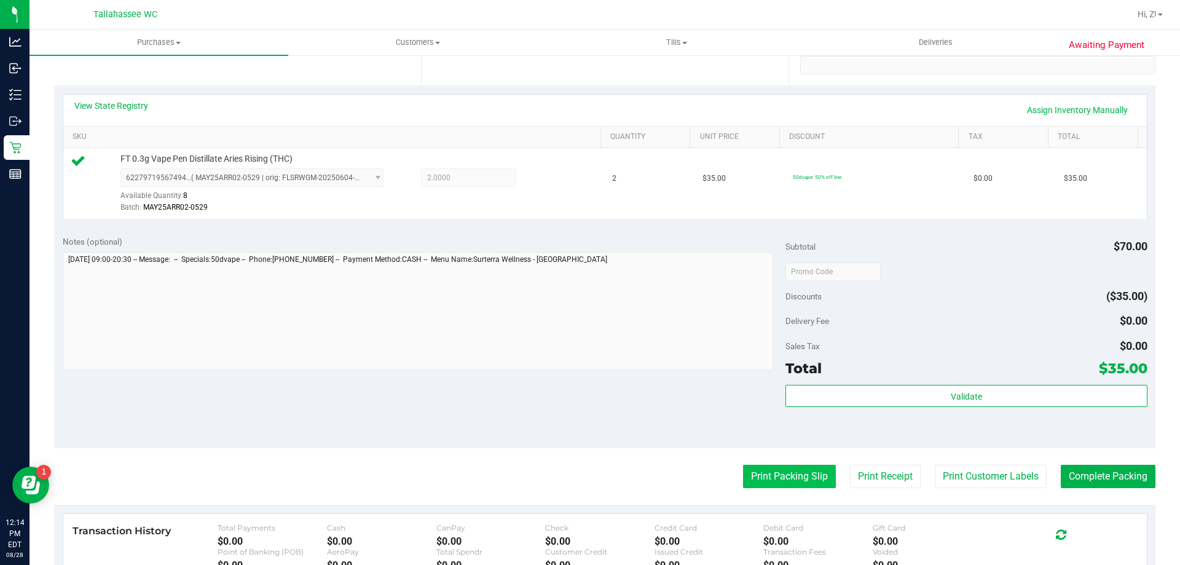
click at [781, 492] on purchase-details "Back Edit Purchase Cancel Purchase View Profile # 11861797 BioTrack ID: - Submi…" at bounding box center [604, 278] width 1101 height 914
click at [778, 473] on button "Print Packing Slip" at bounding box center [789, 476] width 93 height 23
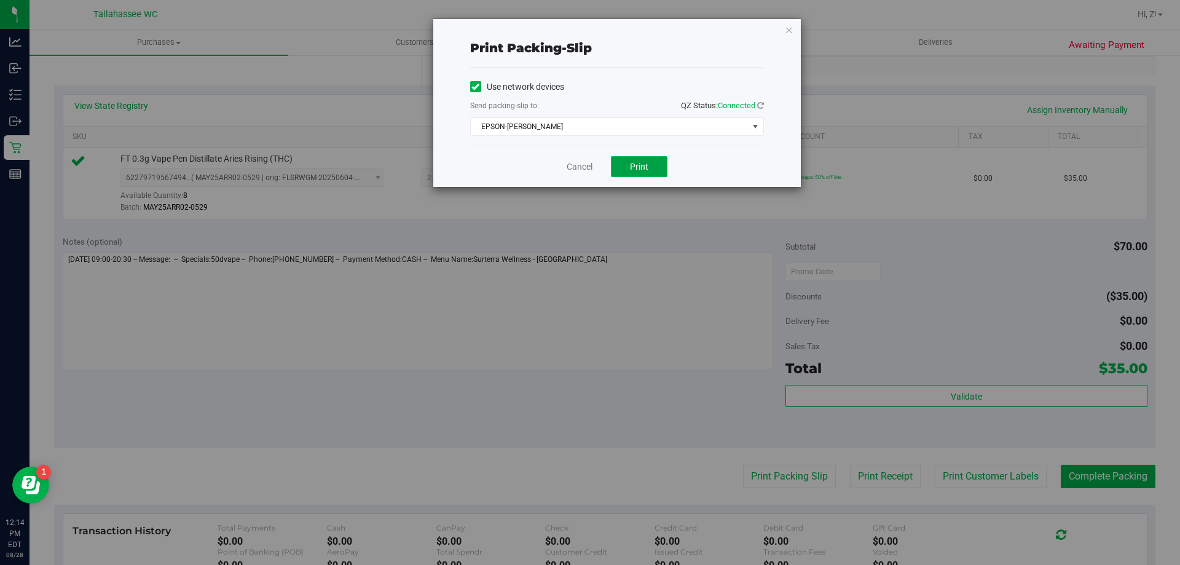
click at [638, 165] on span "Print" at bounding box center [639, 167] width 18 height 10
click at [786, 33] on icon "button" at bounding box center [789, 29] width 9 height 15
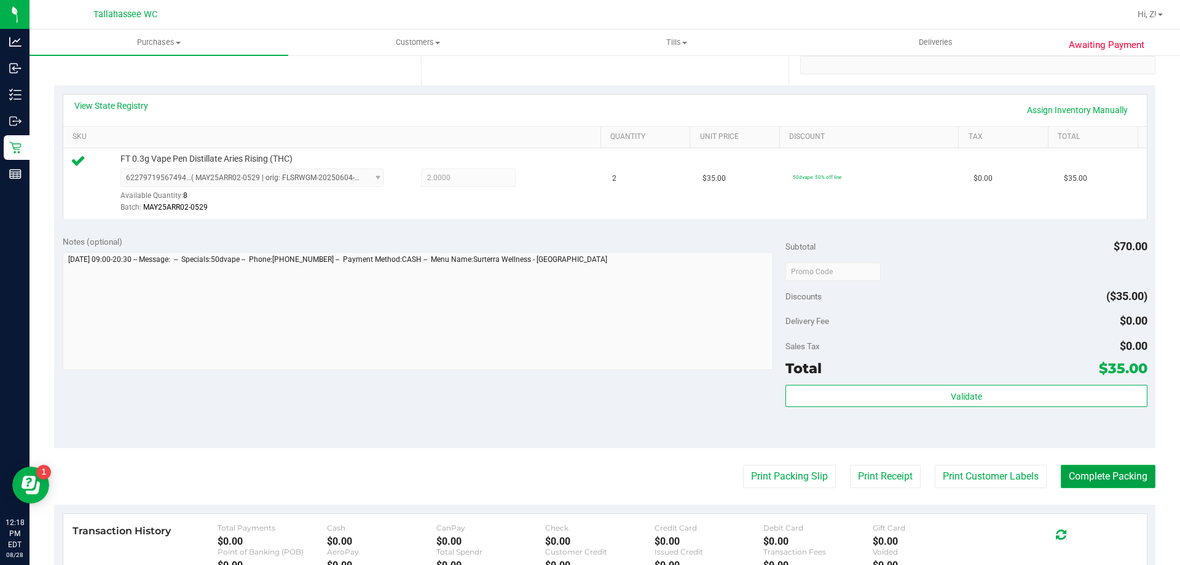
click at [1083, 483] on button "Complete Packing" at bounding box center [1107, 476] width 95 height 23
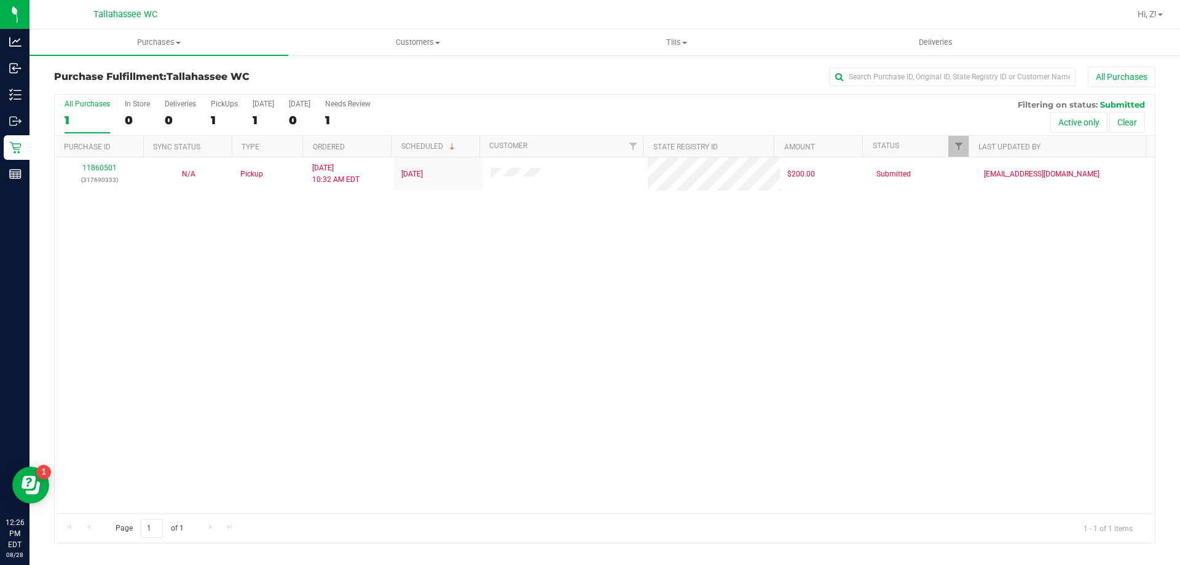
drag, startPoint x: 712, startPoint y: 317, endPoint x: 778, endPoint y: 244, distance: 99.2
click at [733, 292] on div "11860501 (317690333) N/A Pickup 8/28/2025 10:32 AM EDT 8/28/2025 $200.00 Submit…" at bounding box center [605, 335] width 1100 height 356
click at [391, 294] on div "11860501 (317690333) N/A Pickup 8/28/2025 10:32 AM EDT 8/28/2025 $200.00 Submit…" at bounding box center [605, 335] width 1100 height 356
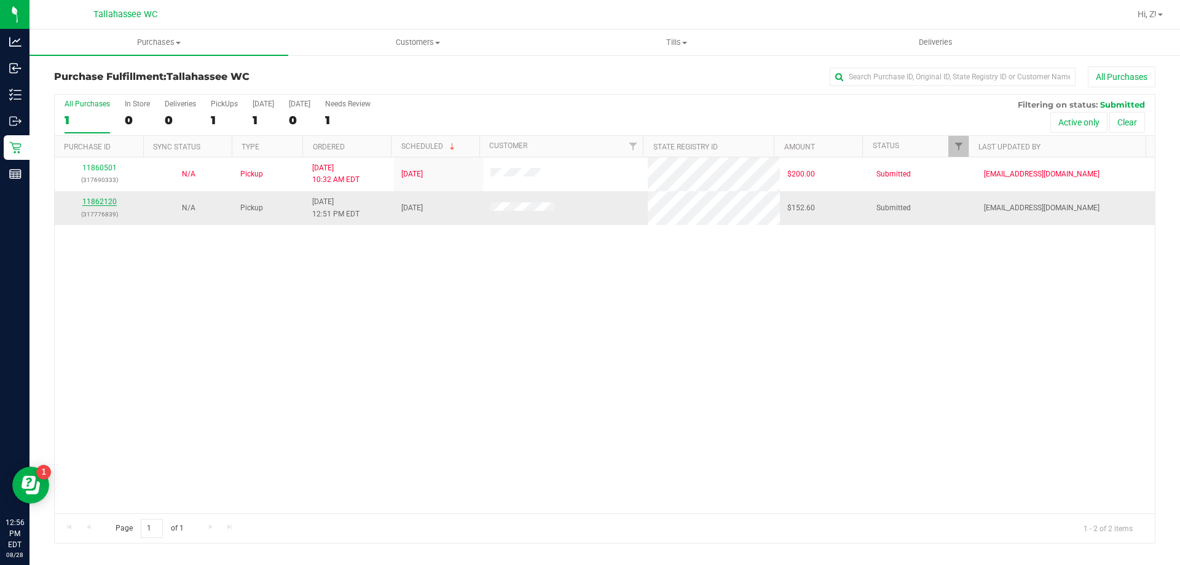
click at [106, 199] on link "11862120" at bounding box center [99, 201] width 34 height 9
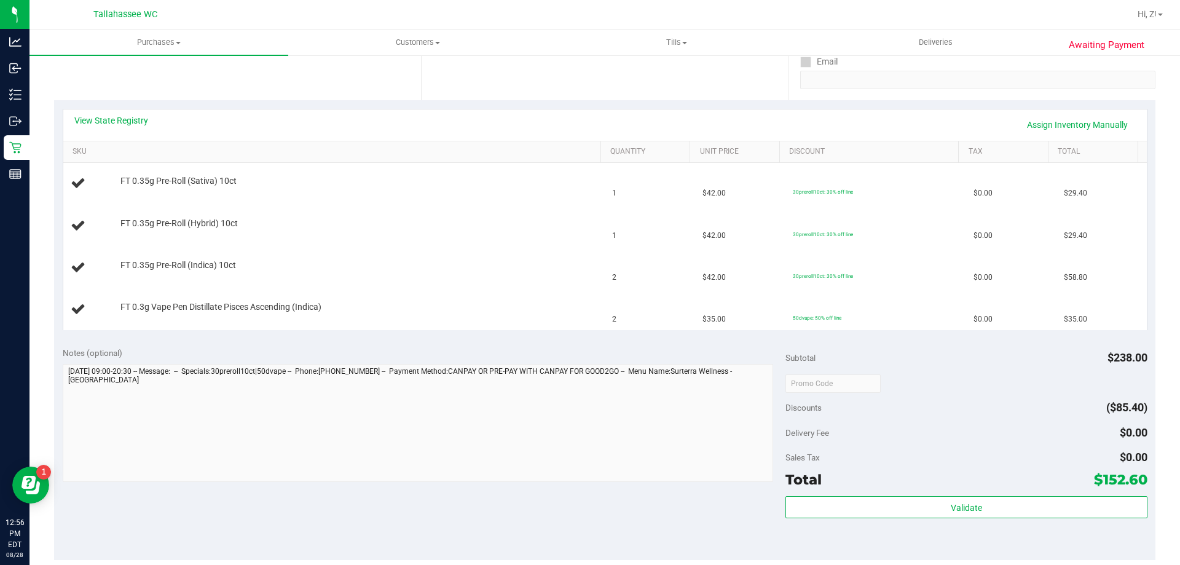
scroll to position [61, 0]
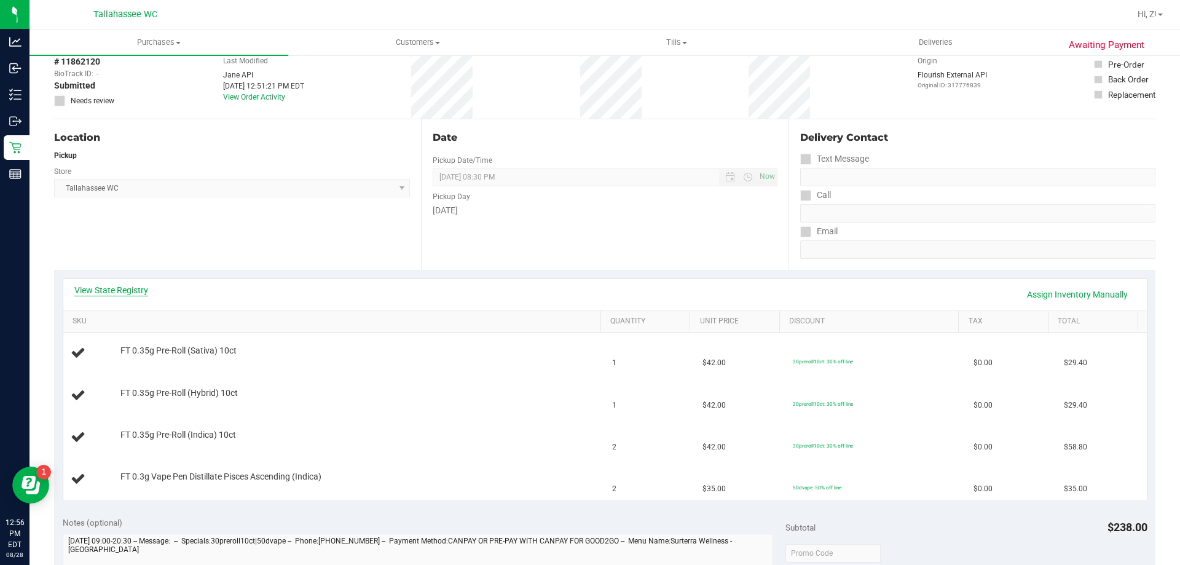
click at [123, 288] on link "View State Registry" at bounding box center [111, 290] width 74 height 12
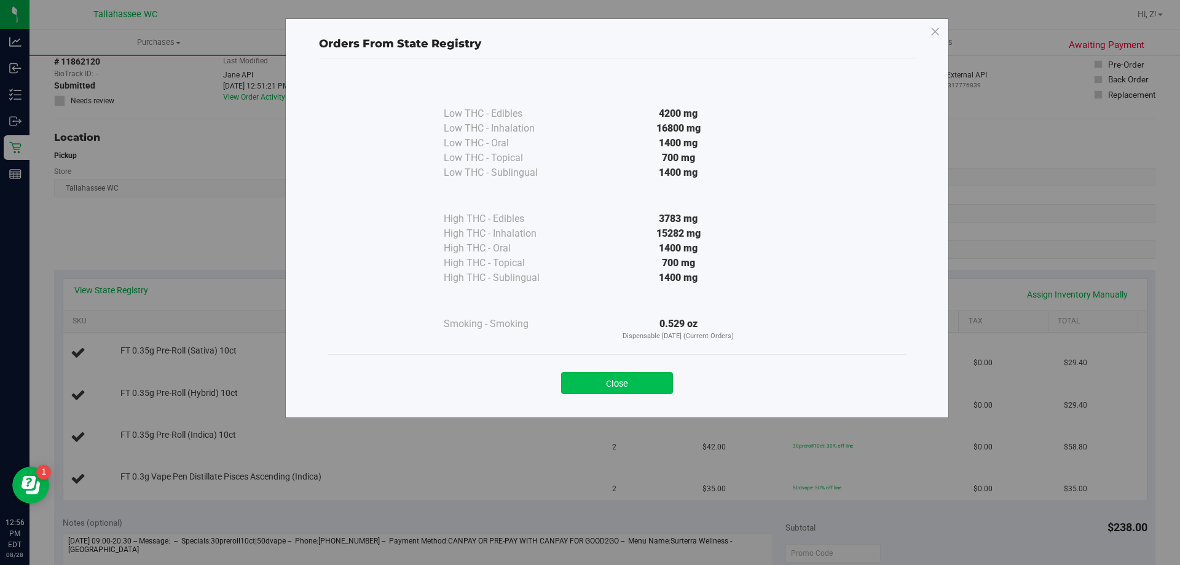
click at [590, 385] on button "Close" at bounding box center [617, 383] width 112 height 22
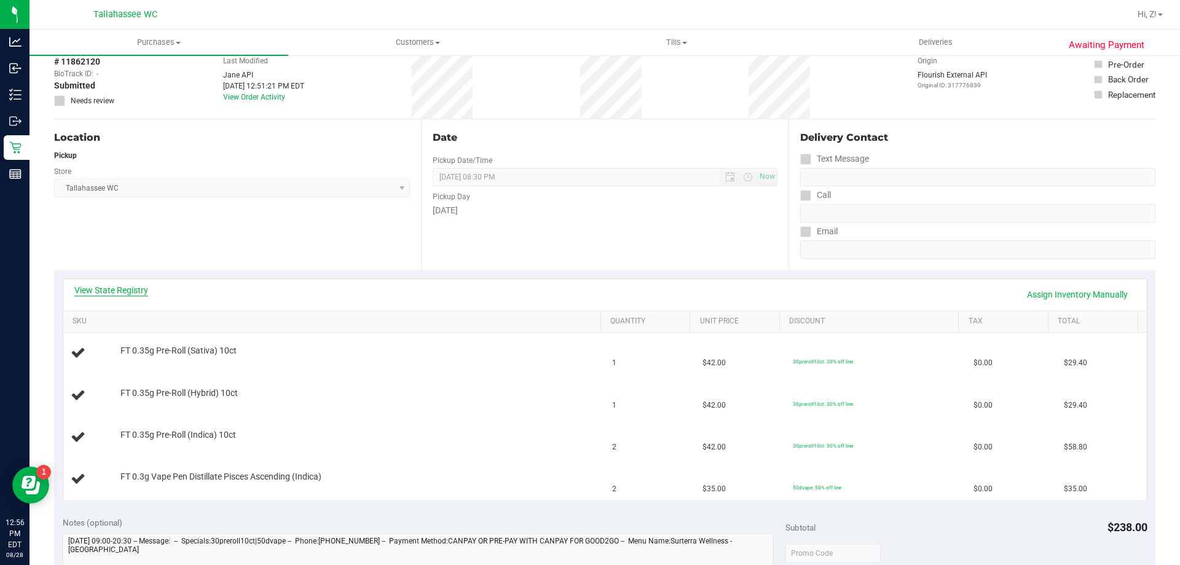
click at [111, 288] on link "View State Registry" at bounding box center [111, 290] width 74 height 12
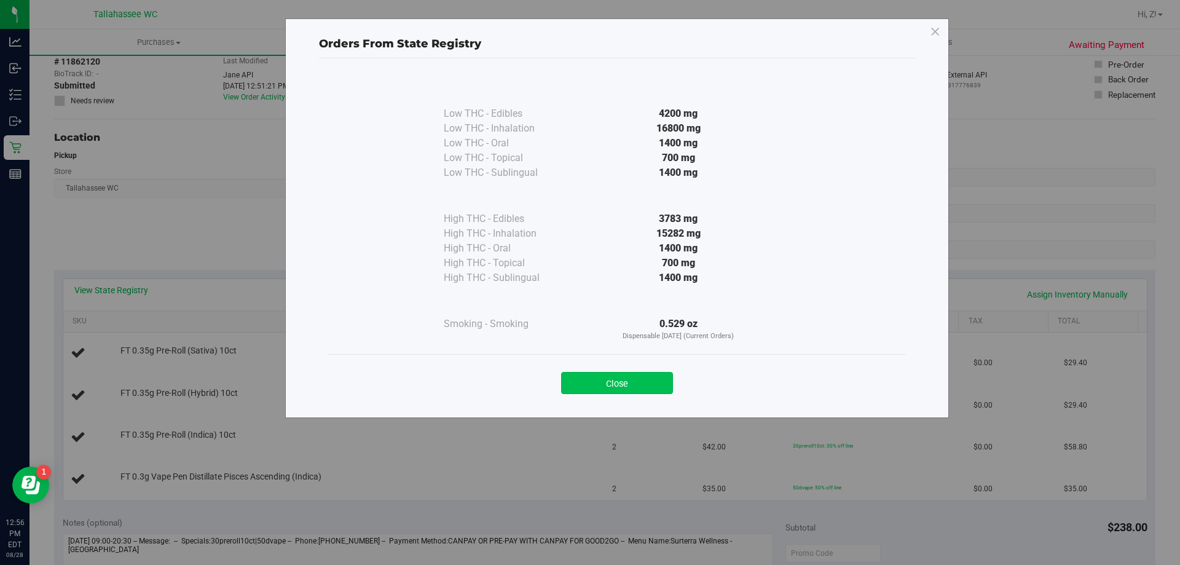
click at [645, 385] on button "Close" at bounding box center [617, 383] width 112 height 22
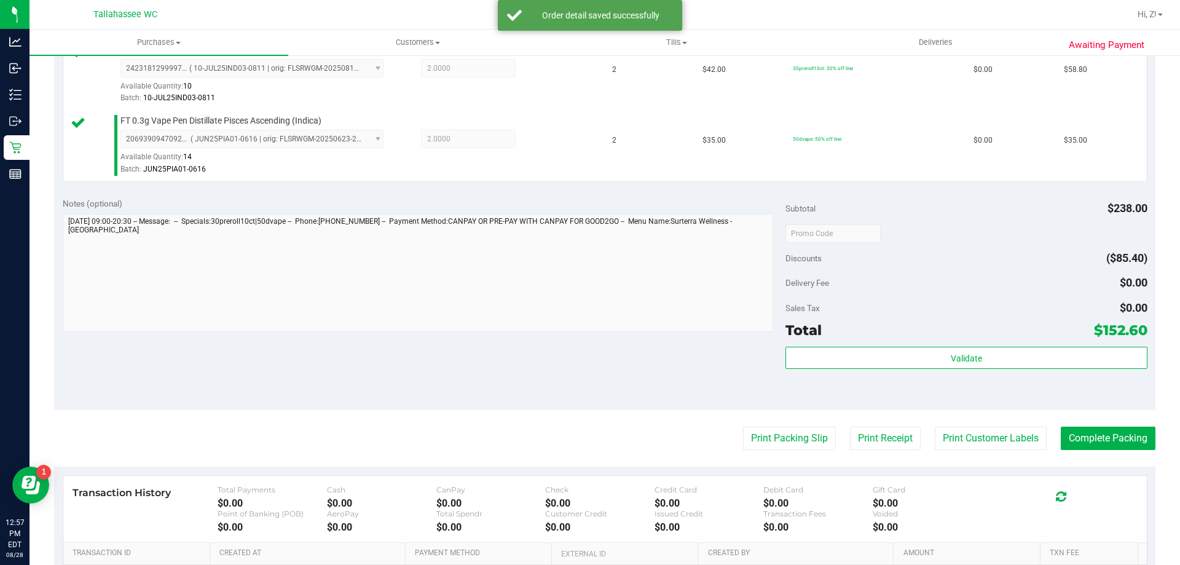
scroll to position [653, 0]
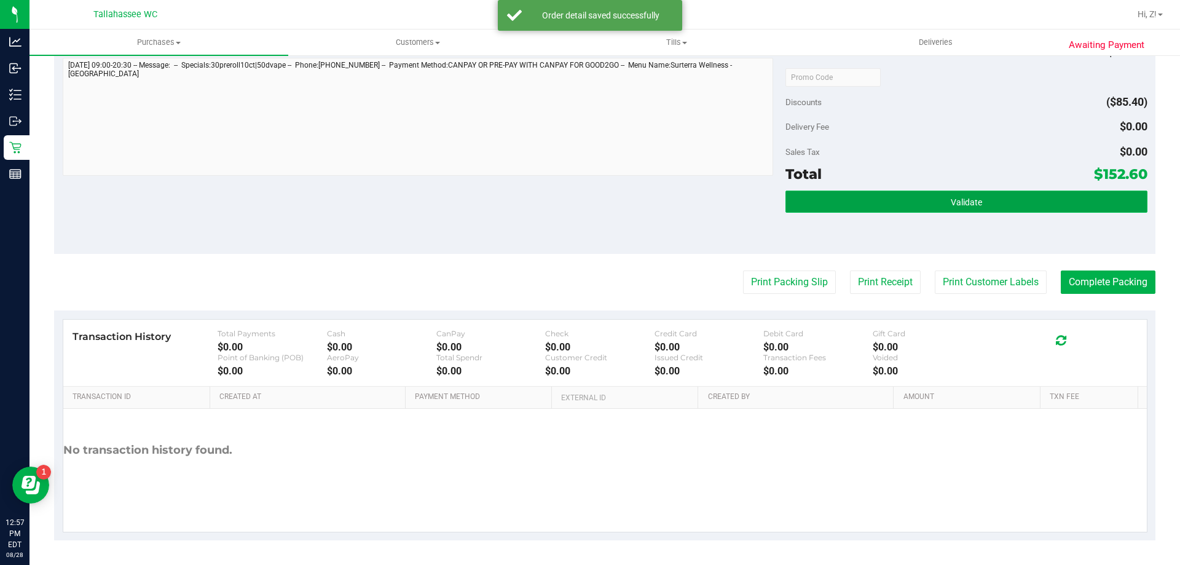
click at [992, 200] on button "Validate" at bounding box center [965, 201] width 361 height 22
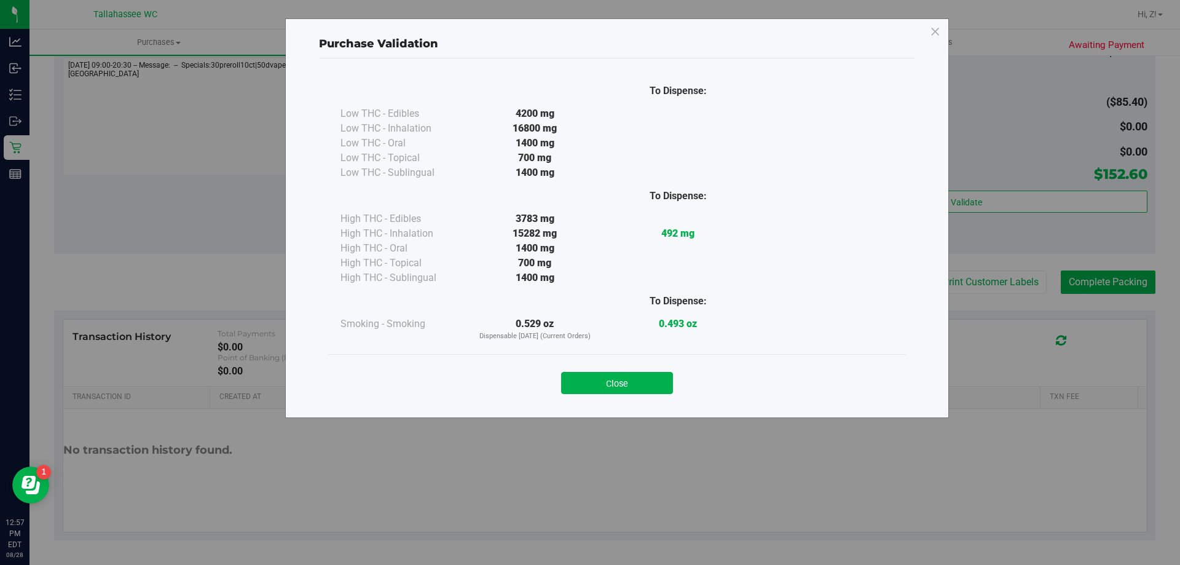
drag, startPoint x: 653, startPoint y: 375, endPoint x: 661, endPoint y: 369, distance: 9.6
click at [653, 375] on button "Close" at bounding box center [617, 383] width 112 height 22
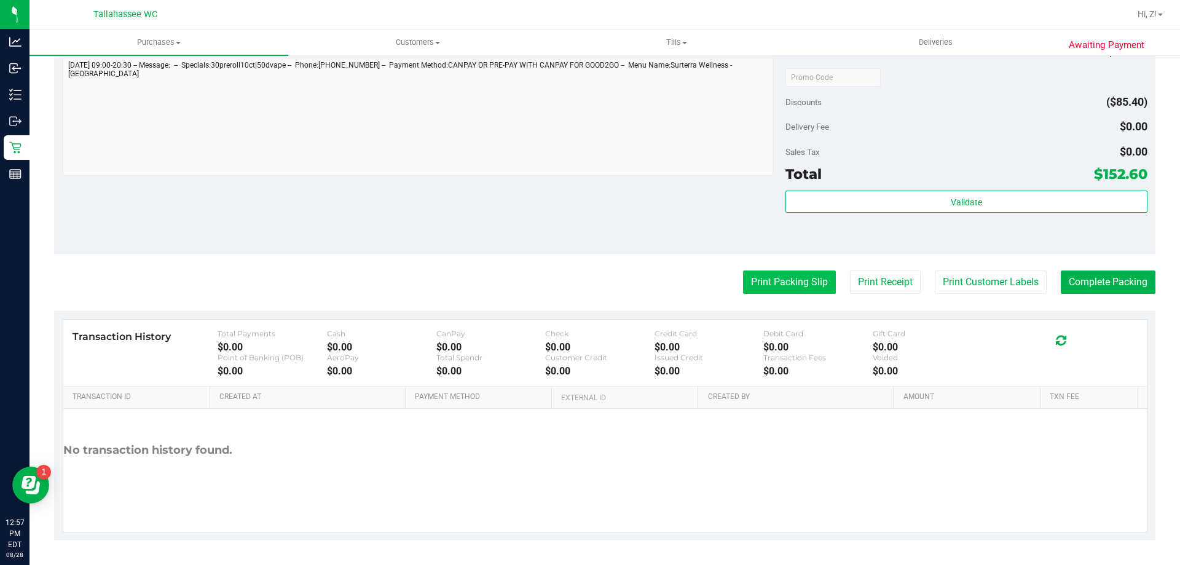
click at [761, 272] on button "Print Packing Slip" at bounding box center [789, 281] width 93 height 23
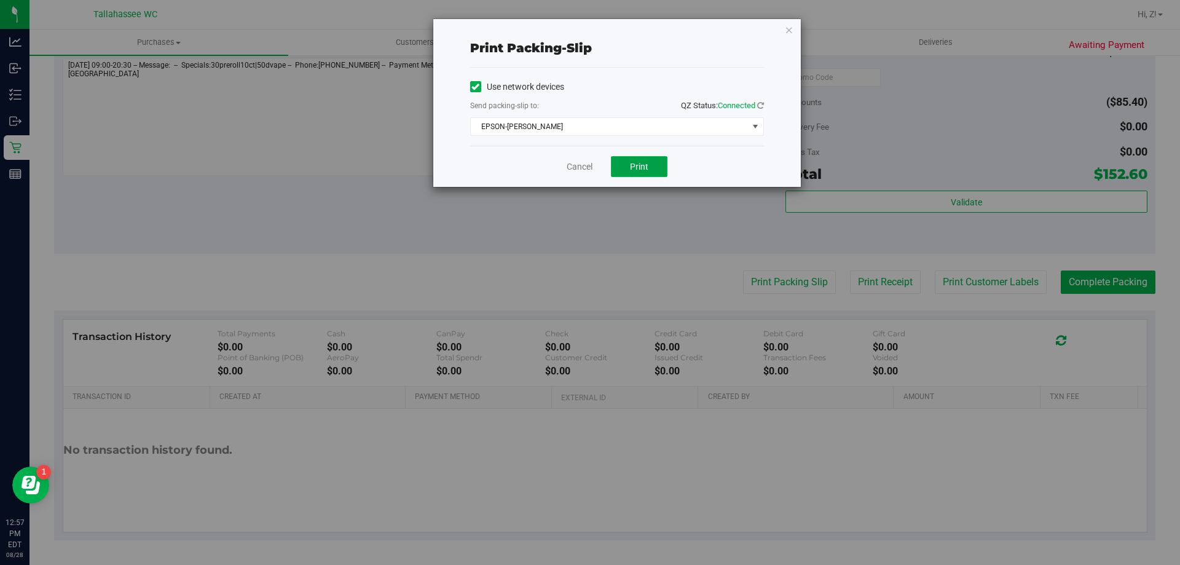
click at [643, 159] on button "Print" at bounding box center [639, 166] width 57 height 21
click at [790, 31] on icon "button" at bounding box center [789, 29] width 9 height 15
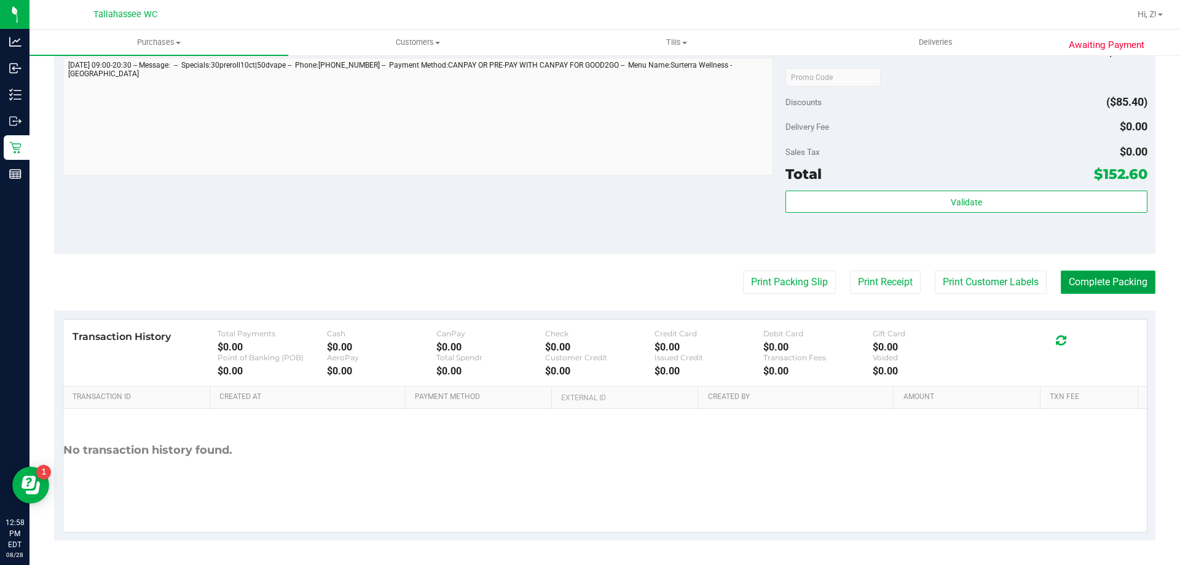
click at [1132, 279] on button "Complete Packing" at bounding box center [1107, 281] width 95 height 23
click at [353, 219] on div "Notes (optional) Subtotal $238.00 Discounts ($85.40) Delivery Fee $0.00 Sales T…" at bounding box center [604, 143] width 1101 height 221
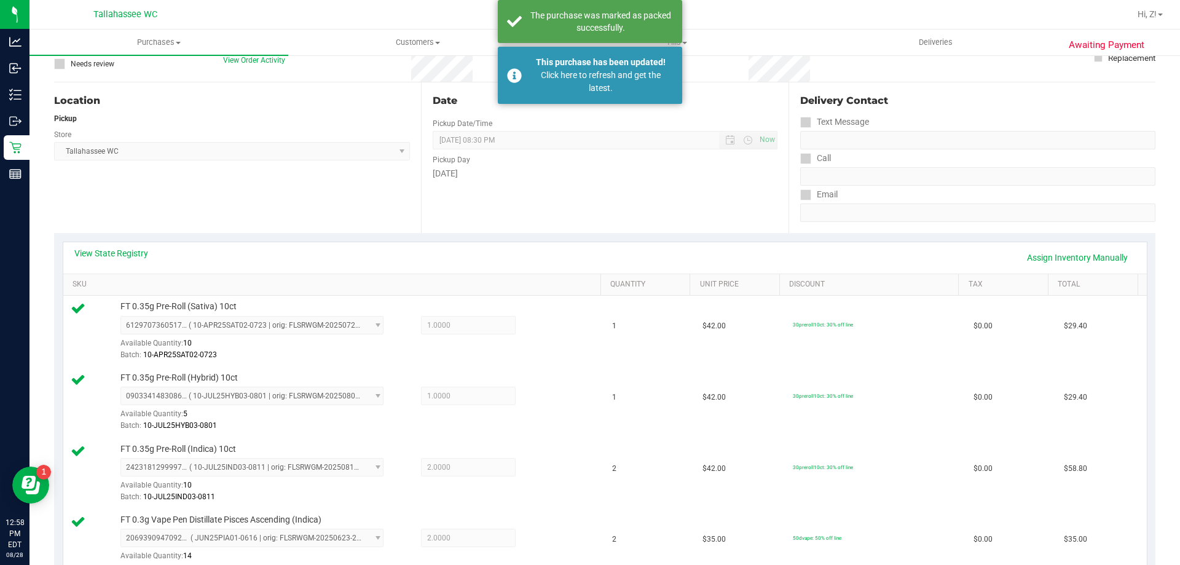
scroll to position [0, 0]
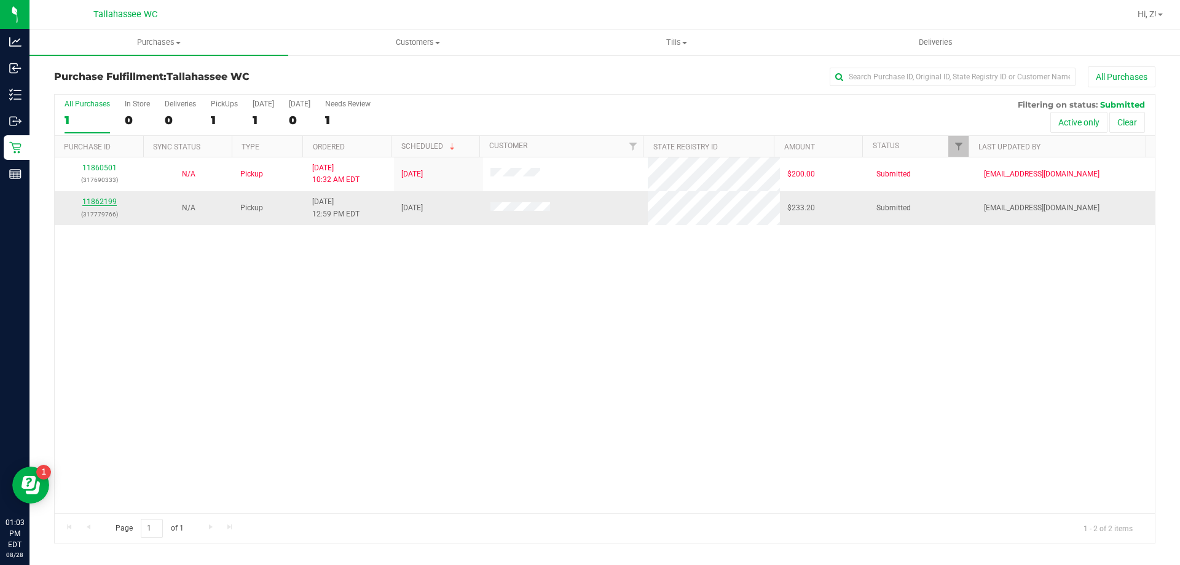
click at [102, 200] on link "11862199" at bounding box center [99, 201] width 34 height 9
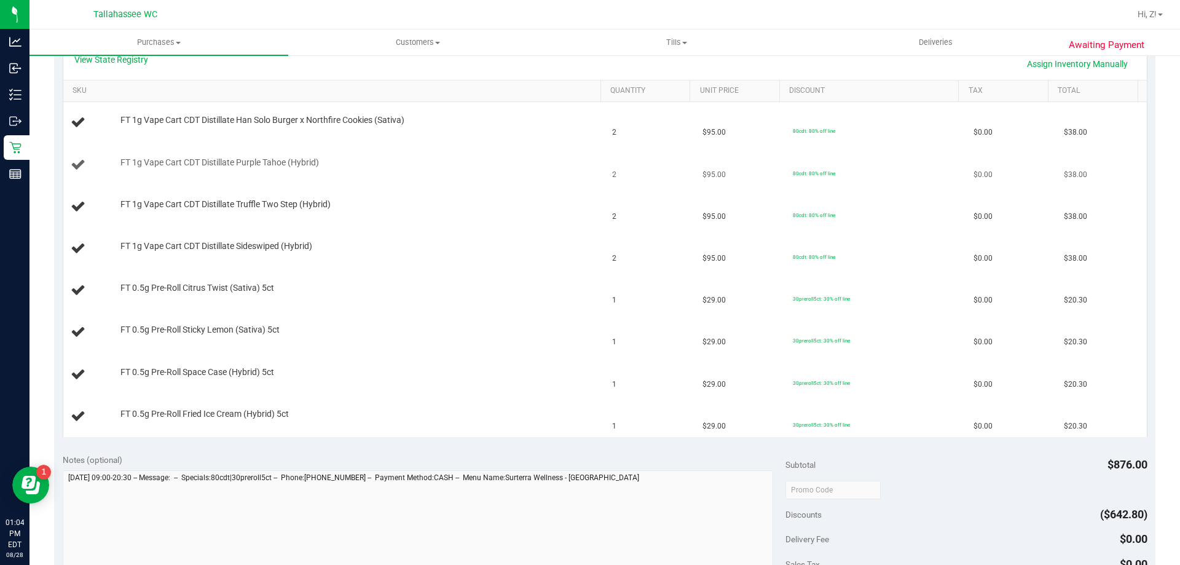
scroll to position [246, 0]
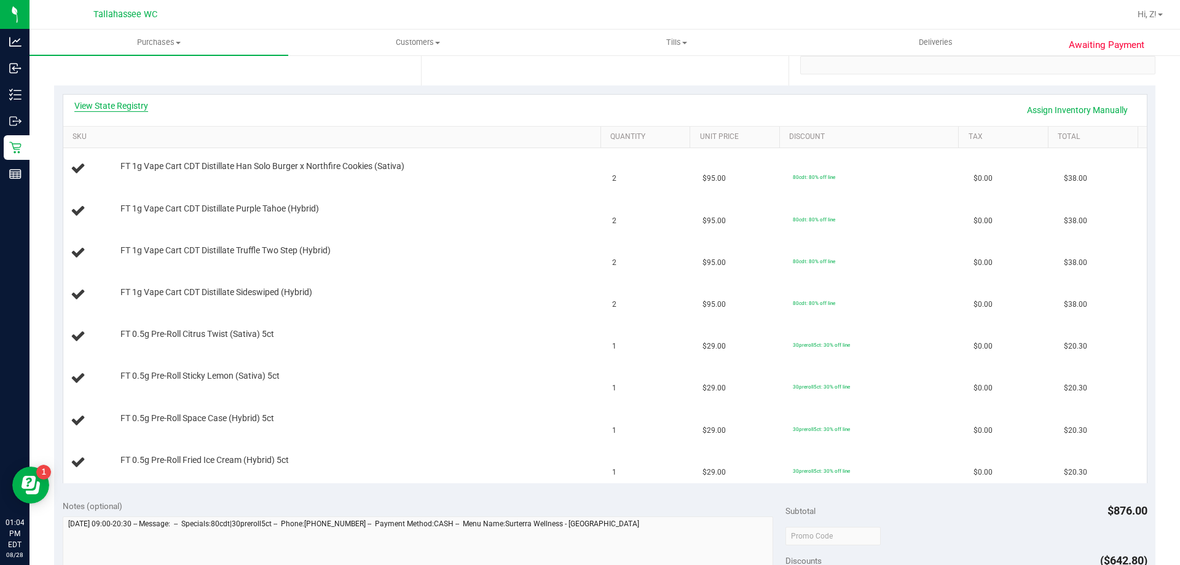
click at [117, 106] on link "View State Registry" at bounding box center [111, 106] width 74 height 12
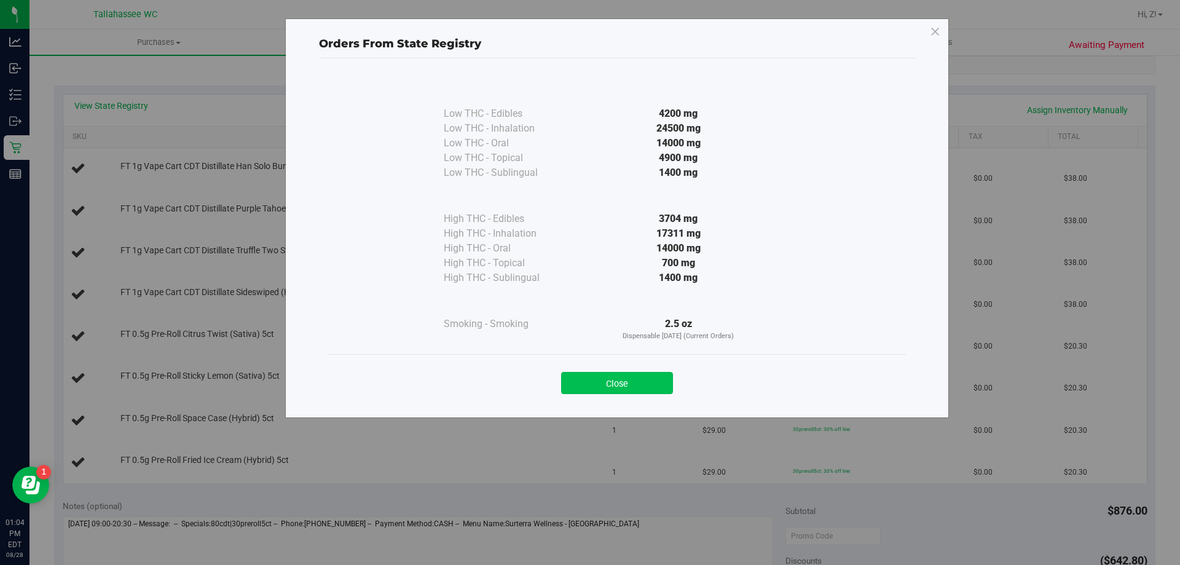
click at [643, 377] on button "Close" at bounding box center [617, 383] width 112 height 22
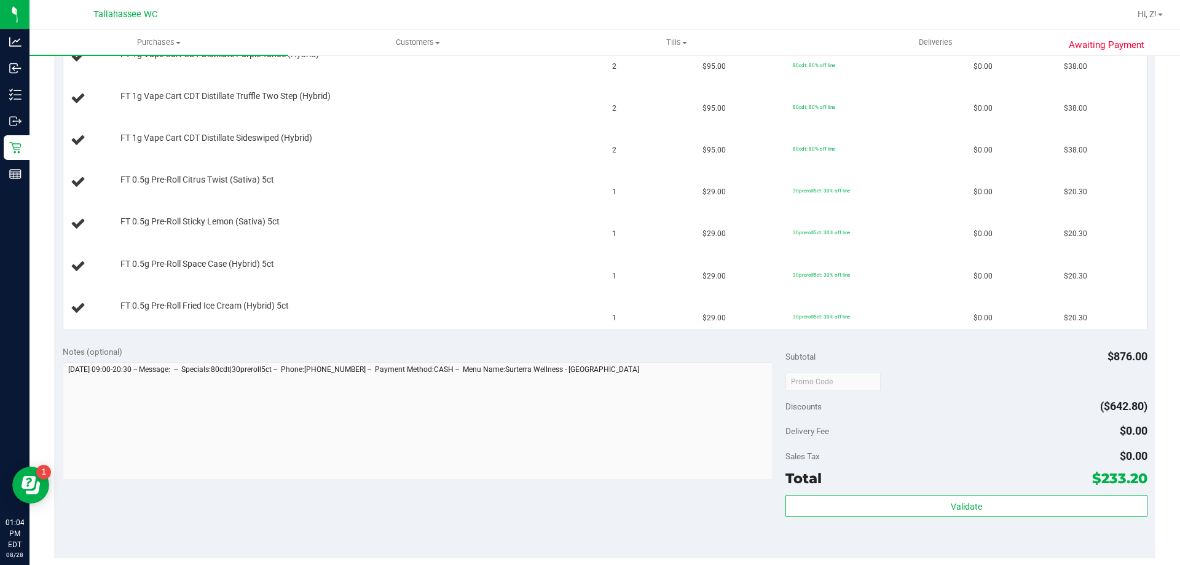
scroll to position [553, 0]
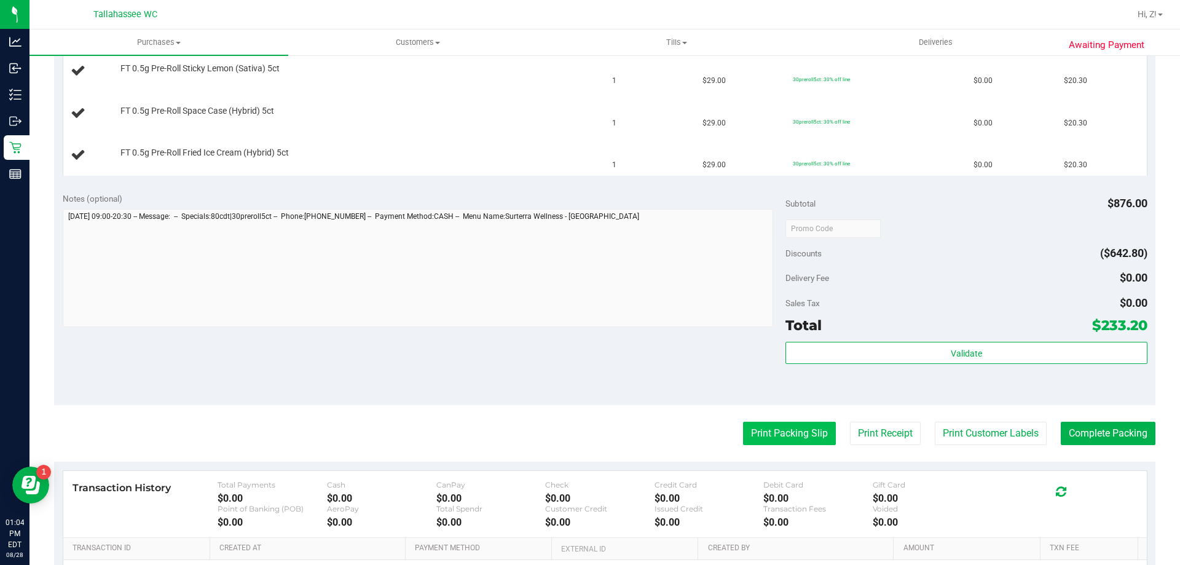
click at [777, 433] on button "Print Packing Slip" at bounding box center [789, 432] width 93 height 23
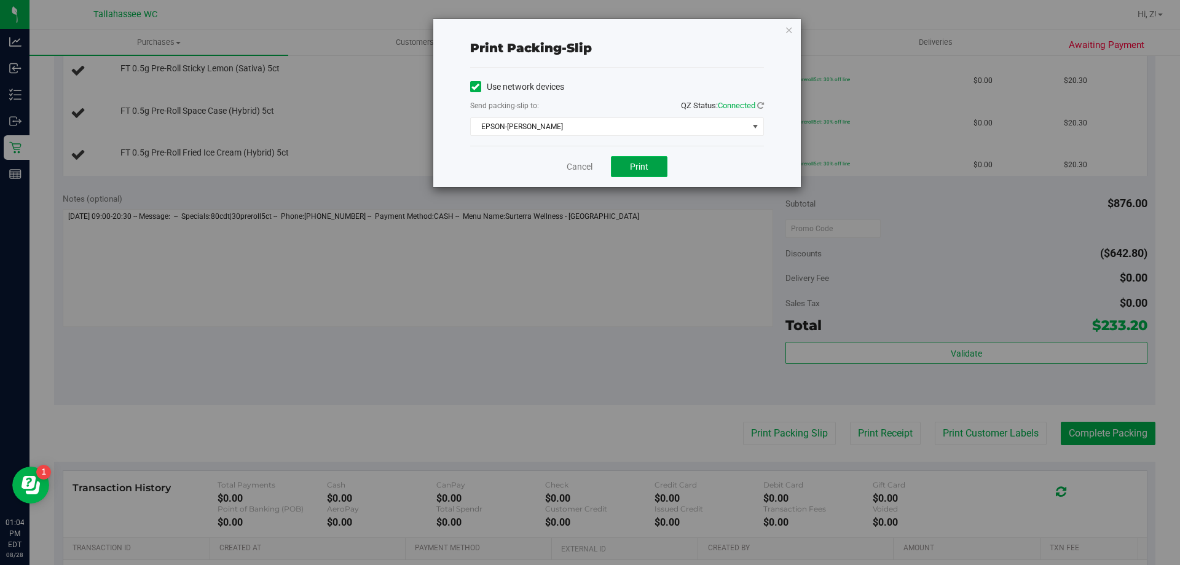
click at [645, 165] on span "Print" at bounding box center [639, 167] width 18 height 10
click at [793, 25] on icon "button" at bounding box center [789, 29] width 9 height 15
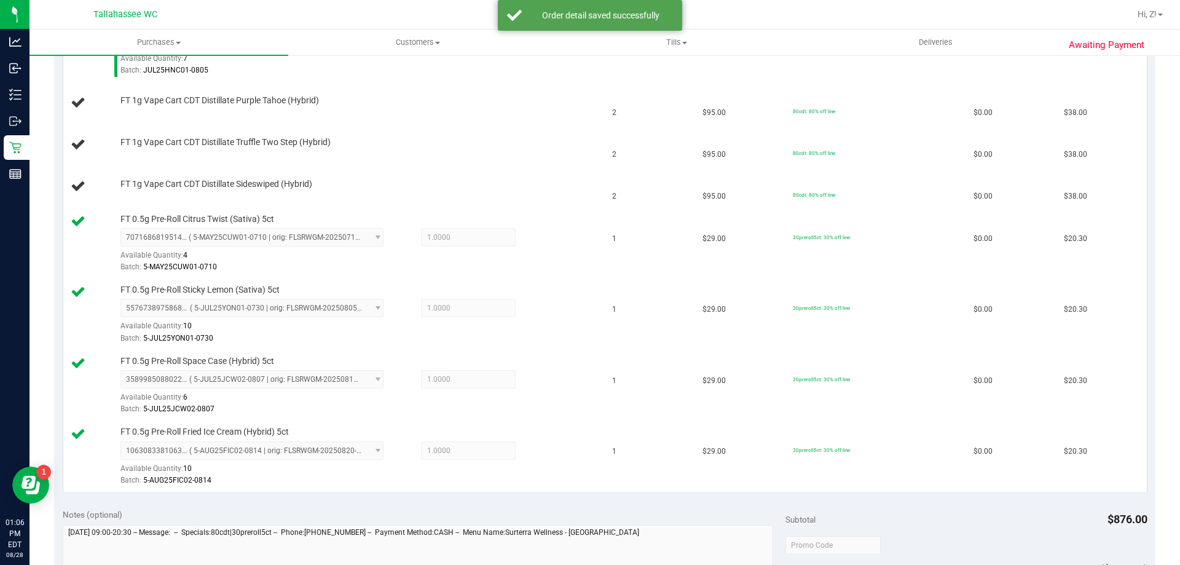
scroll to position [614, 0]
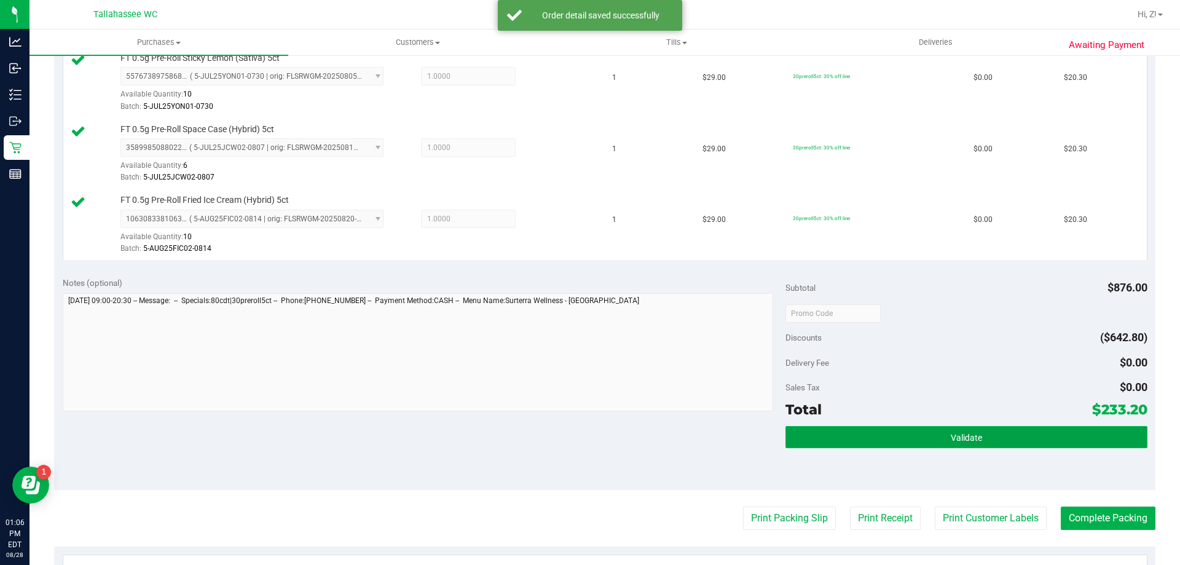
click at [983, 442] on button "Validate" at bounding box center [965, 437] width 361 height 22
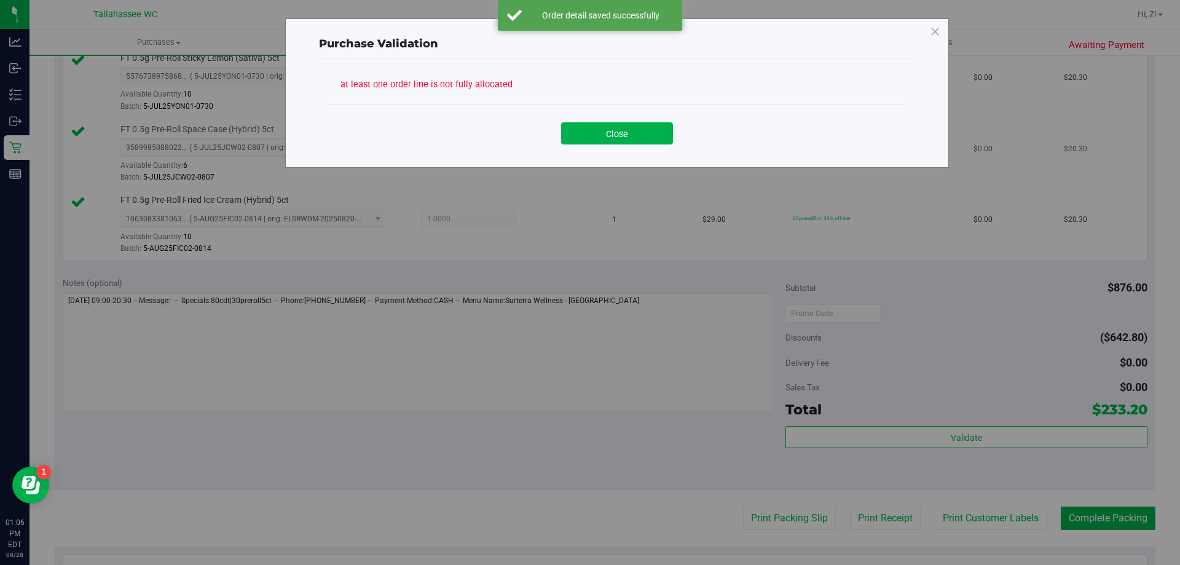
click at [634, 129] on button "Close" at bounding box center [617, 133] width 112 height 22
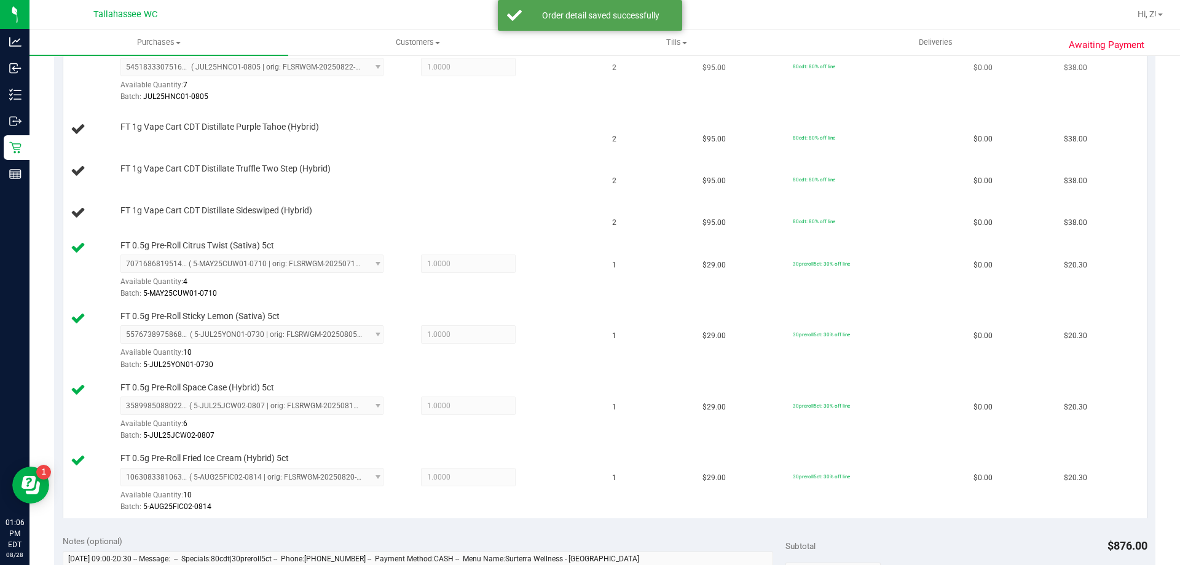
scroll to position [246, 0]
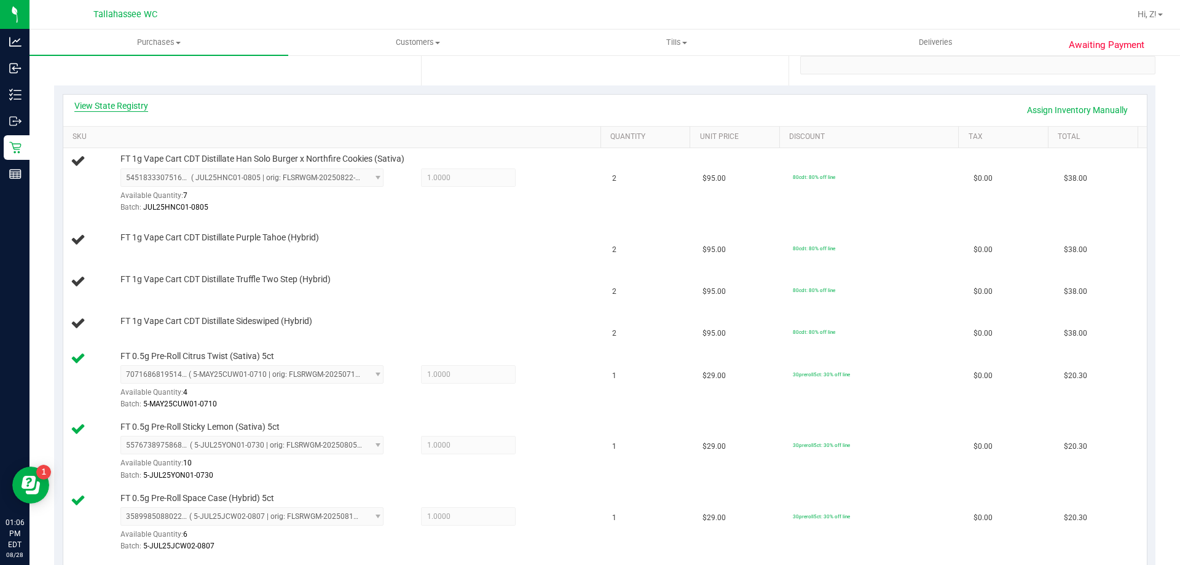
click at [125, 102] on link "View State Registry" at bounding box center [111, 106] width 74 height 12
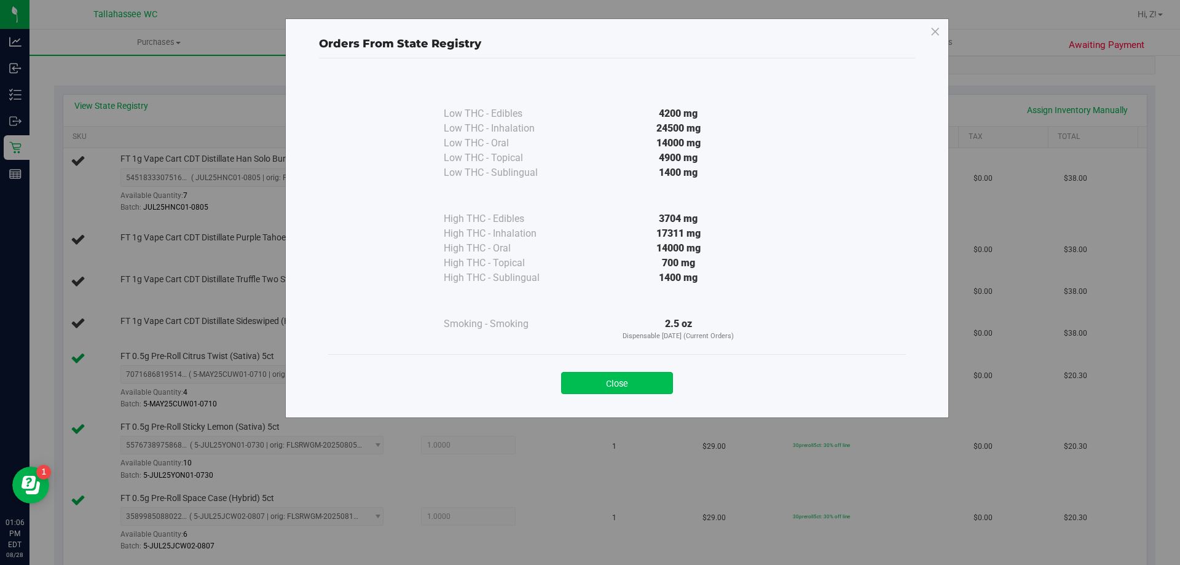
click at [632, 390] on button "Close" at bounding box center [617, 383] width 112 height 22
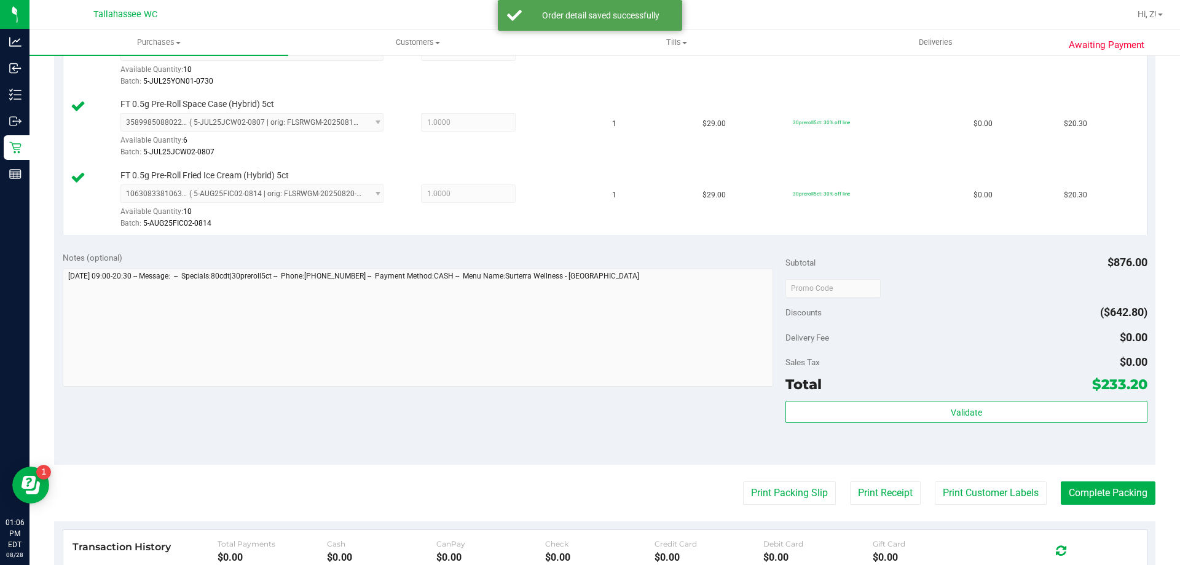
scroll to position [737, 0]
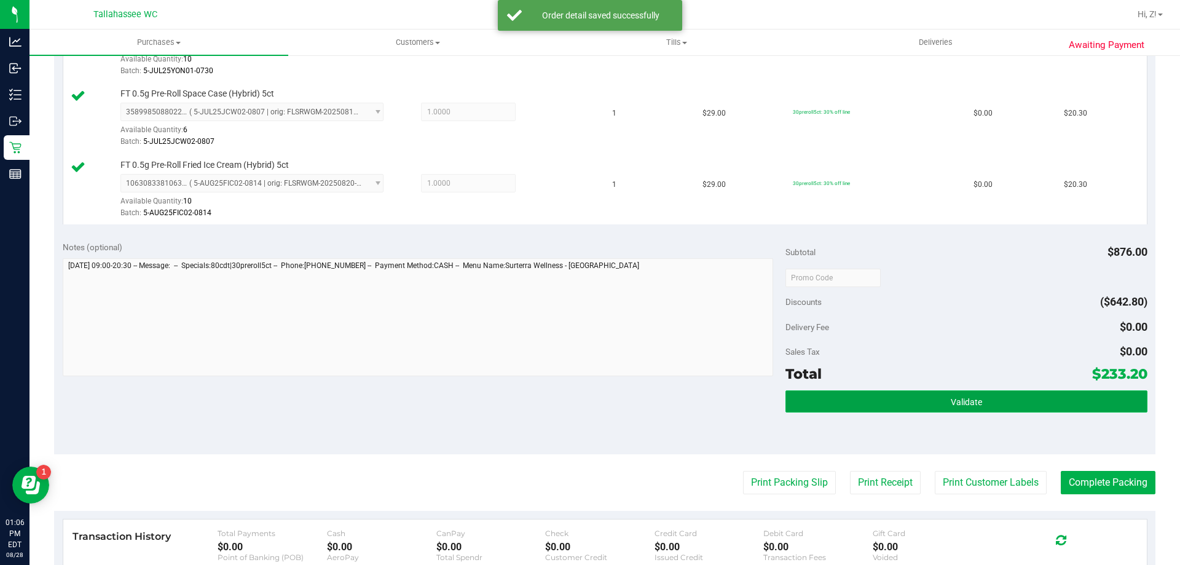
click at [951, 397] on span "Validate" at bounding box center [966, 402] width 31 height 10
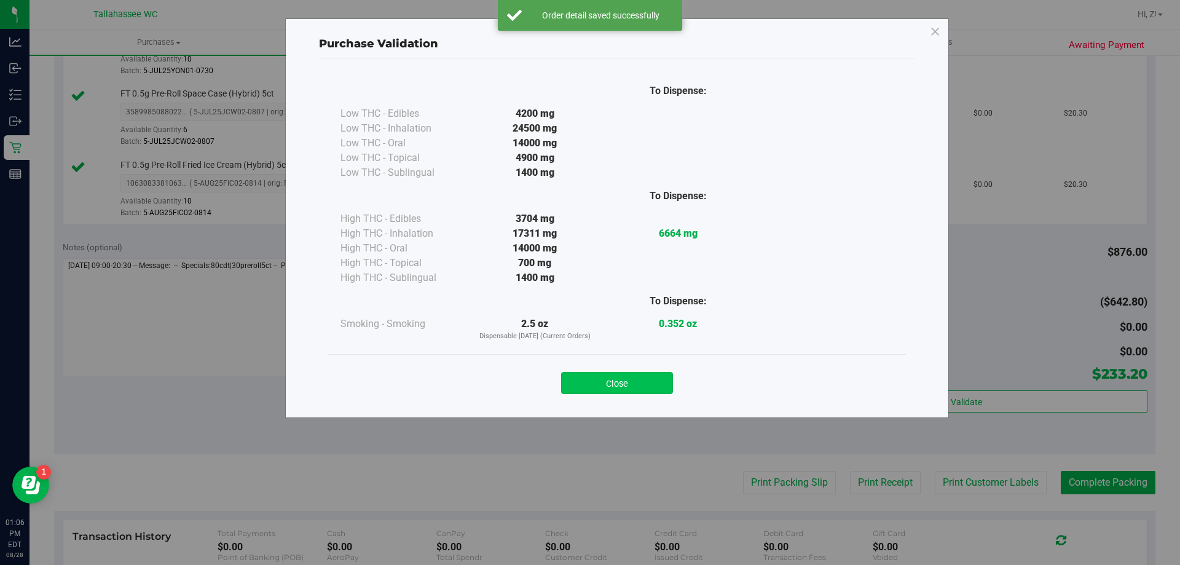
click at [635, 388] on button "Close" at bounding box center [617, 383] width 112 height 22
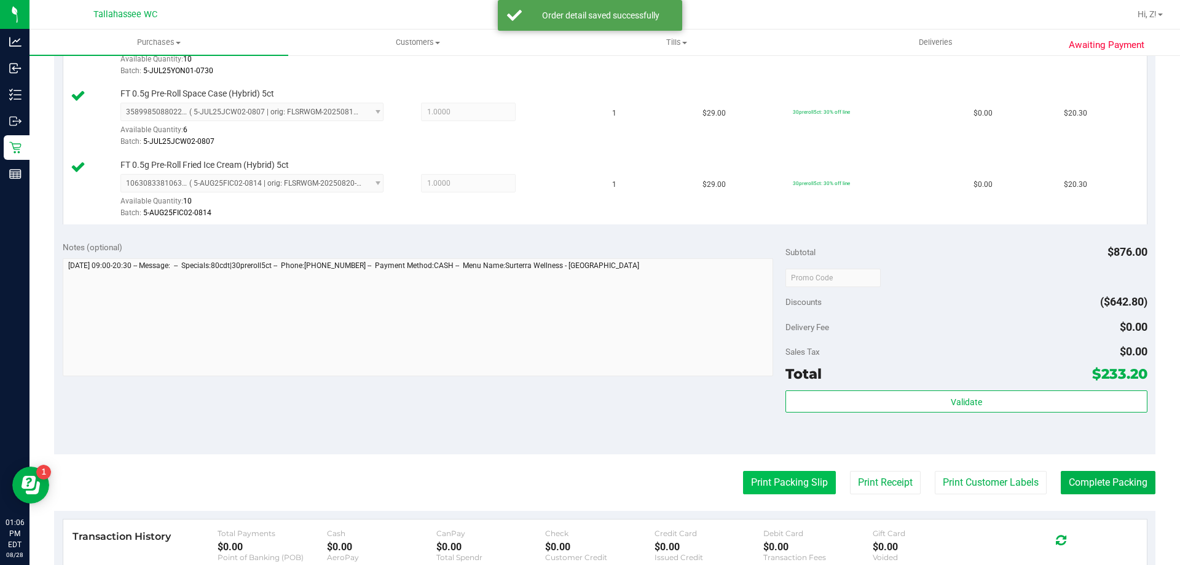
click at [801, 487] on button "Print Packing Slip" at bounding box center [789, 482] width 93 height 23
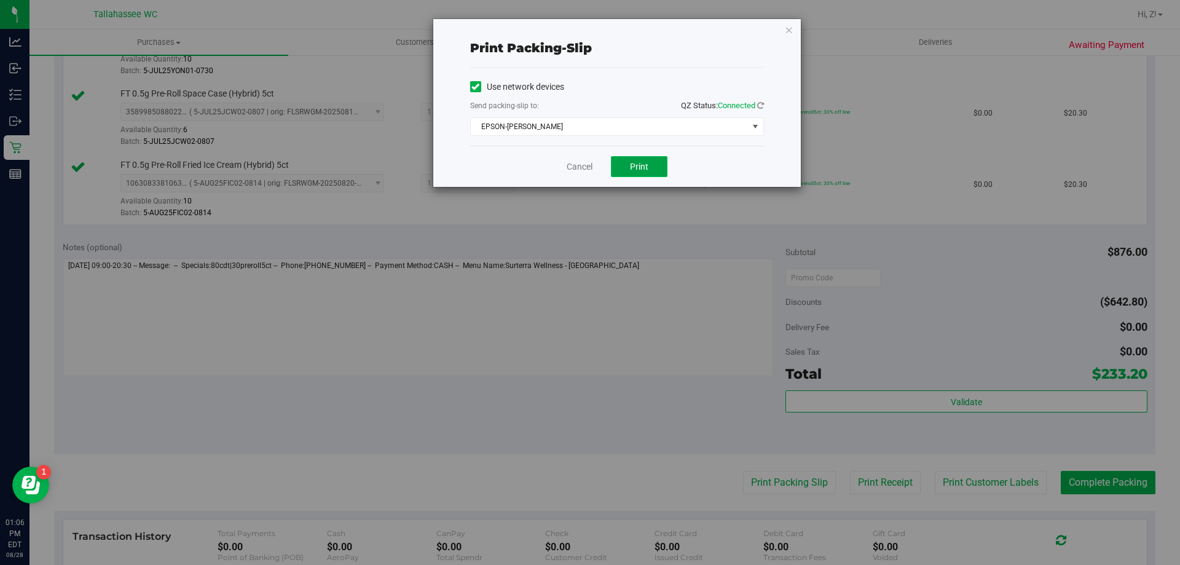
click at [630, 170] on span "Print" at bounding box center [639, 167] width 18 height 10
click at [788, 33] on icon "button" at bounding box center [789, 29] width 9 height 15
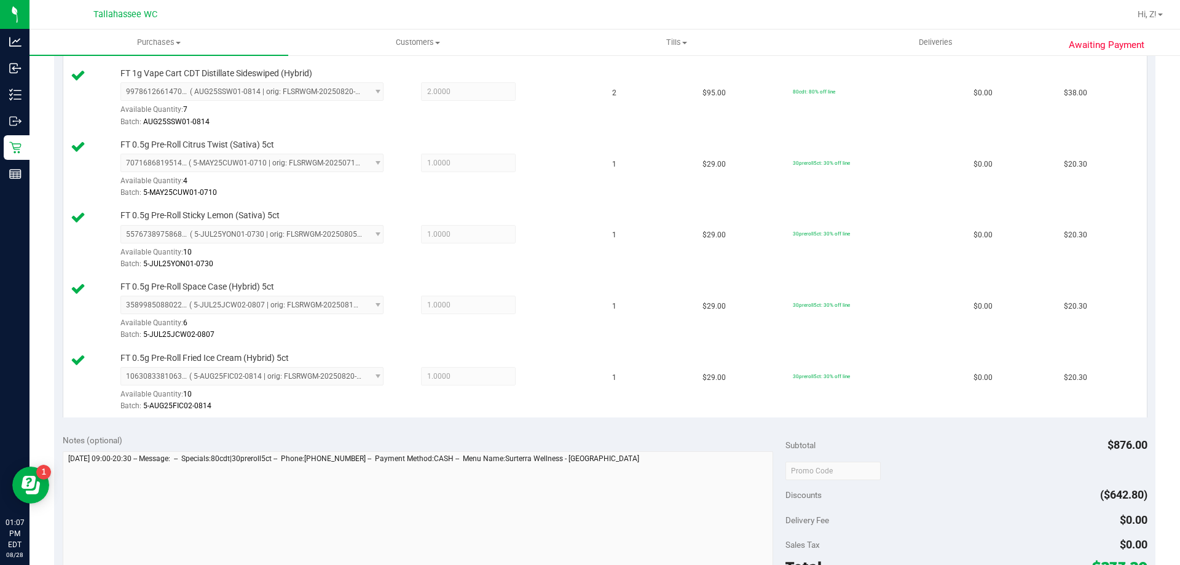
scroll to position [676, 0]
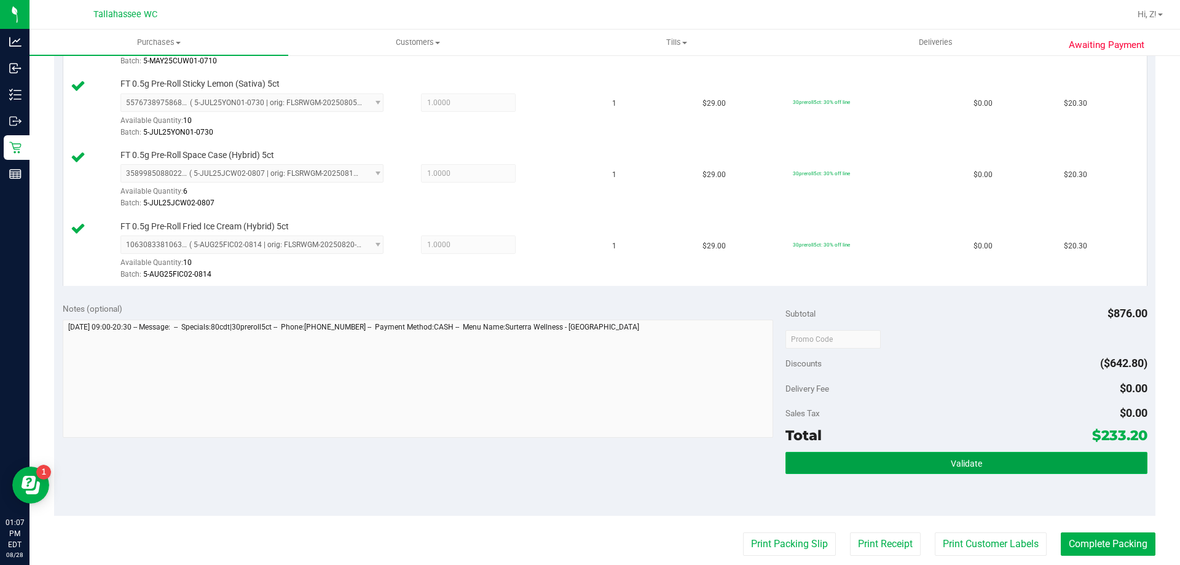
click at [954, 463] on span "Validate" at bounding box center [966, 463] width 31 height 10
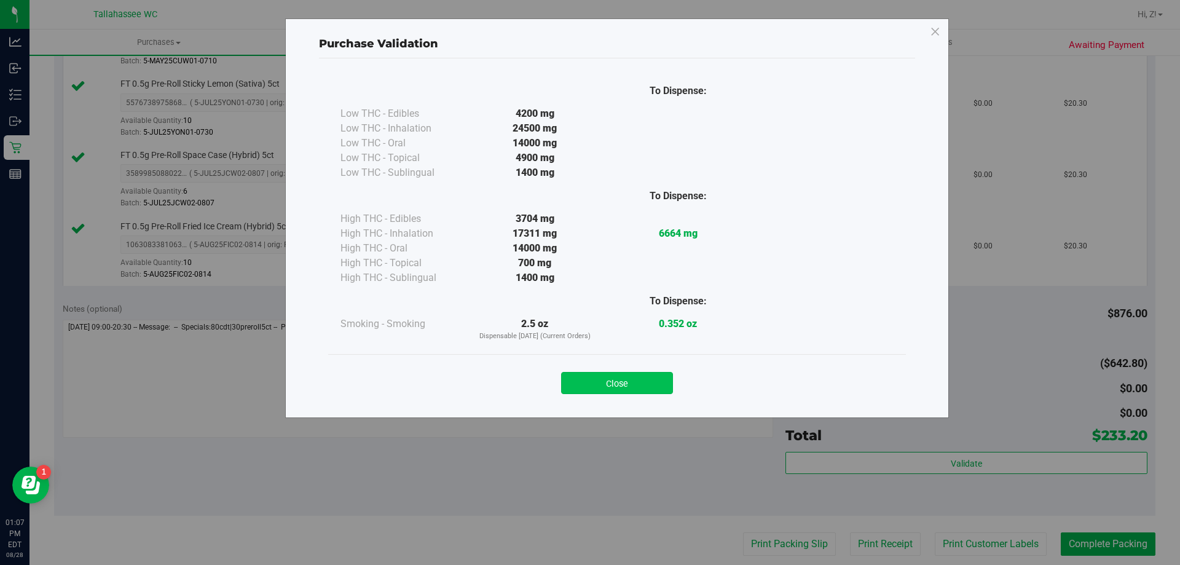
click at [638, 378] on button "Close" at bounding box center [617, 383] width 112 height 22
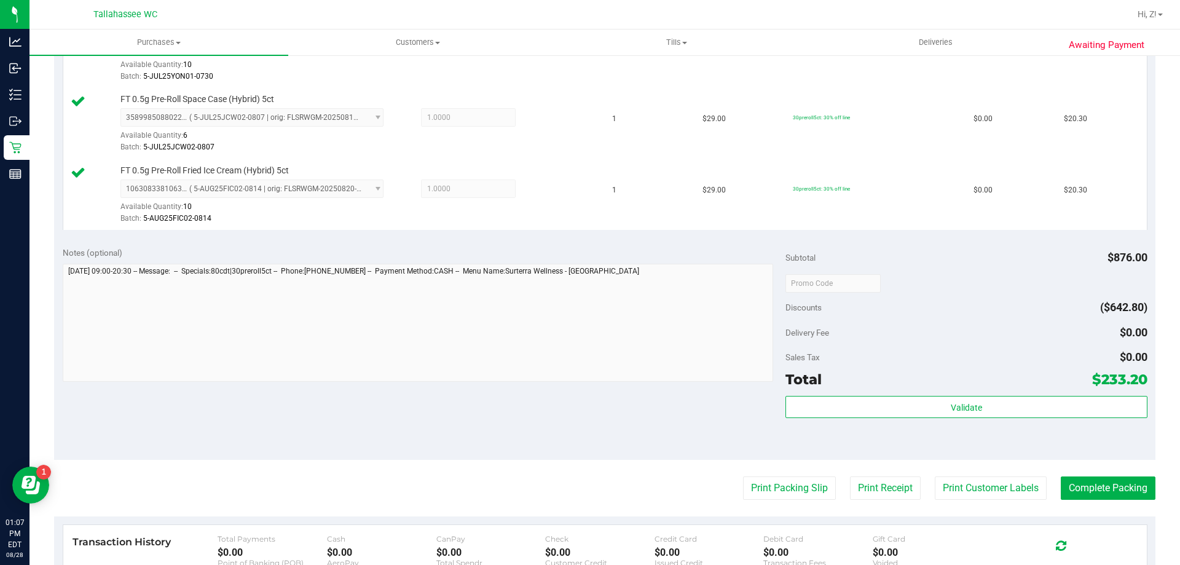
scroll to position [922, 0]
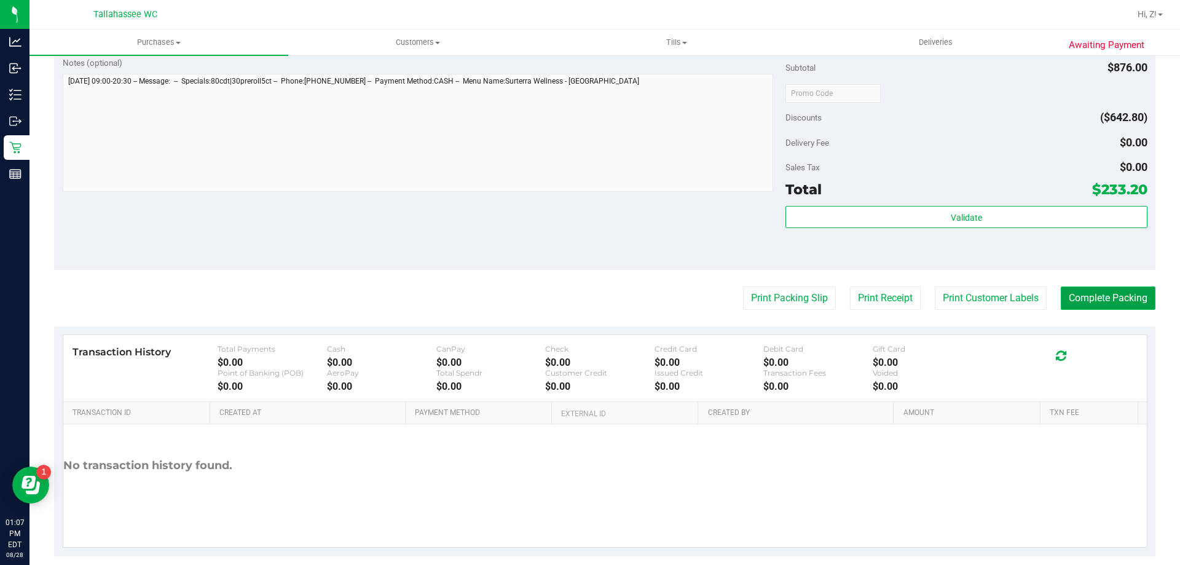
click at [1099, 302] on button "Complete Packing" at bounding box center [1107, 297] width 95 height 23
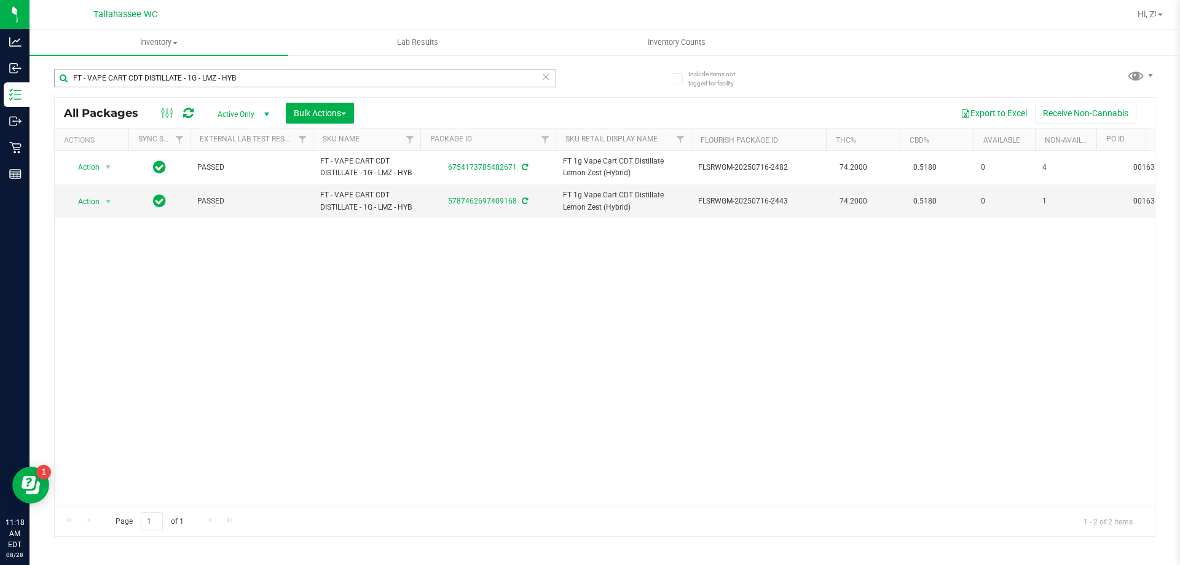
click at [253, 76] on input "FT - VAPE CART CDT DISTILLATE - 1G - LMZ - HYB" at bounding box center [305, 78] width 502 height 18
type input "FT 3.5g Cannabis Flower PB & Smelly (Hybrid)"
click at [98, 204] on span "Action" at bounding box center [83, 202] width 33 height 17
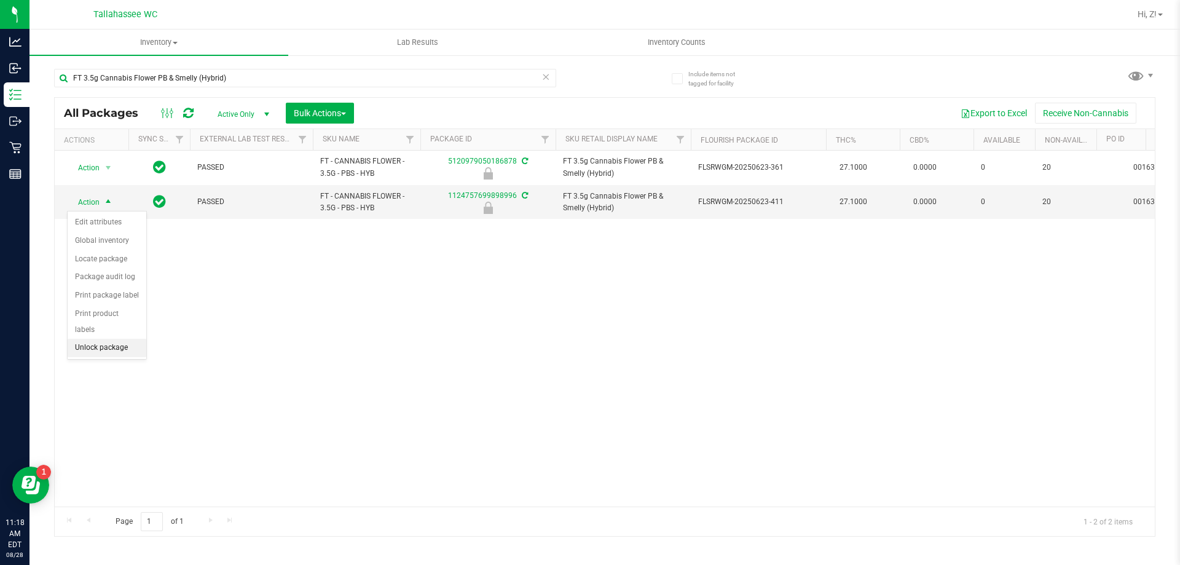
click at [104, 339] on li "Unlock package" at bounding box center [107, 348] width 79 height 18
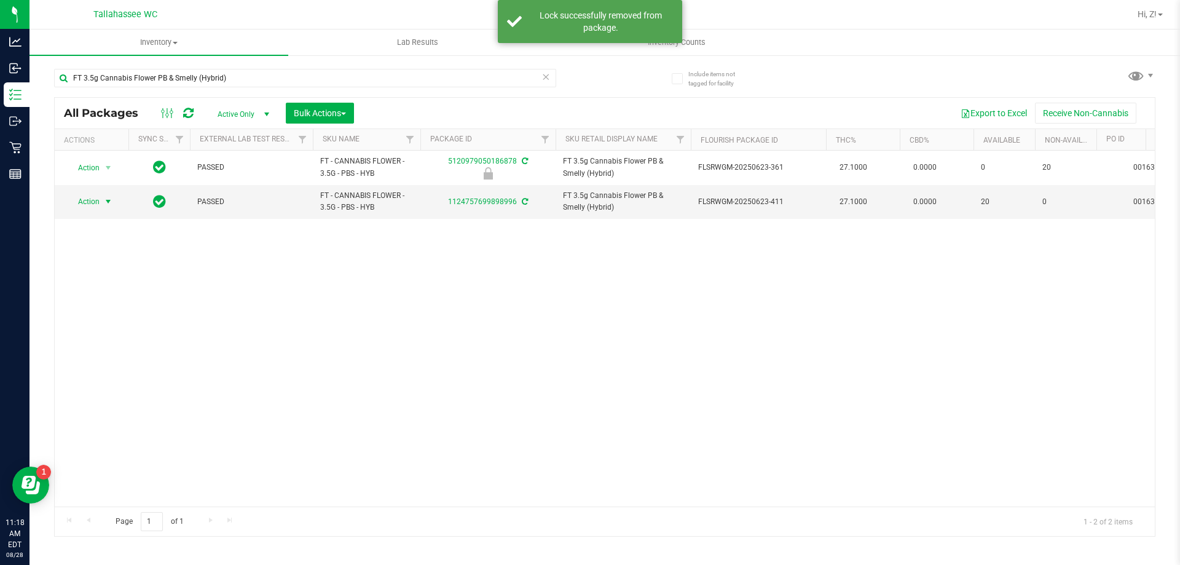
click at [101, 198] on span "select" at bounding box center [108, 201] width 15 height 17
click at [124, 355] on li "Print package label" at bounding box center [115, 350] width 95 height 18
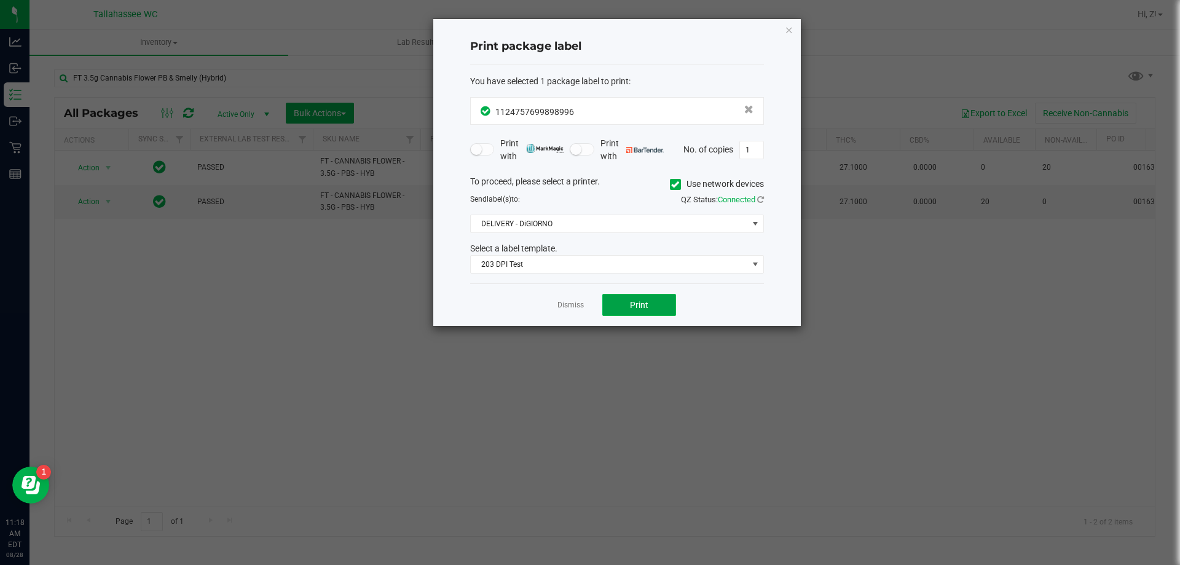
click at [648, 306] on button "Print" at bounding box center [639, 305] width 74 height 22
click at [787, 30] on icon "button" at bounding box center [789, 29] width 9 height 15
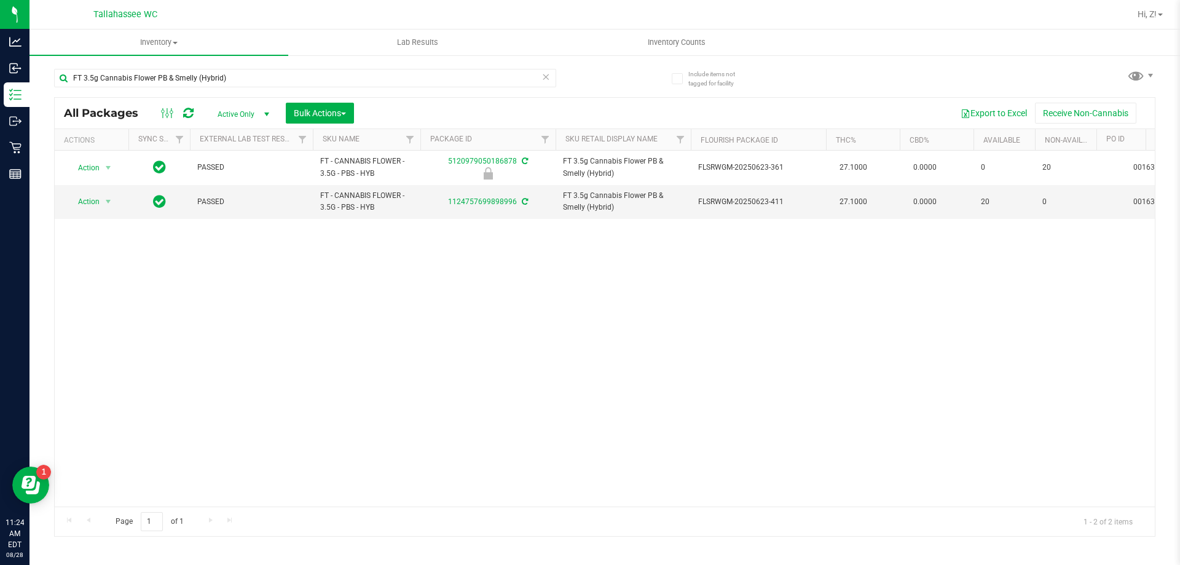
click at [259, 66] on div "FT 3.5g Cannabis Flower PB & Smelly (Hybrid)" at bounding box center [329, 77] width 551 height 39
click at [266, 82] on input "FT 3.5g Cannabis Flower PB & Smelly (Hybrid)" at bounding box center [305, 78] width 502 height 18
click at [264, 79] on input "FT 3.5g Cannabis Flower PB & Smelly (Hybrid)" at bounding box center [305, 78] width 502 height 18
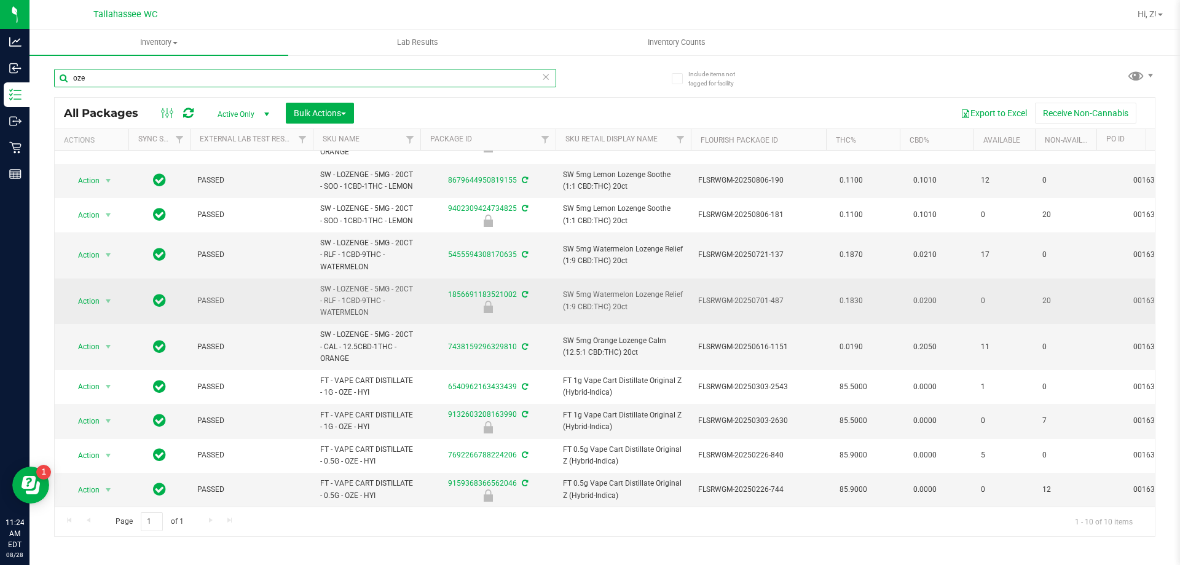
scroll to position [65, 0]
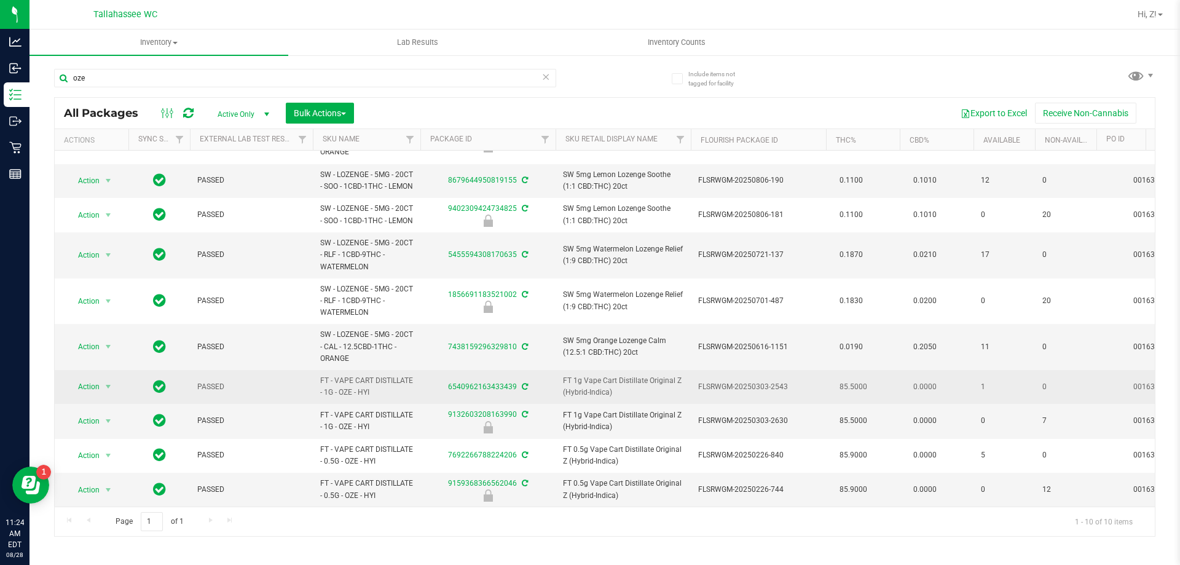
click at [117, 378] on div "Action Action Adjust qty Create package Edit attributes Global inventory Locate…" at bounding box center [91, 386] width 59 height 17
click at [102, 378] on span "select" at bounding box center [108, 386] width 15 height 17
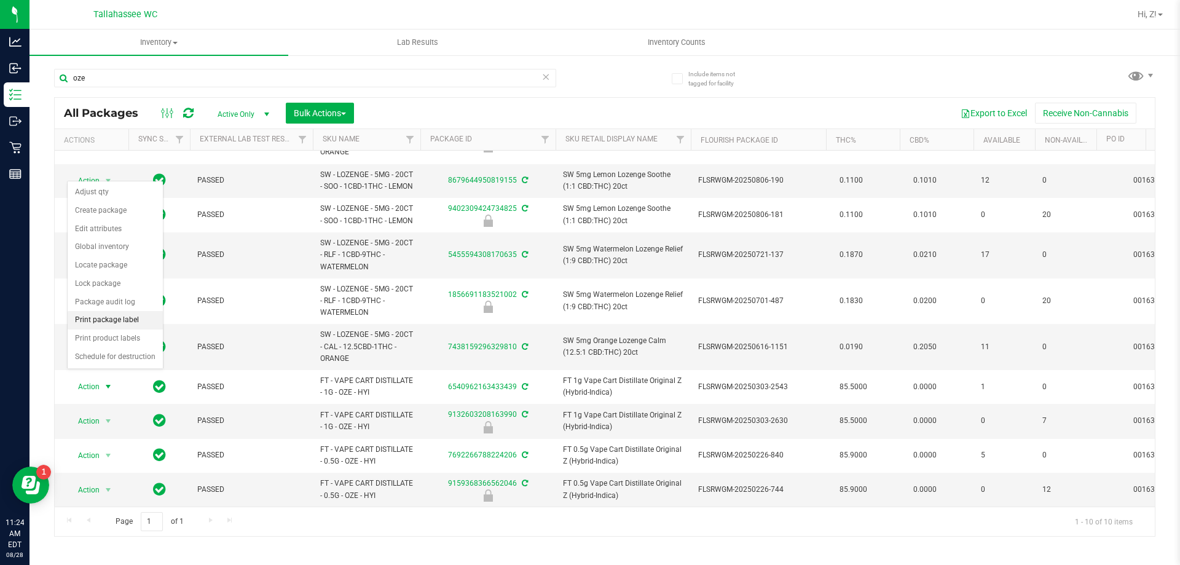
click at [119, 318] on li "Print package label" at bounding box center [115, 320] width 95 height 18
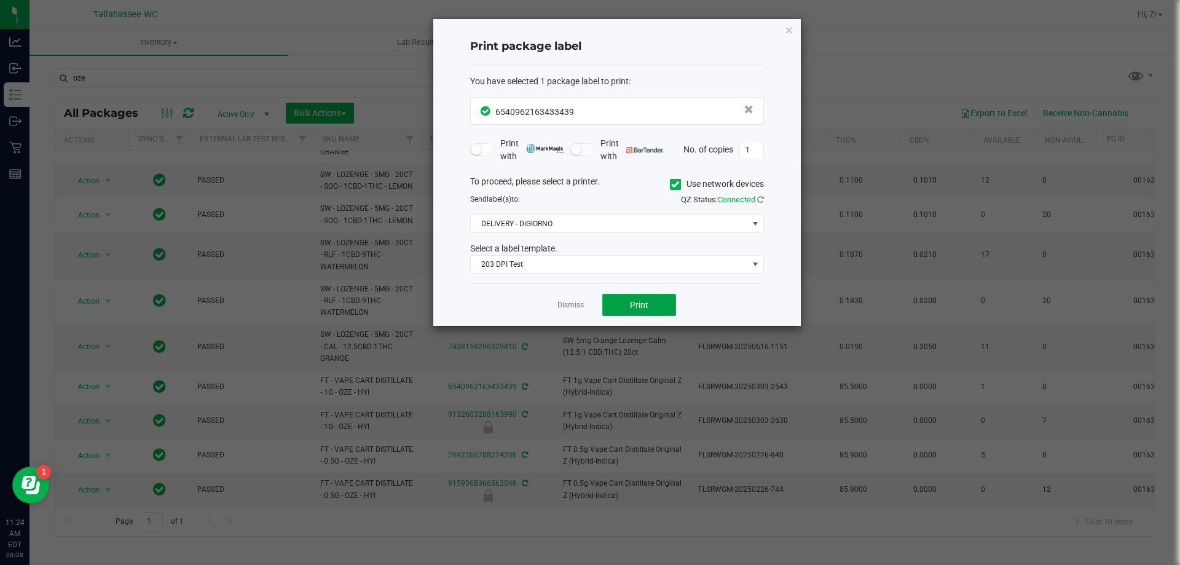
click at [627, 300] on button "Print" at bounding box center [639, 305] width 74 height 22
click at [650, 305] on button "Print" at bounding box center [639, 305] width 74 height 22
click at [787, 28] on icon "button" at bounding box center [789, 29] width 9 height 15
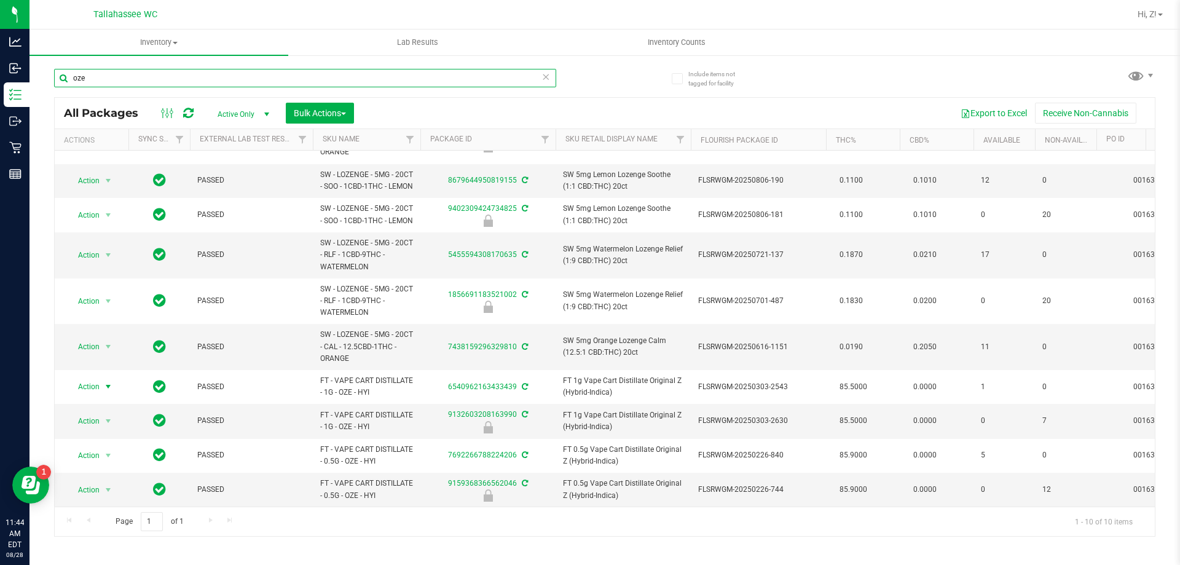
click at [181, 73] on input "oze" at bounding box center [305, 78] width 502 height 18
click at [182, 73] on input "oze" at bounding box center [305, 78] width 502 height 18
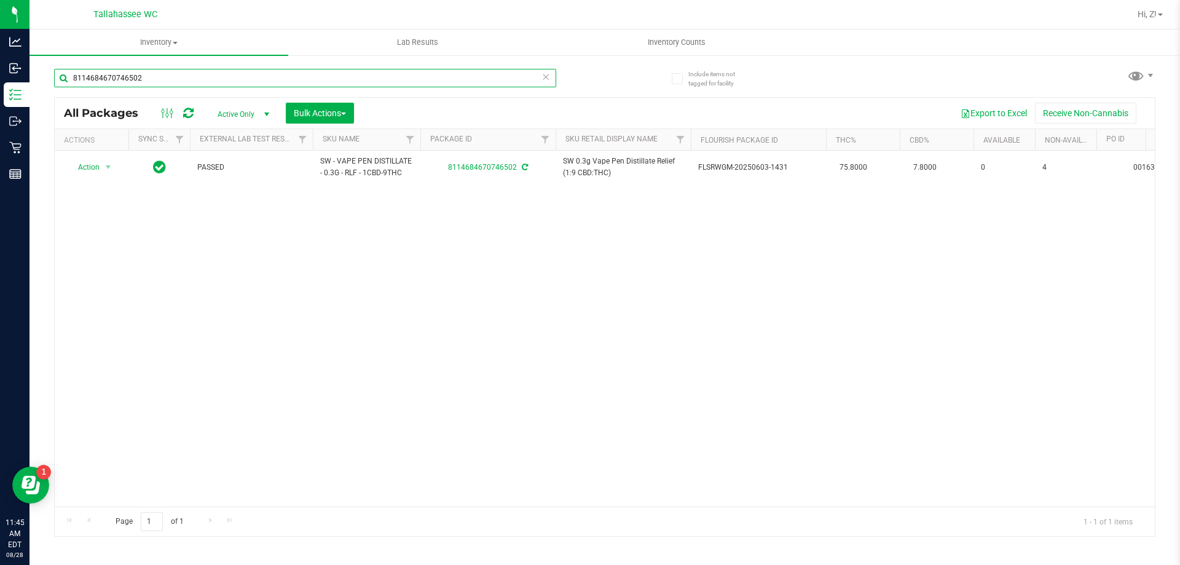
click at [190, 74] on input "8114684670746502" at bounding box center [305, 78] width 502 height 18
click at [190, 73] on input "8114684670746502" at bounding box center [305, 78] width 502 height 18
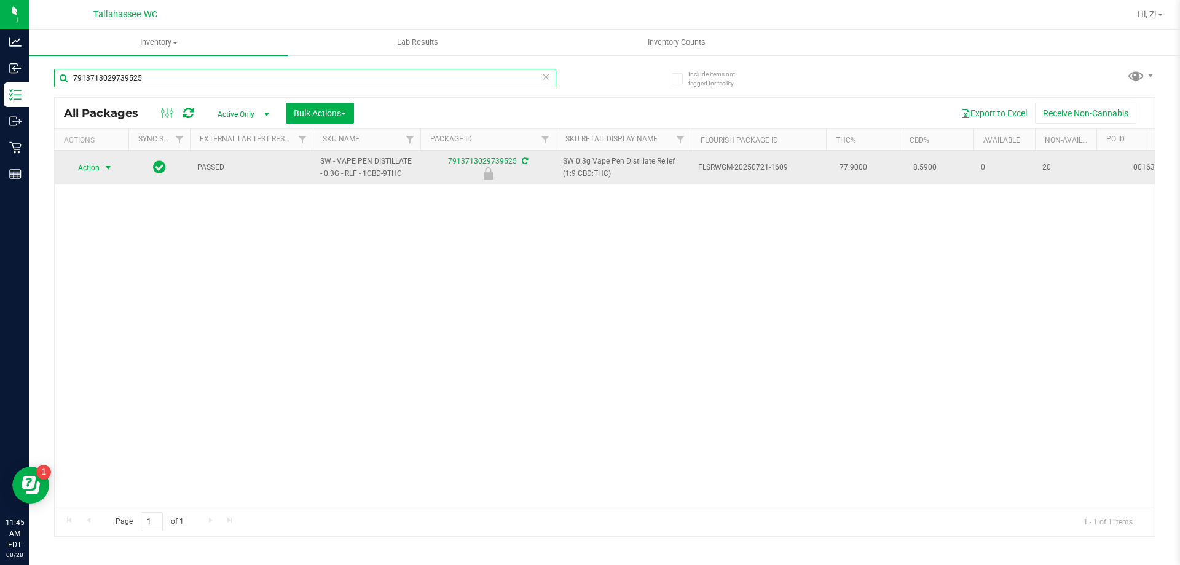
type input "7913713029739525"
click at [95, 163] on span "Action" at bounding box center [83, 167] width 33 height 17
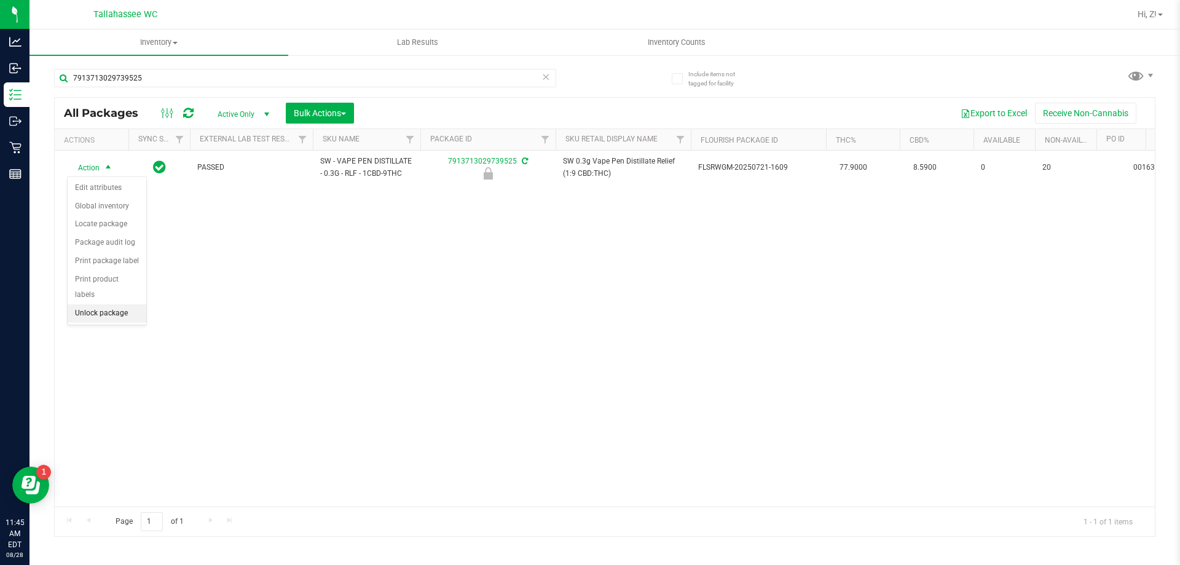
click at [129, 304] on li "Unlock package" at bounding box center [107, 313] width 79 height 18
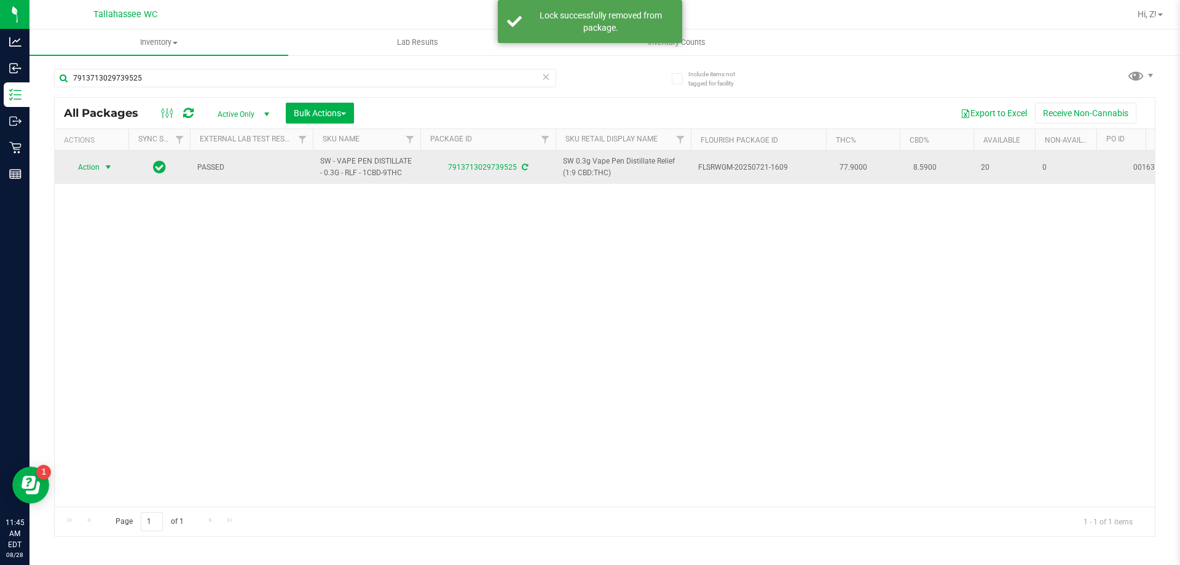
click at [96, 163] on span "Action" at bounding box center [83, 167] width 33 height 17
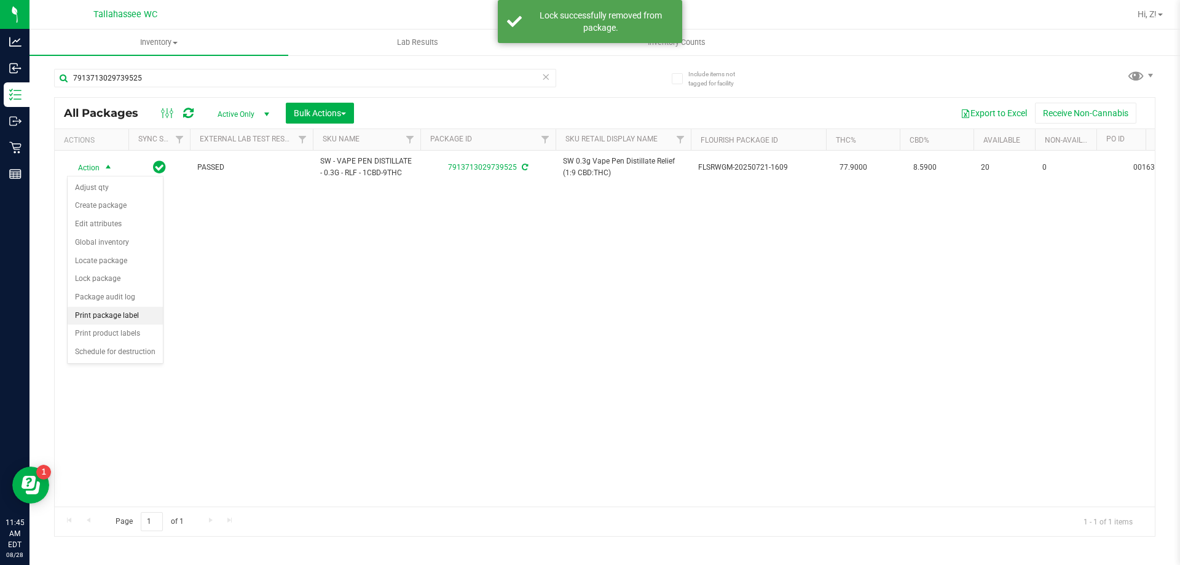
click at [127, 314] on li "Print package label" at bounding box center [115, 316] width 95 height 18
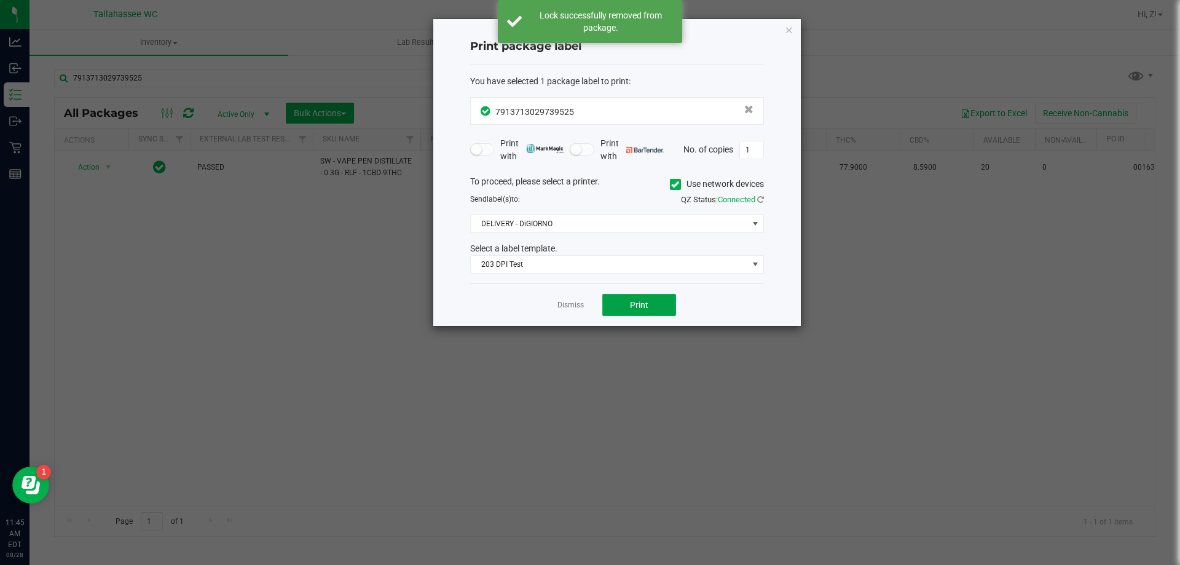
click at [621, 308] on button "Print" at bounding box center [639, 305] width 74 height 22
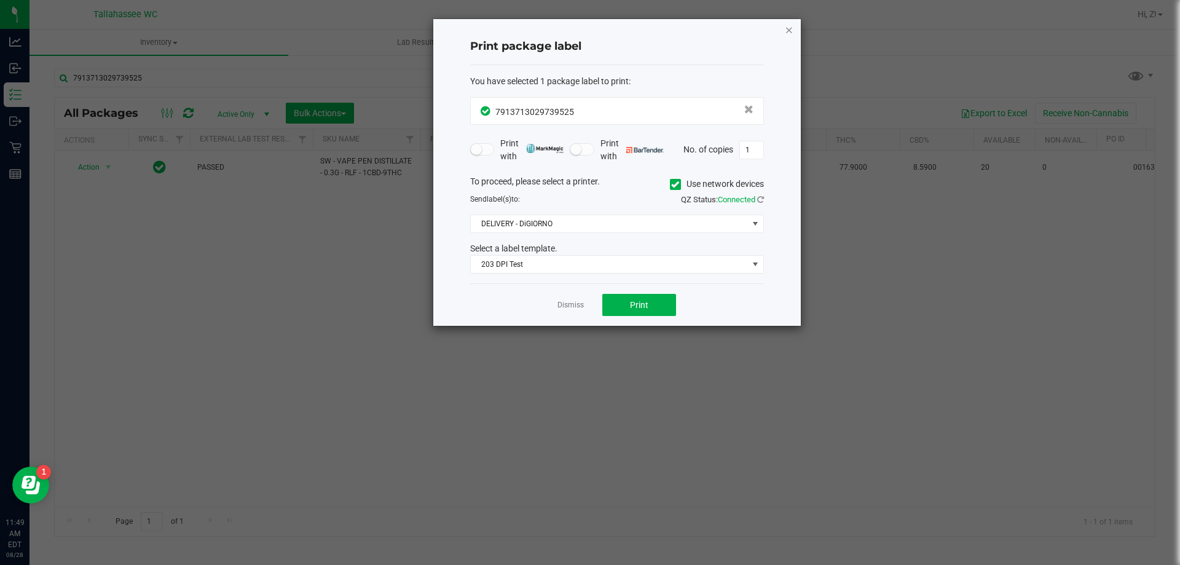
click at [785, 31] on icon "button" at bounding box center [789, 29] width 9 height 15
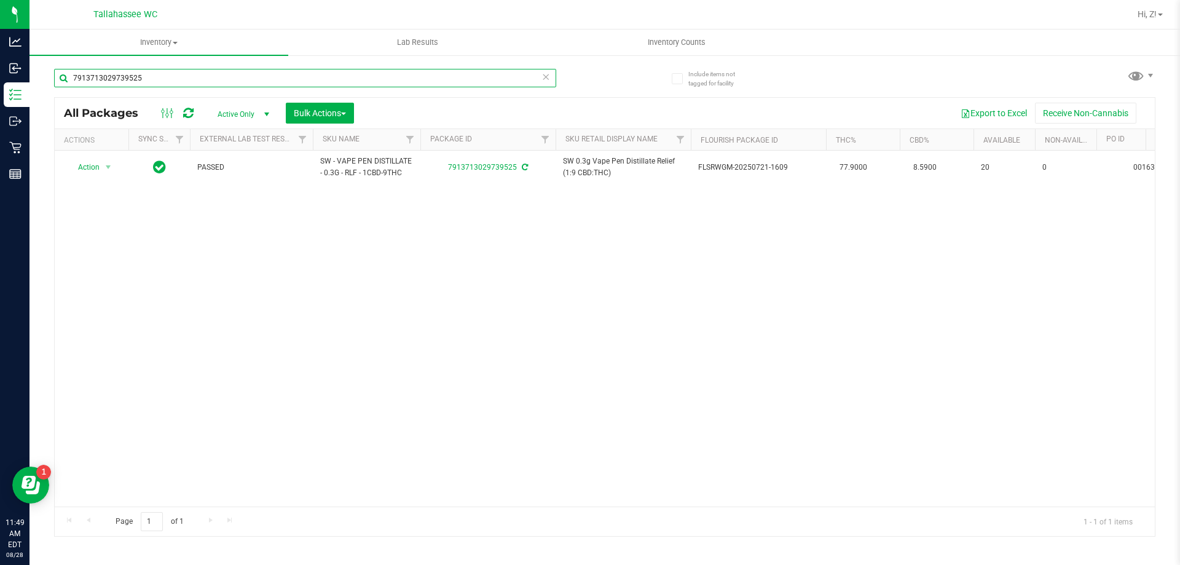
click at [186, 85] on input "7913713029739525" at bounding box center [305, 78] width 502 height 18
click at [184, 85] on input "7913713029739525" at bounding box center [305, 78] width 502 height 18
click at [202, 72] on input "7913713029739525" at bounding box center [305, 78] width 502 height 18
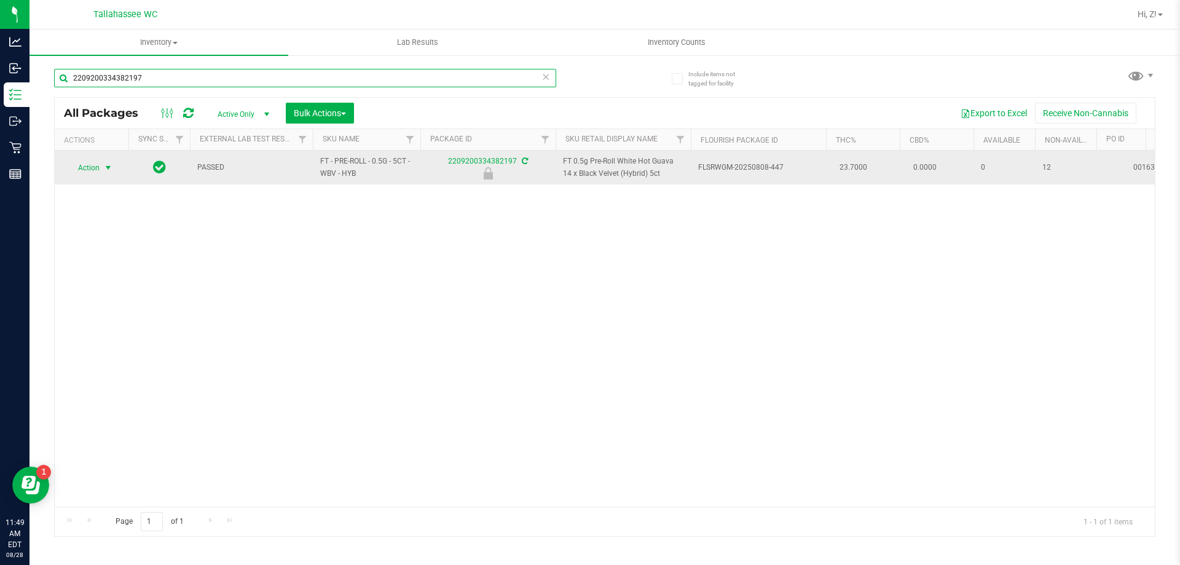
type input "2209200334382197"
click at [92, 165] on span "Action" at bounding box center [83, 167] width 33 height 17
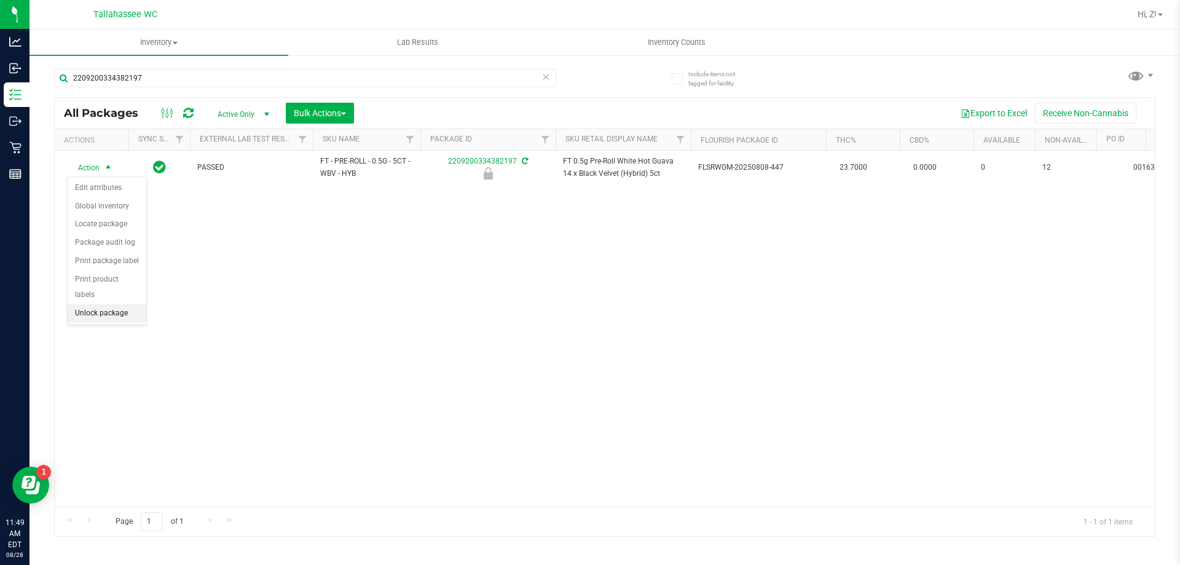
click at [109, 304] on li "Unlock package" at bounding box center [107, 313] width 79 height 18
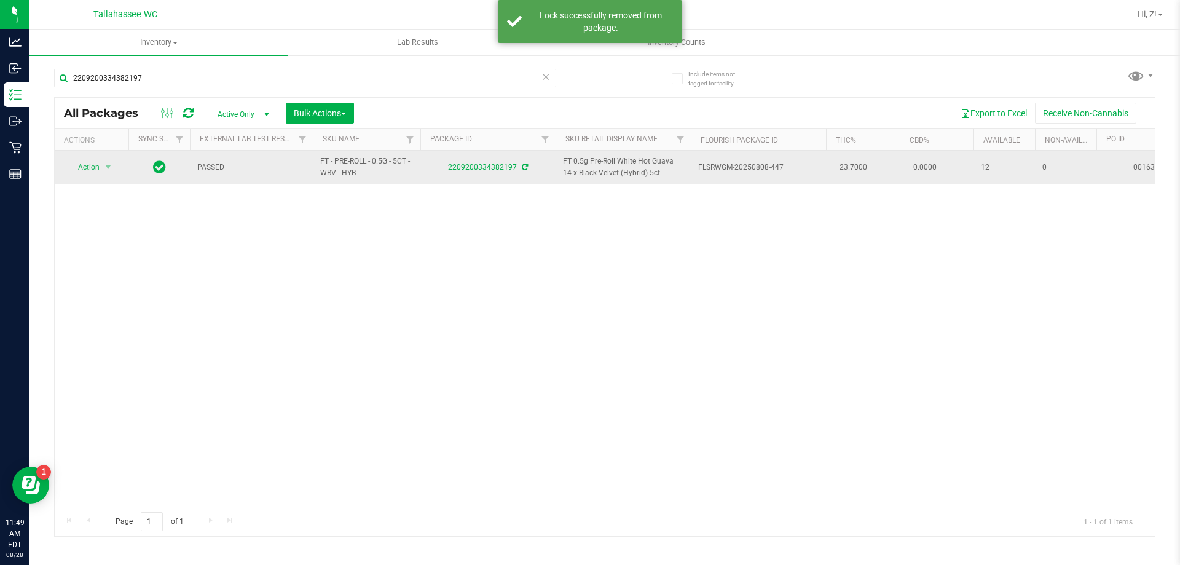
click at [95, 163] on span "Action" at bounding box center [83, 167] width 33 height 17
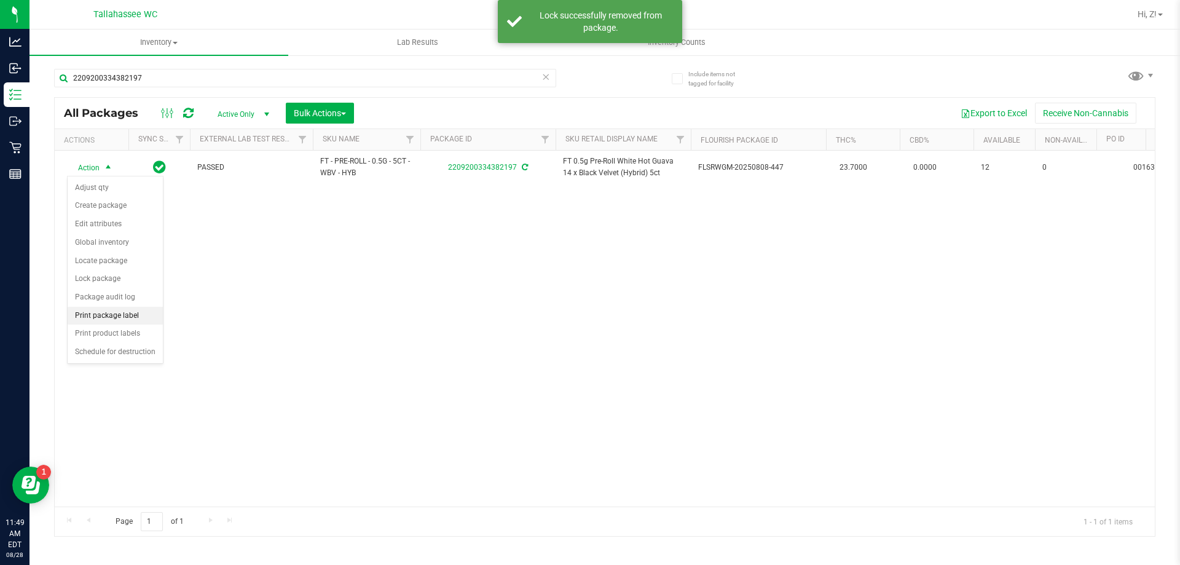
click at [111, 317] on li "Print package label" at bounding box center [115, 316] width 95 height 18
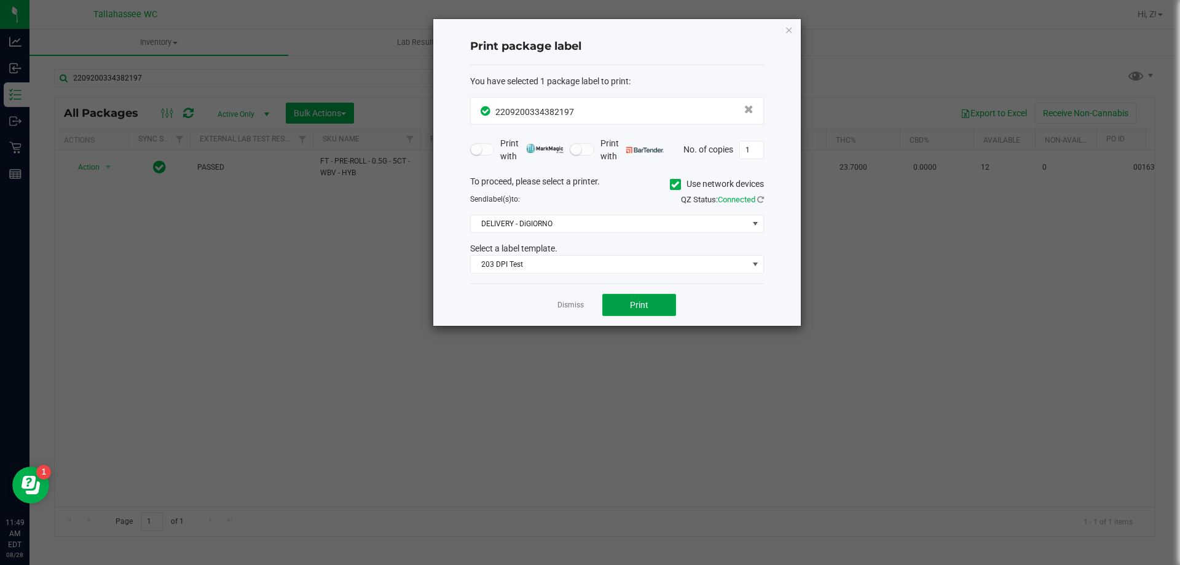
click at [664, 300] on button "Print" at bounding box center [639, 305] width 74 height 22
click at [790, 26] on icon "button" at bounding box center [789, 29] width 9 height 15
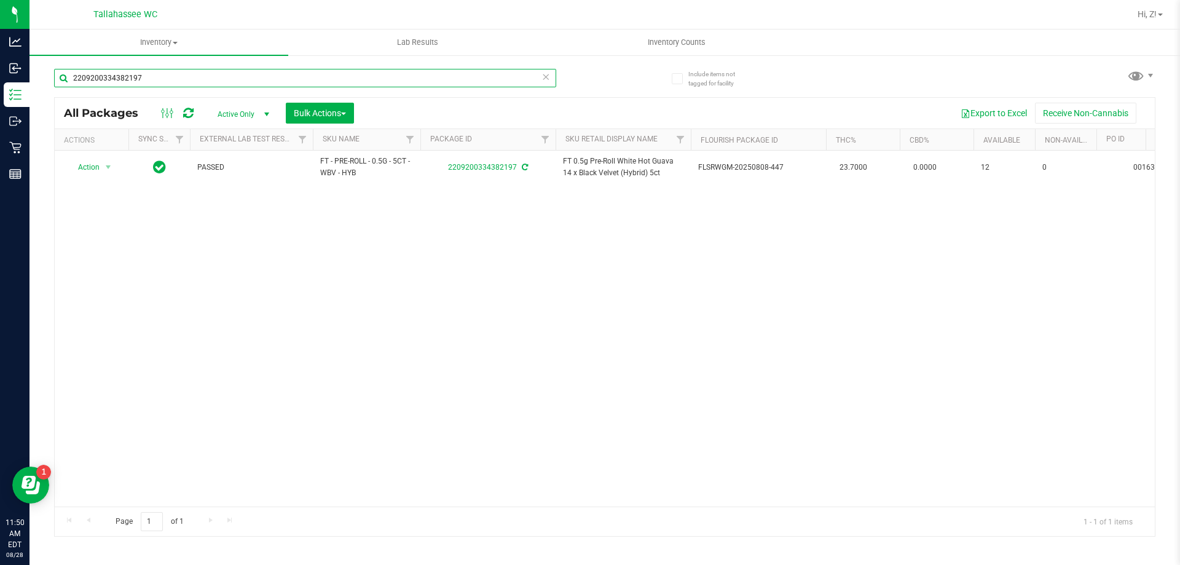
click at [187, 81] on input "2209200334382197" at bounding box center [305, 78] width 502 height 18
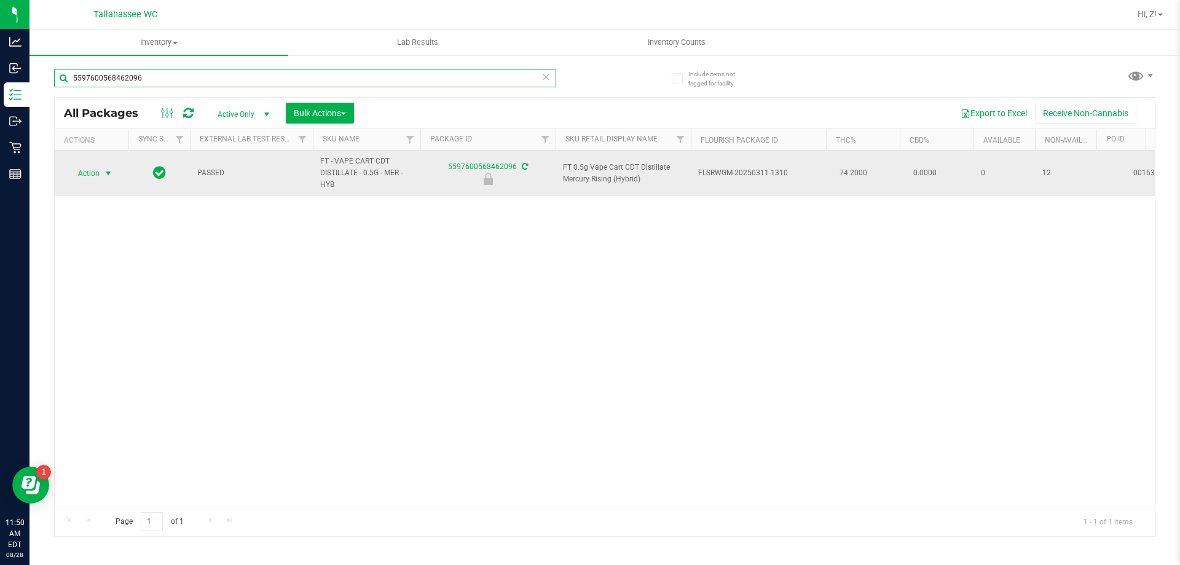
type input "5597600568462096"
click at [109, 170] on span "select" at bounding box center [108, 173] width 10 height 10
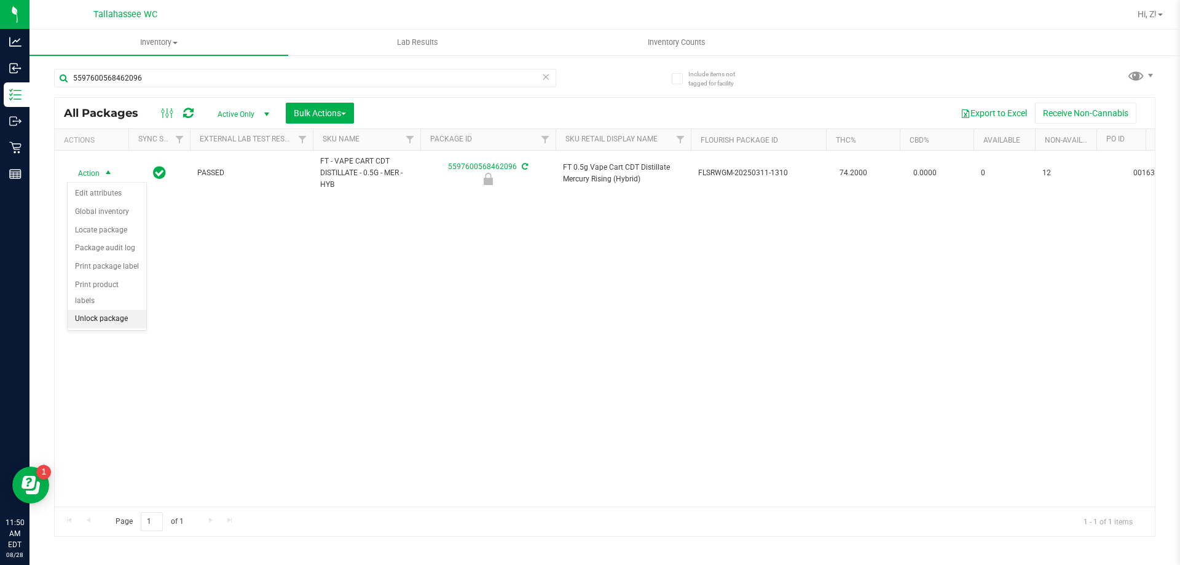
click at [101, 310] on li "Unlock package" at bounding box center [107, 319] width 79 height 18
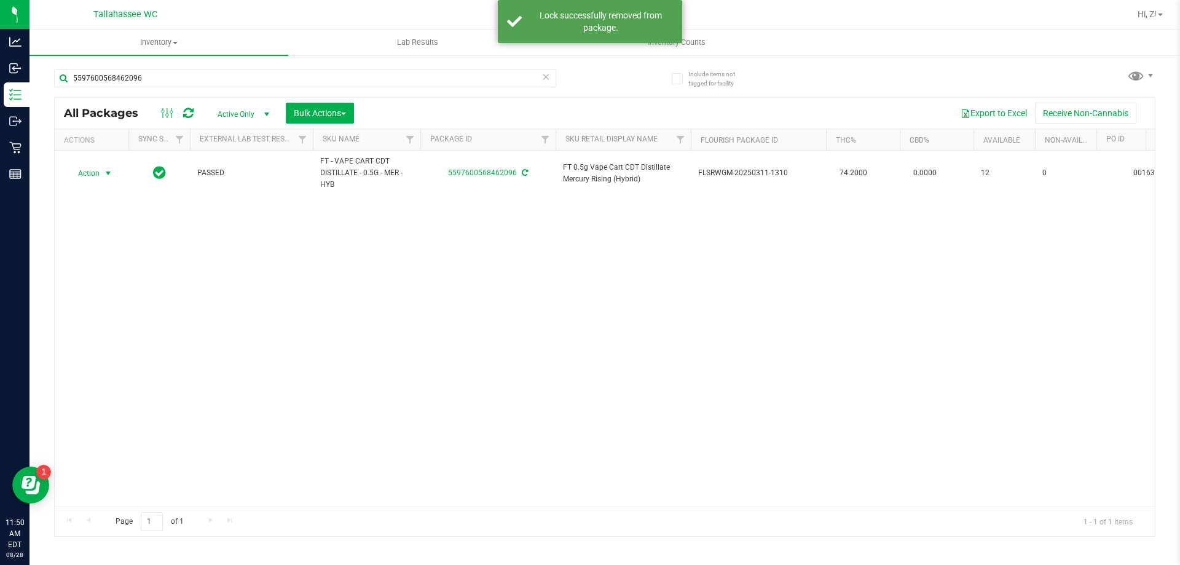
click at [100, 174] on div "Action Action Adjust qty Create package Edit attributes Global inventory Locate…" at bounding box center [91, 173] width 59 height 17
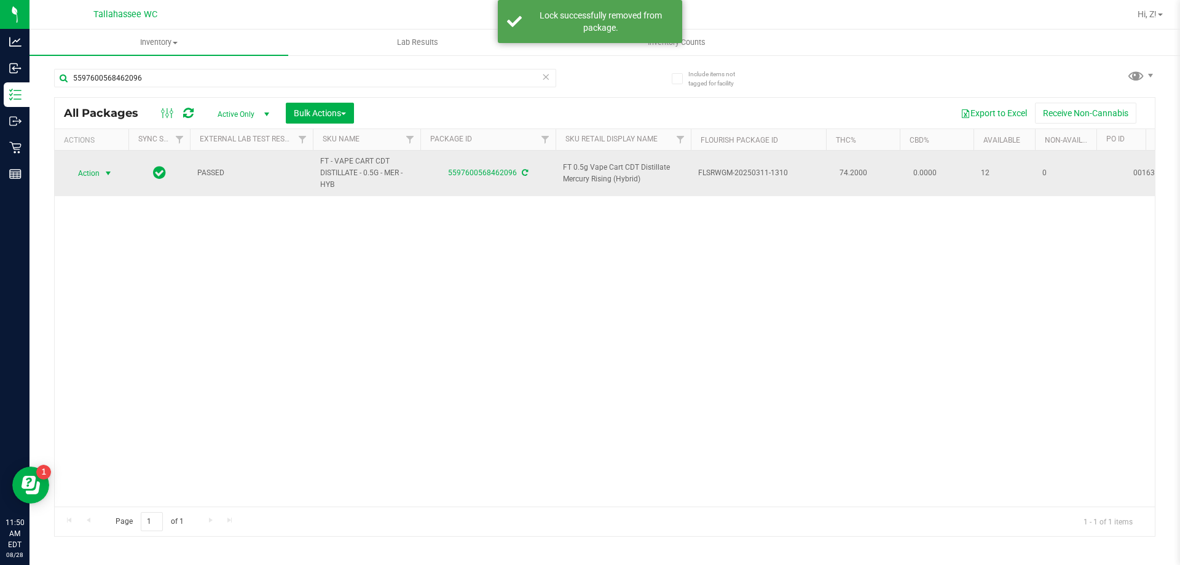
click at [96, 162] on td "Action Action Adjust qty Create package Edit attributes Global inventory Locate…" at bounding box center [92, 173] width 74 height 45
click at [100, 170] on span "Action" at bounding box center [83, 173] width 33 height 17
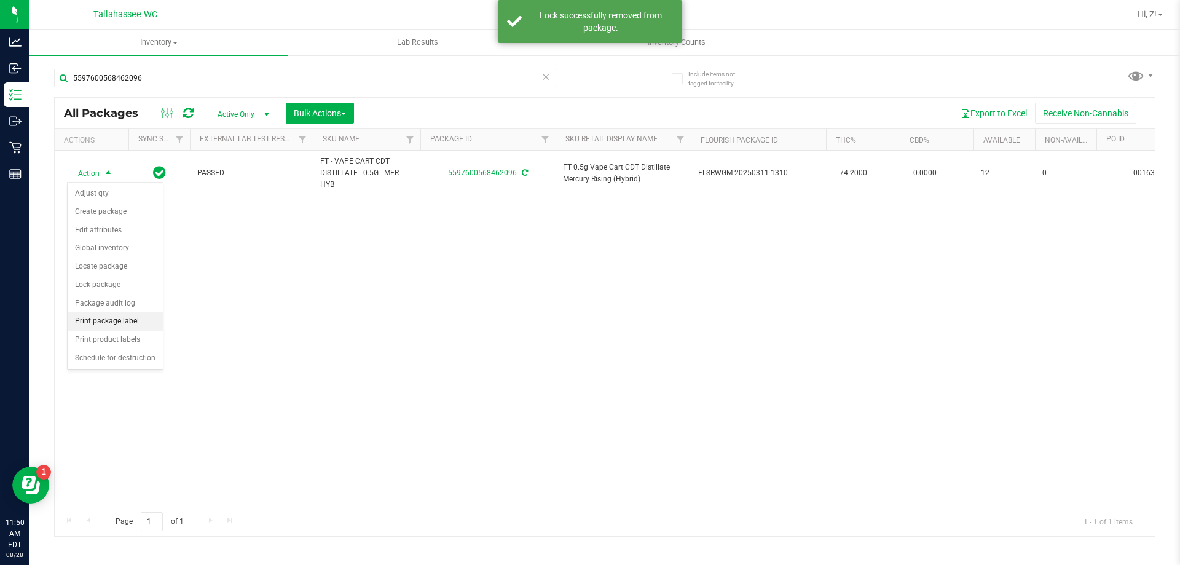
click at [116, 323] on li "Print package label" at bounding box center [115, 321] width 95 height 18
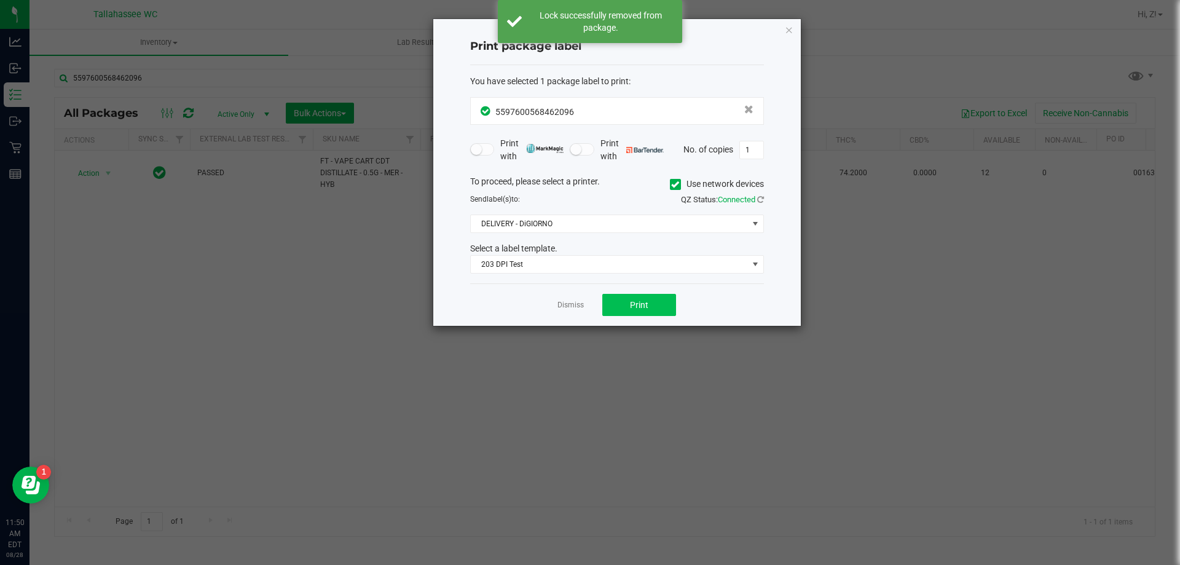
click at [638, 294] on div "Dismiss Print" at bounding box center [617, 304] width 294 height 42
click at [644, 302] on span "Print" at bounding box center [639, 305] width 18 height 10
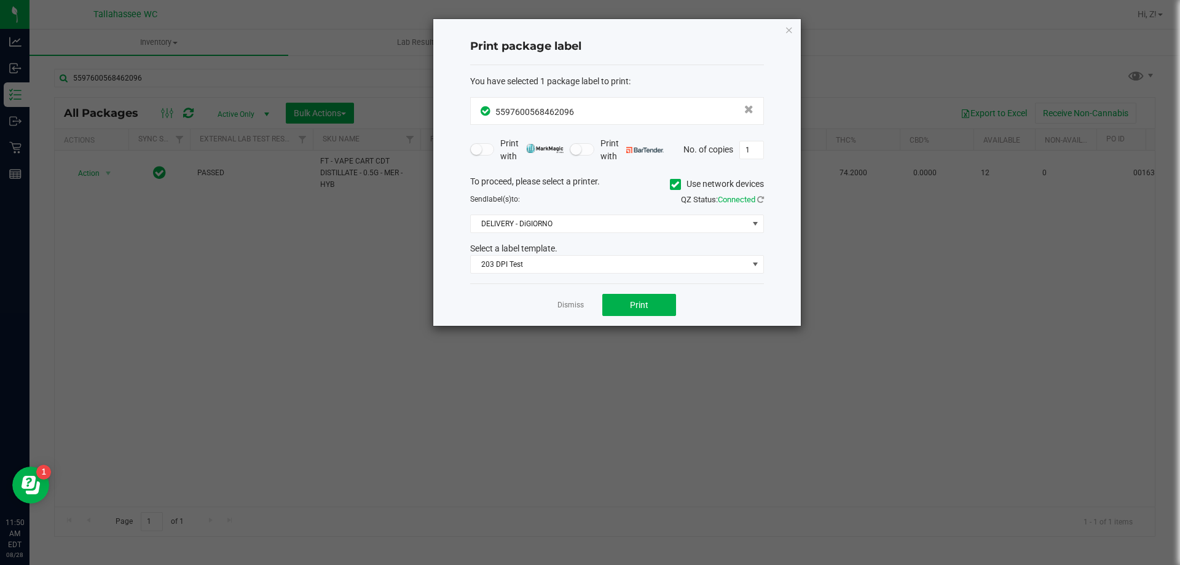
click at [789, 30] on icon "button" at bounding box center [789, 29] width 9 height 15
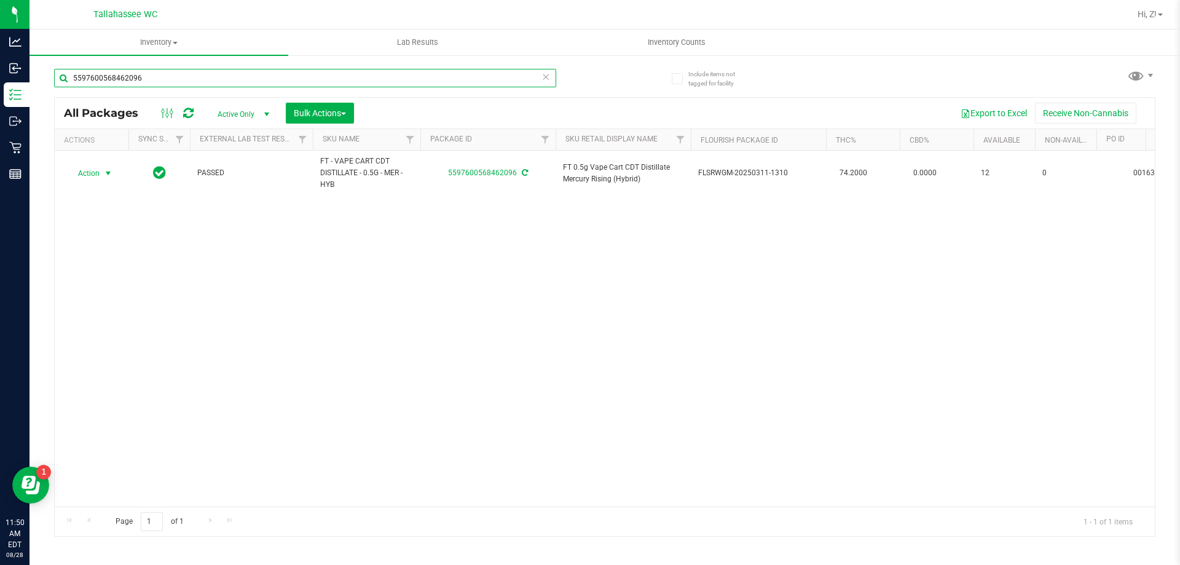
click at [304, 70] on input "5597600568462096" at bounding box center [305, 78] width 502 height 18
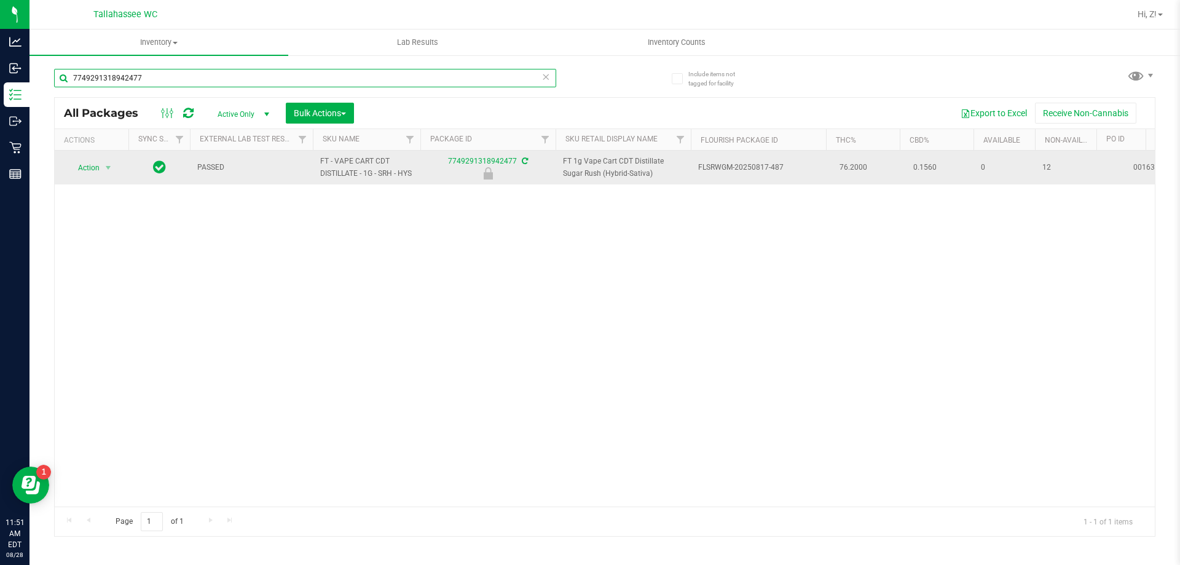
type input "7749291318942477"
click at [87, 170] on span "Action" at bounding box center [83, 167] width 33 height 17
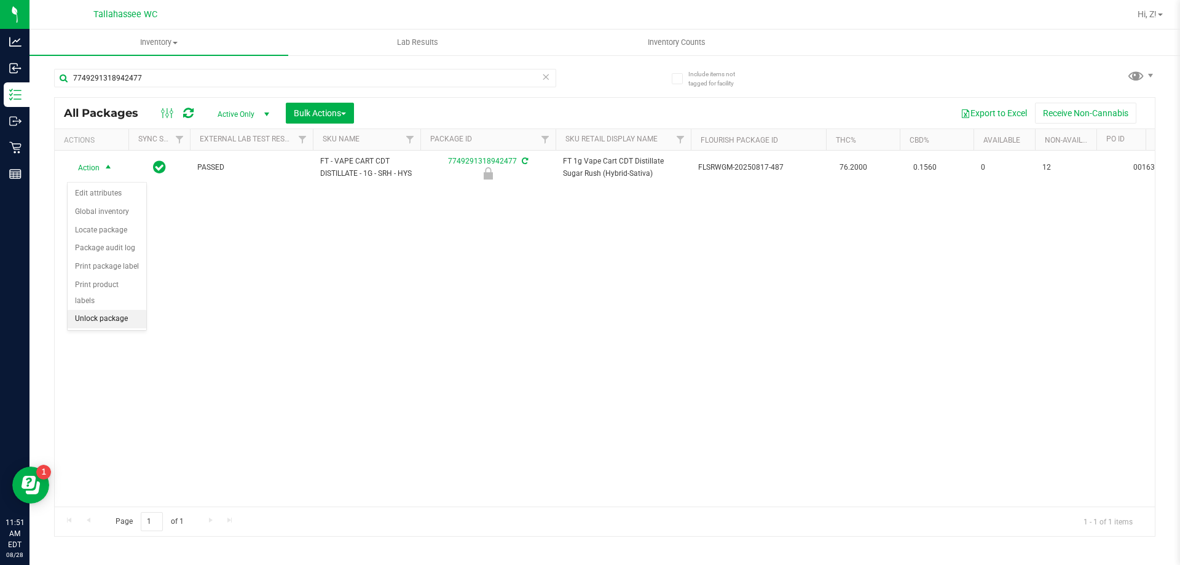
click at [111, 310] on li "Unlock package" at bounding box center [107, 319] width 79 height 18
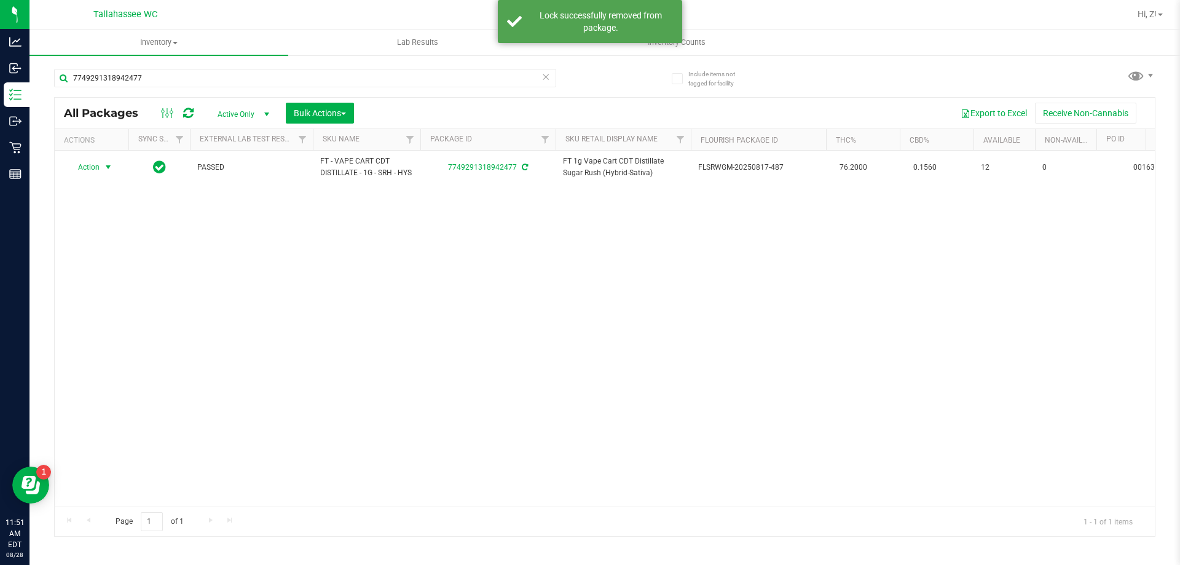
click at [106, 171] on span "select" at bounding box center [108, 167] width 10 height 10
click at [123, 325] on li "Print package label" at bounding box center [115, 321] width 95 height 18
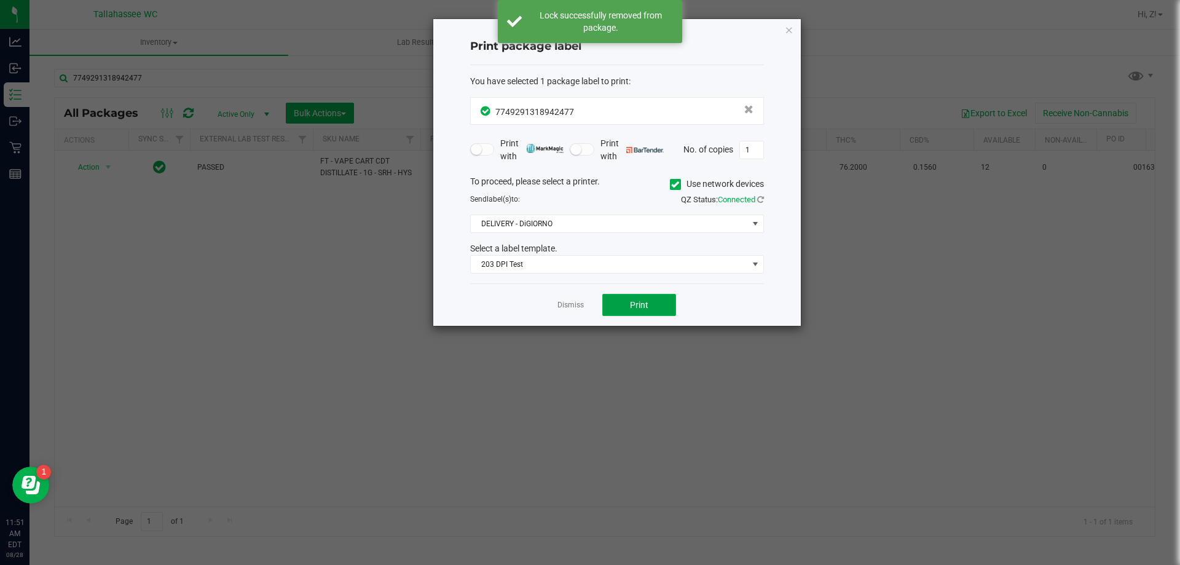
click at [628, 299] on button "Print" at bounding box center [639, 305] width 74 height 22
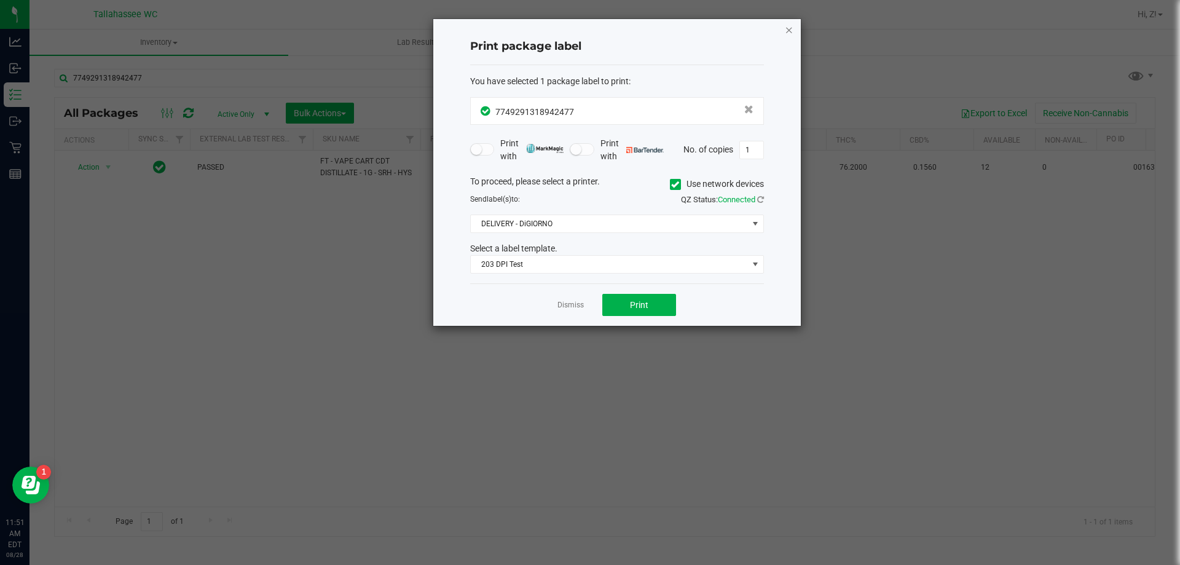
click at [791, 33] on icon "button" at bounding box center [789, 29] width 9 height 15
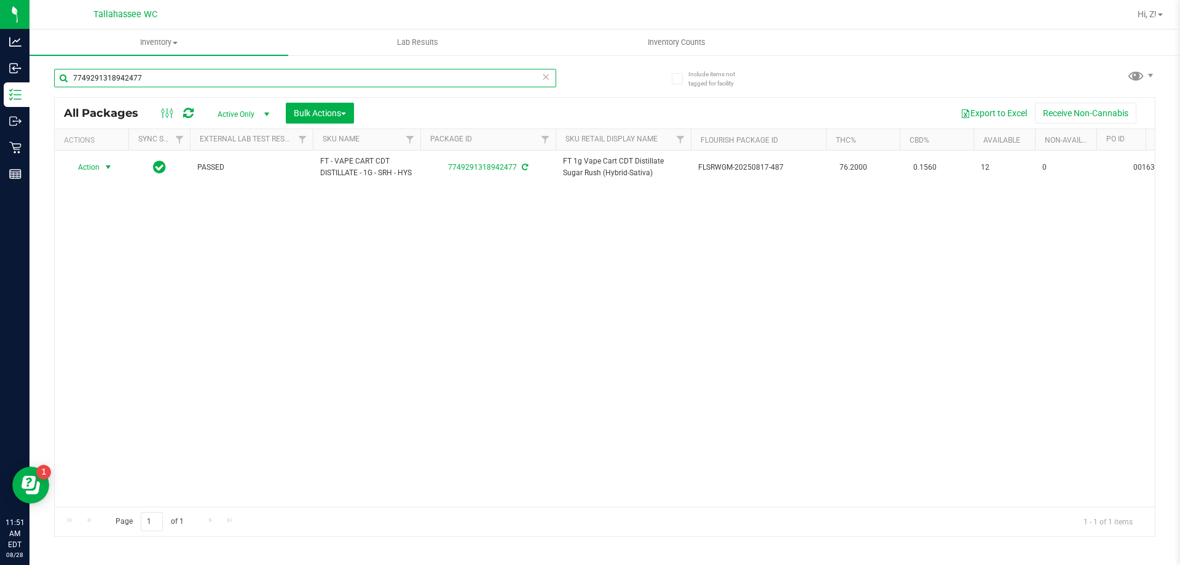
click at [332, 74] on input "7749291318942477" at bounding box center [305, 78] width 502 height 18
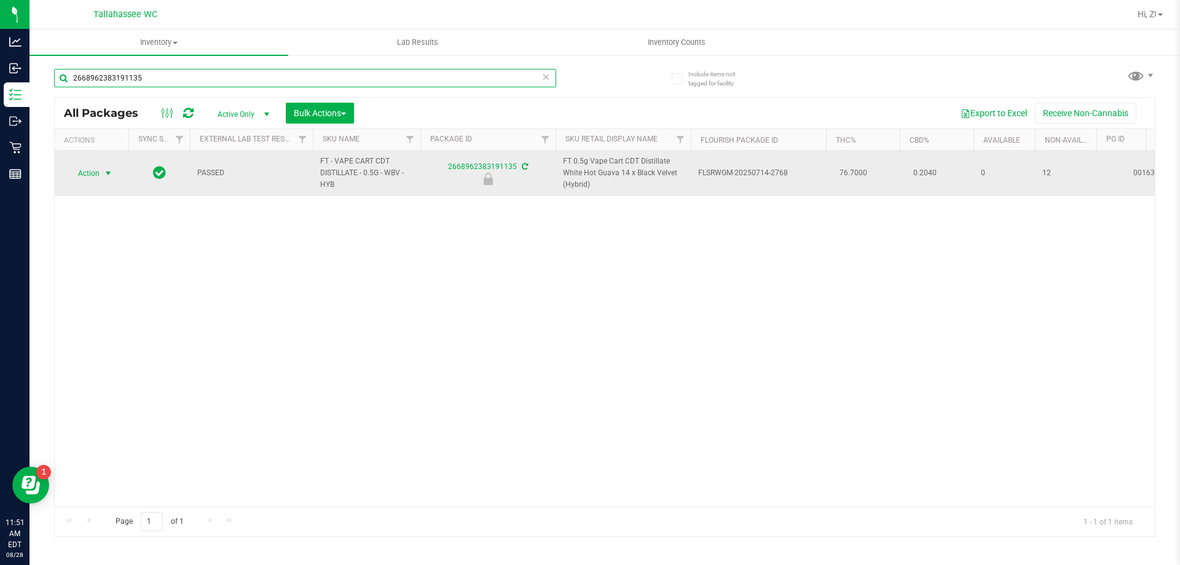
type input "2668962383191135"
click at [107, 173] on span "select" at bounding box center [108, 173] width 10 height 10
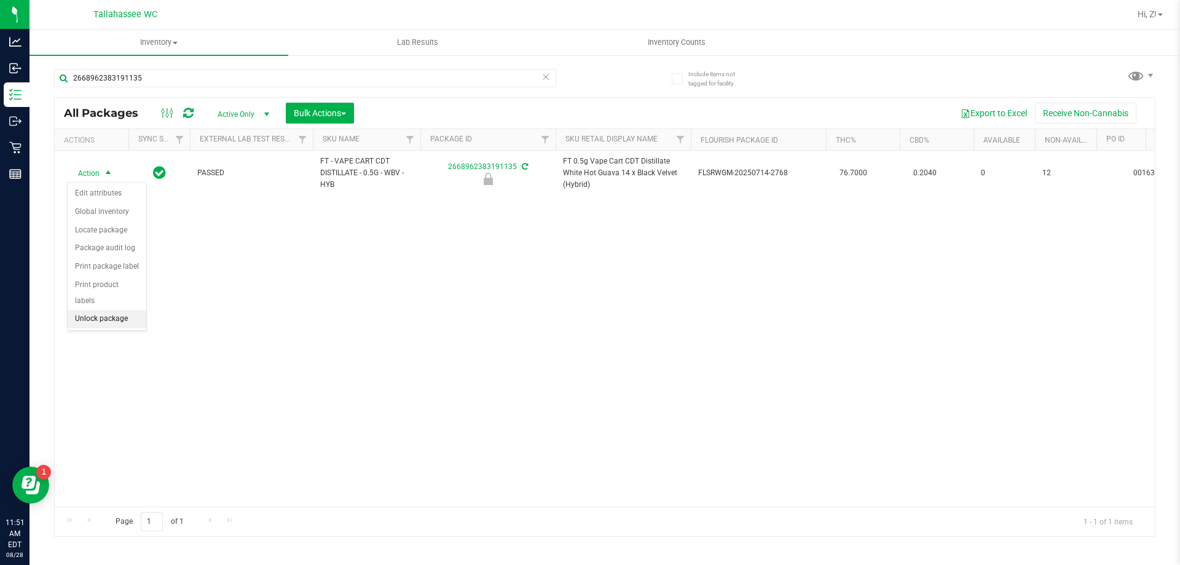
click at [121, 310] on li "Unlock package" at bounding box center [107, 319] width 79 height 18
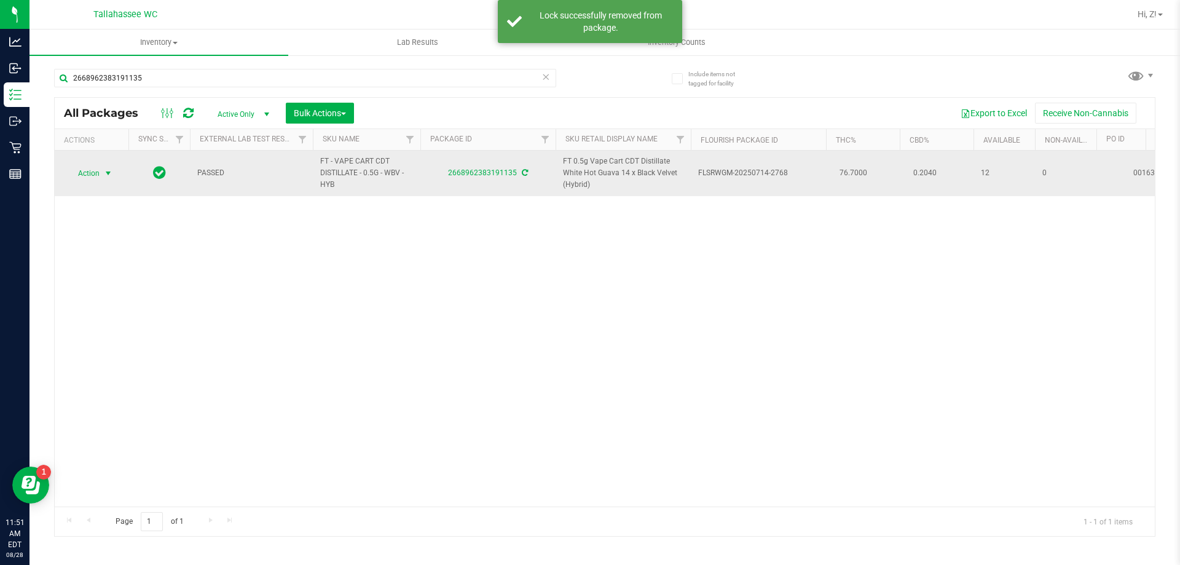
click at [93, 167] on span "Action" at bounding box center [83, 173] width 33 height 17
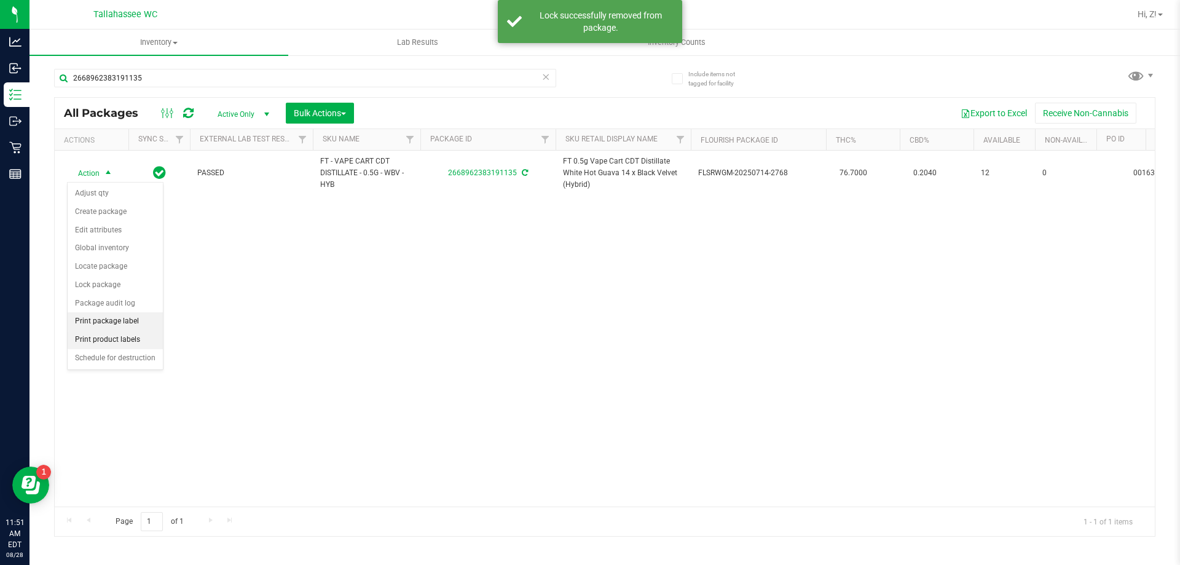
click at [123, 323] on li "Print package label" at bounding box center [115, 321] width 95 height 18
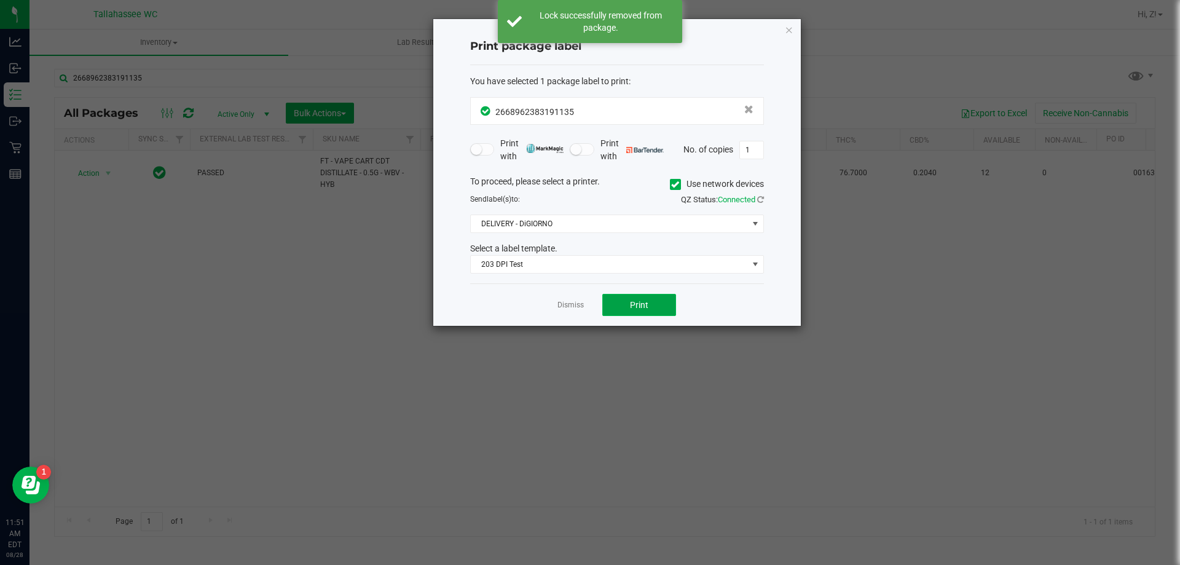
click at [642, 300] on span "Print" at bounding box center [639, 305] width 18 height 10
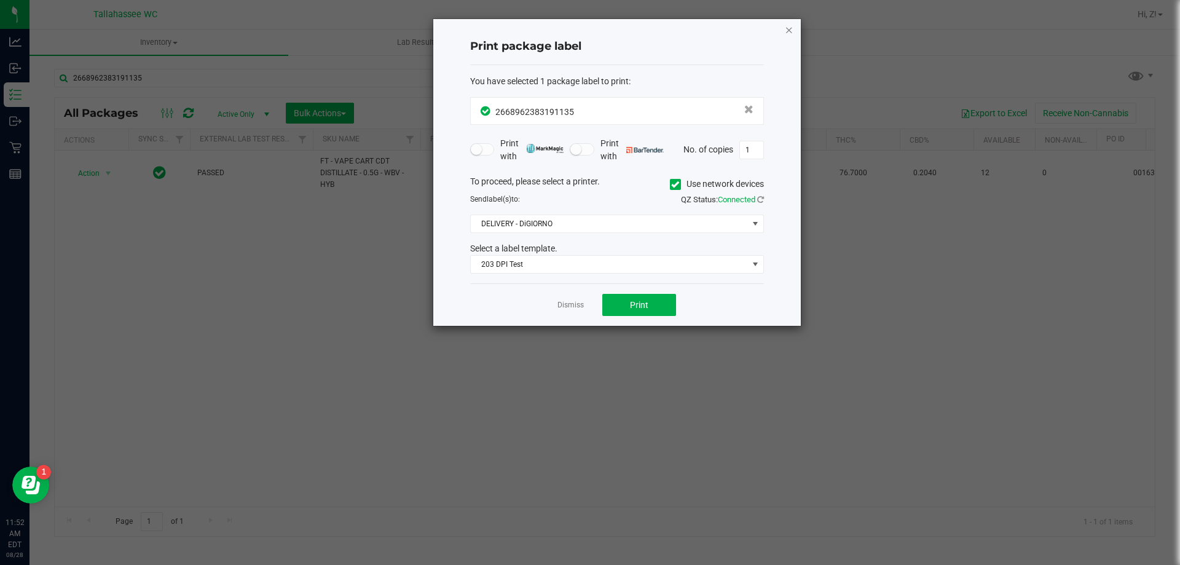
click at [790, 29] on icon "button" at bounding box center [789, 29] width 9 height 15
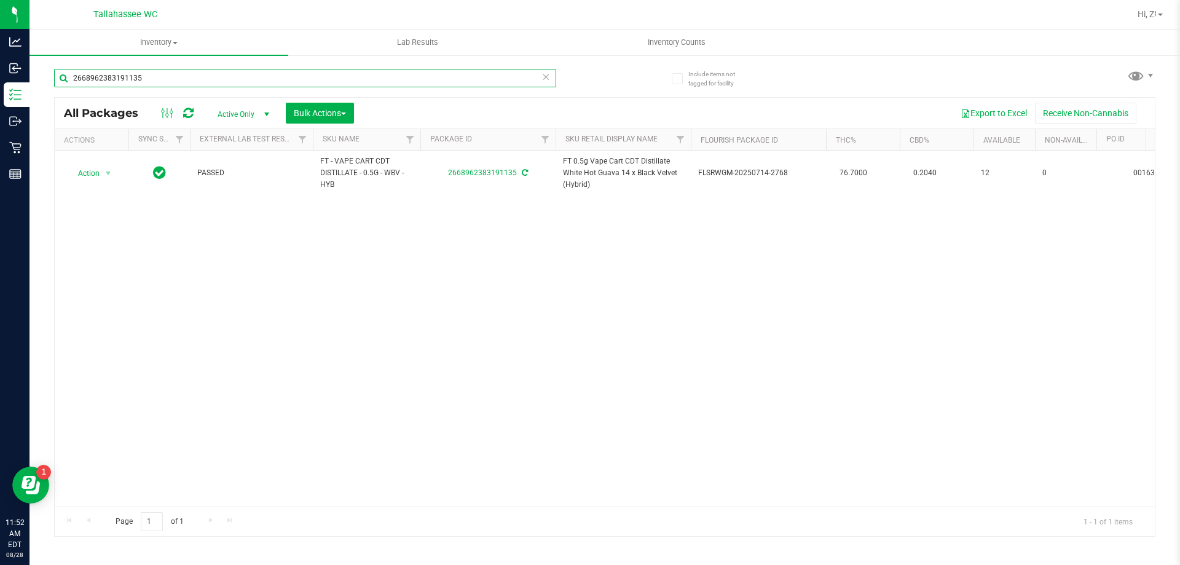
click at [189, 74] on input "2668962383191135" at bounding box center [305, 78] width 502 height 18
click at [190, 74] on input "2668962383191135" at bounding box center [305, 78] width 502 height 18
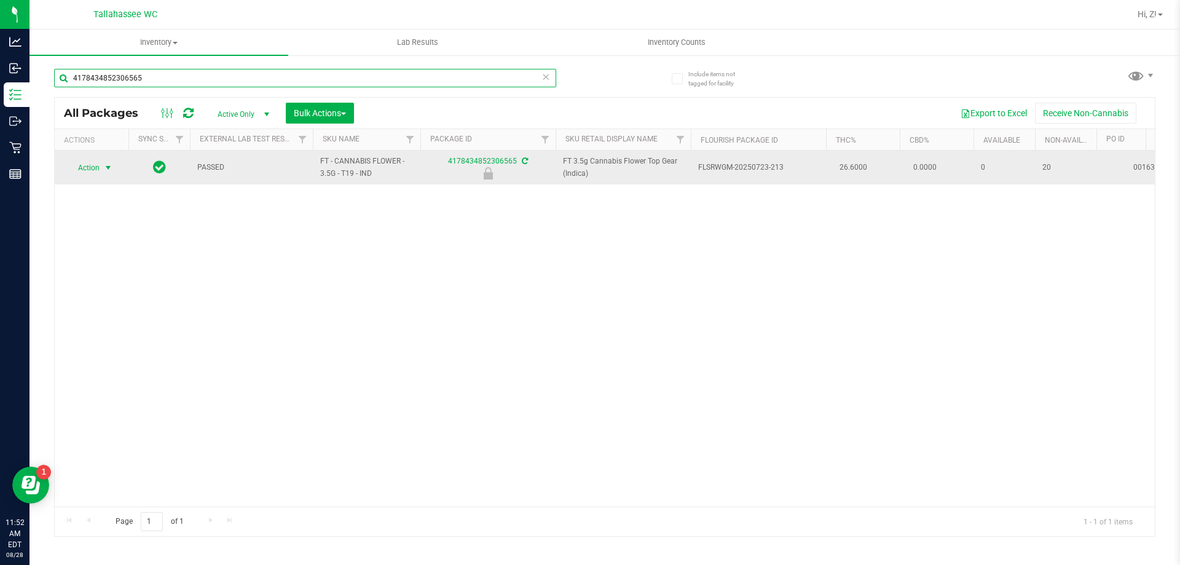
type input "4178434852306565"
click at [93, 164] on span "Action" at bounding box center [83, 167] width 33 height 17
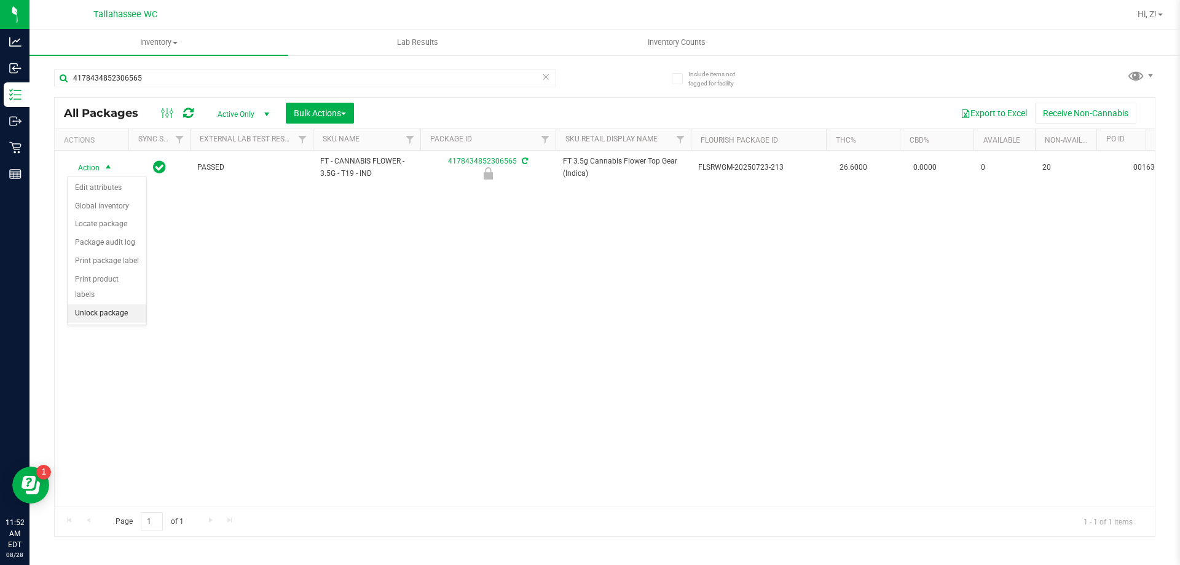
click at [114, 304] on li "Unlock package" at bounding box center [107, 313] width 79 height 18
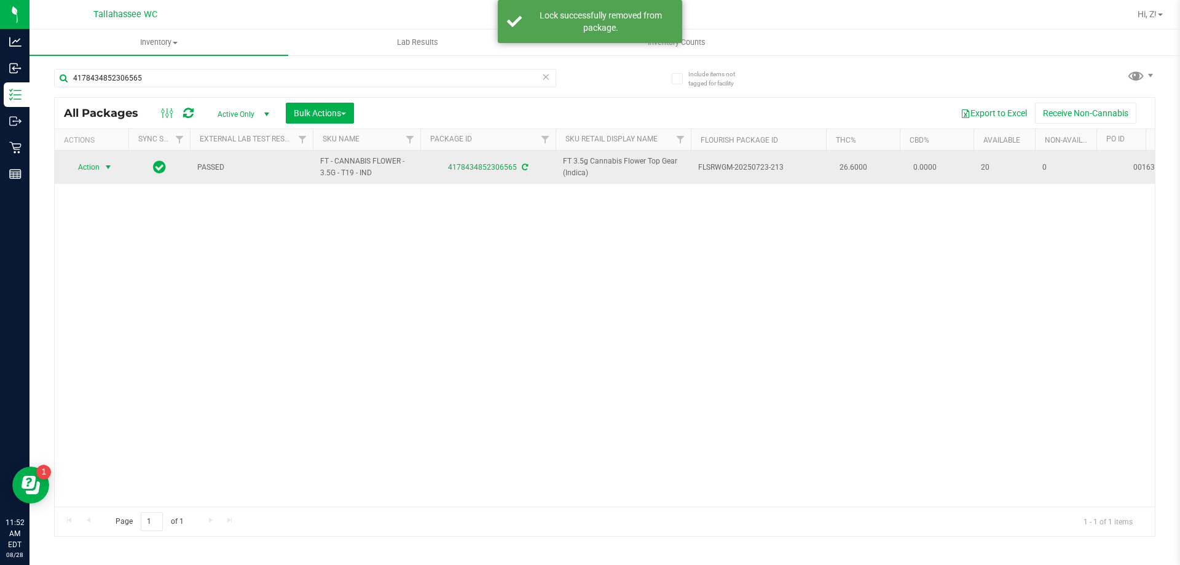
click at [88, 164] on span "Action" at bounding box center [83, 167] width 33 height 17
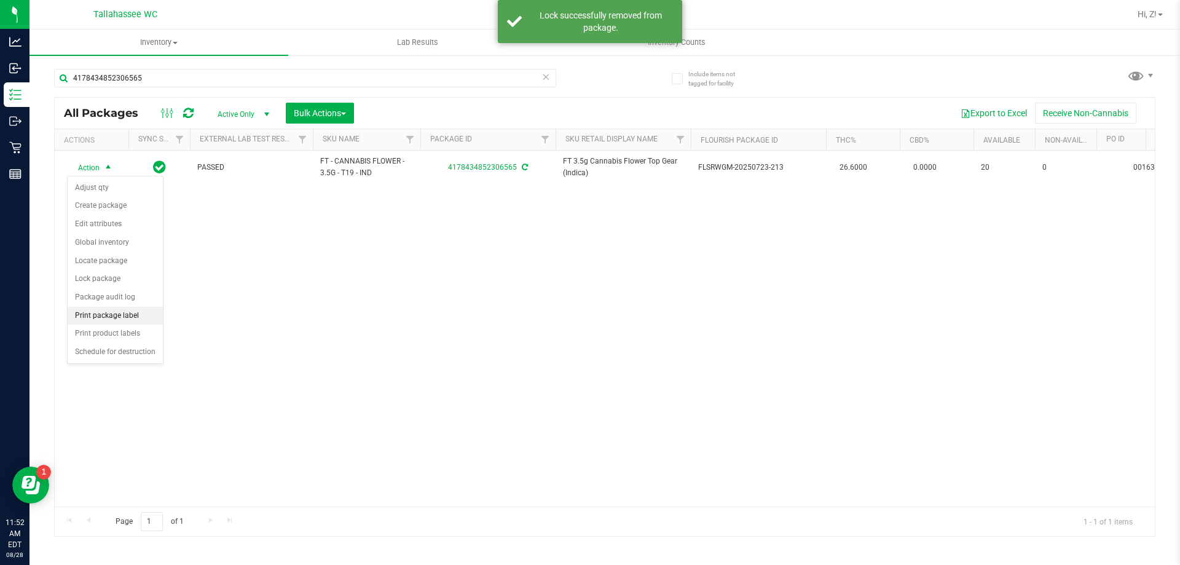
click at [129, 323] on li "Print package label" at bounding box center [115, 316] width 95 height 18
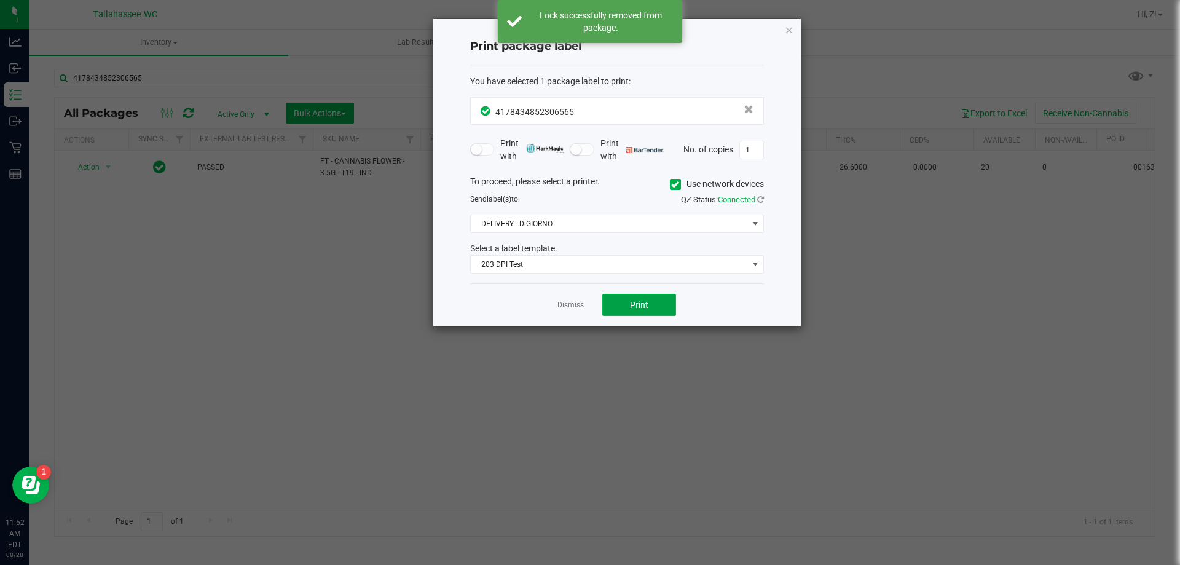
click at [653, 296] on button "Print" at bounding box center [639, 305] width 74 height 22
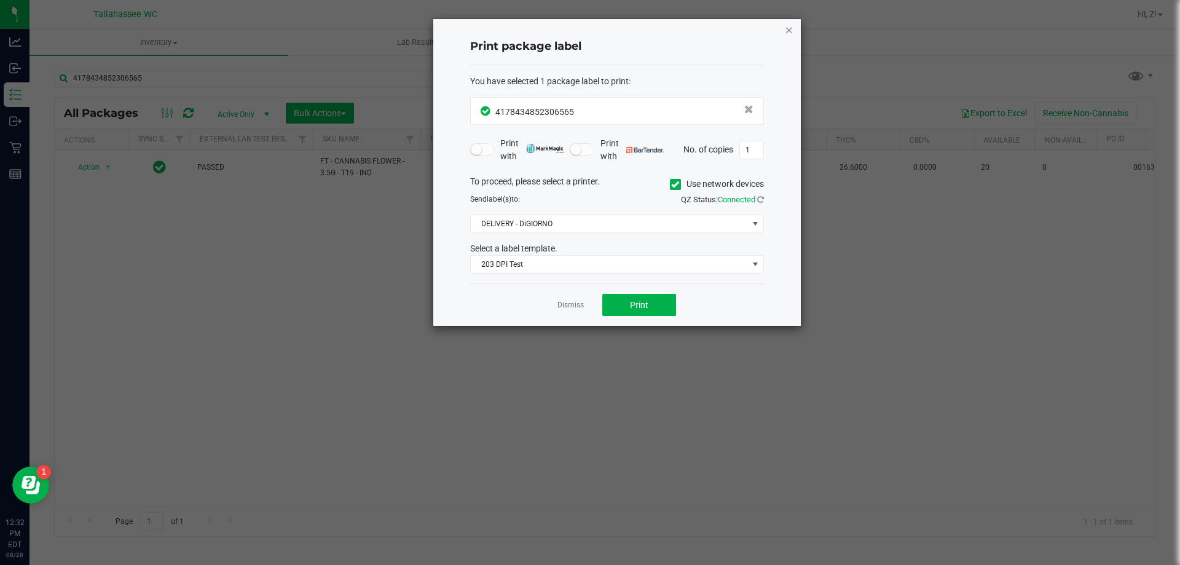
click at [786, 28] on icon "button" at bounding box center [789, 29] width 9 height 15
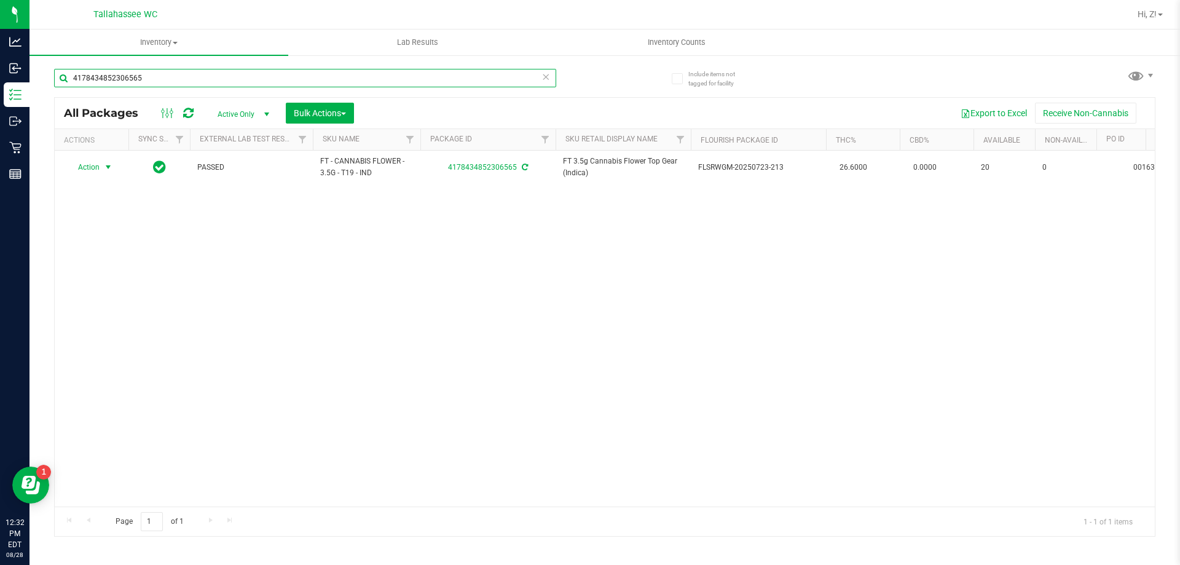
click at [421, 77] on input "4178434852306565" at bounding box center [305, 78] width 502 height 18
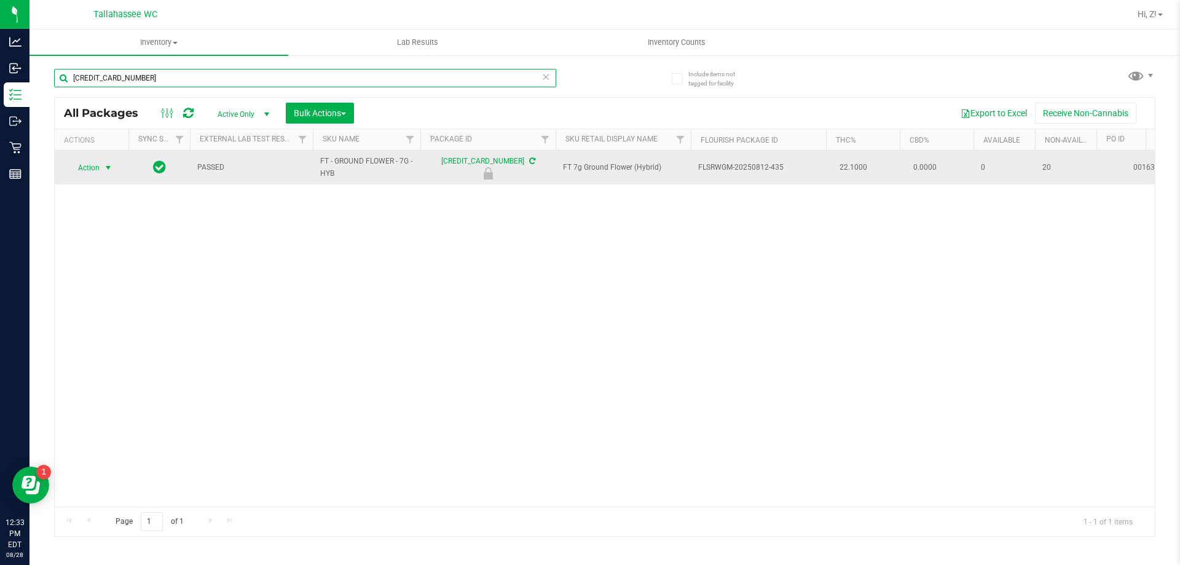
type input "[CREDIT_CARD_NUMBER]"
click at [88, 168] on span "Action" at bounding box center [83, 167] width 33 height 17
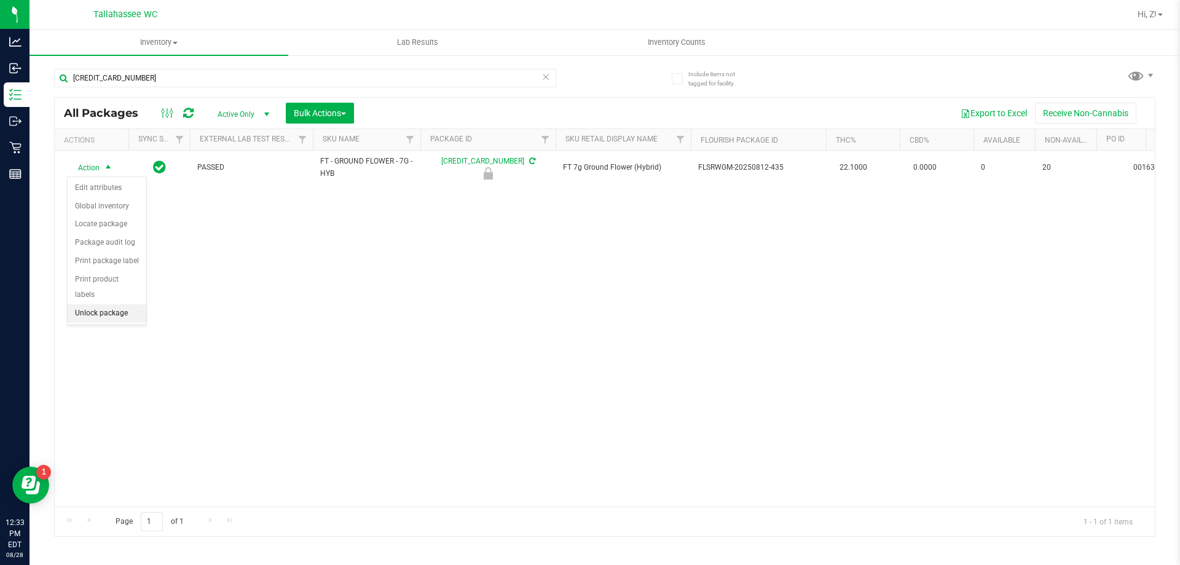
click at [119, 304] on li "Unlock package" at bounding box center [107, 313] width 79 height 18
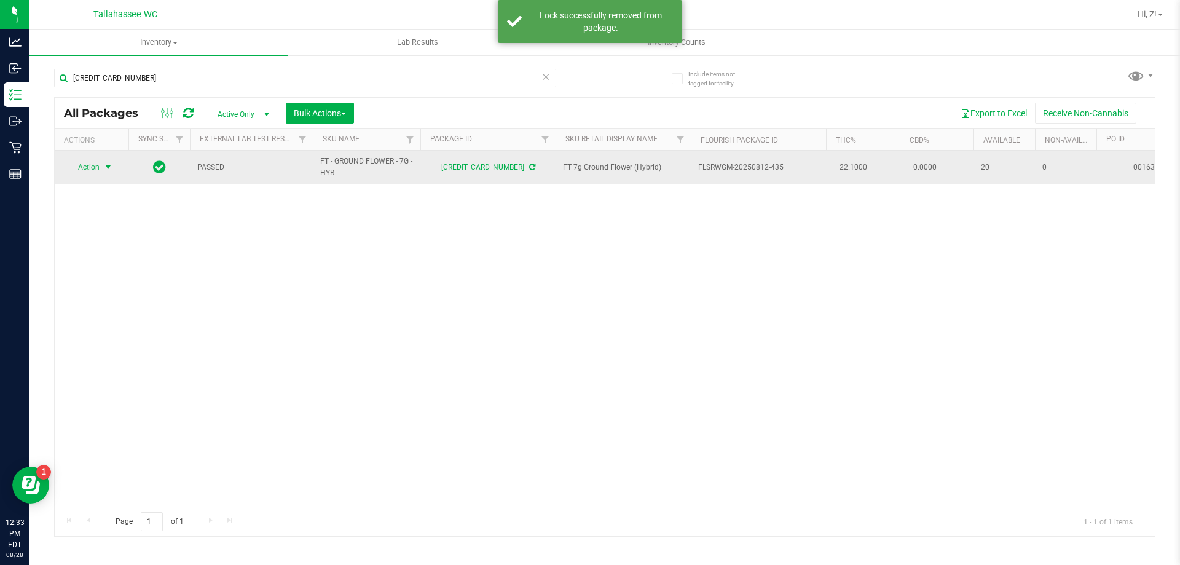
click at [96, 166] on span "Action" at bounding box center [83, 167] width 33 height 17
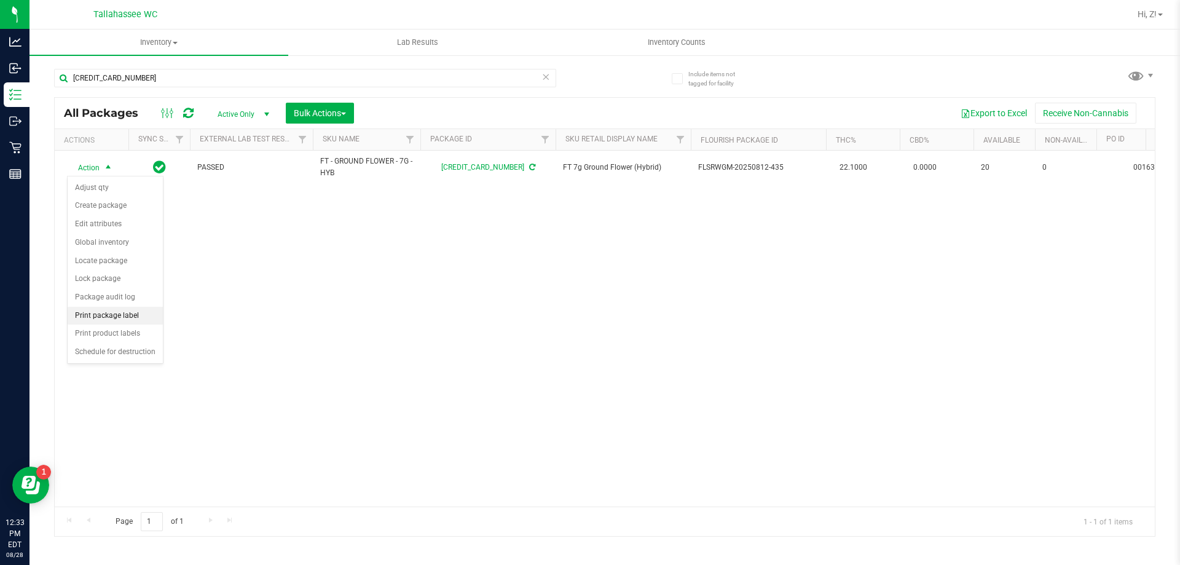
click at [117, 318] on li "Print package label" at bounding box center [115, 316] width 95 height 18
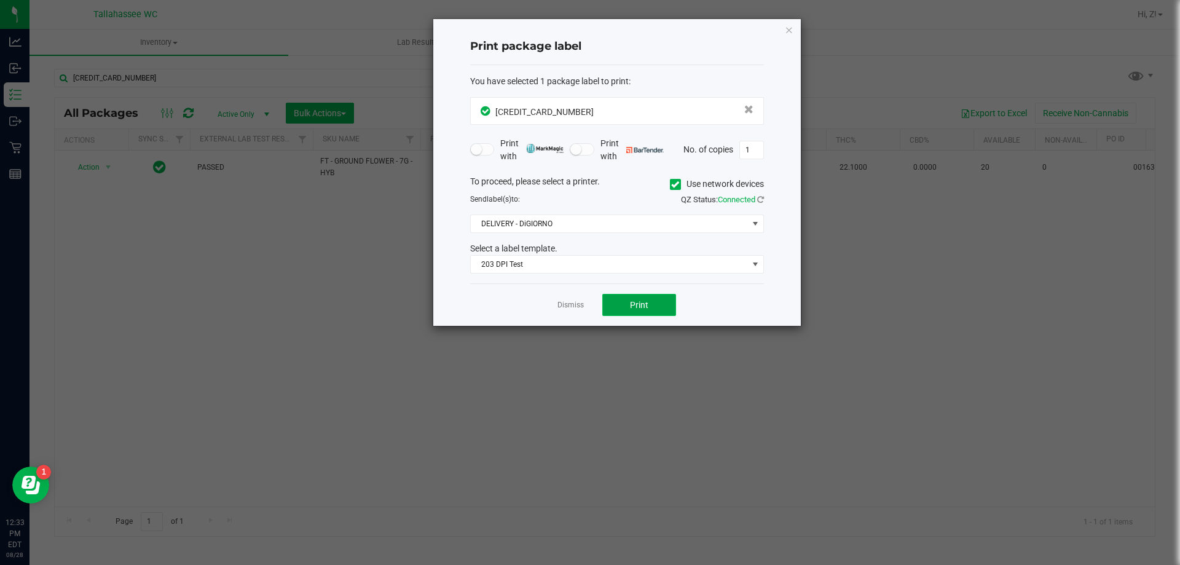
click at [635, 304] on span "Print" at bounding box center [639, 305] width 18 height 10
